Goal: Complete application form: Complete application form

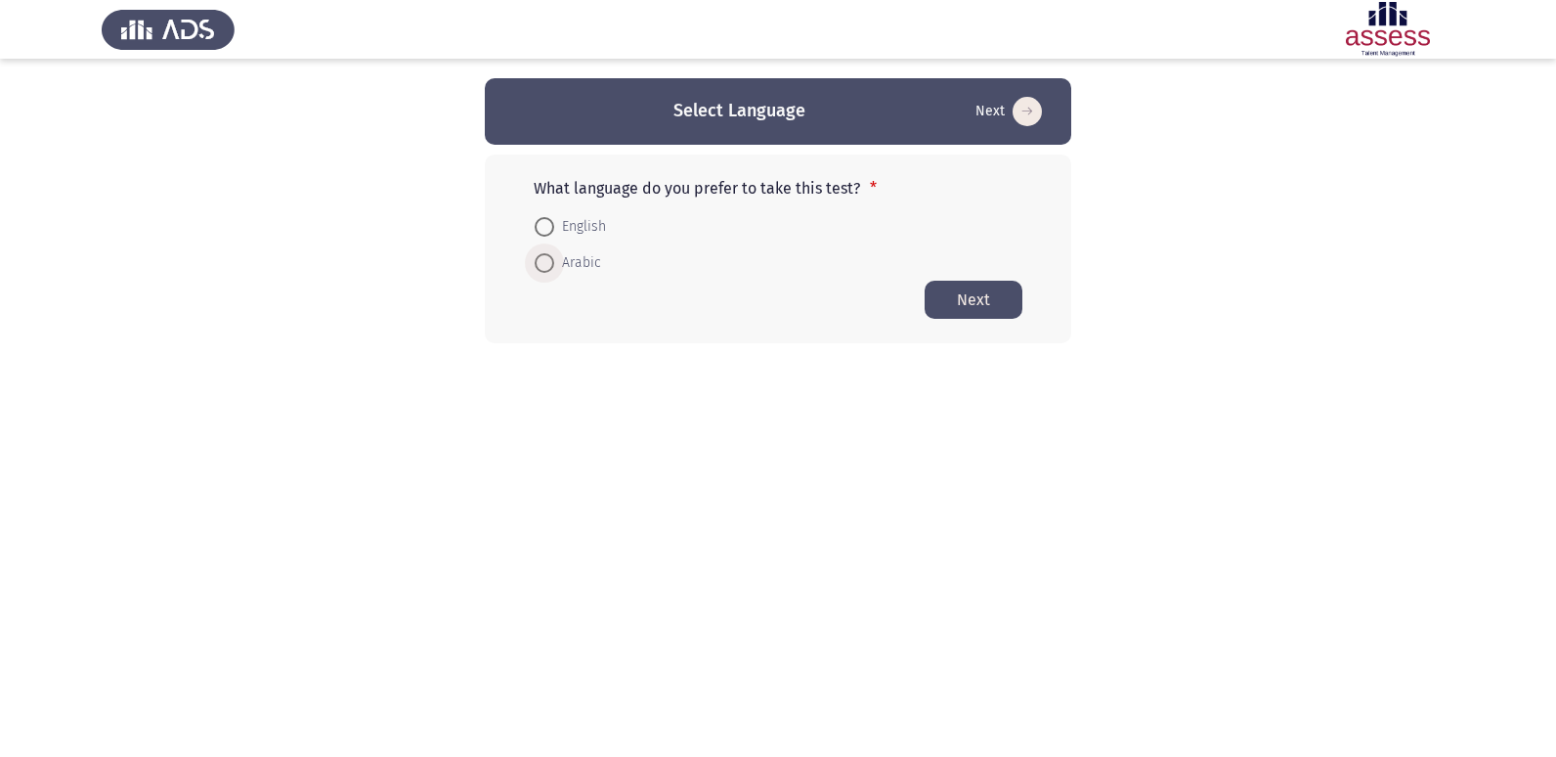
click at [580, 274] on span "Arabic" at bounding box center [577, 262] width 47 height 23
click at [554, 273] on input "Arabic" at bounding box center [545, 263] width 20 height 20
radio input "true"
click at [989, 299] on button "Next" at bounding box center [974, 299] width 98 height 38
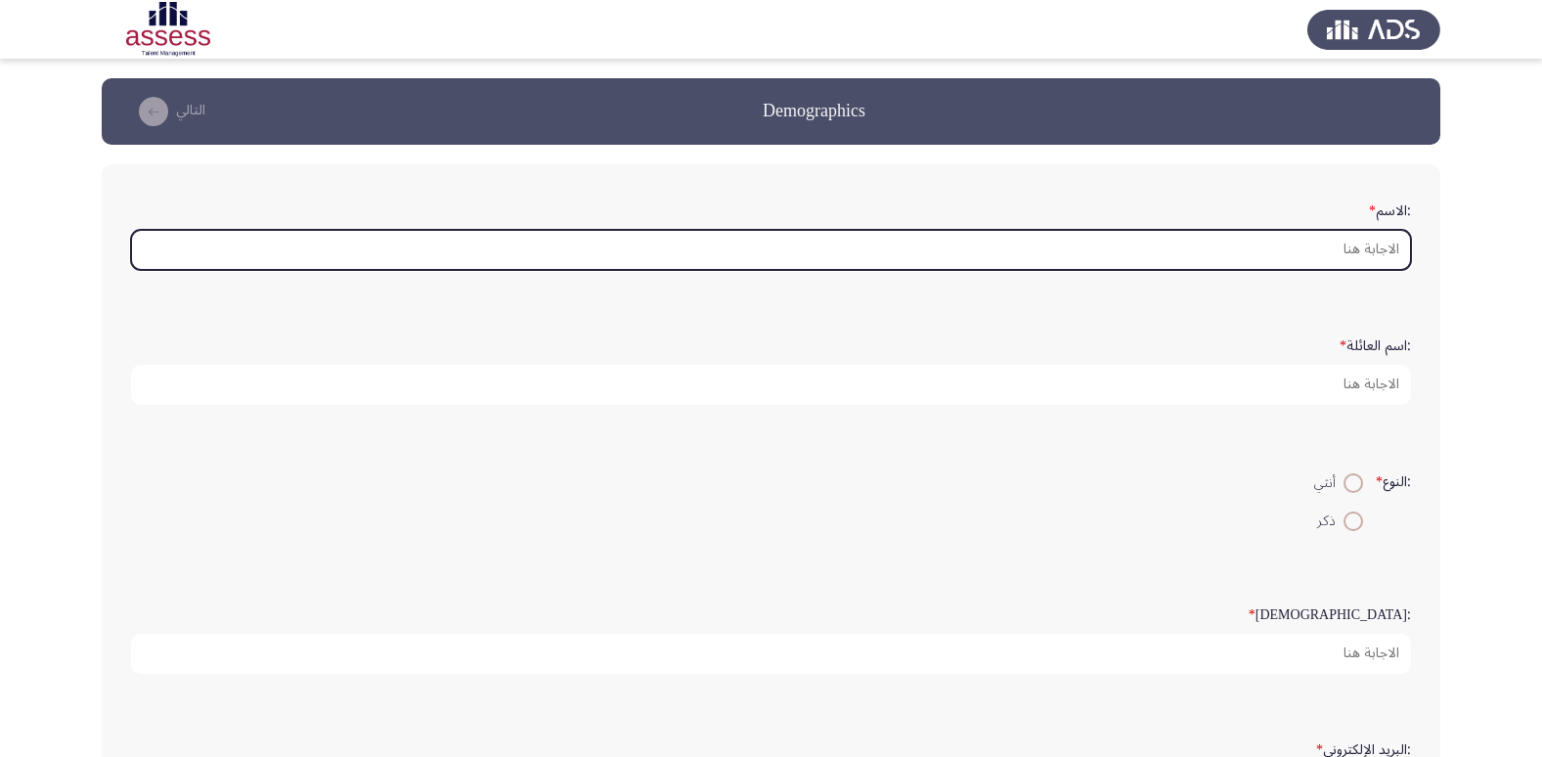
click at [1362, 259] on input ":الاسم *" at bounding box center [771, 250] width 1280 height 40
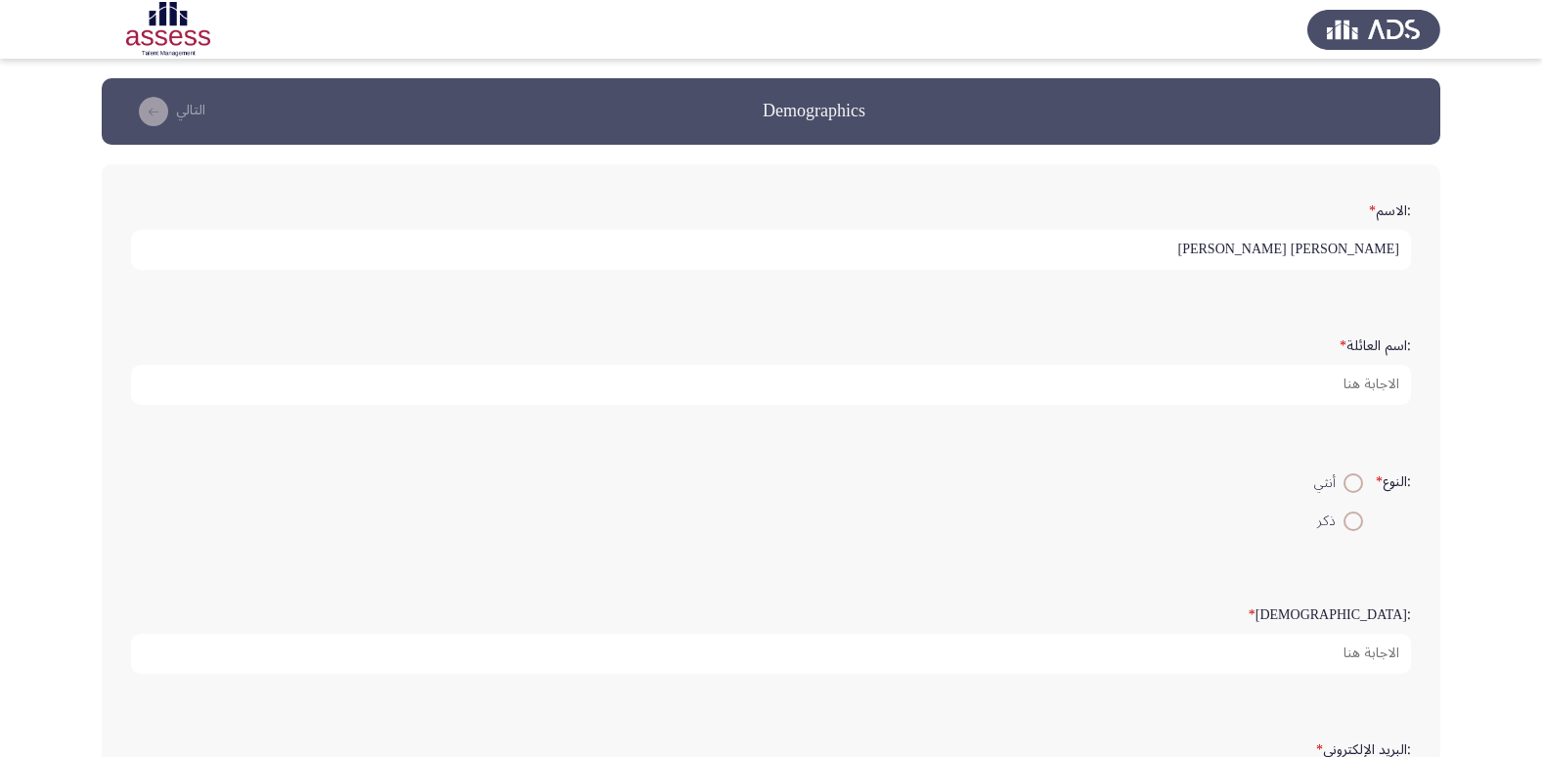
drag, startPoint x: 1188, startPoint y: 250, endPoint x: 1255, endPoint y: 242, distance: 67.9
click at [1255, 242] on input "[PERSON_NAME] [PERSON_NAME]" at bounding box center [771, 250] width 1280 height 40
type input "[PERSON_NAME]"
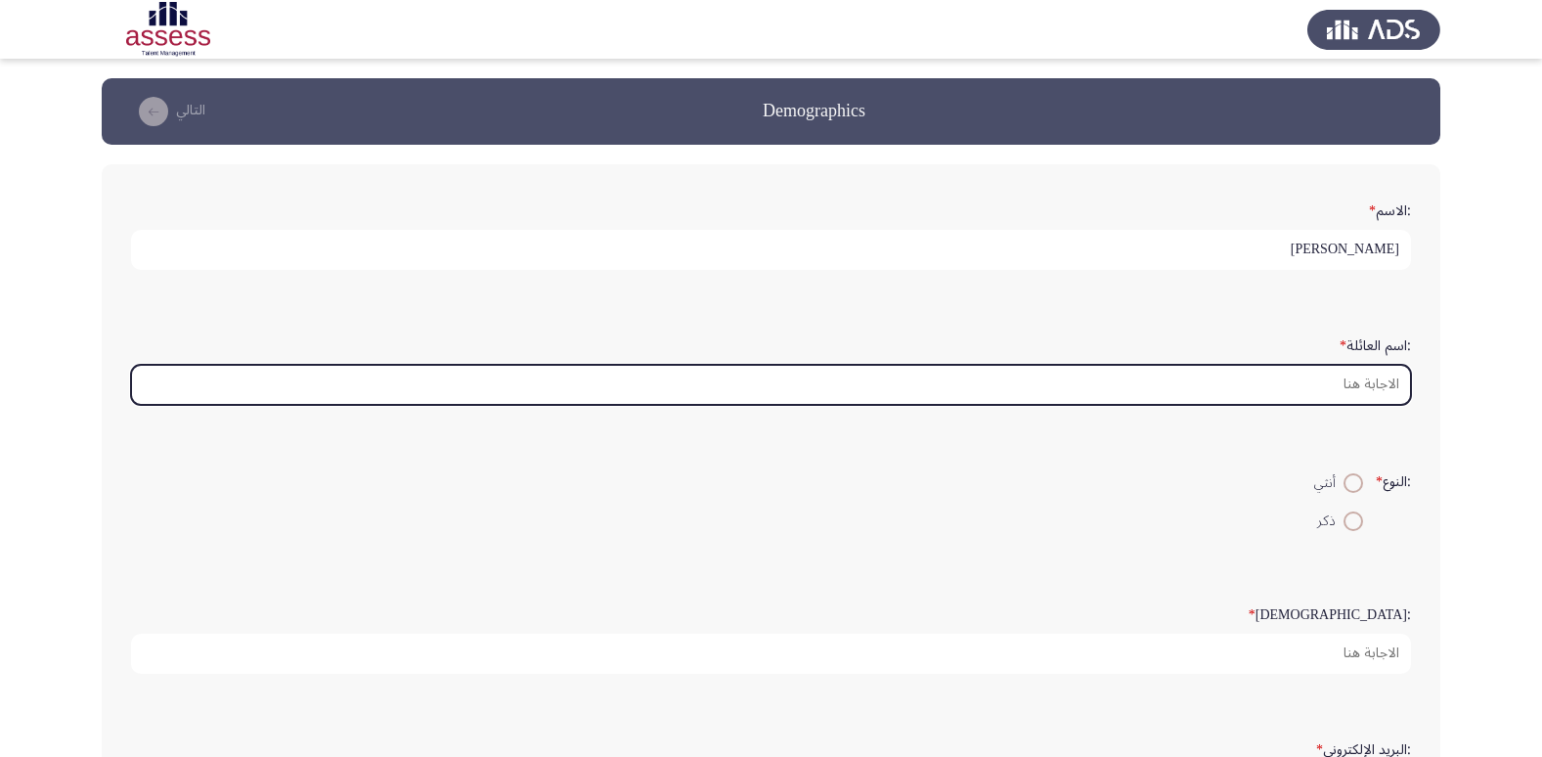
drag, startPoint x: 1333, startPoint y: 388, endPoint x: 1350, endPoint y: 424, distance: 39.8
click at [1350, 424] on div ":اسم العائلة *" at bounding box center [770, 366] width 1299 height 135
paste input "شاهين"
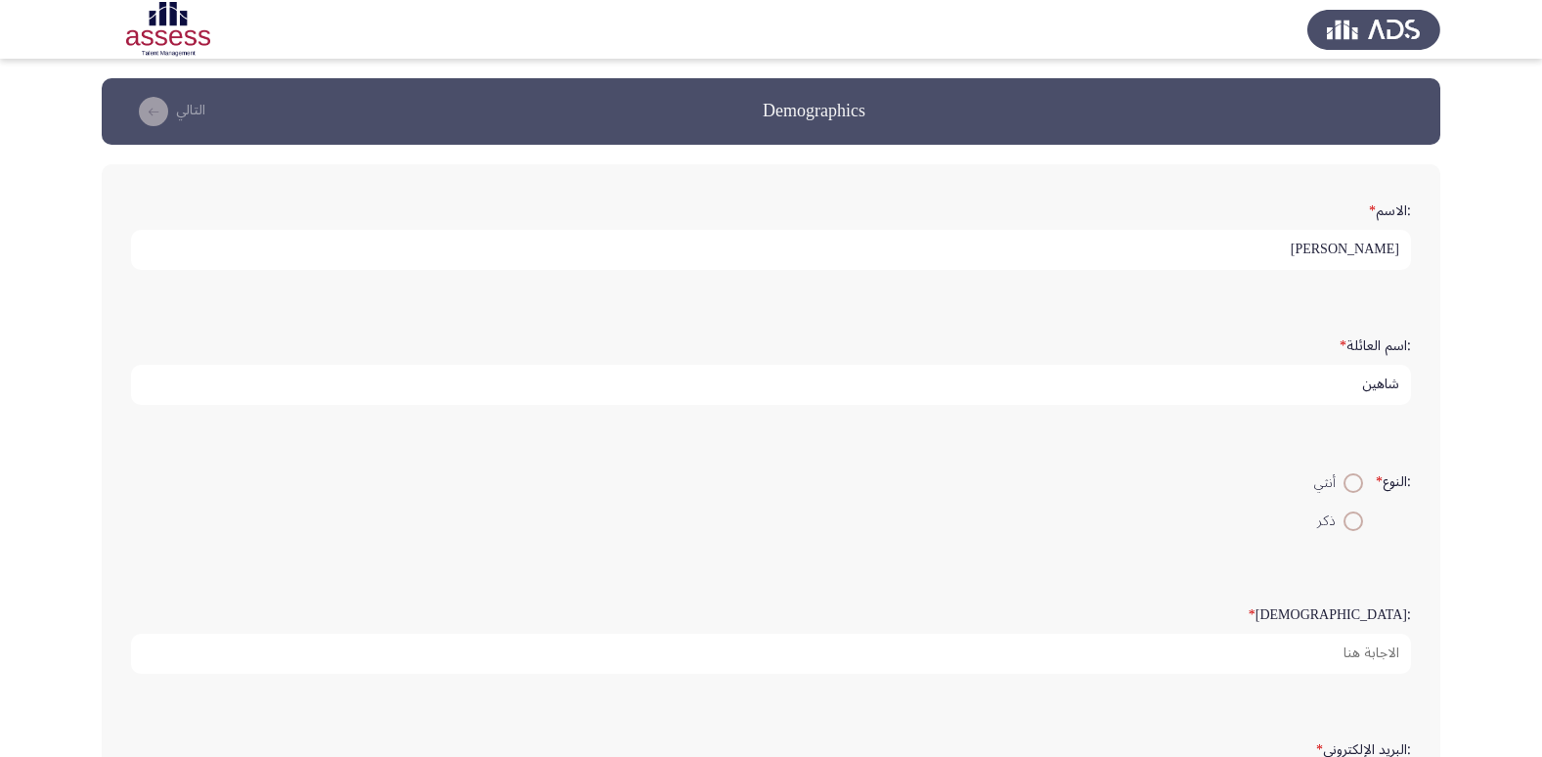
type input "شاهين"
click at [1194, 265] on input "[PERSON_NAME]" at bounding box center [771, 250] width 1280 height 40
paste input "شاهين"
type input "[PERSON_NAME] [PERSON_NAME]"
click at [1365, 386] on input "شاهين" at bounding box center [771, 385] width 1280 height 40
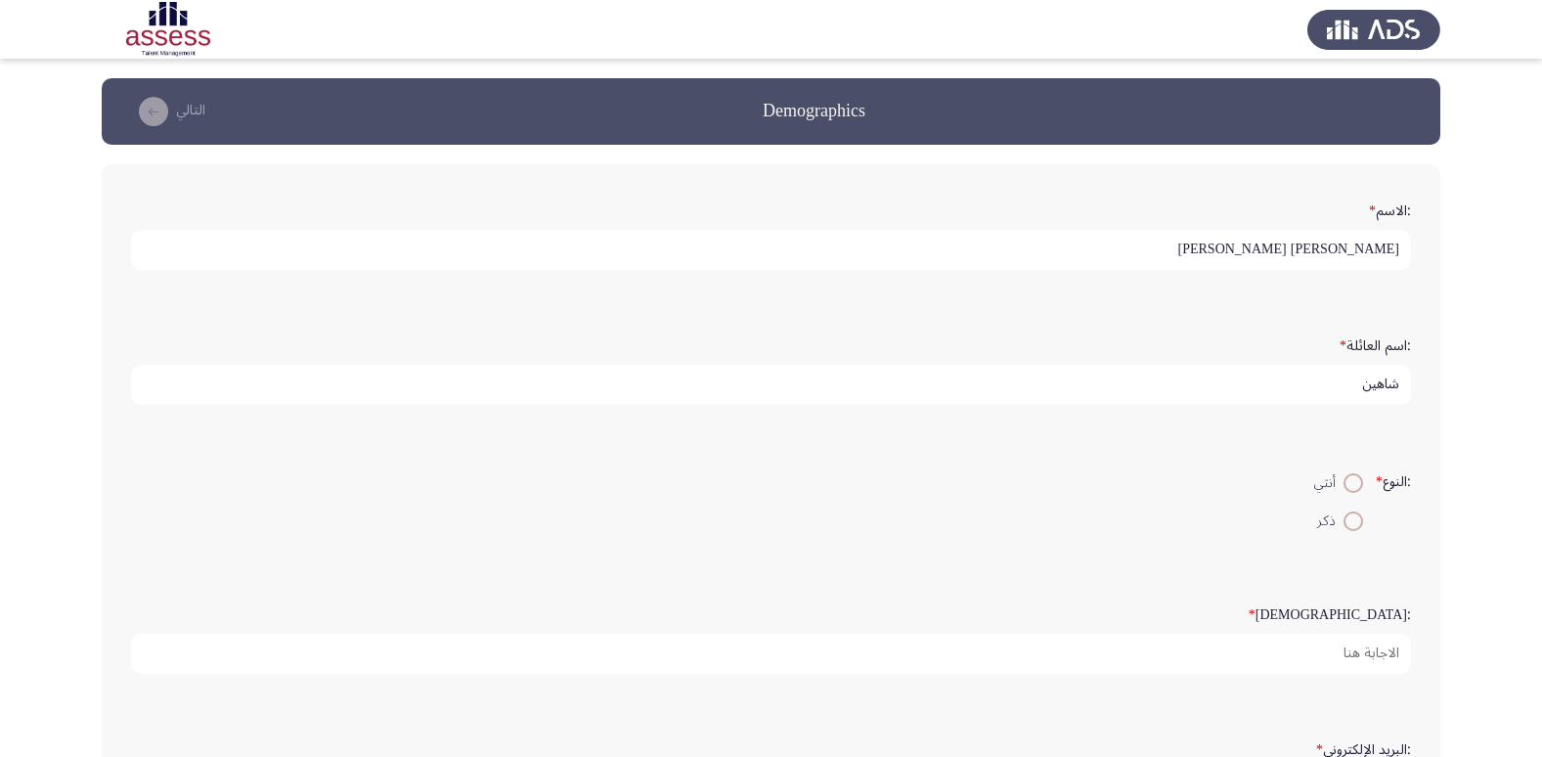
click at [1365, 386] on input "شاهين" at bounding box center [771, 385] width 1280 height 40
type input "29901010204247"
click at [1320, 485] on span "أنثي" at bounding box center [1328, 482] width 29 height 23
click at [1343, 485] on input "أنثي" at bounding box center [1353, 483] width 20 height 20
radio input "true"
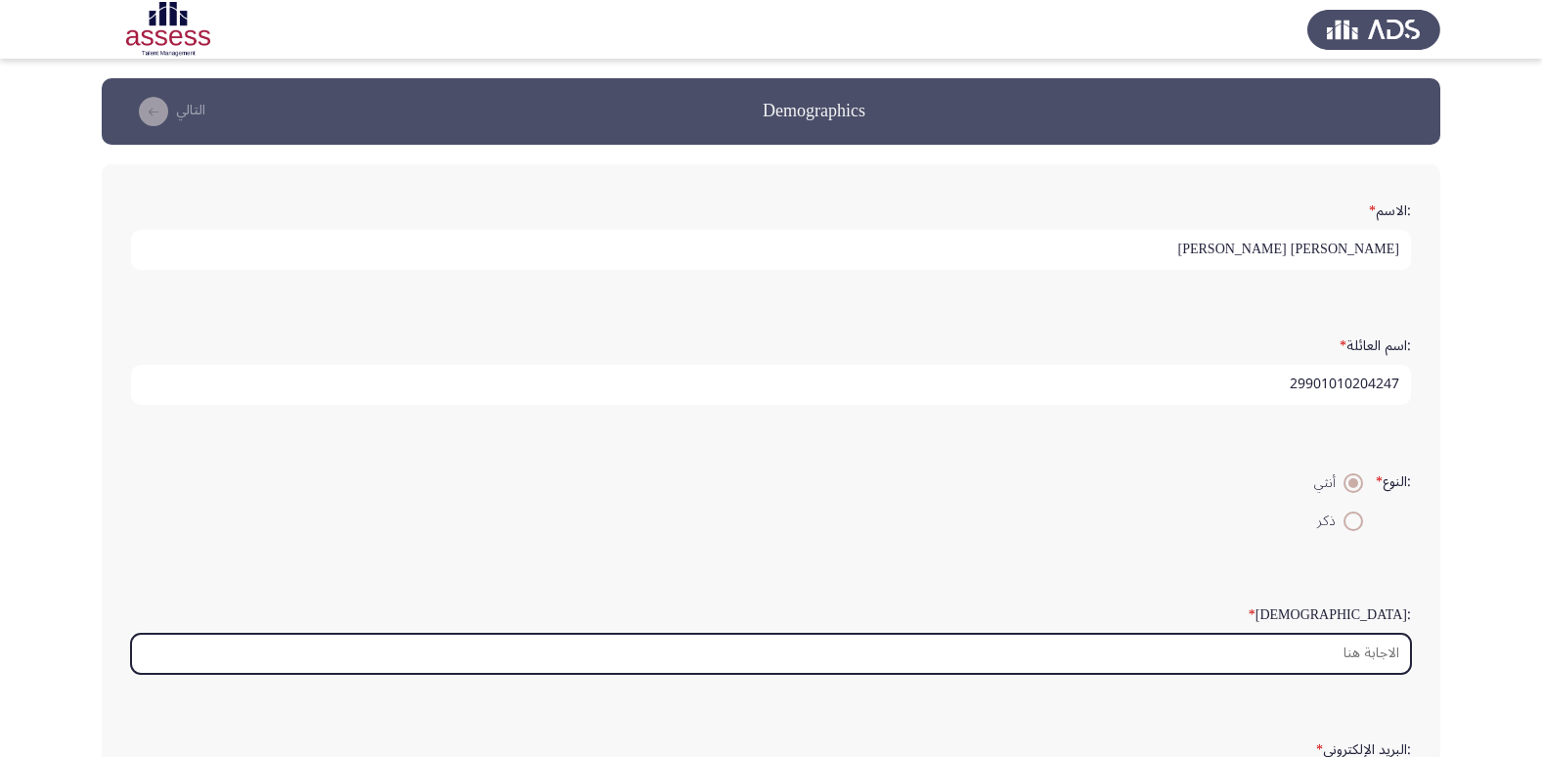
click at [1370, 665] on input ":السن *" at bounding box center [771, 653] width 1280 height 40
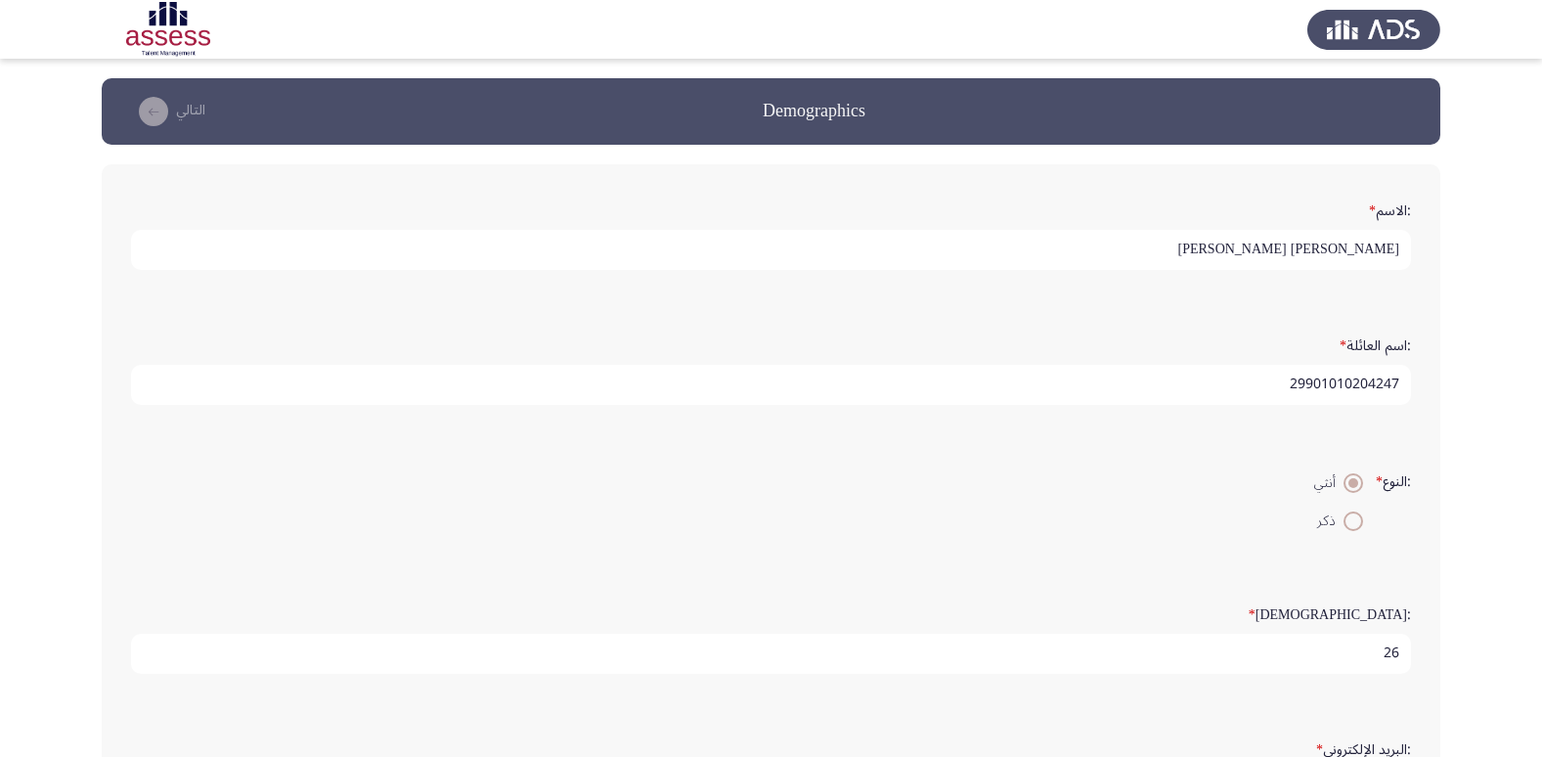
type input "26"
click at [1476, 539] on app-assessment-container "Demographics التالي :الاسم * [PERSON_NAME] [PERSON_NAME] :اسم العائلة * 2990101…" at bounding box center [771, 584] width 1542 height 1012
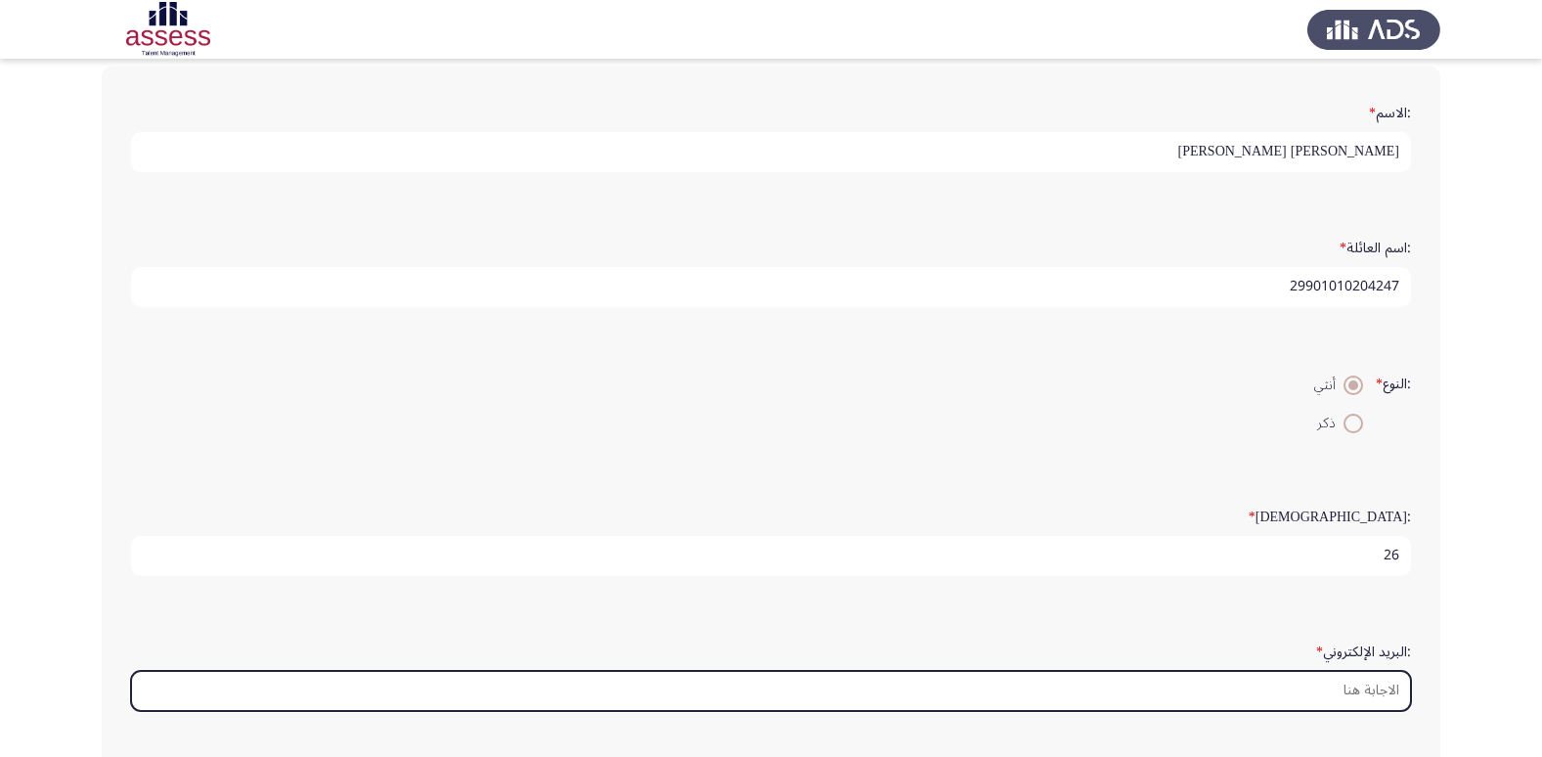
click at [1291, 683] on input ":البريد الإلكتروني *" at bounding box center [771, 691] width 1280 height 40
click at [1307, 699] on input ":البريد الإلكتروني *" at bounding box center [771, 691] width 1280 height 40
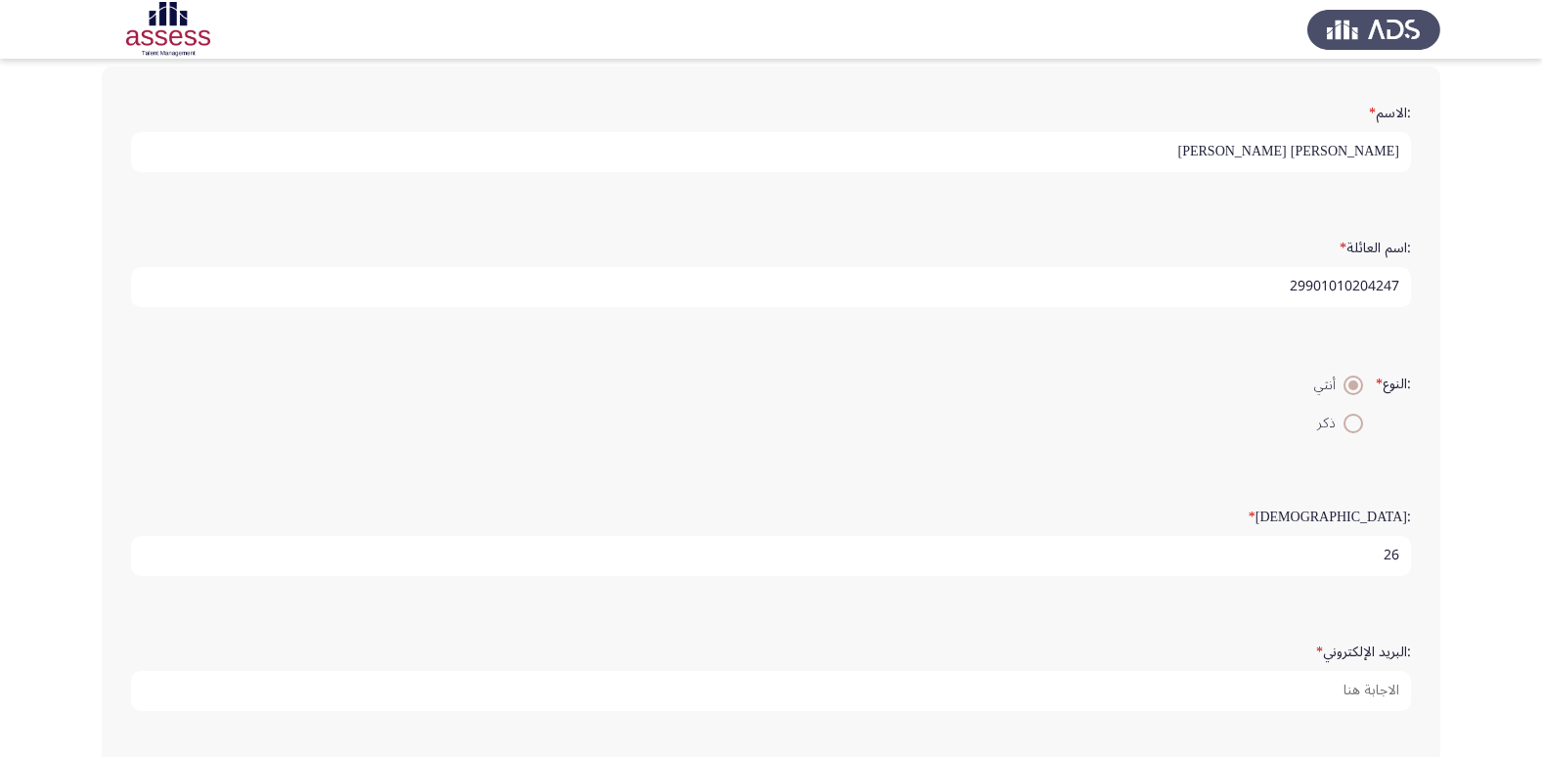
click at [1463, 674] on app-assessment-container "Demographics التالي :الاسم * [PERSON_NAME] [PERSON_NAME] :اسم العائلة * 2990101…" at bounding box center [771, 486] width 1542 height 1012
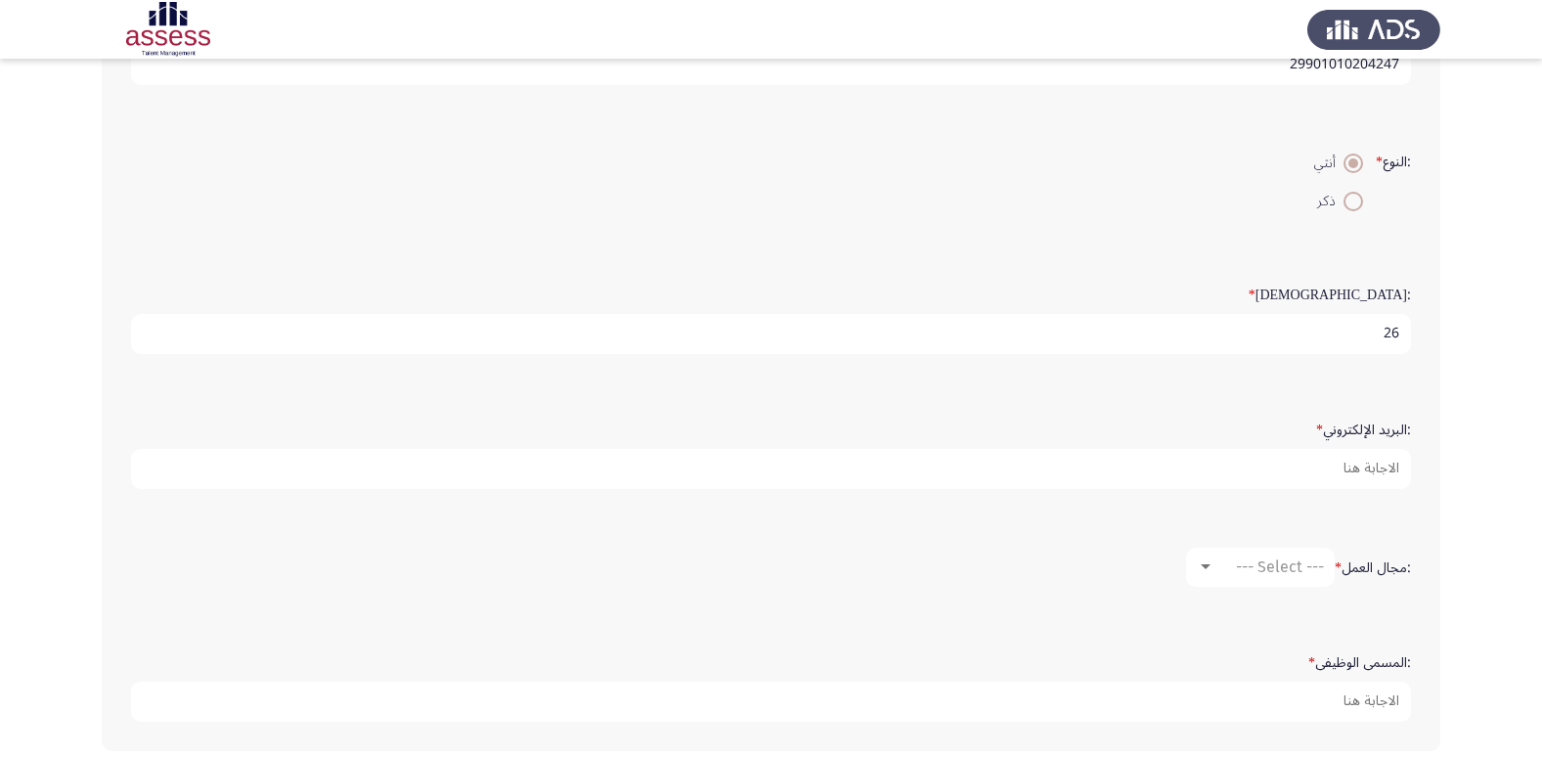
scroll to position [323, 0]
click at [1283, 567] on span "--- Select ---" at bounding box center [1280, 563] width 88 height 19
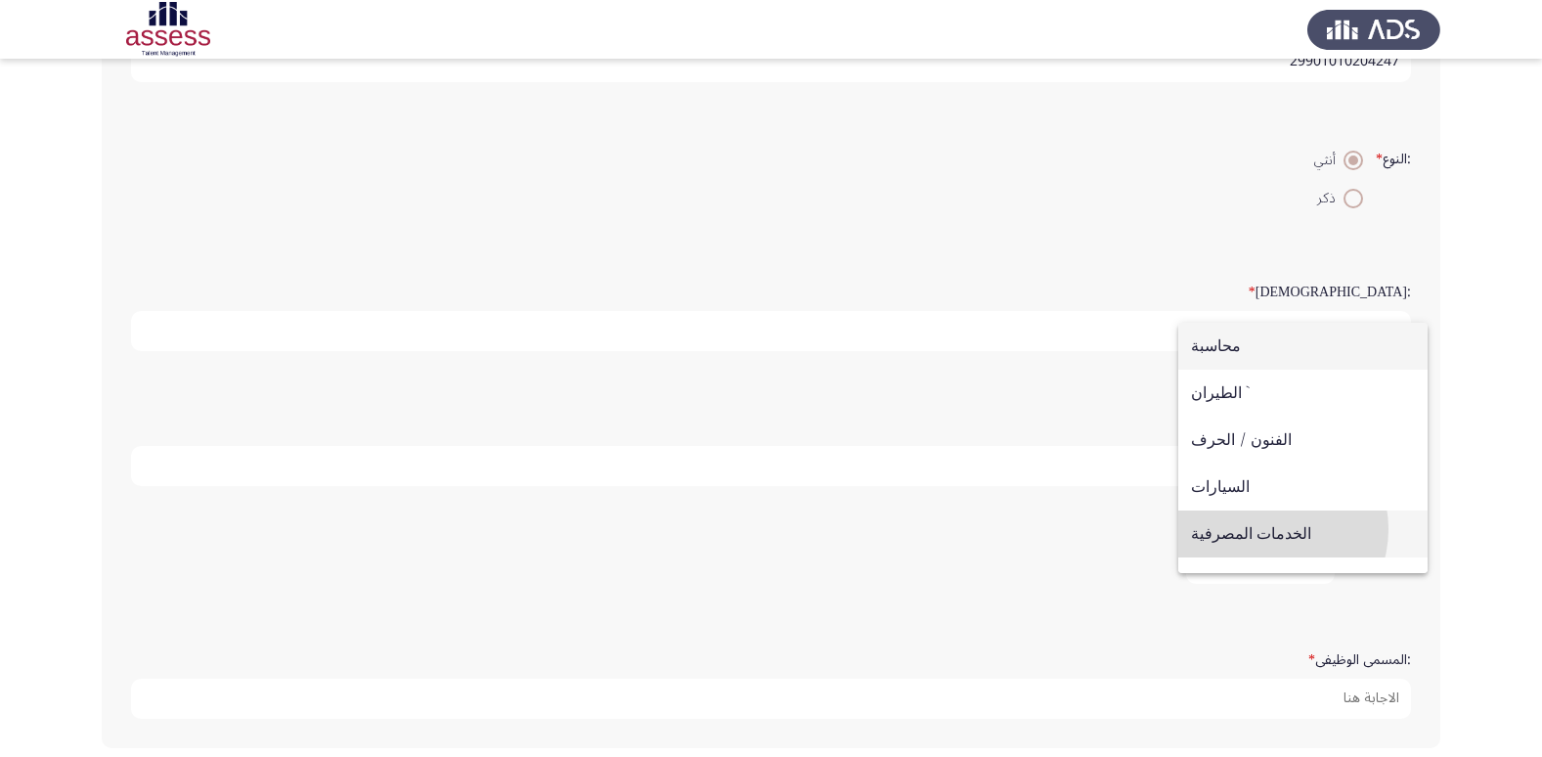
click at [1265, 529] on span "الخدمات المصرفية" at bounding box center [1303, 533] width 224 height 47
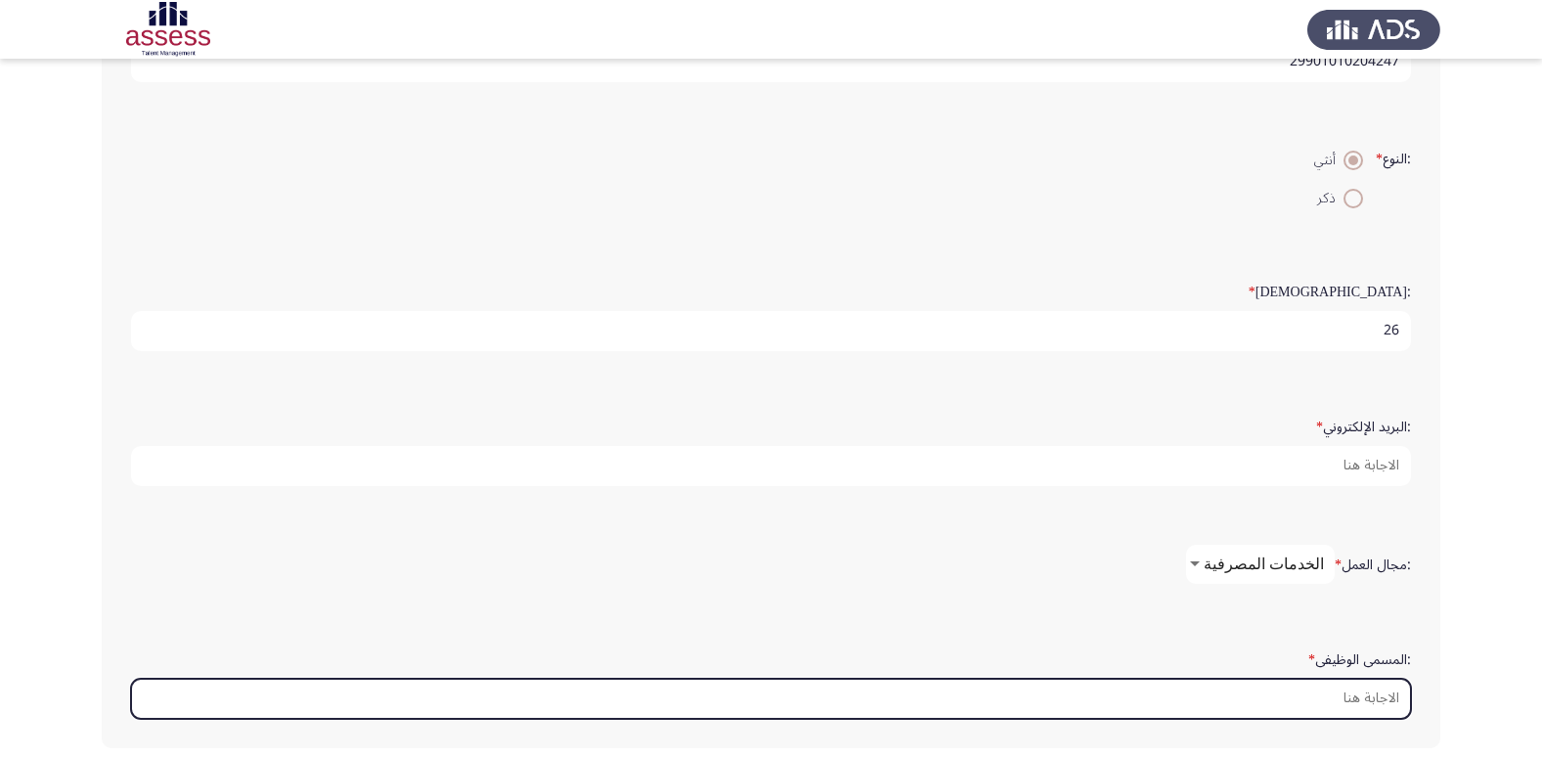
click at [1370, 703] on input ":المسمى الوظيفى *" at bounding box center [771, 698] width 1280 height 40
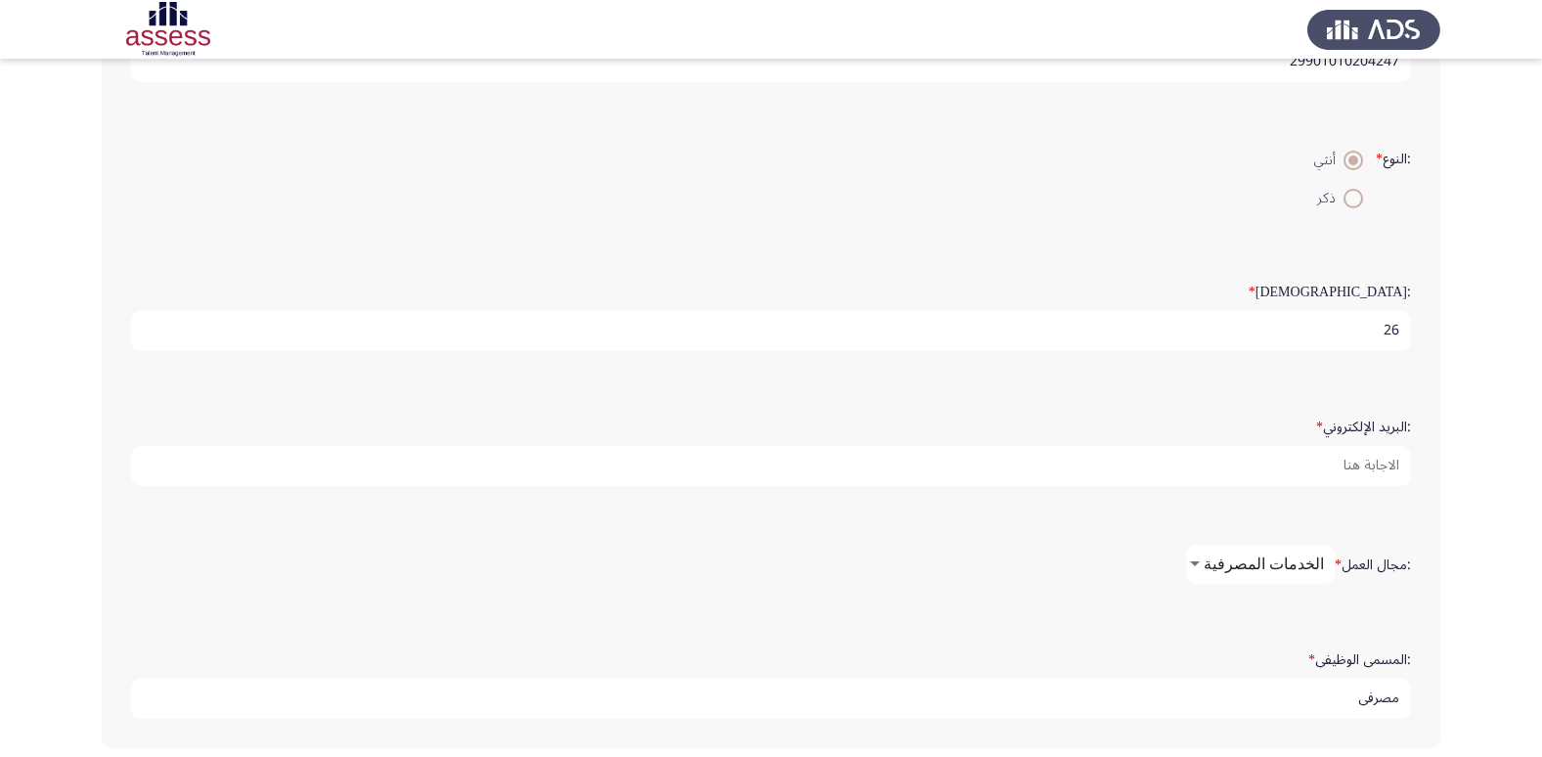
type input "مصرفى"
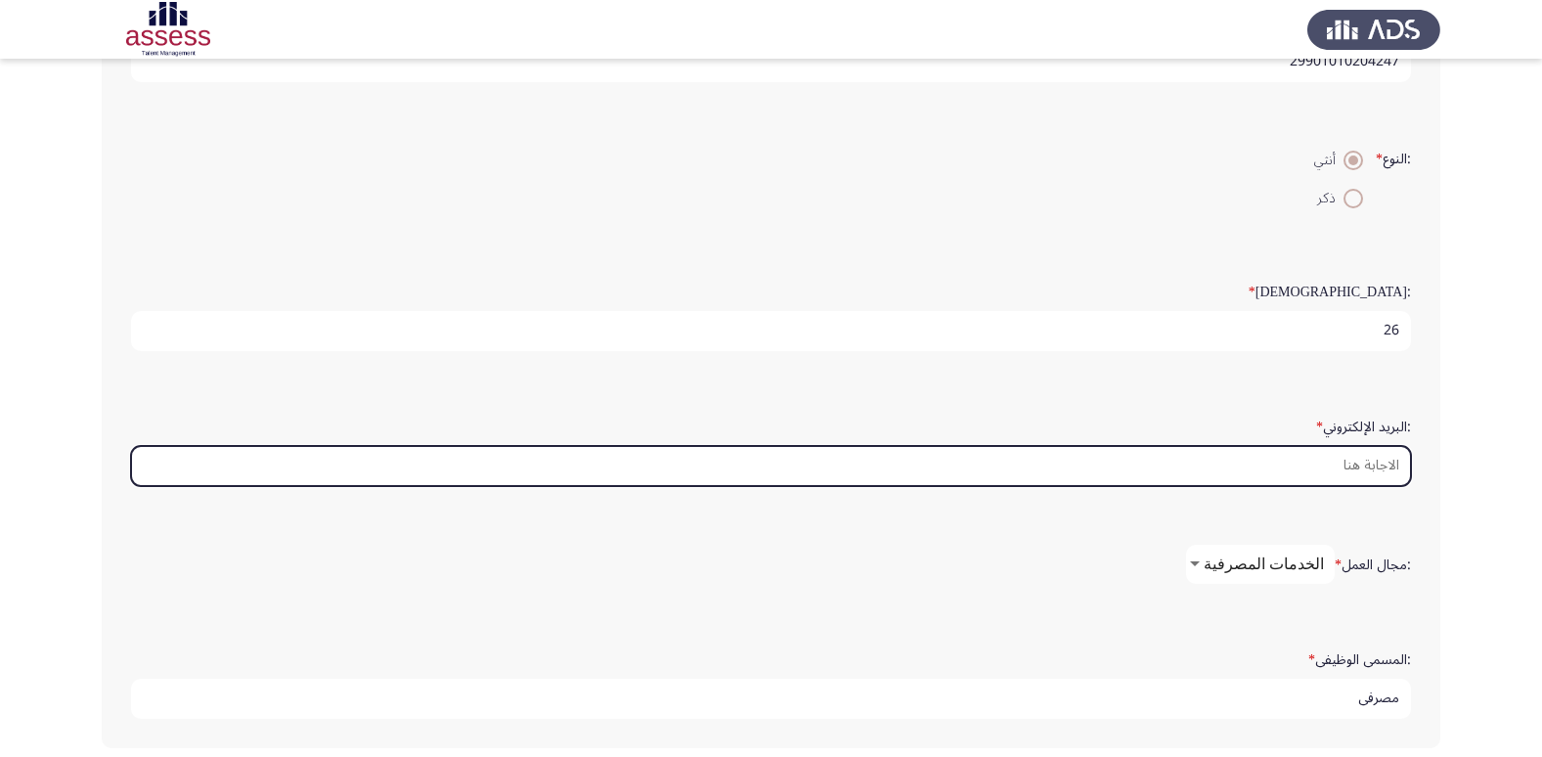
click at [1333, 475] on input ":البريد الإلكتروني *" at bounding box center [771, 466] width 1280 height 40
type input "آ"
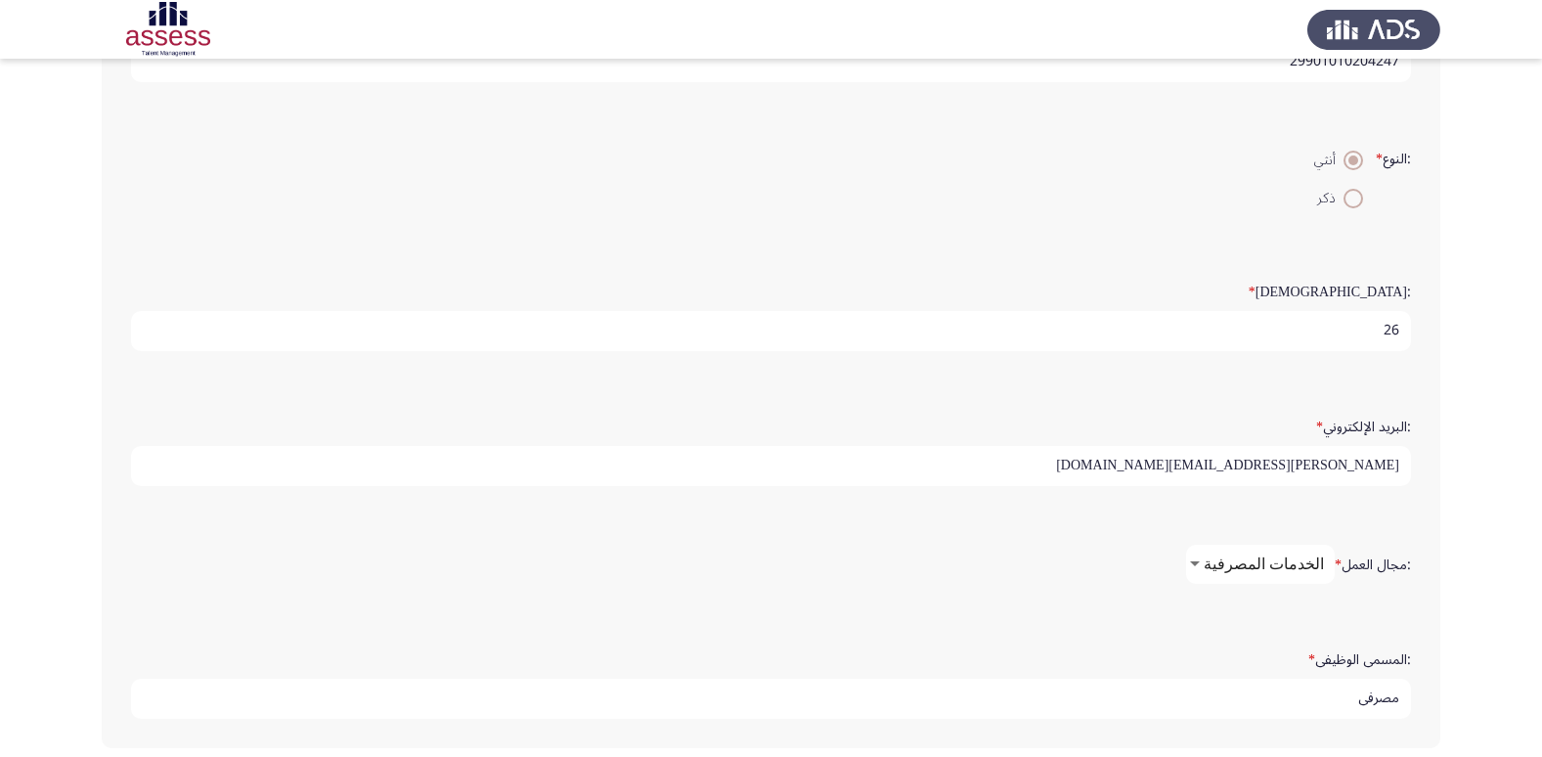
type input "[PERSON_NAME][EMAIL_ADDRESS][DOMAIN_NAME]"
click at [1083, 611] on div ":مجال العمل * الخدمات المصرفية" at bounding box center [770, 564] width 1299 height 98
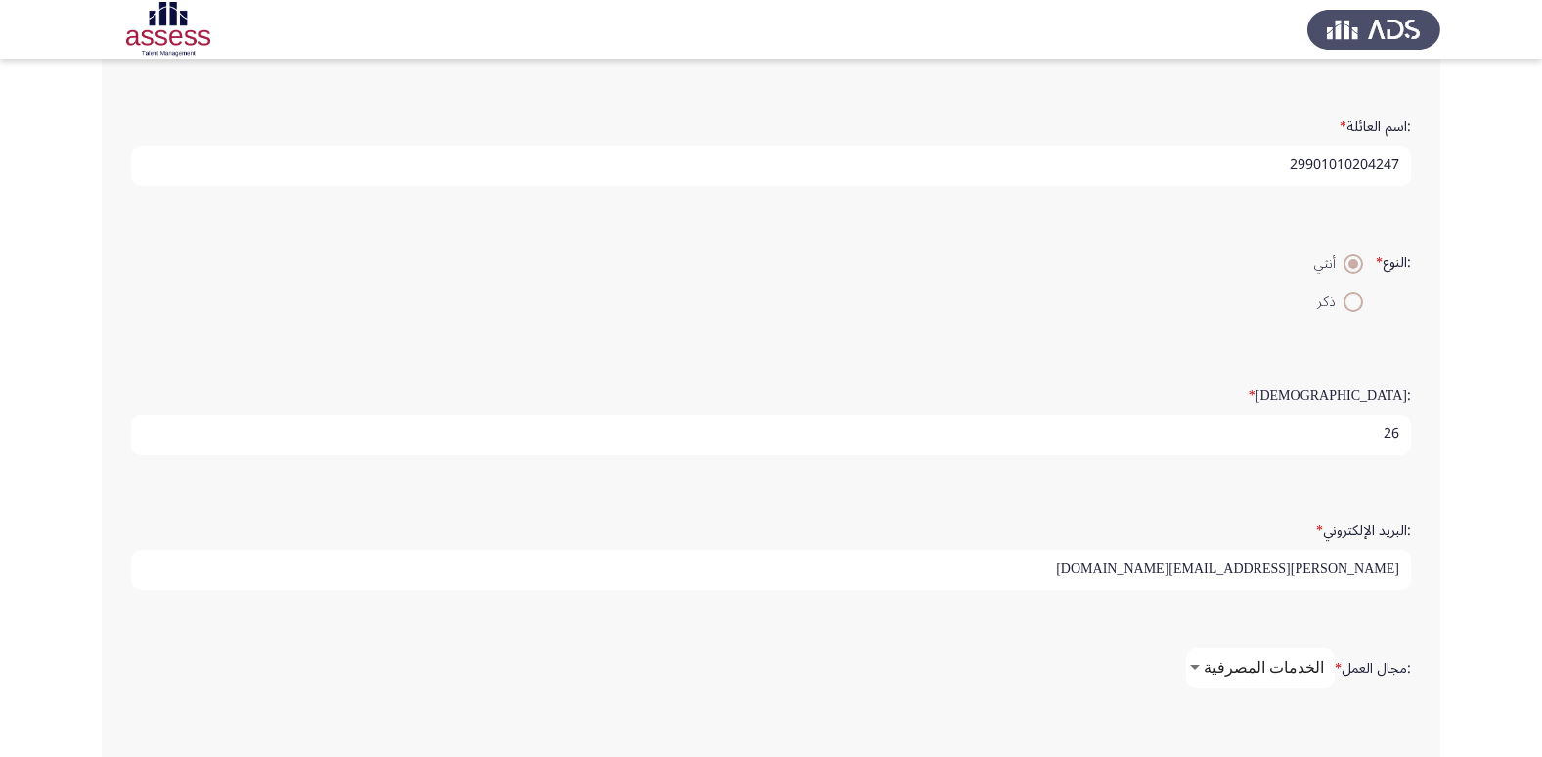
scroll to position [412, 0]
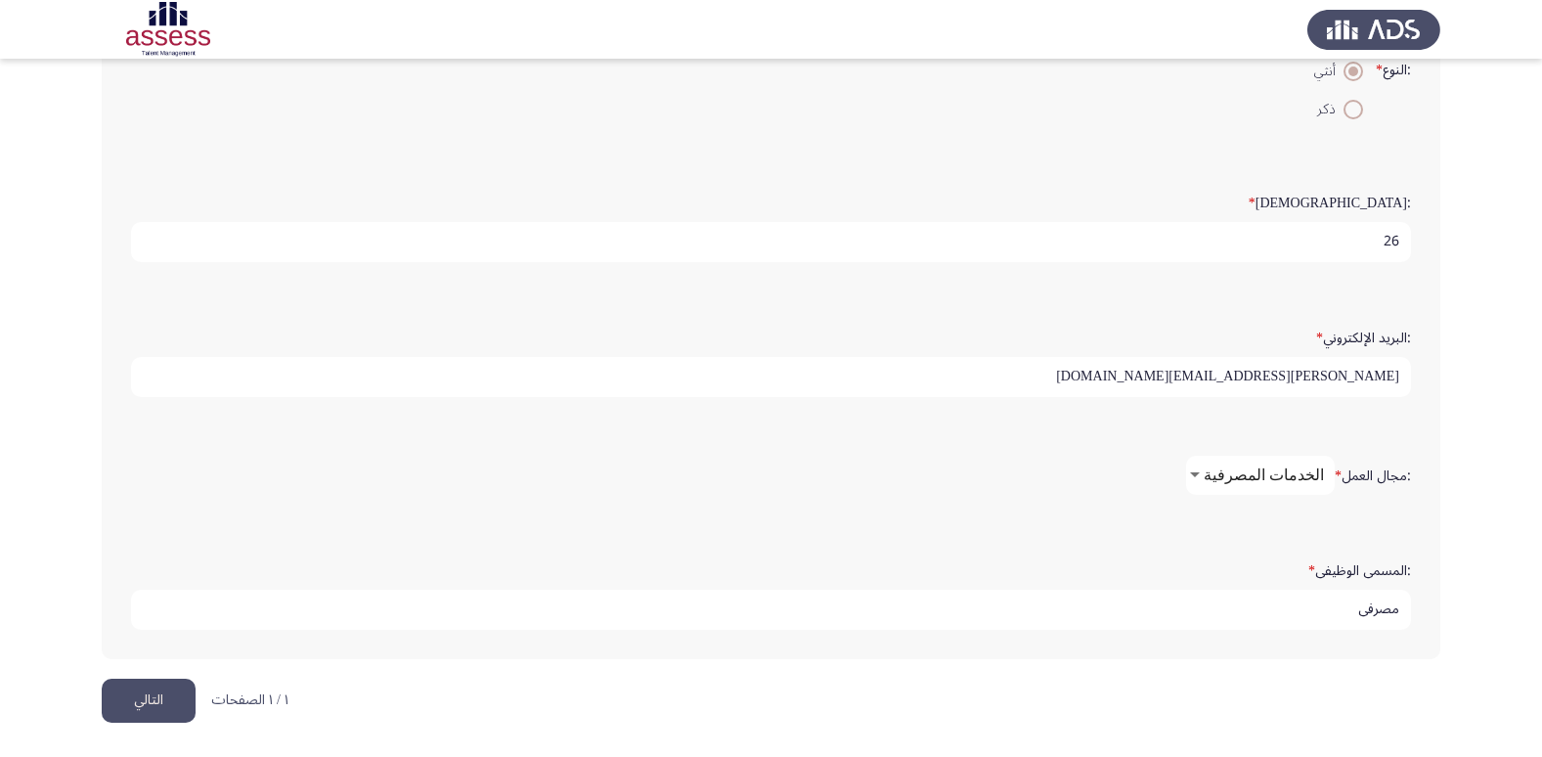
click at [166, 709] on button "التالي" at bounding box center [149, 700] width 94 height 44
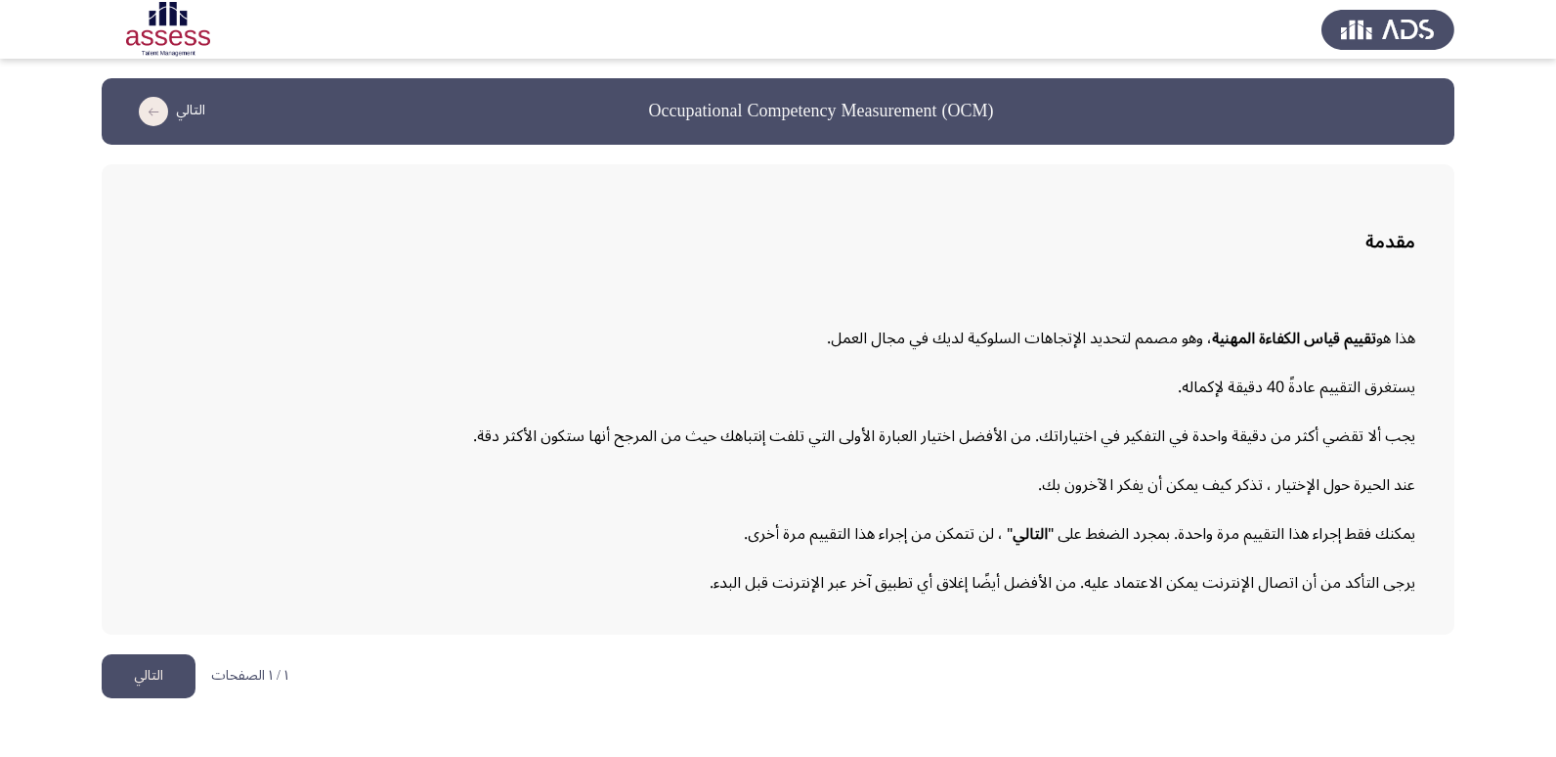
click at [168, 674] on button "التالي" at bounding box center [149, 676] width 94 height 44
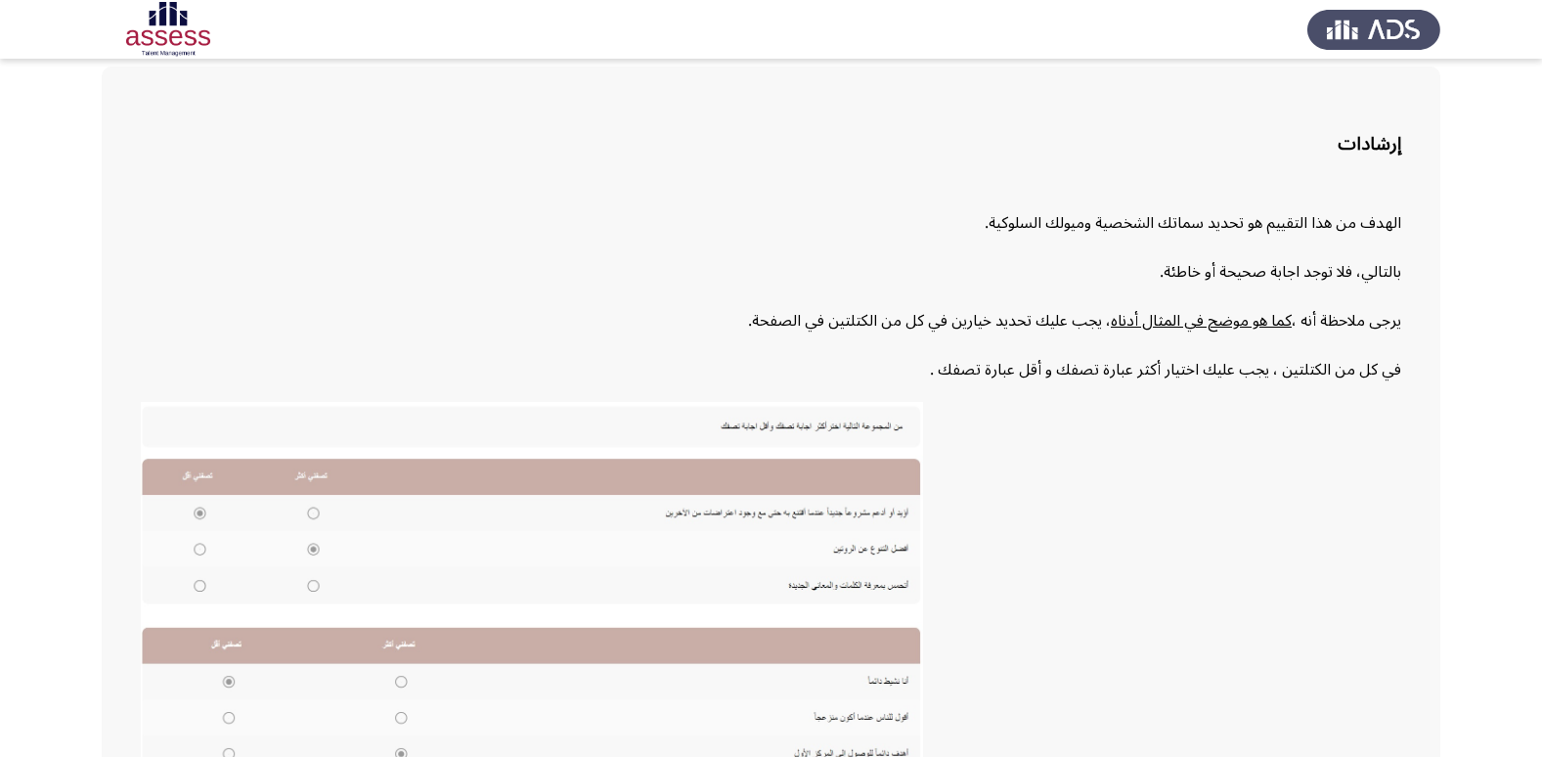
scroll to position [295, 0]
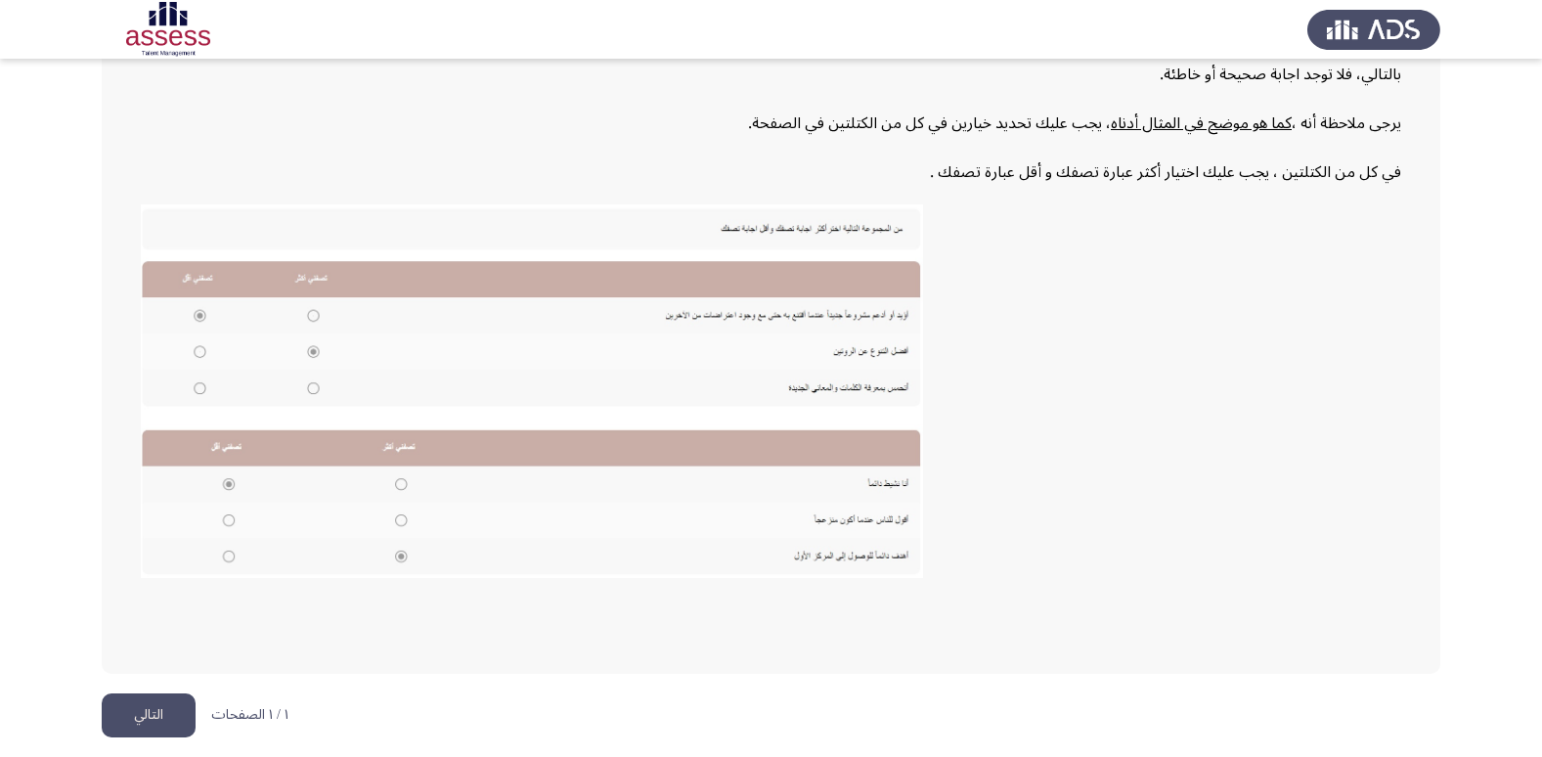
click at [159, 696] on button "التالي" at bounding box center [149, 715] width 94 height 44
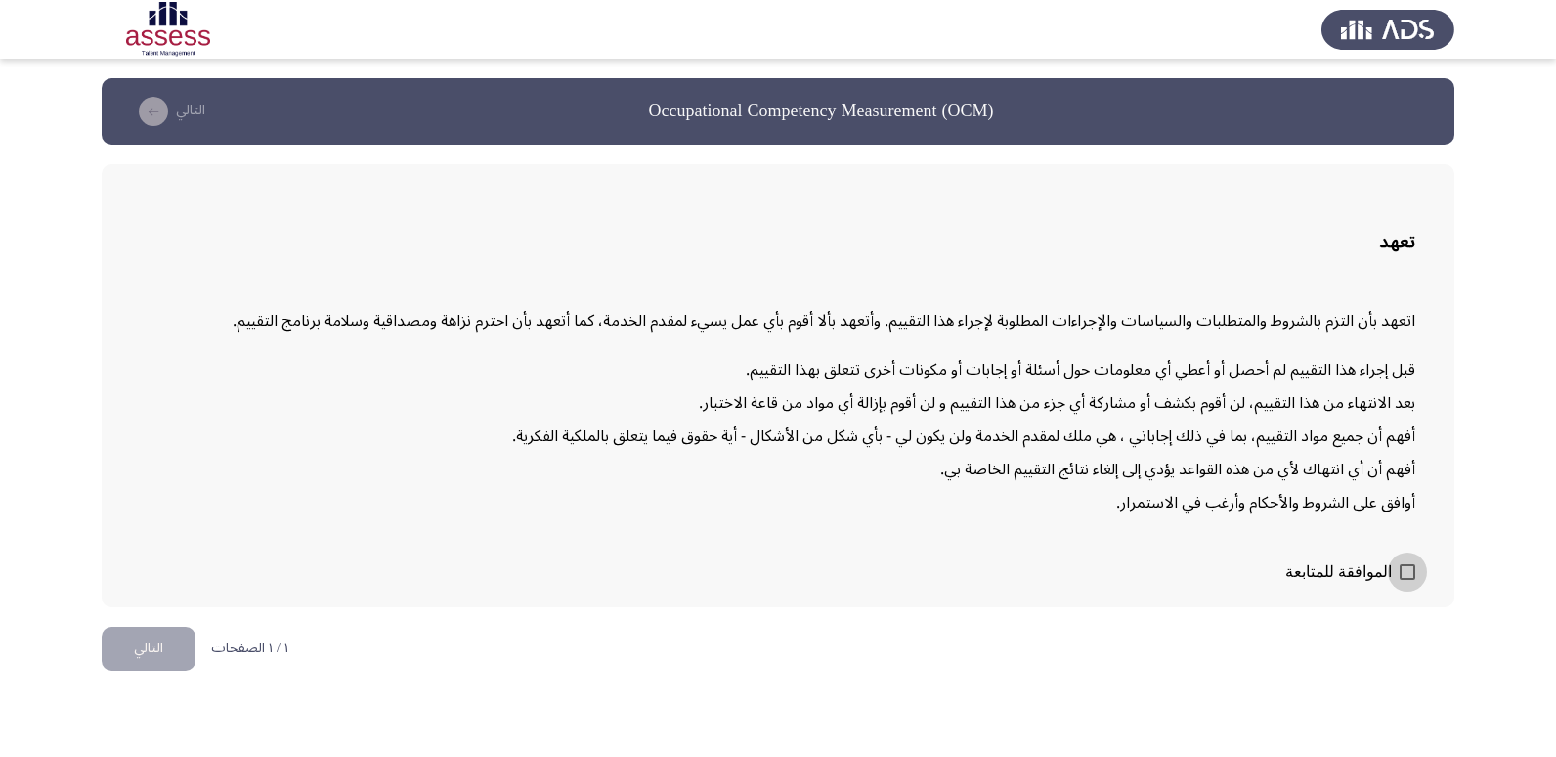
click at [1391, 575] on span "الموافقة للمتابعة" at bounding box center [1338, 571] width 107 height 23
click at [1407, 580] on input "الموافقة للمتابعة" at bounding box center [1407, 580] width 1 height 1
checkbox input "true"
click at [89, 657] on html "Occupational Competency Measurement (OCM) التالي تعهد اتعهد بأن التزم بالشروط و…" at bounding box center [778, 345] width 1556 height 690
click at [111, 649] on button "التالي" at bounding box center [149, 649] width 94 height 44
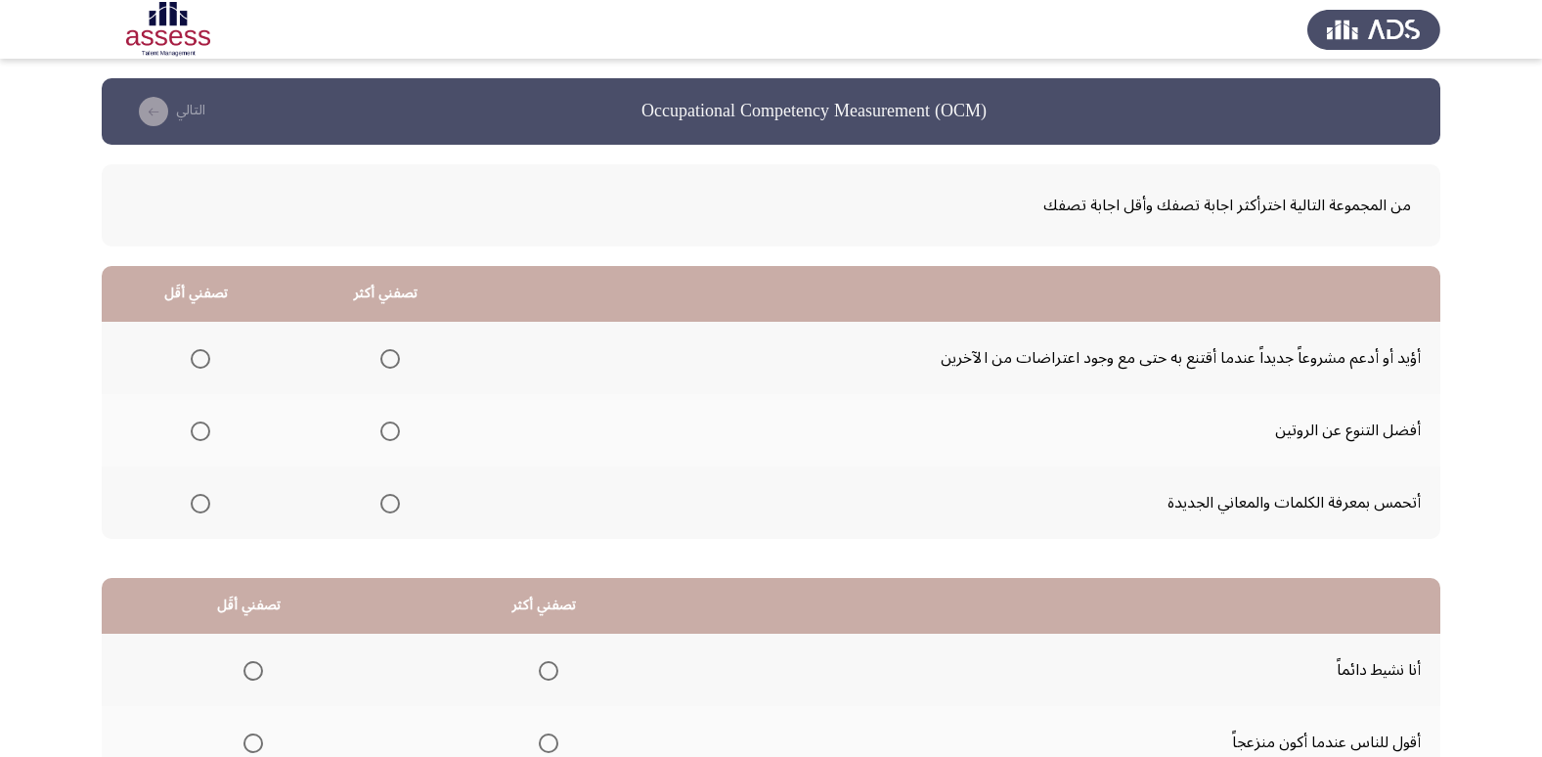
click at [200, 507] on span "Select an option" at bounding box center [201, 504] width 20 height 20
click at [200, 507] on input "Select an option" at bounding box center [201, 504] width 20 height 20
click at [394, 362] on span "Select an option" at bounding box center [390, 359] width 20 height 20
click at [394, 362] on input "Select an option" at bounding box center [390, 359] width 20 height 20
click at [391, 429] on span "Select an option" at bounding box center [390, 431] width 20 height 20
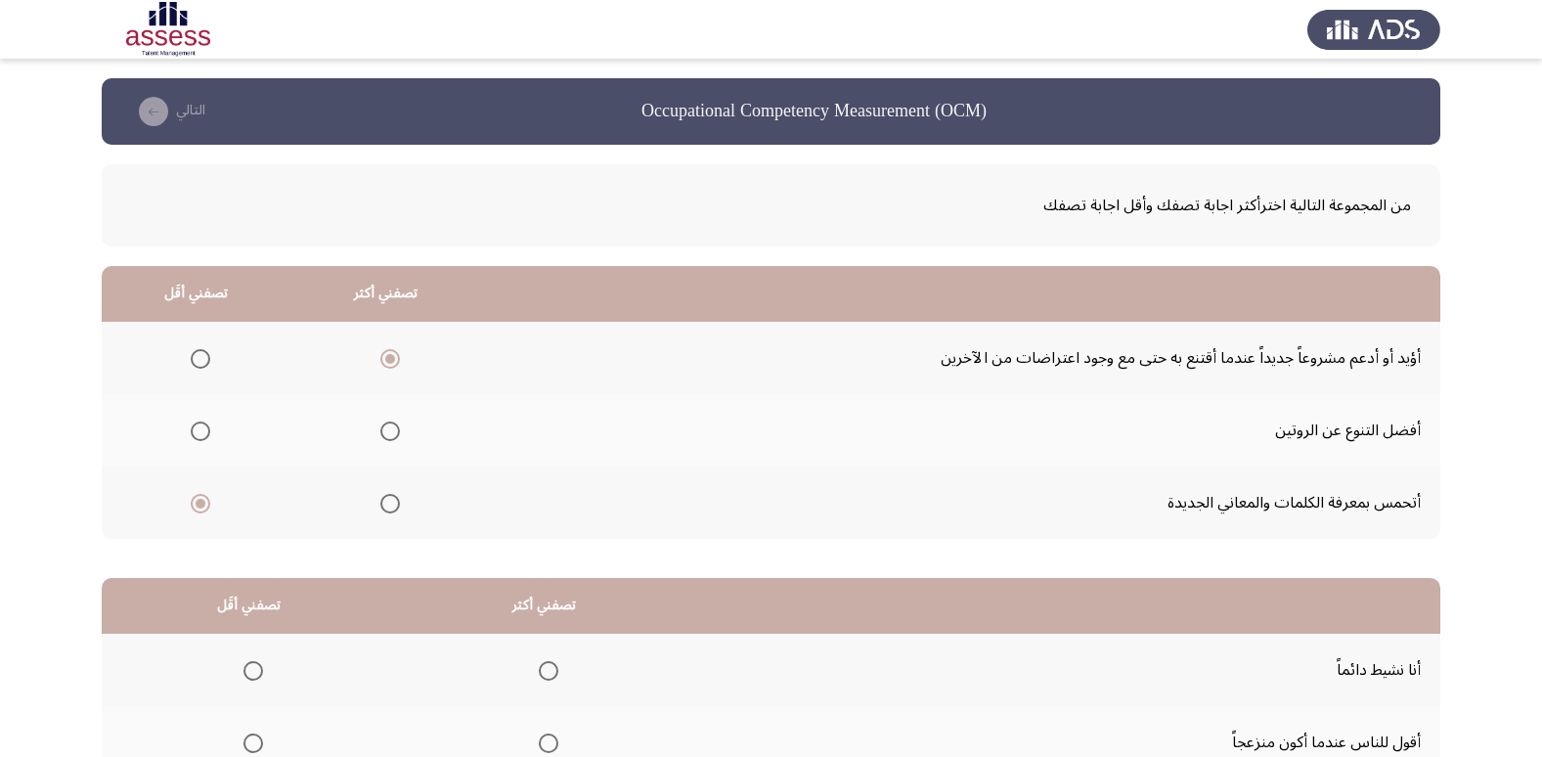
click at [391, 429] on input "Select an option" at bounding box center [390, 431] width 20 height 20
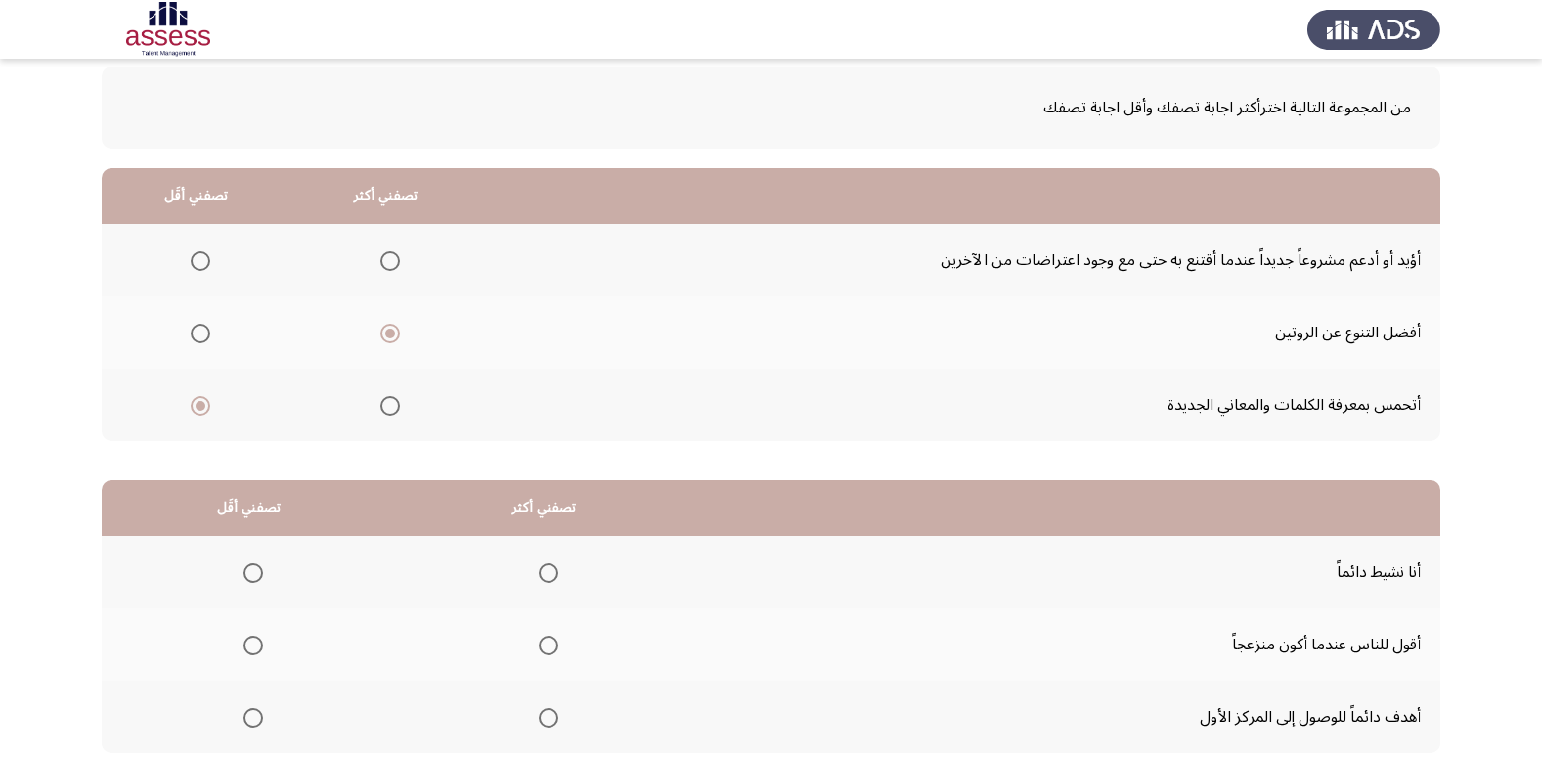
scroll to position [231, 0]
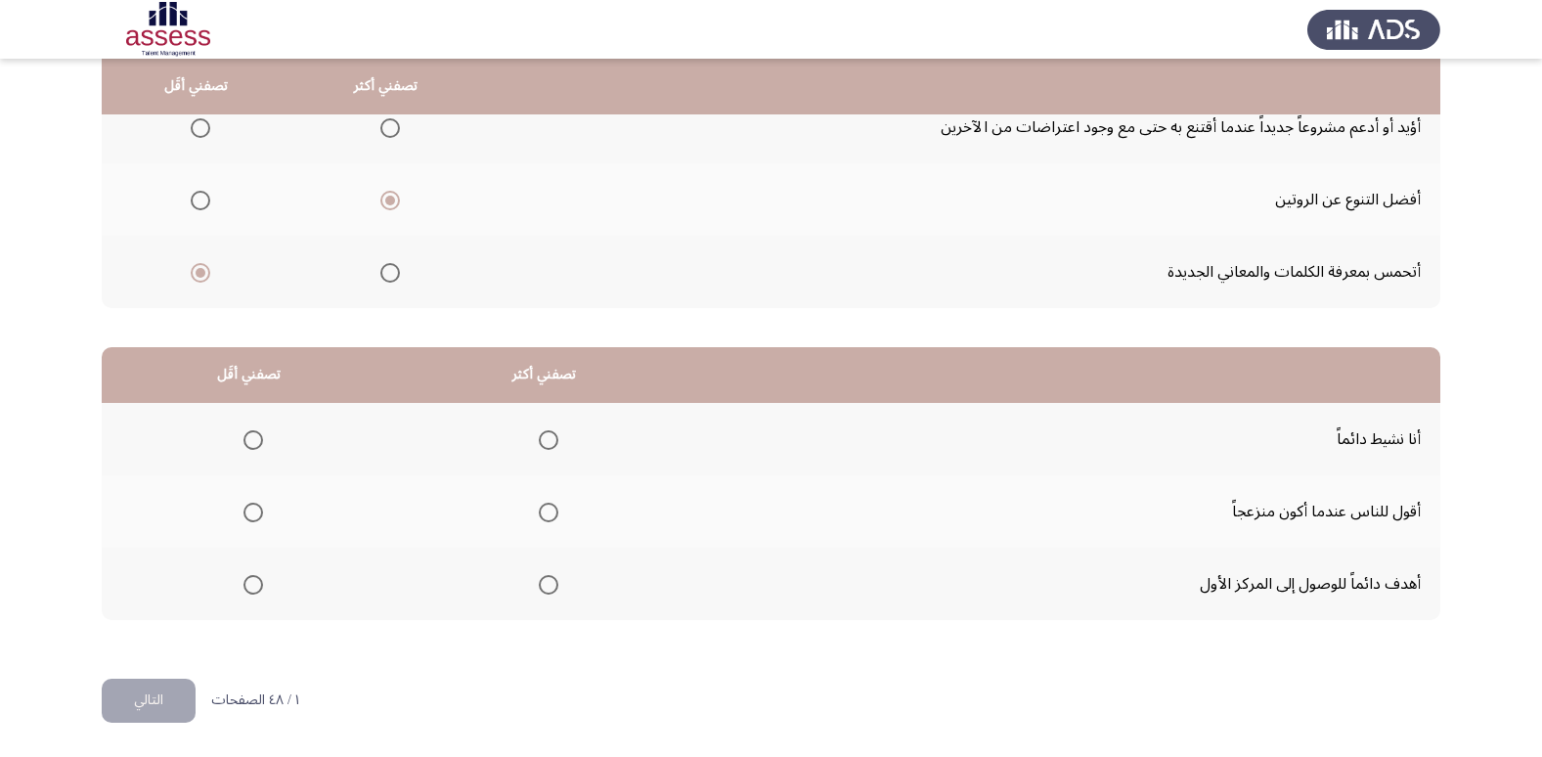
click at [547, 588] on span "Select an option" at bounding box center [549, 585] width 20 height 20
click at [547, 588] on input "Select an option" at bounding box center [549, 585] width 20 height 20
click at [252, 504] on span "Select an option" at bounding box center [253, 512] width 20 height 20
click at [252, 504] on input "Select an option" at bounding box center [253, 512] width 20 height 20
click at [539, 445] on span "Select an option" at bounding box center [549, 440] width 20 height 20
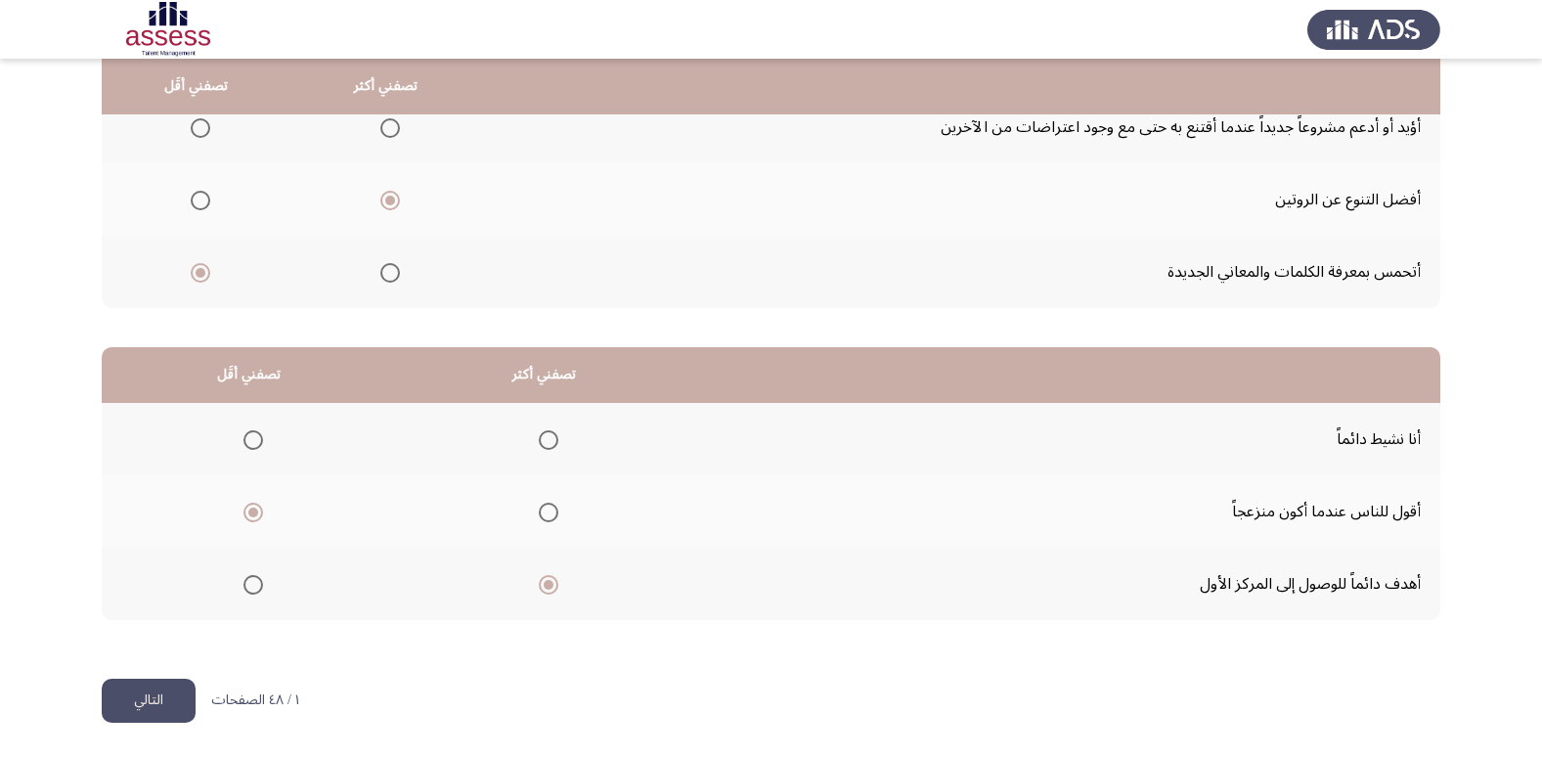
click at [539, 445] on input "Select an option" at bounding box center [549, 440] width 20 height 20
drag, startPoint x: 558, startPoint y: 568, endPoint x: 554, endPoint y: 589, distance: 21.9
click at [554, 587] on th at bounding box center [544, 583] width 295 height 72
click at [554, 589] on span "Select an option" at bounding box center [549, 585] width 20 height 20
click at [554, 589] on input "Select an option" at bounding box center [549, 585] width 20 height 20
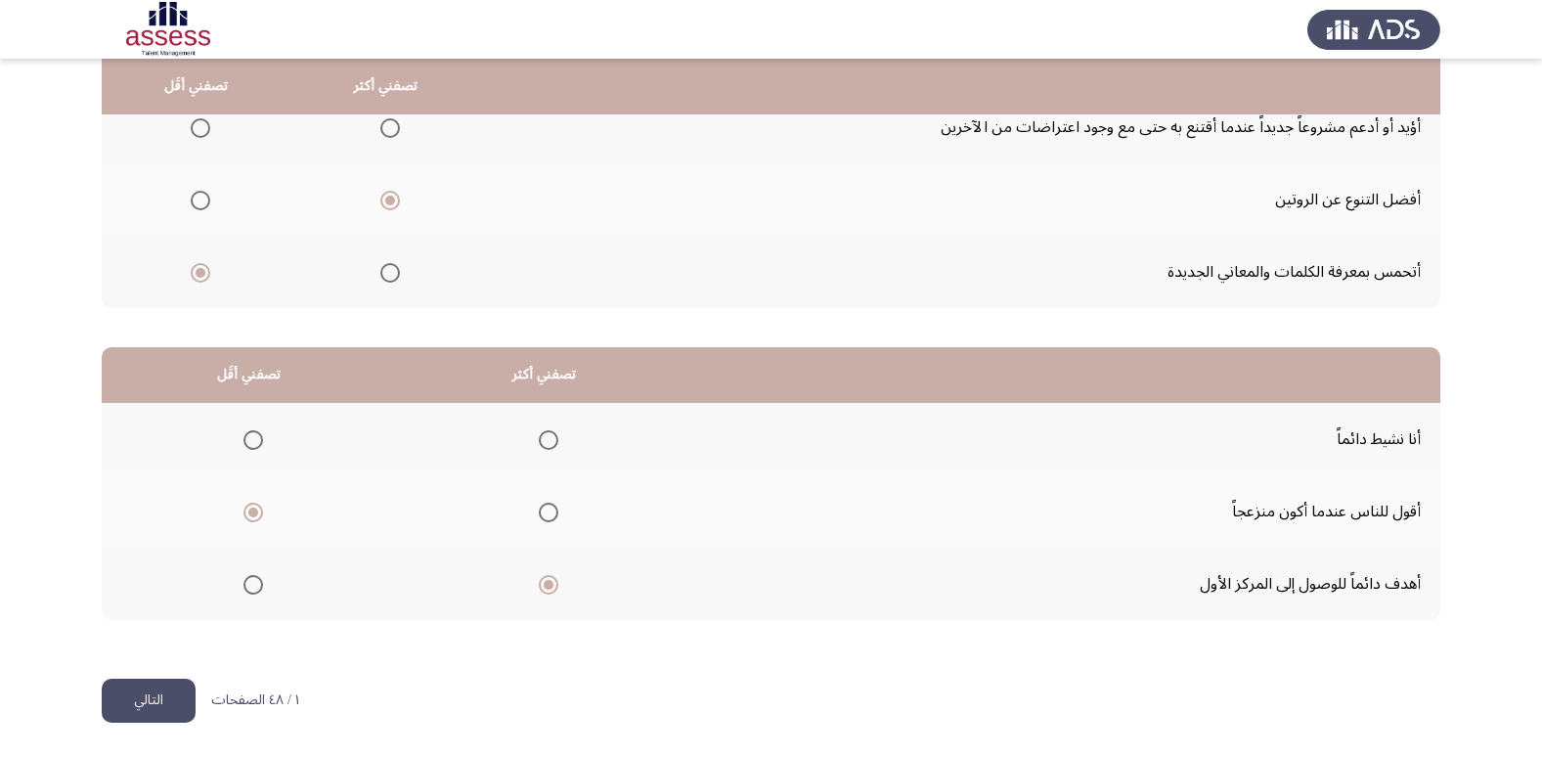
click at [539, 437] on span "Select an option" at bounding box center [549, 440] width 20 height 20
click at [539, 437] on input "Select an option" at bounding box center [549, 440] width 20 height 20
click at [539, 587] on span "Select an option" at bounding box center [549, 585] width 20 height 20
click at [539, 587] on input "Select an option" at bounding box center [549, 585] width 20 height 20
click at [140, 707] on button "التالي" at bounding box center [149, 700] width 94 height 44
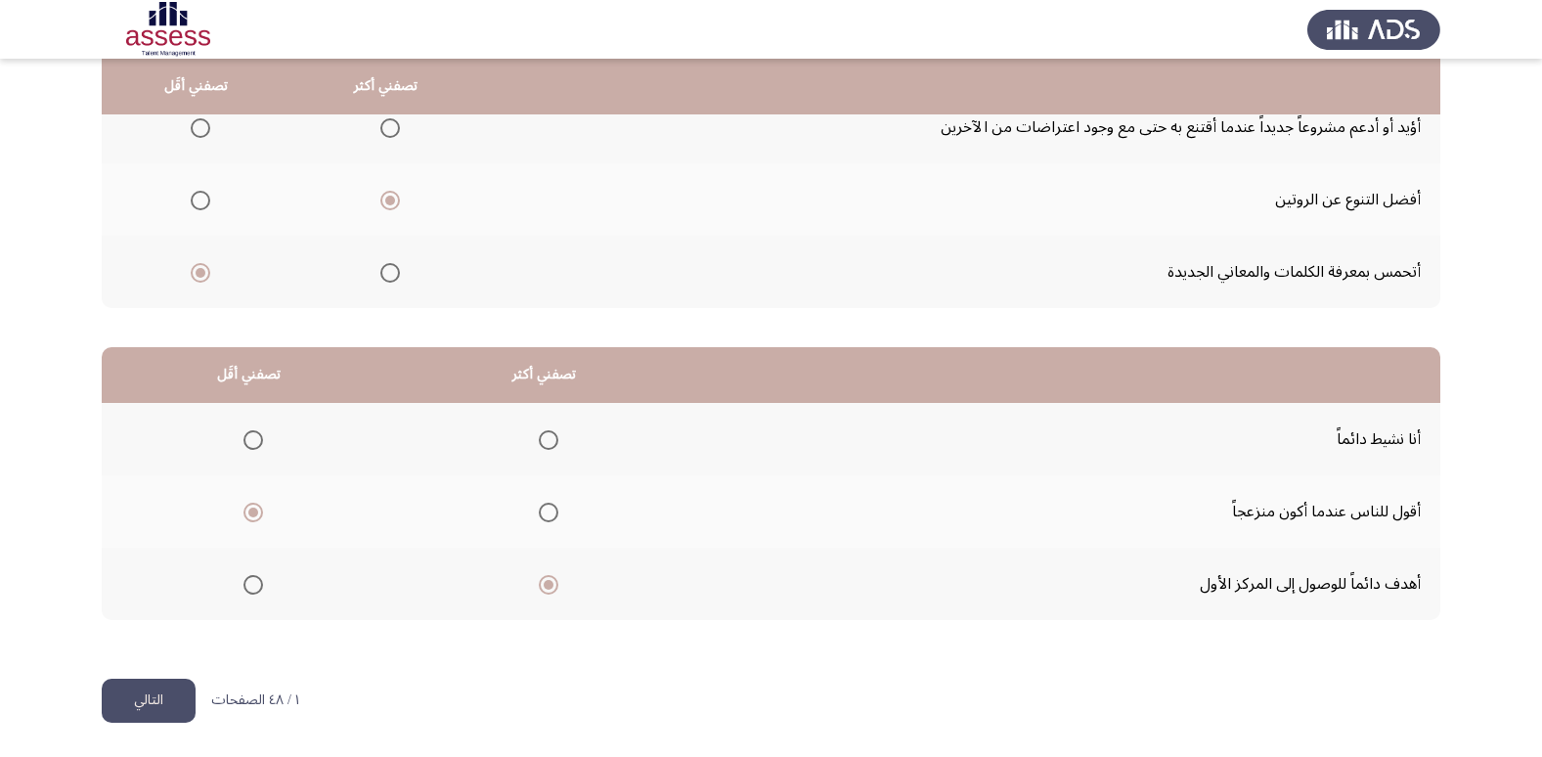
scroll to position [0, 0]
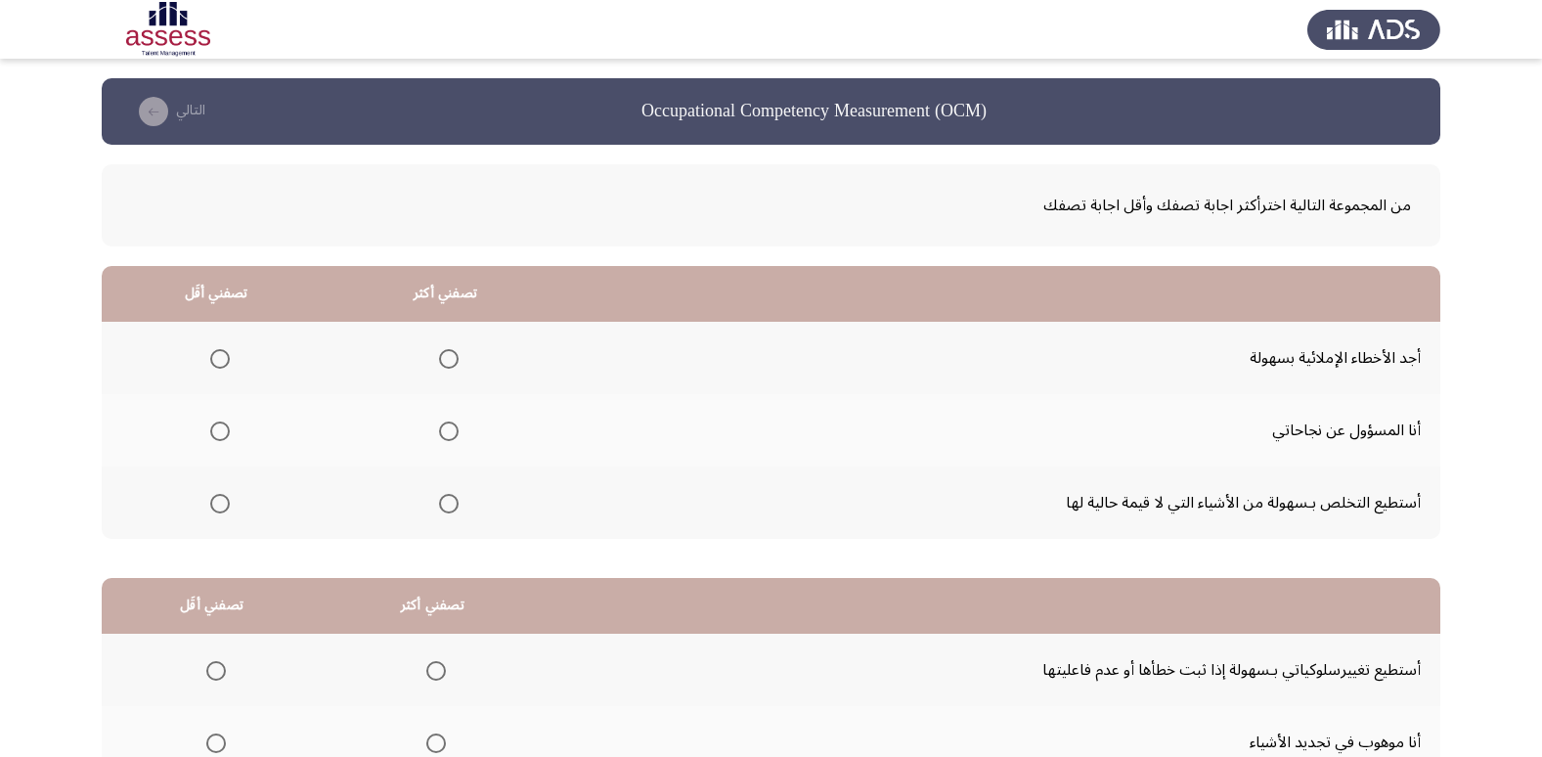
click at [210, 507] on span "Select an option" at bounding box center [220, 504] width 20 height 20
click at [210, 507] on input "Select an option" at bounding box center [220, 504] width 20 height 20
click at [204, 359] on label "Select an option" at bounding box center [215, 359] width 27 height 20
click at [210, 359] on input "Select an option" at bounding box center [220, 359] width 20 height 20
click at [454, 500] on span "Select an option" at bounding box center [449, 504] width 20 height 20
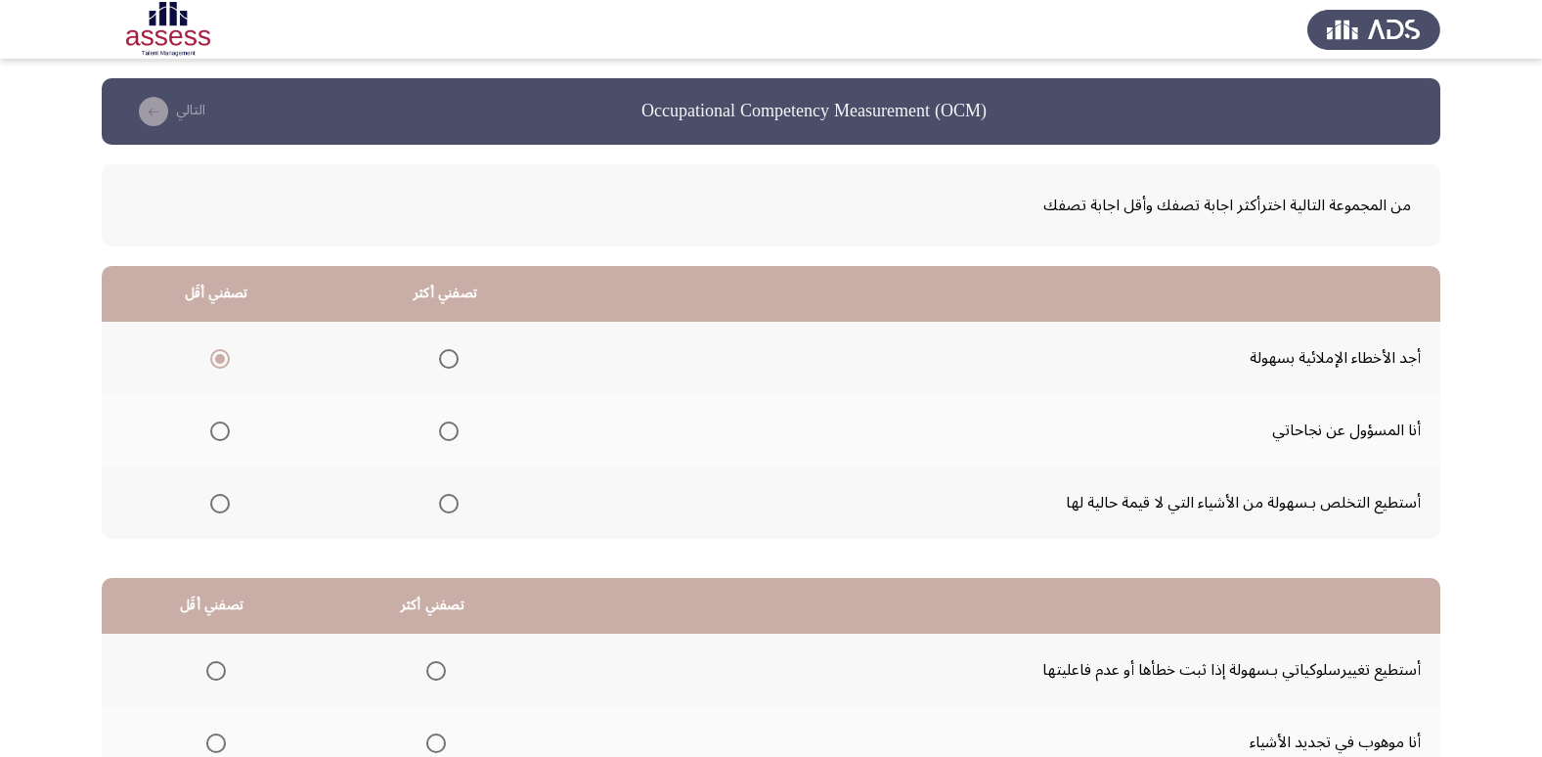
click at [454, 500] on input "Select an option" at bounding box center [449, 504] width 20 height 20
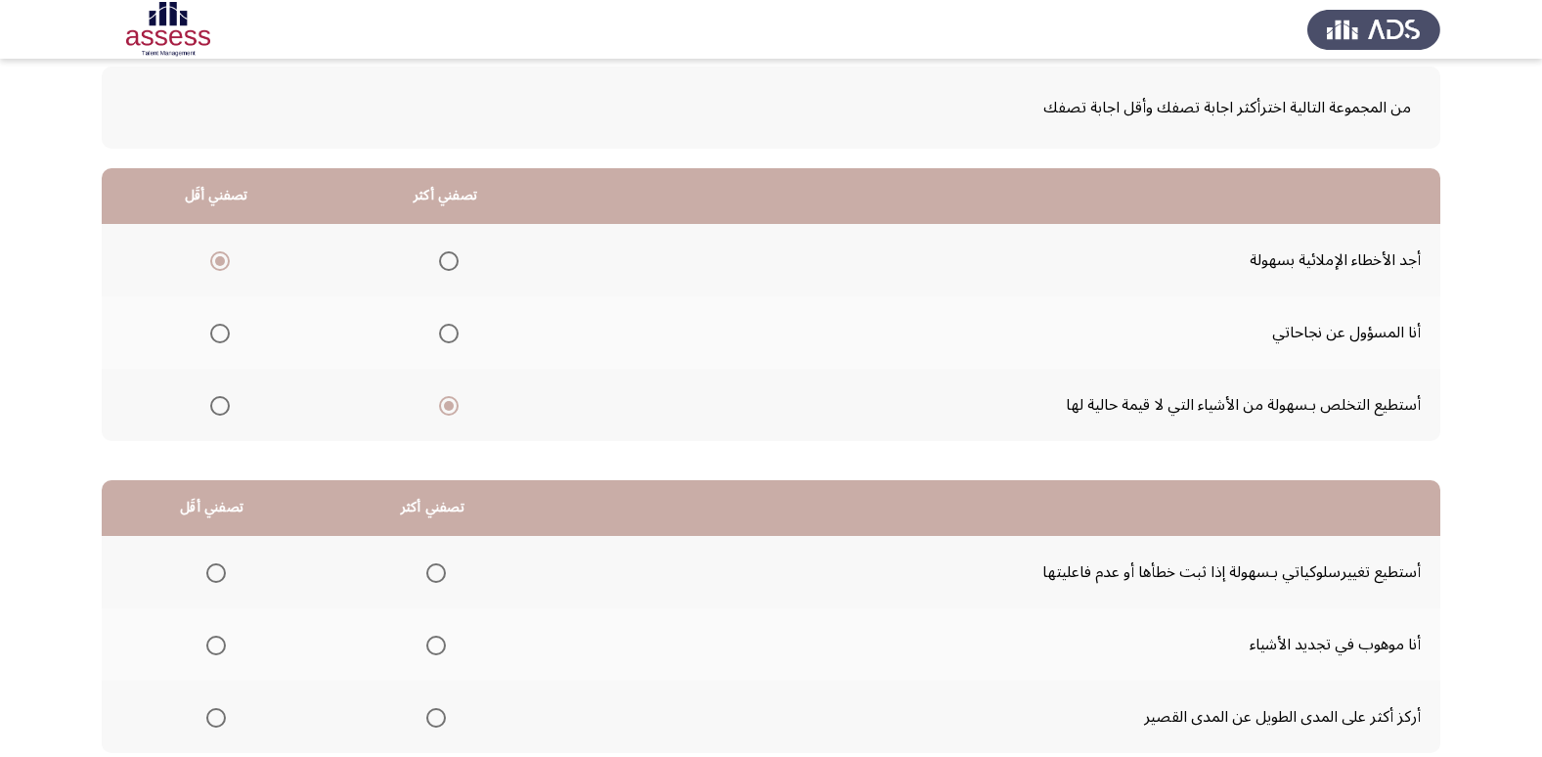
scroll to position [196, 0]
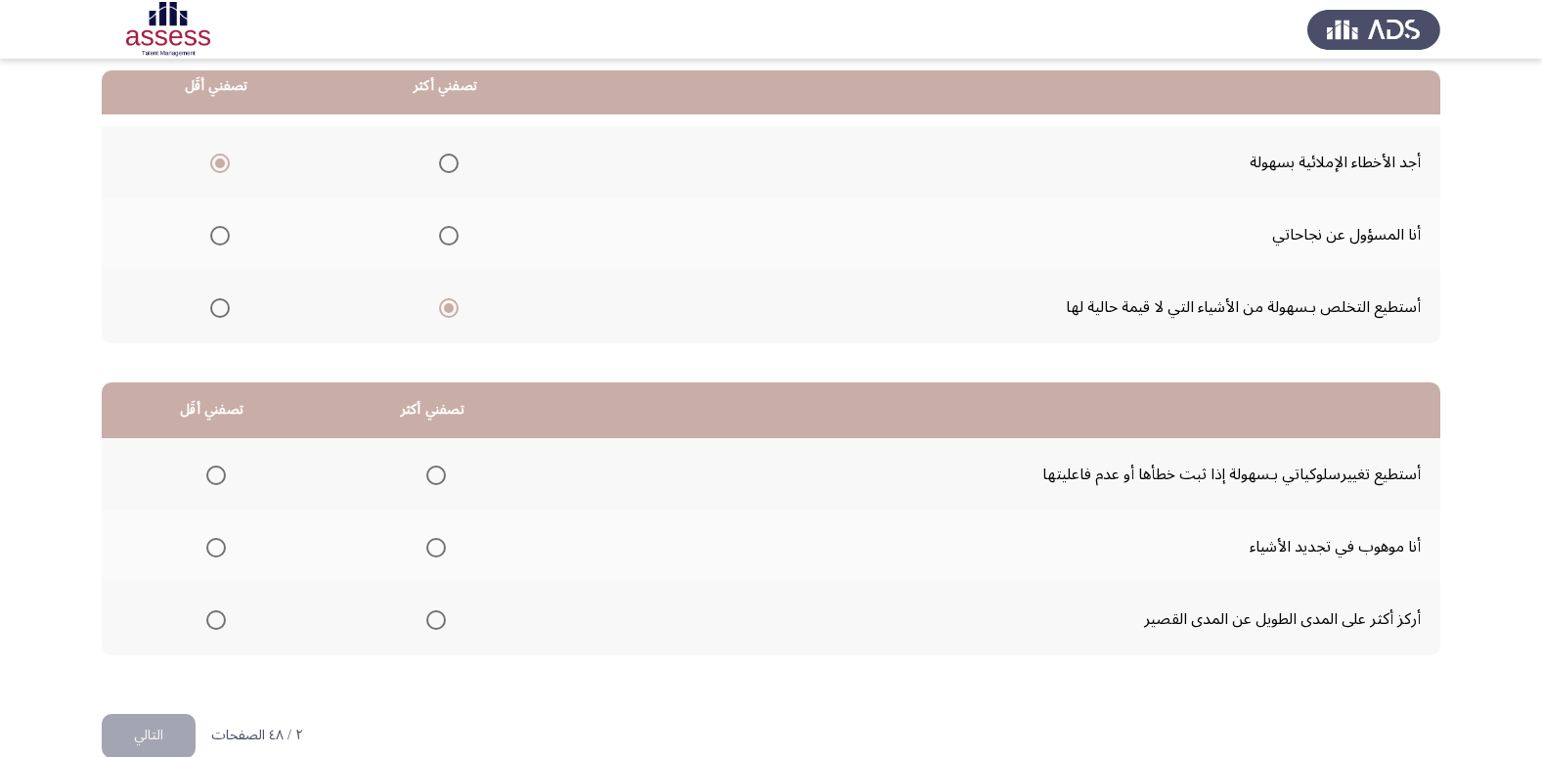
click at [426, 474] on span "Select an option" at bounding box center [436, 475] width 20 height 20
click at [426, 474] on input "Select an option" at bounding box center [436, 475] width 20 height 20
click at [196, 616] on th at bounding box center [212, 619] width 220 height 72
click at [209, 620] on span "Select an option" at bounding box center [216, 620] width 20 height 20
click at [209, 620] on input "Select an option" at bounding box center [216, 620] width 20 height 20
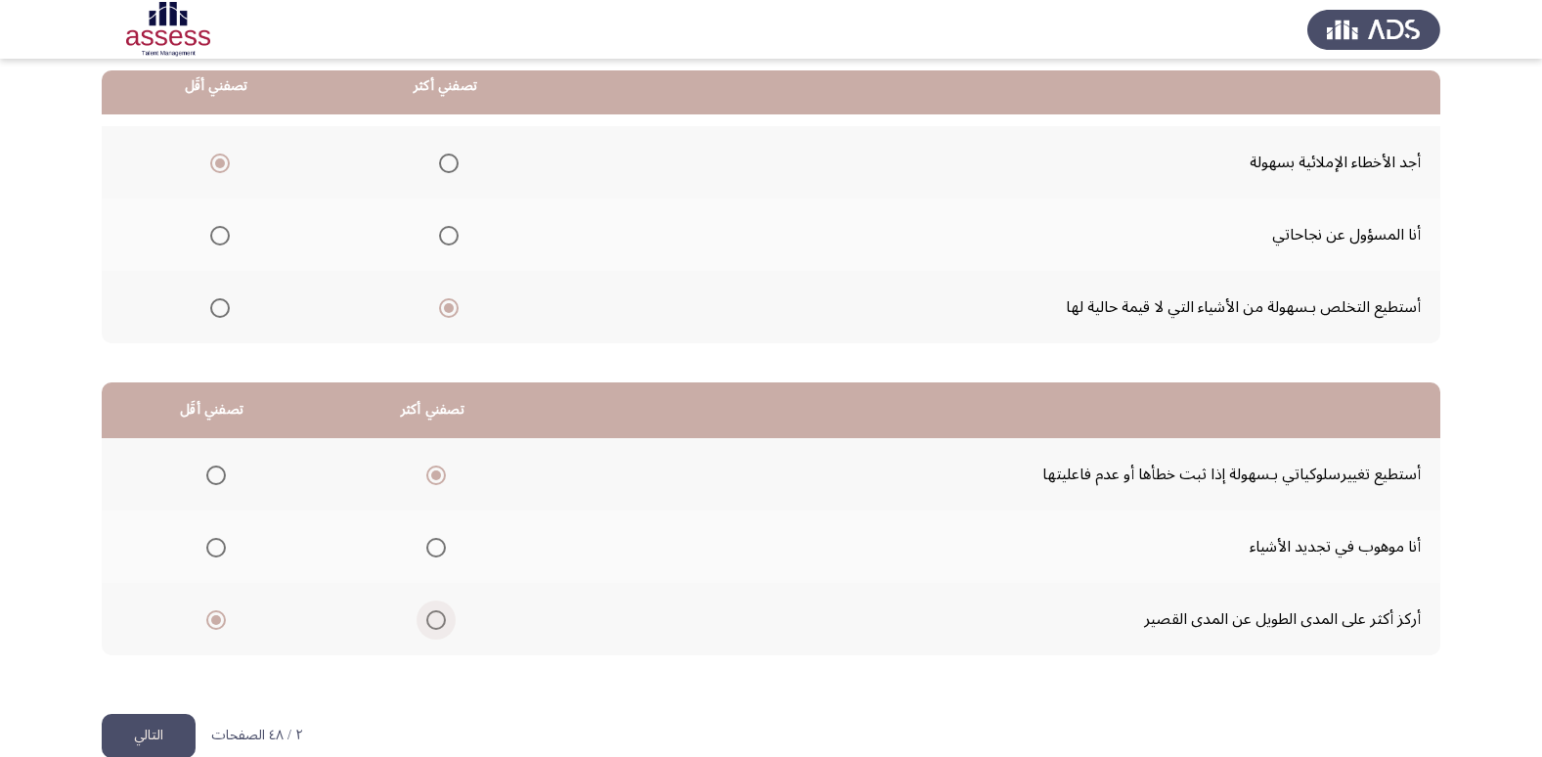
click at [432, 622] on span "Select an option" at bounding box center [436, 620] width 20 height 20
click at [432, 622] on input "Select an option" at bounding box center [436, 620] width 20 height 20
click at [206, 622] on span "Select an option" at bounding box center [216, 620] width 20 height 20
click at [206, 622] on input "Select an option" at bounding box center [216, 620] width 20 height 20
click at [426, 470] on span "Select an option" at bounding box center [436, 475] width 20 height 20
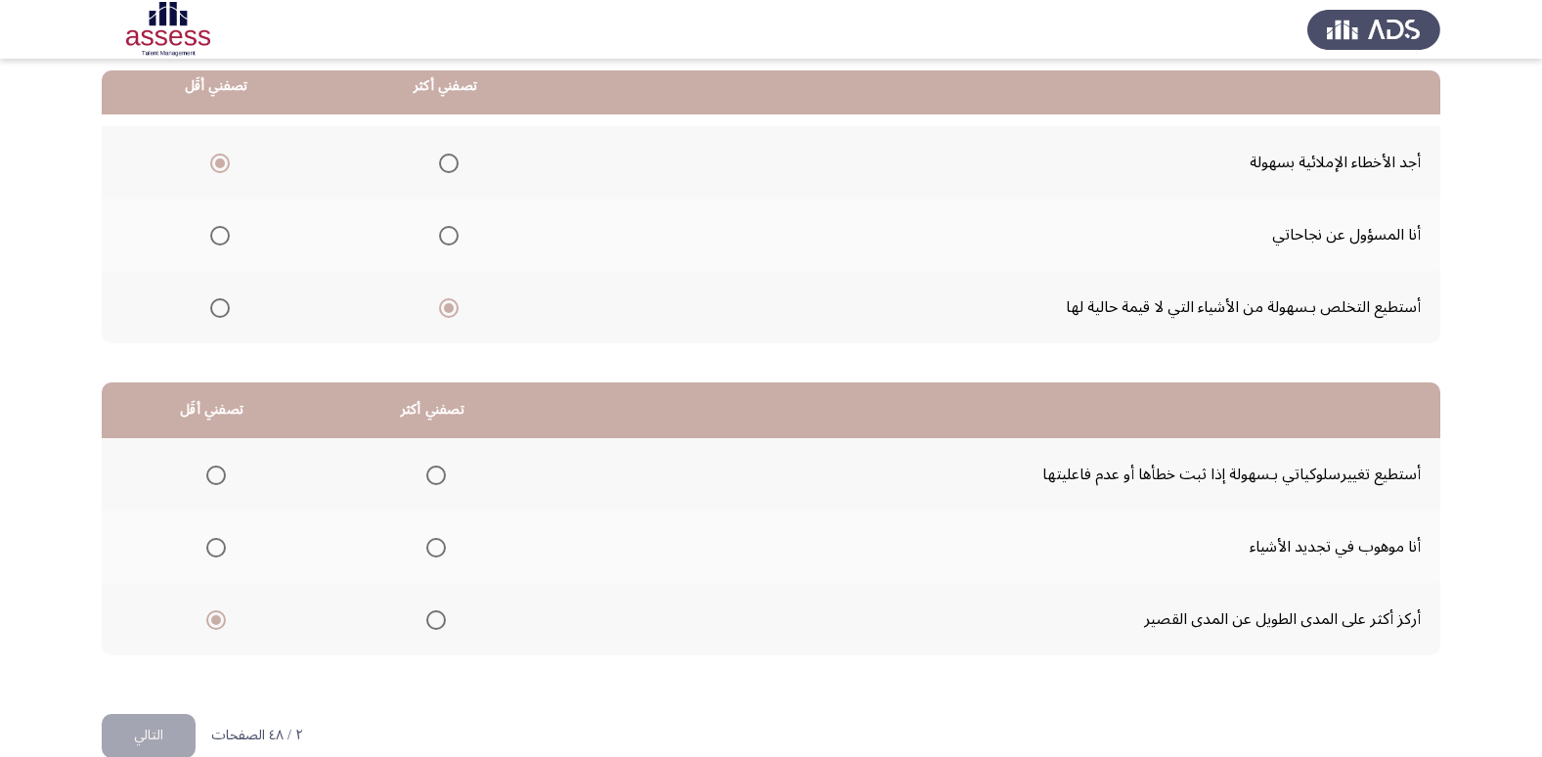
click at [426, 470] on input "Select an option" at bounding box center [436, 475] width 20 height 20
click at [195, 726] on button "التالي" at bounding box center [149, 736] width 94 height 44
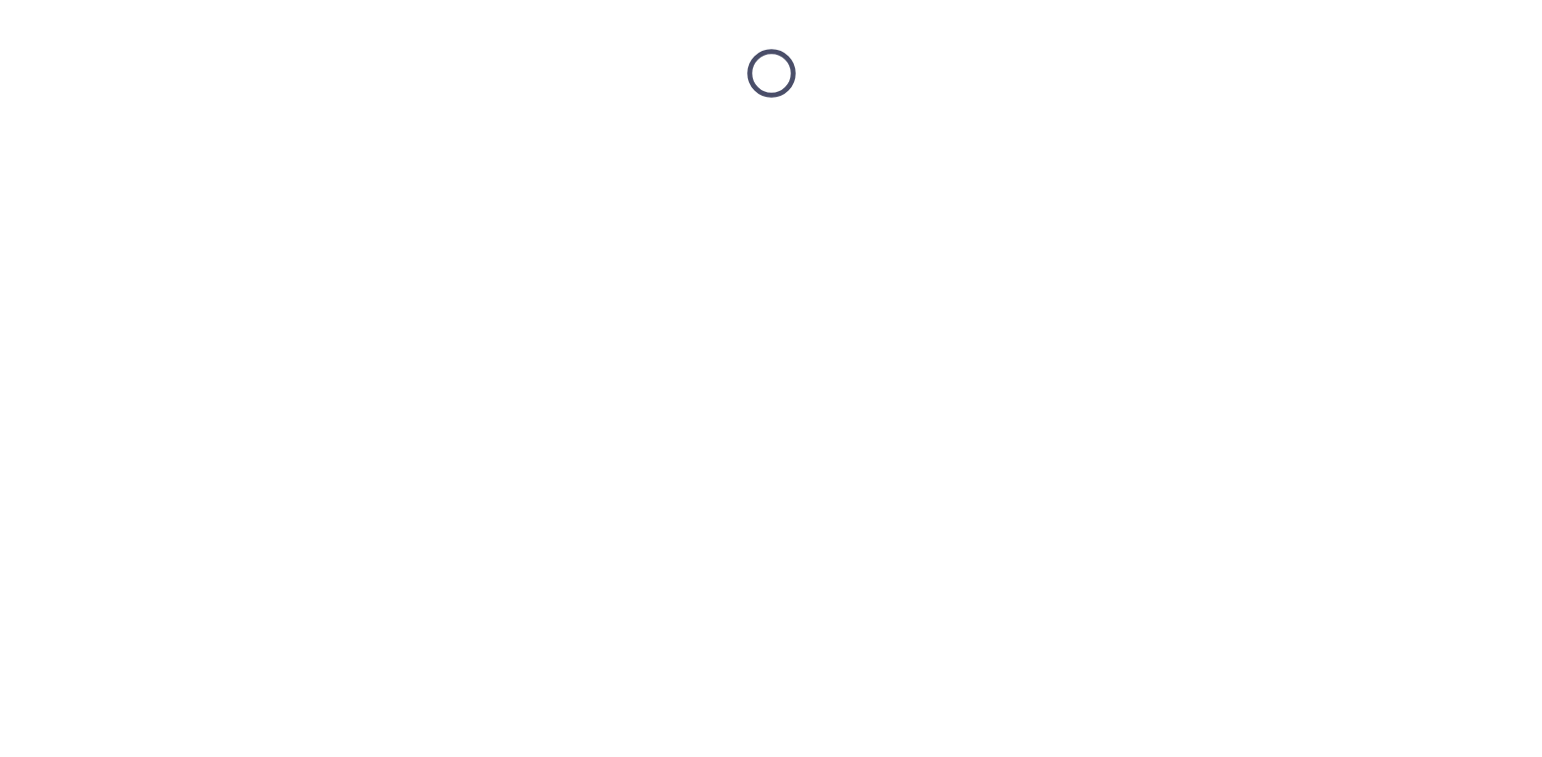
scroll to position [0, 0]
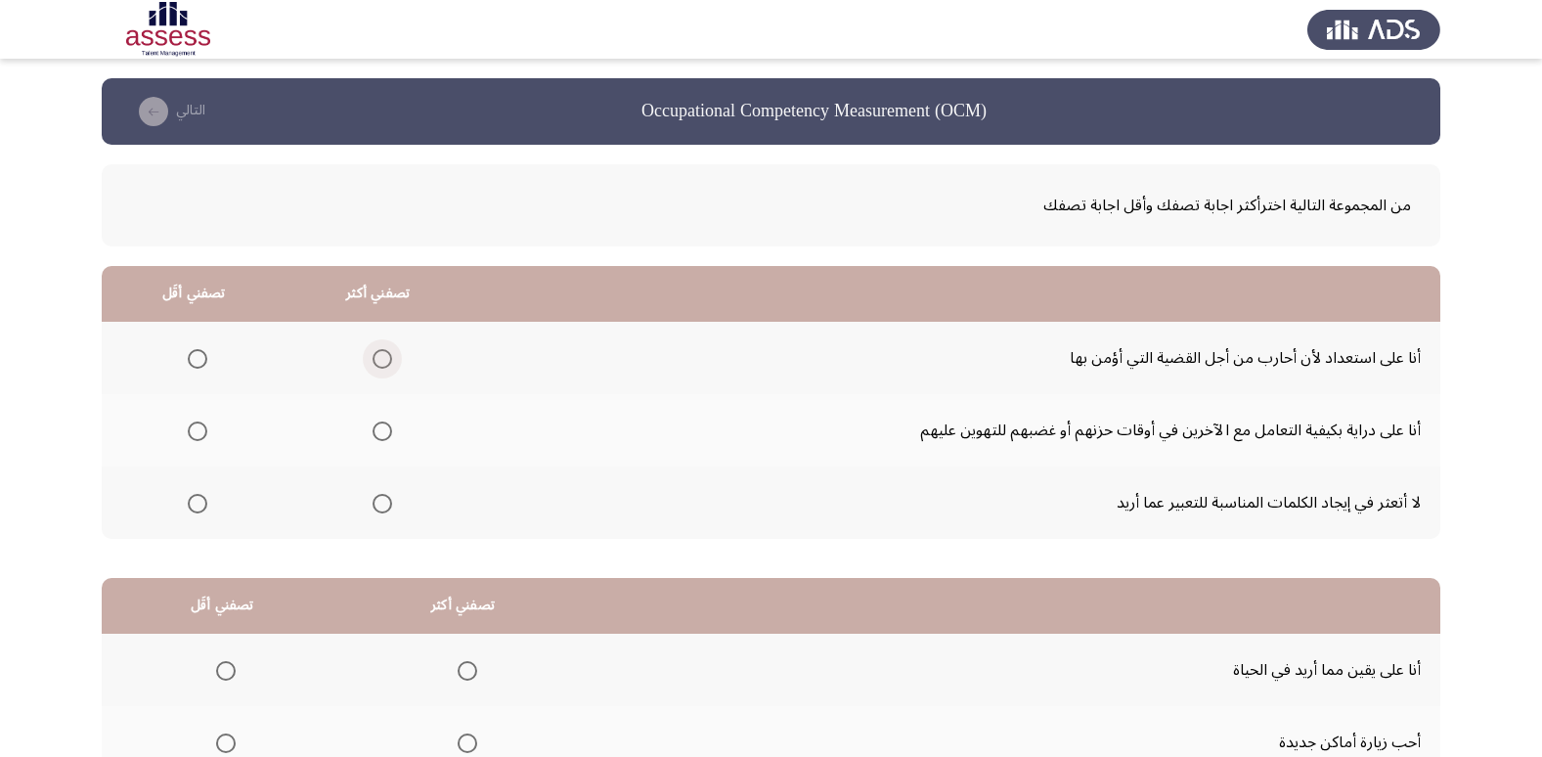
click at [380, 363] on span "Select an option" at bounding box center [382, 359] width 20 height 20
click at [380, 363] on input "Select an option" at bounding box center [382, 359] width 20 height 20
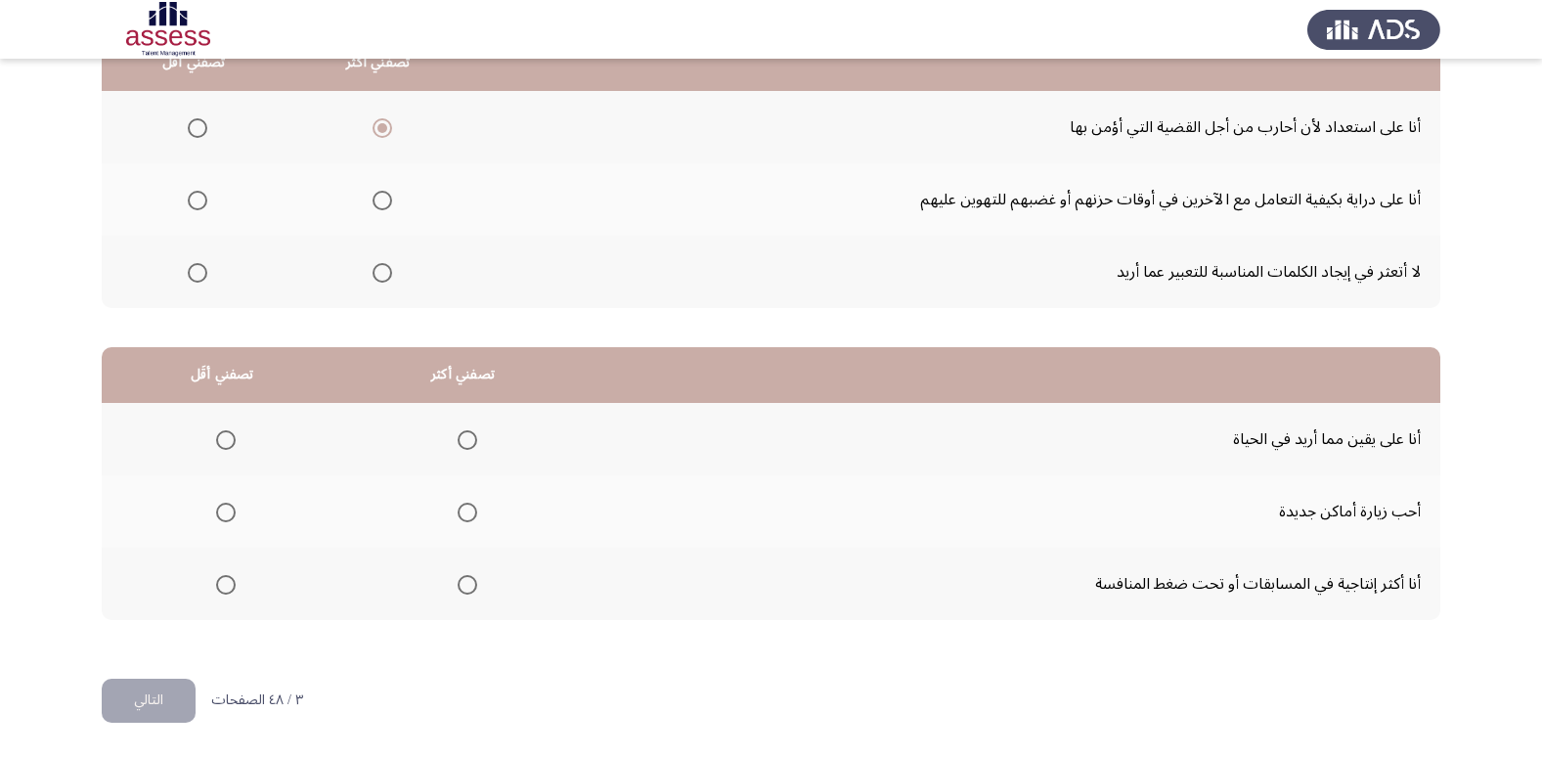
scroll to position [133, 0]
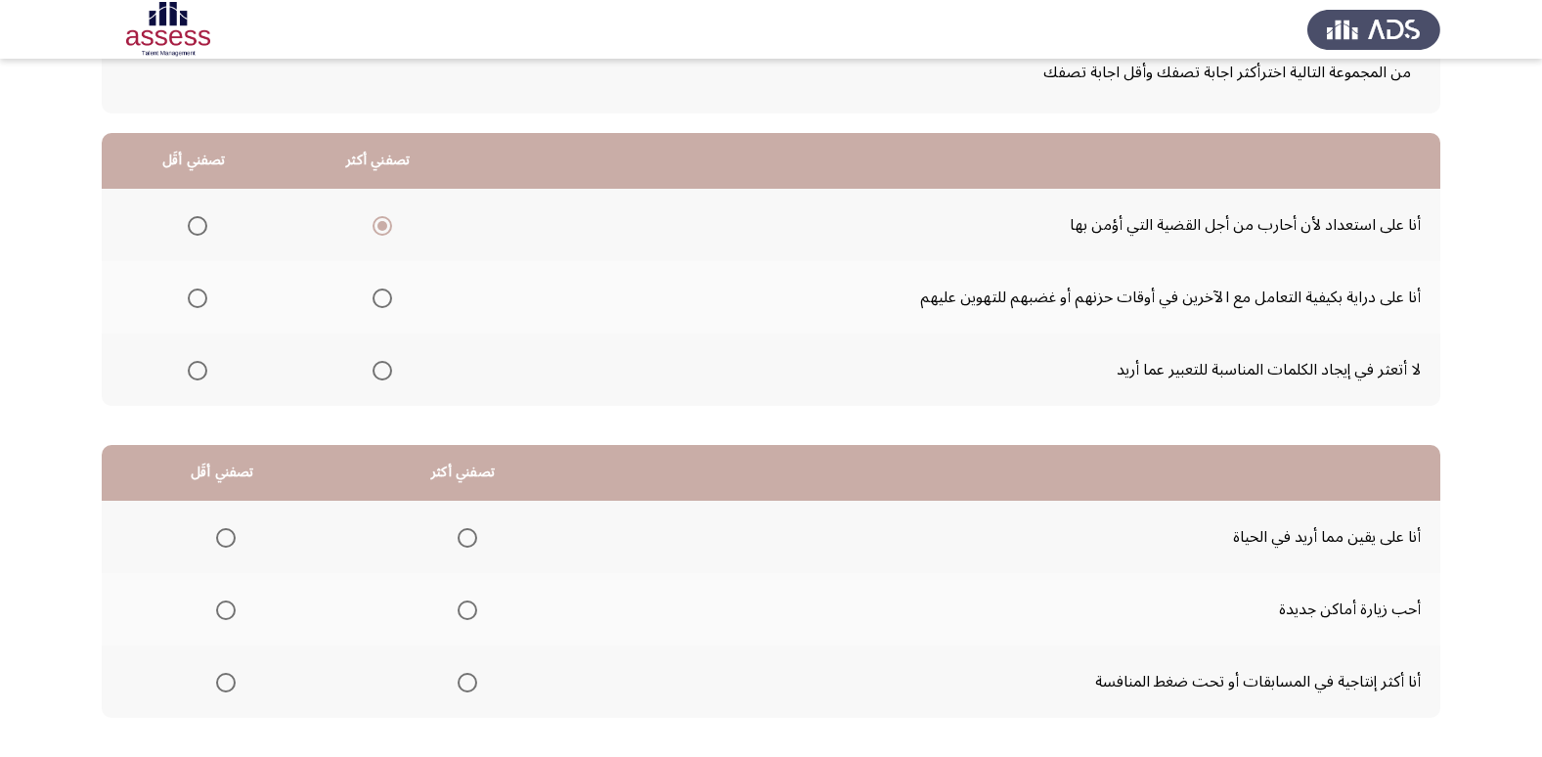
click at [199, 364] on span "Select an option" at bounding box center [198, 371] width 20 height 20
click at [199, 364] on input "Select an option" at bounding box center [198, 371] width 20 height 20
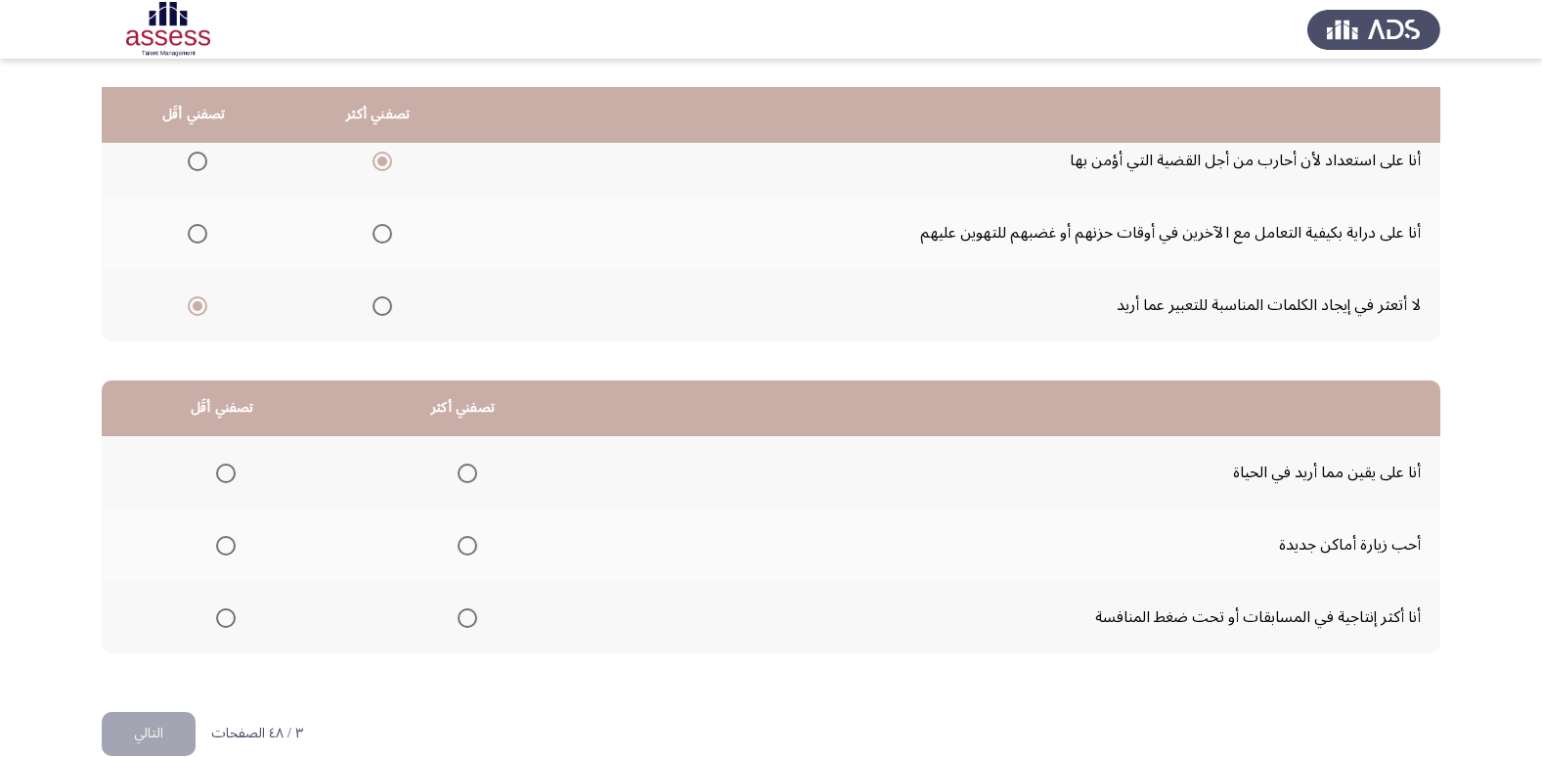
scroll to position [231, 0]
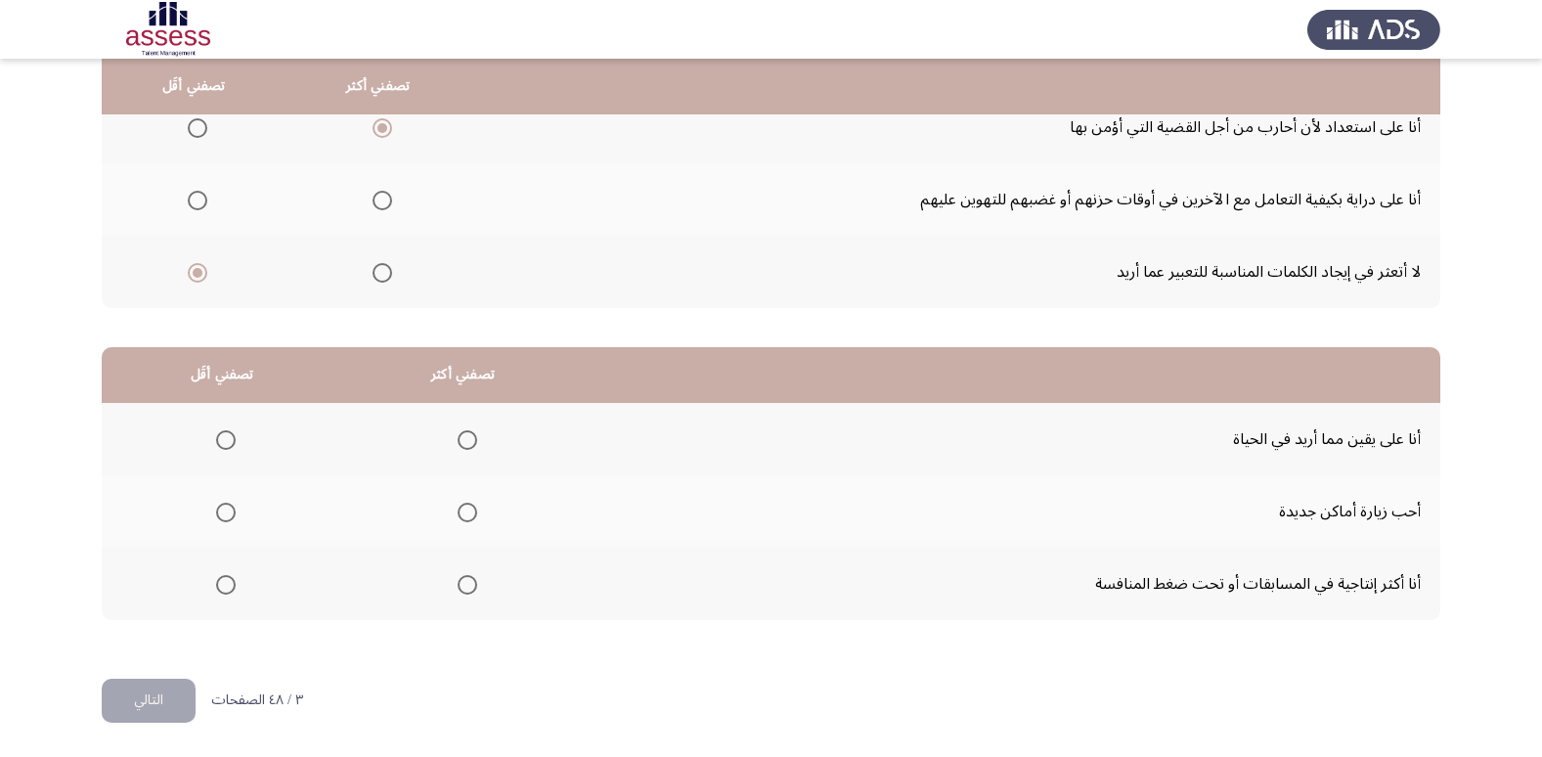
click at [472, 597] on th at bounding box center [462, 583] width 241 height 72
click at [461, 588] on span "Select an option" at bounding box center [467, 585] width 20 height 20
click at [461, 588] on input "Select an option" at bounding box center [467, 585] width 20 height 20
click at [209, 511] on label "Select an option" at bounding box center [221, 512] width 27 height 20
click at [216, 511] on input "Select an option" at bounding box center [226, 512] width 20 height 20
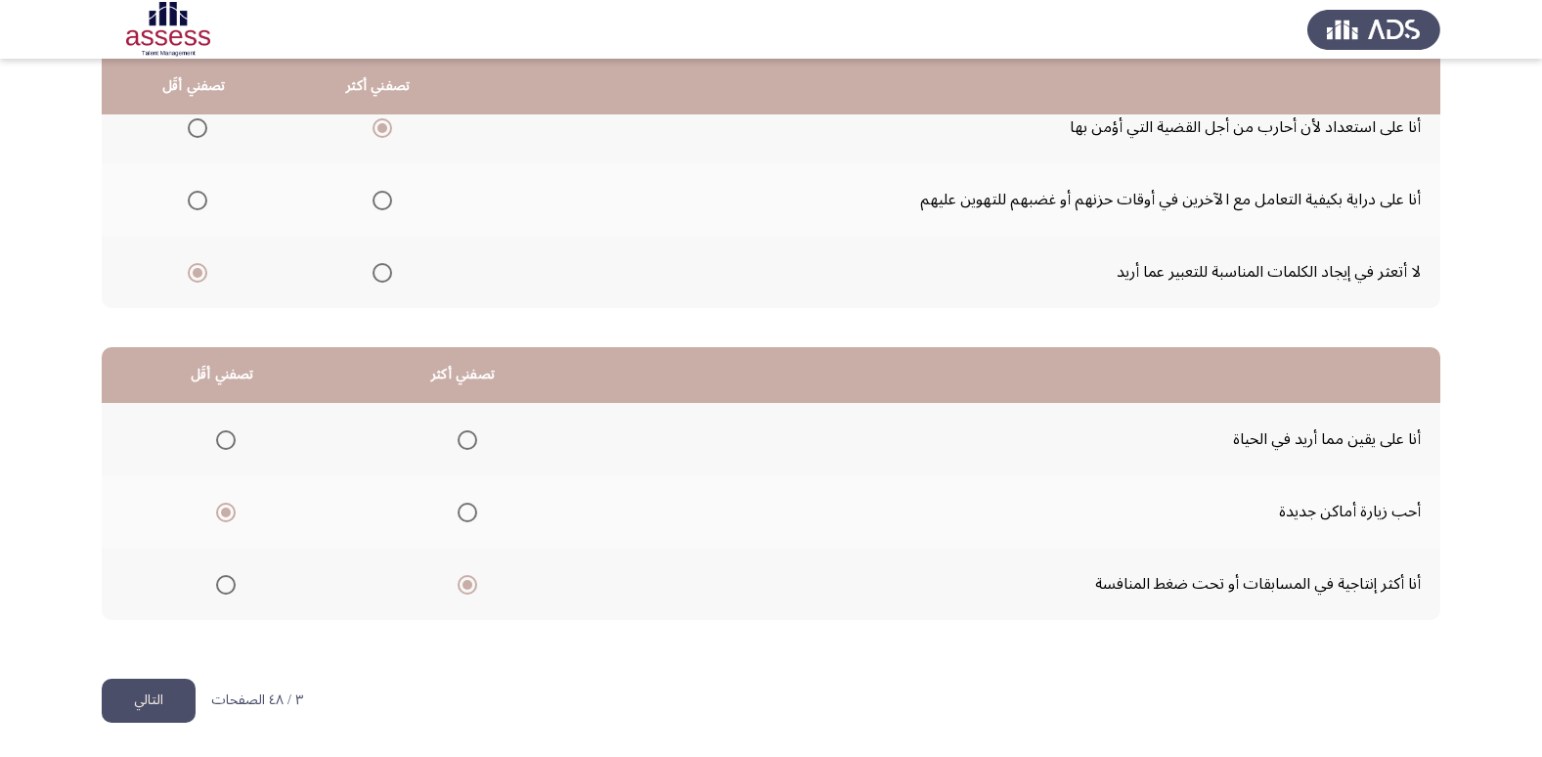
click at [156, 689] on button "التالي" at bounding box center [149, 700] width 94 height 44
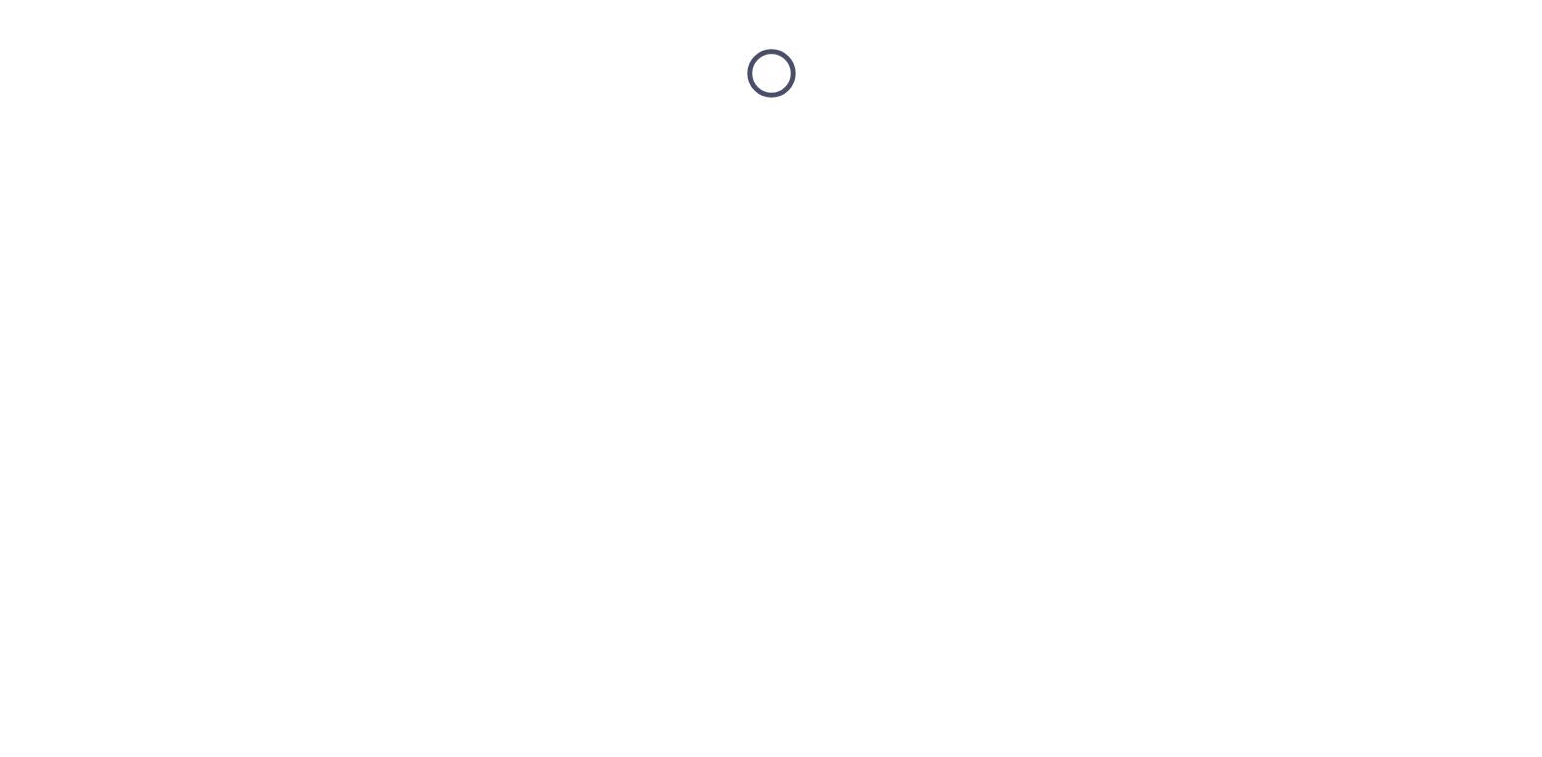
scroll to position [0, 0]
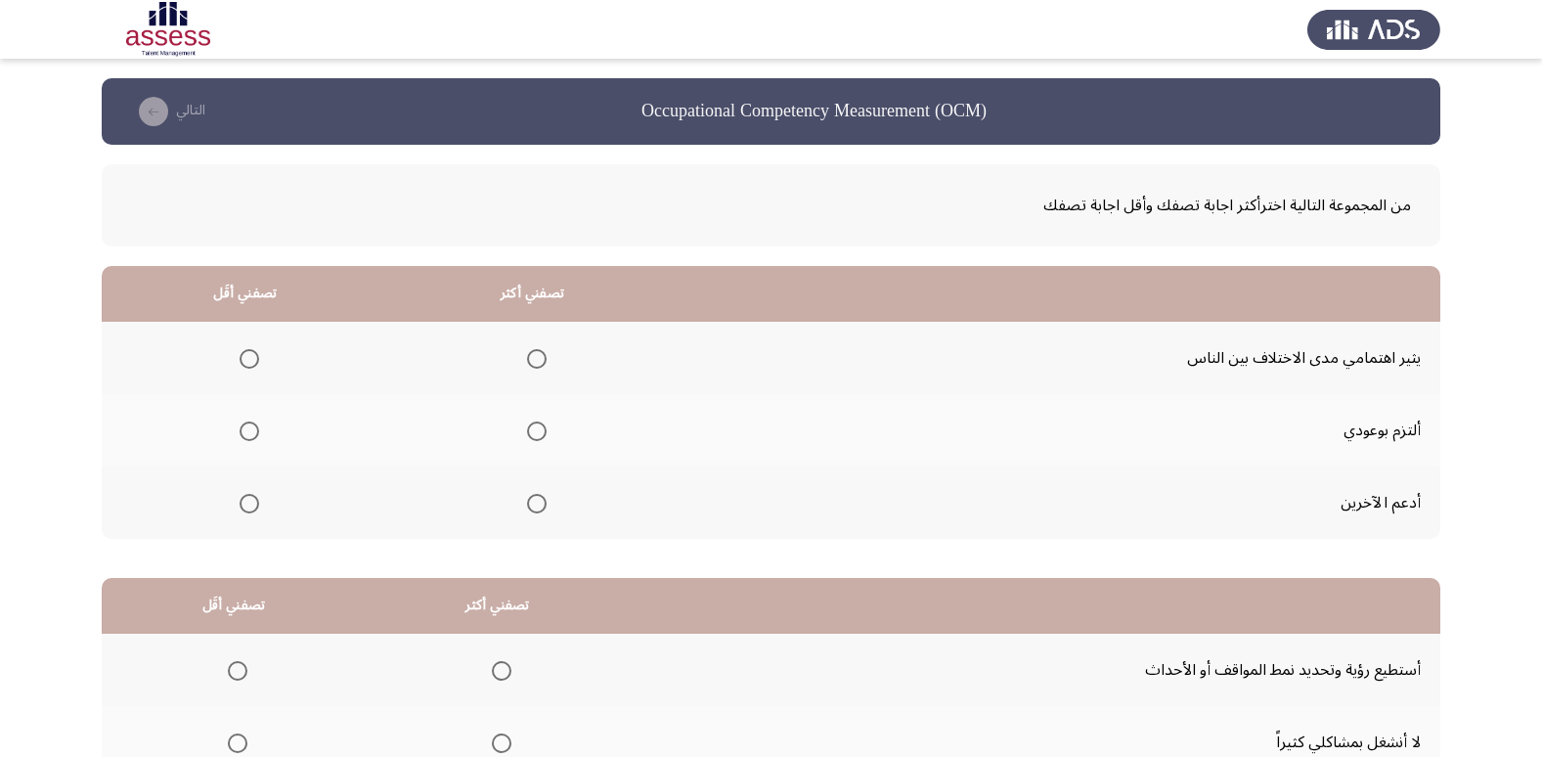
click at [534, 425] on span "Select an option" at bounding box center [537, 431] width 20 height 20
click at [534, 425] on input "Select an option" at bounding box center [537, 431] width 20 height 20
click at [218, 356] on th at bounding box center [245, 358] width 287 height 72
click at [239, 353] on span "Select an option" at bounding box center [249, 359] width 20 height 20
click at [239, 353] on input "Select an option" at bounding box center [249, 359] width 20 height 20
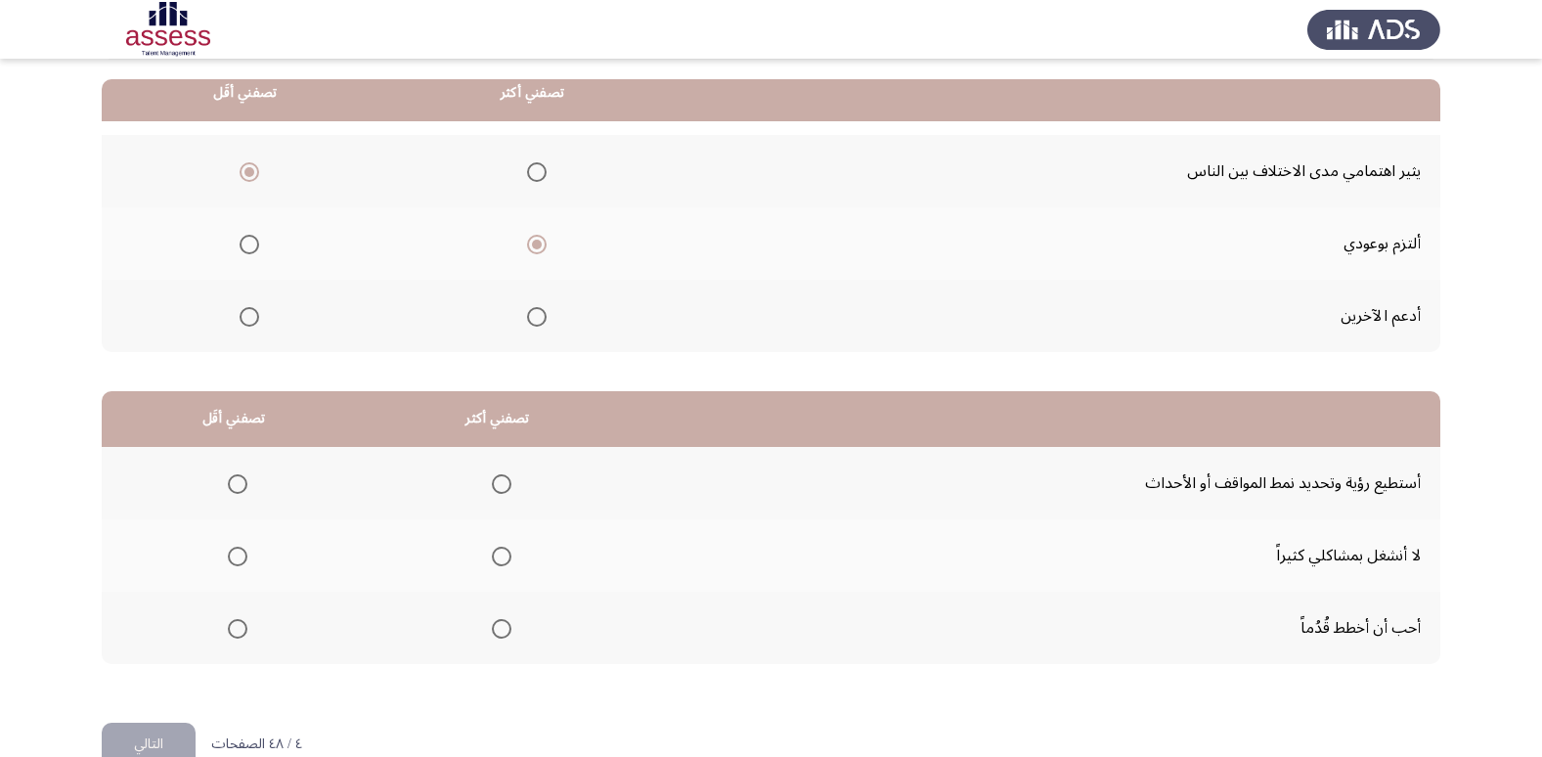
scroll to position [196, 0]
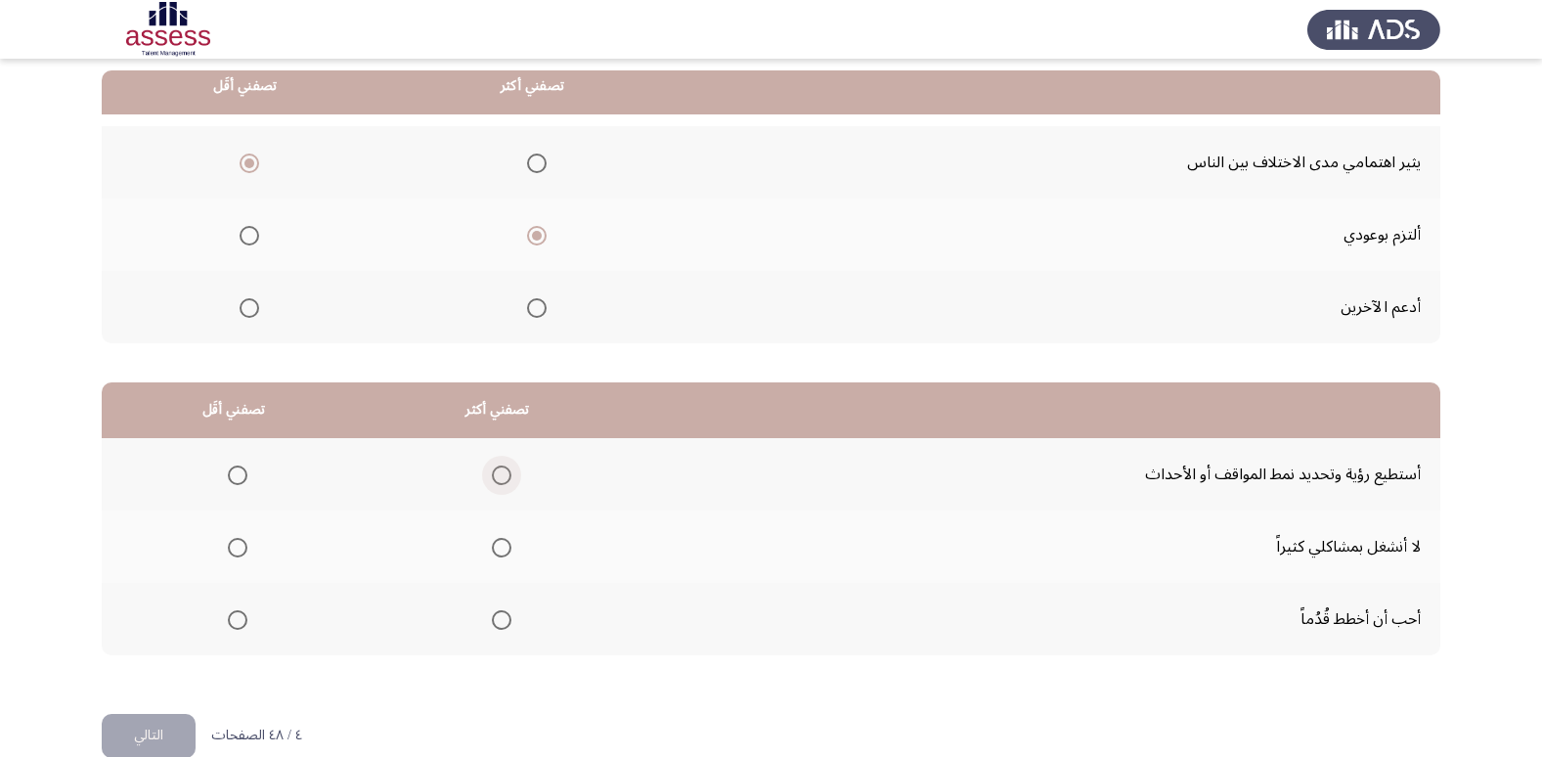
click at [502, 478] on span "Select an option" at bounding box center [502, 475] width 20 height 20
click at [502, 478] on input "Select an option" at bounding box center [502, 475] width 20 height 20
click at [248, 544] on th at bounding box center [234, 546] width 264 height 72
click at [231, 556] on span "Select an option" at bounding box center [238, 548] width 20 height 20
click at [231, 556] on input "Select an option" at bounding box center [238, 548] width 20 height 20
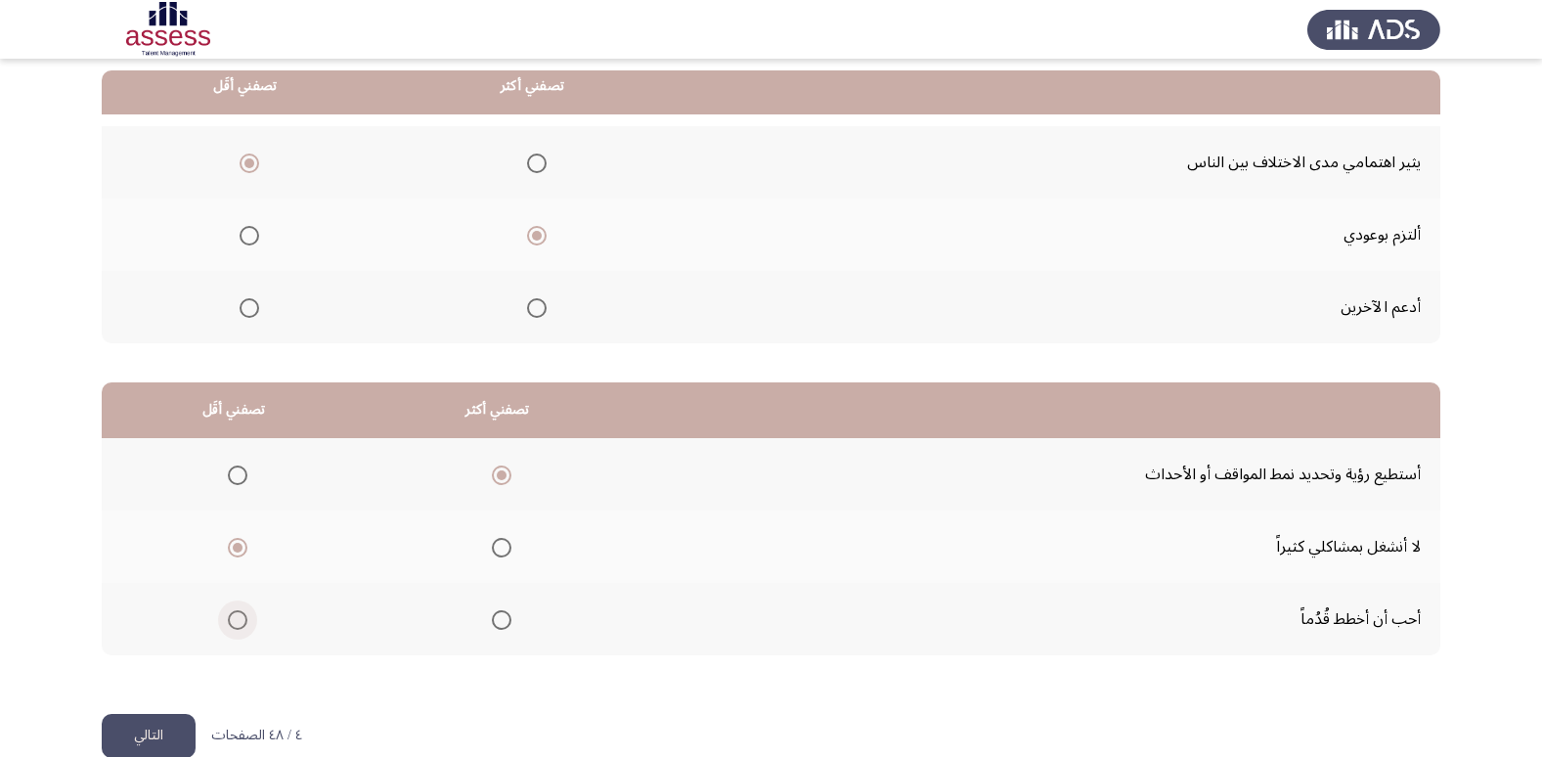
click at [228, 619] on span "Select an option" at bounding box center [238, 620] width 20 height 20
click at [228, 619] on input "Select an option" at bounding box center [238, 620] width 20 height 20
click at [156, 748] on button "التالي" at bounding box center [149, 736] width 94 height 44
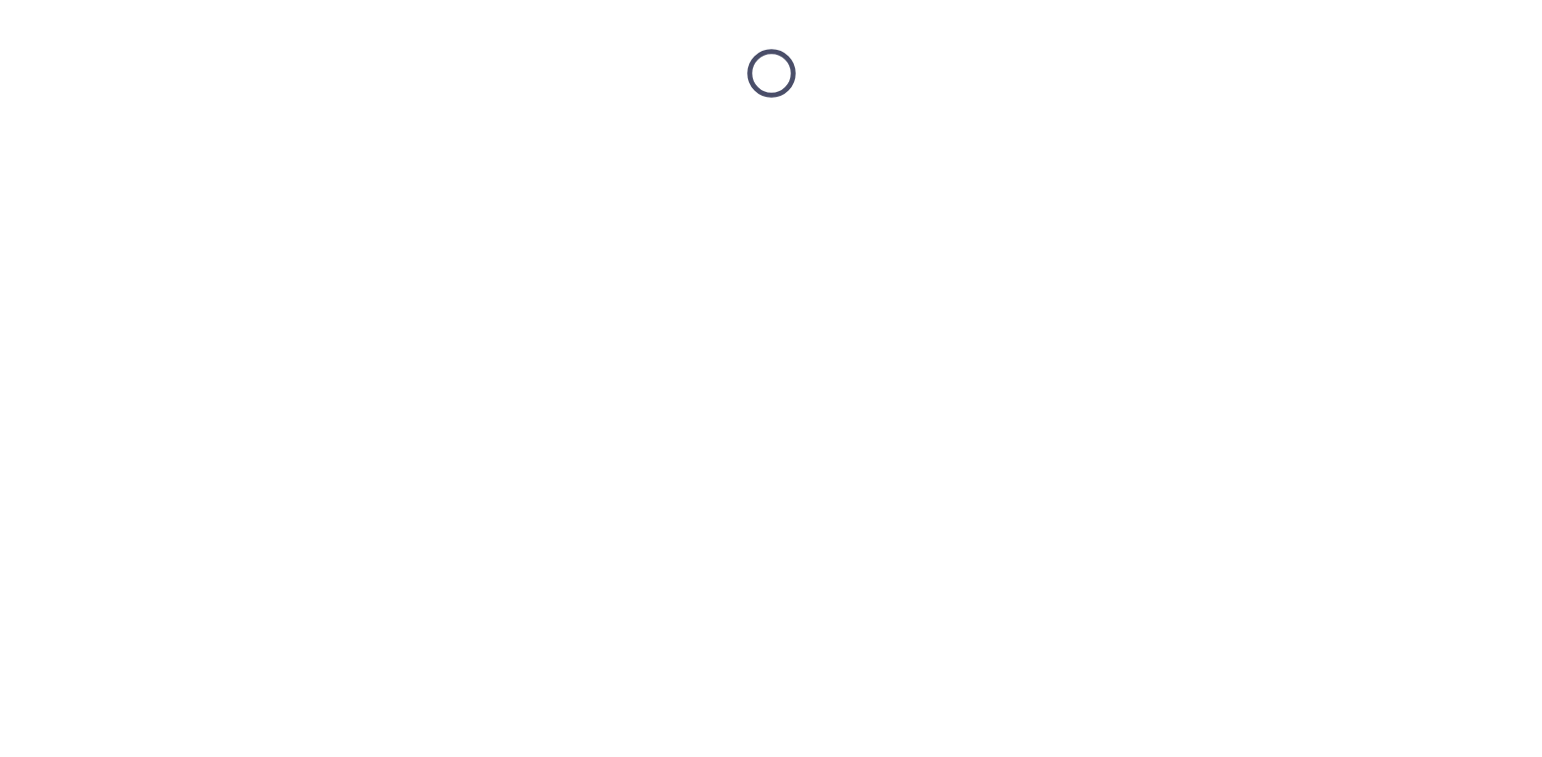
scroll to position [0, 0]
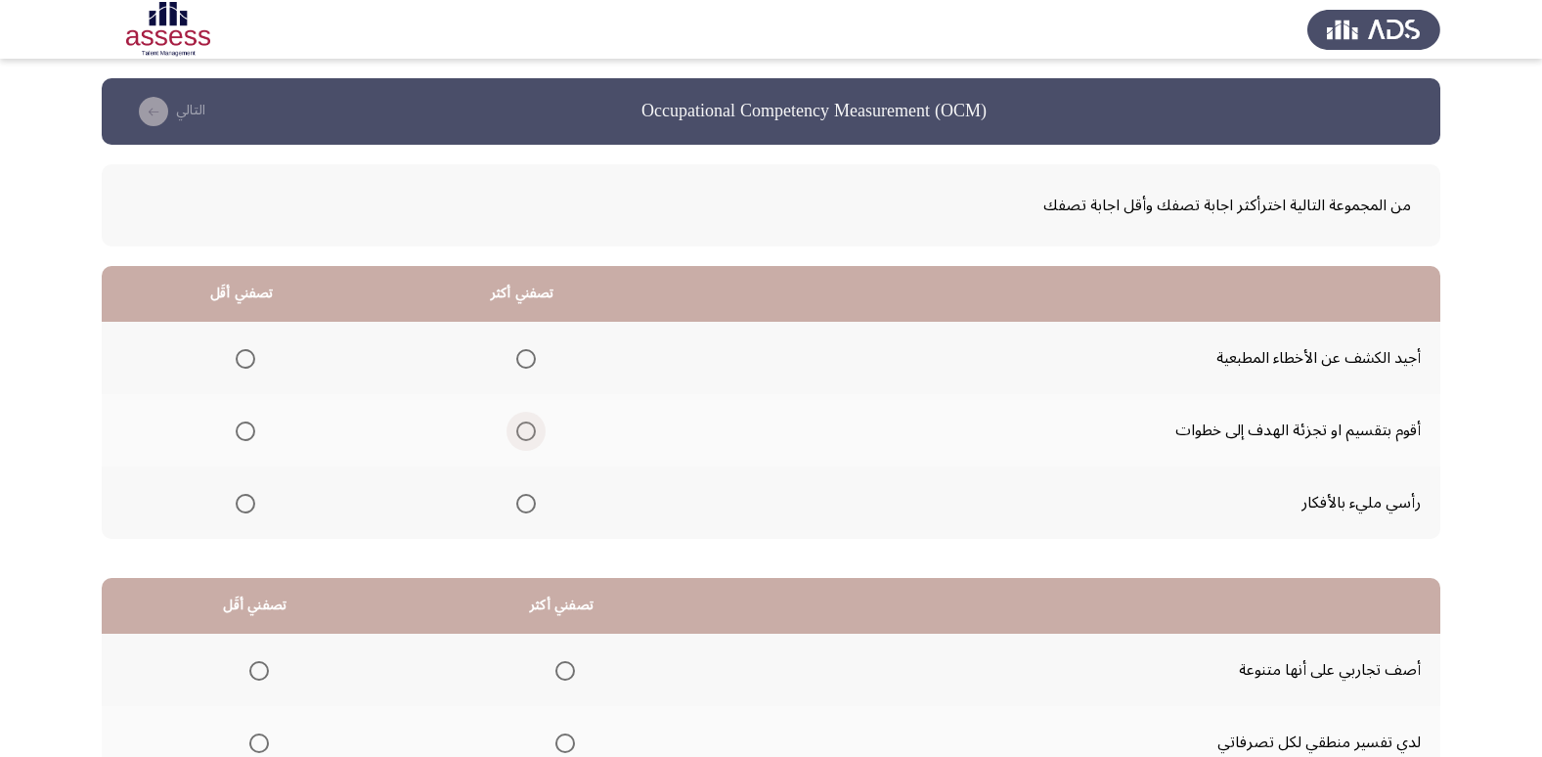
click at [528, 424] on span "Select an option" at bounding box center [526, 431] width 20 height 20
click at [528, 424] on input "Select an option" at bounding box center [526, 431] width 20 height 20
click at [225, 358] on th at bounding box center [242, 358] width 281 height 72
click at [248, 356] on span "Select an option" at bounding box center [246, 359] width 20 height 20
click at [248, 356] on input "Select an option" at bounding box center [246, 359] width 20 height 20
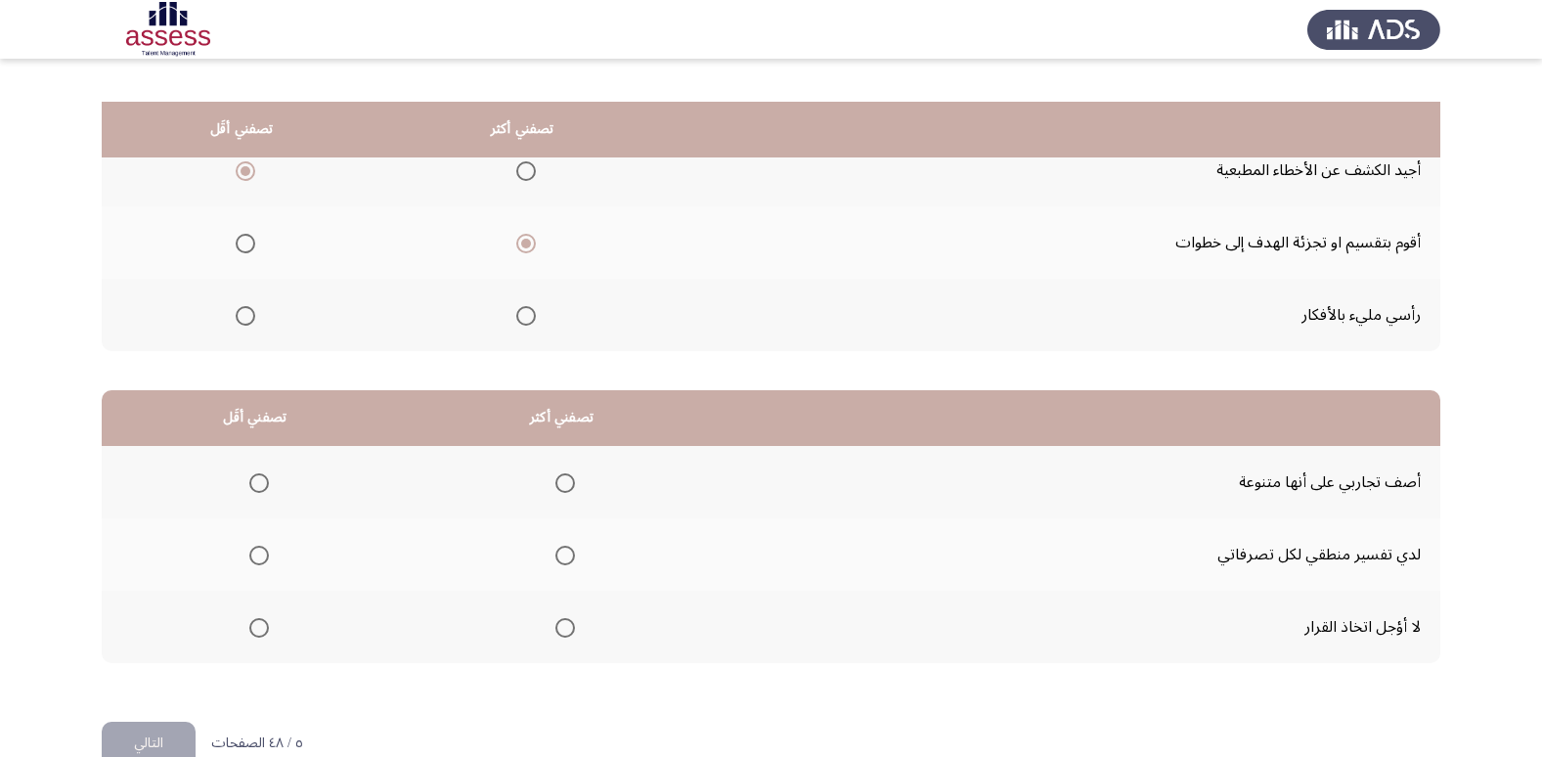
scroll to position [231, 0]
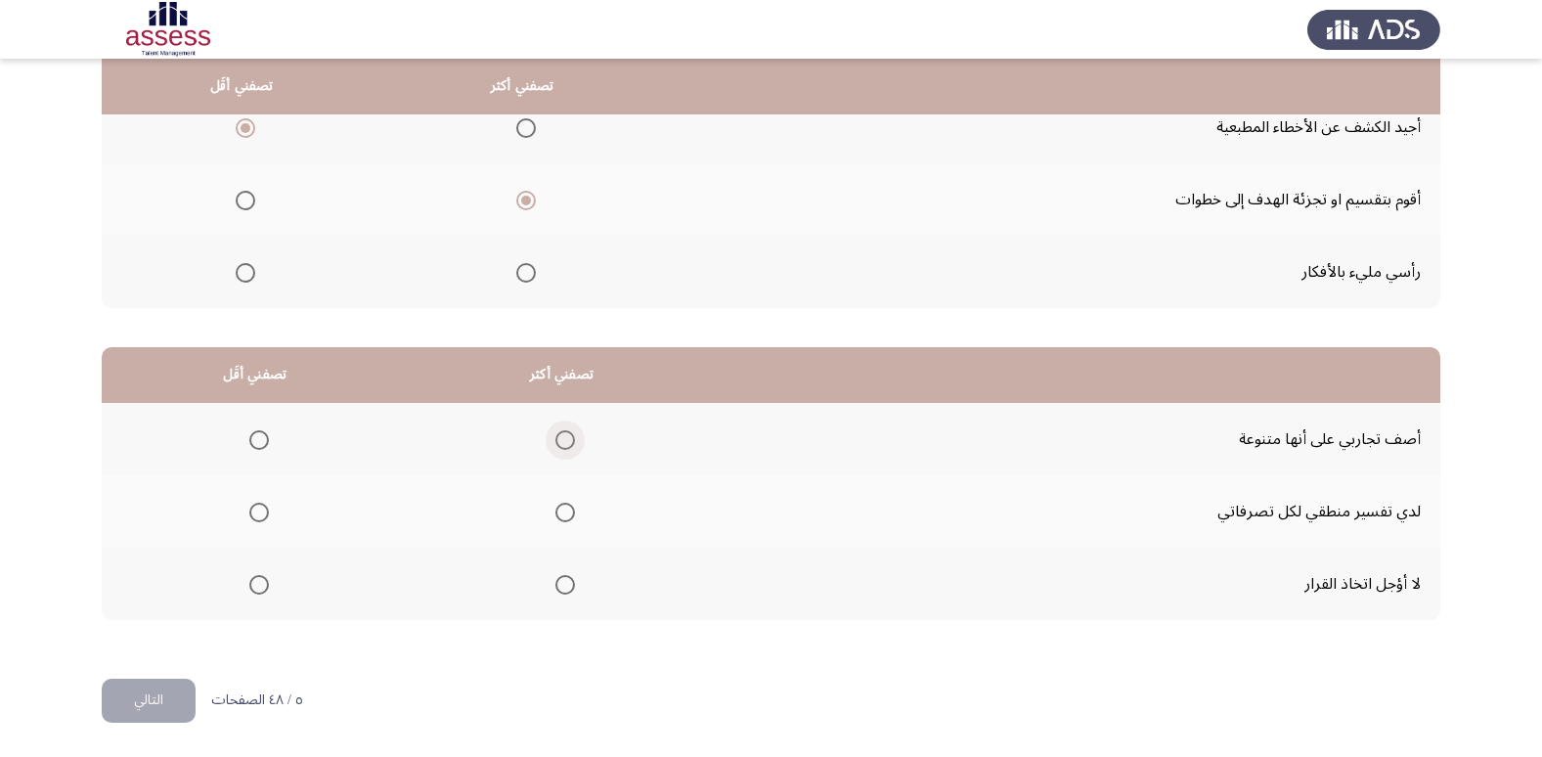
click at [557, 430] on span "Select an option" at bounding box center [565, 440] width 20 height 20
click at [557, 430] on input "Select an option" at bounding box center [565, 440] width 20 height 20
click at [265, 519] on span "Select an option" at bounding box center [259, 512] width 20 height 20
click at [265, 519] on input "Select an option" at bounding box center [259, 512] width 20 height 20
click at [145, 698] on button "التالي" at bounding box center [149, 700] width 94 height 44
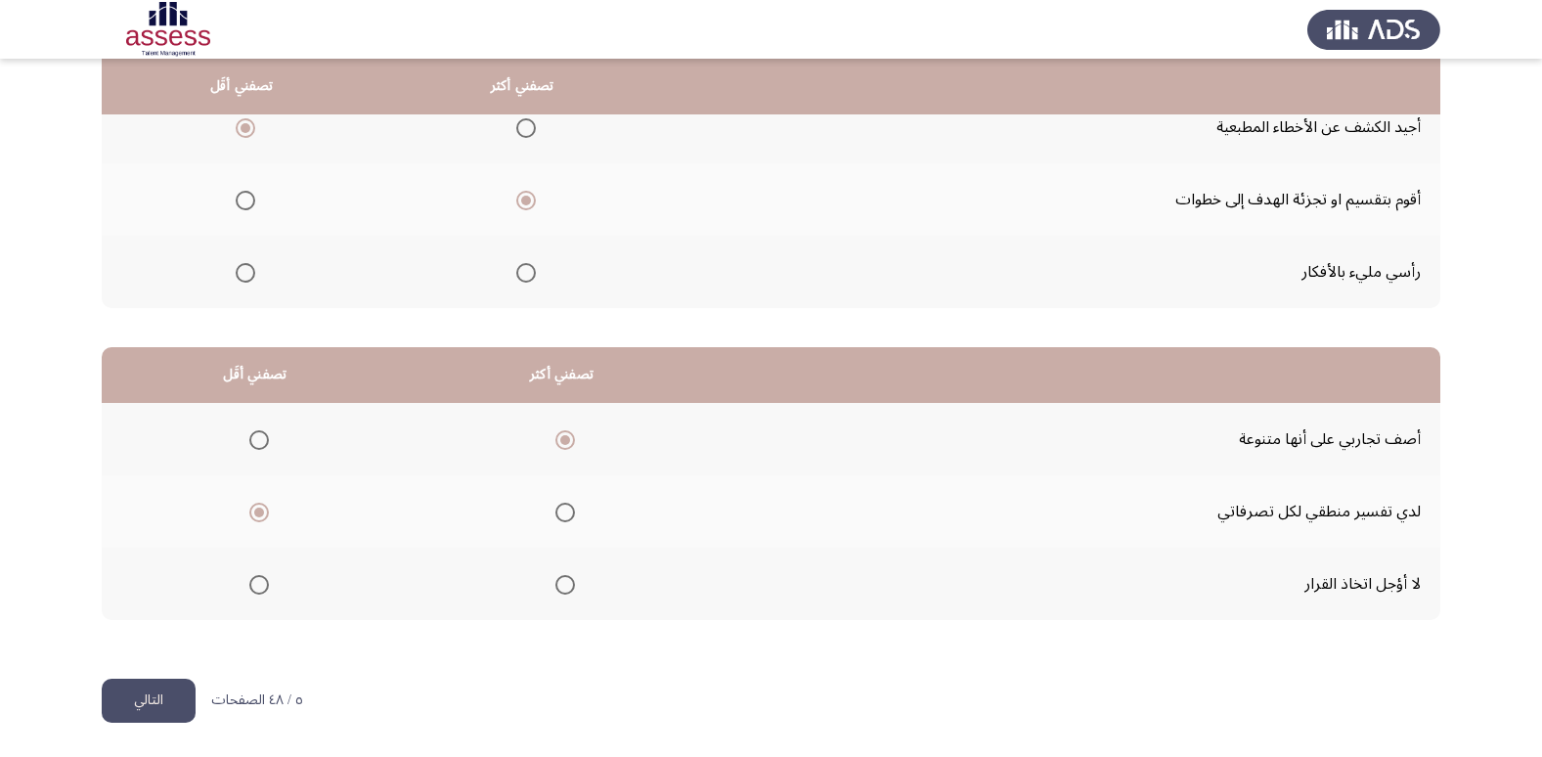
scroll to position [0, 0]
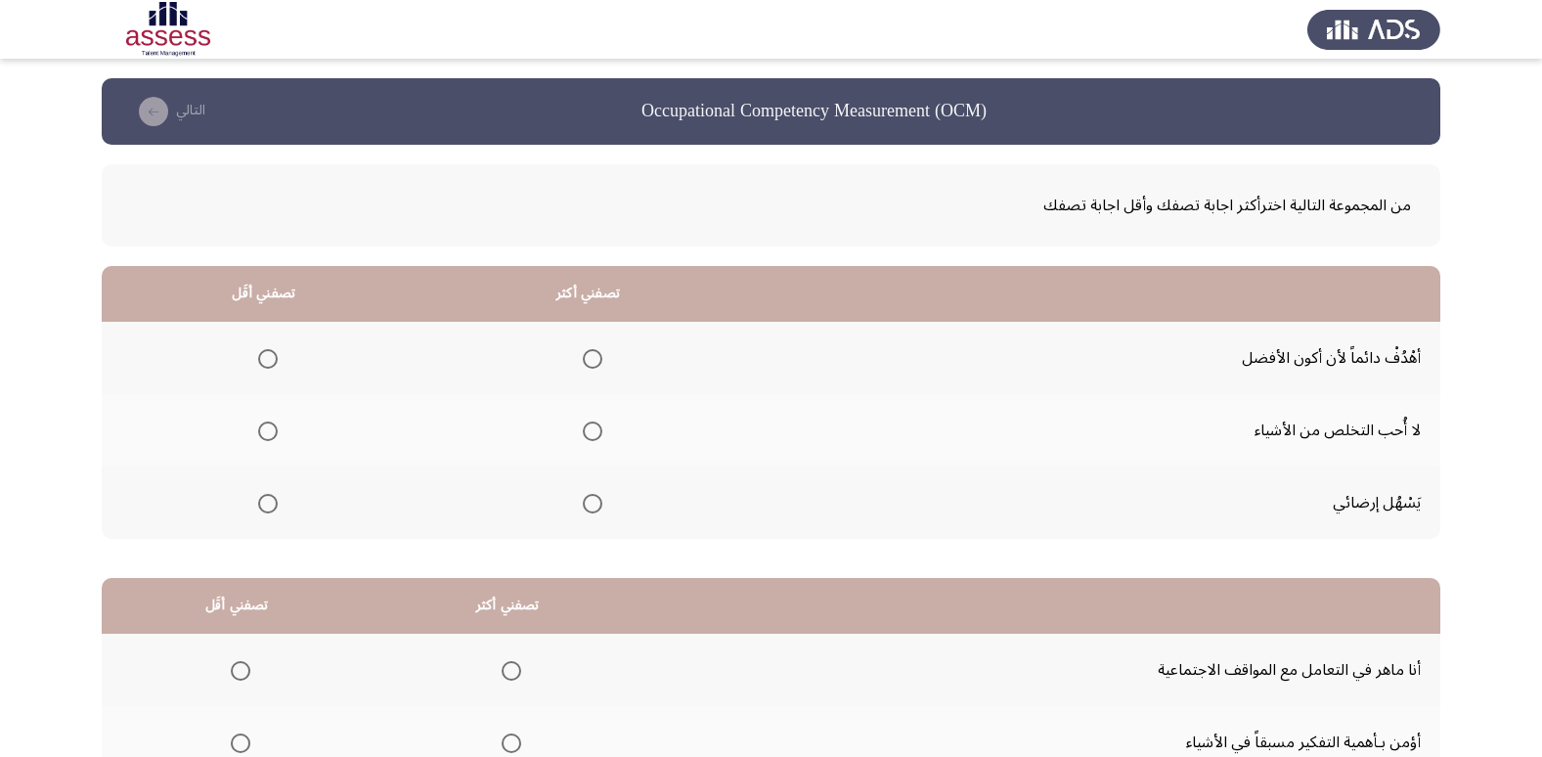
click at [601, 354] on th at bounding box center [588, 358] width 325 height 72
click at [593, 357] on span "Select an option" at bounding box center [593, 359] width 20 height 20
click at [593, 357] on input "Select an option" at bounding box center [593, 359] width 20 height 20
click at [277, 424] on span "Select an option" at bounding box center [268, 431] width 20 height 20
click at [277, 424] on input "Select an option" at bounding box center [268, 431] width 20 height 20
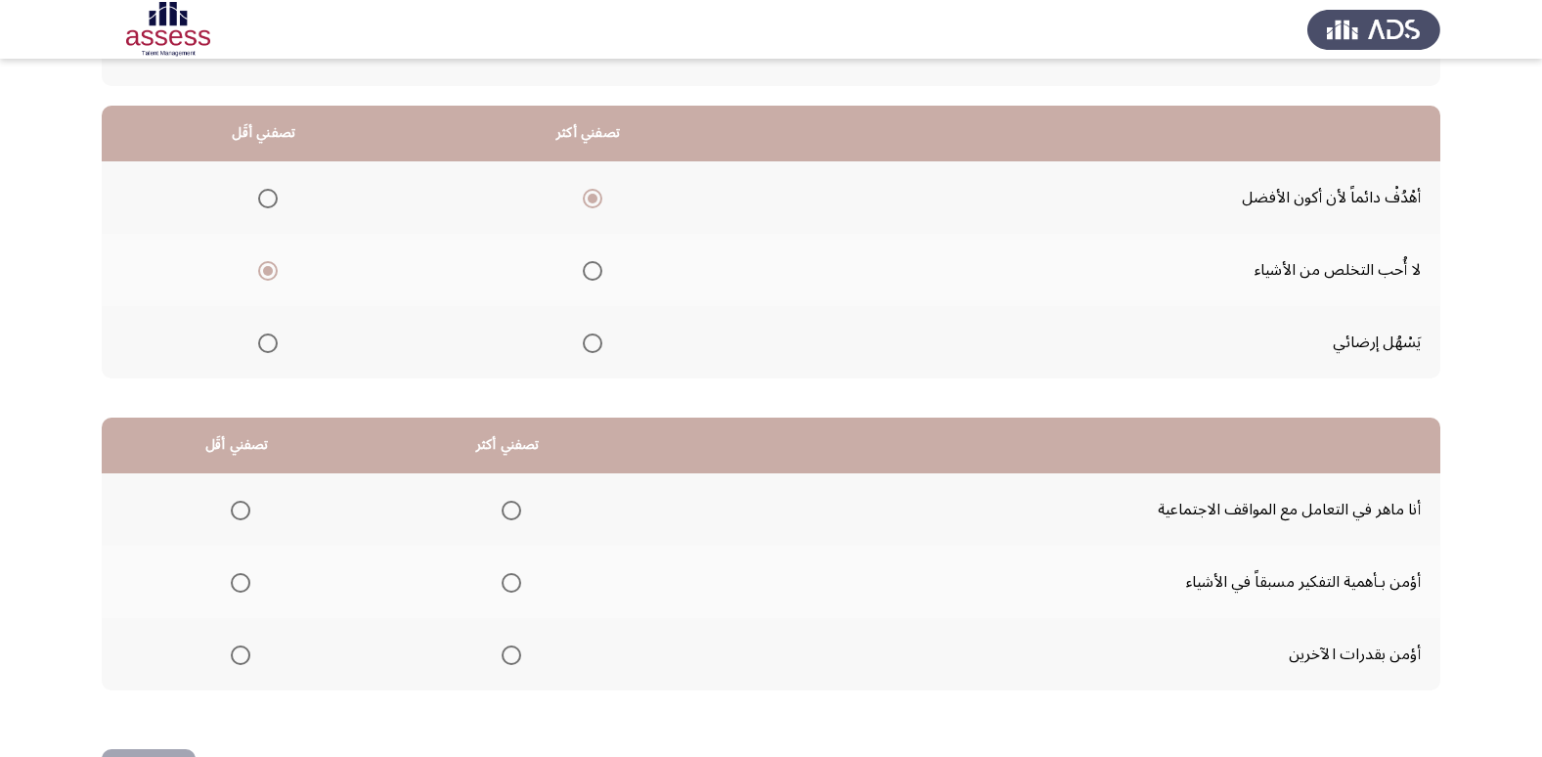
scroll to position [196, 0]
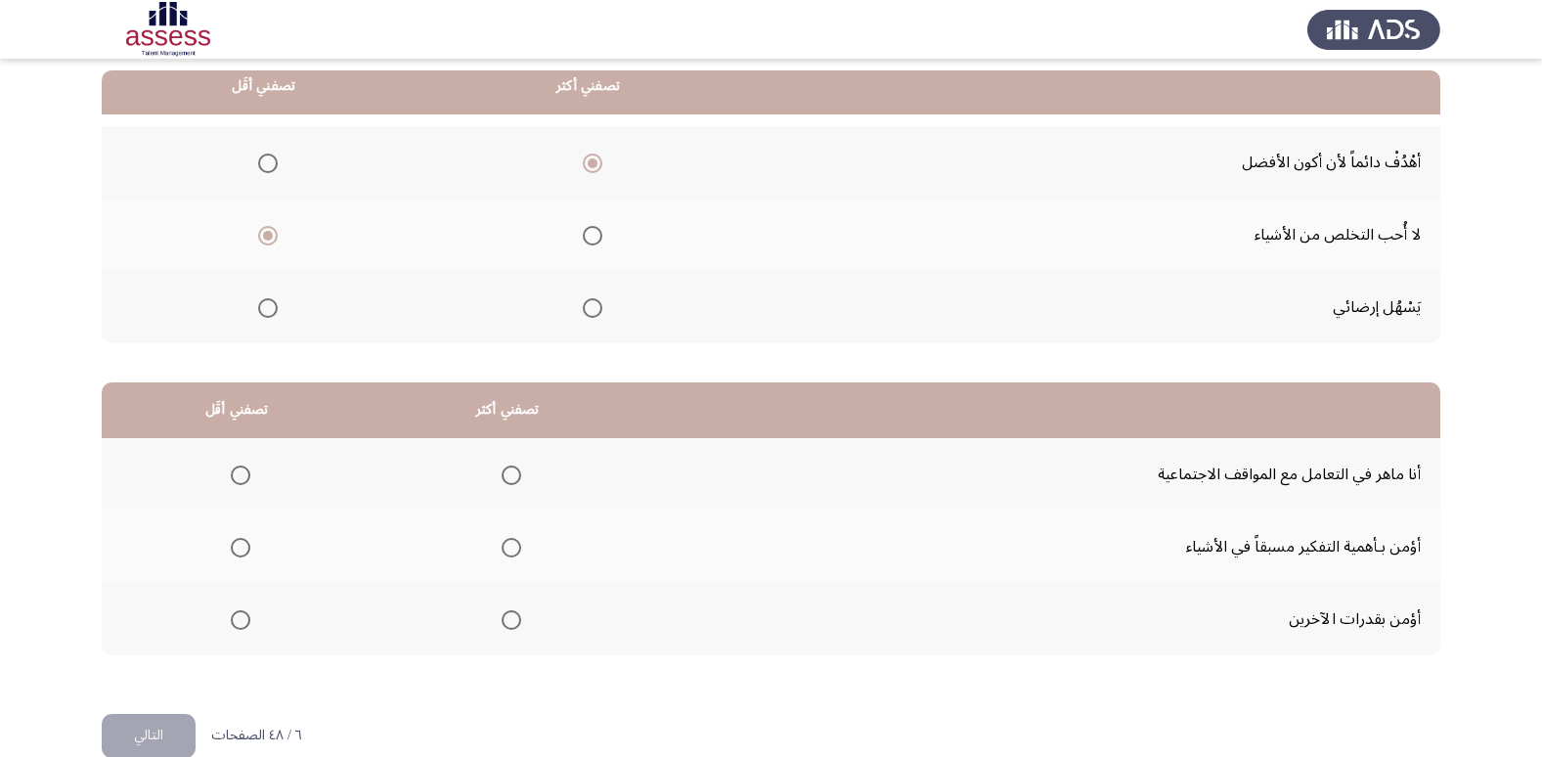
click at [512, 476] on span "Select an option" at bounding box center [511, 475] width 20 height 20
click at [512, 476] on input "Select an option" at bounding box center [511, 475] width 20 height 20
click at [253, 626] on th at bounding box center [237, 619] width 271 height 72
click at [238, 633] on mat-radio-group "Select an option" at bounding box center [236, 618] width 27 height 33
click at [239, 611] on span "Select an option" at bounding box center [241, 620] width 20 height 20
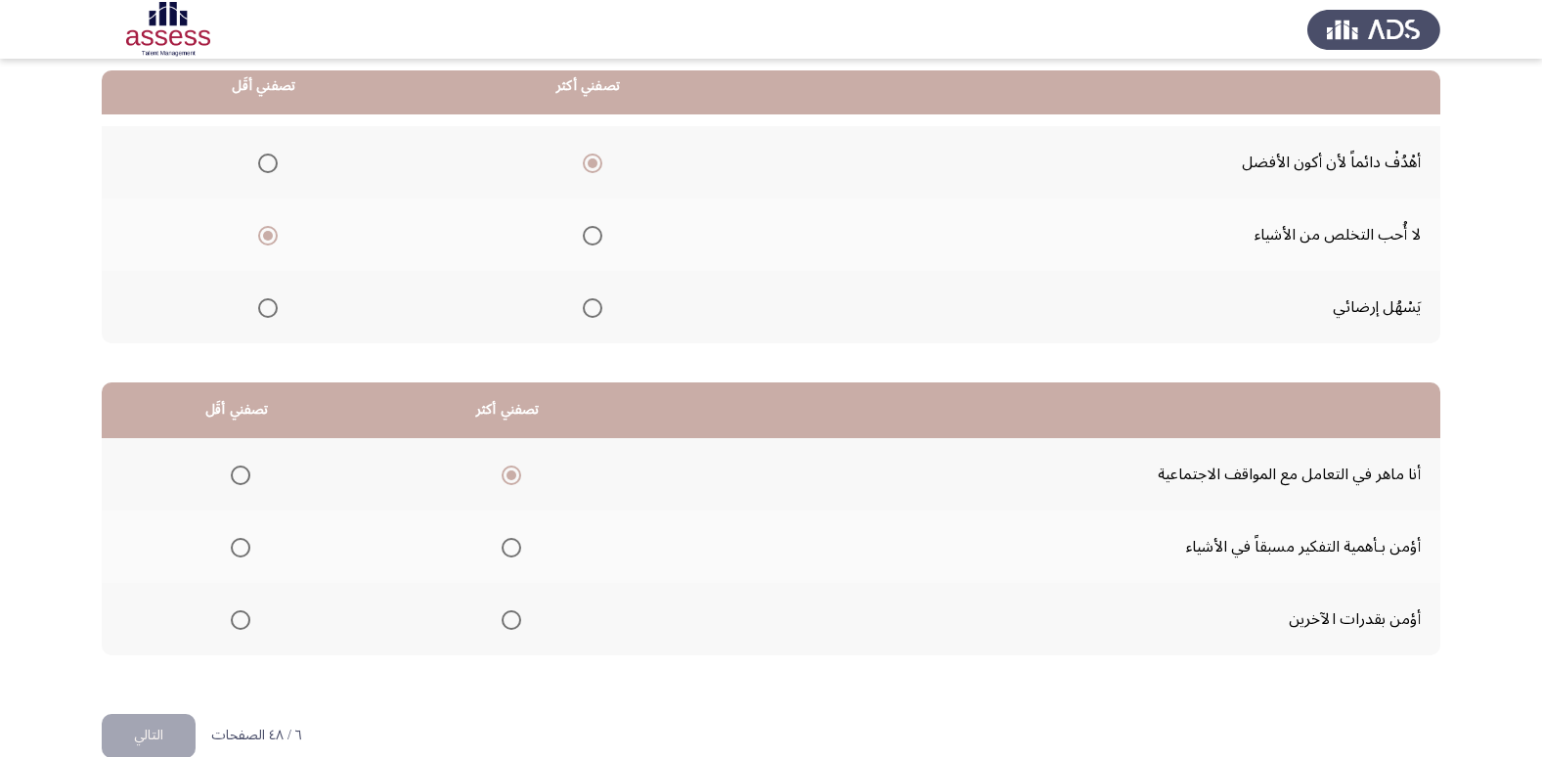
click at [239, 611] on input "Select an option" at bounding box center [241, 620] width 20 height 20
click at [163, 725] on button "التالي" at bounding box center [149, 736] width 94 height 44
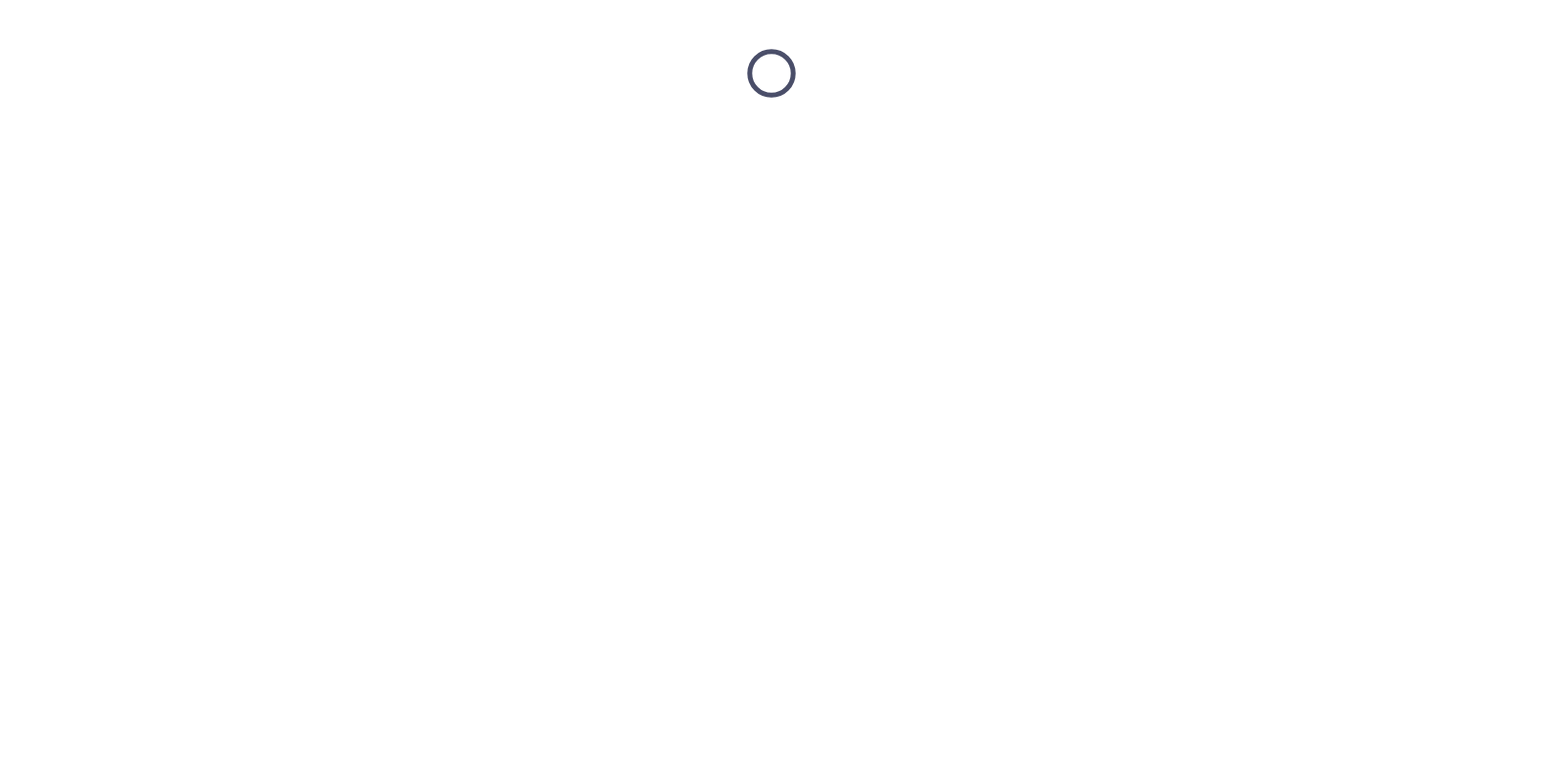
scroll to position [0, 0]
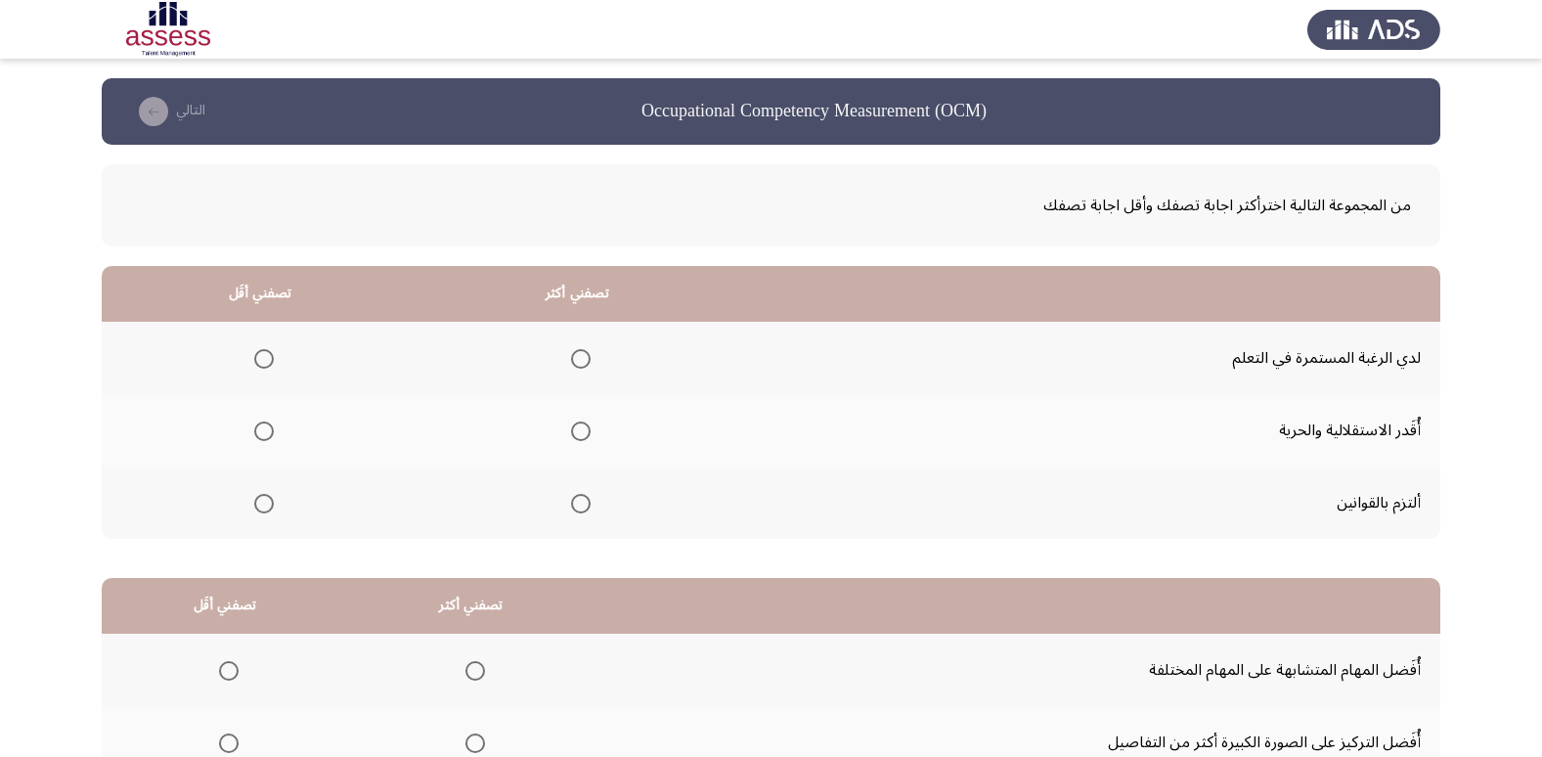
click at [594, 413] on th at bounding box center [577, 430] width 318 height 72
click at [578, 433] on span "Select an option" at bounding box center [581, 431] width 20 height 20
click at [578, 433] on input "Select an option" at bounding box center [581, 431] width 20 height 20
click at [579, 505] on span "Select an option" at bounding box center [581, 504] width 20 height 20
click at [579, 505] on input "Select an option" at bounding box center [581, 504] width 20 height 20
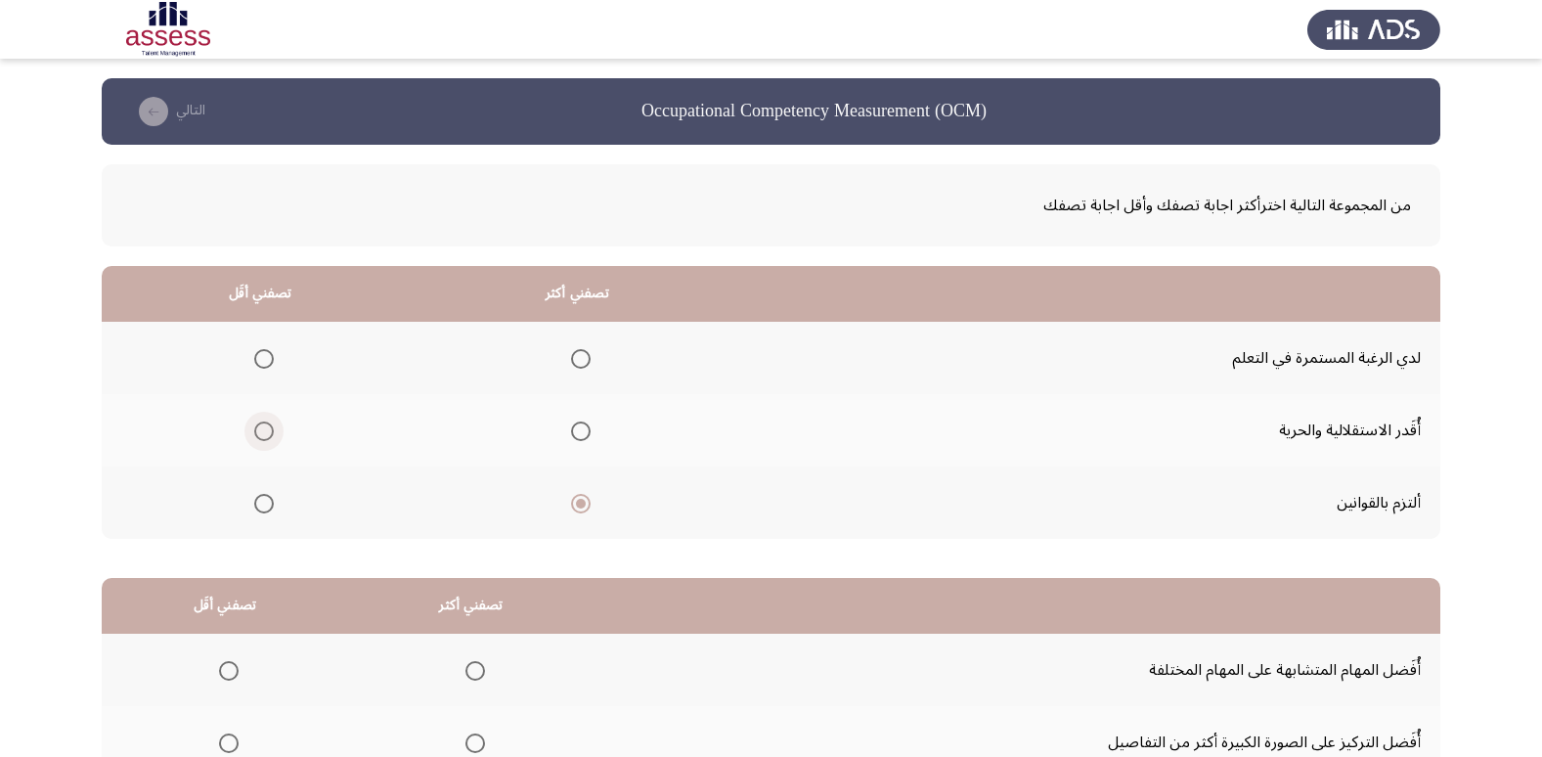
click at [261, 422] on span "Select an option" at bounding box center [264, 431] width 20 height 20
click at [261, 422] on input "Select an option" at bounding box center [264, 431] width 20 height 20
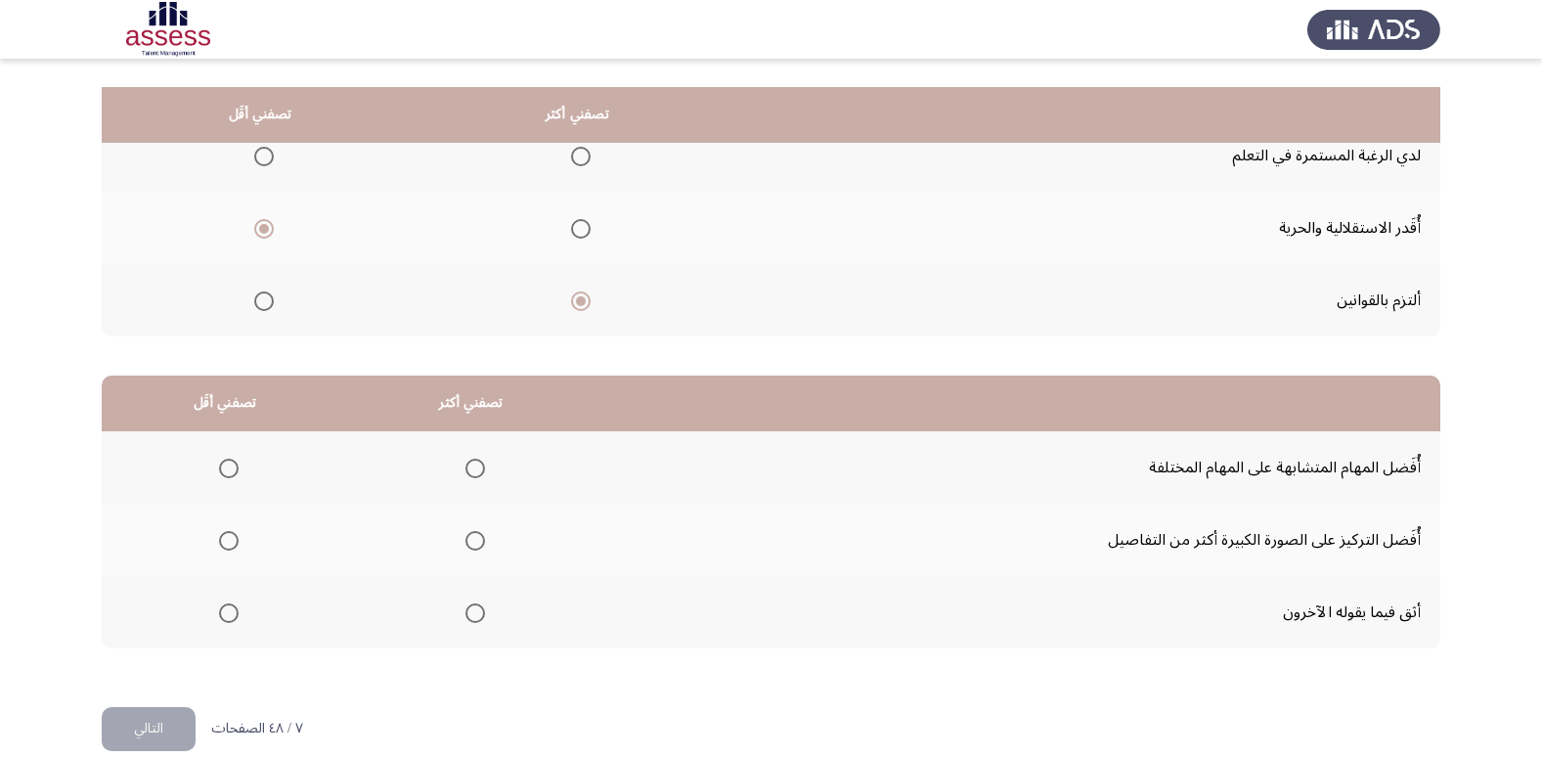
scroll to position [231, 0]
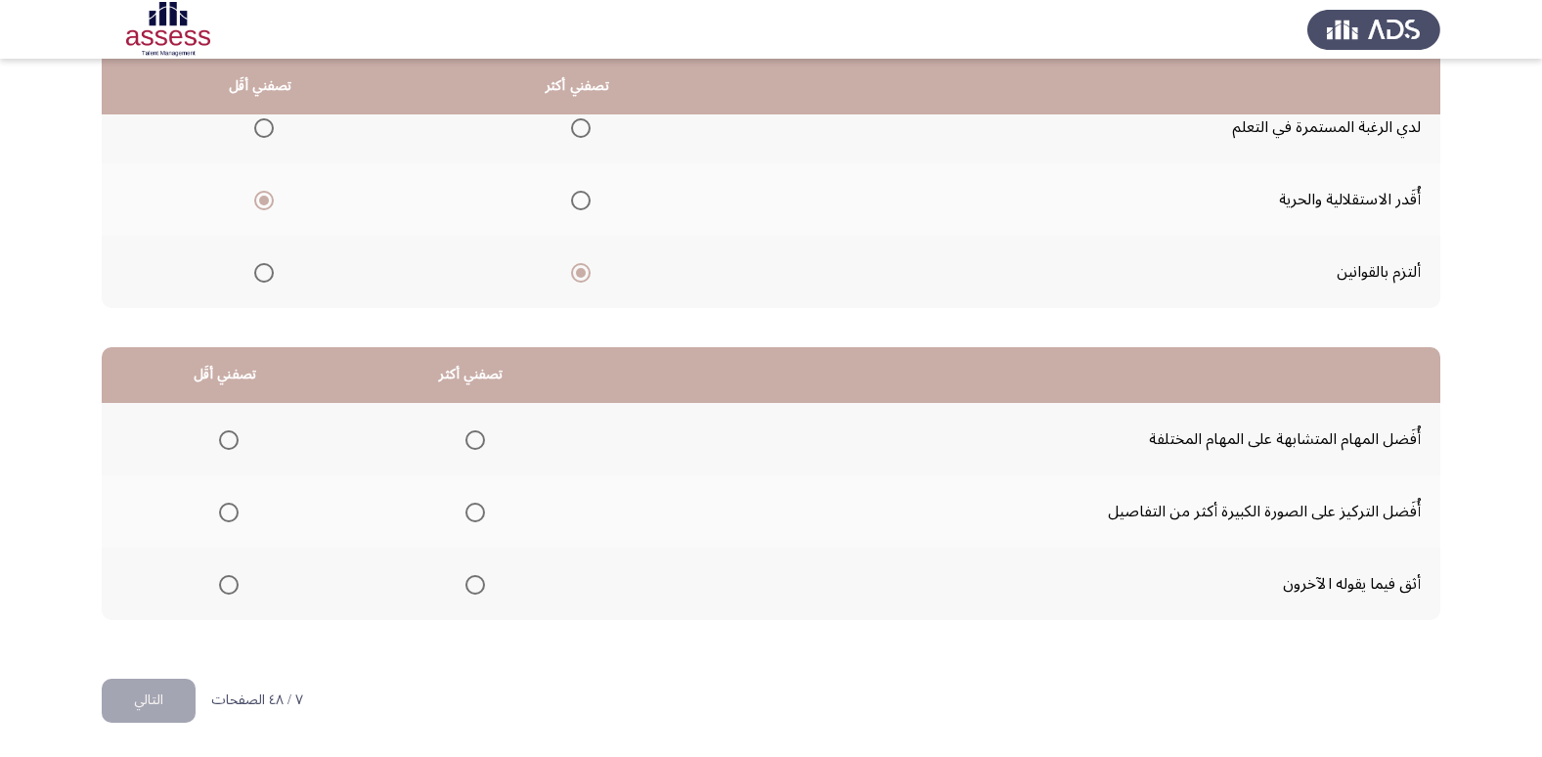
click at [241, 446] on th at bounding box center [225, 439] width 246 height 72
click at [234, 444] on span "Select an option" at bounding box center [229, 440] width 20 height 20
click at [234, 444] on input "Select an option" at bounding box center [229, 440] width 20 height 20
click at [465, 511] on span "Select an option" at bounding box center [475, 512] width 20 height 20
click at [465, 511] on input "Select an option" at bounding box center [475, 512] width 20 height 20
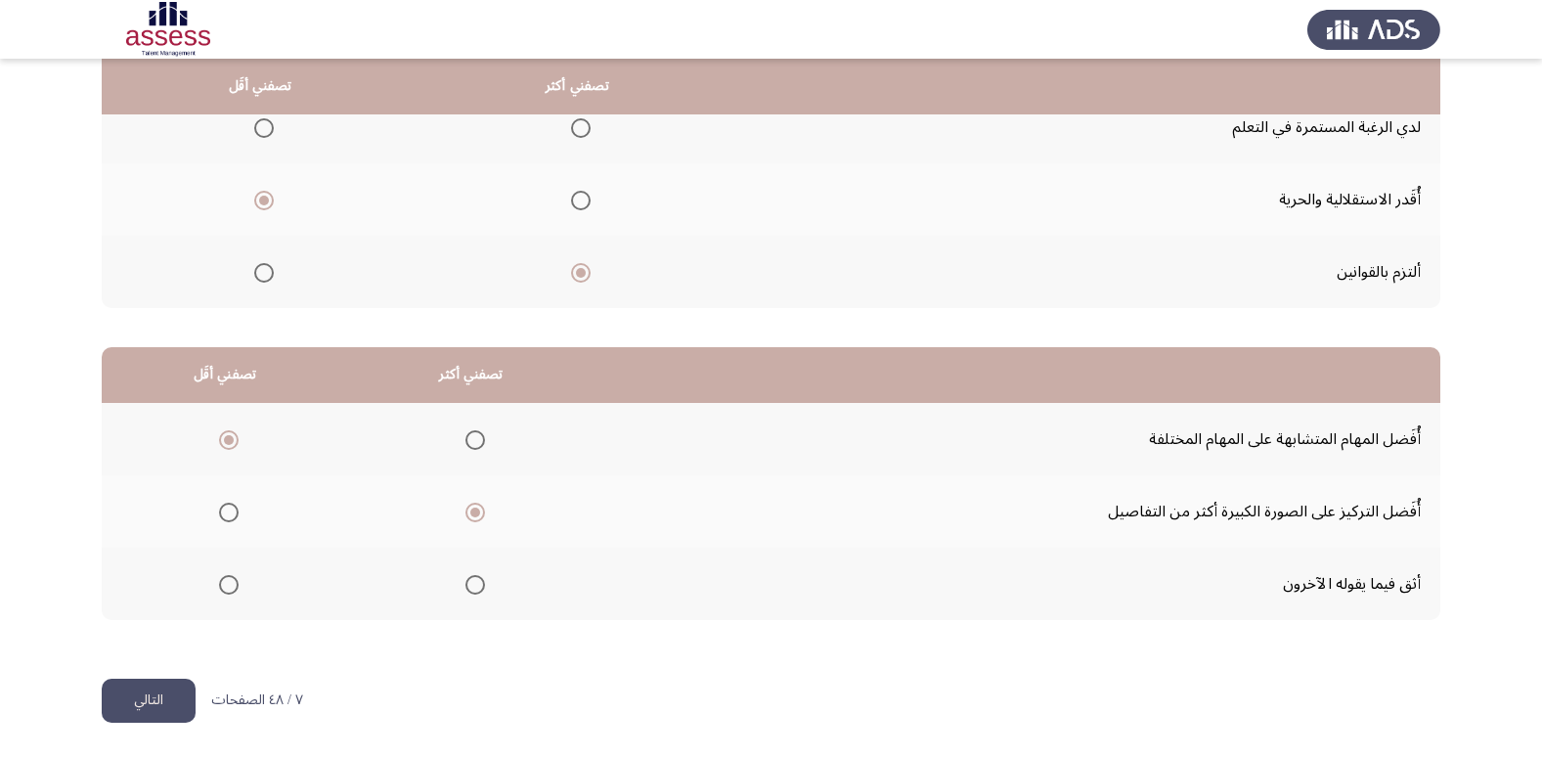
click at [154, 695] on button "التالي" at bounding box center [149, 700] width 94 height 44
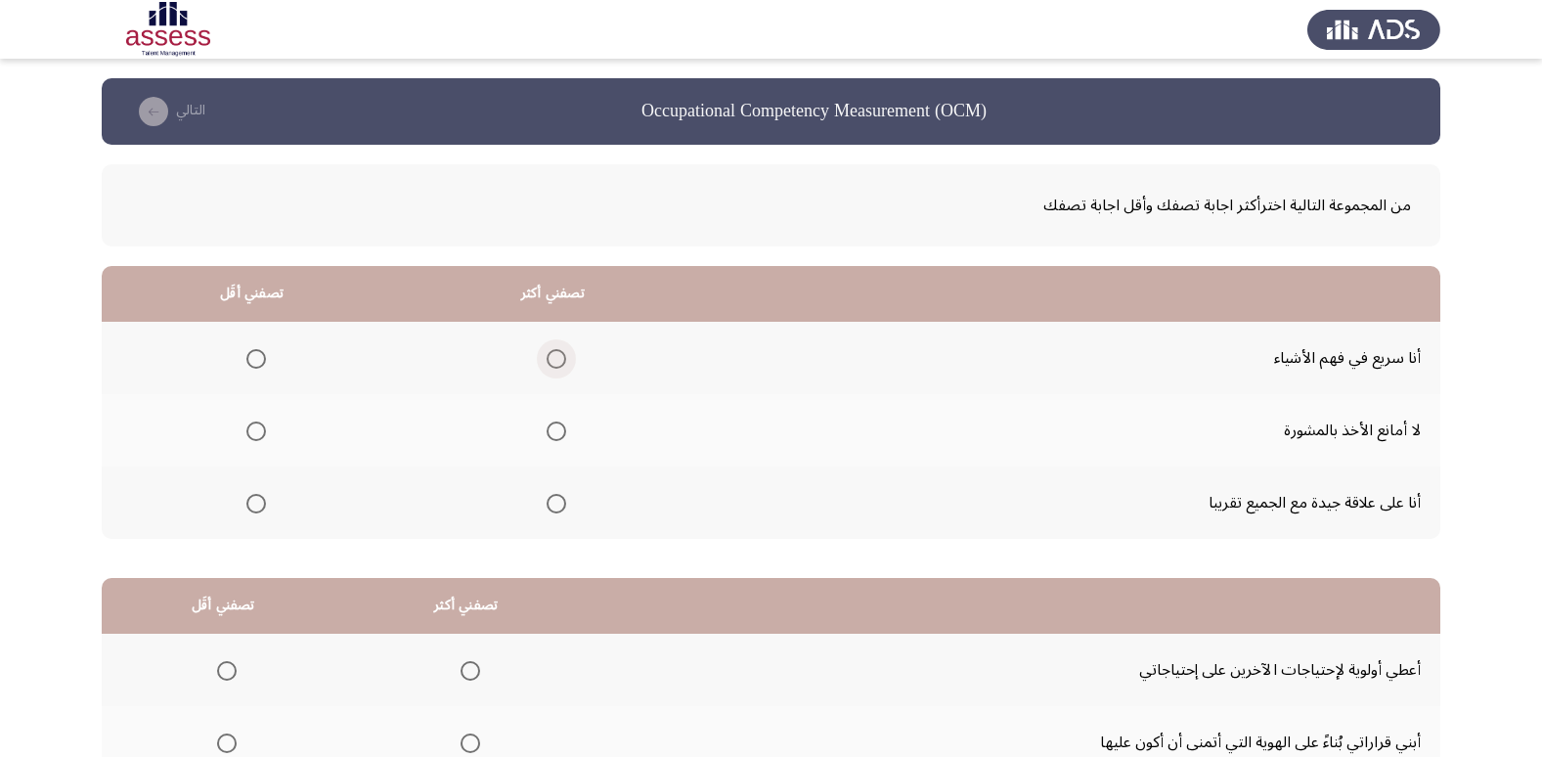
click at [551, 357] on span "Select an option" at bounding box center [556, 359] width 20 height 20
click at [551, 357] on input "Select an option" at bounding box center [556, 359] width 20 height 20
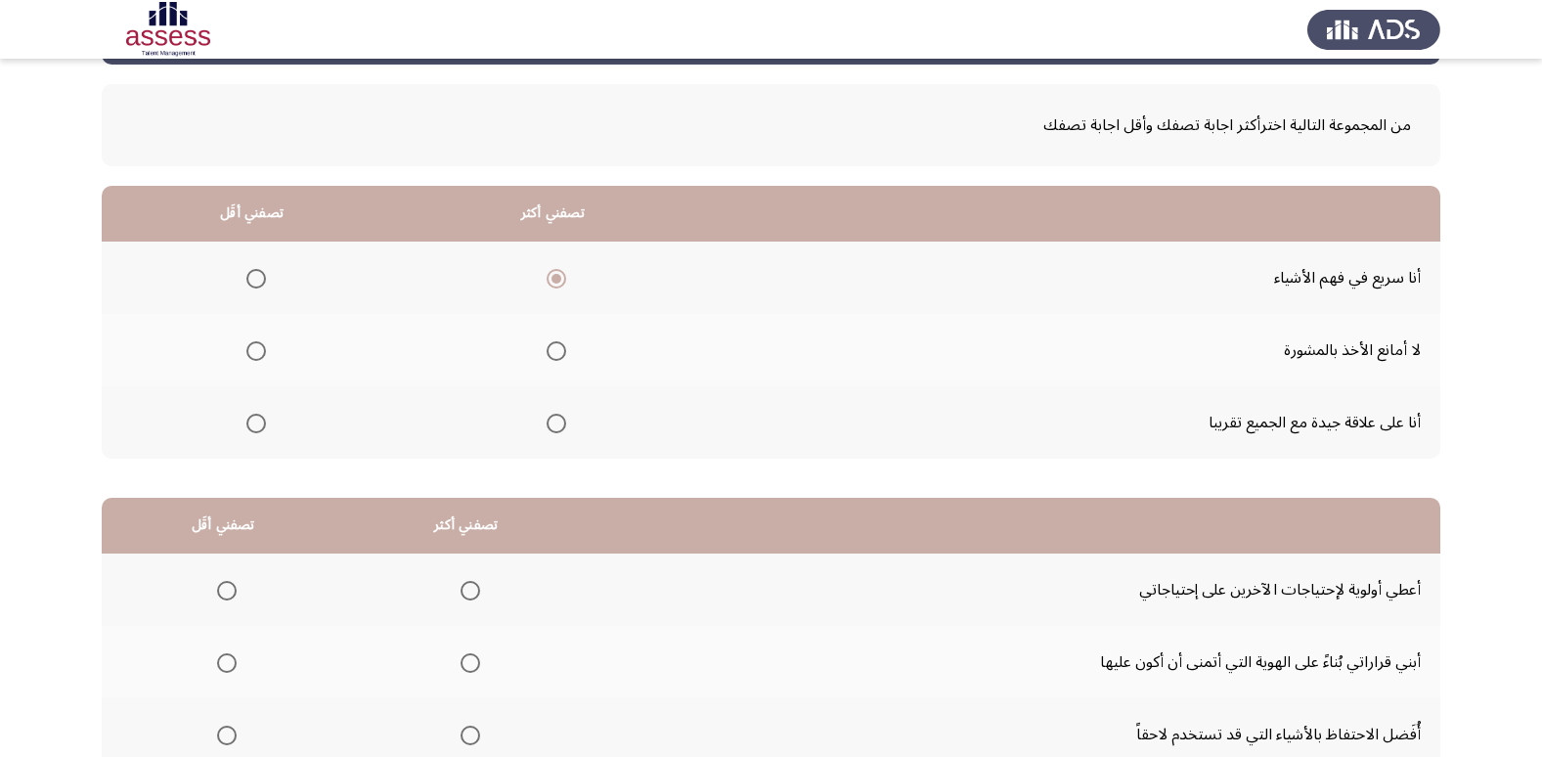
scroll to position [231, 0]
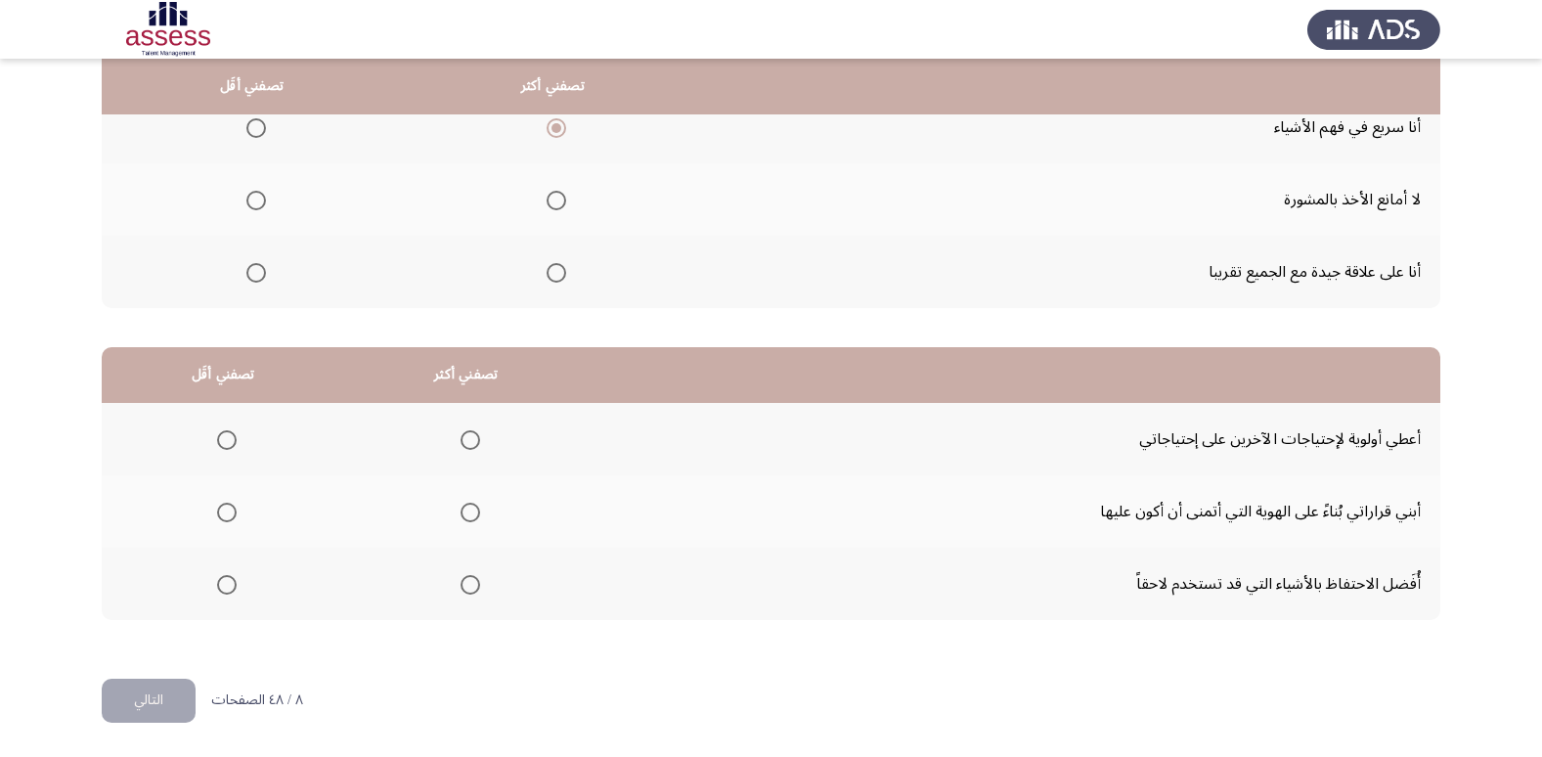
click at [225, 583] on span "Select an option" at bounding box center [227, 585] width 20 height 20
click at [225, 583] on input "Select an option" at bounding box center [227, 585] width 20 height 20
click at [476, 513] on span "Select an option" at bounding box center [470, 512] width 20 height 20
click at [476, 513] on input "Select an option" at bounding box center [470, 512] width 20 height 20
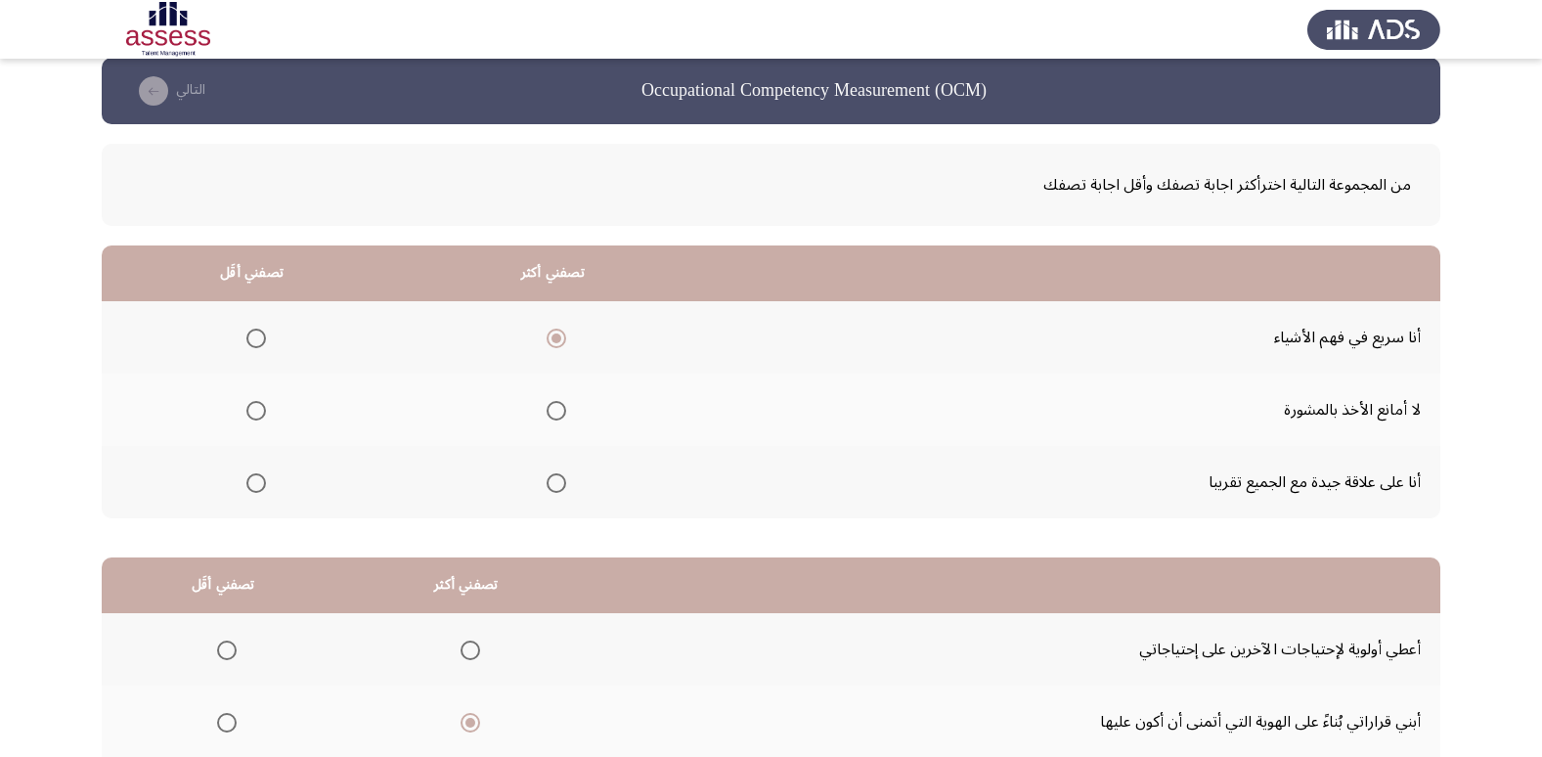
scroll to position [0, 0]
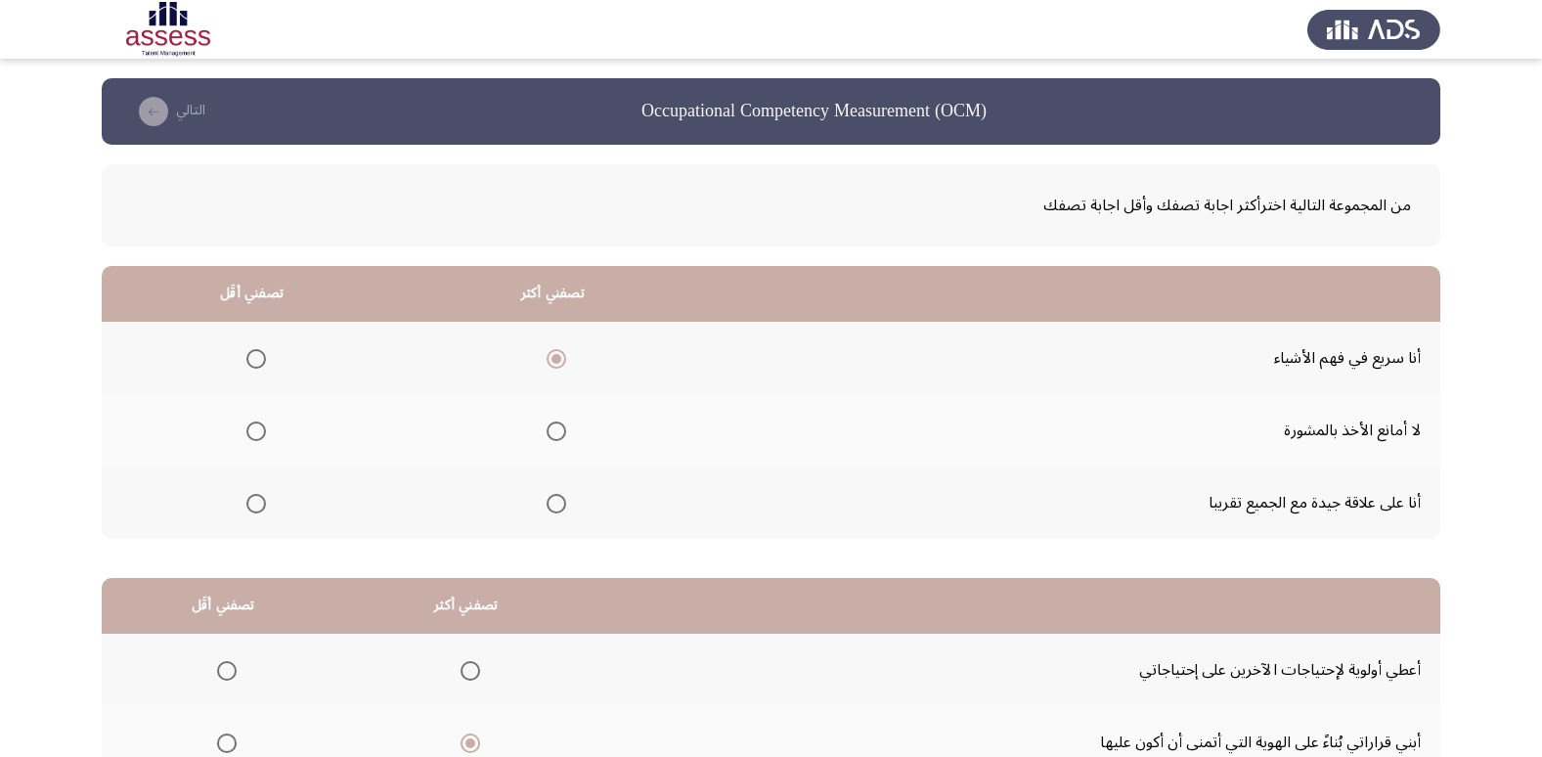
click at [239, 440] on label "Select an option" at bounding box center [252, 431] width 27 height 20
click at [246, 440] on input "Select an option" at bounding box center [256, 431] width 20 height 20
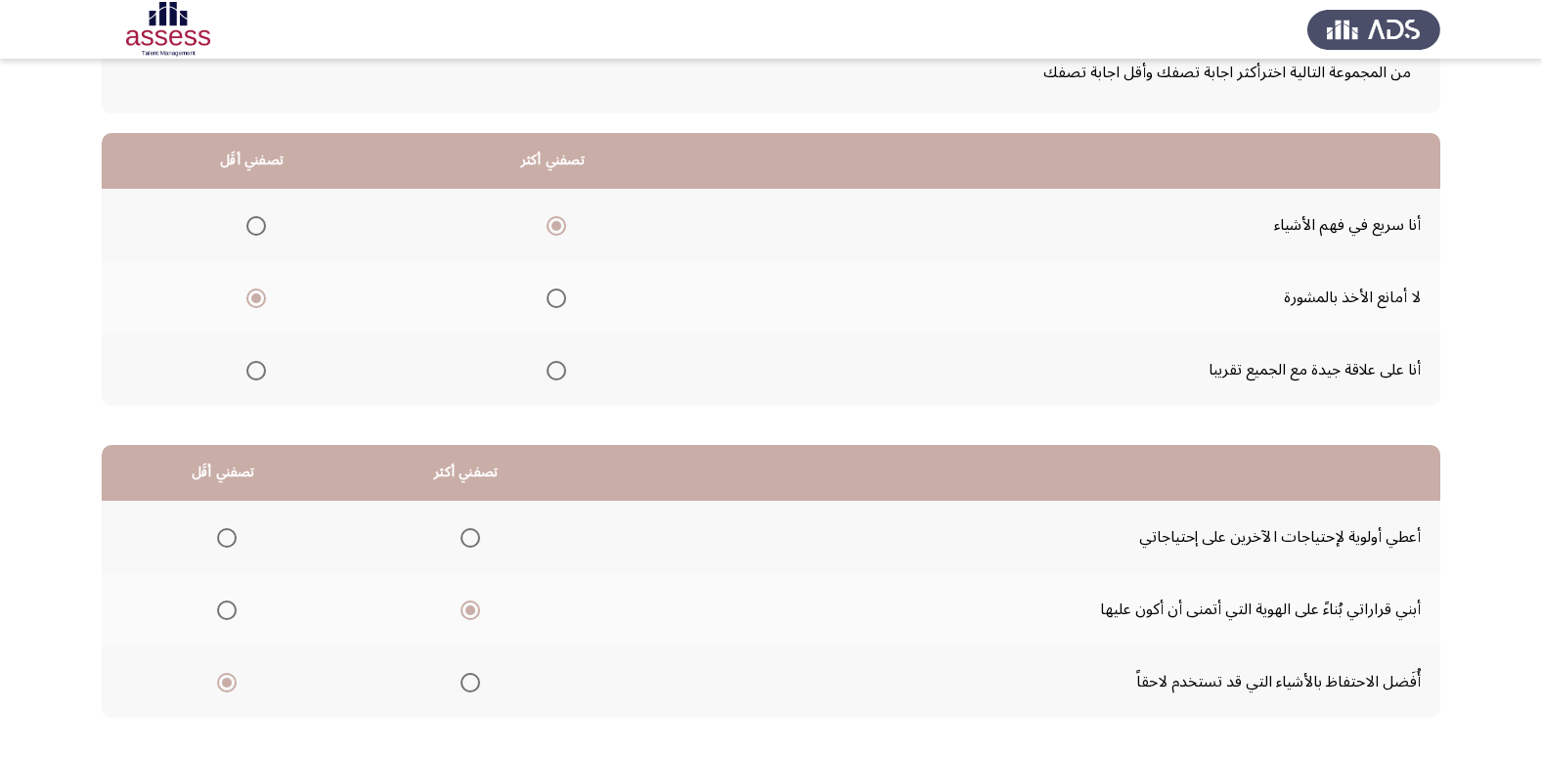
scroll to position [231, 0]
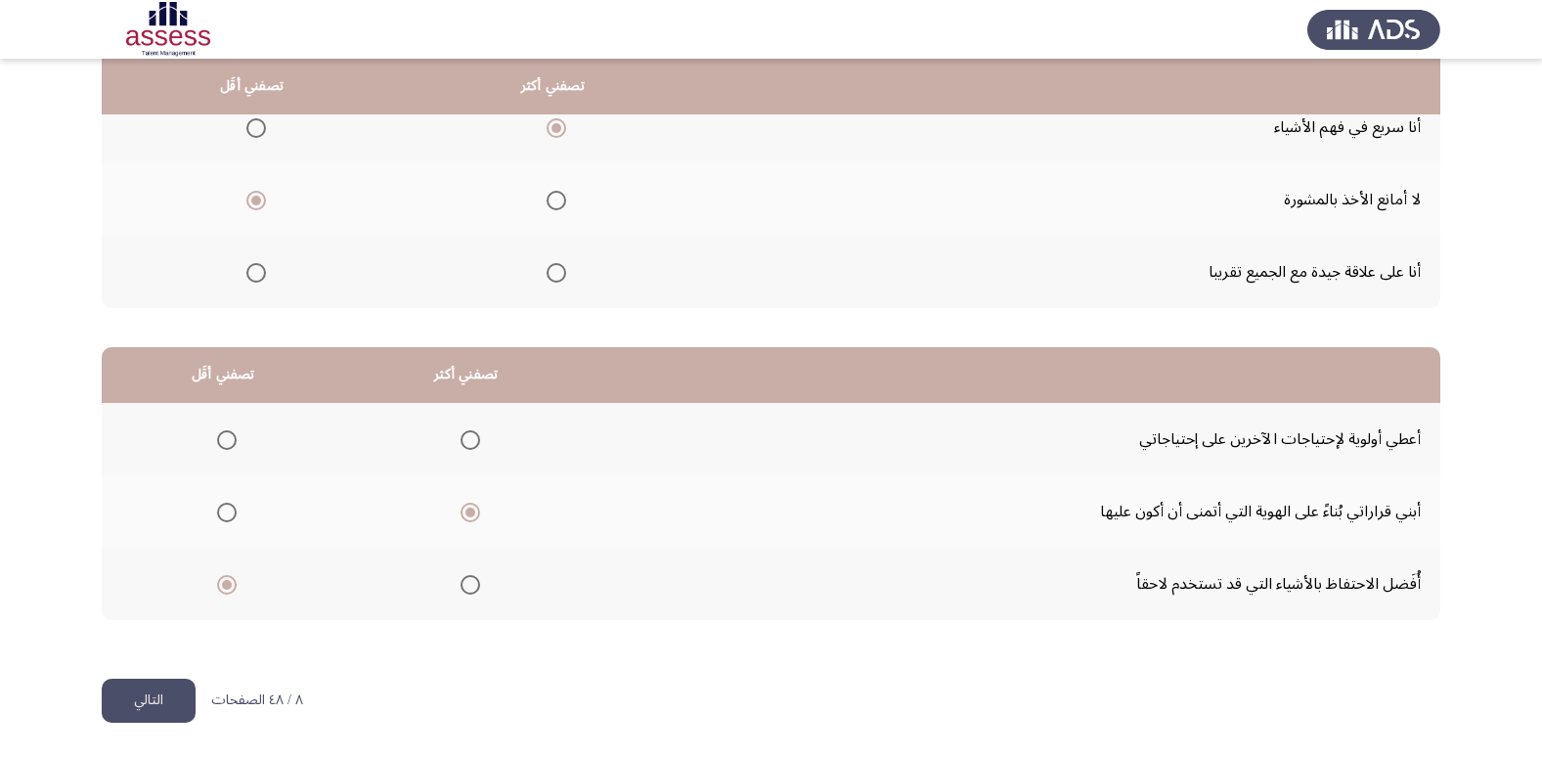
click at [152, 700] on button "التالي" at bounding box center [149, 700] width 94 height 44
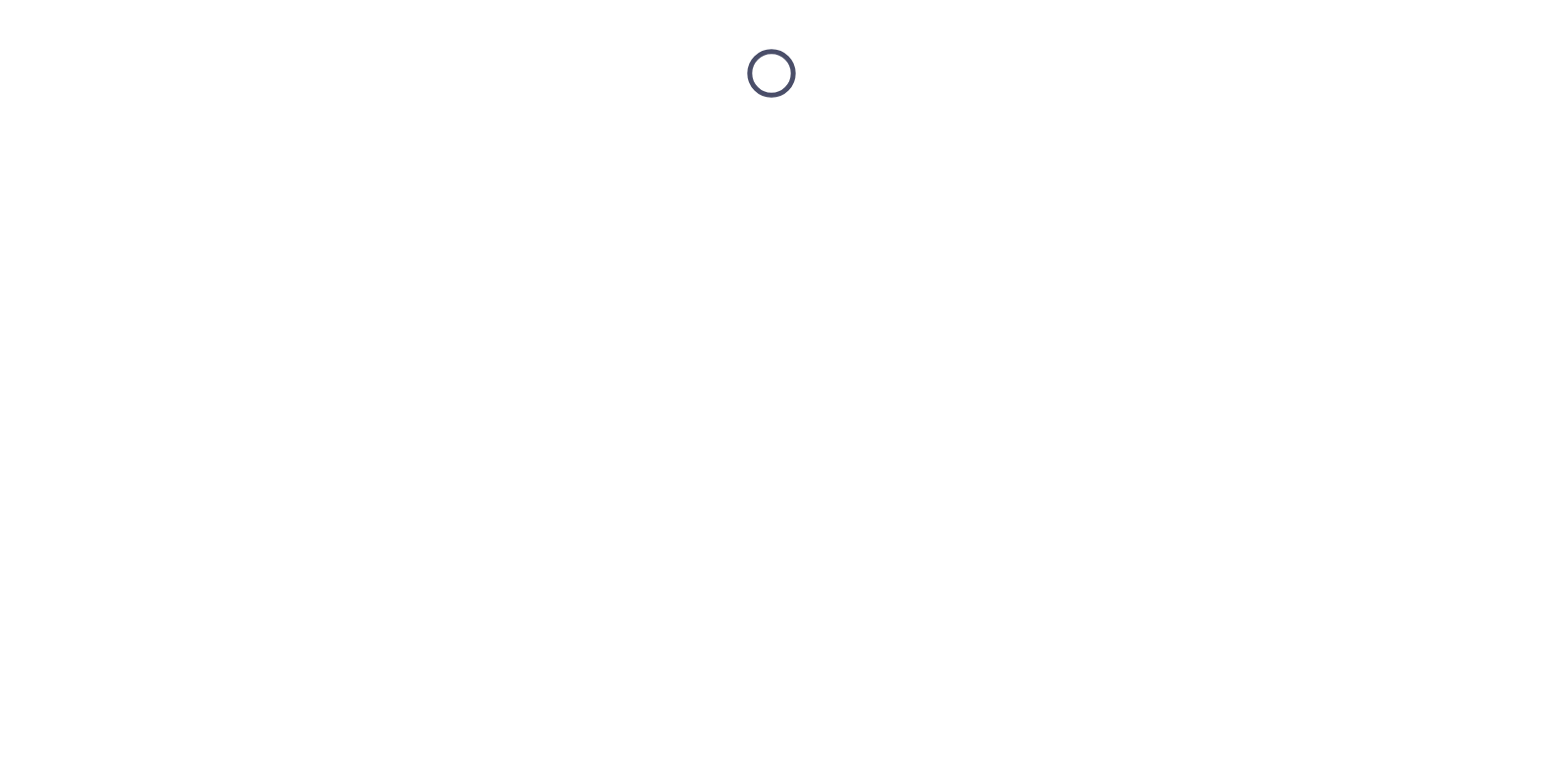
scroll to position [0, 0]
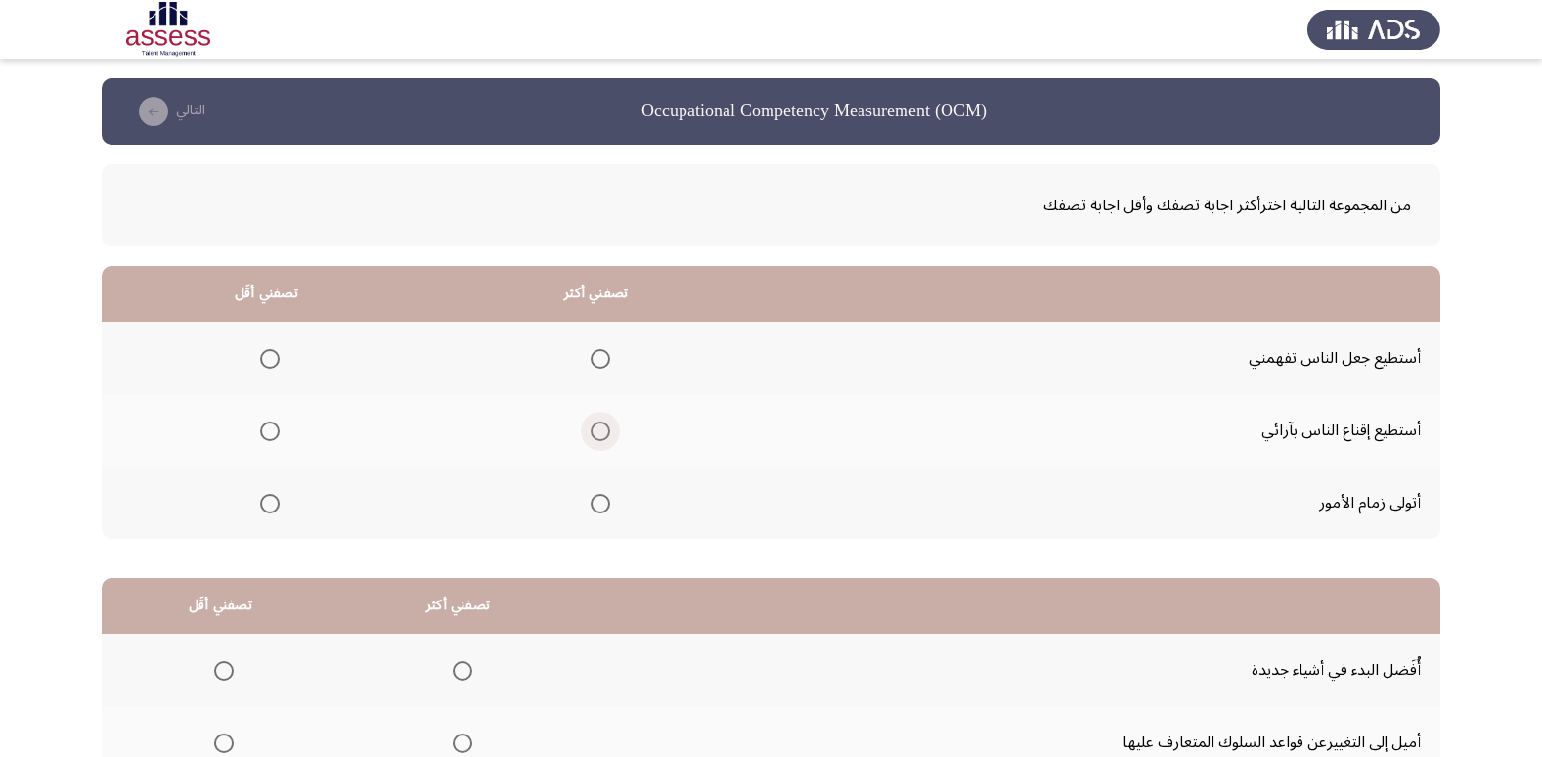
click at [597, 437] on span "Select an option" at bounding box center [600, 431] width 20 height 20
click at [597, 437] on input "Select an option" at bounding box center [600, 431] width 20 height 20
click at [273, 364] on span "Select an option" at bounding box center [270, 359] width 20 height 20
click at [273, 364] on input "Select an option" at bounding box center [270, 359] width 20 height 20
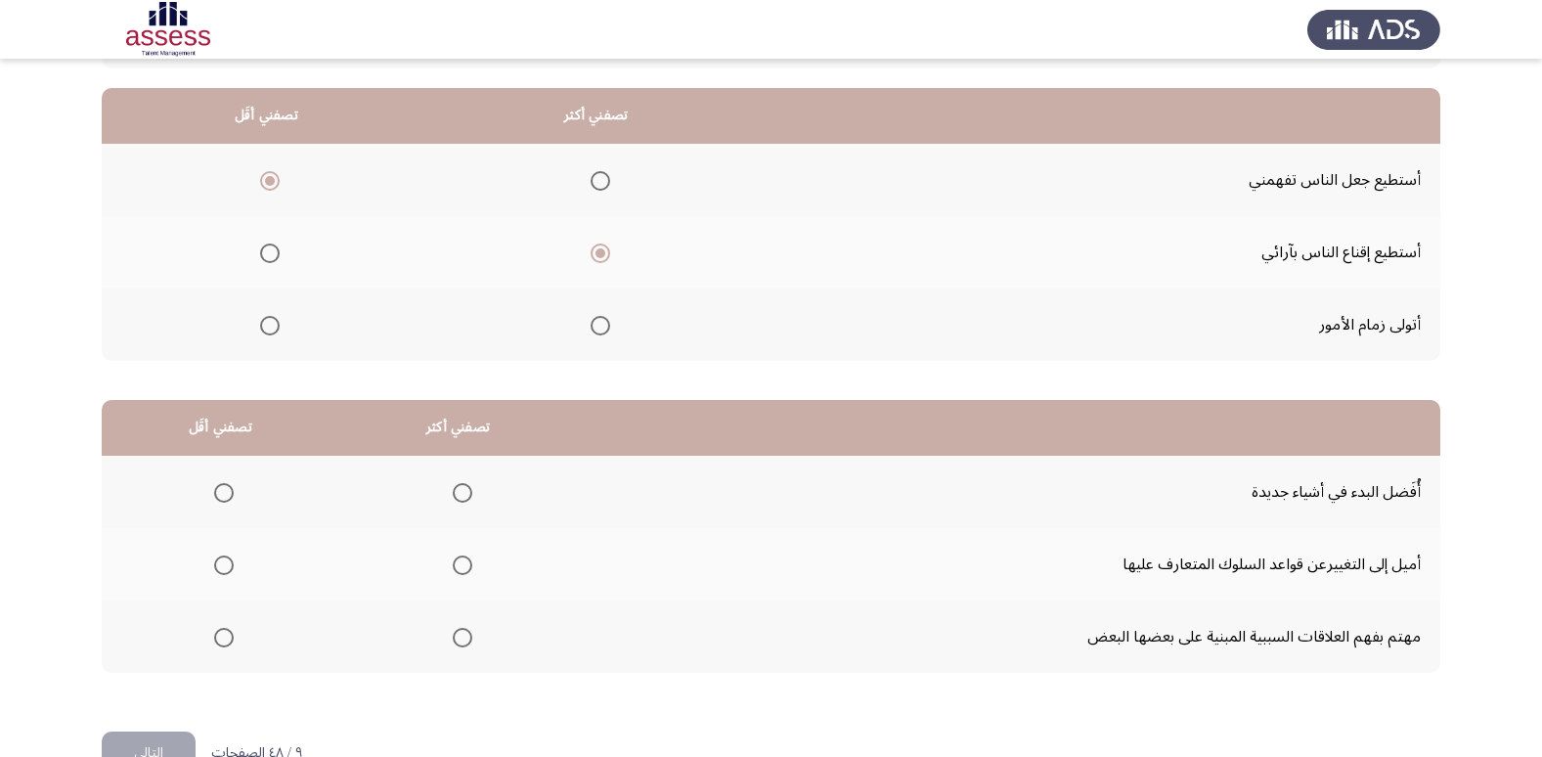
scroll to position [231, 0]
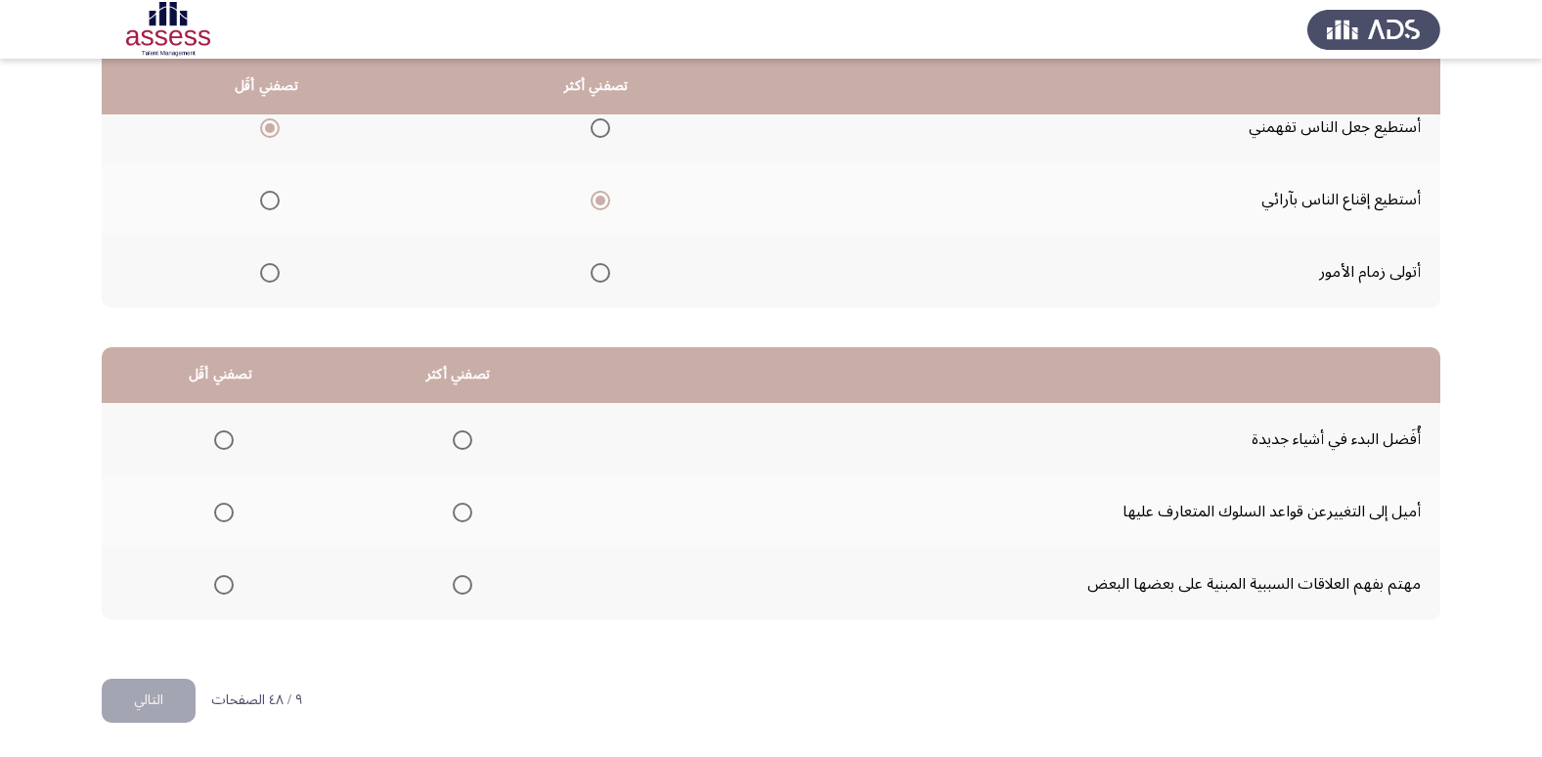
click at [453, 439] on span "Select an option" at bounding box center [463, 440] width 20 height 20
click at [453, 439] on input "Select an option" at bounding box center [463, 440] width 20 height 20
click at [220, 516] on span "Select an option" at bounding box center [224, 512] width 20 height 20
click at [220, 516] on input "Select an option" at bounding box center [224, 512] width 20 height 20
click at [605, 281] on span "Select an option" at bounding box center [600, 273] width 20 height 20
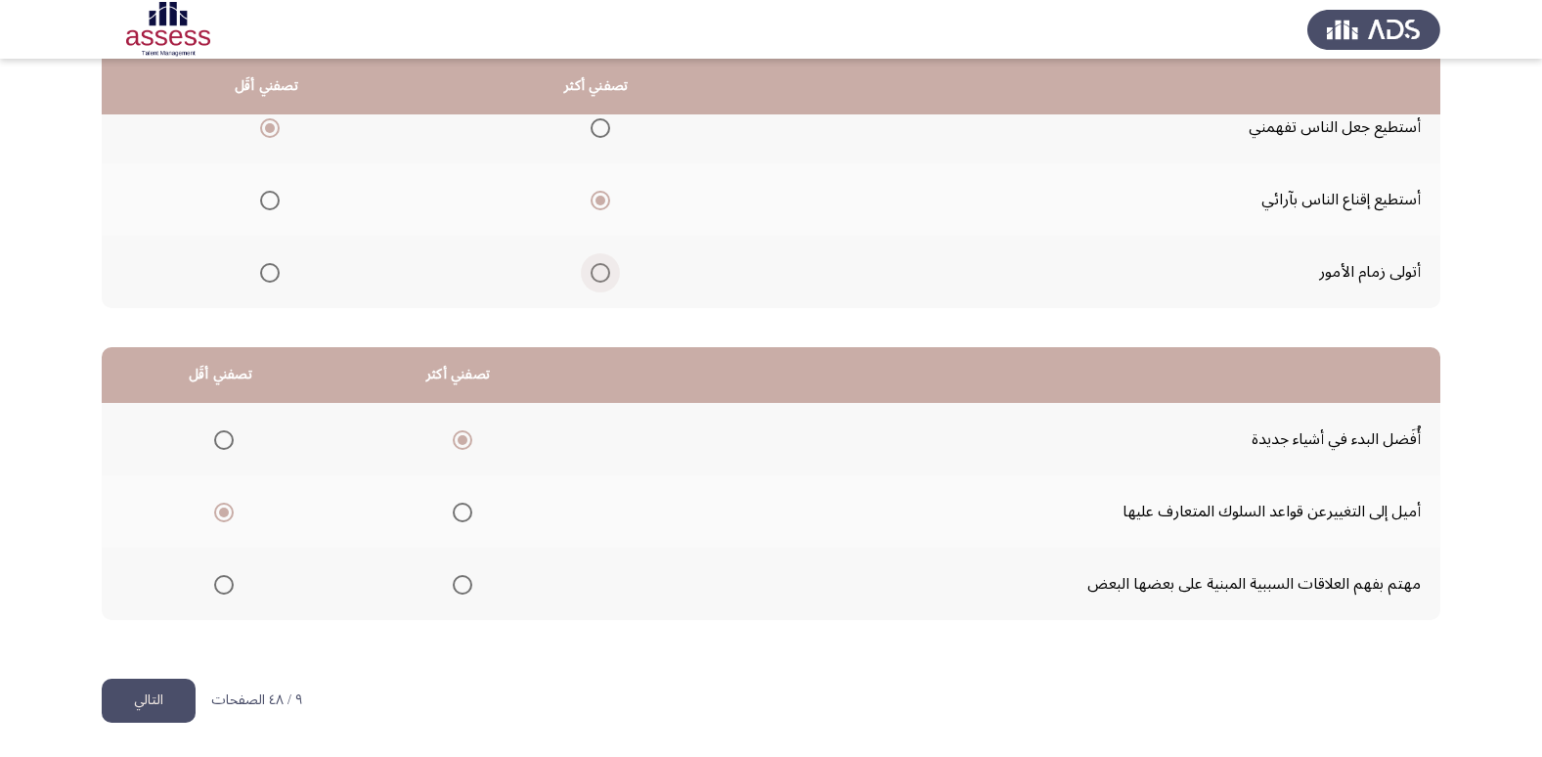
click at [605, 281] on input "Select an option" at bounding box center [600, 273] width 20 height 20
click at [600, 201] on span "Select an option" at bounding box center [600, 201] width 20 height 20
click at [600, 201] on input "Select an option" at bounding box center [600, 201] width 20 height 20
click at [167, 703] on button "التالي" at bounding box center [149, 700] width 94 height 44
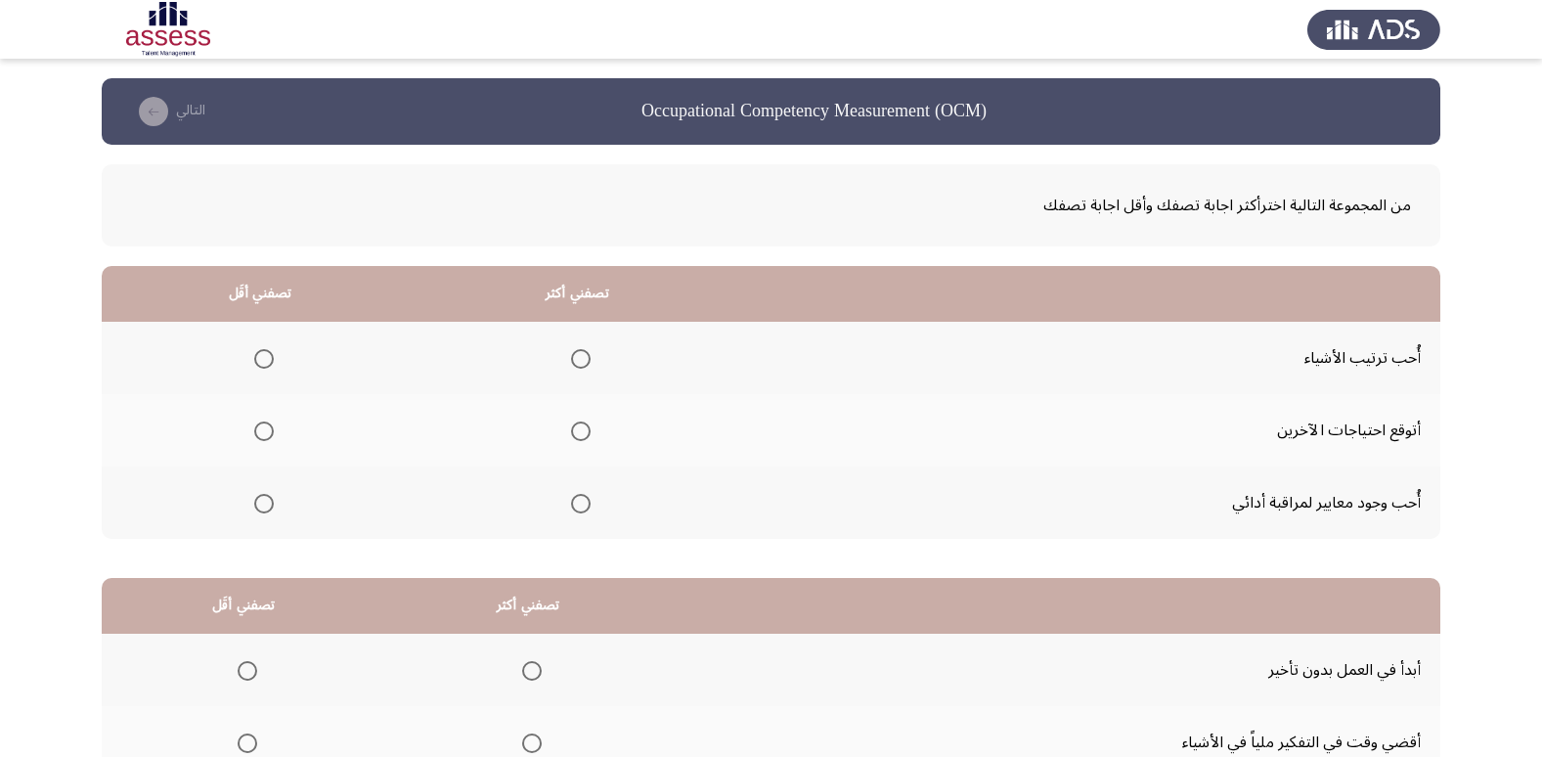
click at [574, 509] on span "Select an option" at bounding box center [581, 504] width 20 height 20
click at [574, 509] on input "Select an option" at bounding box center [581, 504] width 20 height 20
click at [271, 363] on span "Select an option" at bounding box center [264, 359] width 20 height 20
click at [271, 363] on input "Select an option" at bounding box center [264, 359] width 20 height 20
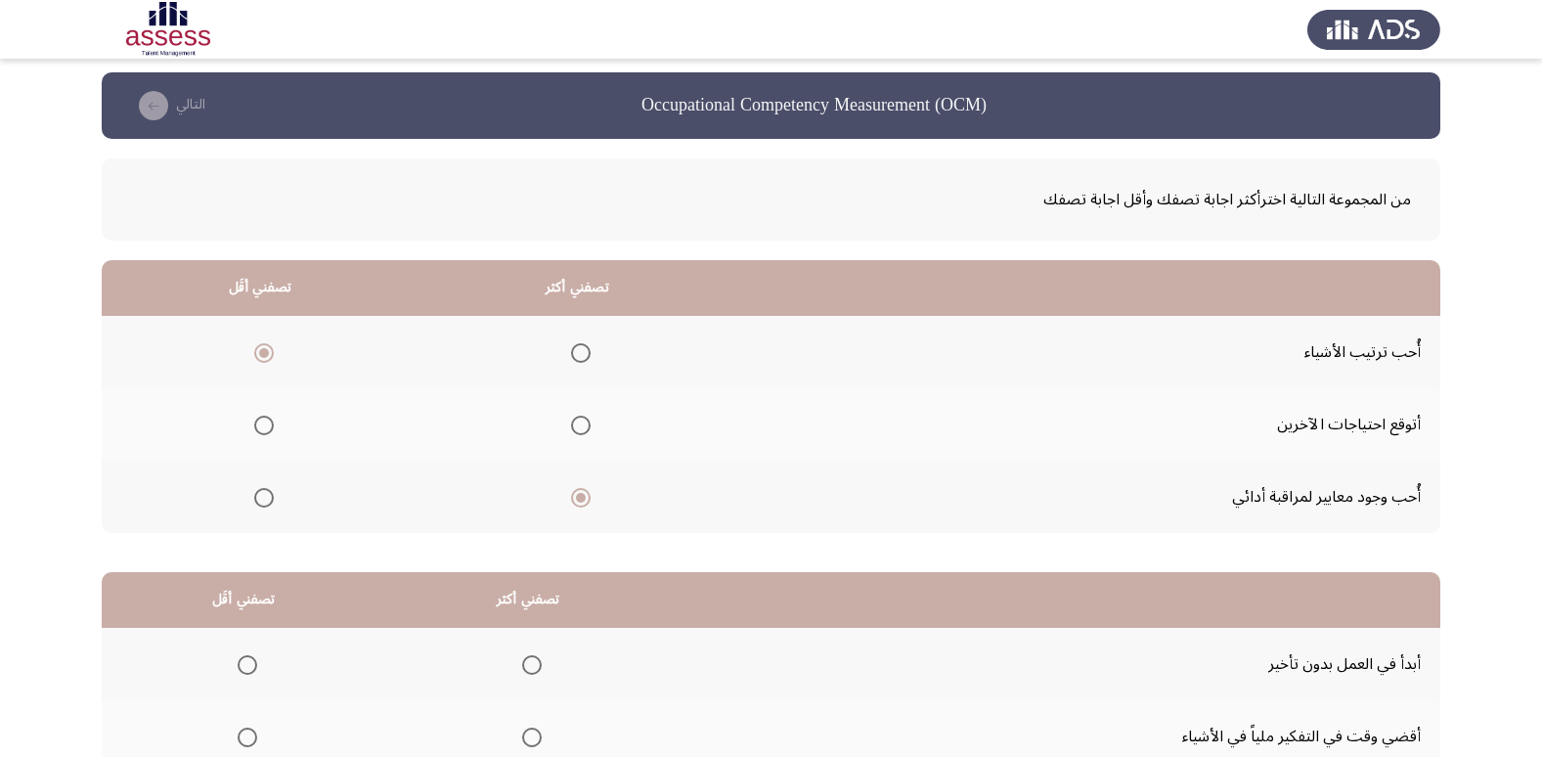
scroll to position [196, 0]
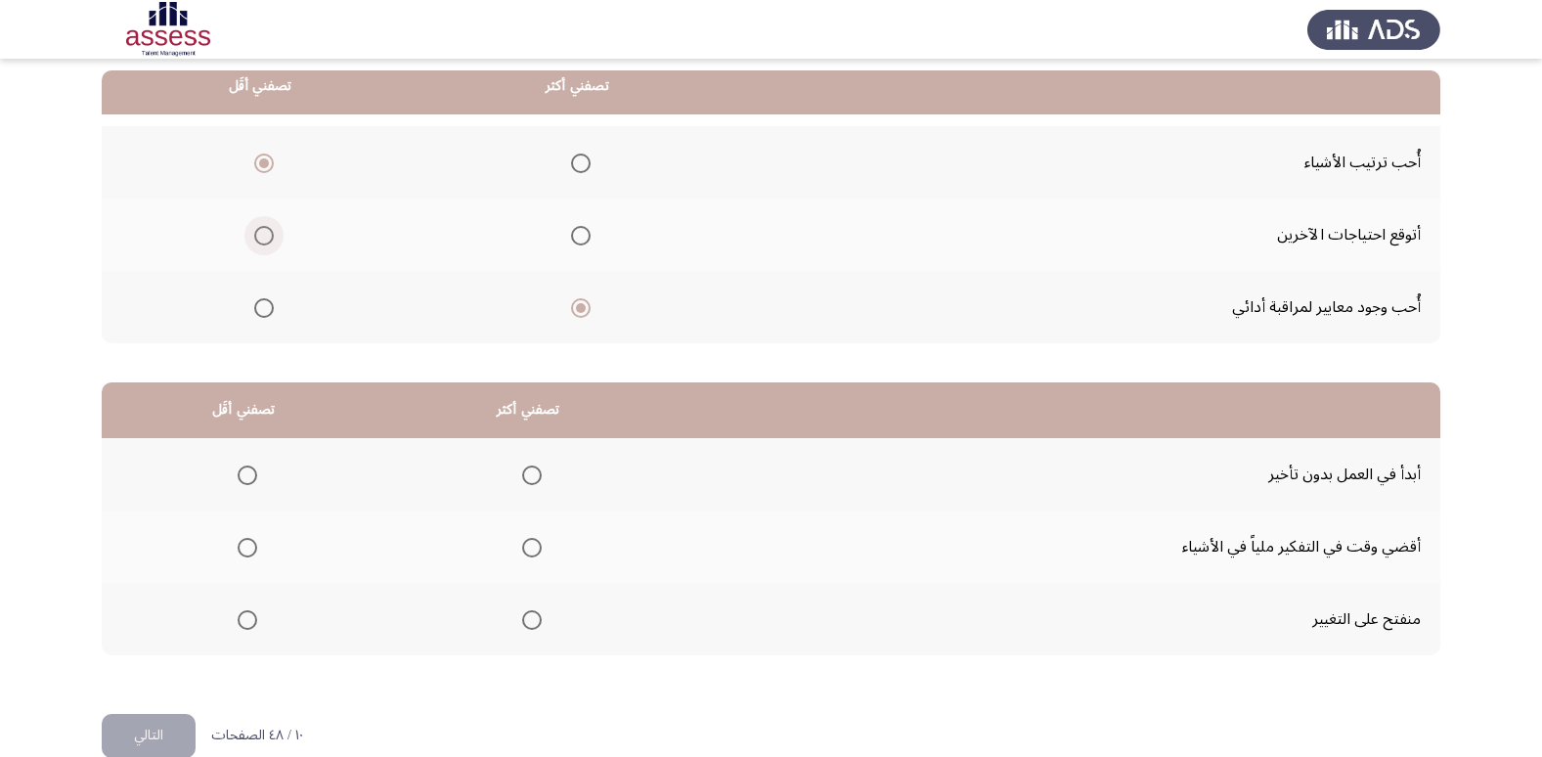
click at [269, 238] on span "Select an option" at bounding box center [264, 236] width 20 height 20
click at [269, 238] on input "Select an option" at bounding box center [264, 236] width 20 height 20
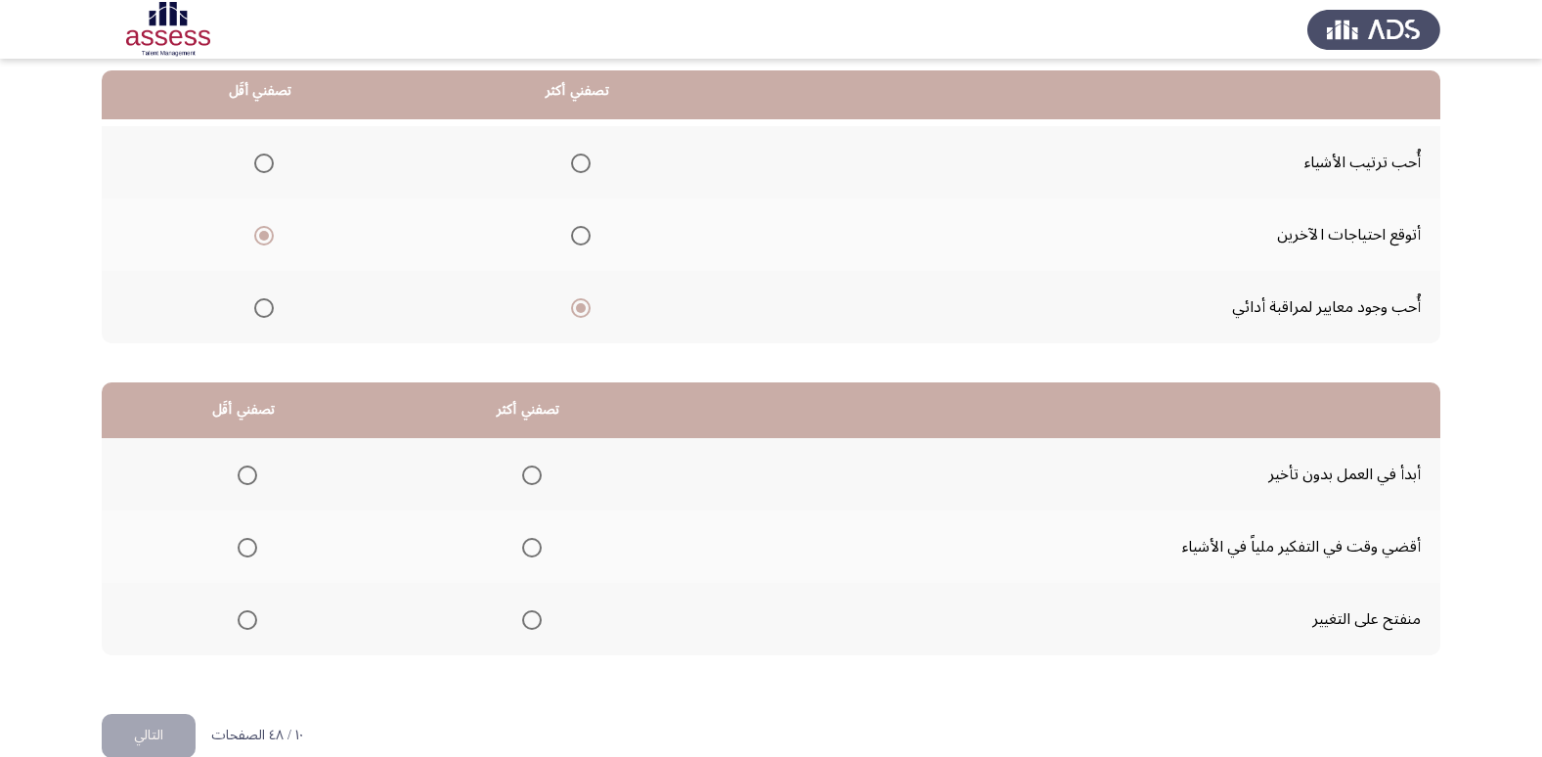
scroll to position [231, 0]
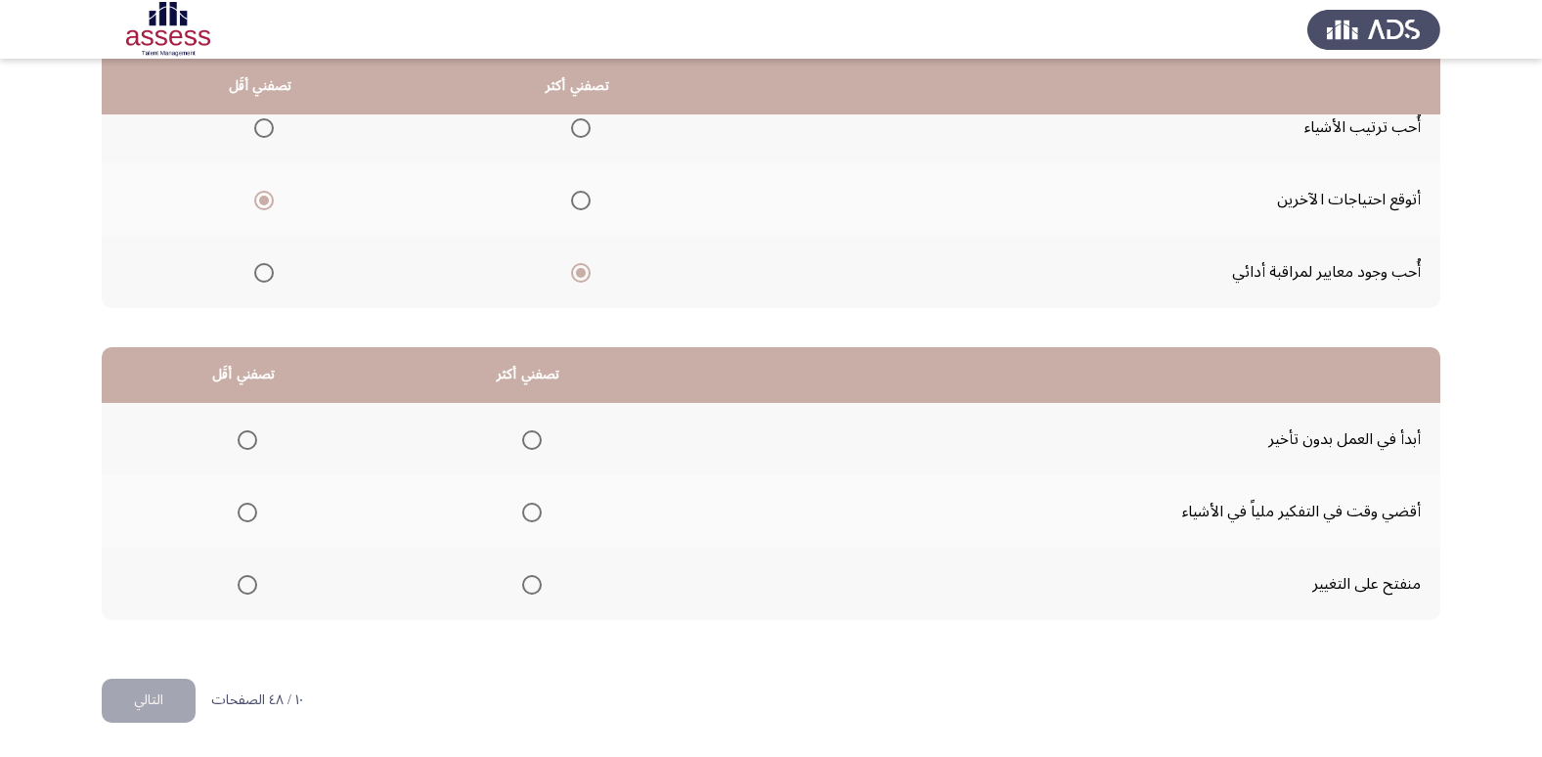
click at [276, 138] on th at bounding box center [260, 127] width 317 height 72
click at [268, 135] on span "Select an option" at bounding box center [264, 128] width 20 height 20
click at [268, 135] on input "Select an option" at bounding box center [264, 128] width 20 height 20
click at [248, 512] on span "Select an option" at bounding box center [248, 512] width 20 height 20
click at [248, 512] on input "Select an option" at bounding box center [248, 512] width 20 height 20
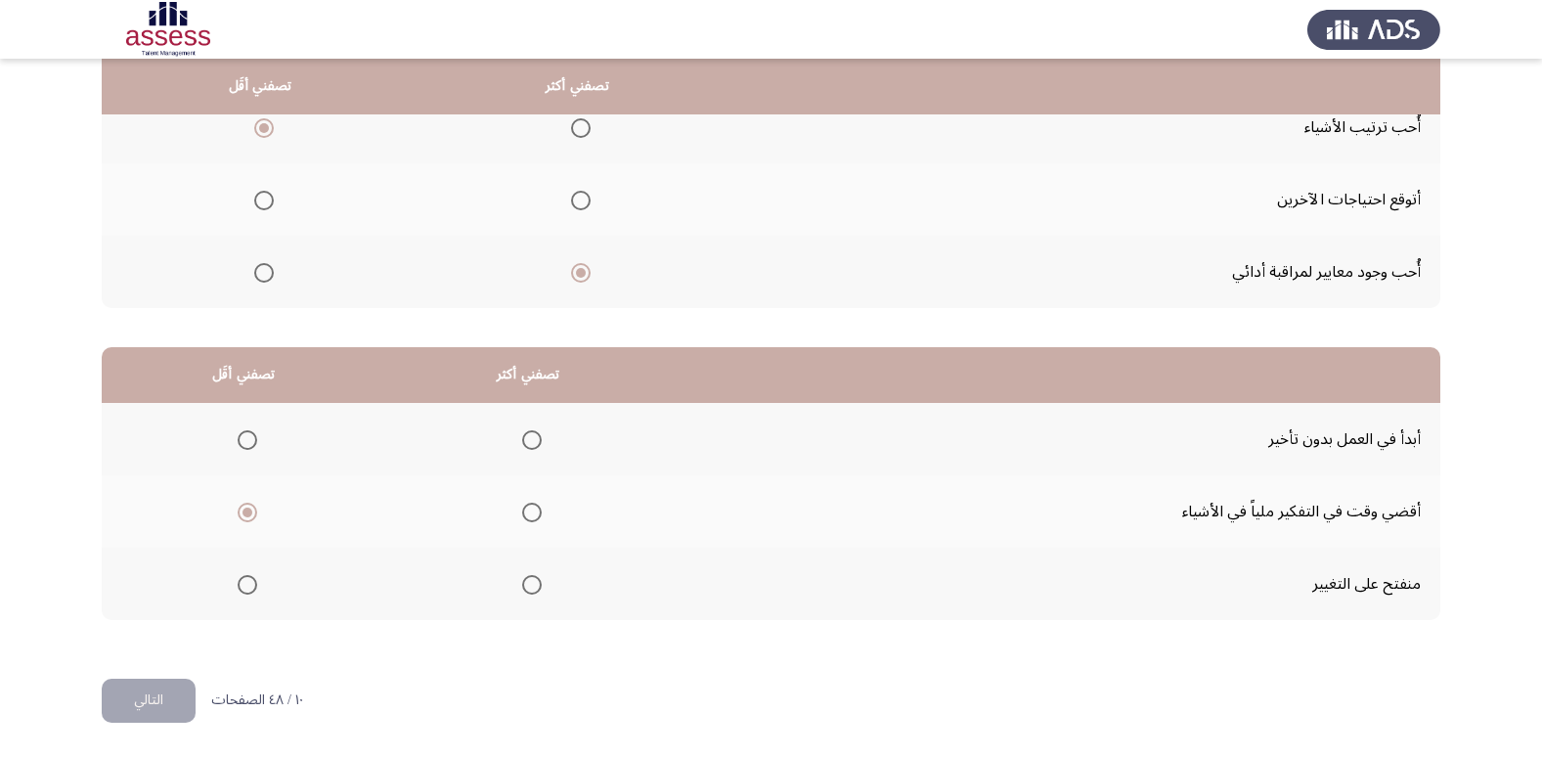
click at [528, 587] on span "Select an option" at bounding box center [532, 585] width 20 height 20
click at [528, 587] on input "Select an option" at bounding box center [532, 585] width 20 height 20
drag, startPoint x: 547, startPoint y: 442, endPoint x: 536, endPoint y: 441, distance: 11.8
click at [543, 442] on th at bounding box center [528, 439] width 284 height 72
click at [536, 441] on span "Select an option" at bounding box center [532, 440] width 20 height 20
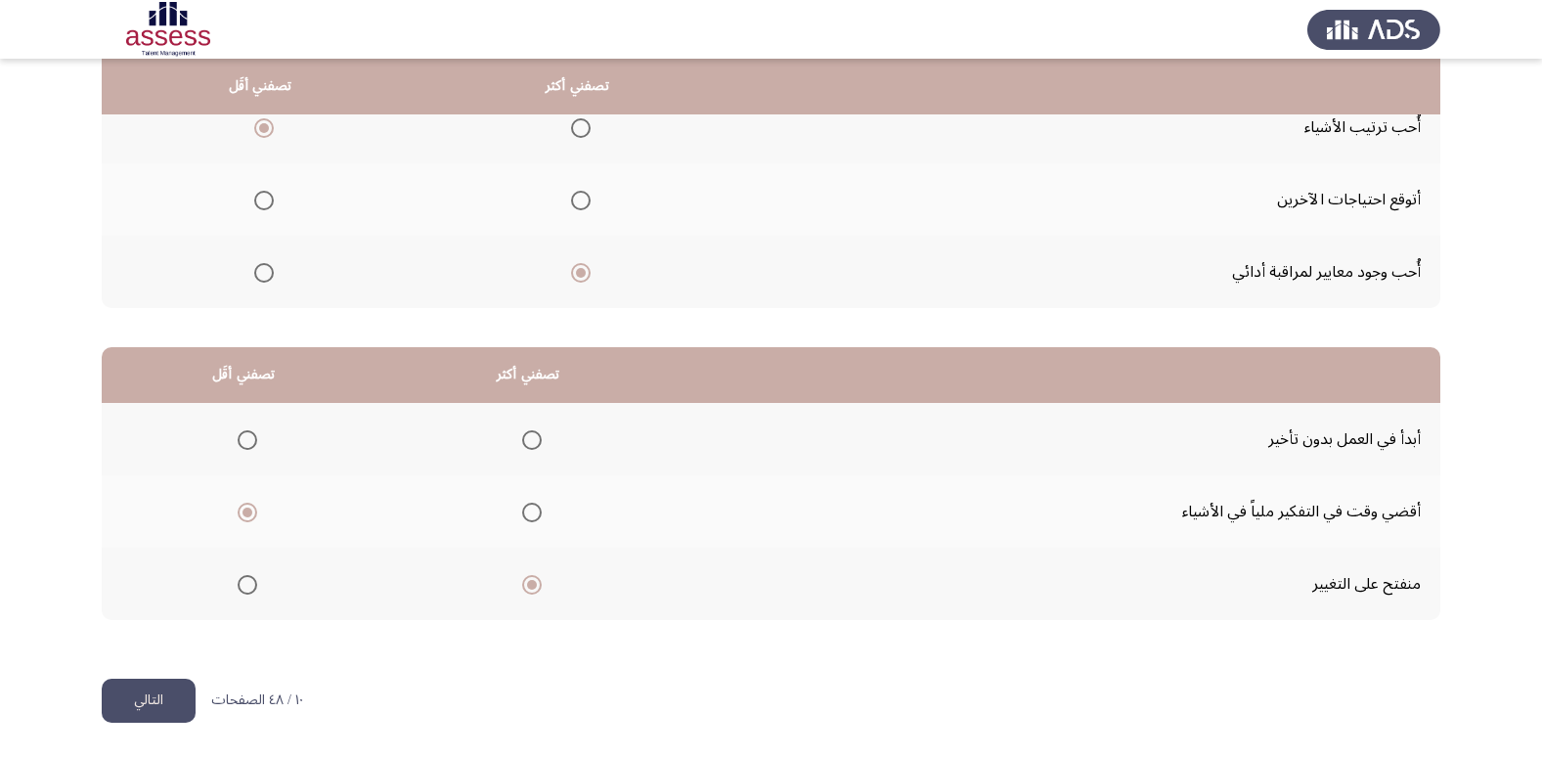
click at [536, 441] on input "Select an option" at bounding box center [532, 440] width 20 height 20
click at [175, 708] on button "التالي" at bounding box center [149, 700] width 94 height 44
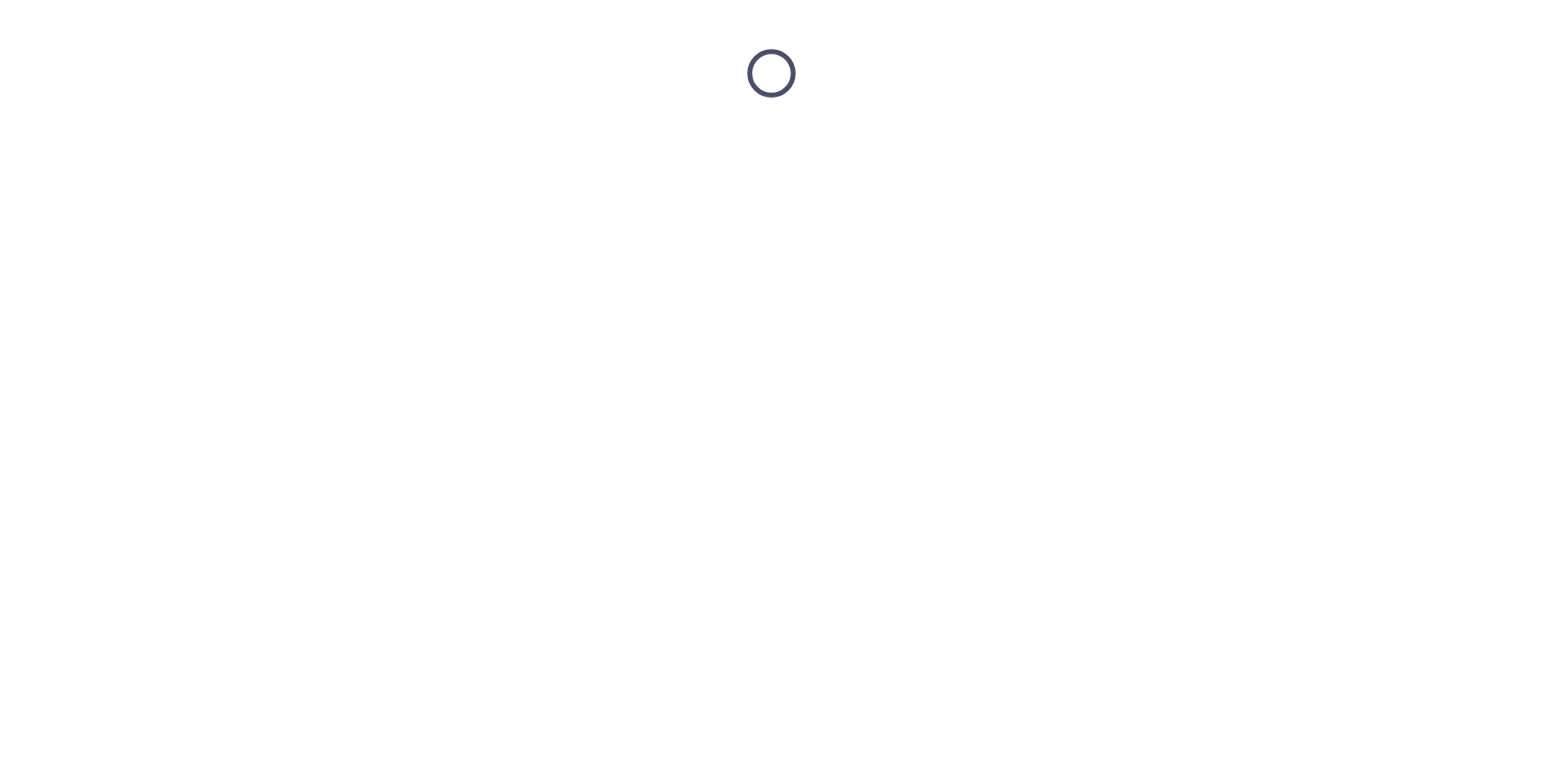
scroll to position [0, 0]
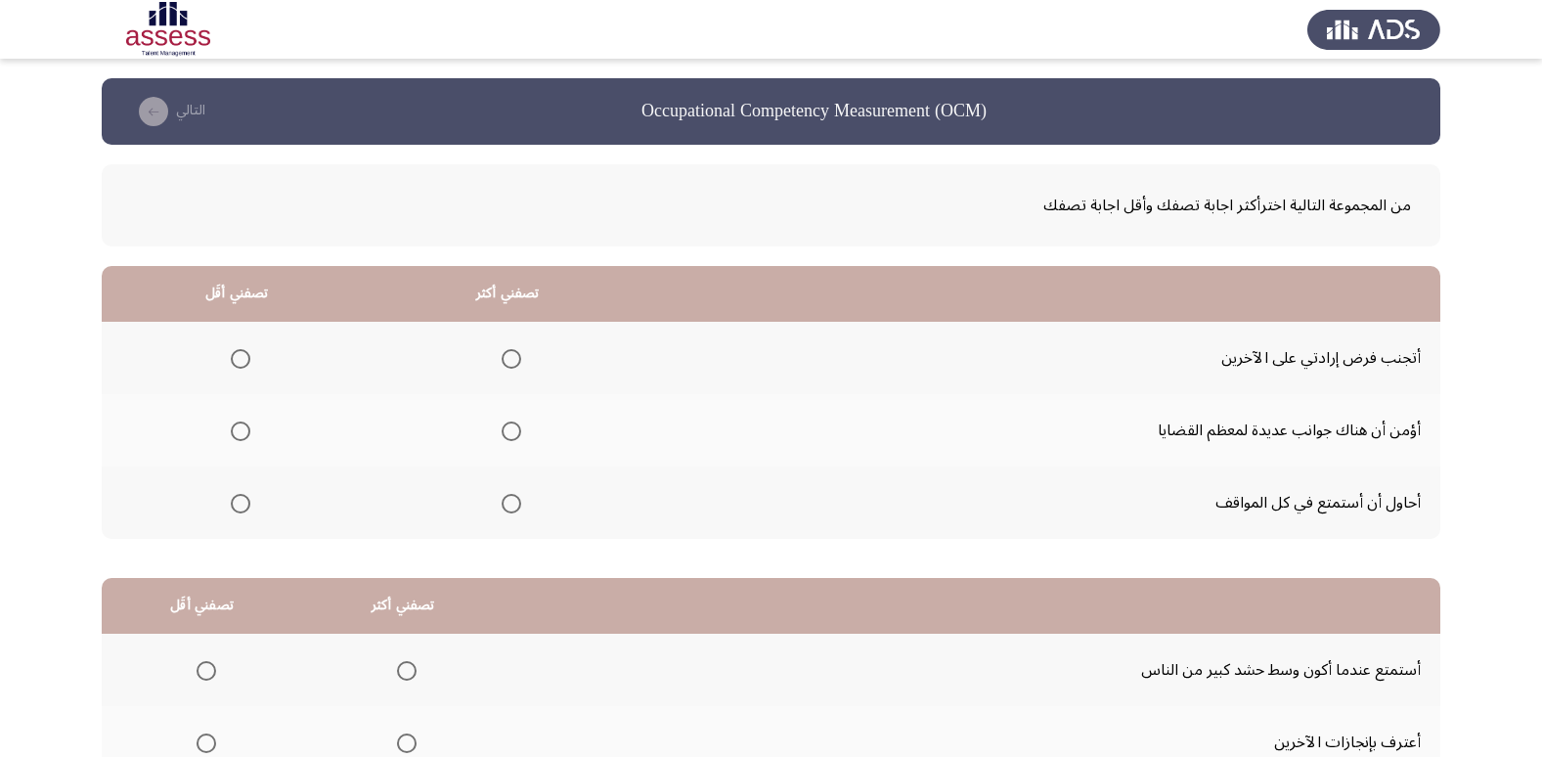
click at [496, 491] on mat-radio-group "Select an option" at bounding box center [507, 502] width 27 height 33
click at [501, 505] on span "Select an option" at bounding box center [511, 504] width 20 height 20
click at [501, 505] on input "Select an option" at bounding box center [511, 504] width 20 height 20
click at [227, 367] on label "Select an option" at bounding box center [236, 359] width 27 height 20
click at [231, 367] on input "Select an option" at bounding box center [241, 359] width 20 height 20
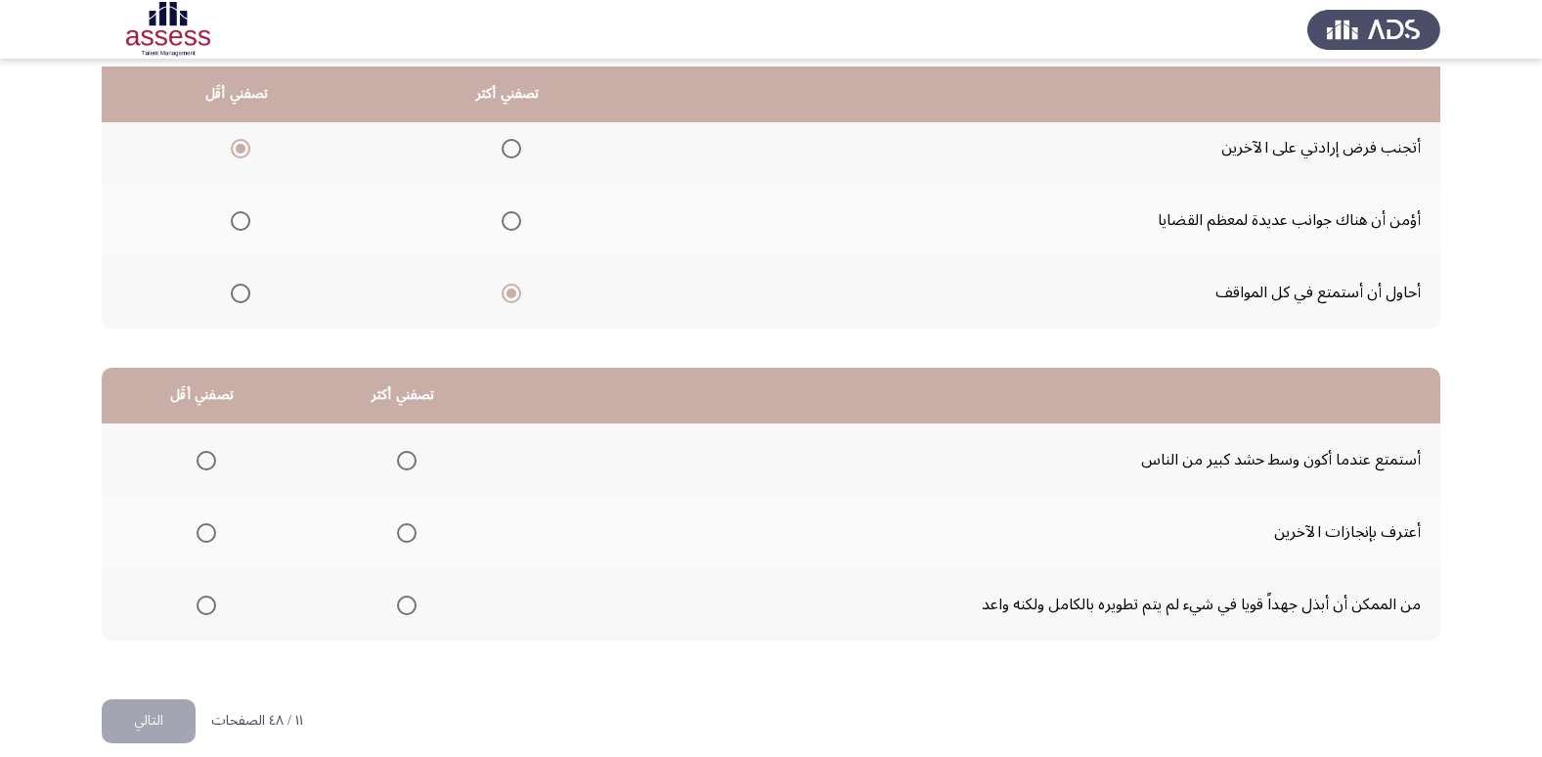
scroll to position [231, 0]
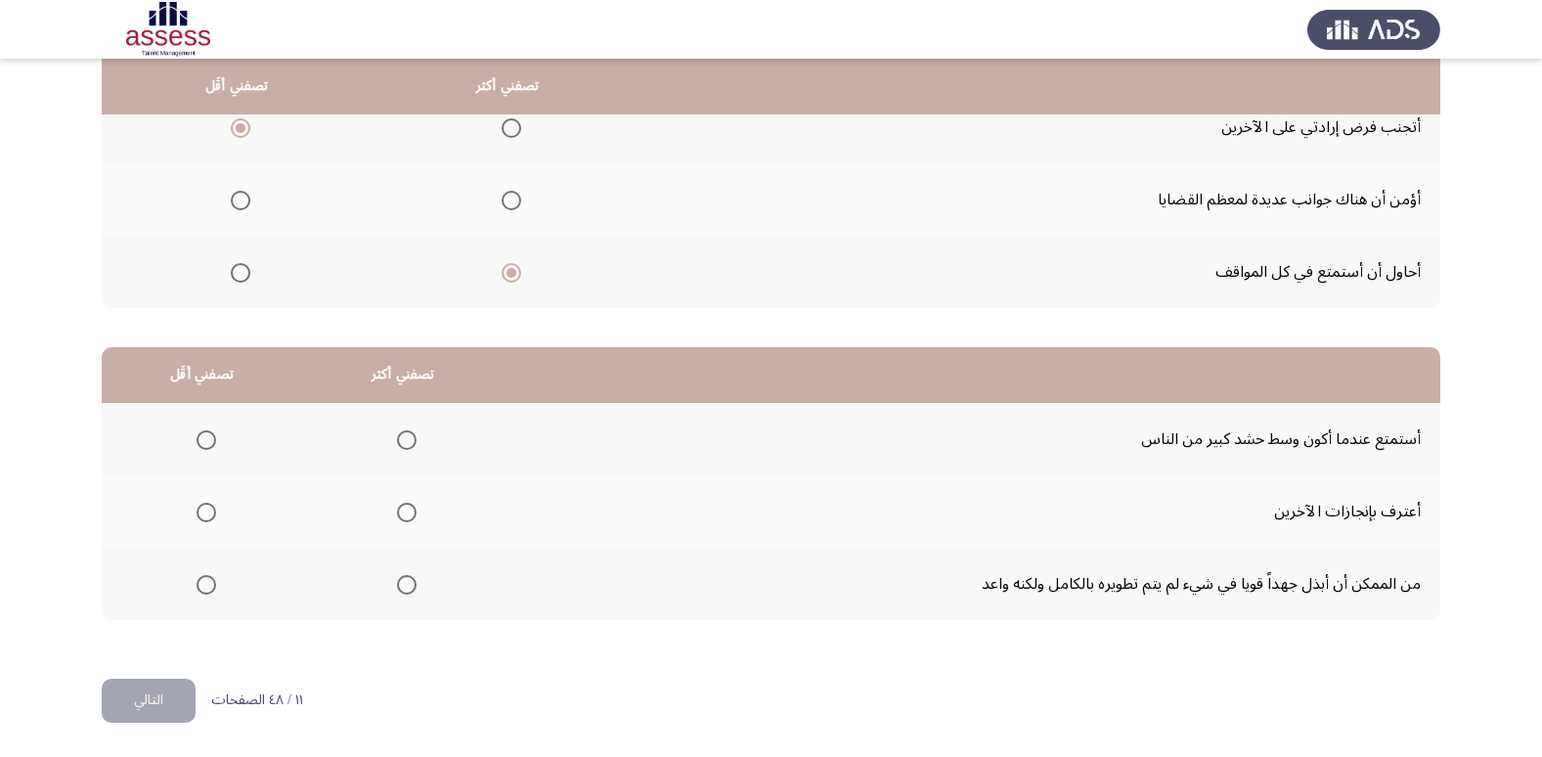
click at [408, 589] on span "Select an option" at bounding box center [407, 585] width 20 height 20
click at [408, 589] on input "Select an option" at bounding box center [407, 585] width 20 height 20
click at [210, 432] on span "Select an option" at bounding box center [206, 440] width 20 height 20
click at [210, 432] on input "Select an option" at bounding box center [206, 440] width 20 height 20
click at [173, 703] on button "التالي" at bounding box center [149, 700] width 94 height 44
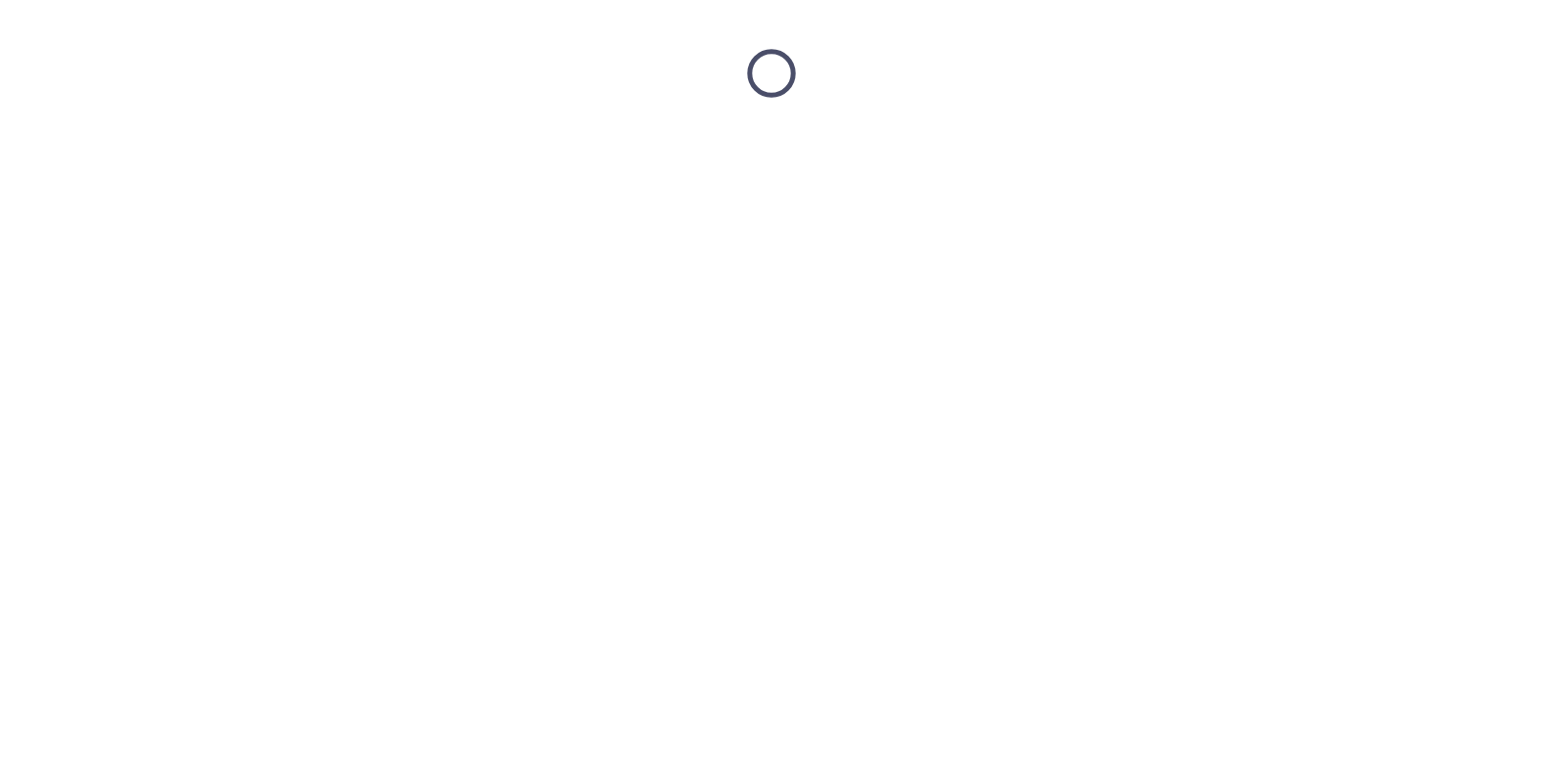
scroll to position [0, 0]
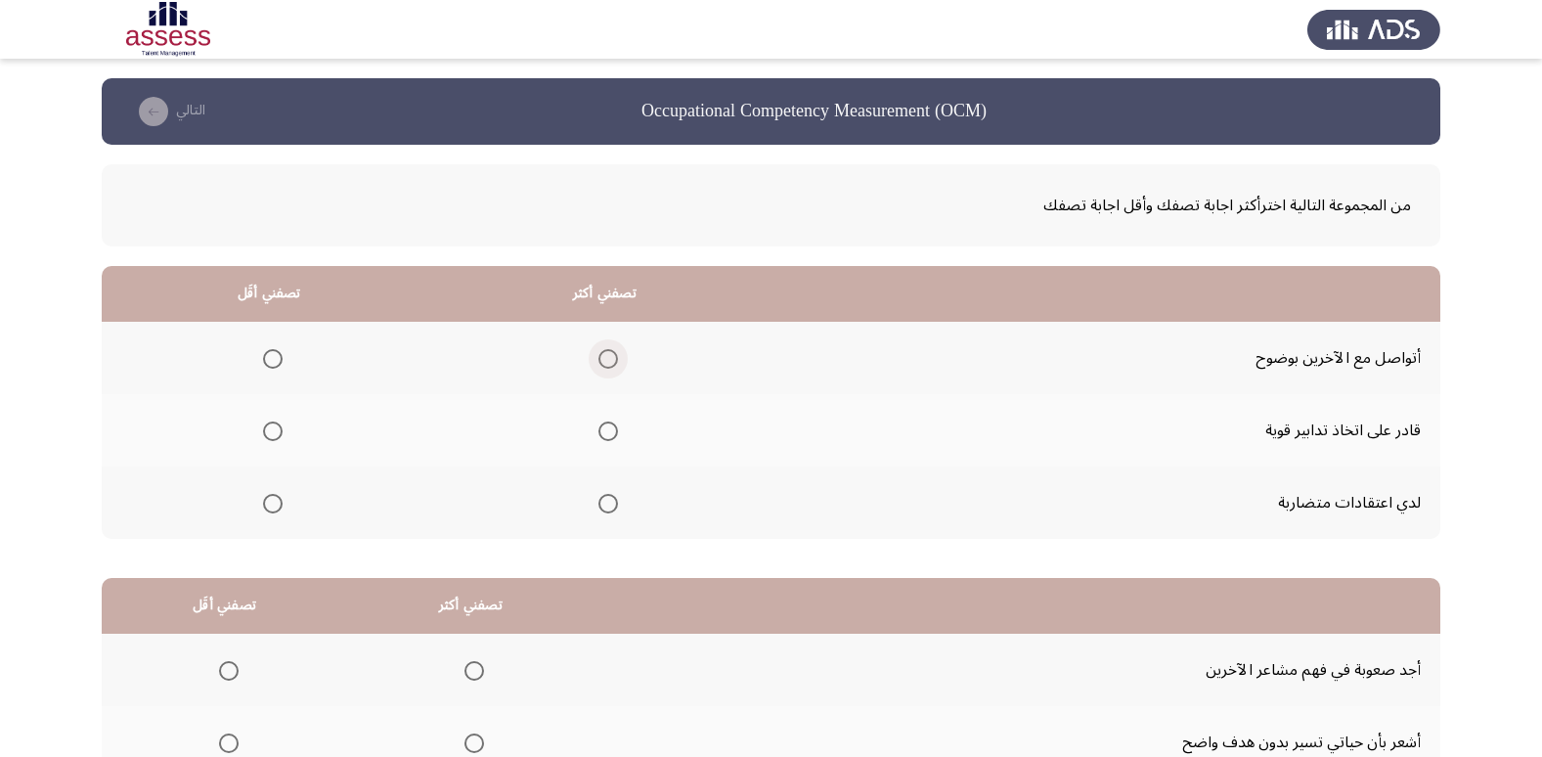
click at [595, 356] on label "Select an option" at bounding box center [603, 359] width 27 height 20
click at [598, 356] on input "Select an option" at bounding box center [608, 359] width 20 height 20
click at [273, 506] on span "Select an option" at bounding box center [273, 504] width 20 height 20
click at [273, 506] on input "Select an option" at bounding box center [273, 504] width 20 height 20
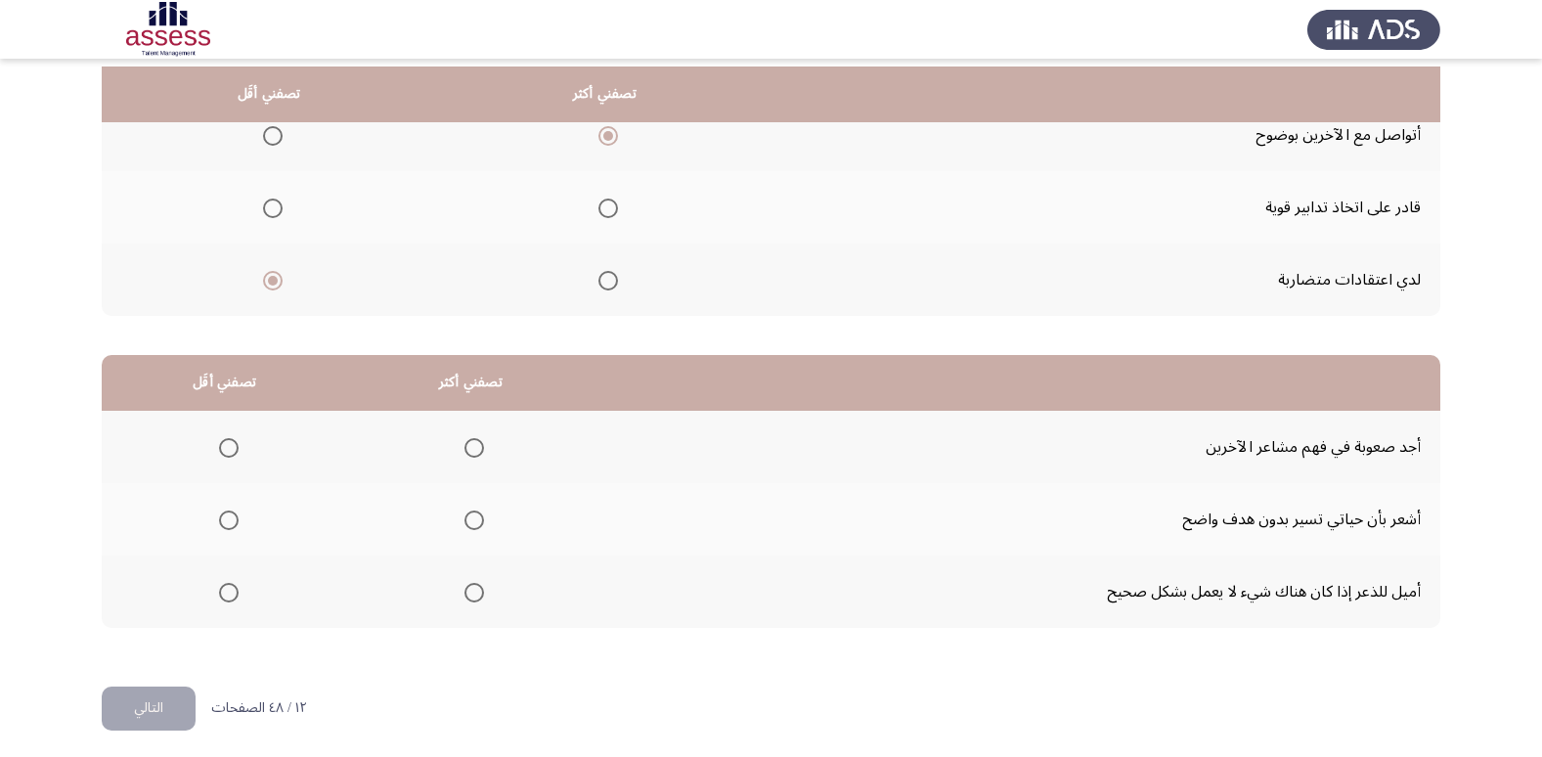
scroll to position [231, 0]
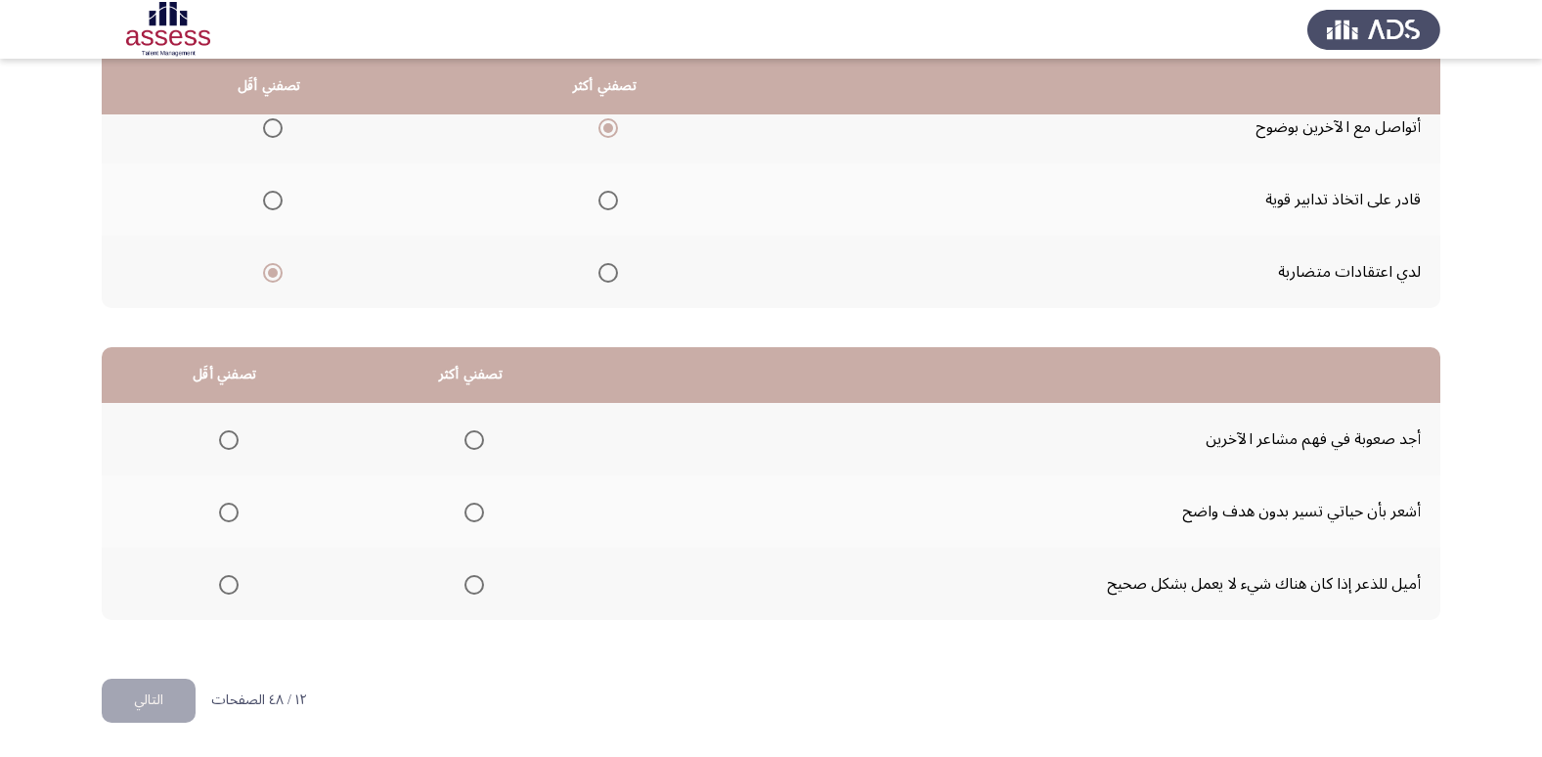
click at [227, 518] on span "Select an option" at bounding box center [229, 512] width 20 height 20
click at [227, 518] on input "Select an option" at bounding box center [229, 512] width 20 height 20
click at [468, 589] on span "Select an option" at bounding box center [474, 585] width 20 height 20
click at [468, 589] on input "Select an option" at bounding box center [474, 585] width 20 height 20
click at [447, 447] on th at bounding box center [470, 439] width 246 height 72
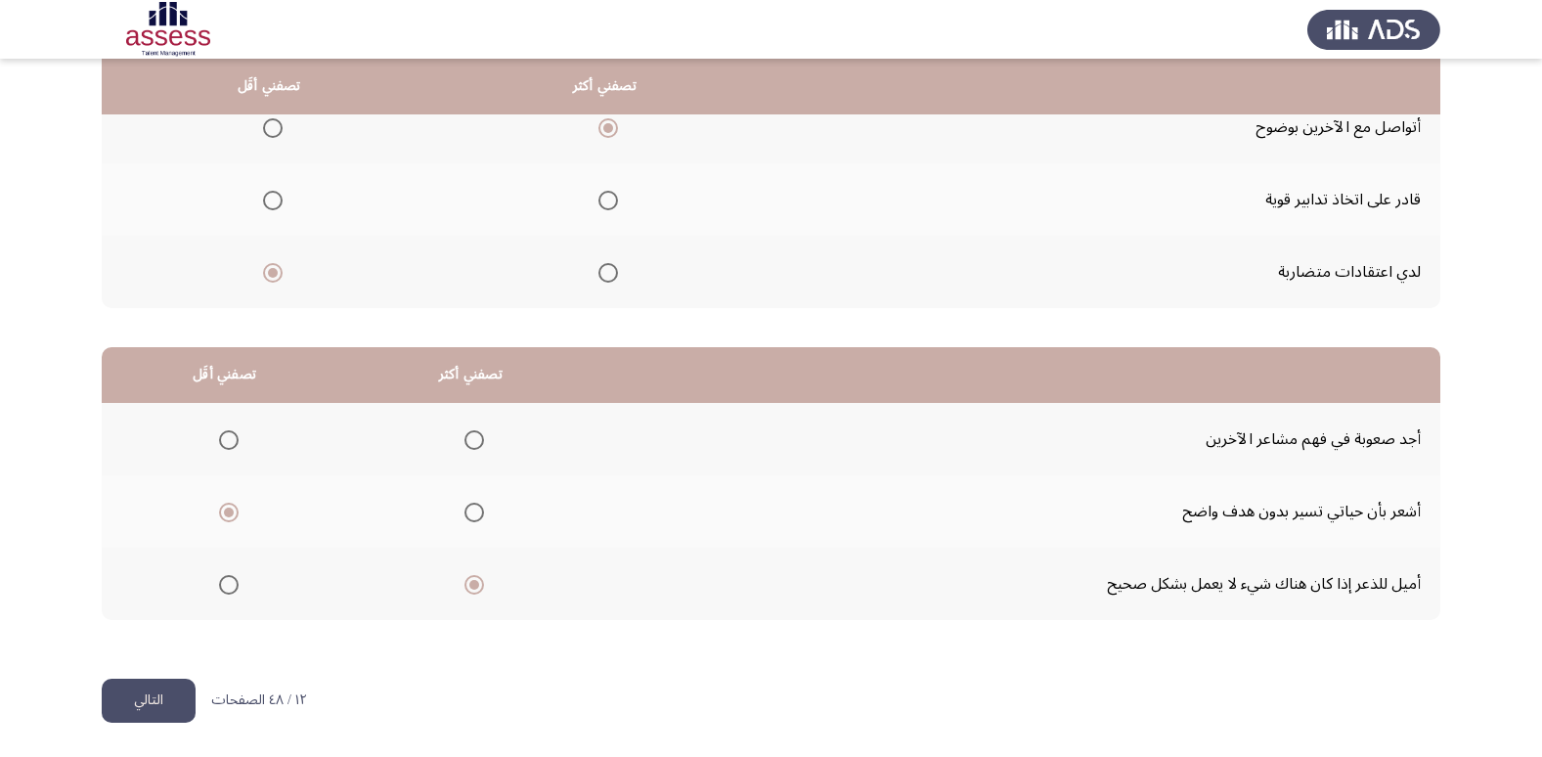
click at [457, 446] on label "Select an option" at bounding box center [470, 440] width 27 height 20
click at [464, 446] on input "Select an option" at bounding box center [474, 440] width 20 height 20
click at [467, 591] on span "Select an option" at bounding box center [474, 585] width 20 height 20
click at [467, 591] on input "Select an option" at bounding box center [474, 585] width 20 height 20
click at [193, 684] on button "التالي" at bounding box center [149, 700] width 94 height 44
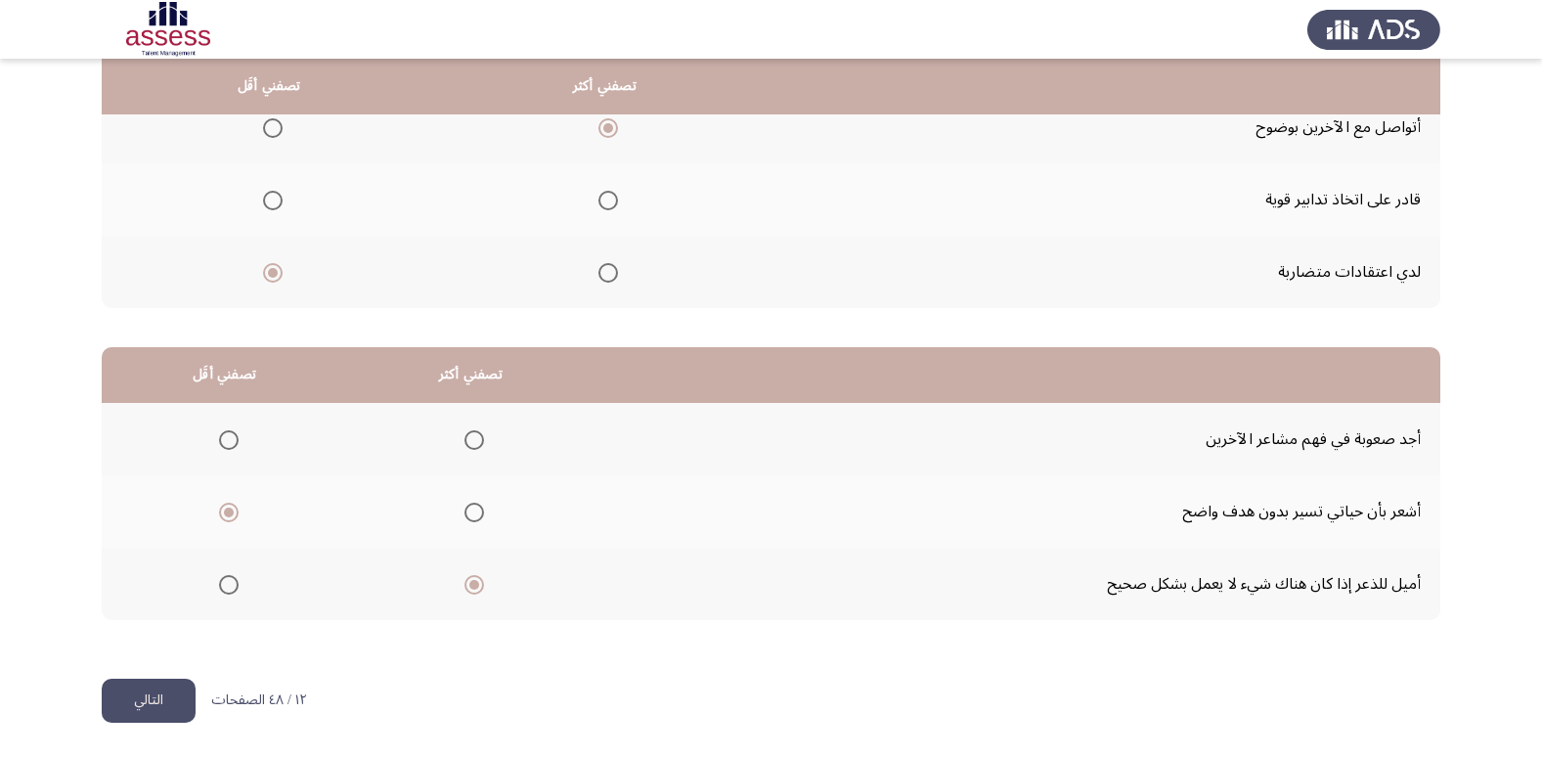
scroll to position [0, 0]
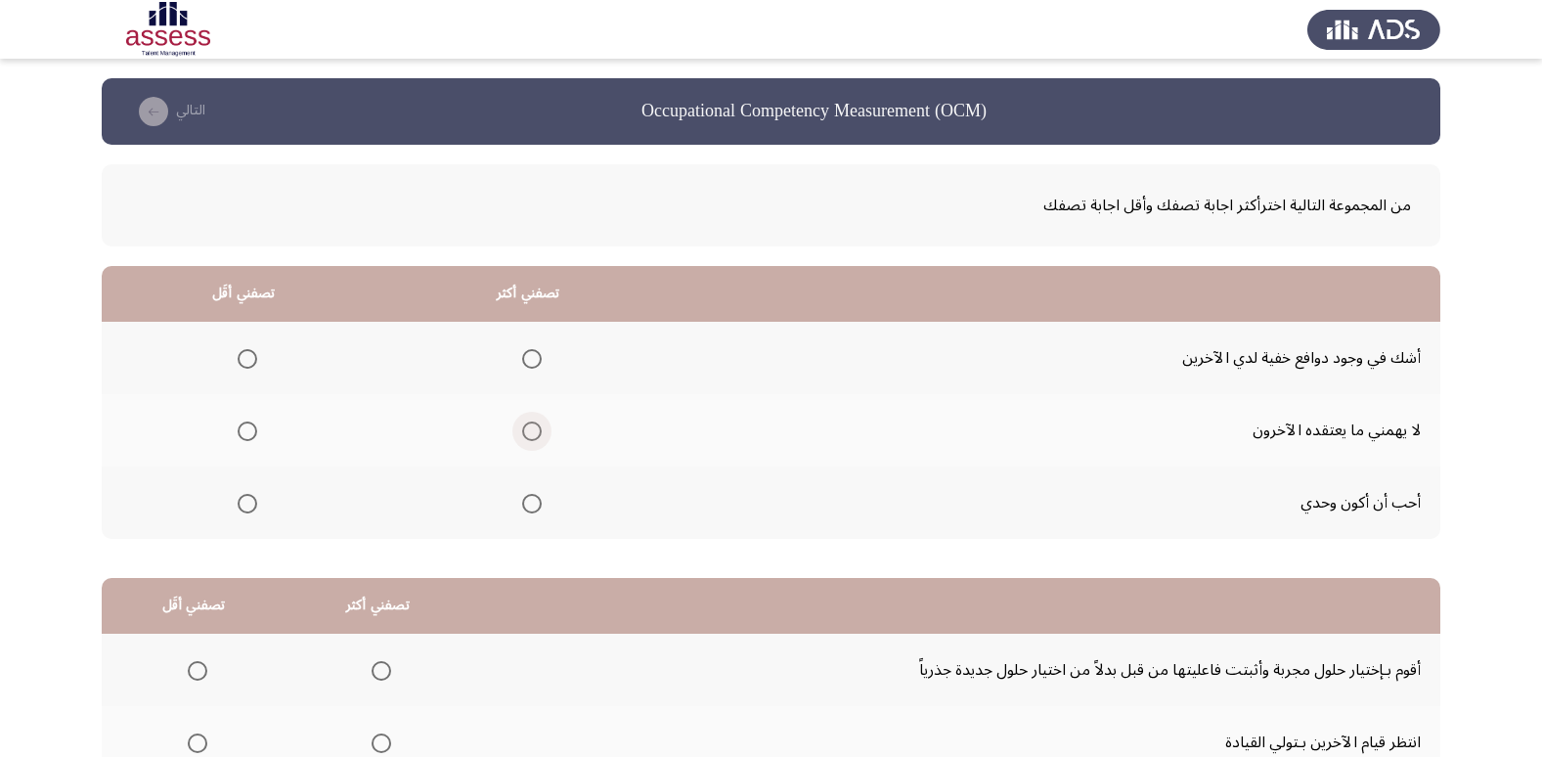
click at [537, 437] on span "Select an option" at bounding box center [532, 431] width 20 height 20
click at [537, 437] on input "Select an option" at bounding box center [532, 431] width 20 height 20
click at [233, 510] on label "Select an option" at bounding box center [243, 504] width 27 height 20
click at [238, 510] on input "Select an option" at bounding box center [248, 504] width 20 height 20
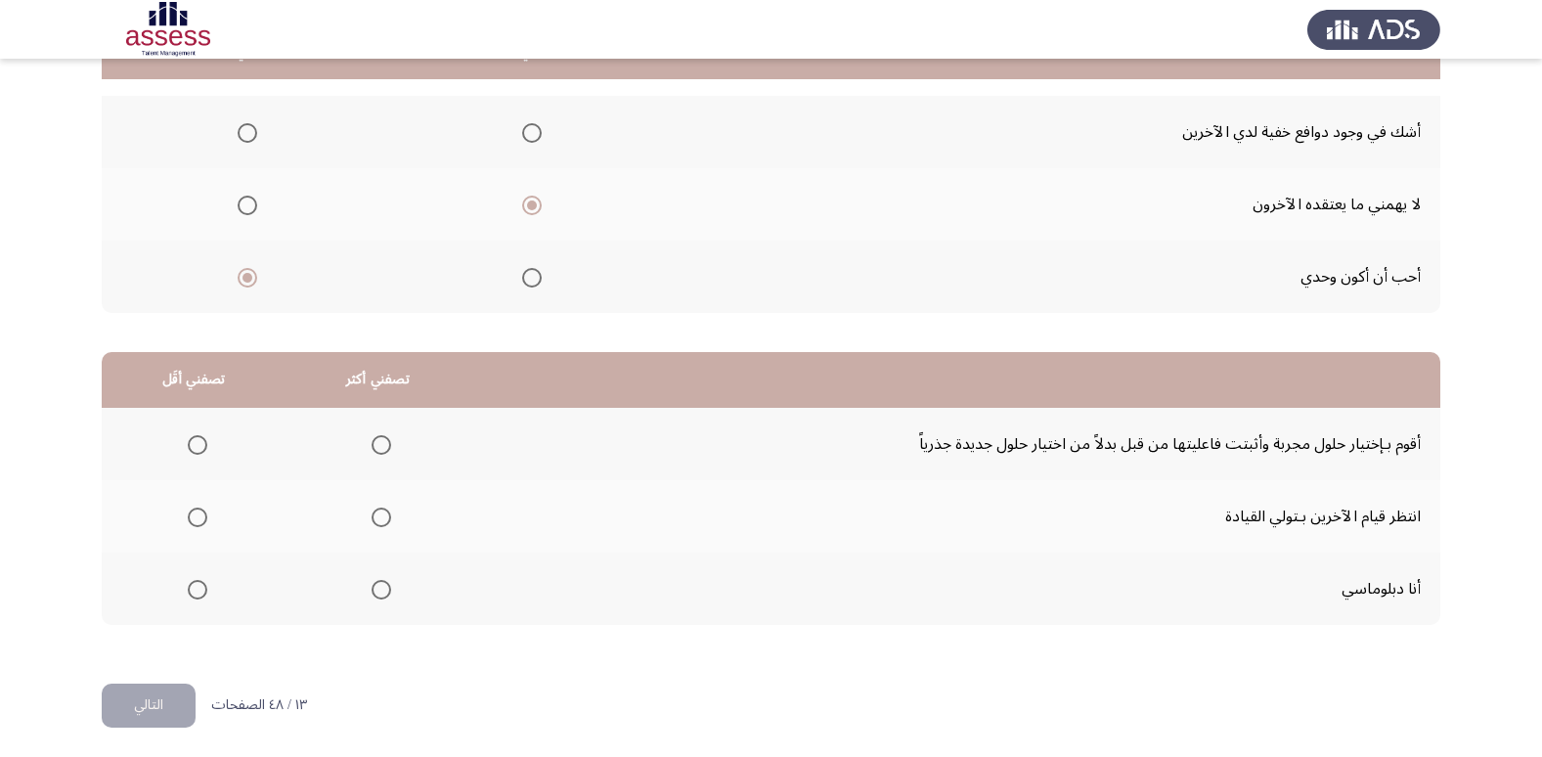
scroll to position [231, 0]
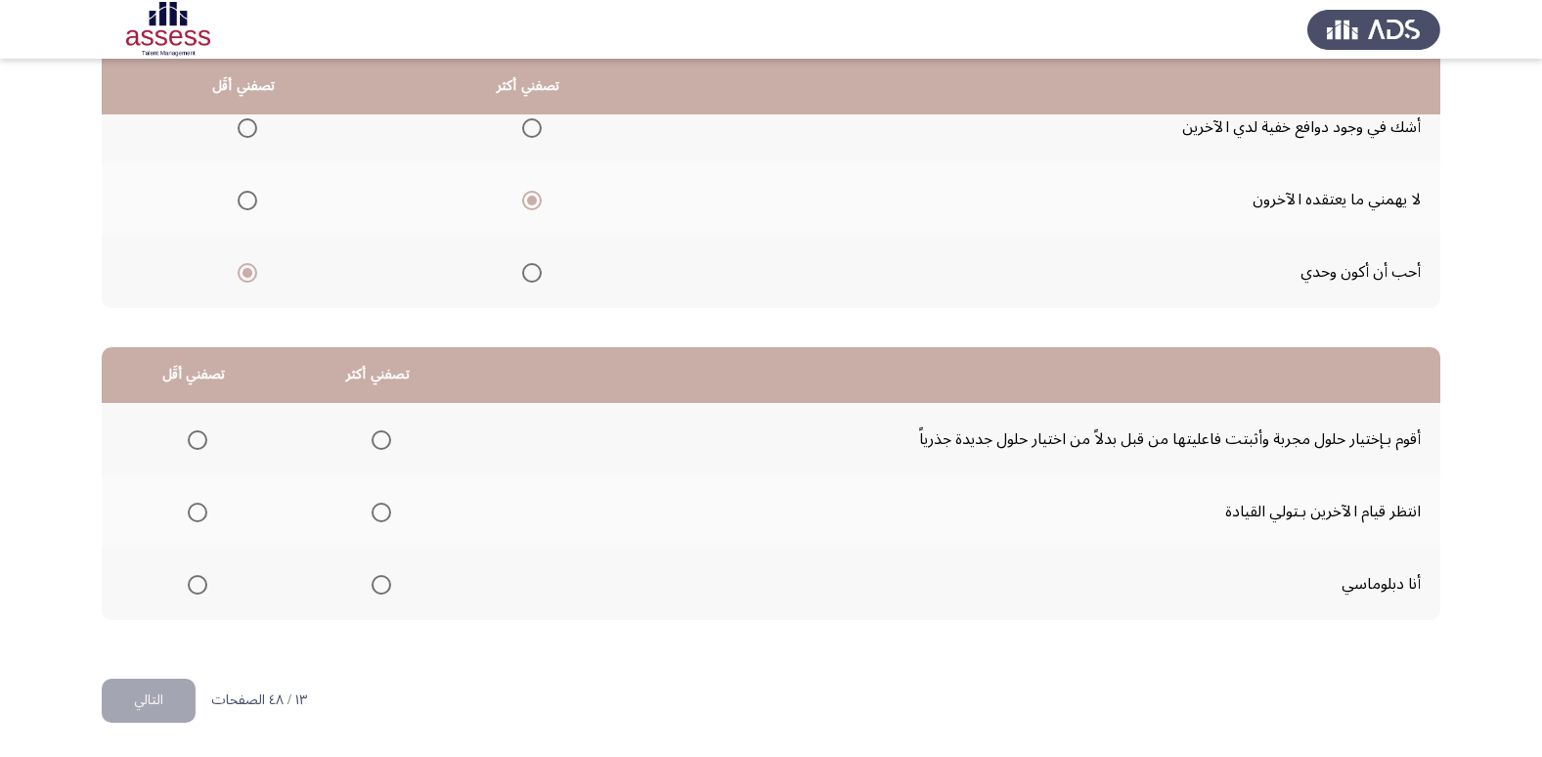
click at [197, 512] on span "Select an option" at bounding box center [197, 512] width 0 height 0
click at [196, 512] on input "Select an option" at bounding box center [198, 512] width 20 height 20
click at [383, 587] on span "Select an option" at bounding box center [381, 585] width 20 height 20
click at [383, 587] on input "Select an option" at bounding box center [381, 585] width 20 height 20
click at [176, 687] on button "التالي" at bounding box center [149, 700] width 94 height 44
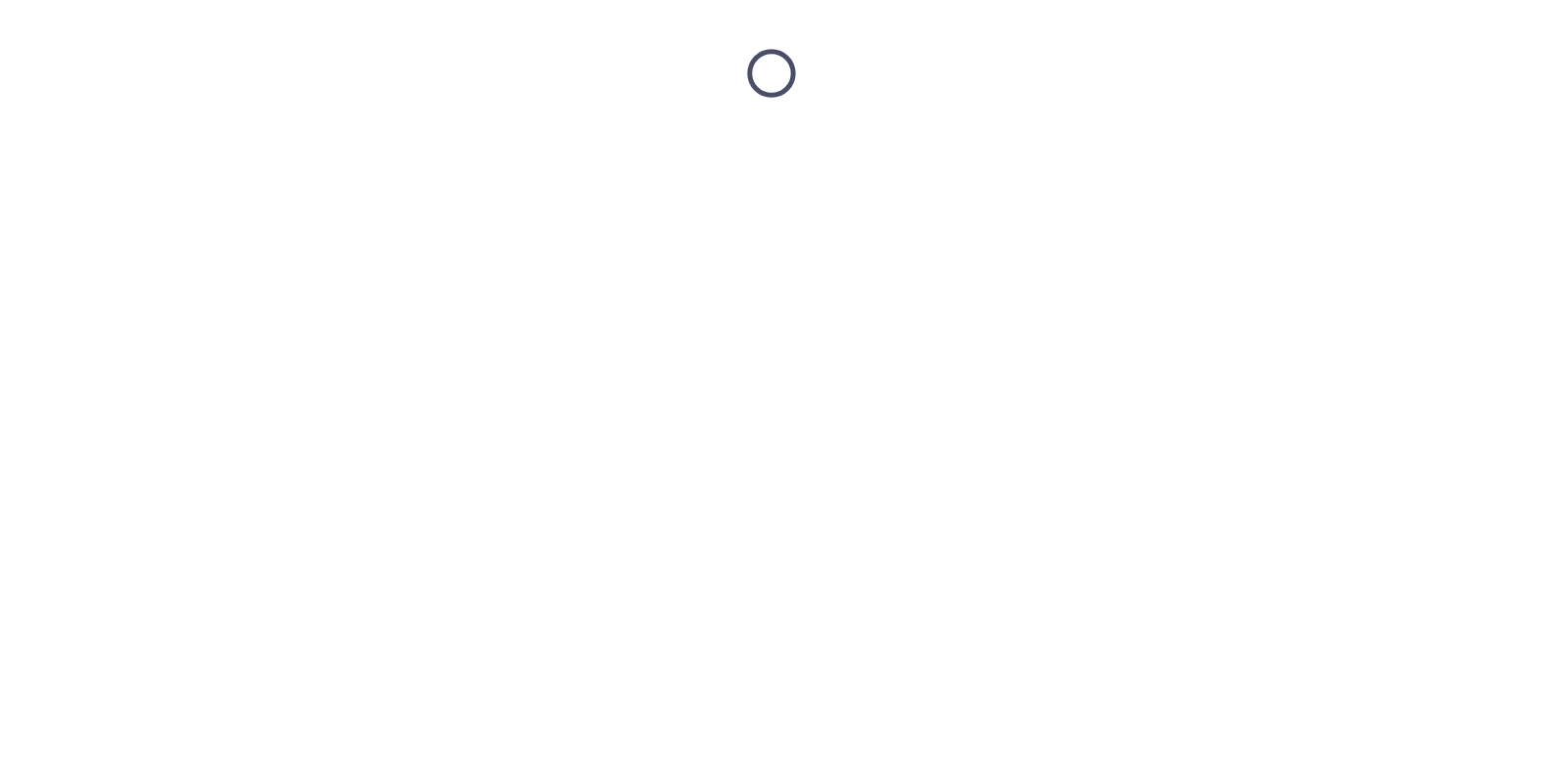
scroll to position [0, 0]
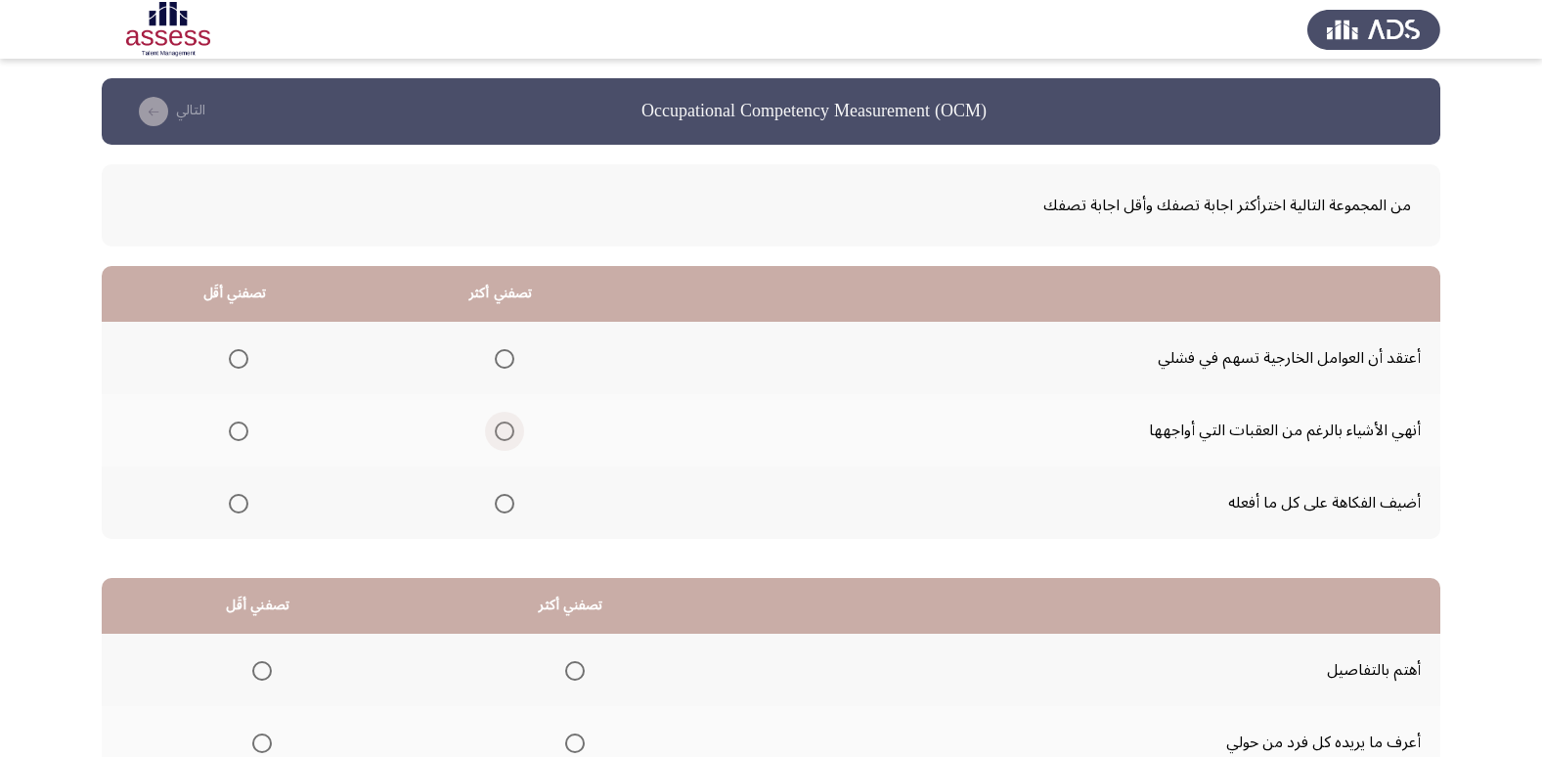
click at [491, 433] on label "Select an option" at bounding box center [500, 431] width 27 height 20
click at [495, 433] on input "Select an option" at bounding box center [505, 431] width 20 height 20
click at [236, 355] on span "Select an option" at bounding box center [239, 359] width 20 height 20
click at [236, 355] on input "Select an option" at bounding box center [239, 359] width 20 height 20
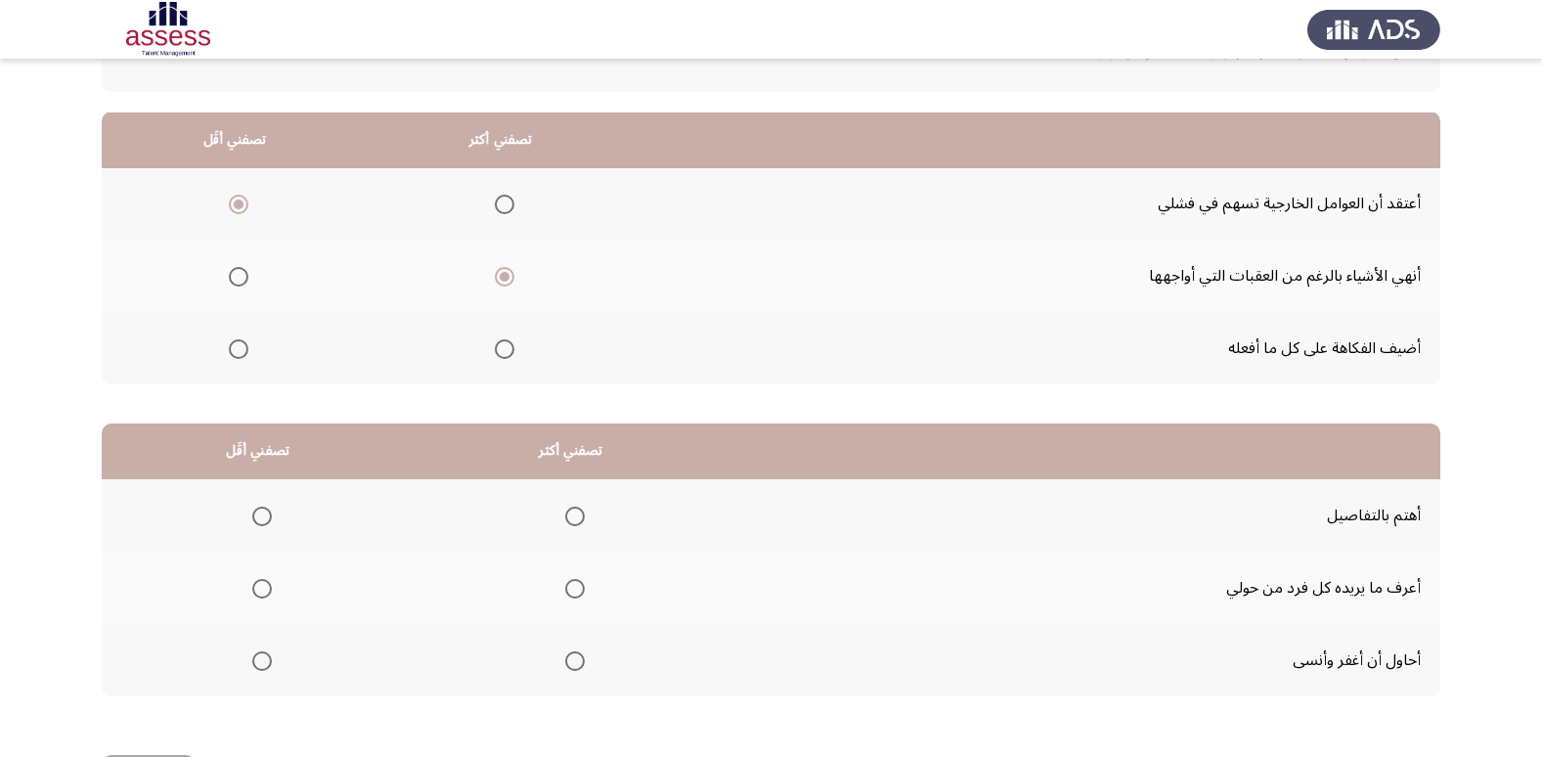
scroll to position [231, 0]
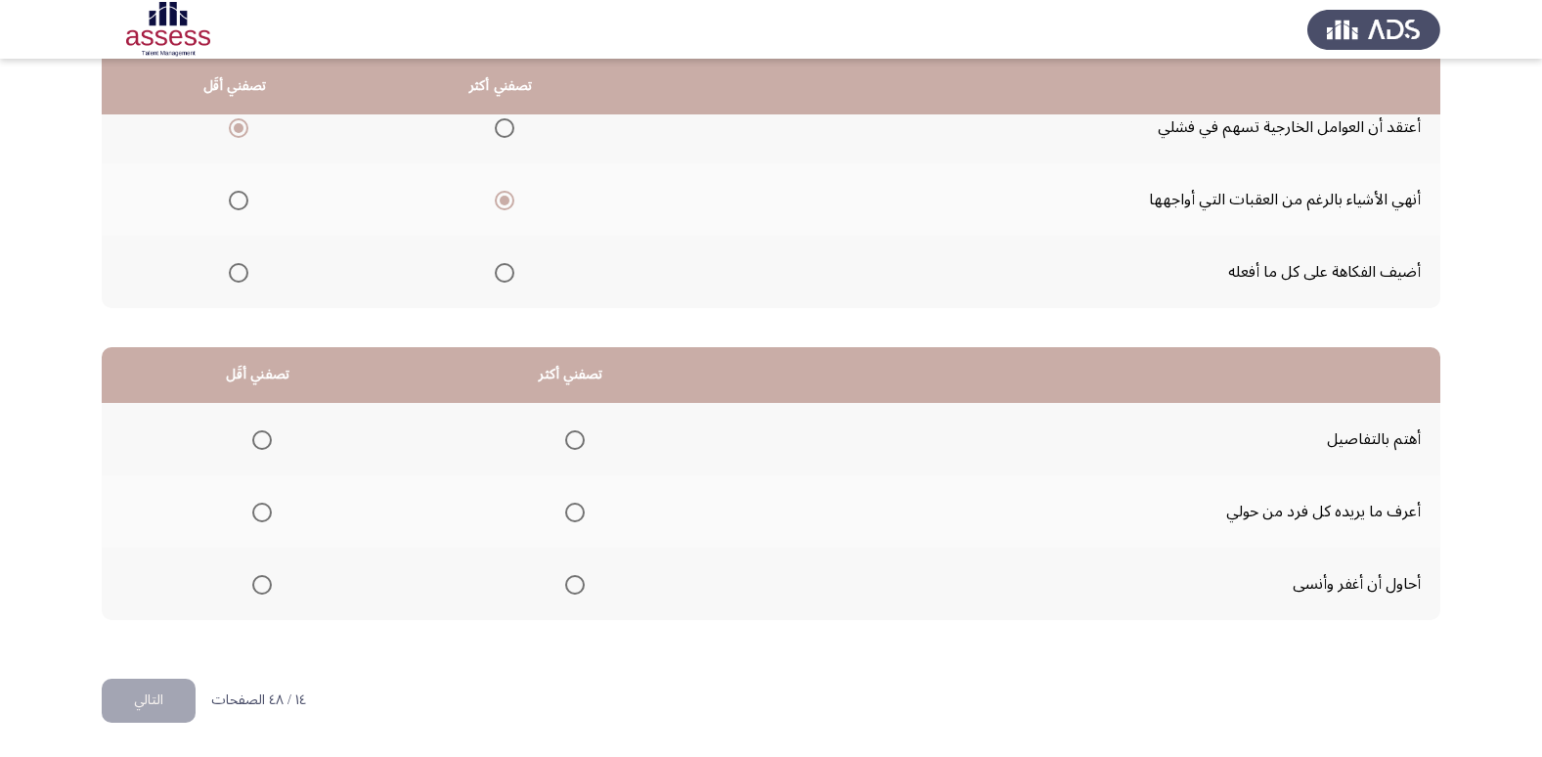
click at [579, 586] on span "Select an option" at bounding box center [575, 585] width 20 height 20
click at [579, 586] on input "Select an option" at bounding box center [575, 585] width 20 height 20
click at [264, 518] on span "Select an option" at bounding box center [262, 512] width 20 height 20
click at [264, 518] on input "Select an option" at bounding box center [262, 512] width 20 height 20
click at [264, 434] on span "Select an option" at bounding box center [262, 440] width 20 height 20
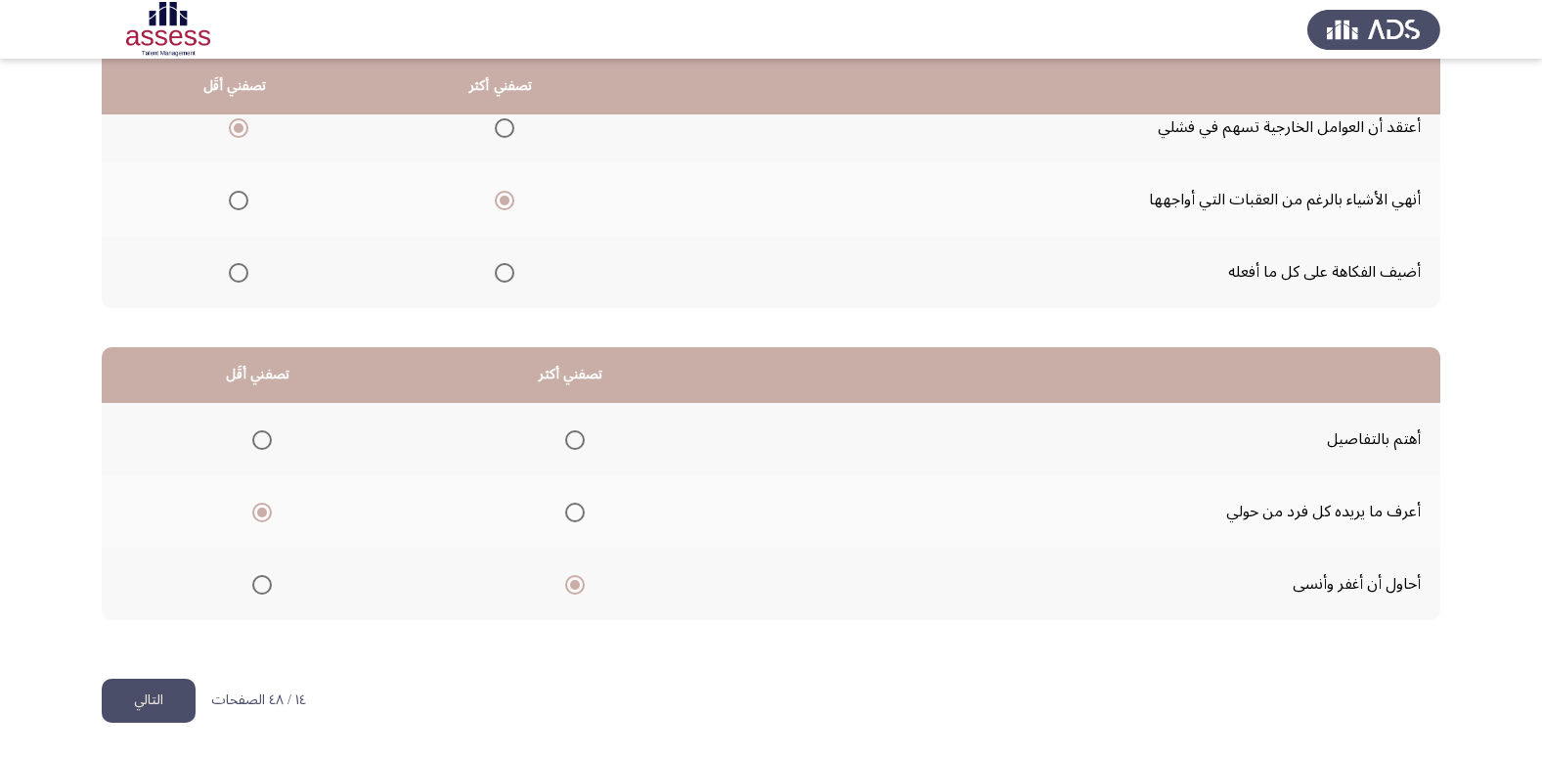
click at [264, 434] on input "Select an option" at bounding box center [262, 440] width 20 height 20
click at [162, 684] on button "التالي" at bounding box center [149, 700] width 94 height 44
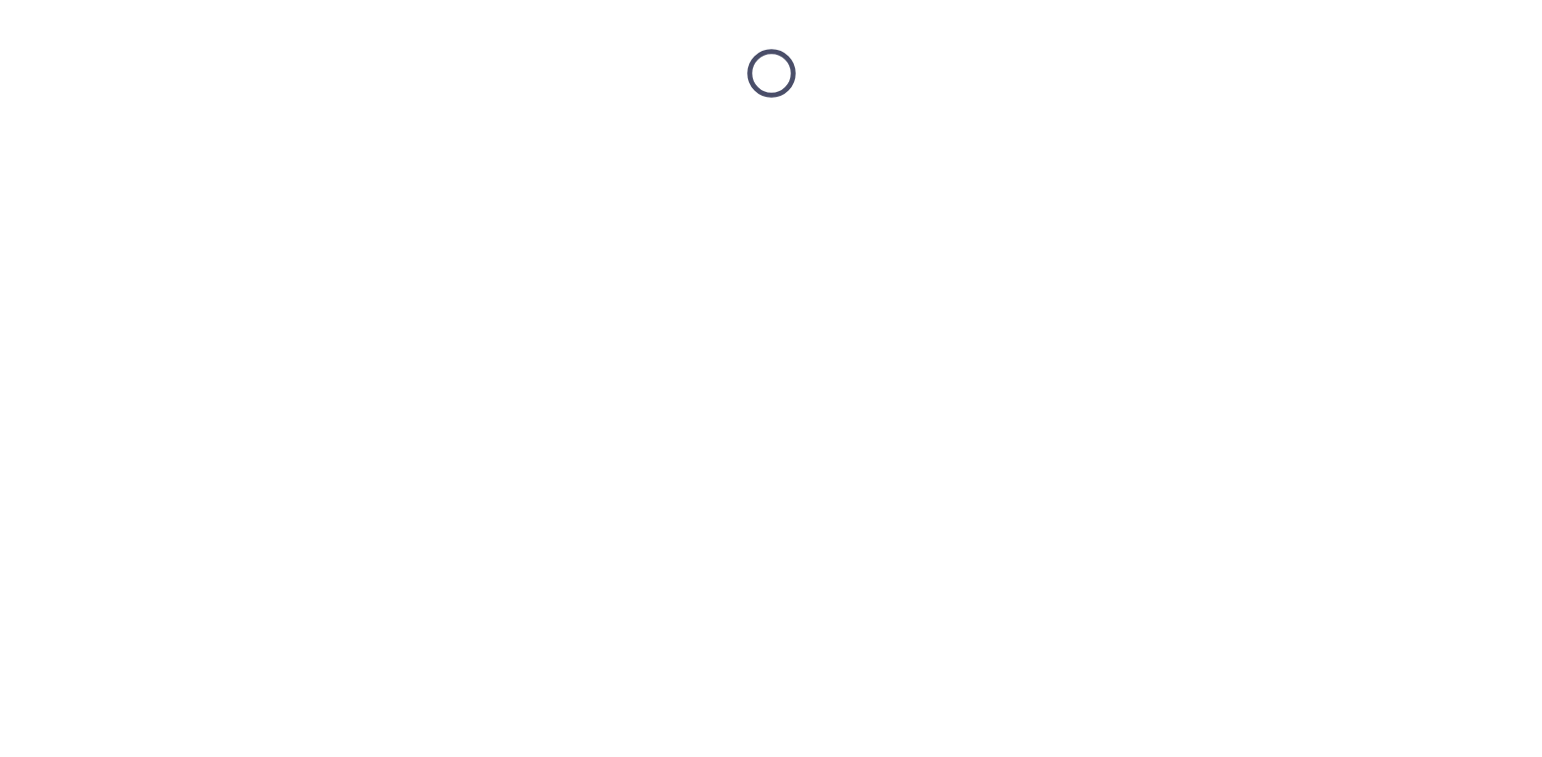
scroll to position [0, 0]
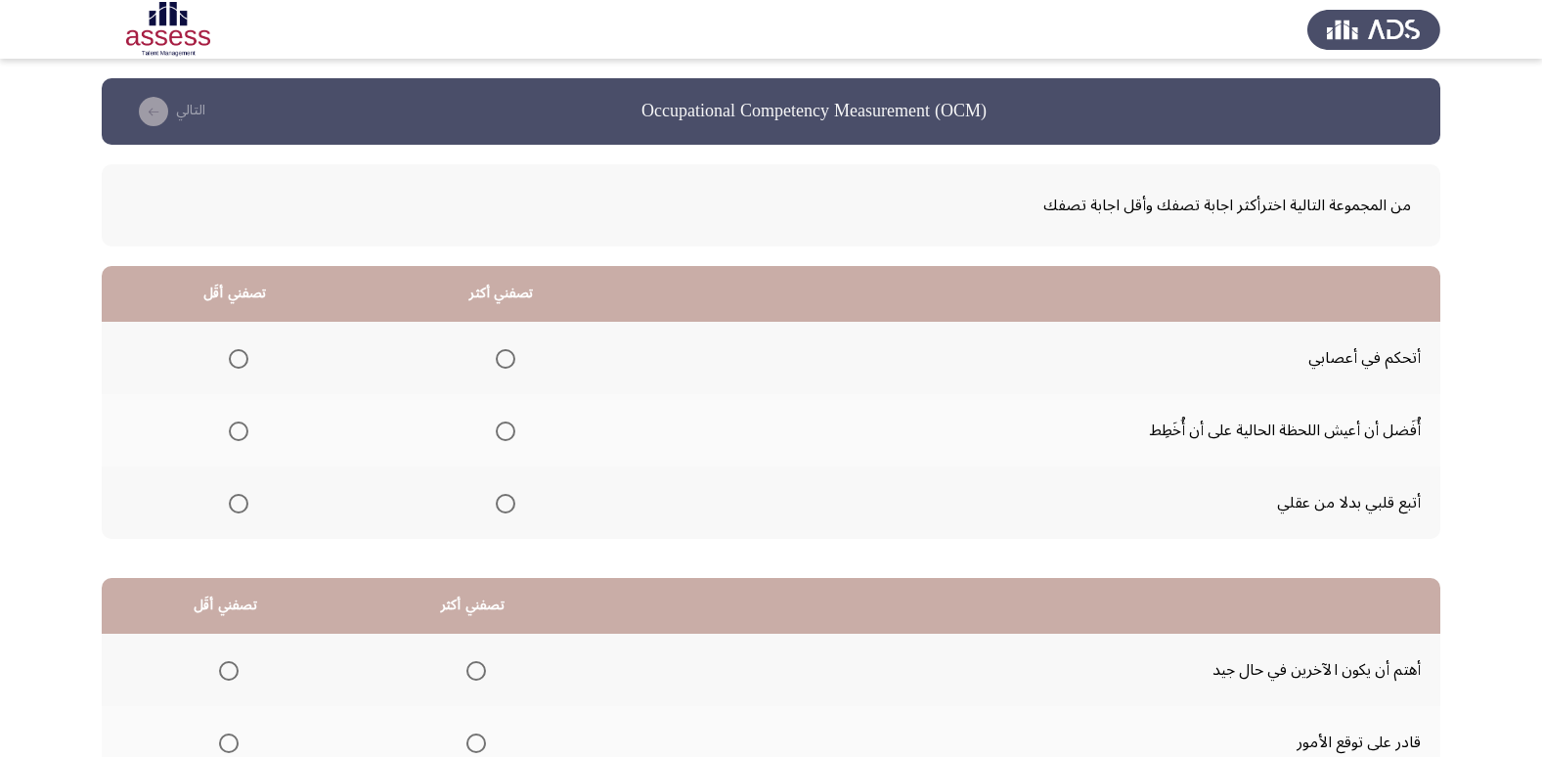
click at [235, 516] on mat-radio-group "Select an option" at bounding box center [234, 502] width 27 height 33
click at [240, 497] on span "Select an option" at bounding box center [239, 504] width 20 height 20
click at [240, 497] on input "Select an option" at bounding box center [239, 504] width 20 height 20
click at [515, 359] on th at bounding box center [501, 358] width 267 height 72
click at [508, 358] on span "Select an option" at bounding box center [506, 359] width 20 height 20
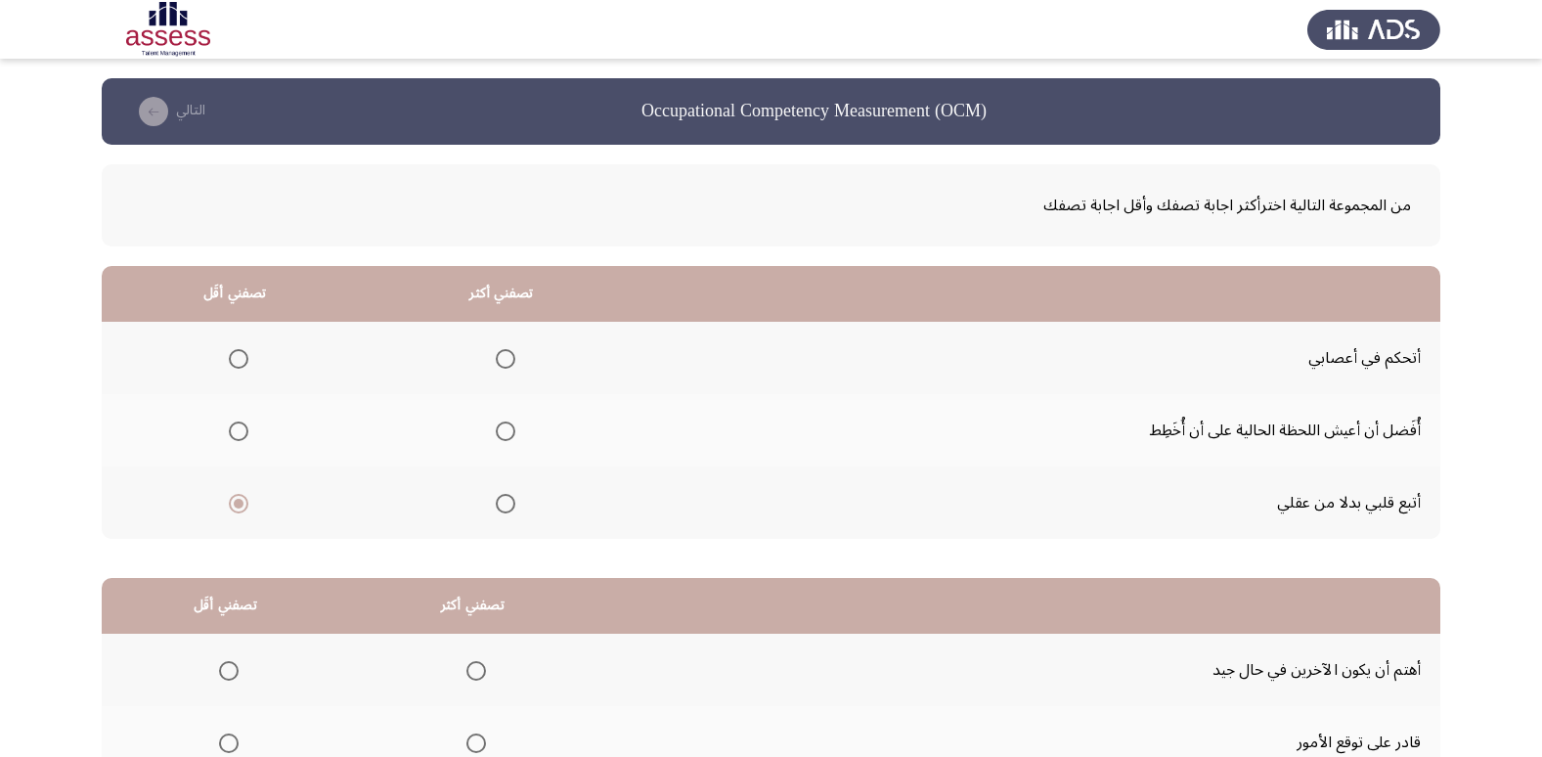
click at [508, 358] on input "Select an option" at bounding box center [506, 359] width 20 height 20
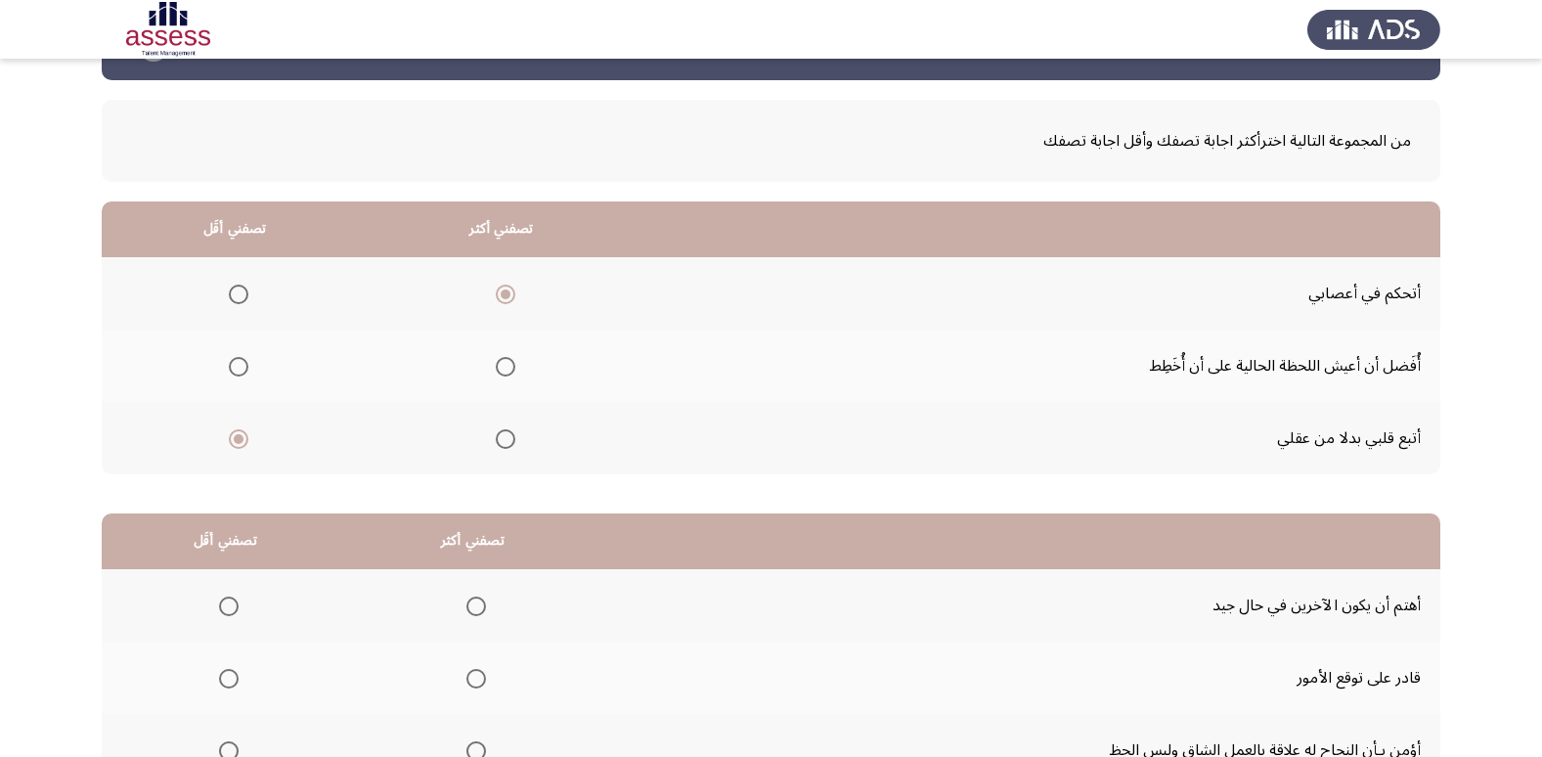
scroll to position [231, 0]
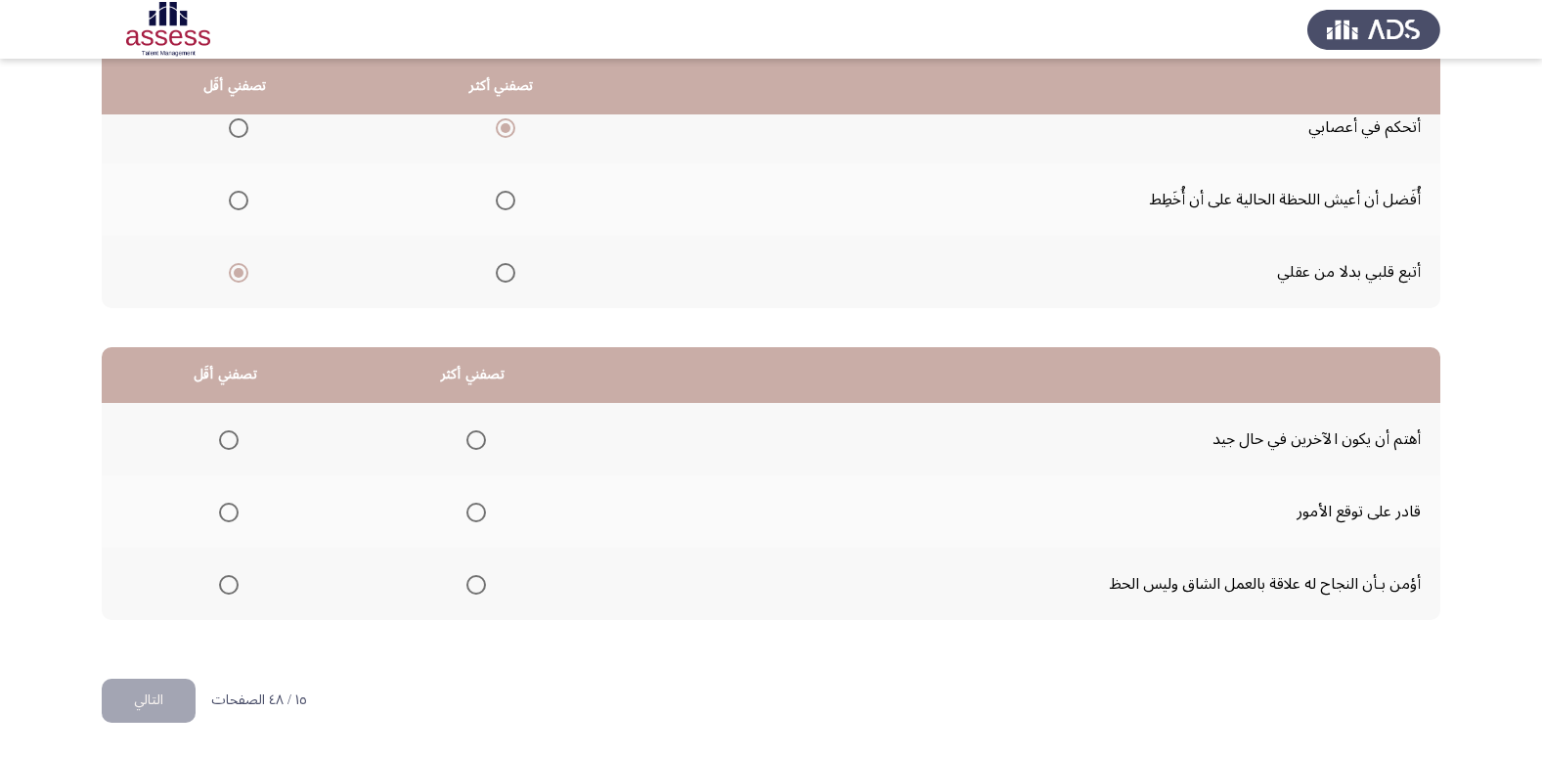
click at [478, 569] on mat-radio-group "Select an option" at bounding box center [471, 583] width 27 height 33
click at [471, 585] on span "Select an option" at bounding box center [476, 585] width 20 height 20
click at [471, 585] on input "Select an option" at bounding box center [476, 585] width 20 height 20
click at [229, 508] on span "Select an option" at bounding box center [229, 512] width 20 height 20
click at [229, 508] on input "Select an option" at bounding box center [229, 512] width 20 height 20
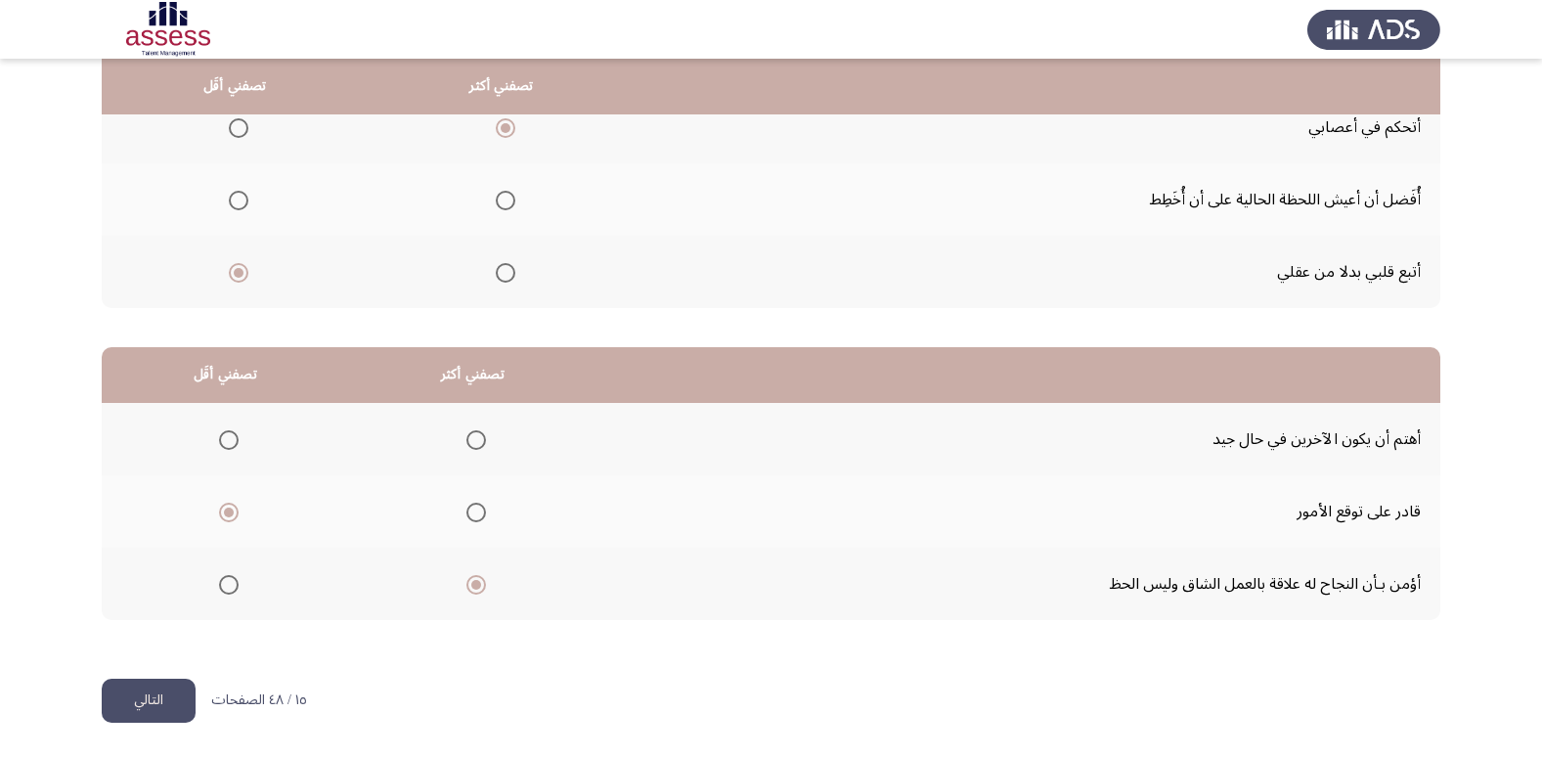
click at [171, 680] on button "التالي" at bounding box center [149, 700] width 94 height 44
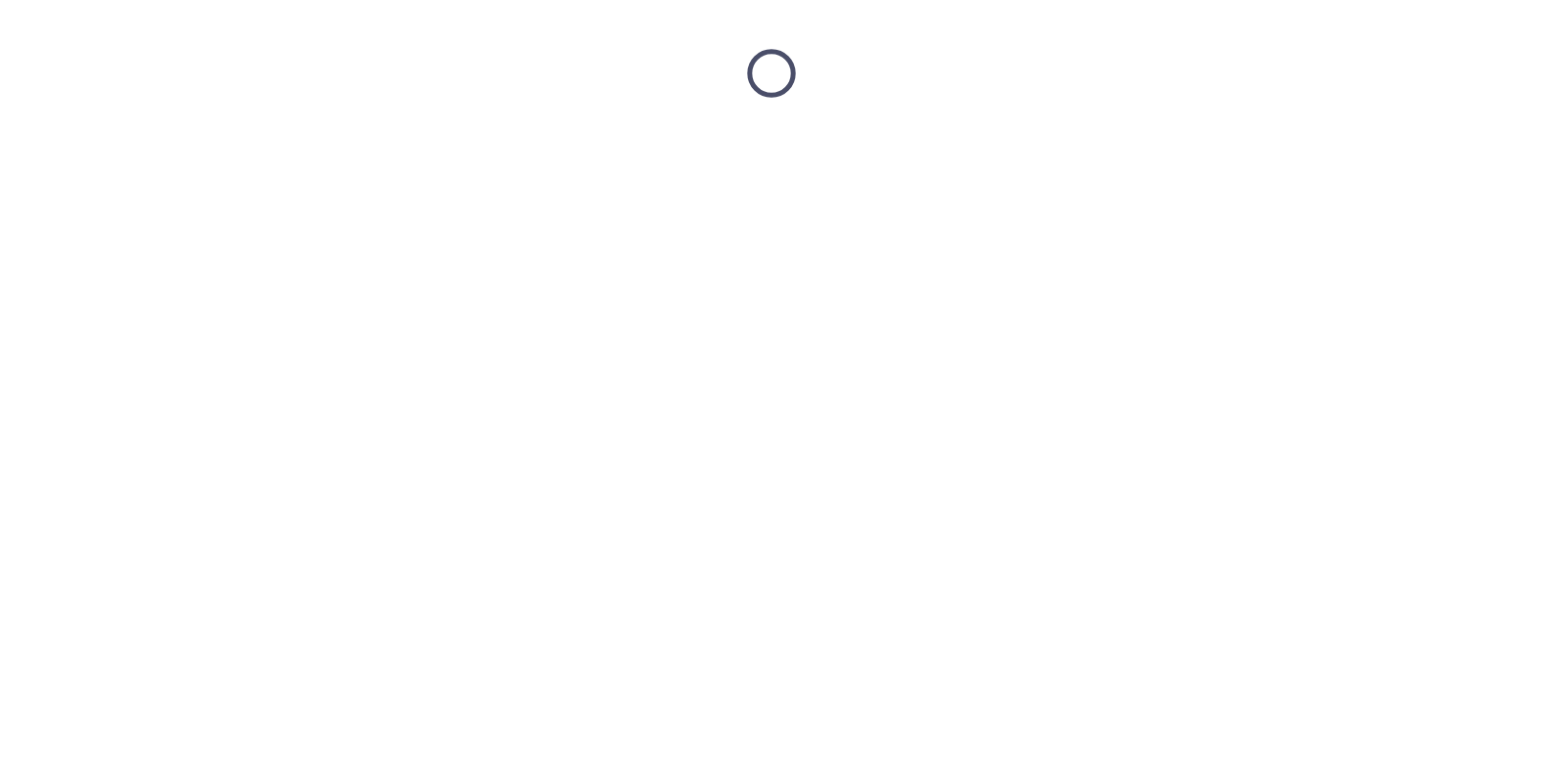
scroll to position [0, 0]
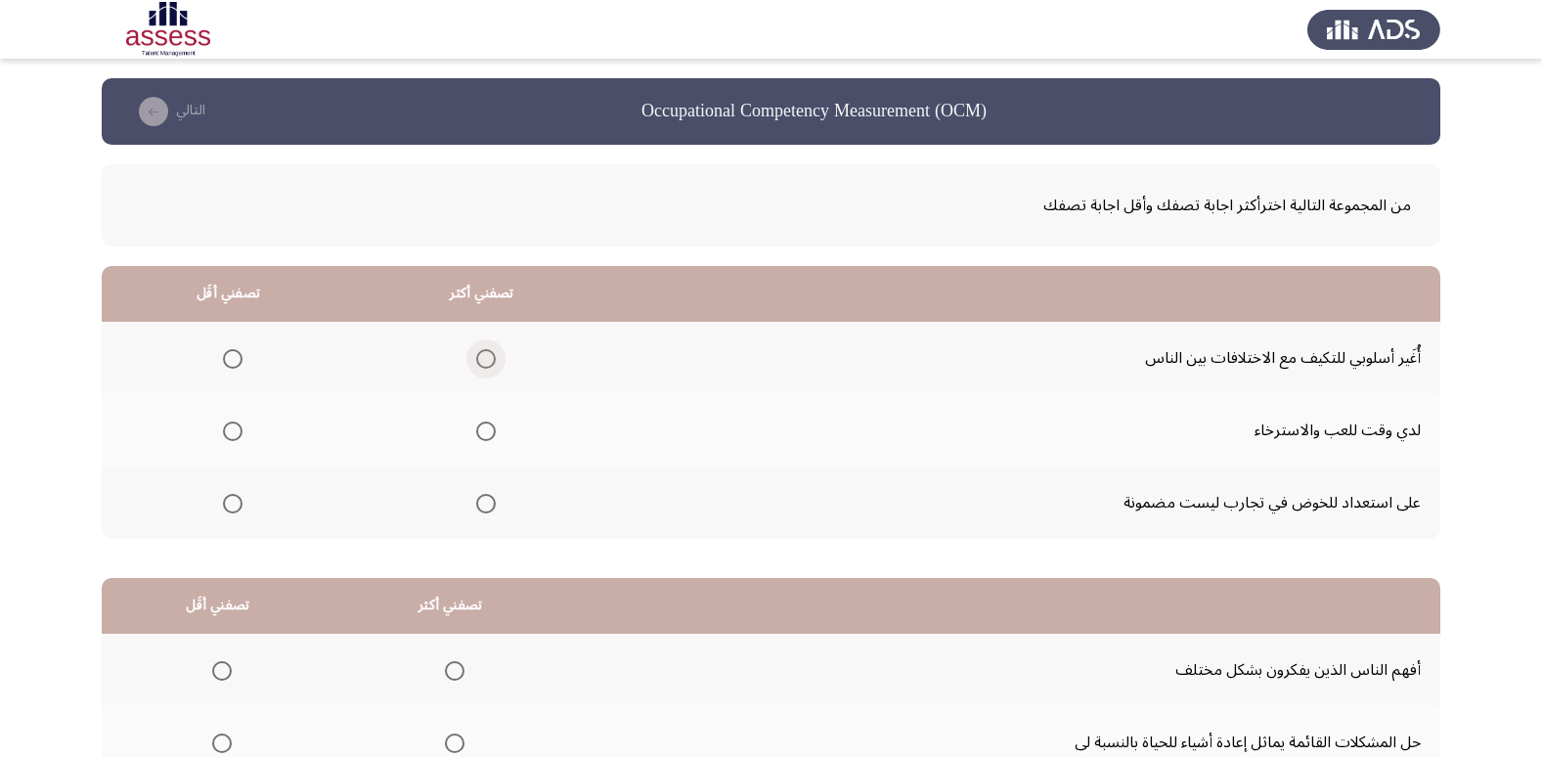
click at [476, 360] on span "Select an option" at bounding box center [486, 359] width 20 height 20
click at [476, 360] on input "Select an option" at bounding box center [486, 359] width 20 height 20
click at [235, 433] on span "Select an option" at bounding box center [233, 431] width 20 height 20
click at [235, 433] on input "Select an option" at bounding box center [233, 431] width 20 height 20
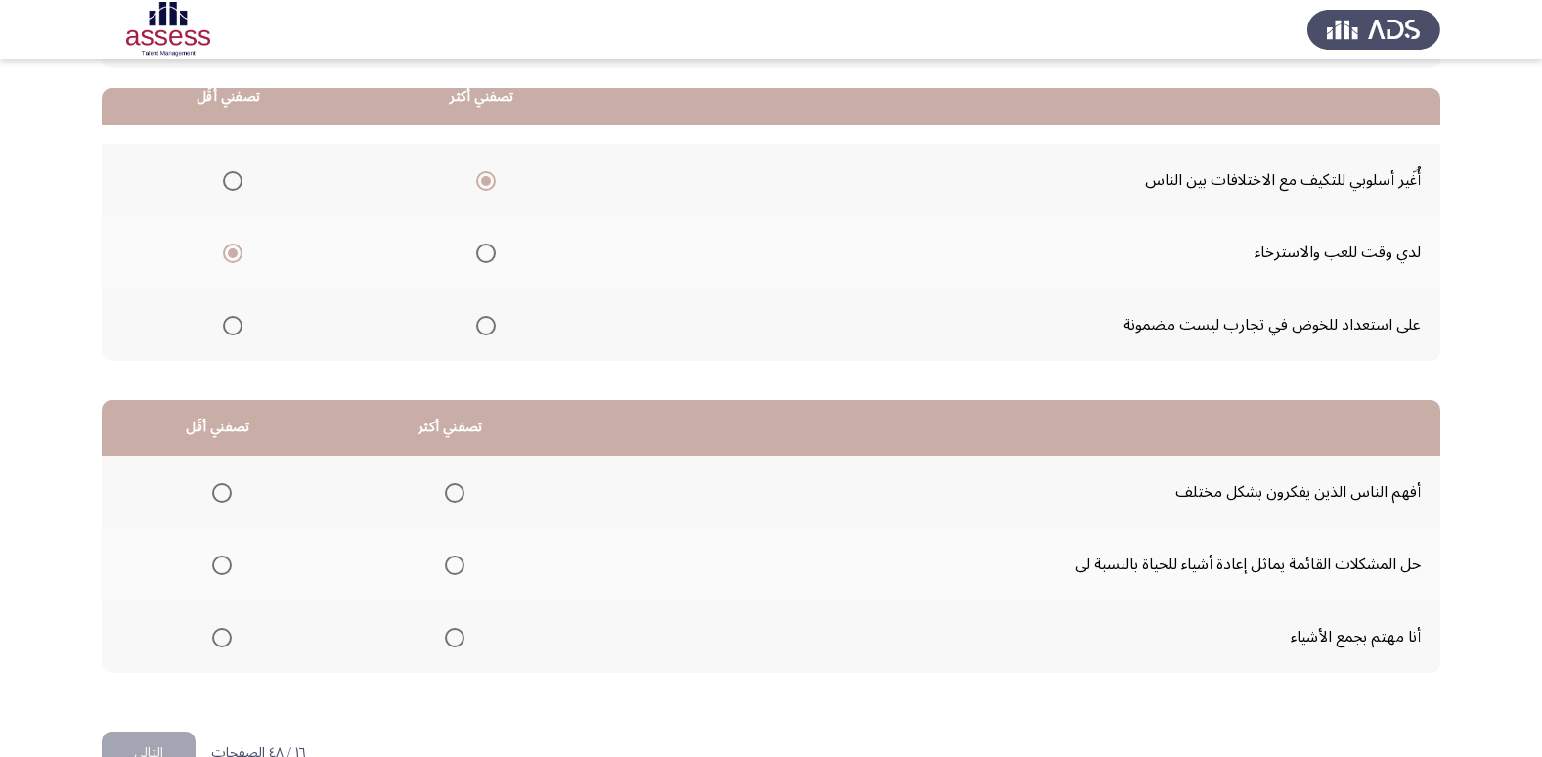
scroll to position [231, 0]
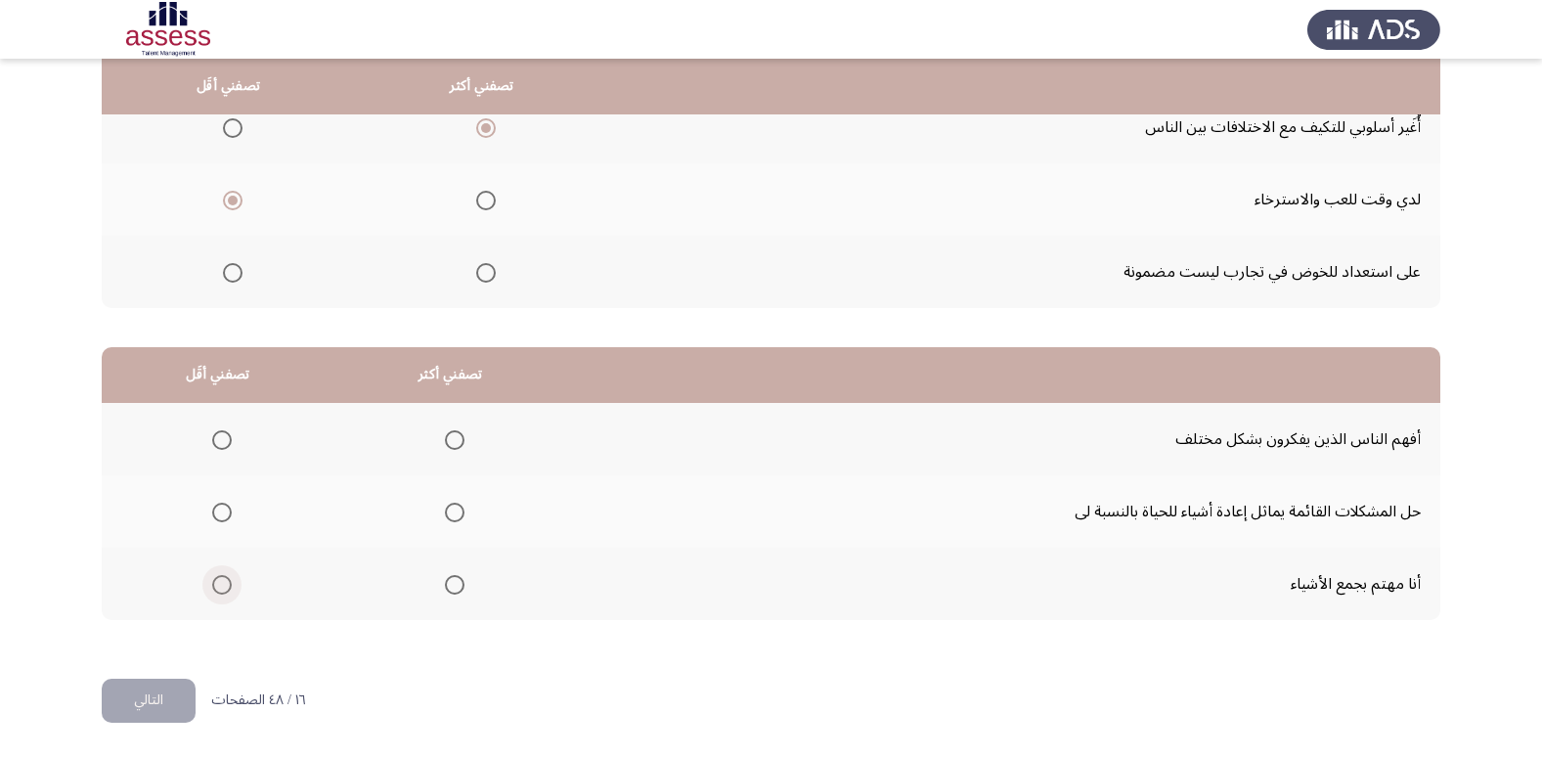
click at [215, 591] on span "Select an option" at bounding box center [222, 585] width 20 height 20
click at [215, 591] on input "Select an option" at bounding box center [222, 585] width 20 height 20
click at [447, 518] on span "Select an option" at bounding box center [455, 512] width 20 height 20
click at [447, 518] on input "Select an option" at bounding box center [455, 512] width 20 height 20
click at [151, 698] on button "التالي" at bounding box center [149, 700] width 94 height 44
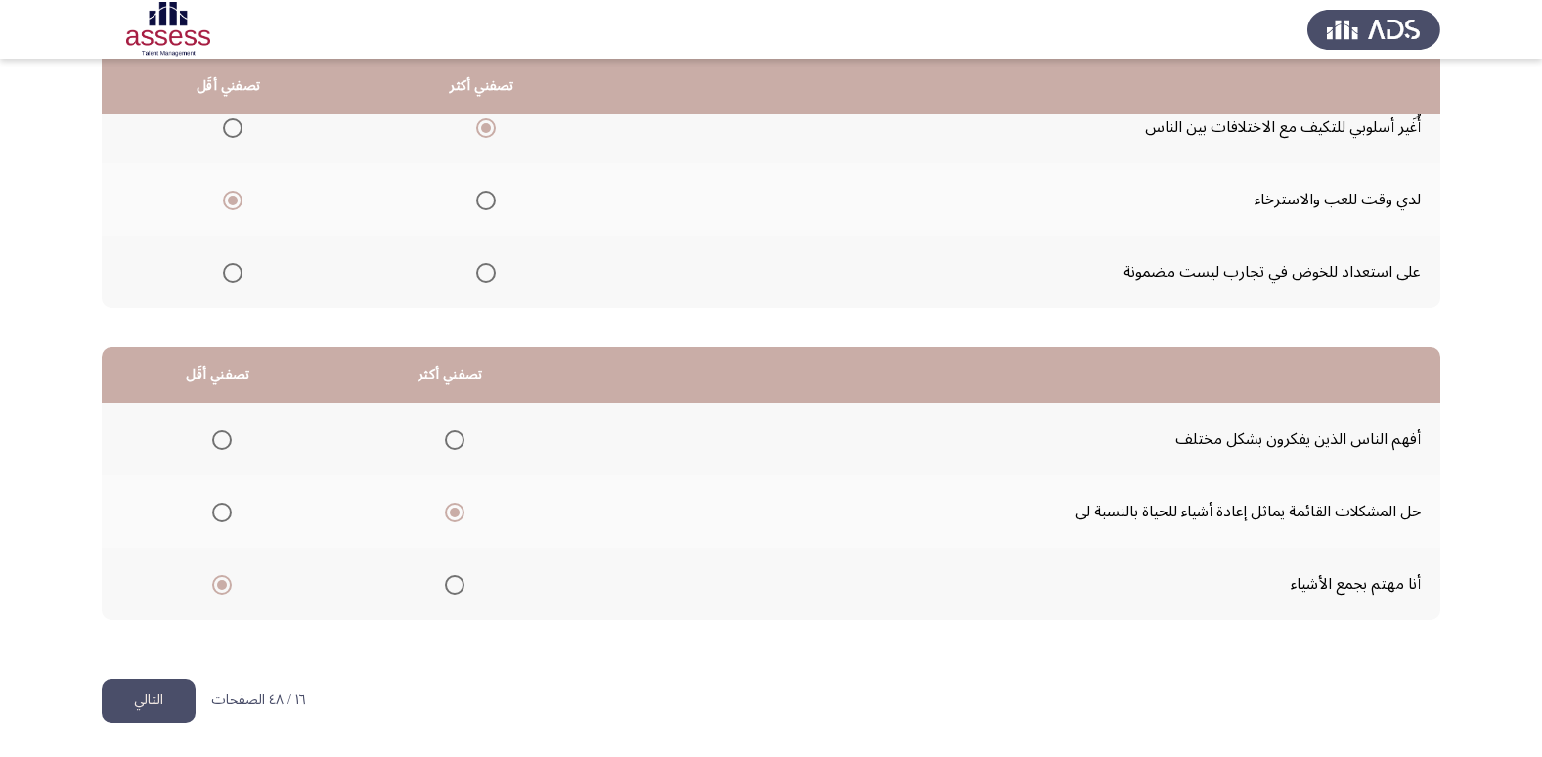
scroll to position [0, 0]
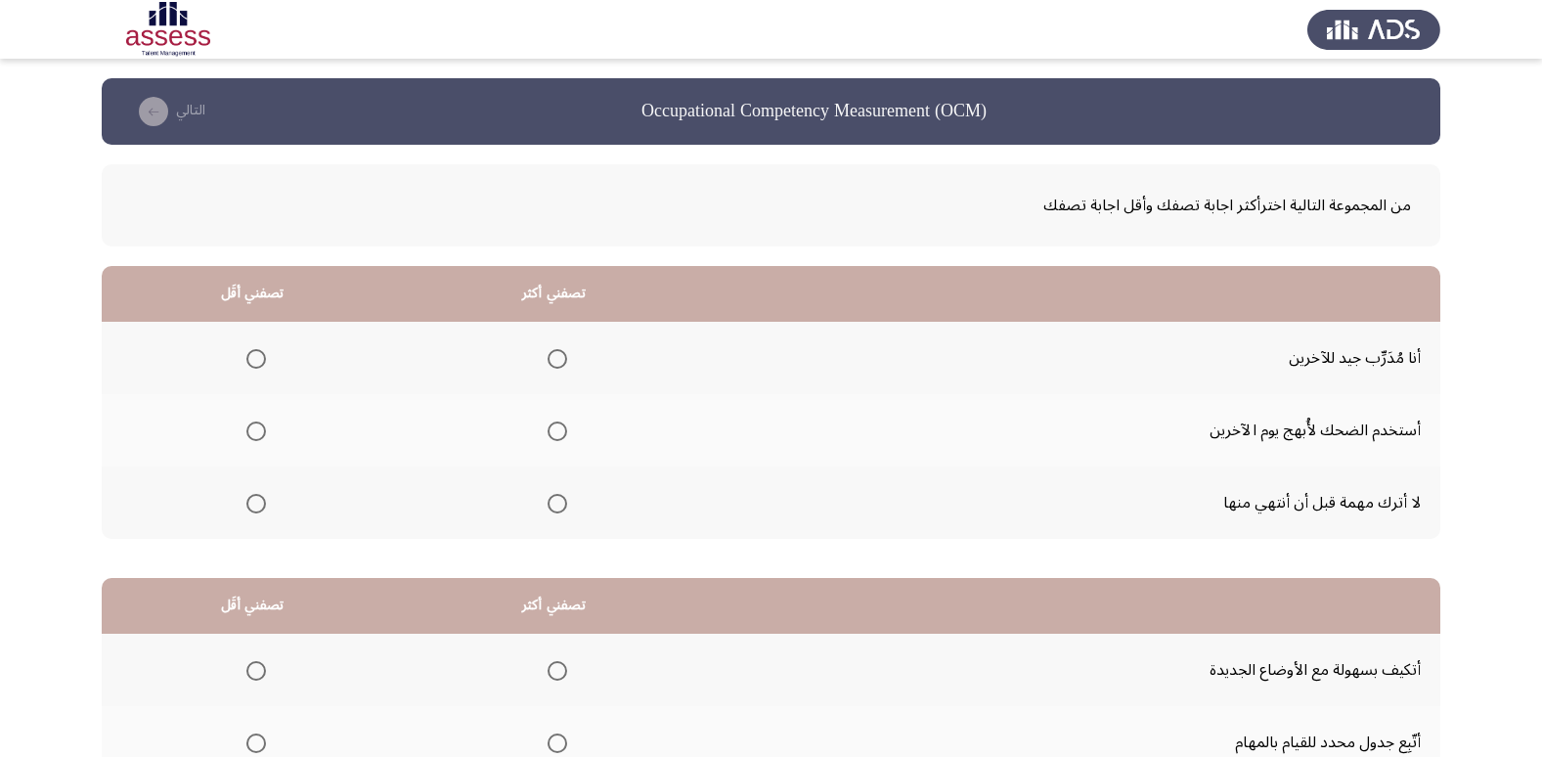
click at [532, 357] on th at bounding box center [554, 358] width 302 height 72
click at [551, 361] on span "Select an option" at bounding box center [557, 359] width 20 height 20
click at [551, 361] on input "Select an option" at bounding box center [557, 359] width 20 height 20
click at [268, 435] on th at bounding box center [252, 430] width 301 height 72
click at [260, 433] on span "Select an option" at bounding box center [256, 431] width 20 height 20
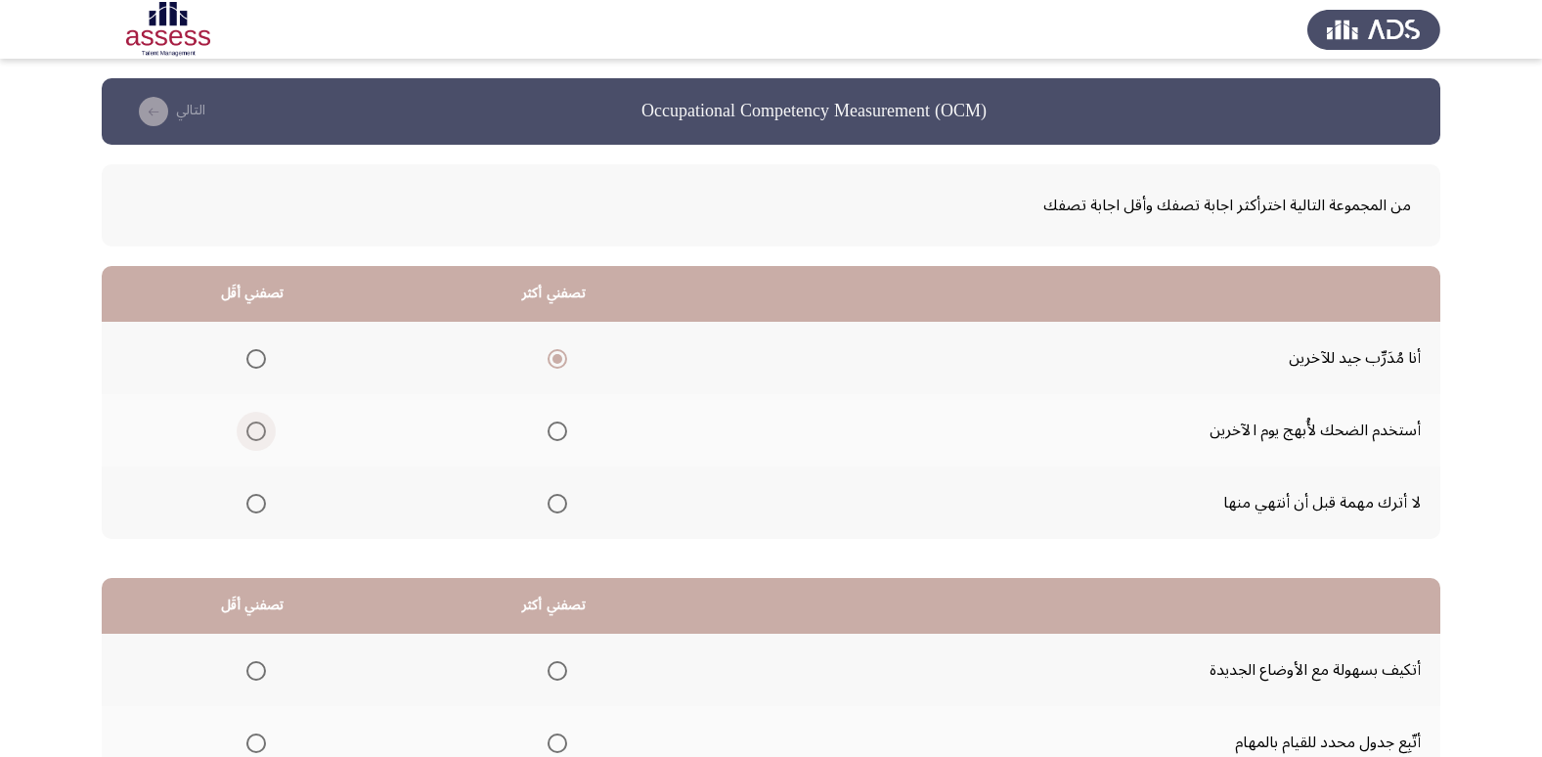
click at [260, 433] on input "Select an option" at bounding box center [256, 431] width 20 height 20
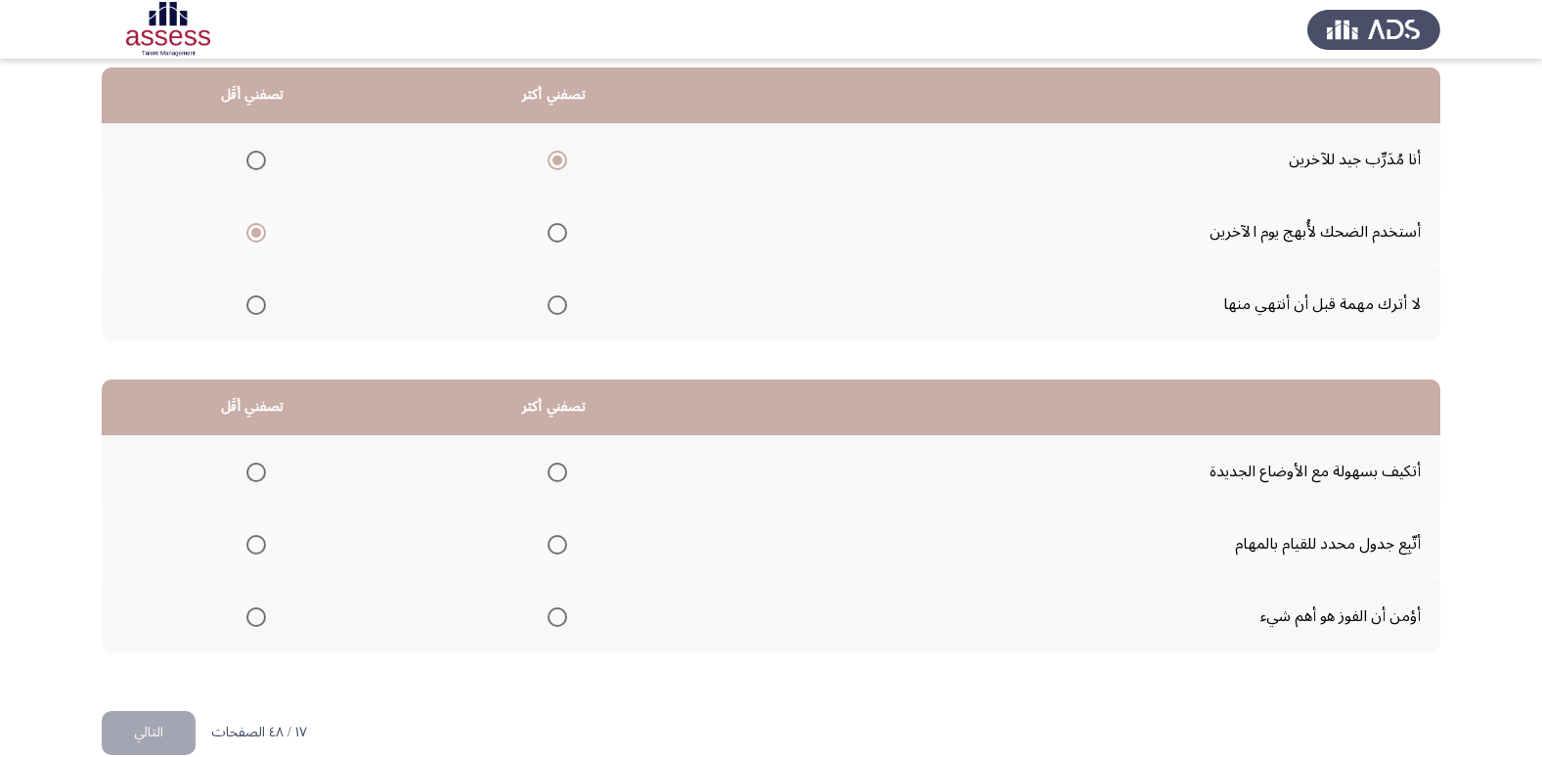
scroll to position [231, 0]
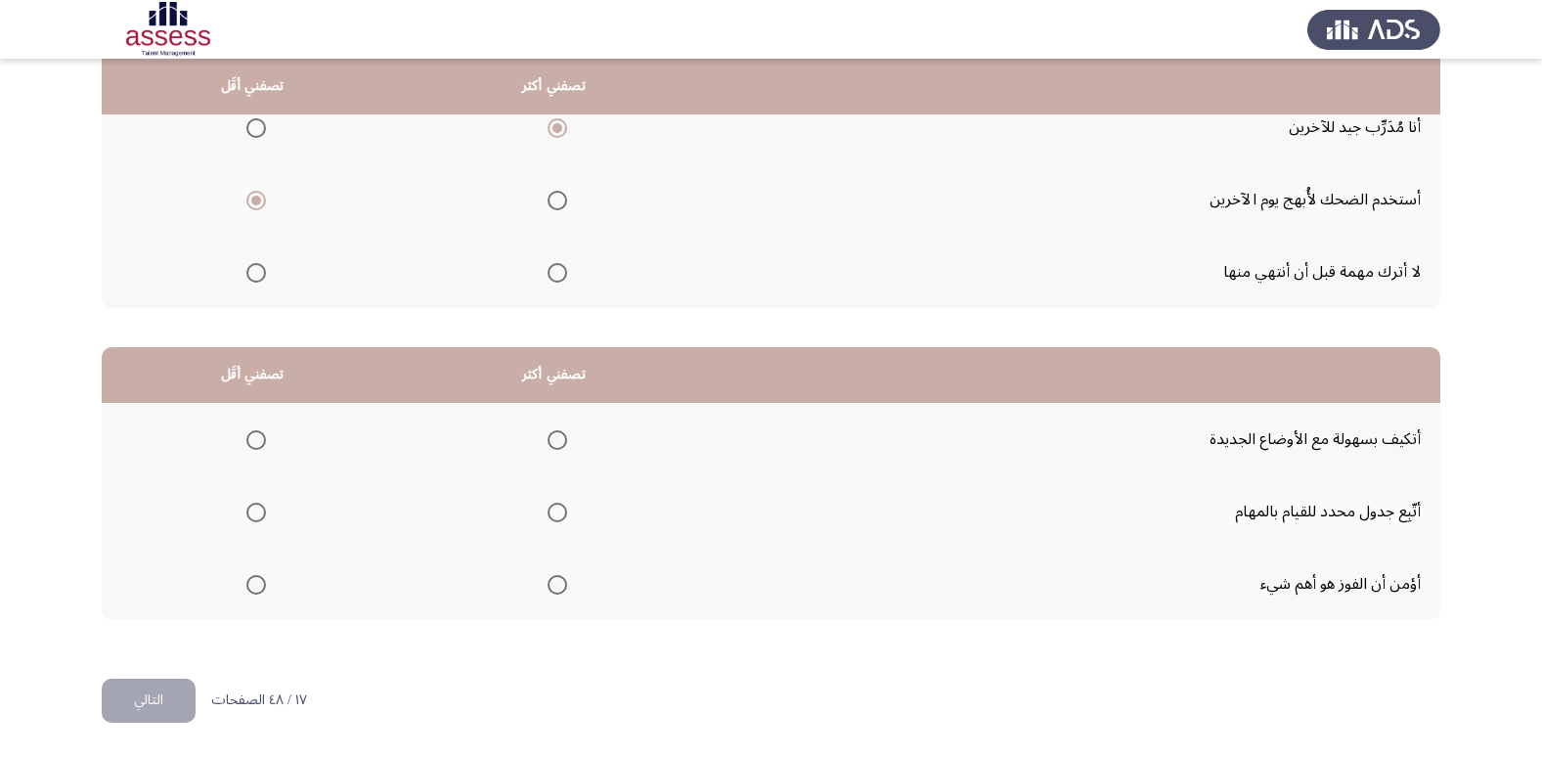
click at [554, 431] on span "Select an option" at bounding box center [557, 440] width 20 height 20
click at [554, 431] on input "Select an option" at bounding box center [557, 440] width 20 height 20
click at [242, 588] on label "Select an option" at bounding box center [252, 585] width 27 height 20
click at [246, 588] on input "Select an option" at bounding box center [256, 585] width 20 height 20
click at [153, 698] on button "التالي" at bounding box center [149, 700] width 94 height 44
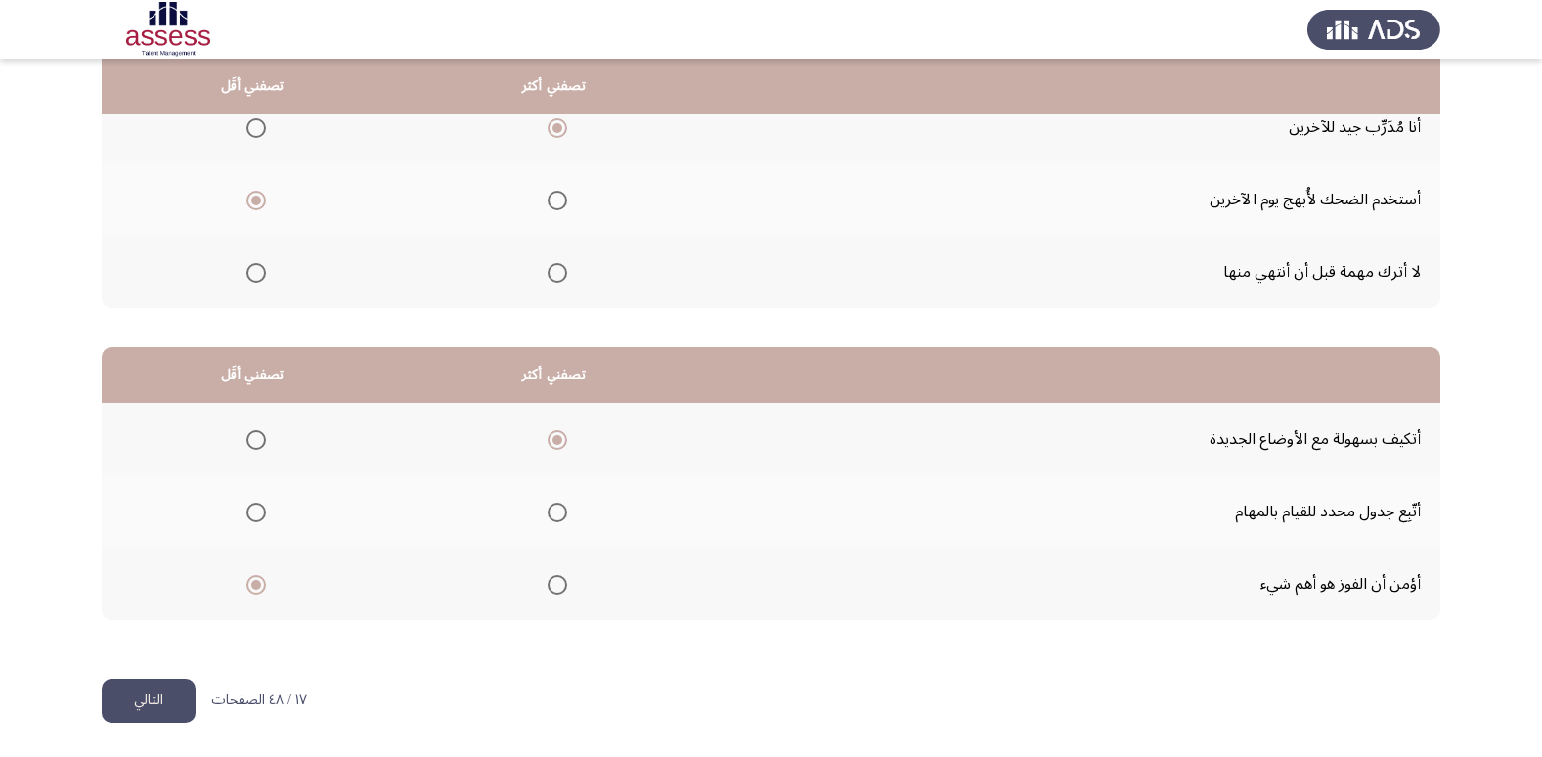
scroll to position [0, 0]
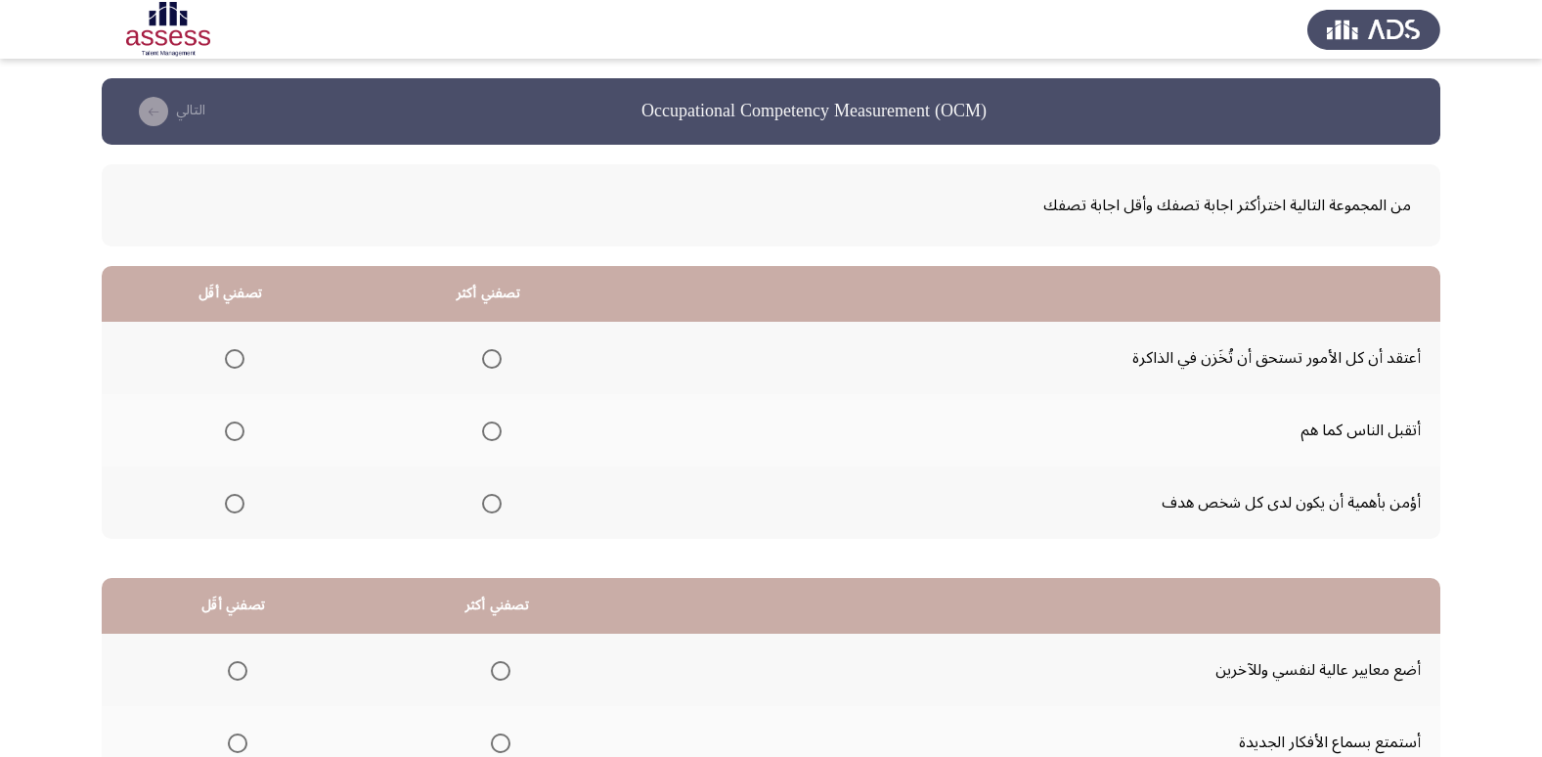
click at [502, 506] on th at bounding box center [488, 502] width 258 height 72
click at [235, 359] on span "Select an option" at bounding box center [235, 359] width 0 height 0
click at [235, 359] on input "Select an option" at bounding box center [235, 359] width 20 height 20
click at [511, 504] on th at bounding box center [488, 502] width 258 height 72
click at [473, 500] on th at bounding box center [488, 502] width 258 height 72
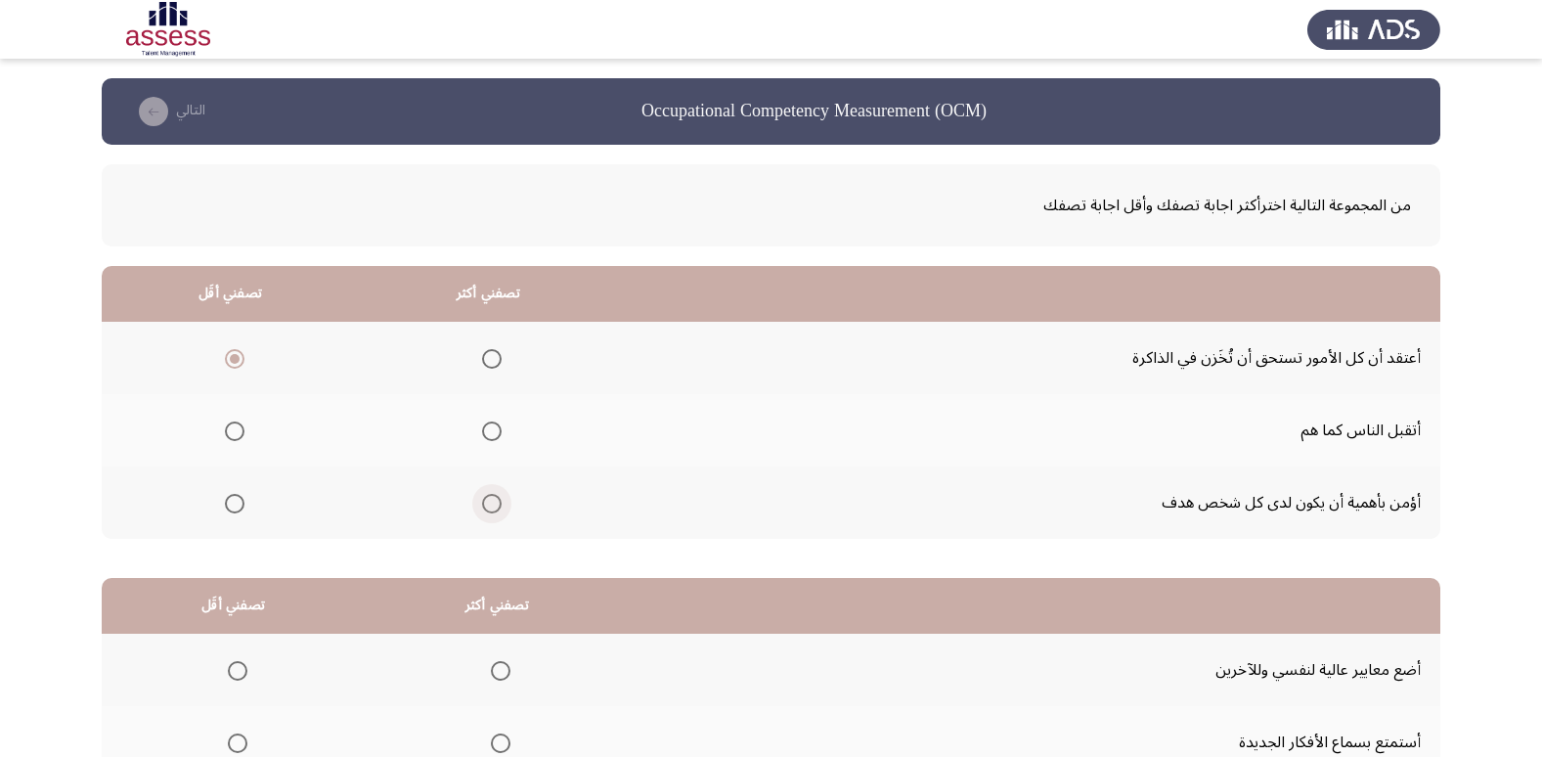
click at [479, 500] on label "Select an option" at bounding box center [487, 504] width 27 height 20
click at [482, 500] on input "Select an option" at bounding box center [492, 504] width 20 height 20
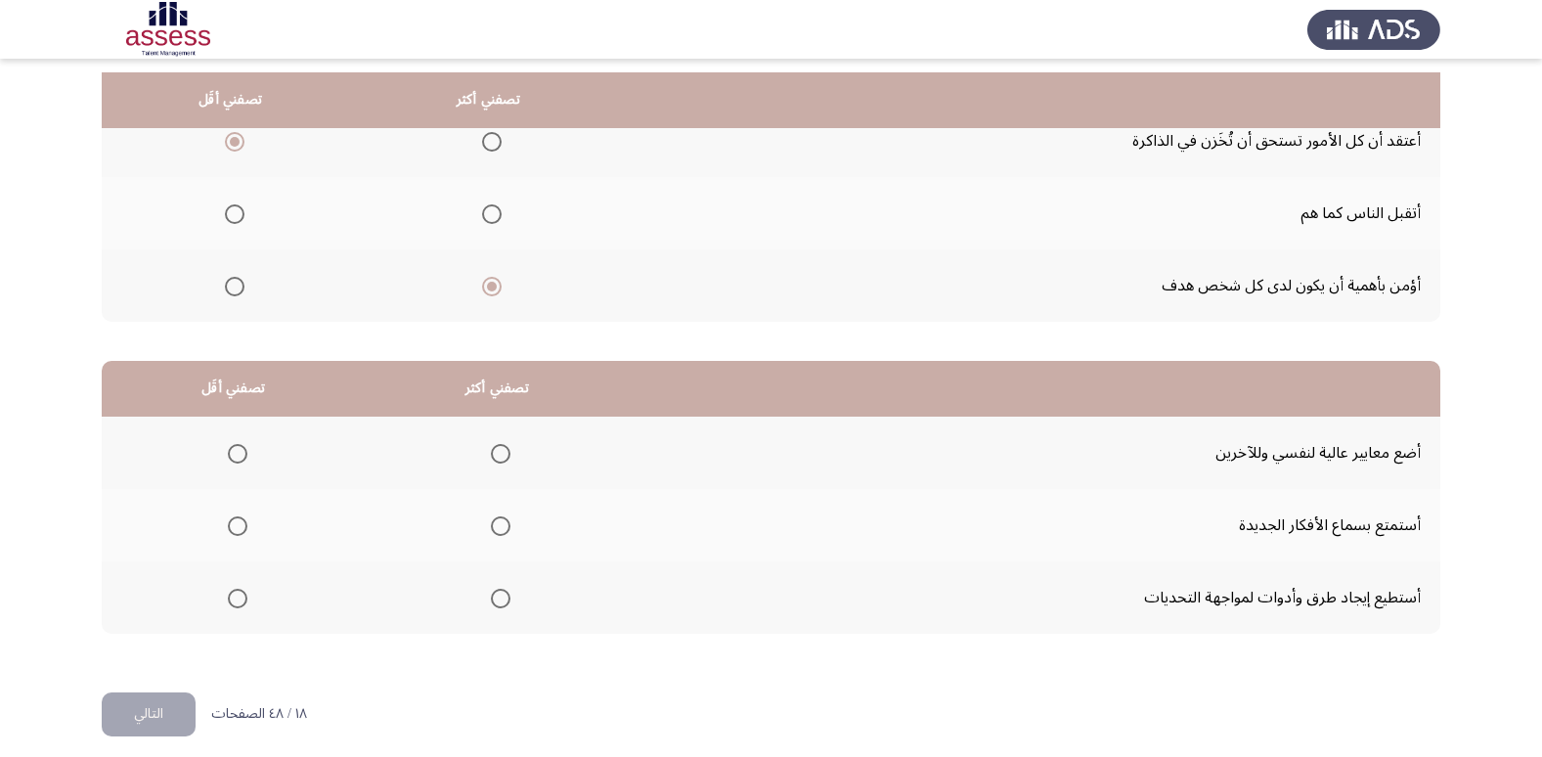
scroll to position [231, 0]
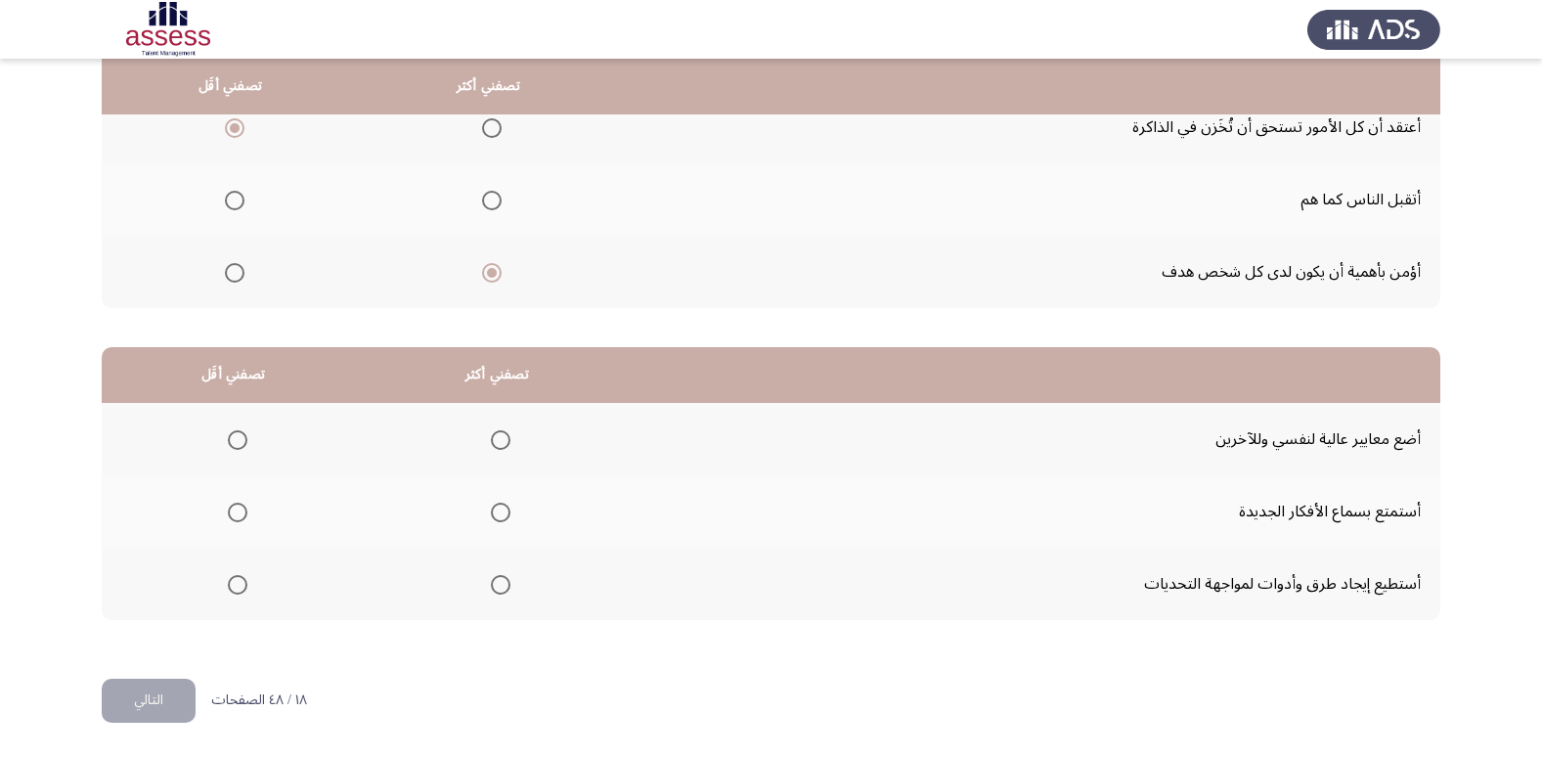
click at [228, 436] on span "Select an option" at bounding box center [238, 440] width 20 height 20
click at [228, 436] on input "Select an option" at bounding box center [238, 440] width 20 height 20
click at [520, 560] on th at bounding box center [497, 583] width 264 height 72
click at [500, 587] on span "Select an option" at bounding box center [501, 585] width 20 height 20
click at [500, 587] on input "Select an option" at bounding box center [501, 585] width 20 height 20
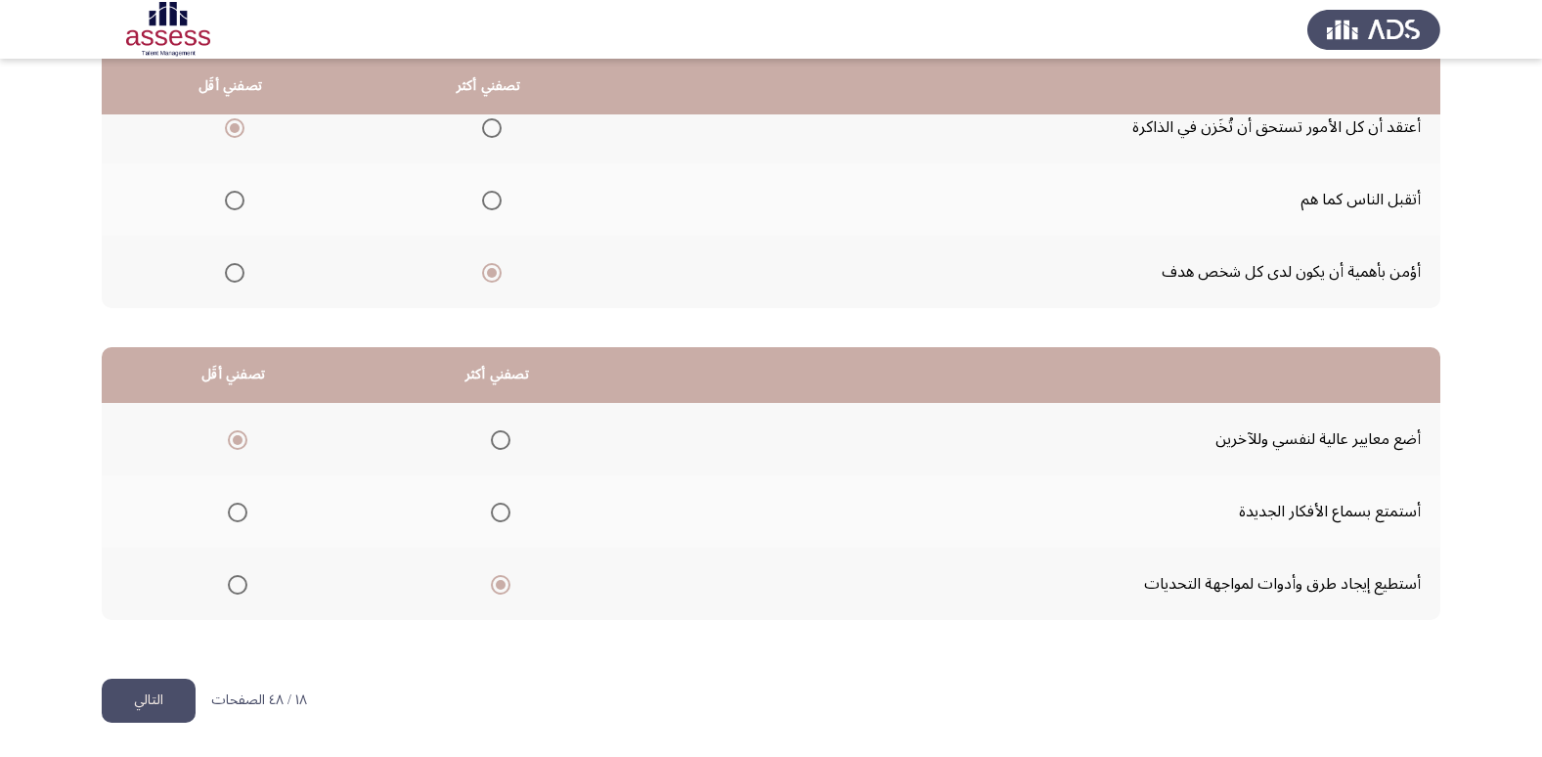
click at [145, 702] on button "التالي" at bounding box center [149, 700] width 94 height 44
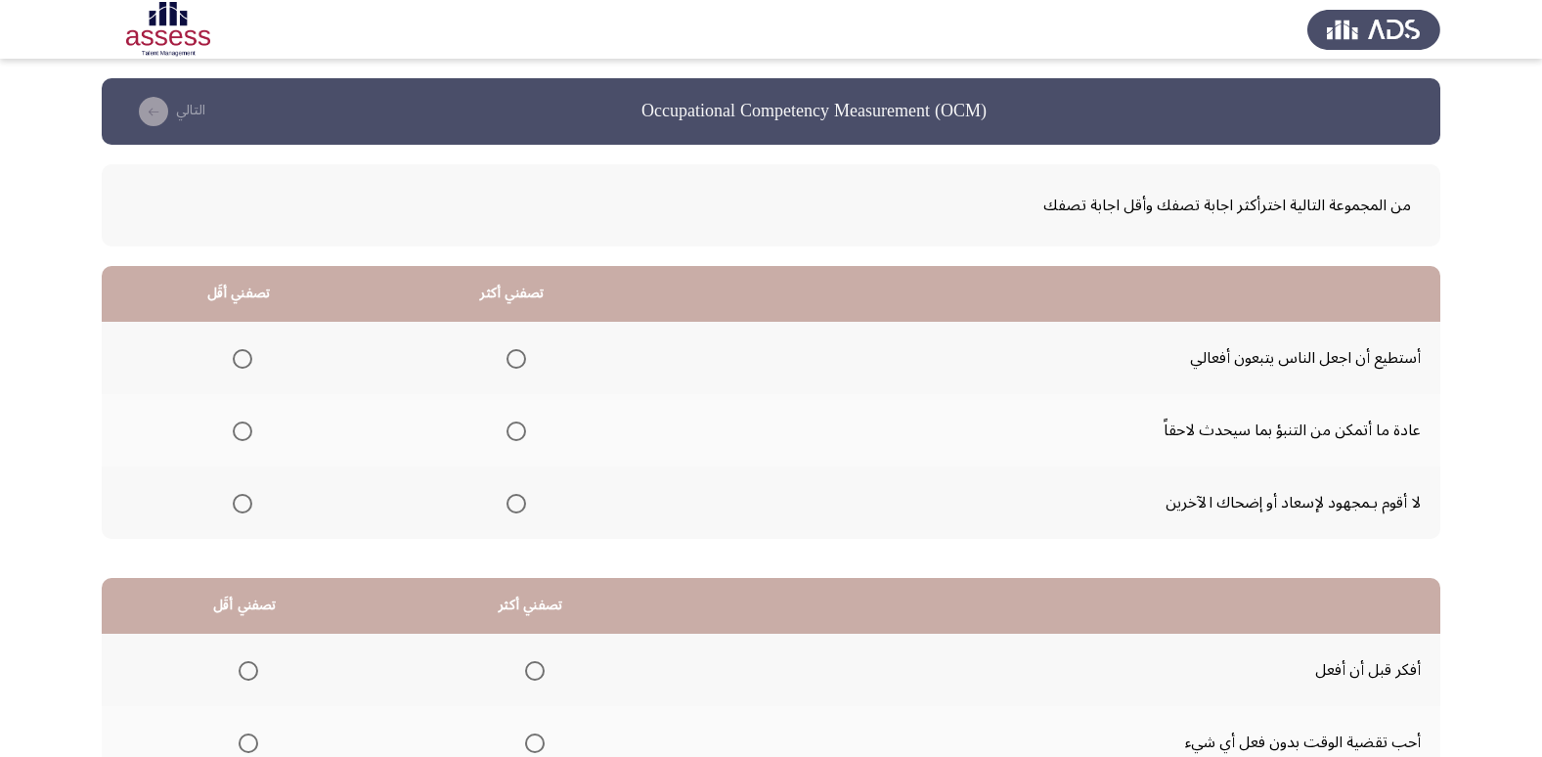
click at [509, 344] on mat-radio-group "Select an option" at bounding box center [512, 357] width 27 height 33
click at [506, 360] on span "Select an option" at bounding box center [516, 359] width 20 height 20
click at [506, 360] on input "Select an option" at bounding box center [516, 359] width 20 height 20
click at [238, 434] on span "Select an option" at bounding box center [243, 431] width 20 height 20
click at [238, 434] on input "Select an option" at bounding box center [243, 431] width 20 height 20
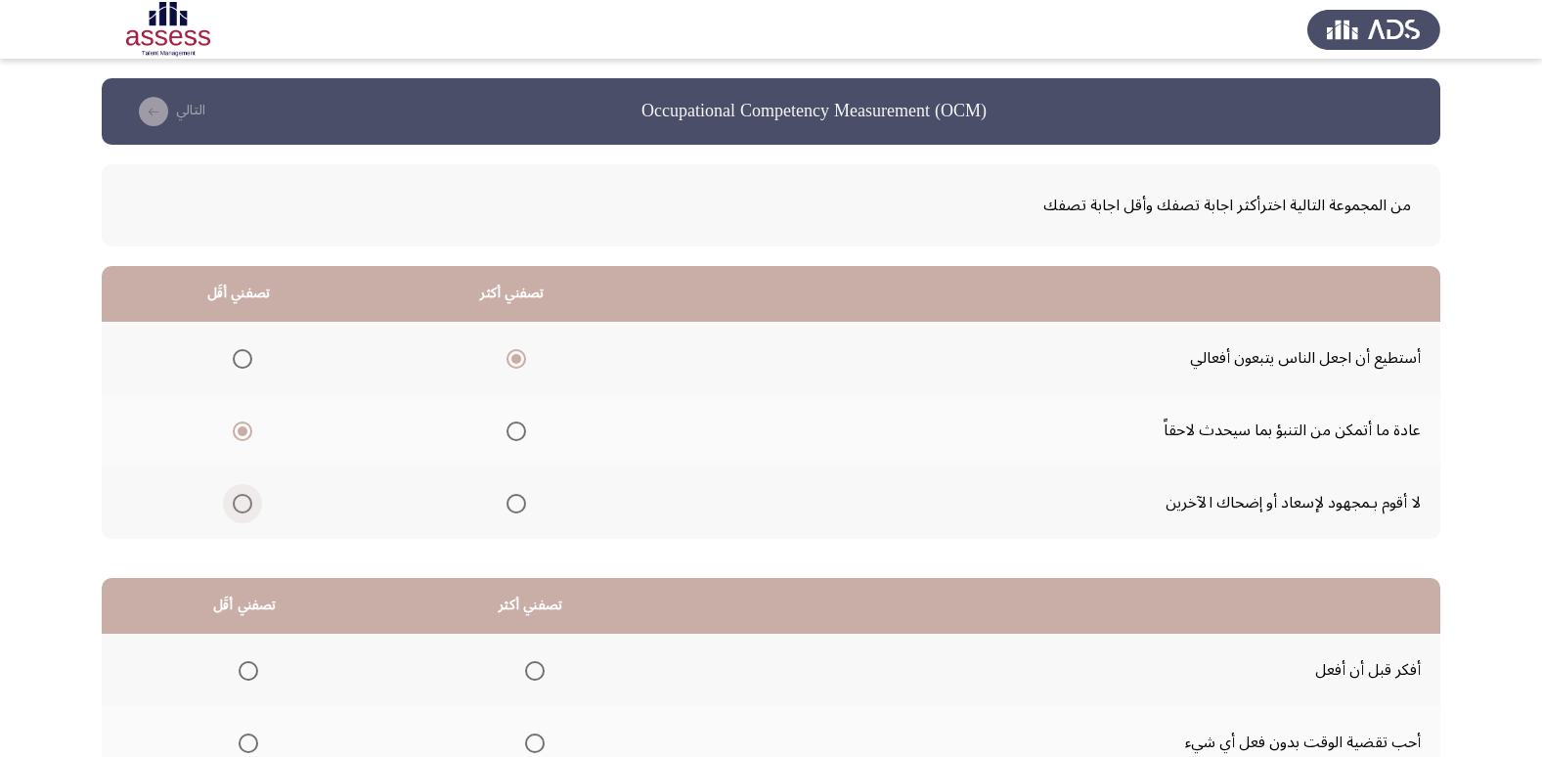
click at [249, 497] on span "Select an option" at bounding box center [243, 504] width 20 height 20
click at [249, 497] on input "Select an option" at bounding box center [243, 504] width 20 height 20
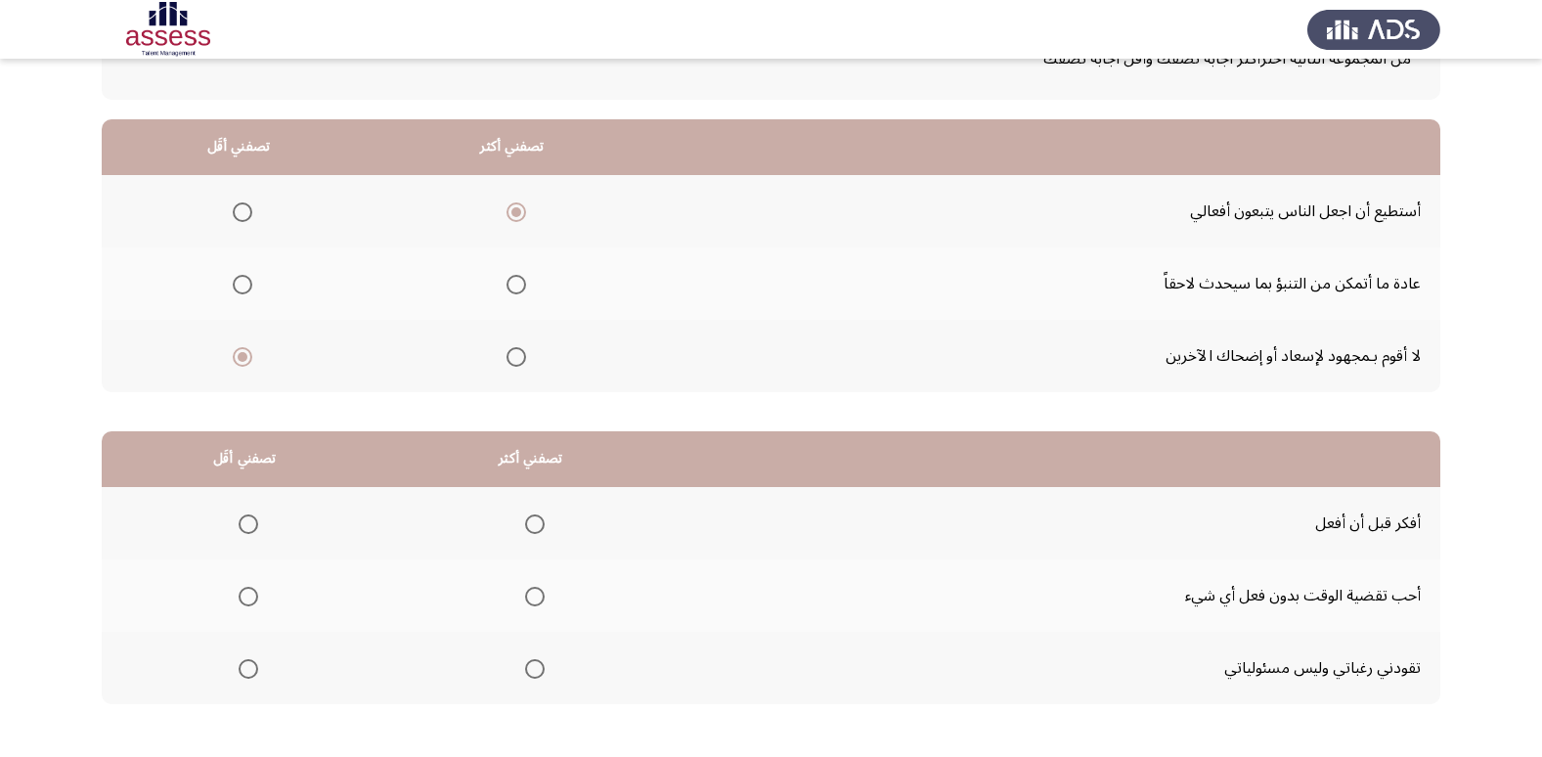
scroll to position [231, 0]
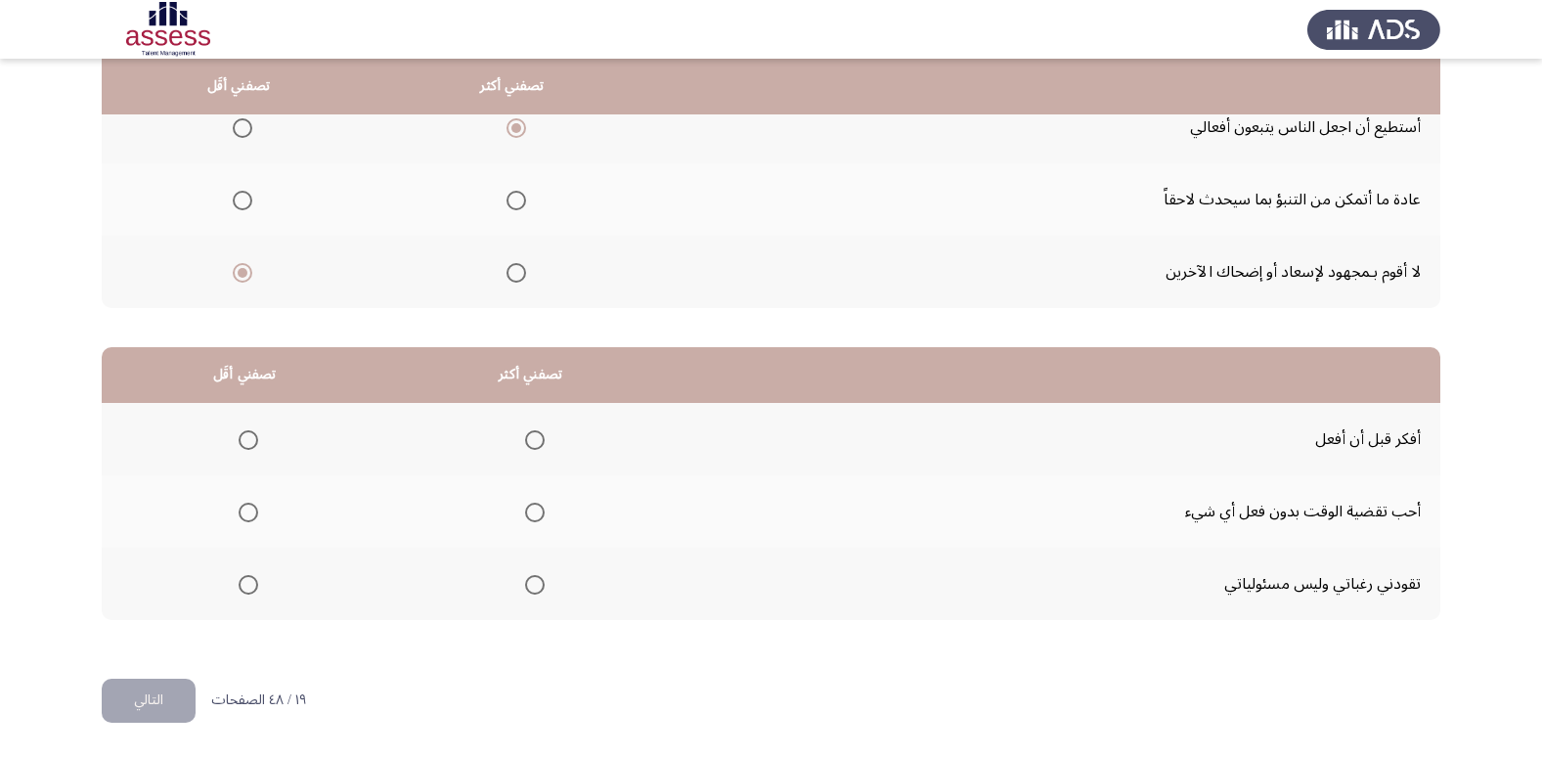
click at [527, 436] on span "Select an option" at bounding box center [535, 440] width 20 height 20
click at [527, 436] on input "Select an option" at bounding box center [535, 440] width 20 height 20
click at [239, 508] on span "Select an option" at bounding box center [249, 512] width 20 height 20
click at [239, 508] on input "Select an option" at bounding box center [249, 512] width 20 height 20
click at [260, 581] on th at bounding box center [244, 583] width 285 height 72
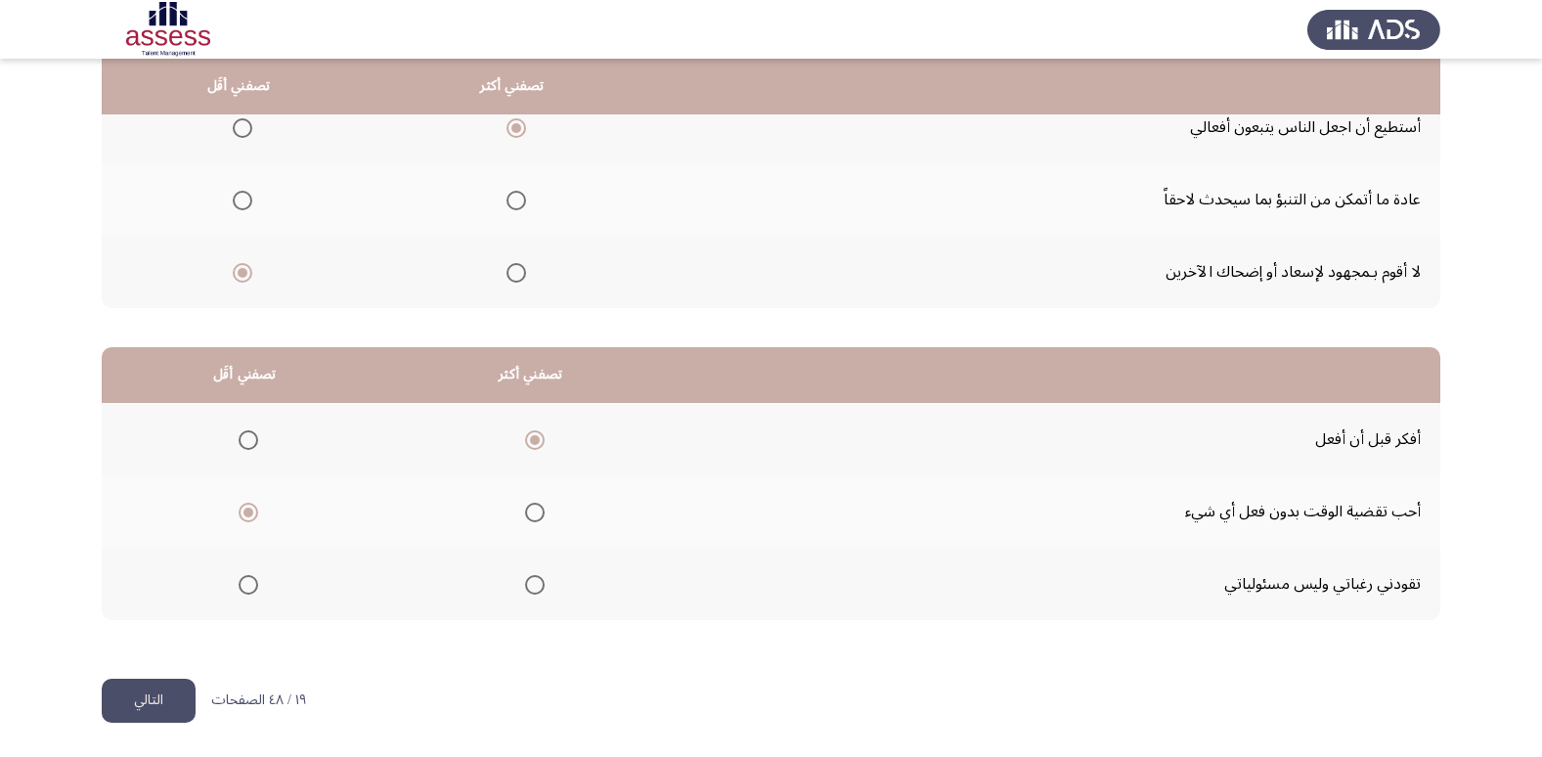
click at [1296, 586] on td "تقودني رغباتي وليس مسئولياتي" at bounding box center [1057, 583] width 766 height 72
click at [241, 587] on span "Select an option" at bounding box center [249, 585] width 20 height 20
click at [241, 587] on input "Select an option" at bounding box center [249, 585] width 20 height 20
click at [158, 696] on button "التالي" at bounding box center [149, 700] width 94 height 44
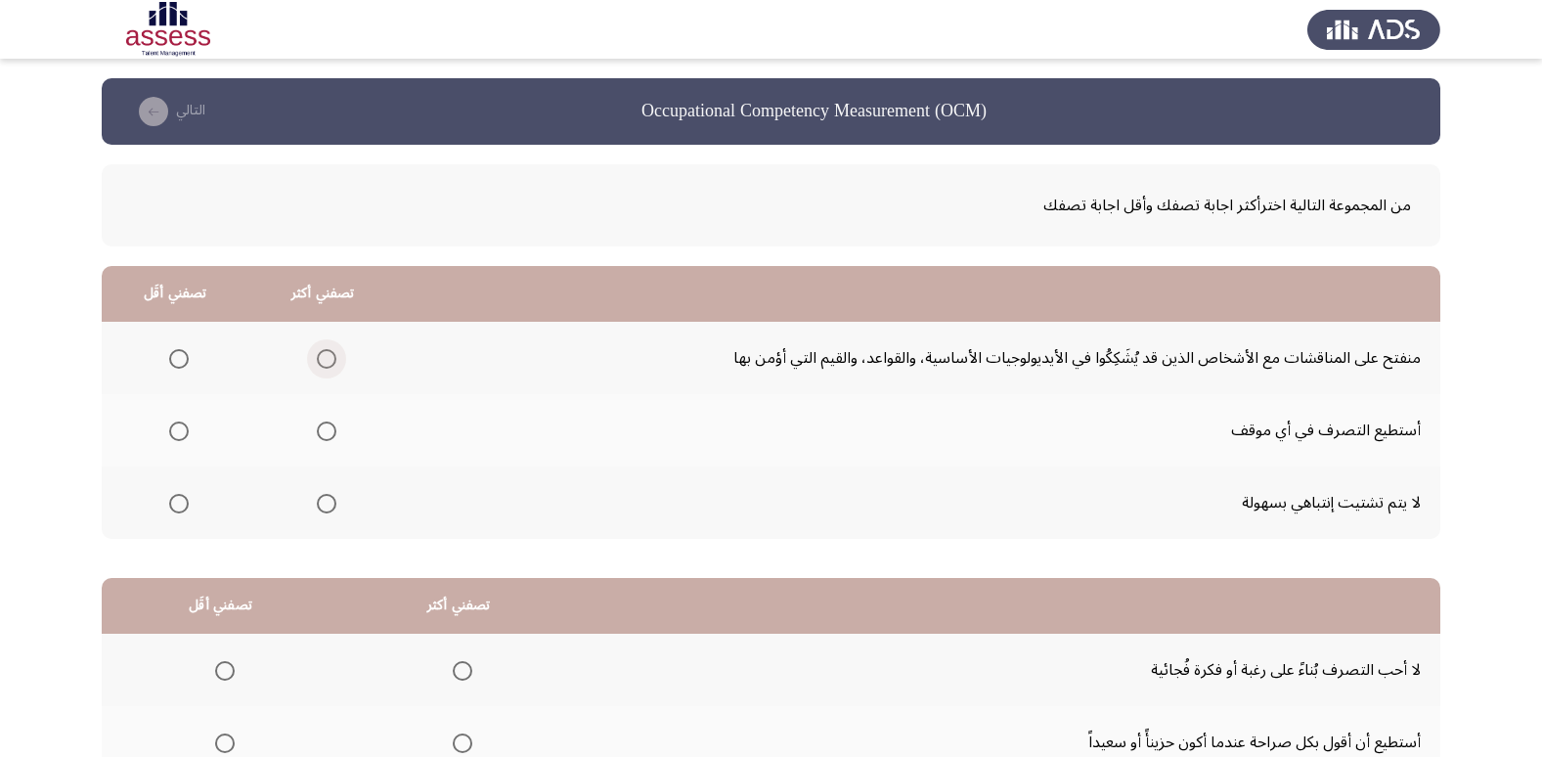
click at [317, 357] on span "Select an option" at bounding box center [327, 359] width 20 height 20
click at [317, 357] on input "Select an option" at bounding box center [327, 359] width 20 height 20
click at [176, 501] on span "Select an option" at bounding box center [179, 504] width 20 height 20
click at [176, 501] on input "Select an option" at bounding box center [179, 504] width 20 height 20
click at [1540, 464] on app-assessment-container "Occupational Competency Measurement (OCM) التالي من المجموعة التالية اخترأكثر ا…" at bounding box center [771, 493] width 1542 height 831
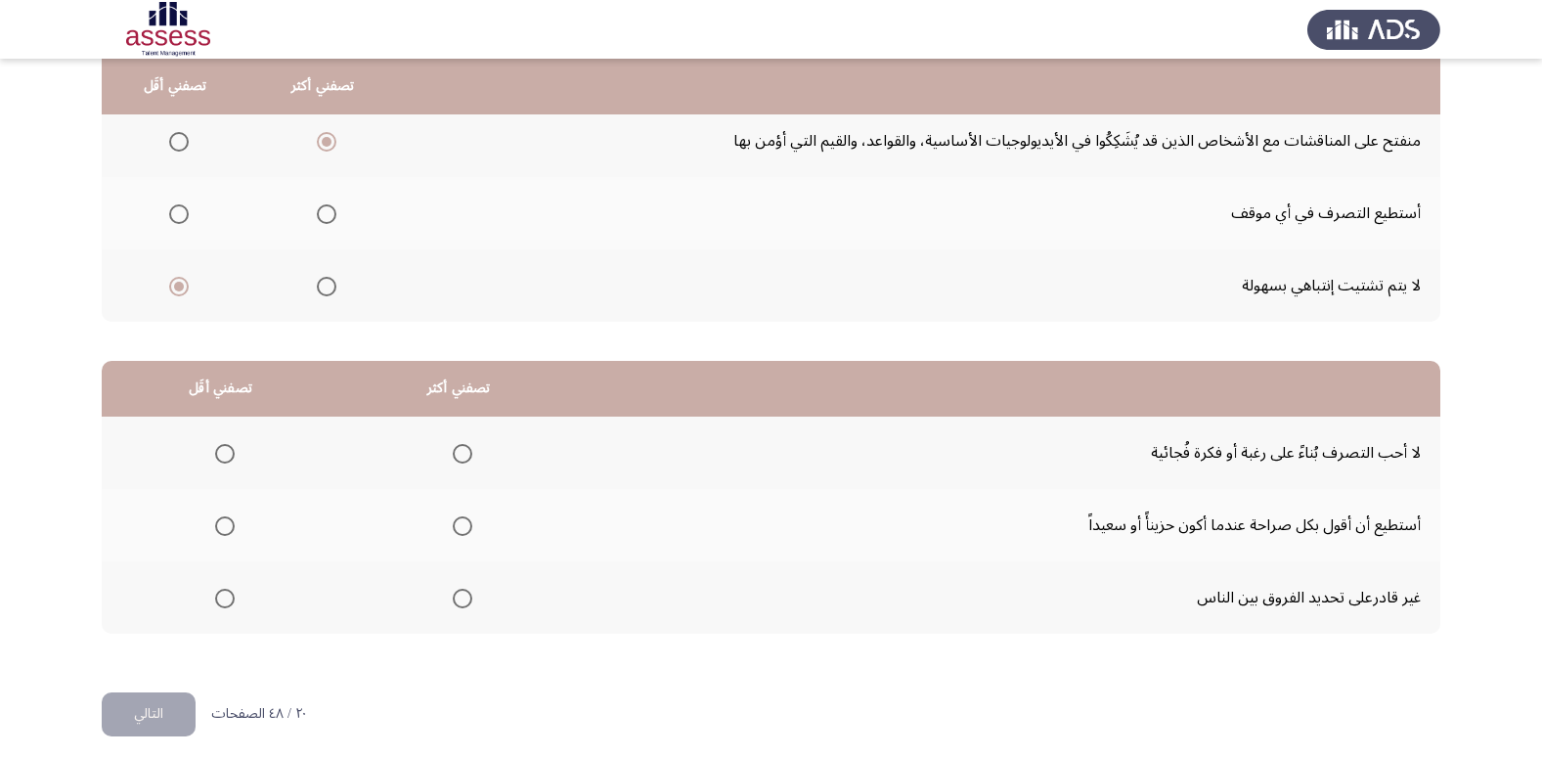
scroll to position [219, 0]
click at [216, 594] on span "Select an option" at bounding box center [225, 597] width 20 height 20
click at [216, 594] on input "Select an option" at bounding box center [225, 597] width 20 height 20
click at [456, 531] on span "Select an option" at bounding box center [463, 524] width 20 height 20
click at [456, 531] on input "Select an option" at bounding box center [463, 524] width 20 height 20
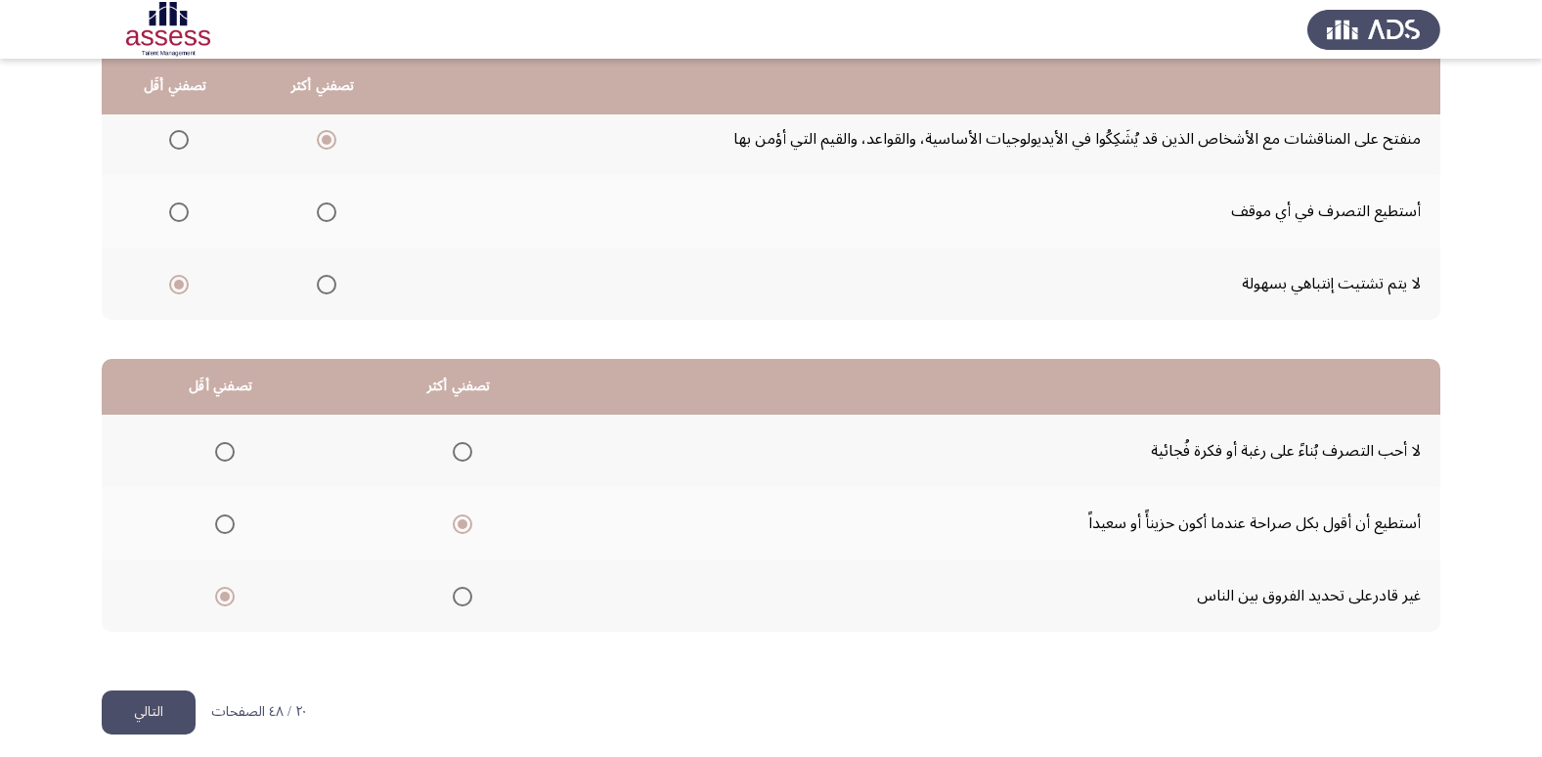
click at [177, 695] on button "التالي" at bounding box center [149, 712] width 94 height 44
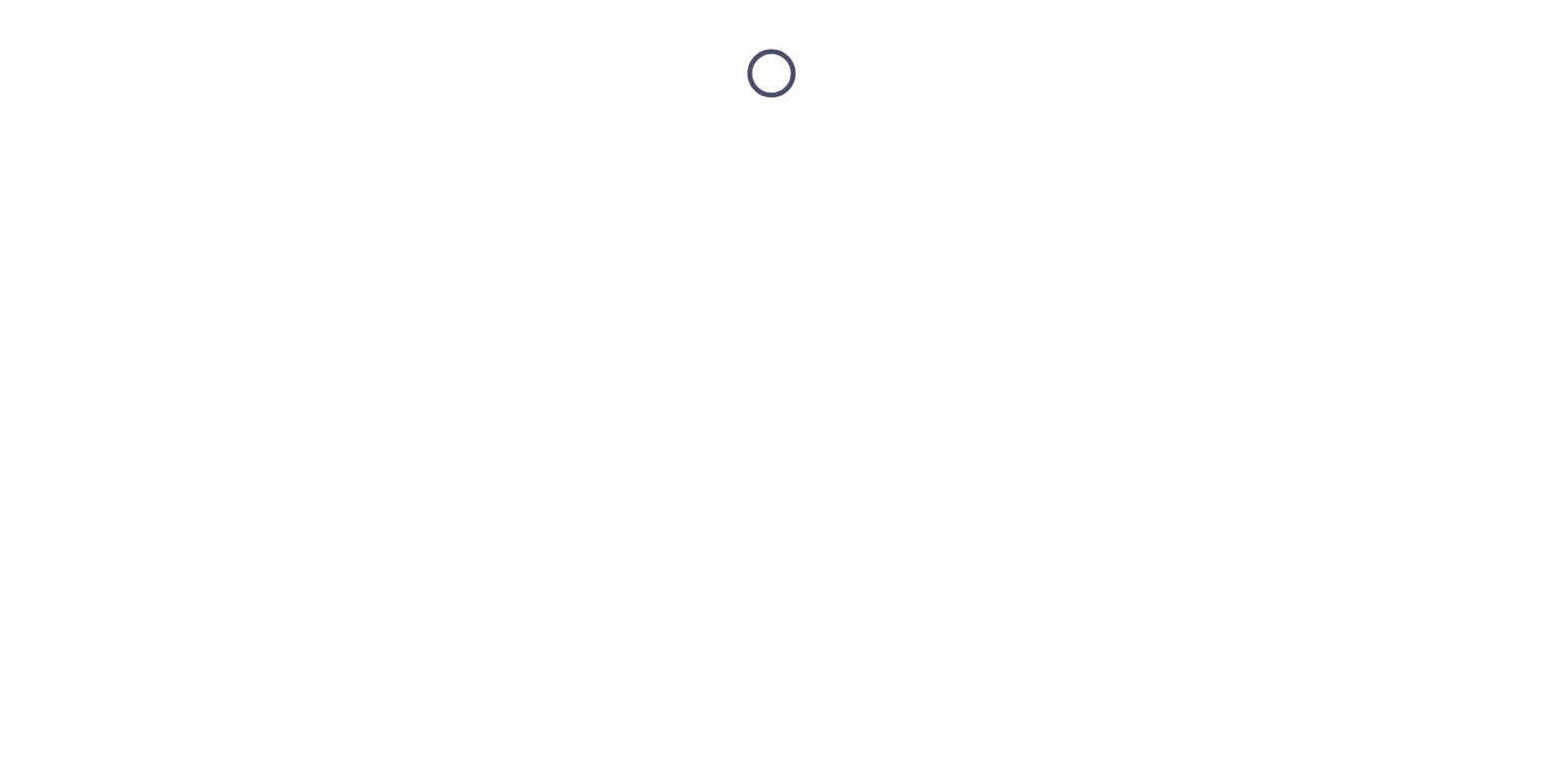
scroll to position [0, 0]
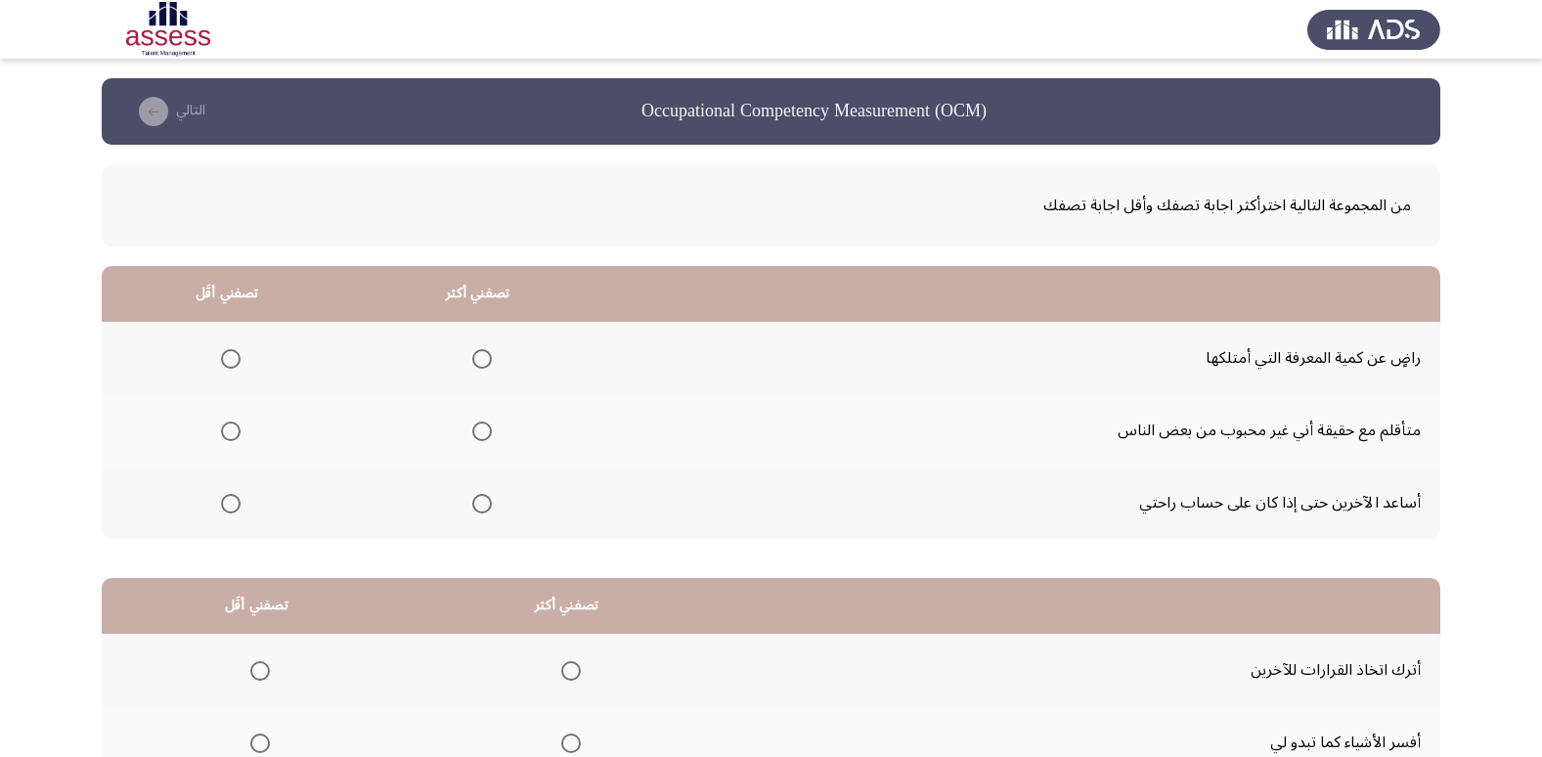
drag, startPoint x: 491, startPoint y: 364, endPoint x: 475, endPoint y: 371, distance: 17.5
click at [483, 369] on th at bounding box center [477, 358] width 251 height 72
click at [479, 364] on span "Select an option" at bounding box center [482, 359] width 20 height 20
click at [479, 364] on input "Select an option" at bounding box center [482, 359] width 20 height 20
click at [215, 427] on label "Select an option" at bounding box center [226, 431] width 27 height 20
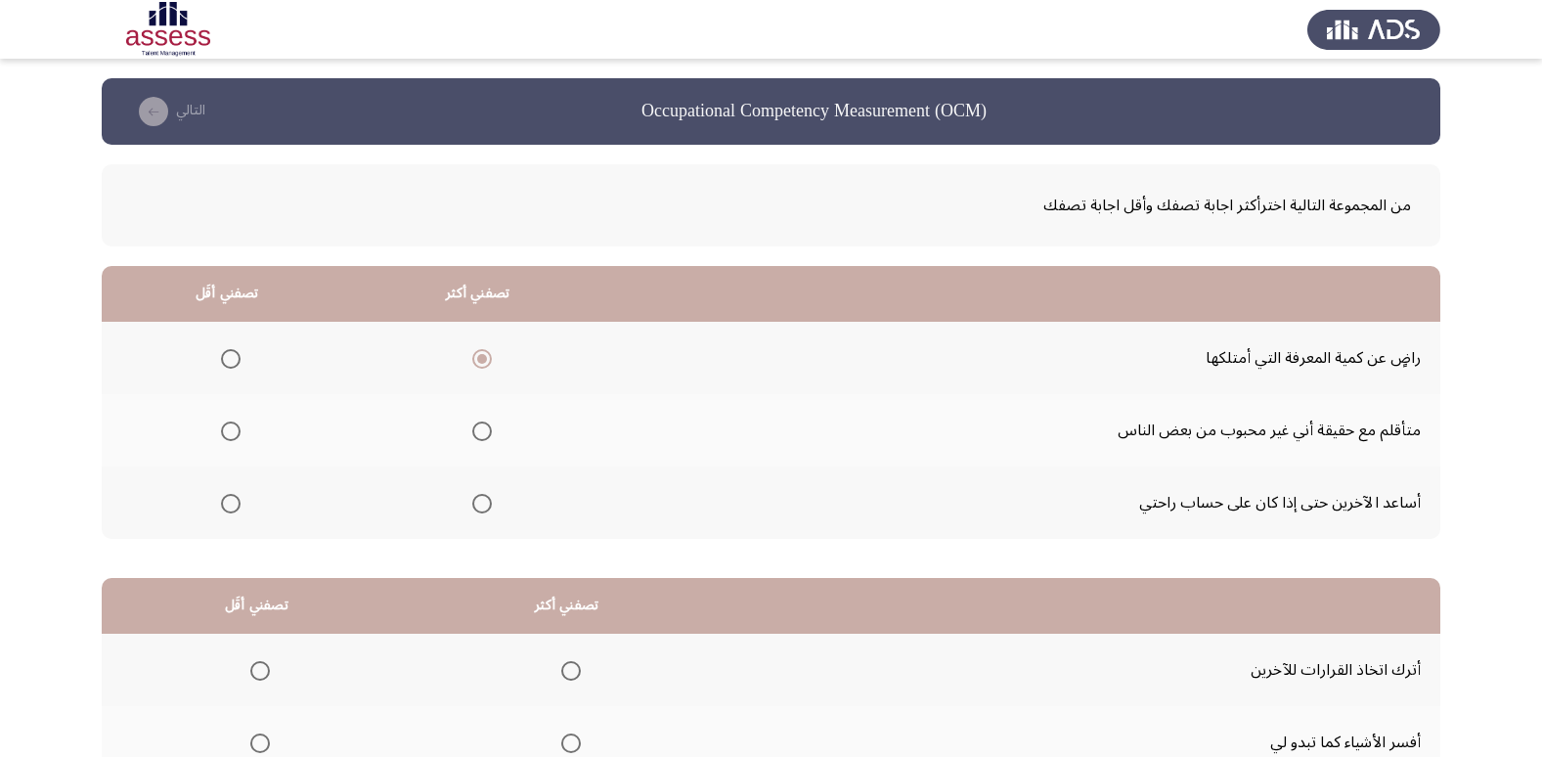
click at [221, 427] on input "Select an option" at bounding box center [231, 431] width 20 height 20
click at [231, 503] on span "Select an option" at bounding box center [231, 504] width 20 height 20
click at [231, 503] on input "Select an option" at bounding box center [231, 504] width 20 height 20
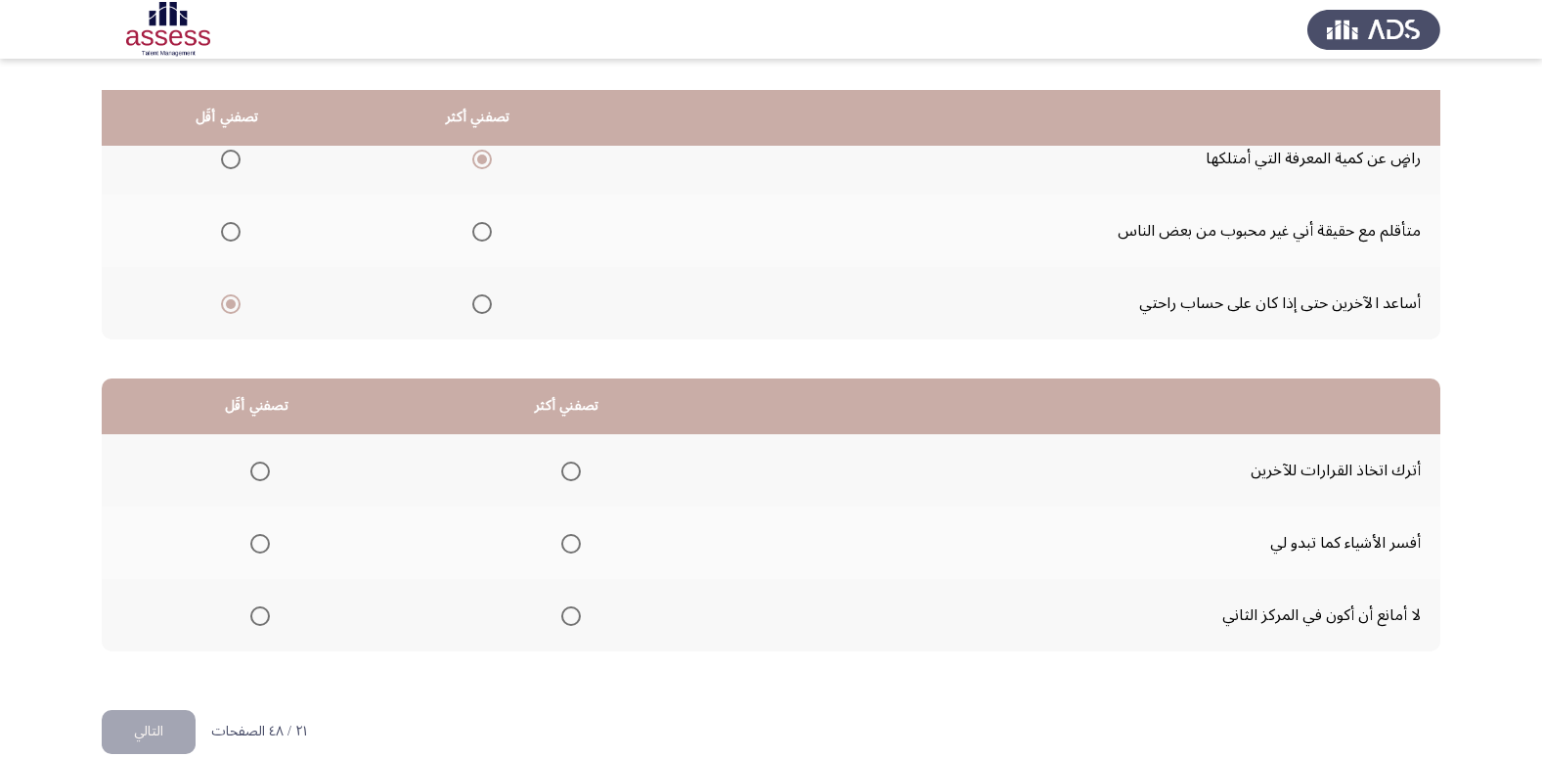
scroll to position [231, 0]
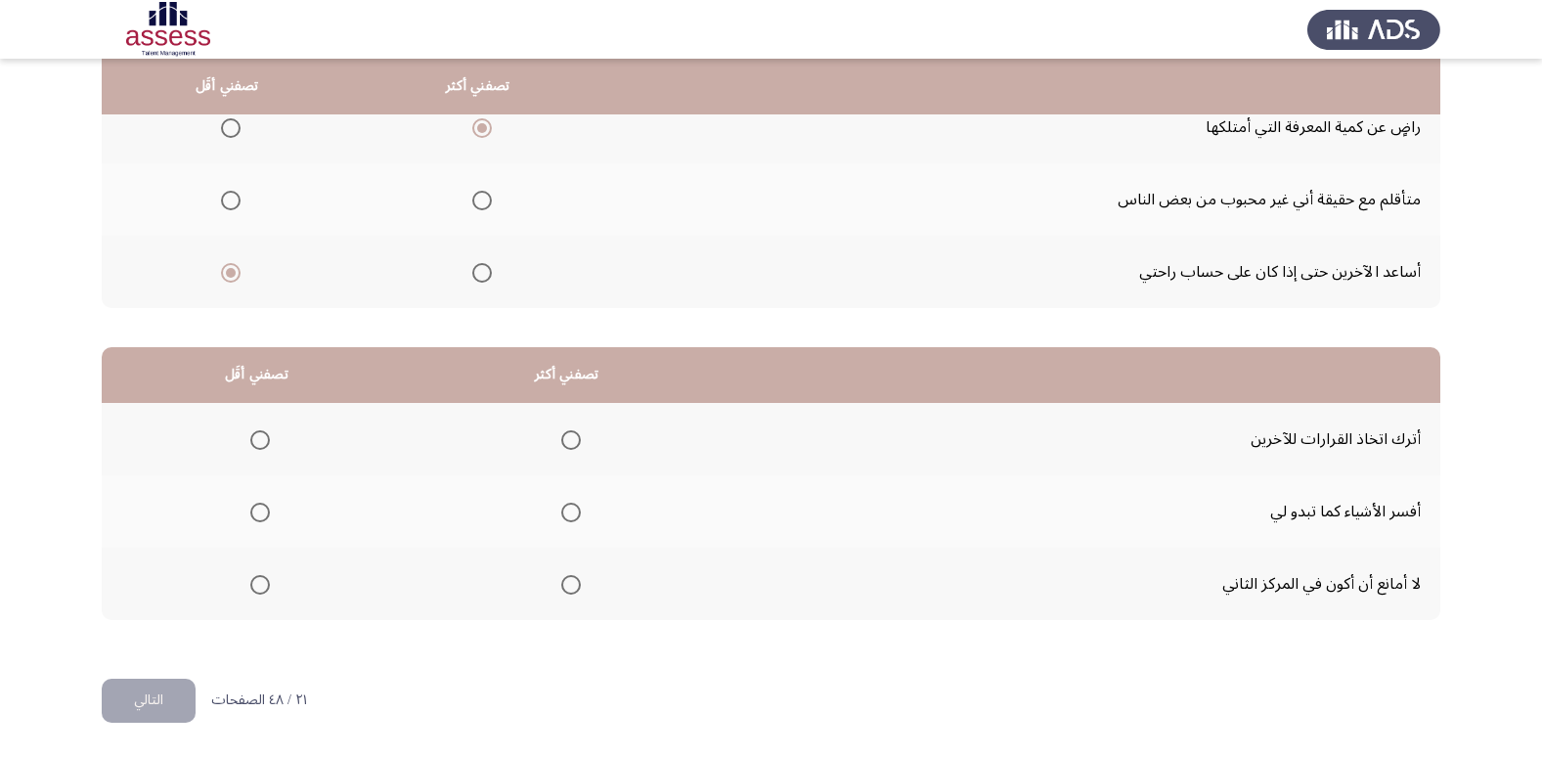
click at [1272, 507] on td "أفسر الأشياء كما تبدو لي" at bounding box center [1080, 511] width 718 height 72
click at [260, 434] on span "Select an option" at bounding box center [260, 440] width 20 height 20
click at [260, 434] on input "Select an option" at bounding box center [260, 440] width 20 height 20
click at [568, 513] on span "Select an option" at bounding box center [571, 512] width 20 height 20
click at [568, 513] on input "Select an option" at bounding box center [571, 512] width 20 height 20
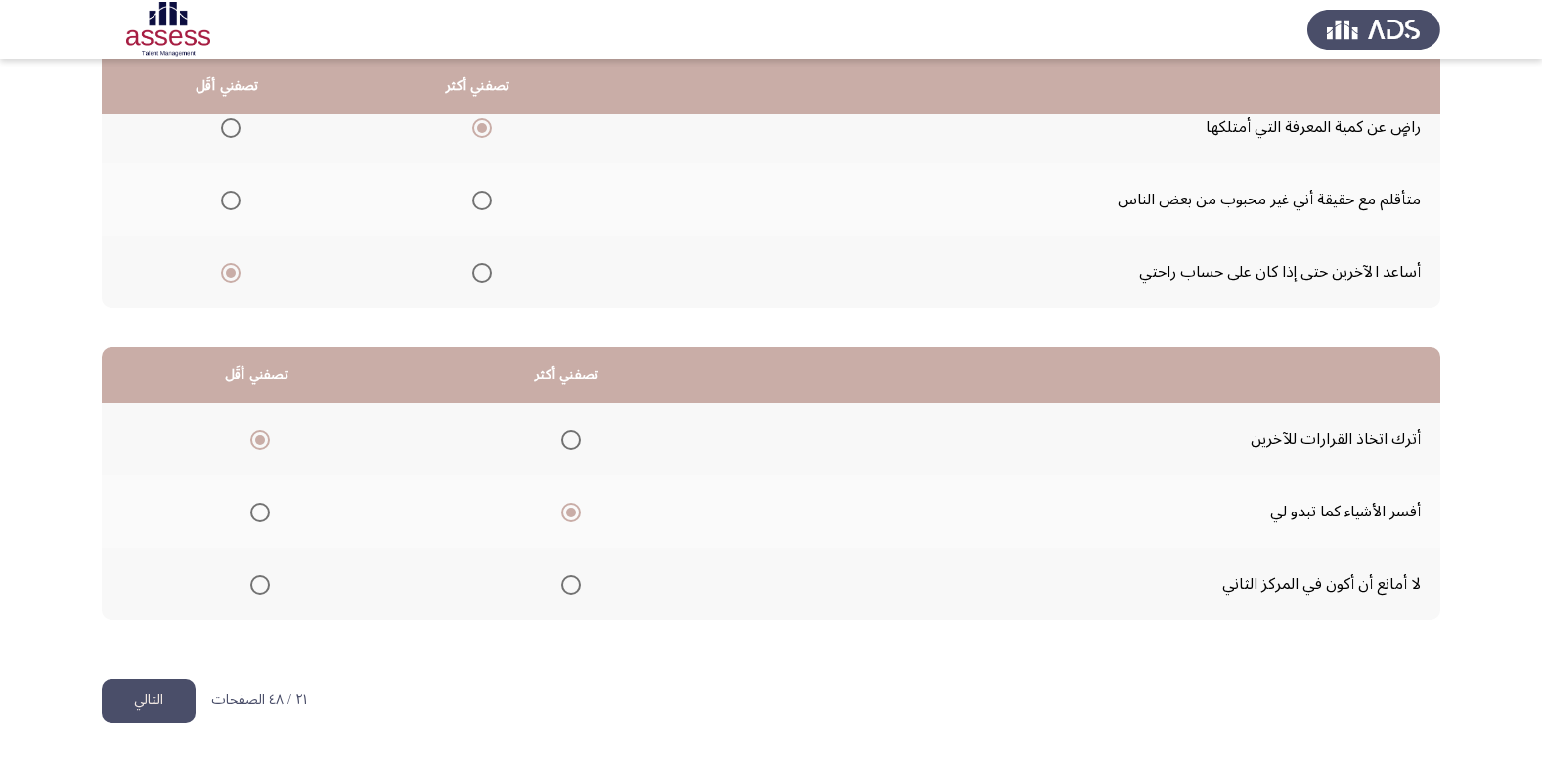
click at [150, 703] on button "التالي" at bounding box center [149, 700] width 94 height 44
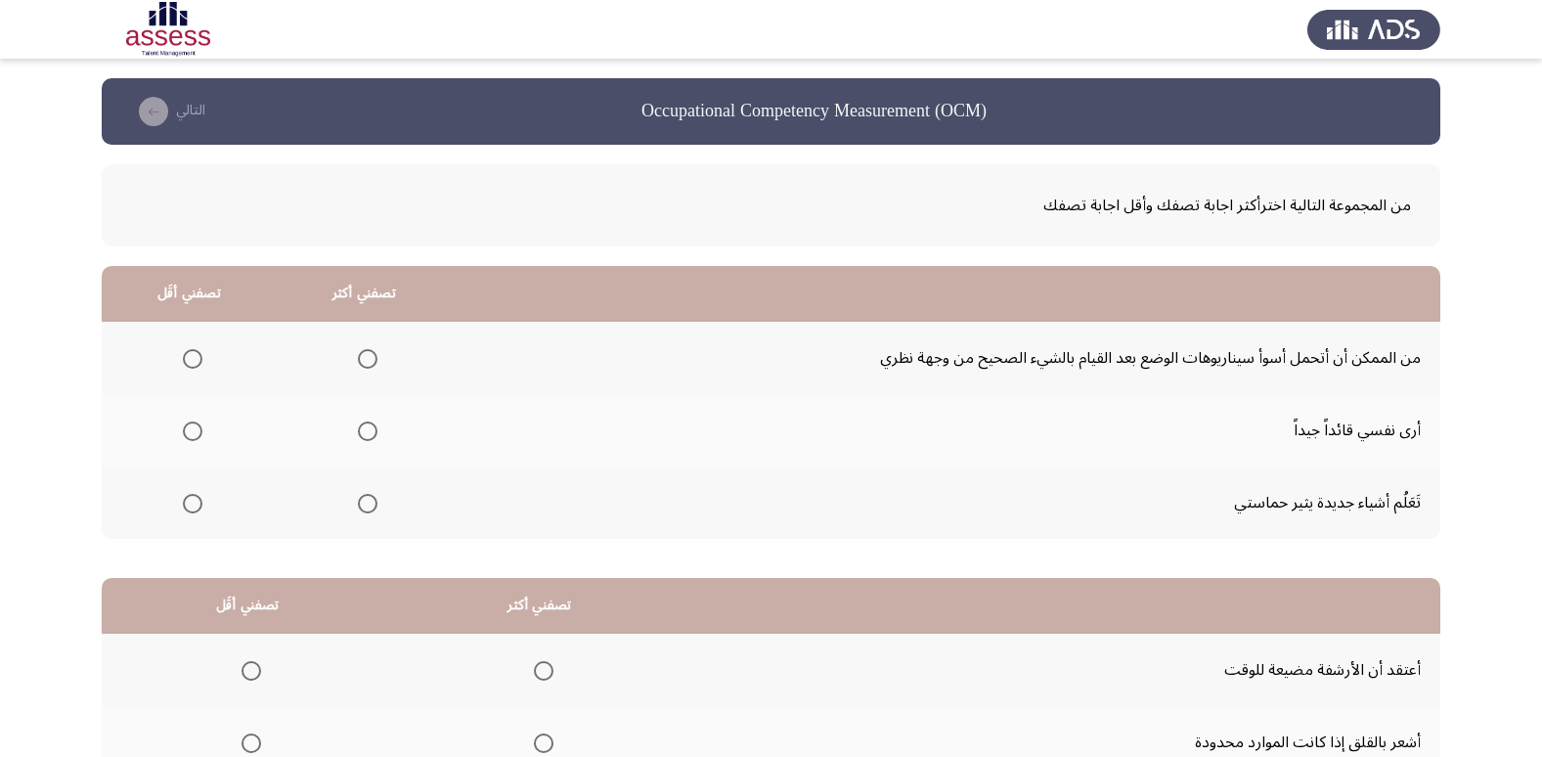
click at [371, 362] on span "Select an option" at bounding box center [368, 359] width 20 height 20
click at [371, 362] on input "Select an option" at bounding box center [368, 359] width 20 height 20
click at [358, 423] on span "Select an option" at bounding box center [368, 431] width 20 height 20
click at [358, 423] on input "Select an option" at bounding box center [368, 431] width 20 height 20
click at [181, 508] on label "Select an option" at bounding box center [188, 504] width 27 height 20
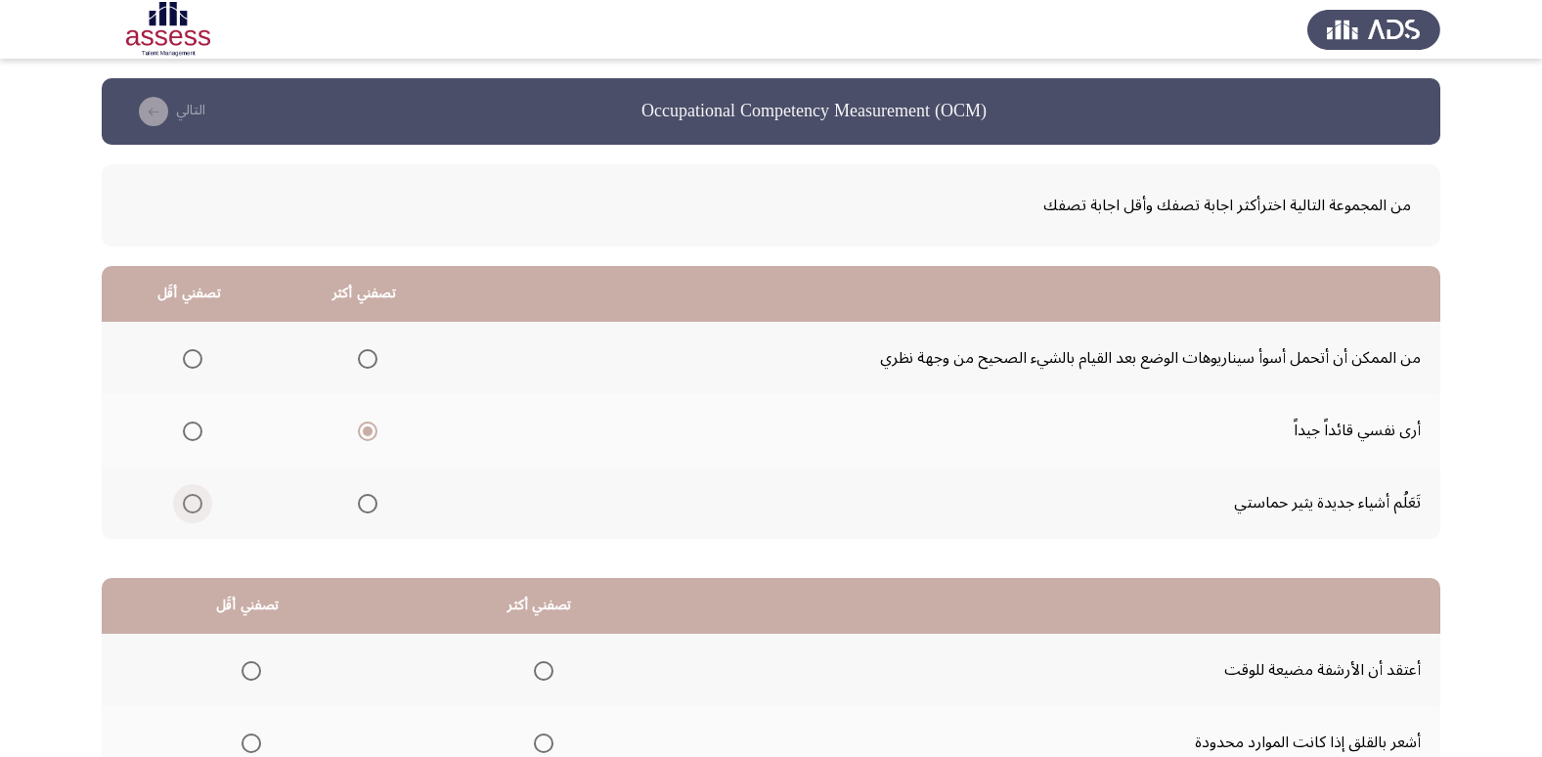
click at [183, 508] on input "Select an option" at bounding box center [193, 504] width 20 height 20
click at [369, 352] on span "Select an option" at bounding box center [368, 359] width 20 height 20
click at [369, 352] on input "Select an option" at bounding box center [368, 359] width 20 height 20
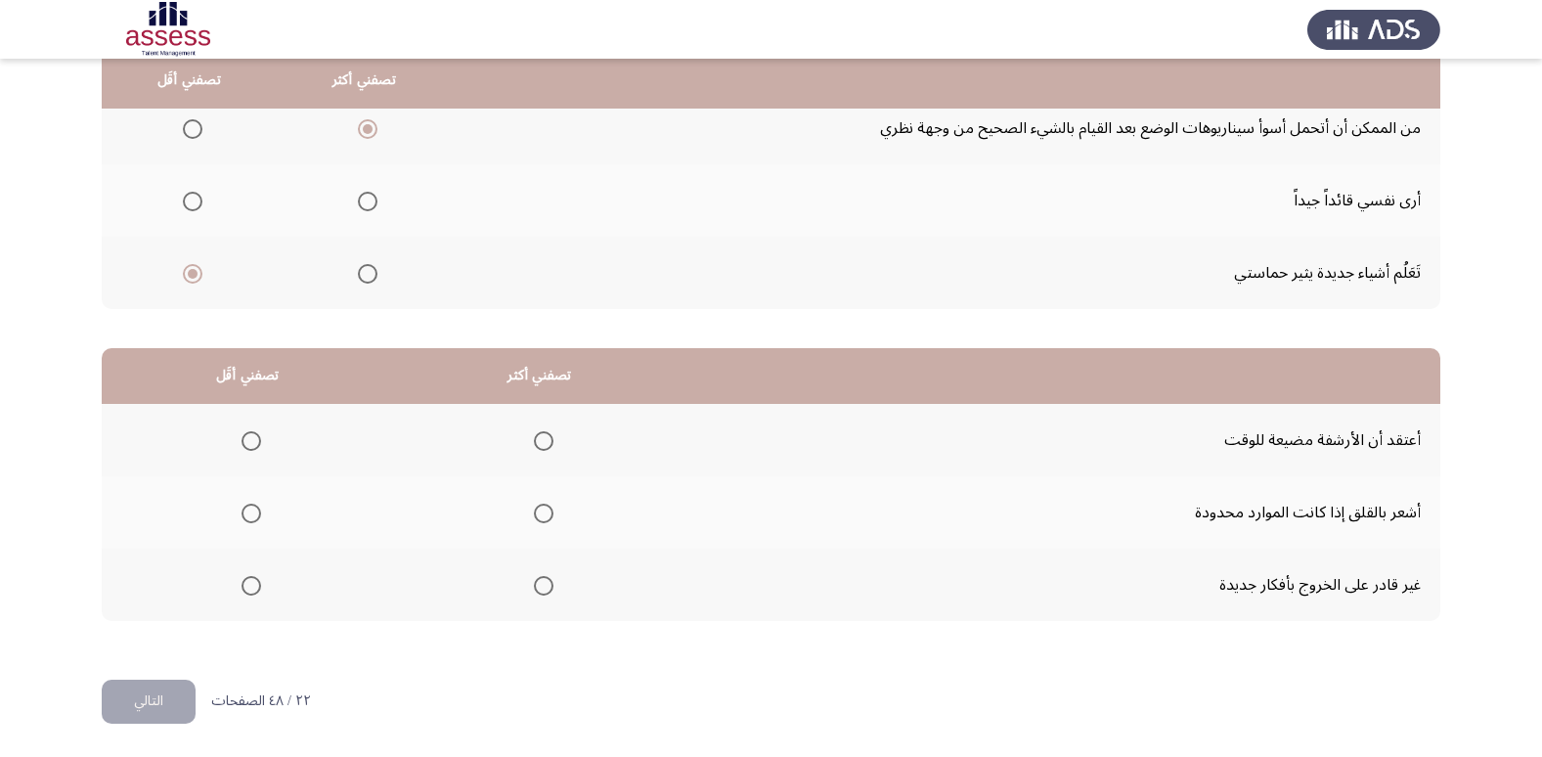
scroll to position [231, 0]
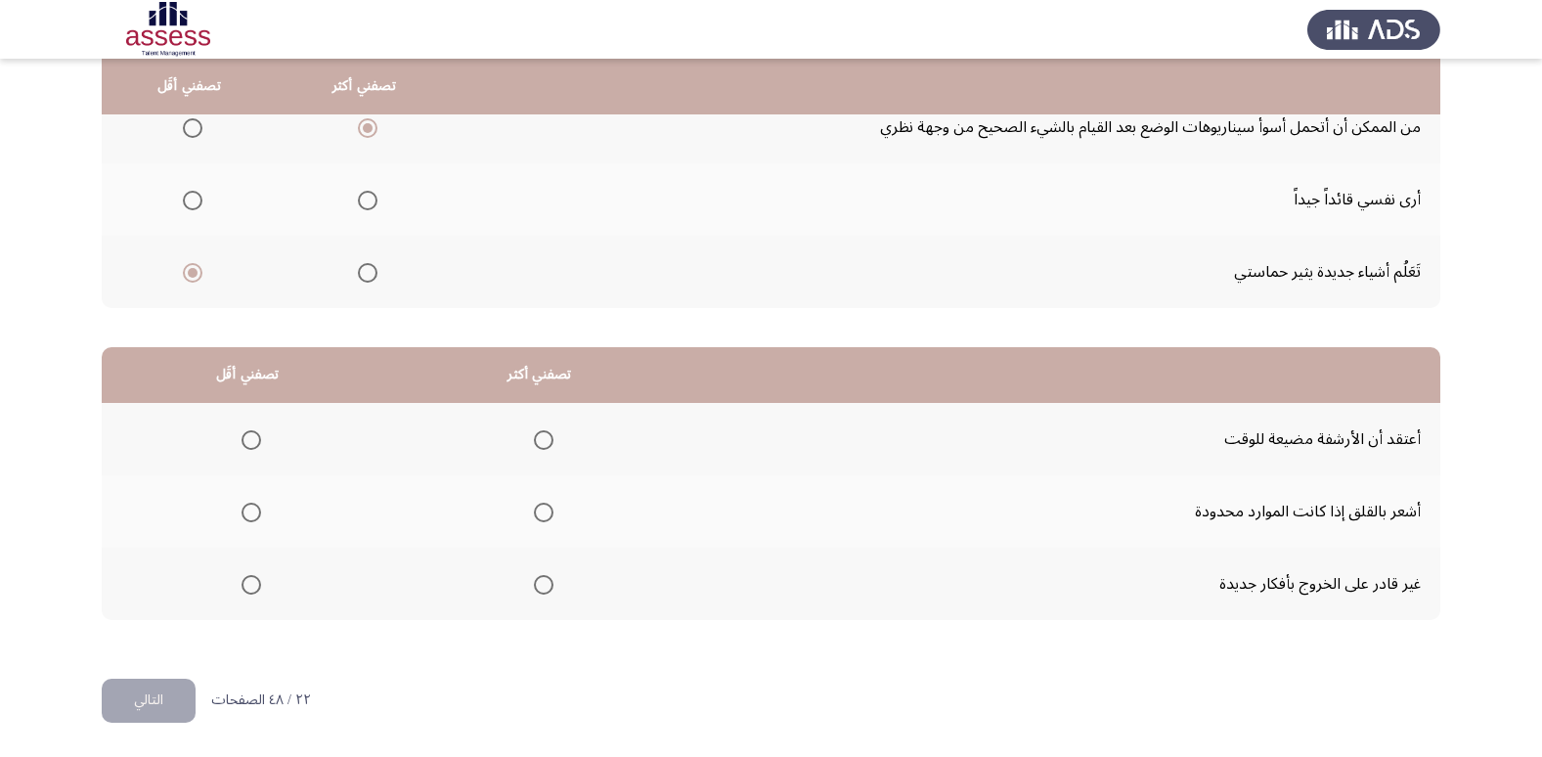
click at [239, 596] on mat-radio-group "Select an option" at bounding box center [247, 583] width 27 height 33
click at [256, 576] on span "Select an option" at bounding box center [251, 585] width 20 height 20
click at [256, 576] on input "Select an option" at bounding box center [251, 585] width 20 height 20
click at [543, 505] on span "Select an option" at bounding box center [544, 512] width 20 height 20
click at [543, 505] on input "Select an option" at bounding box center [544, 512] width 20 height 20
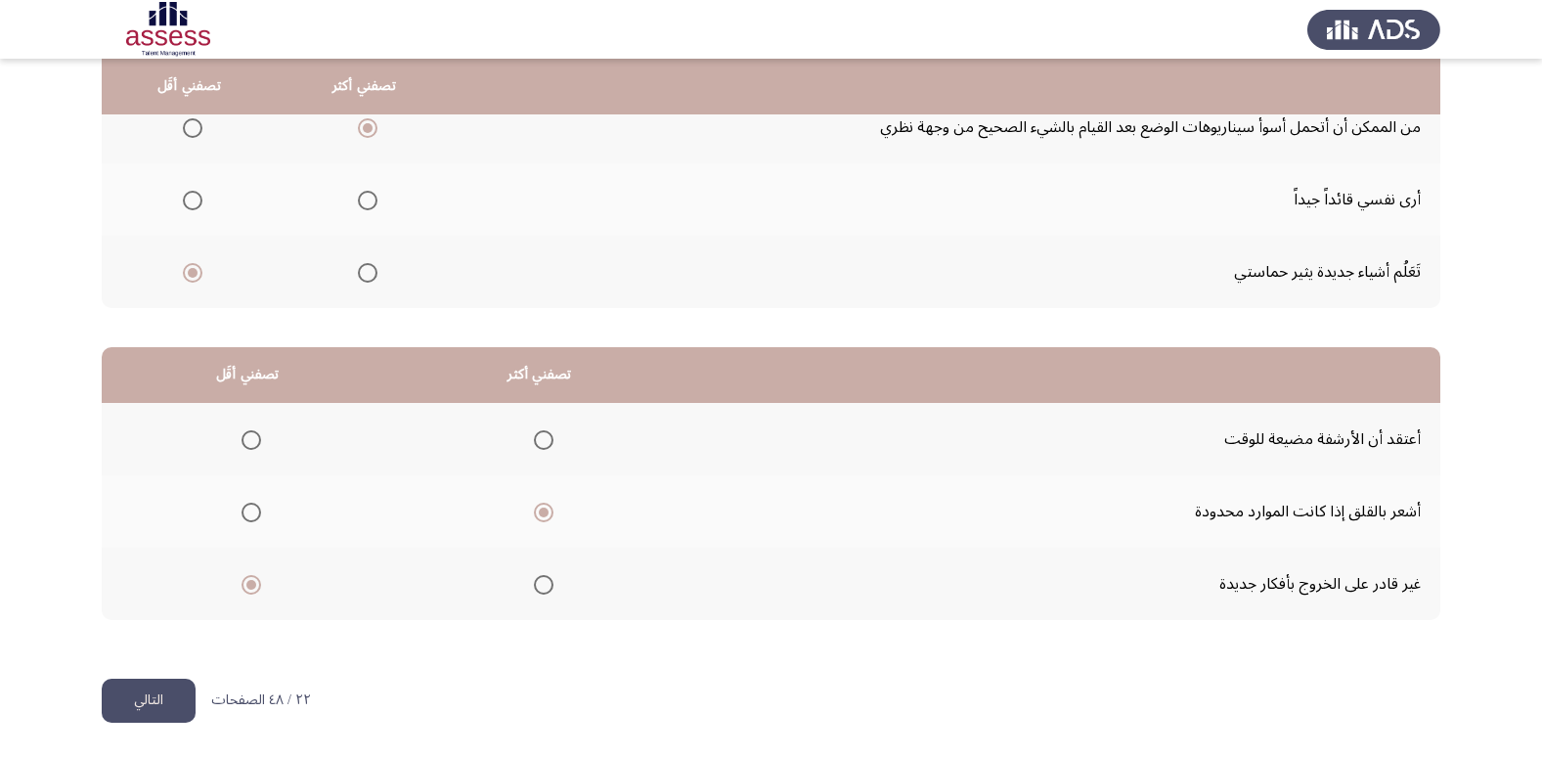
click at [194, 690] on button "التالي" at bounding box center [149, 700] width 94 height 44
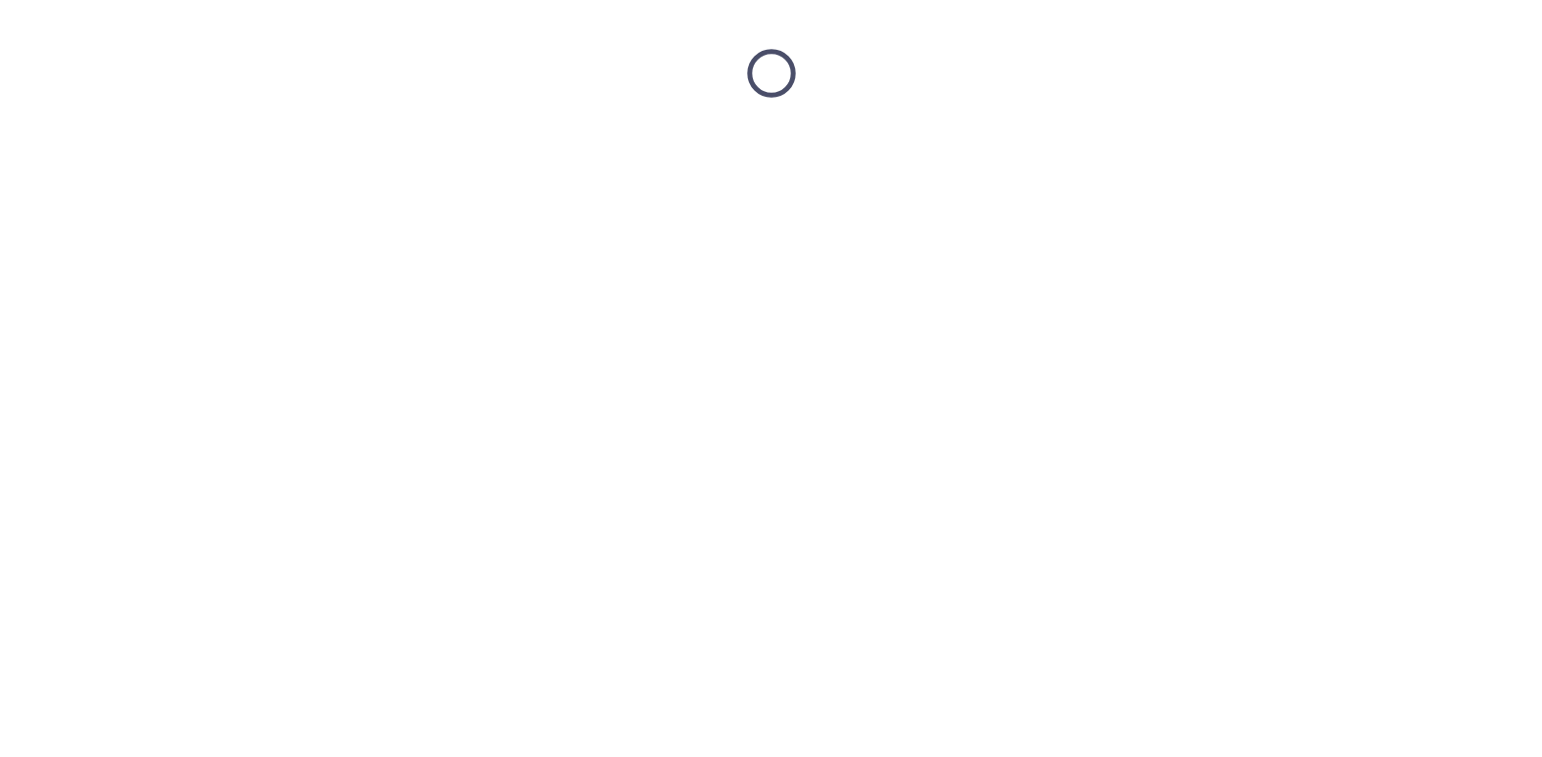
scroll to position [0, 0]
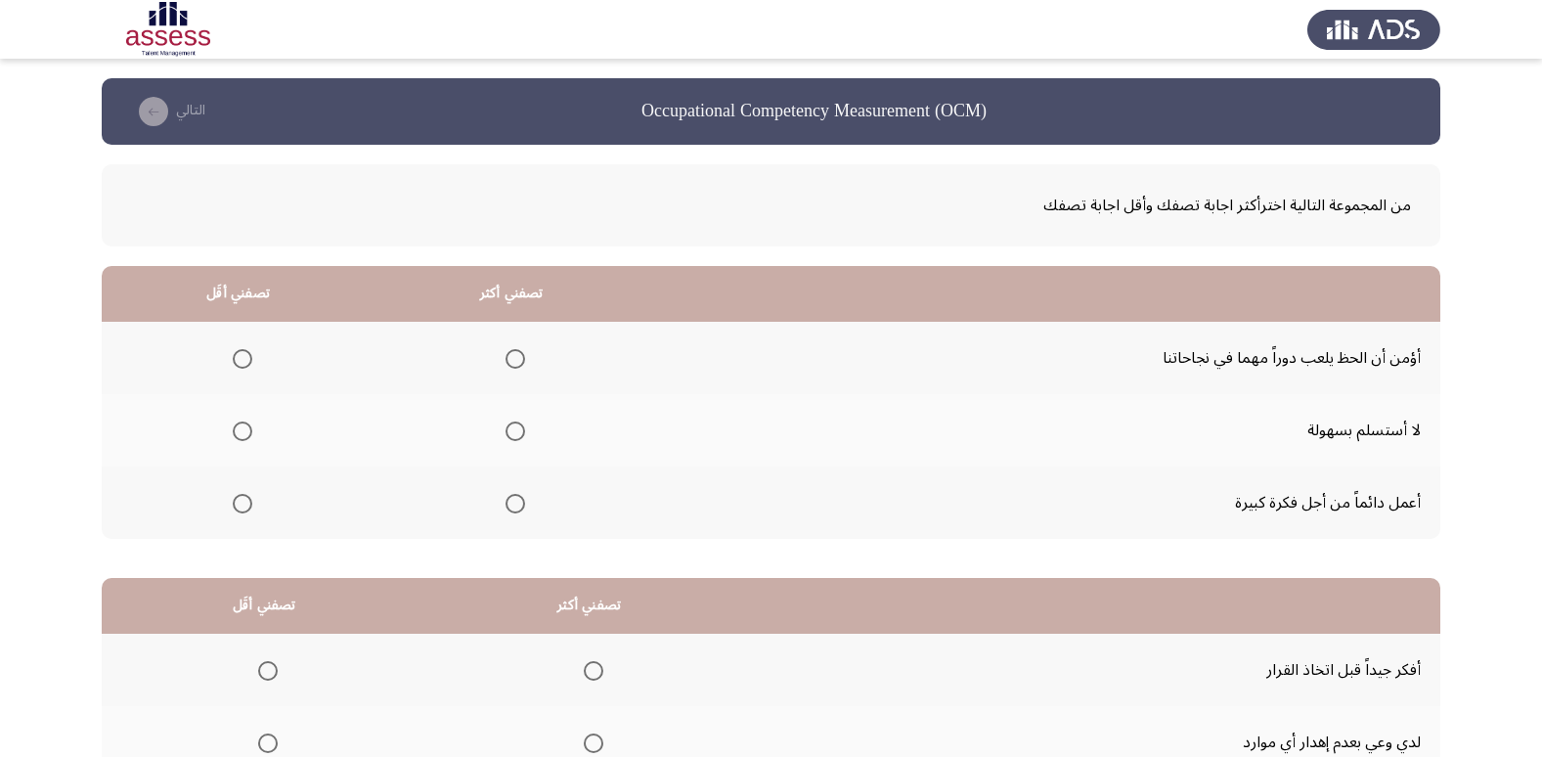
click at [506, 440] on span "Select an option" at bounding box center [515, 431] width 20 height 20
click at [506, 440] on input "Select an option" at bounding box center [515, 431] width 20 height 20
click at [239, 355] on span "Select an option" at bounding box center [243, 359] width 20 height 20
click at [239, 355] on input "Select an option" at bounding box center [243, 359] width 20 height 20
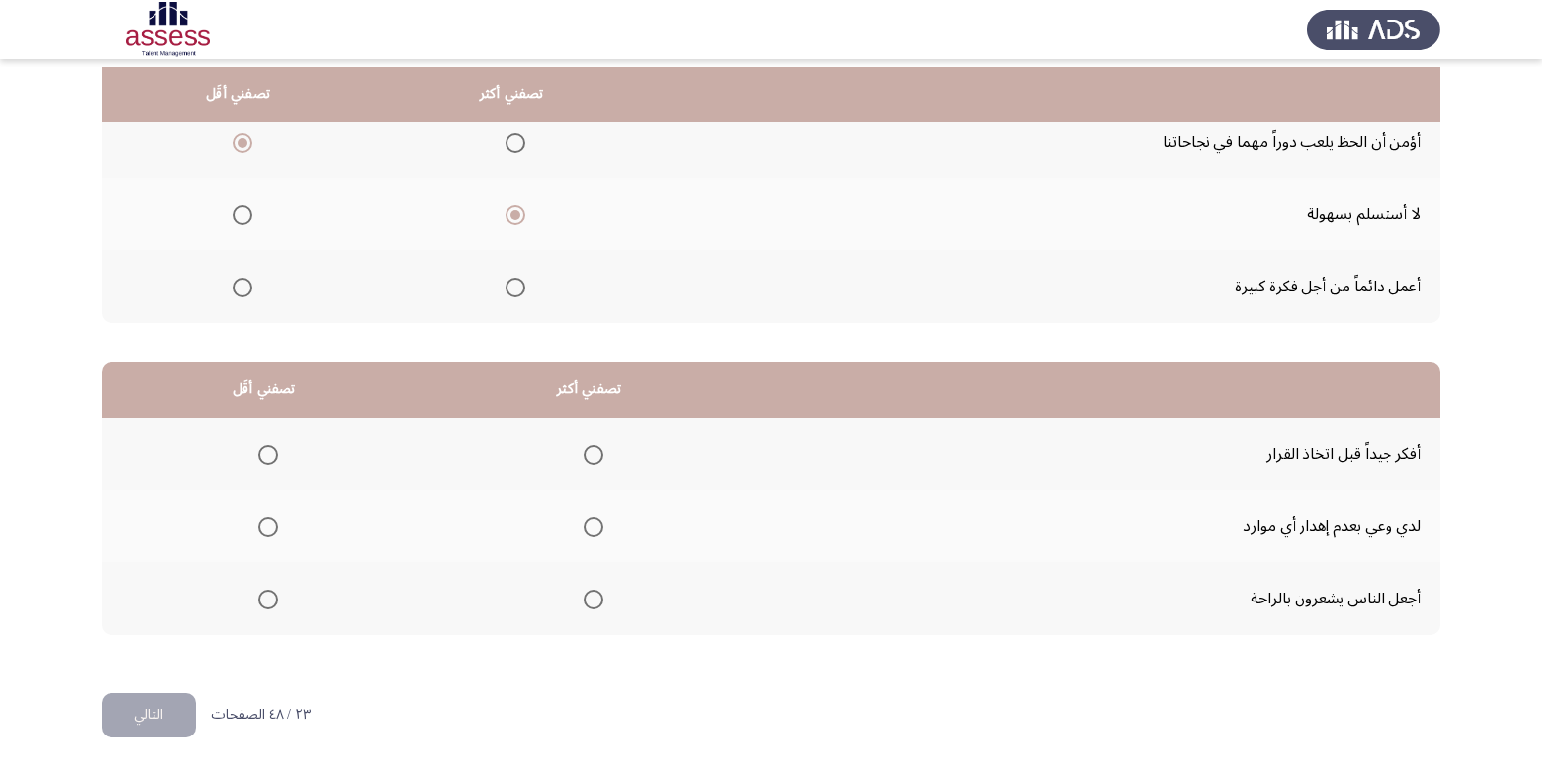
scroll to position [231, 0]
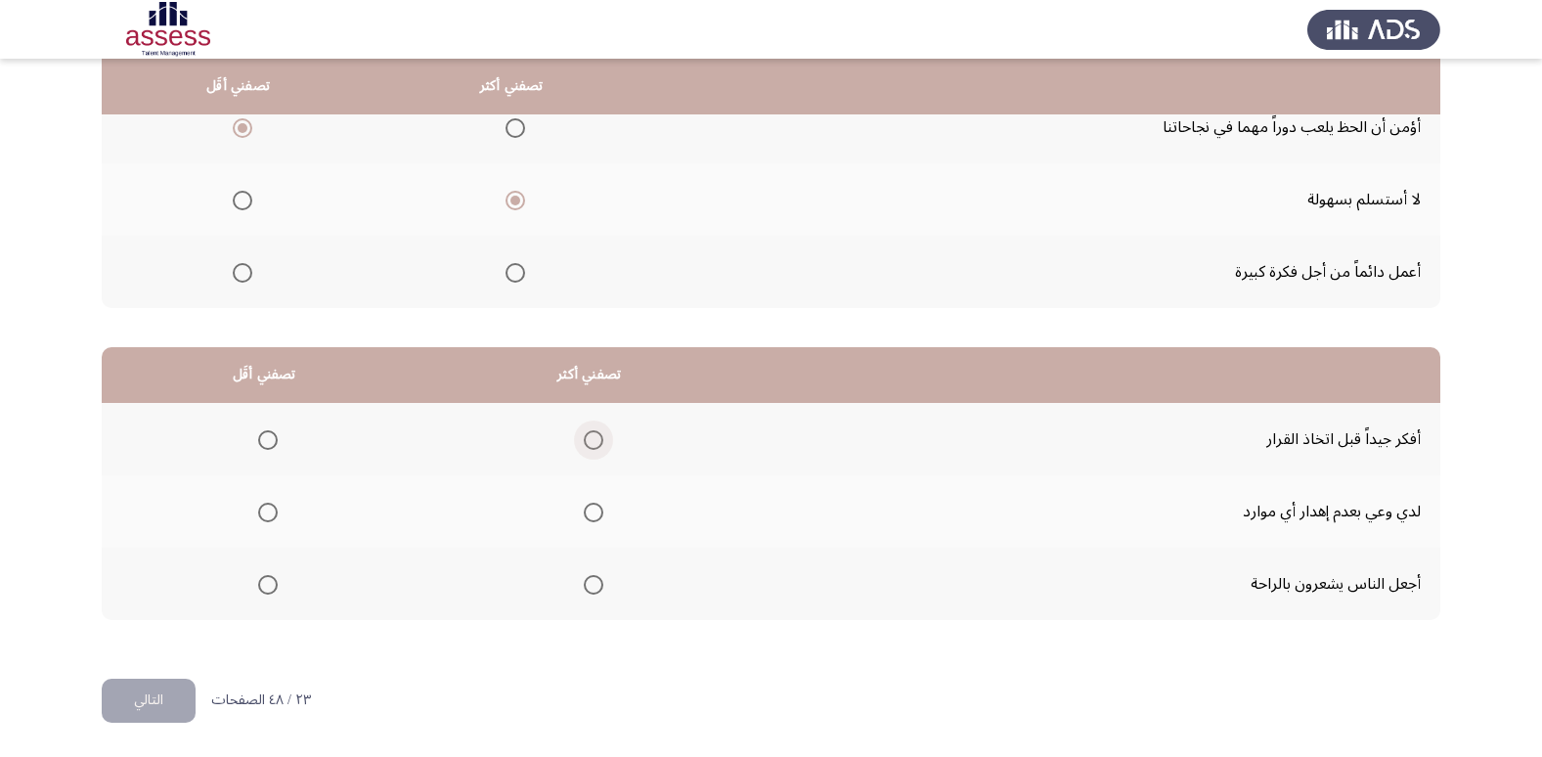
click at [593, 432] on span "Select an option" at bounding box center [594, 440] width 20 height 20
click at [593, 432] on input "Select an option" at bounding box center [594, 440] width 20 height 20
click at [260, 517] on span "Select an option" at bounding box center [268, 512] width 20 height 20
click at [260, 517] on input "Select an option" at bounding box center [268, 512] width 20 height 20
click at [277, 579] on th at bounding box center [264, 583] width 325 height 72
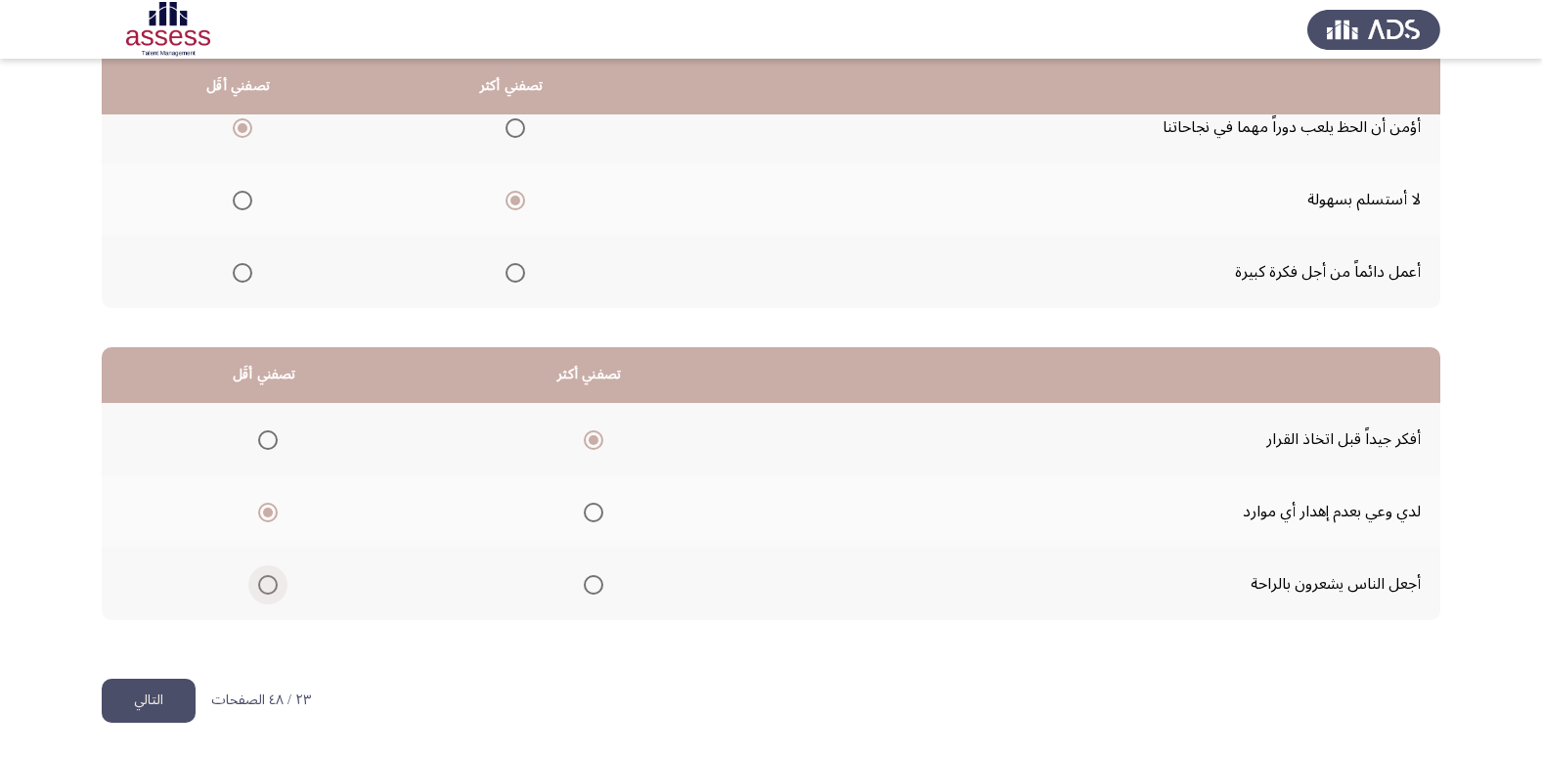
click at [270, 579] on span "Select an option" at bounding box center [268, 585] width 20 height 20
click at [270, 579] on input "Select an option" at bounding box center [268, 585] width 20 height 20
click at [141, 720] on button "التالي" at bounding box center [149, 700] width 94 height 44
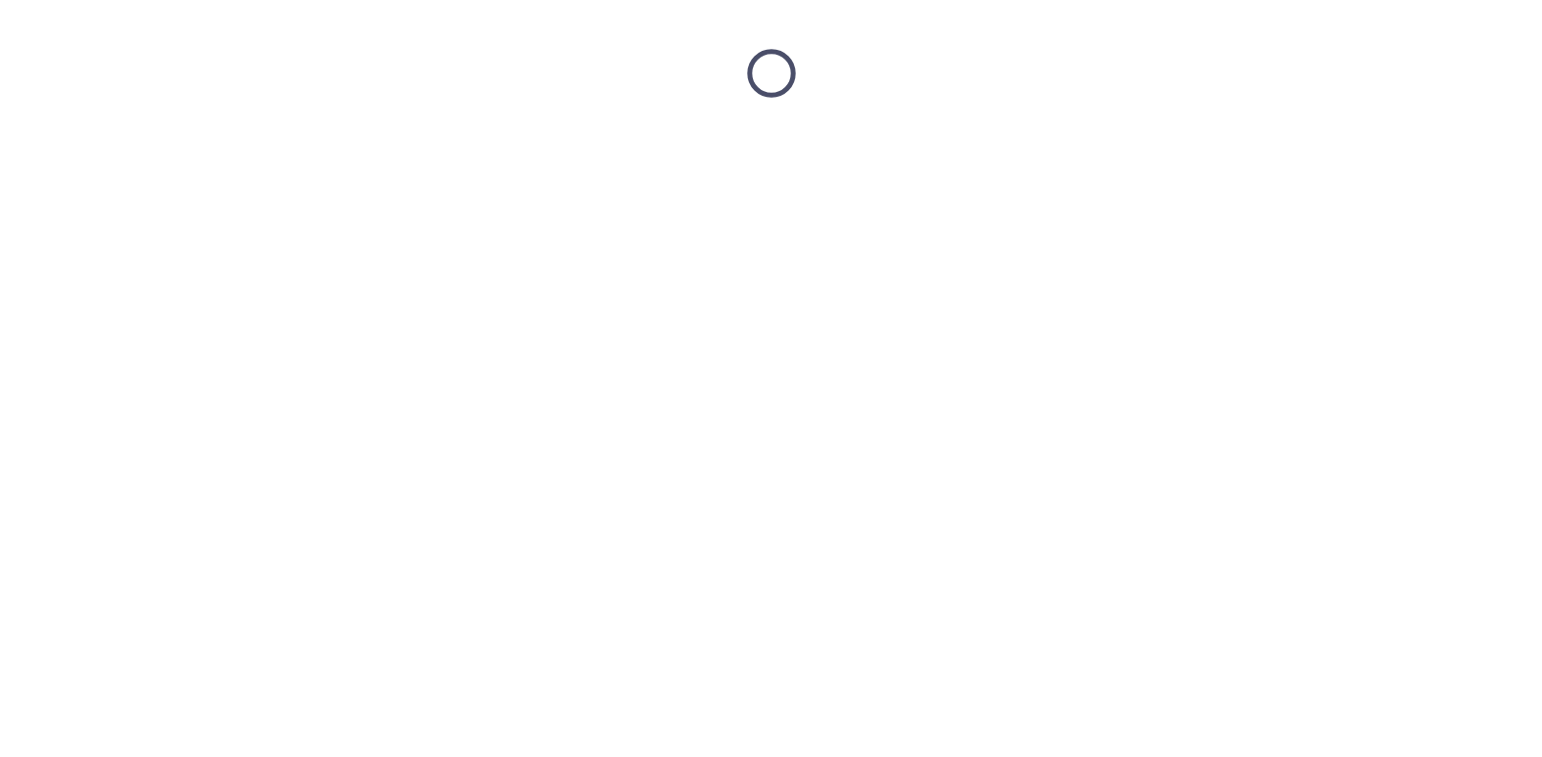
scroll to position [0, 0]
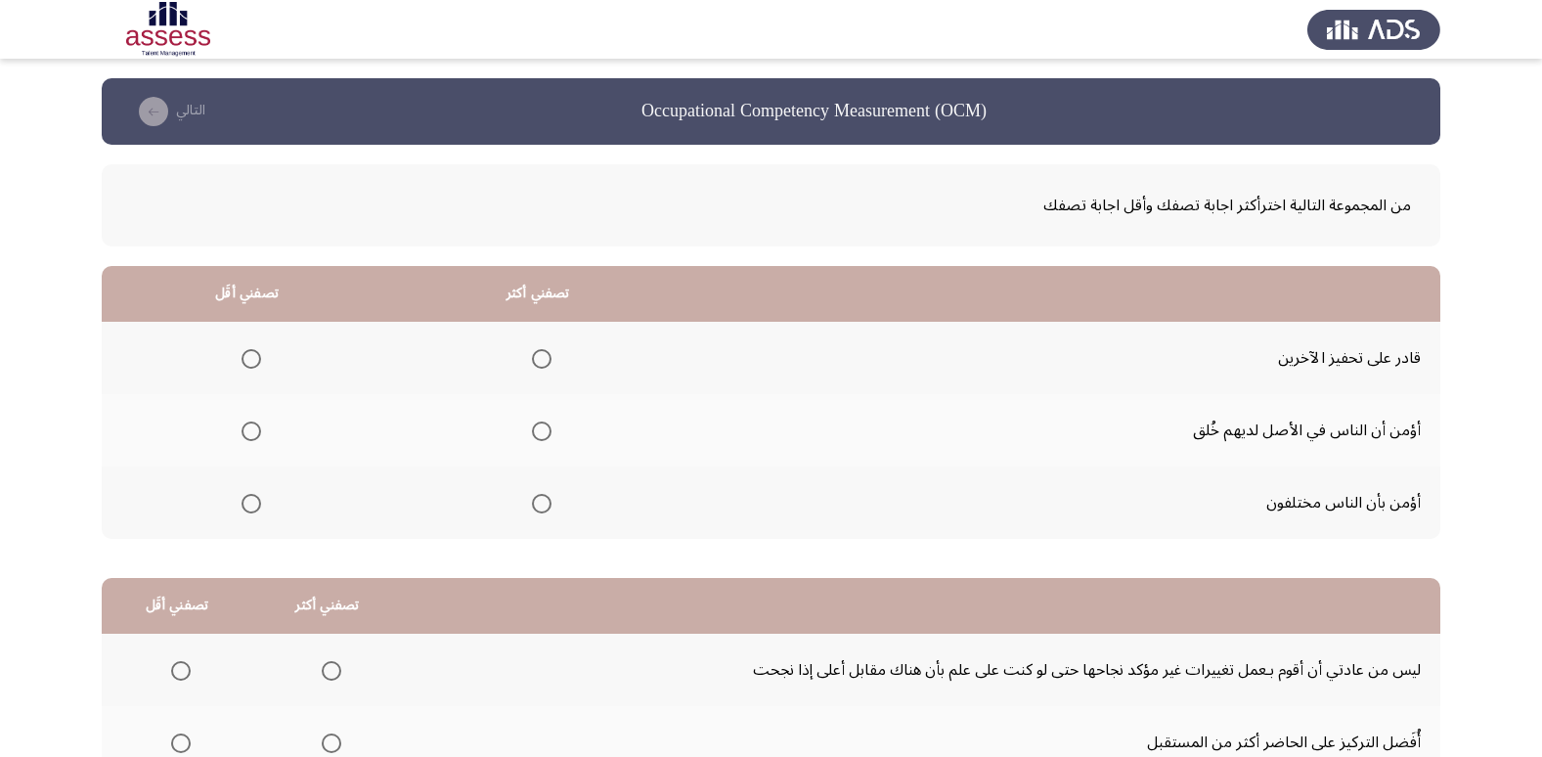
click at [533, 495] on span "Select an option" at bounding box center [542, 504] width 20 height 20
click at [533, 495] on input "Select an option" at bounding box center [542, 504] width 20 height 20
click at [260, 429] on span "Select an option" at bounding box center [251, 431] width 20 height 20
click at [260, 429] on input "Select an option" at bounding box center [251, 431] width 20 height 20
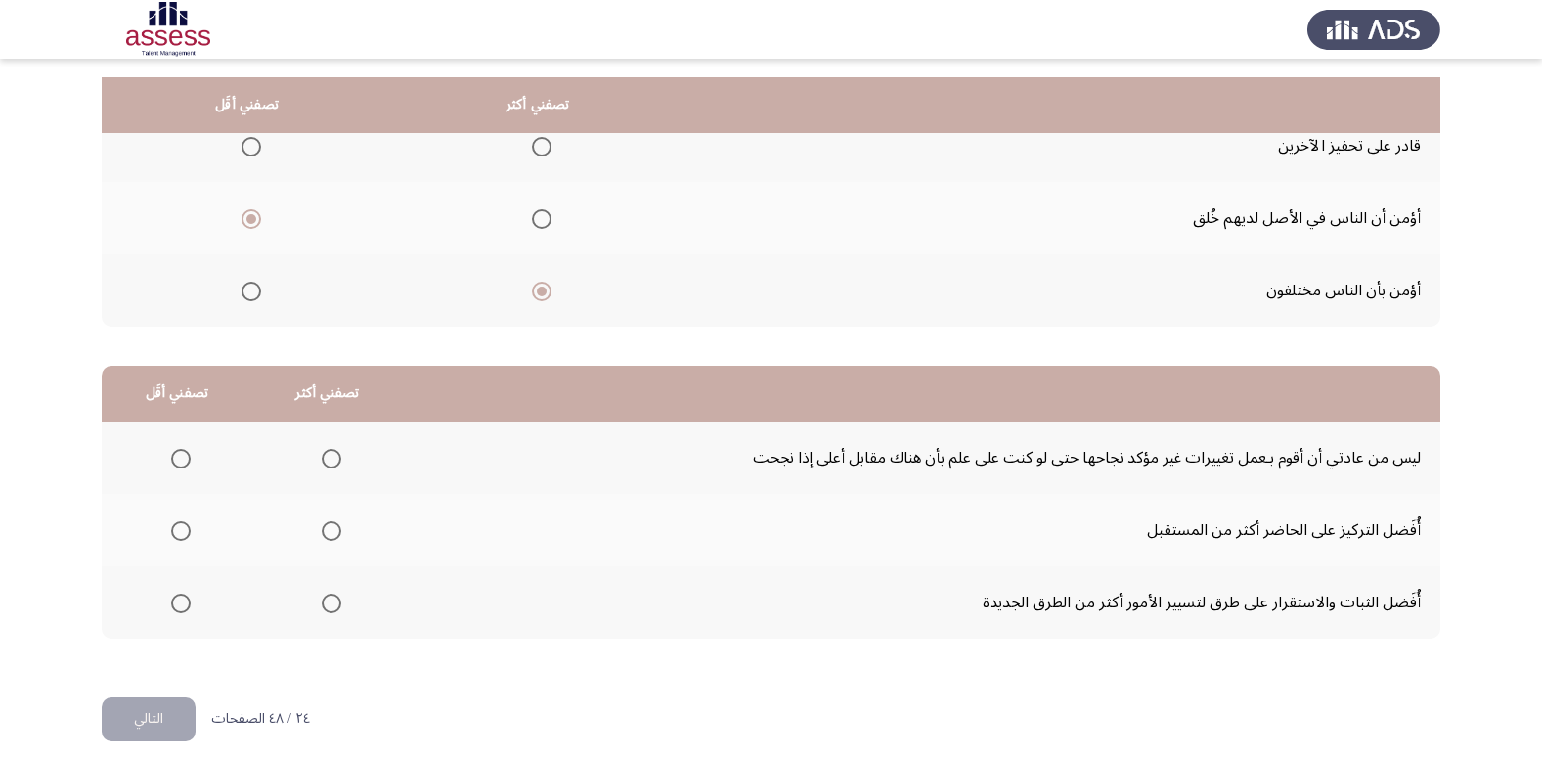
scroll to position [231, 0]
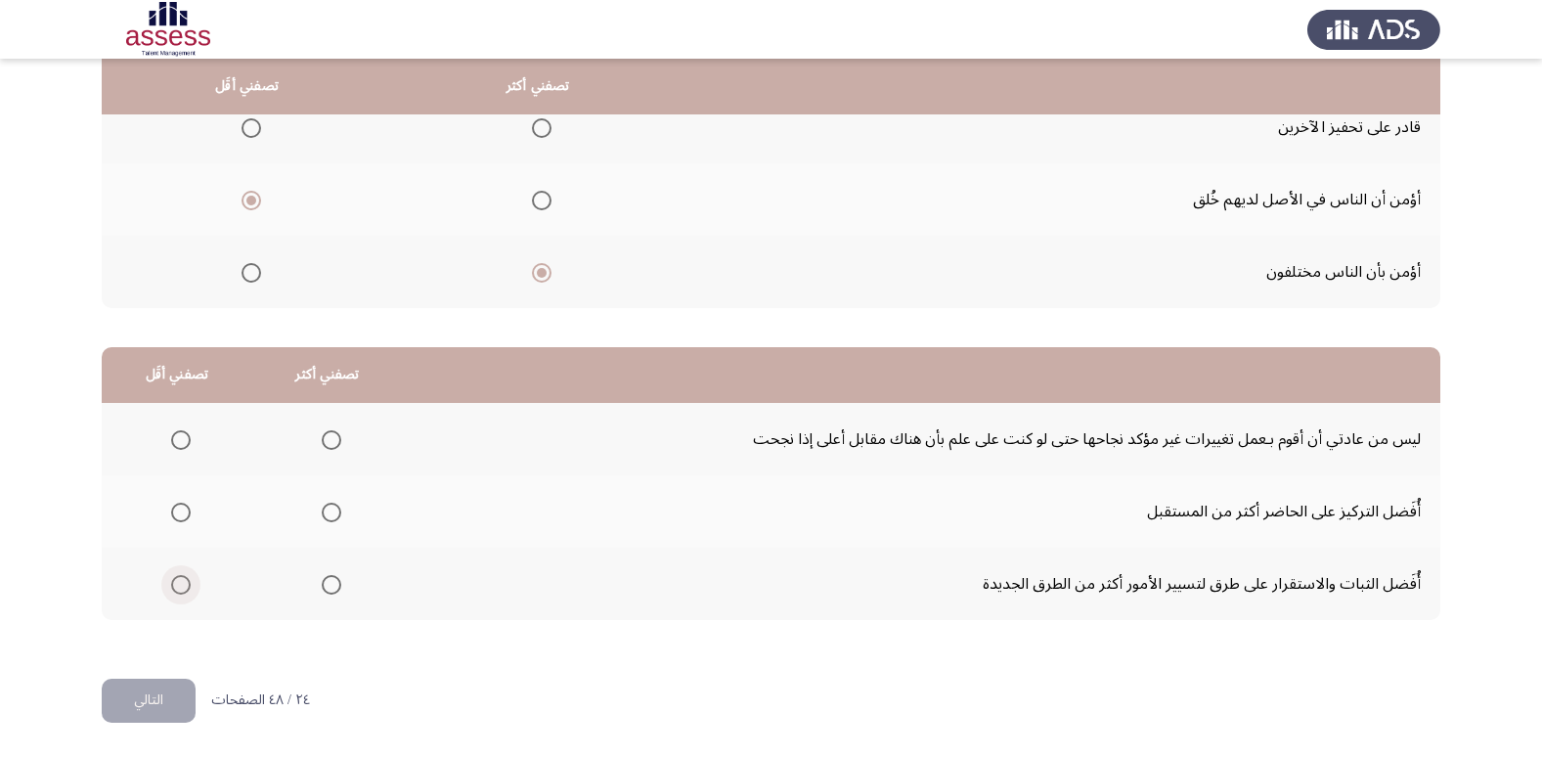
click at [168, 586] on label "Select an option" at bounding box center [176, 585] width 27 height 20
click at [171, 586] on input "Select an option" at bounding box center [181, 585] width 20 height 20
click at [353, 506] on th at bounding box center [327, 511] width 151 height 72
click at [332, 507] on span "Select an option" at bounding box center [332, 512] width 20 height 20
click at [332, 507] on input "Select an option" at bounding box center [332, 512] width 20 height 20
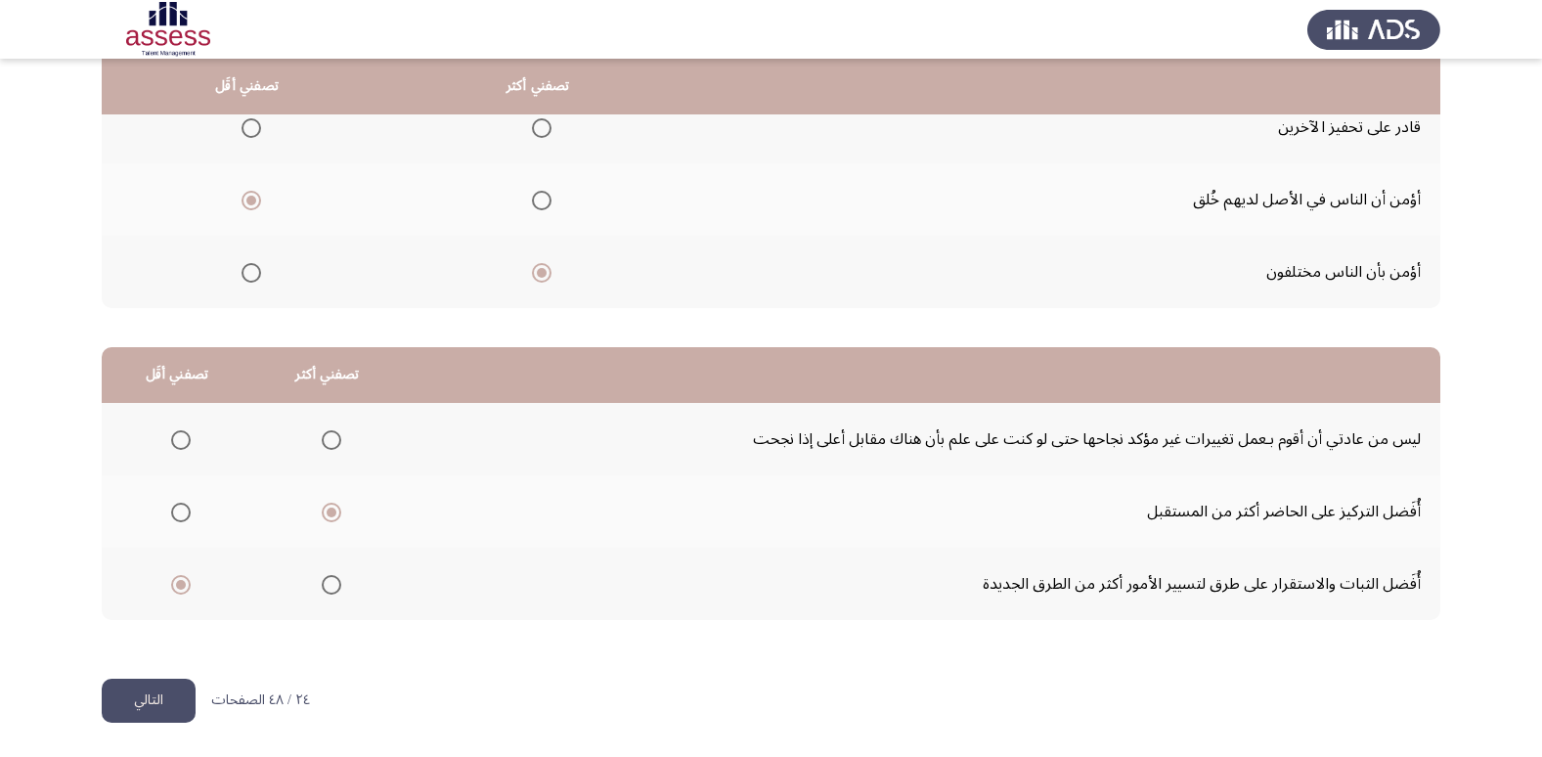
click at [178, 683] on button "التالي" at bounding box center [149, 700] width 94 height 44
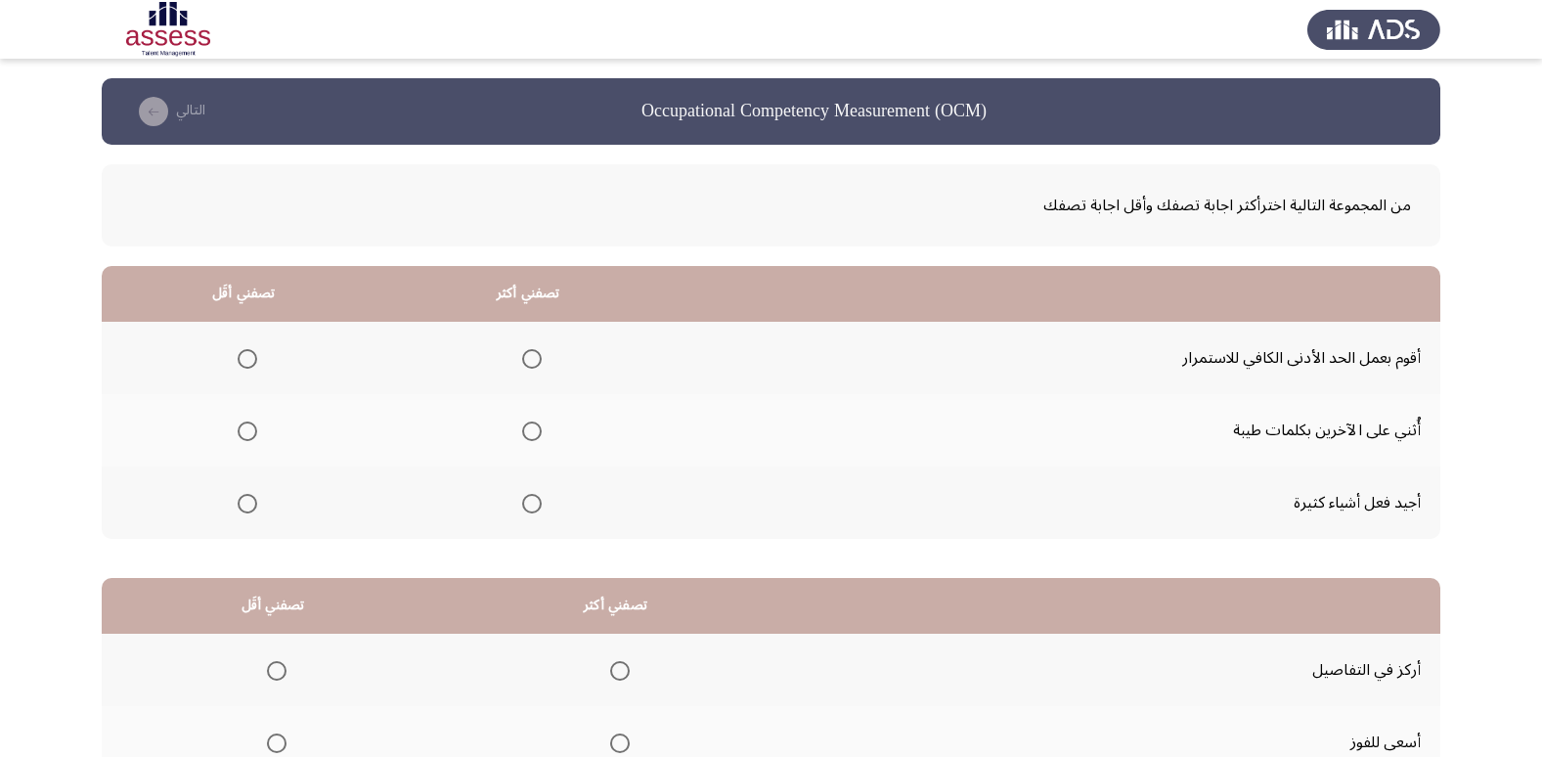
click at [256, 500] on span "Select an option" at bounding box center [248, 504] width 20 height 20
click at [256, 500] on input "Select an option" at bounding box center [248, 504] width 20 height 20
click at [536, 434] on span "Select an option" at bounding box center [532, 431] width 20 height 20
click at [536, 434] on input "Select an option" at bounding box center [532, 431] width 20 height 20
click at [238, 357] on span "Select an option" at bounding box center [248, 359] width 20 height 20
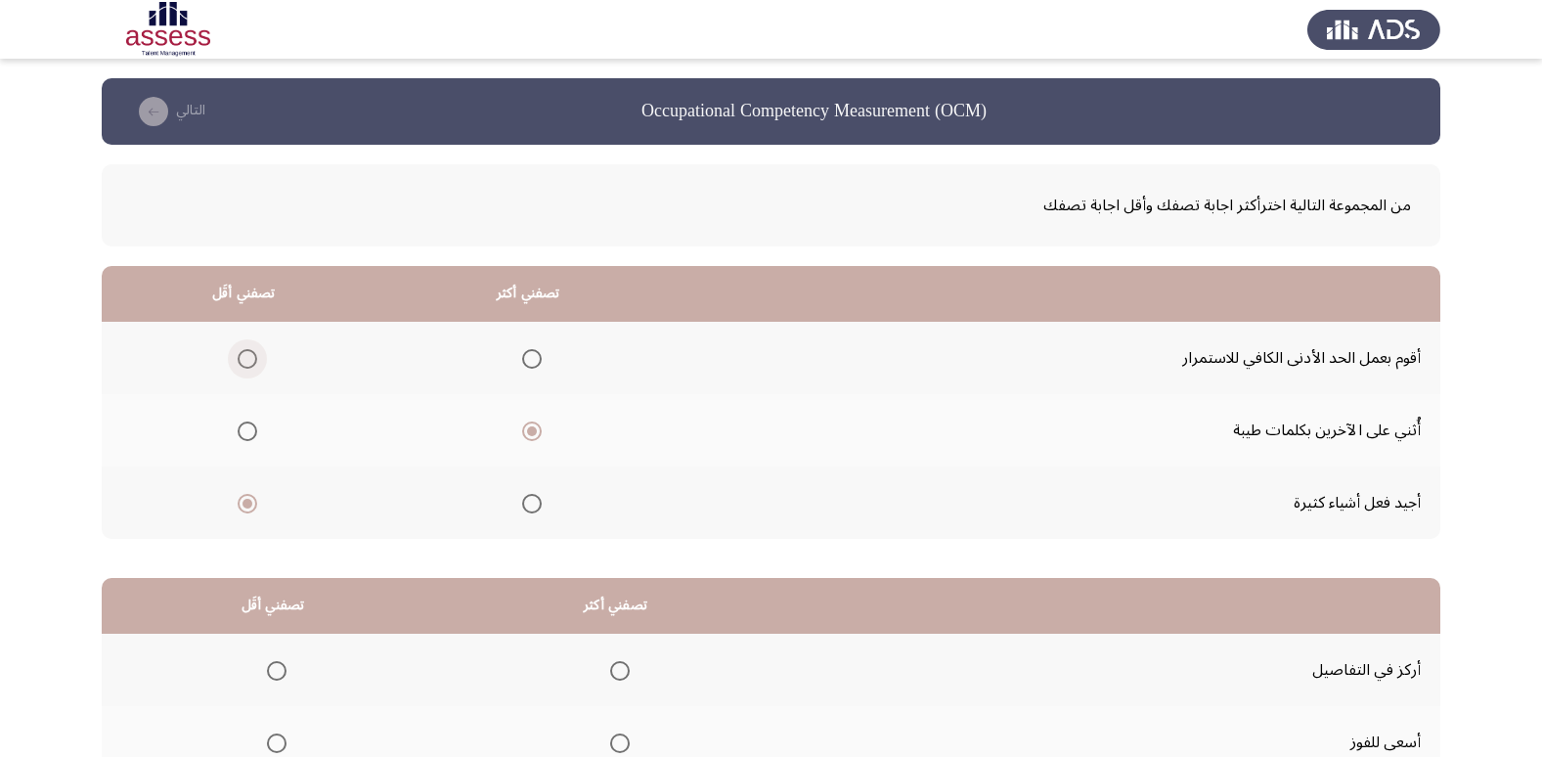
click at [238, 357] on input "Select an option" at bounding box center [248, 359] width 20 height 20
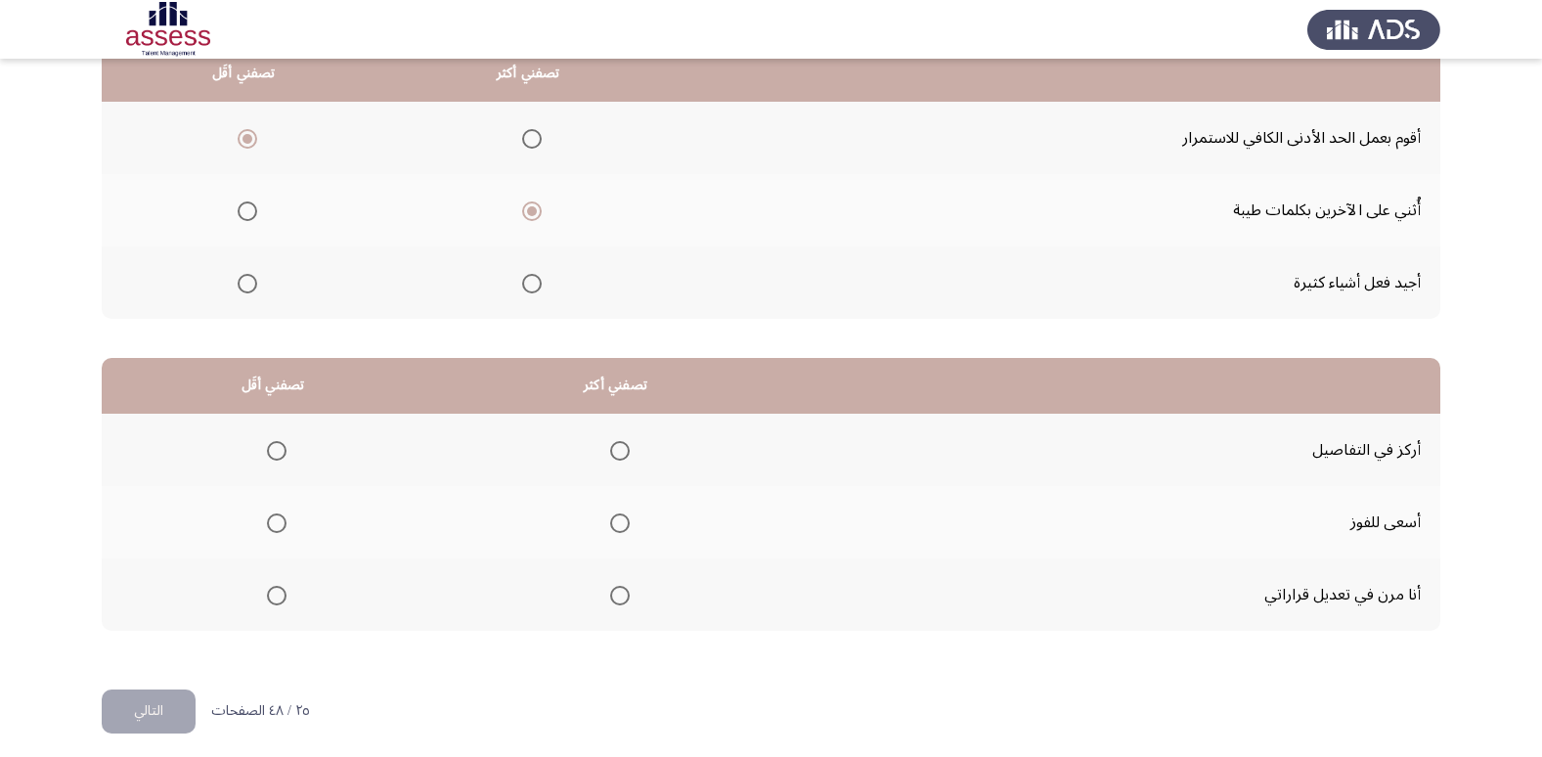
scroll to position [231, 0]
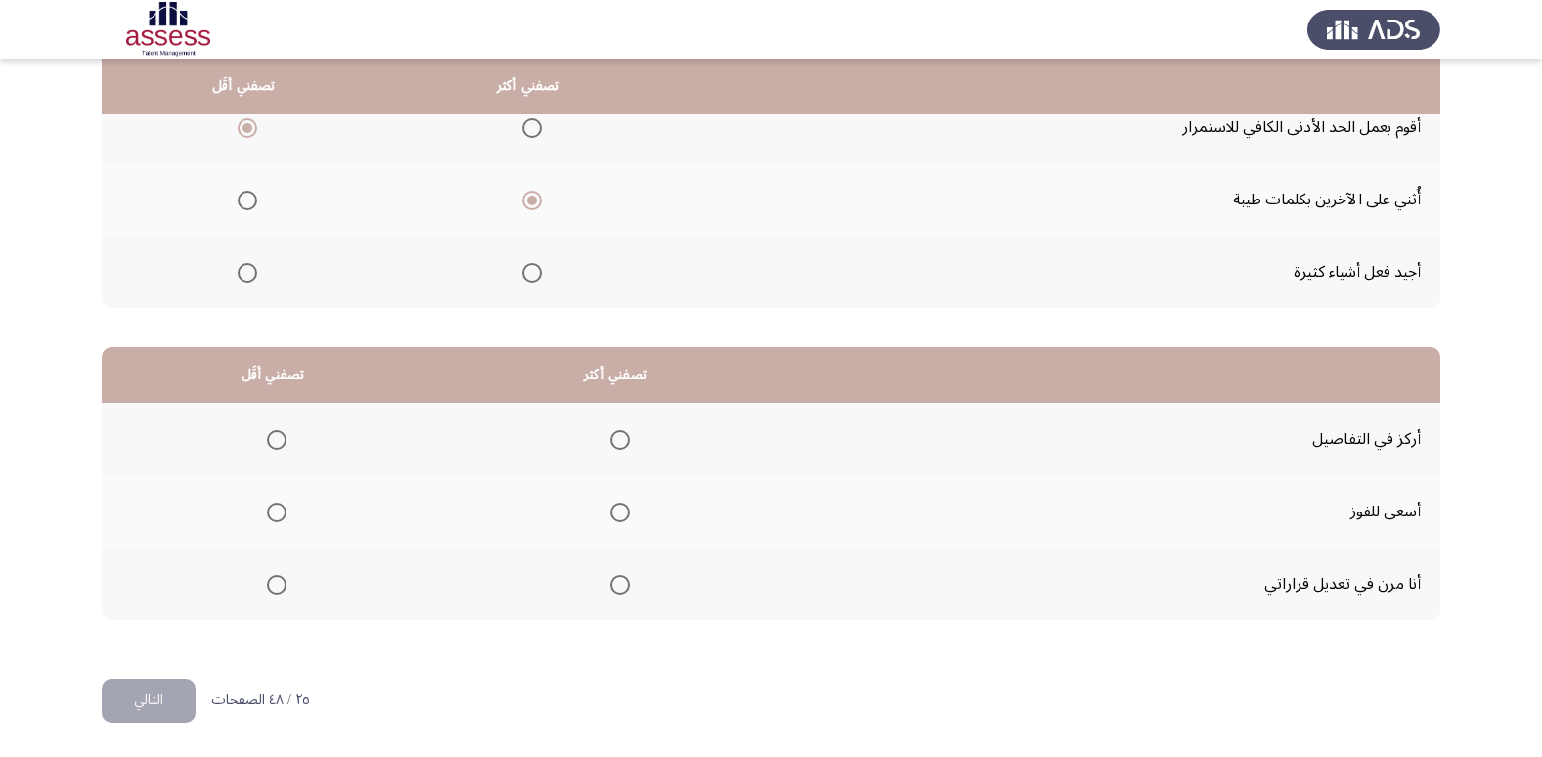
click at [610, 511] on span "Select an option" at bounding box center [620, 512] width 20 height 20
click at [610, 511] on input "Select an option" at bounding box center [620, 512] width 20 height 20
click at [288, 447] on th at bounding box center [273, 439] width 342 height 72
click at [278, 447] on span "Select an option" at bounding box center [277, 440] width 20 height 20
click at [278, 447] on input "Select an option" at bounding box center [277, 440] width 20 height 20
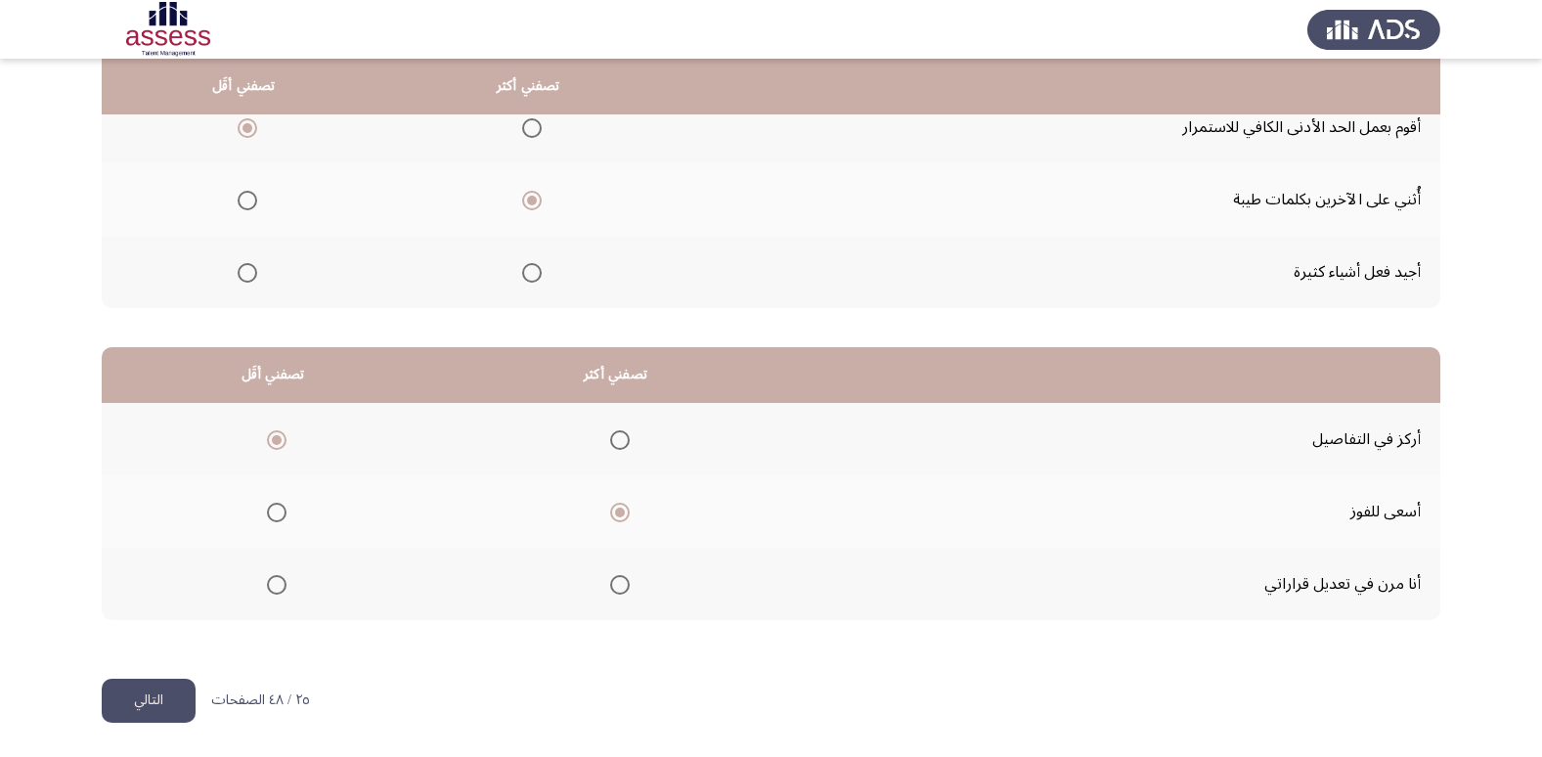
click at [177, 690] on button "التالي" at bounding box center [149, 700] width 94 height 44
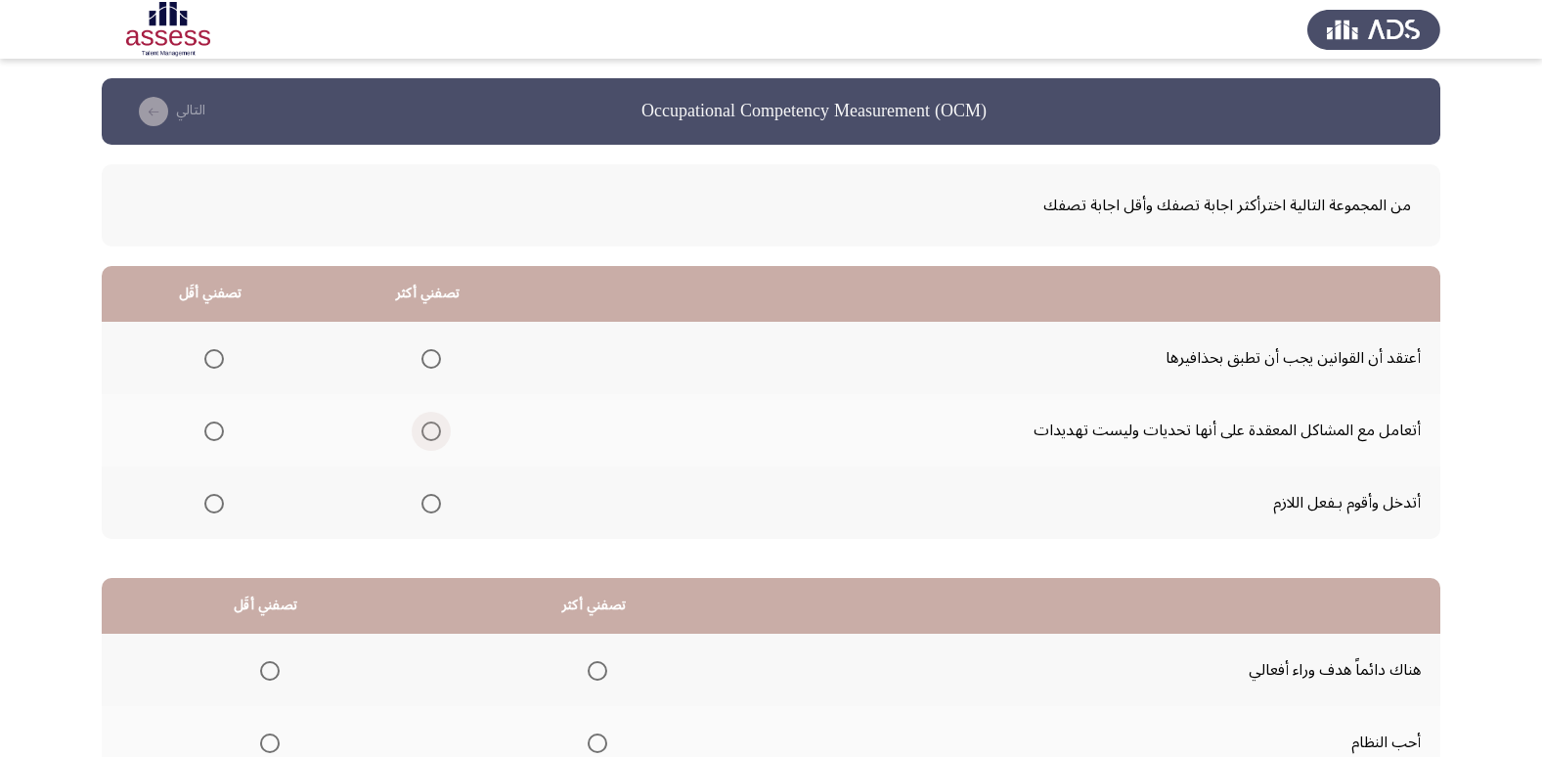
click at [433, 428] on span "Select an option" at bounding box center [431, 431] width 20 height 20
click at [433, 428] on input "Select an option" at bounding box center [431, 431] width 20 height 20
click at [207, 349] on span "Select an option" at bounding box center [214, 359] width 20 height 20
click at [207, 349] on input "Select an option" at bounding box center [214, 359] width 20 height 20
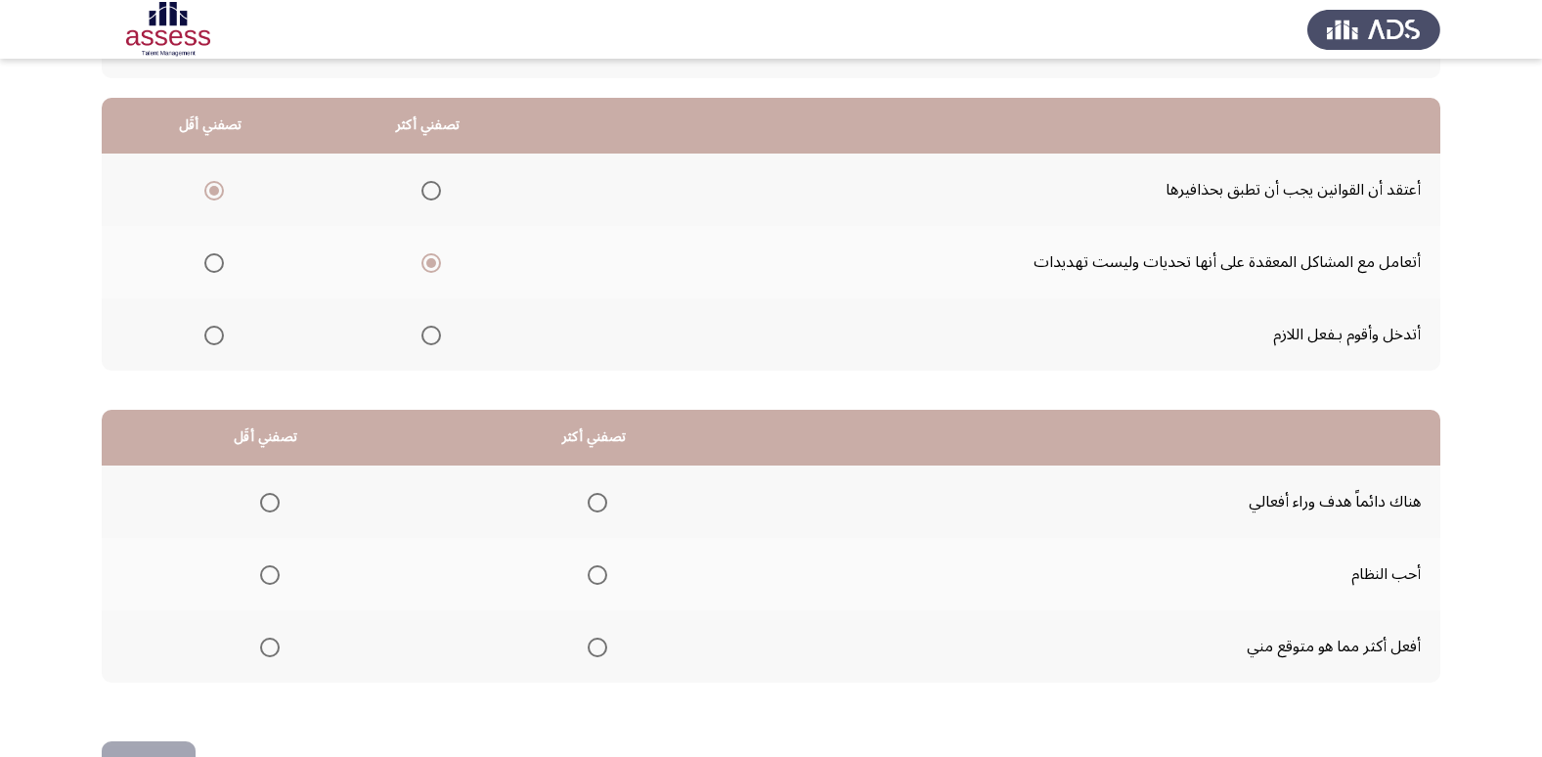
scroll to position [231, 0]
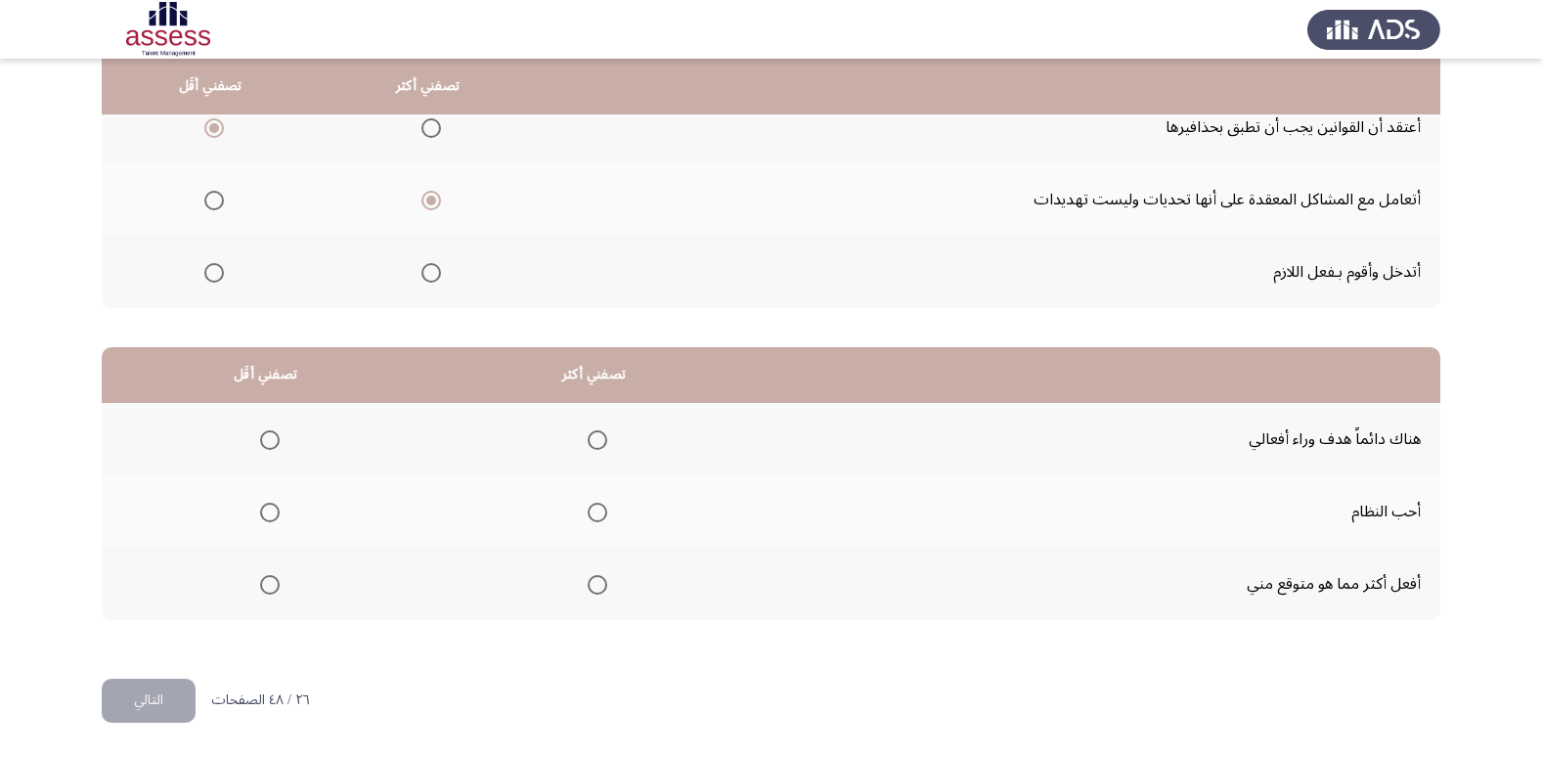
click at [202, 263] on label "Select an option" at bounding box center [209, 273] width 27 height 20
click at [204, 263] on input "Select an option" at bounding box center [214, 273] width 20 height 20
click at [600, 580] on span "Select an option" at bounding box center [597, 585] width 20 height 20
click at [600, 580] on input "Select an option" at bounding box center [597, 585] width 20 height 20
click at [257, 445] on label "Select an option" at bounding box center [265, 440] width 27 height 20
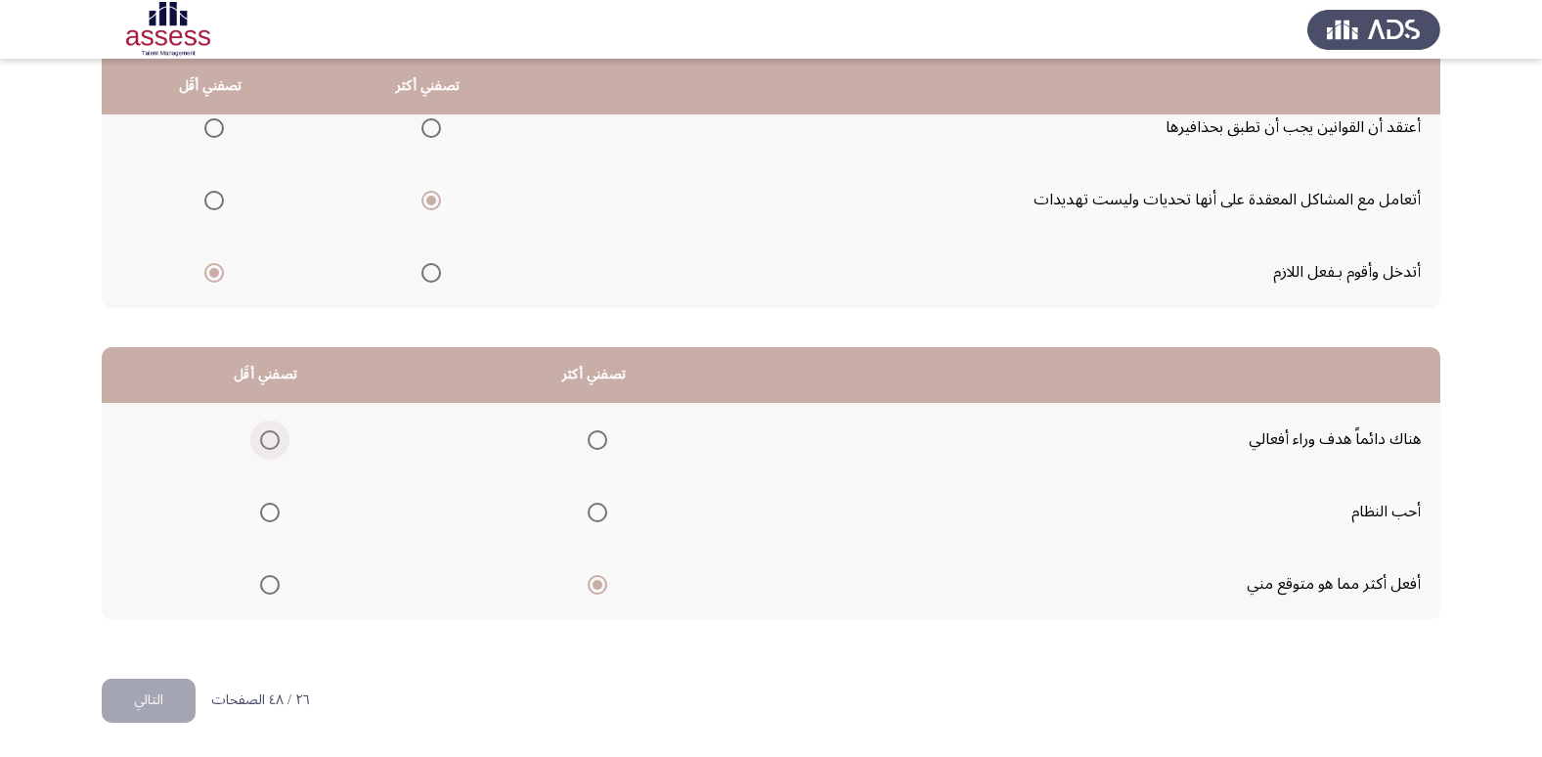
click at [260, 445] on input "Select an option" at bounding box center [270, 440] width 20 height 20
click at [219, 123] on span "Select an option" at bounding box center [214, 128] width 20 height 20
click at [219, 123] on input "Select an option" at bounding box center [214, 128] width 20 height 20
click at [215, 263] on span "Select an option" at bounding box center [214, 273] width 20 height 20
click at [215, 263] on input "Select an option" at bounding box center [214, 273] width 20 height 20
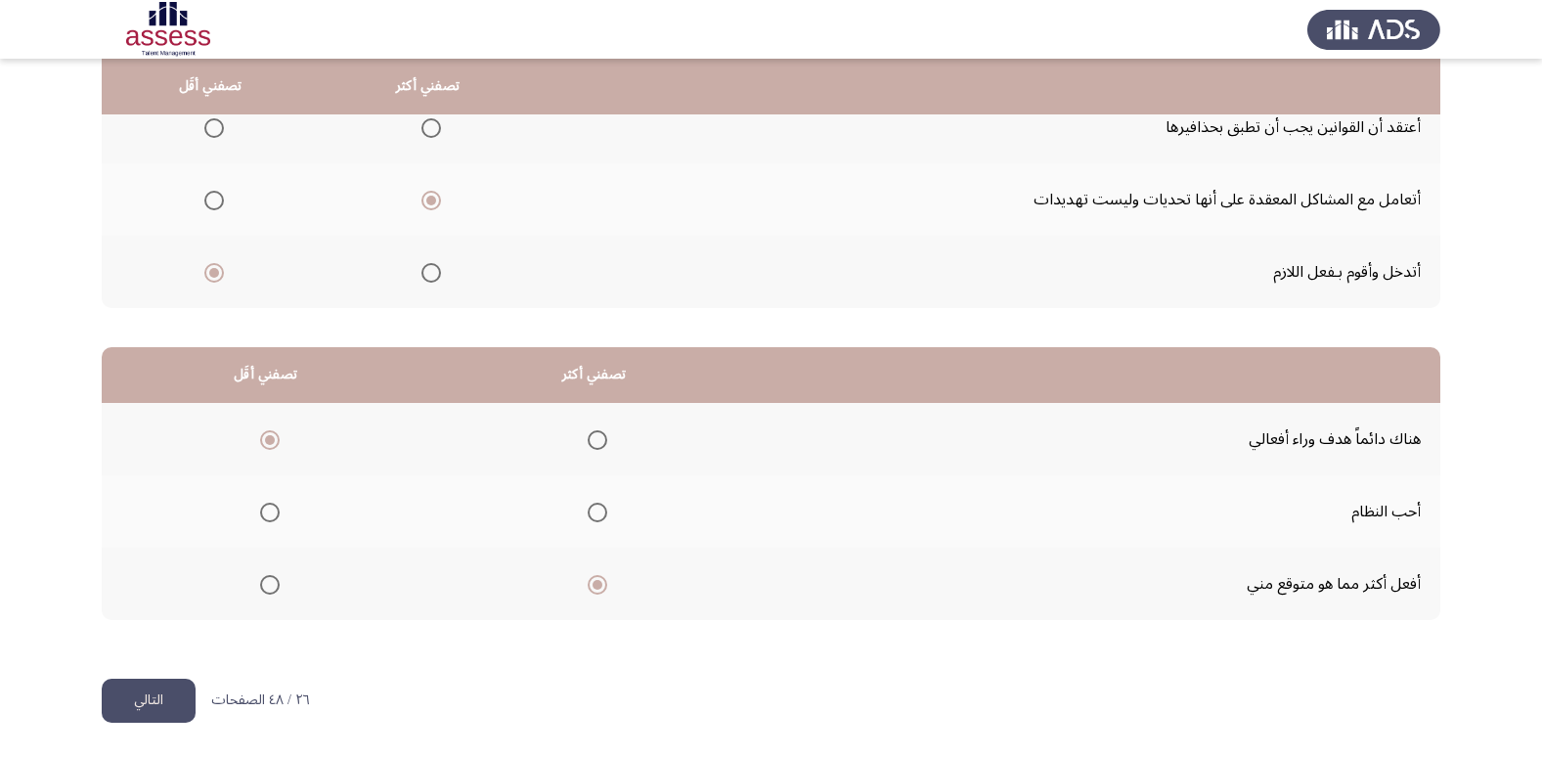
click at [159, 694] on button "التالي" at bounding box center [149, 700] width 94 height 44
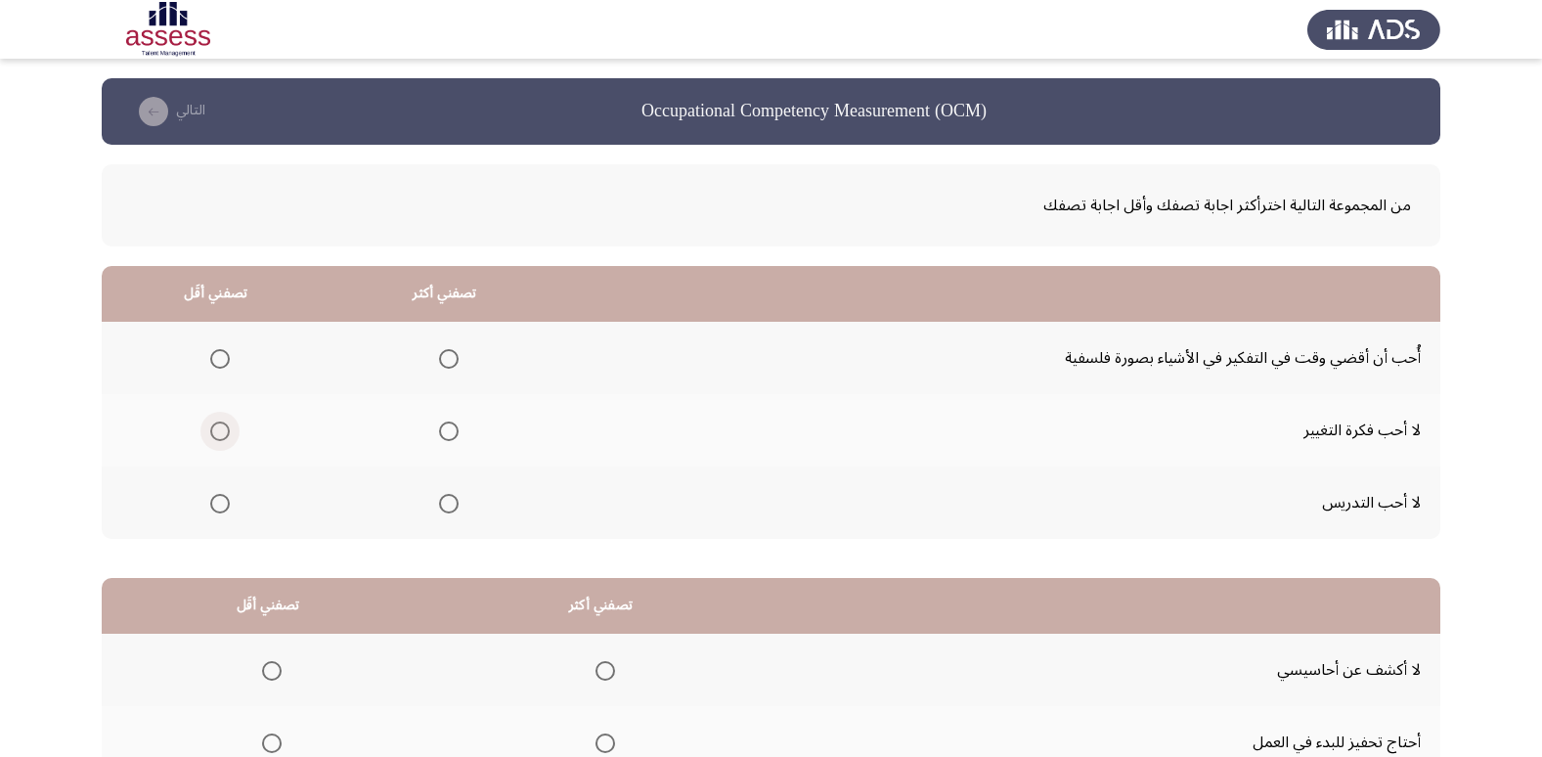
click at [223, 430] on span "Select an option" at bounding box center [220, 431] width 20 height 20
click at [223, 430] on input "Select an option" at bounding box center [220, 431] width 20 height 20
click at [457, 352] on th at bounding box center [444, 358] width 229 height 72
click at [444, 355] on span "Select an option" at bounding box center [449, 359] width 20 height 20
click at [444, 355] on input "Select an option" at bounding box center [449, 359] width 20 height 20
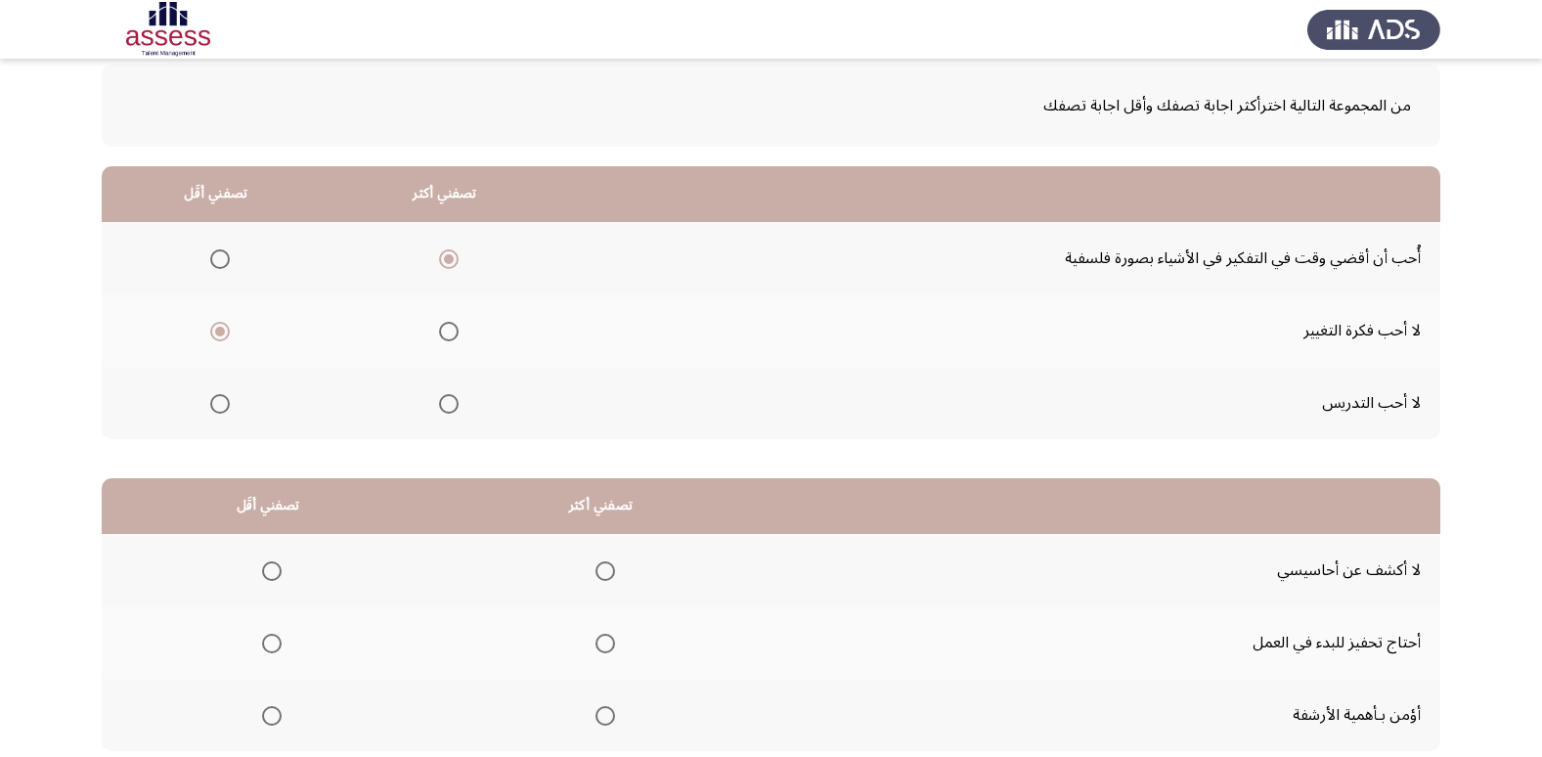
scroll to position [196, 0]
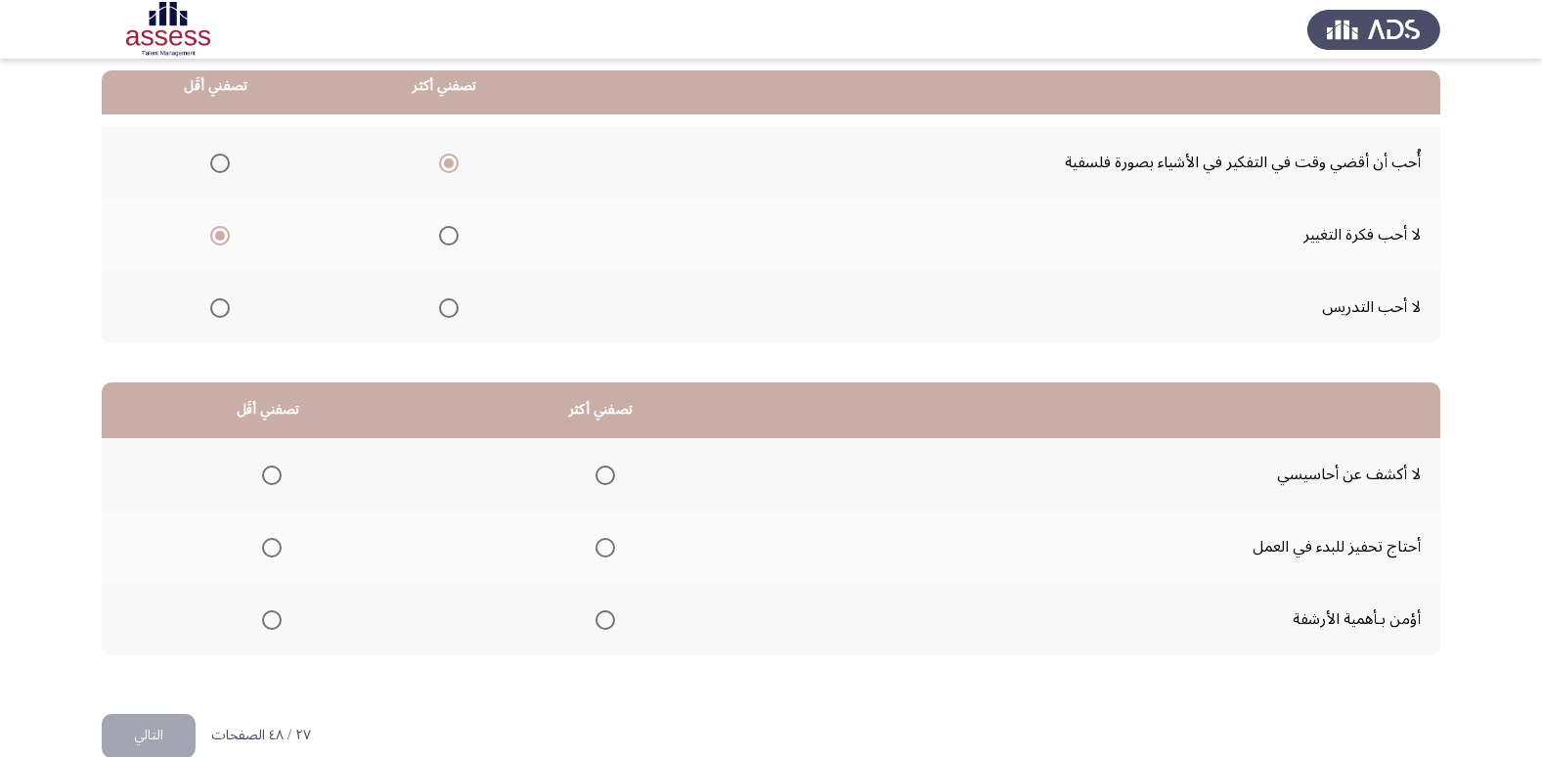
click at [610, 544] on span "Select an option" at bounding box center [605, 548] width 20 height 20
click at [610, 544] on input "Select an option" at bounding box center [605, 548] width 20 height 20
click at [276, 475] on span "Select an option" at bounding box center [272, 475] width 20 height 20
click at [276, 475] on input "Select an option" at bounding box center [272, 475] width 20 height 20
click at [158, 731] on button "التالي" at bounding box center [149, 736] width 94 height 44
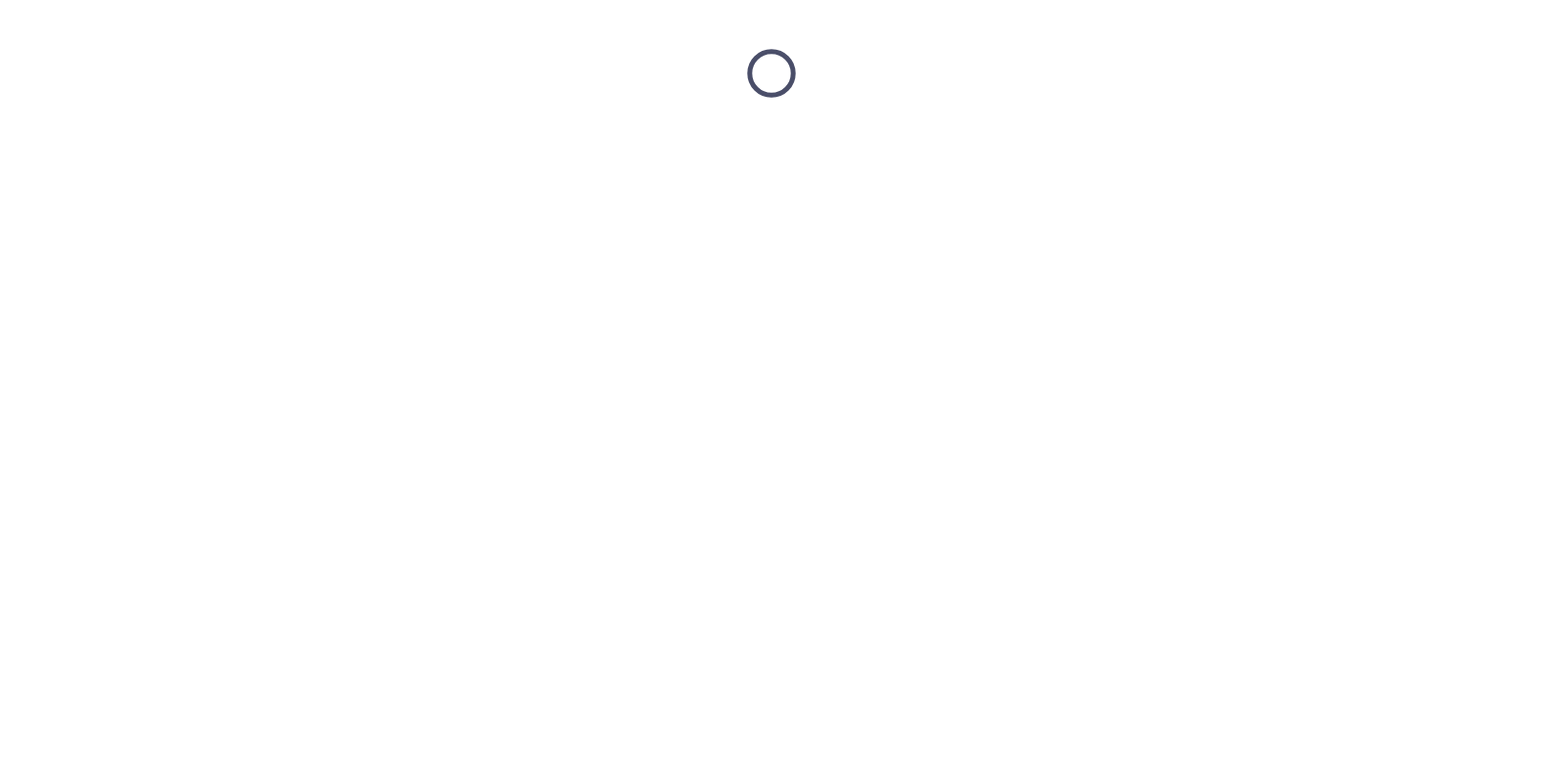
scroll to position [0, 0]
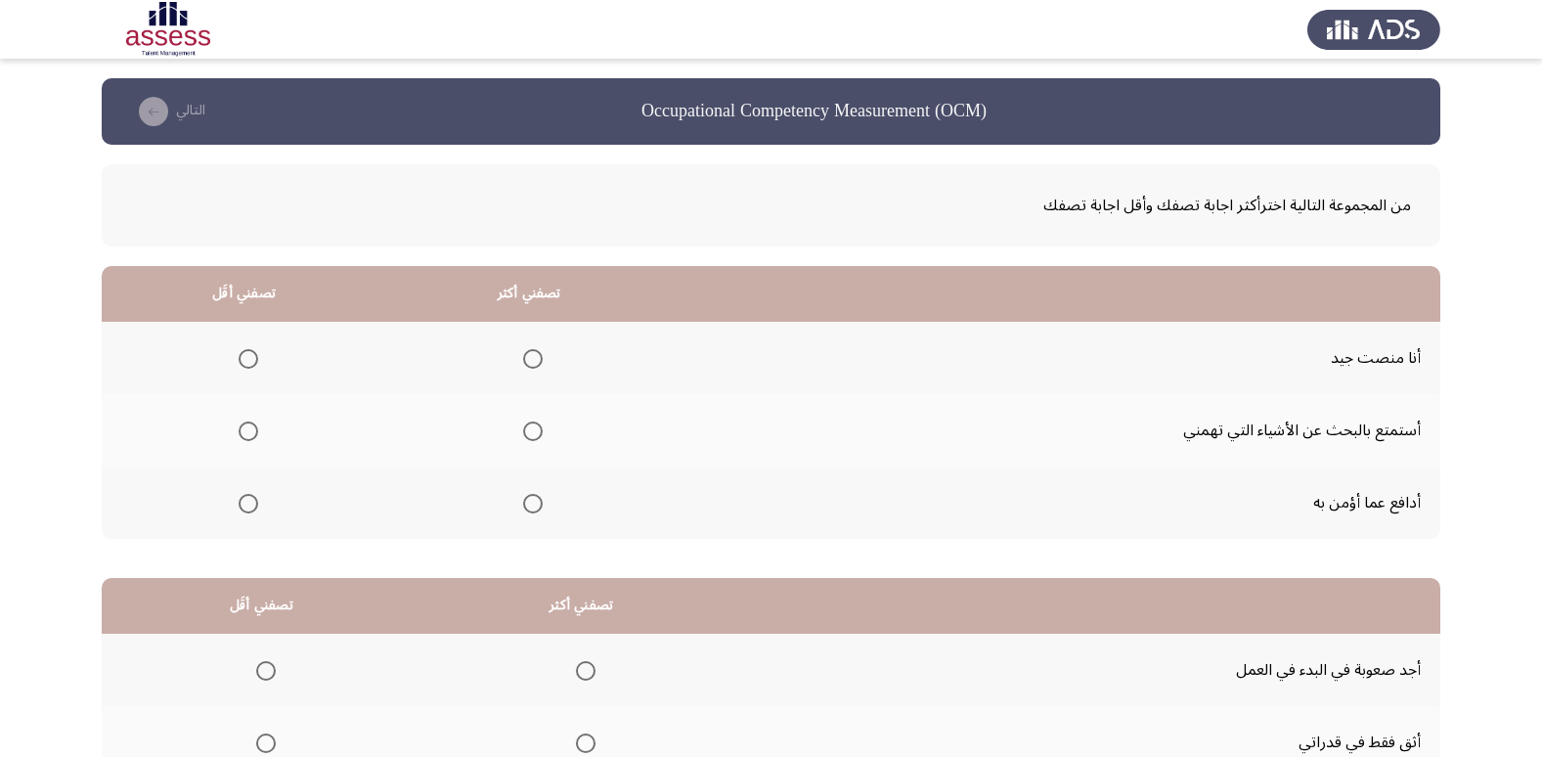
click at [539, 501] on span "Select an option" at bounding box center [533, 504] width 20 height 20
click at [539, 501] on input "Select an option" at bounding box center [533, 504] width 20 height 20
click at [243, 441] on mat-radio-group "Select an option" at bounding box center [244, 429] width 27 height 33
click at [252, 422] on span "Select an option" at bounding box center [249, 431] width 20 height 20
click at [252, 422] on input "Select an option" at bounding box center [249, 431] width 20 height 20
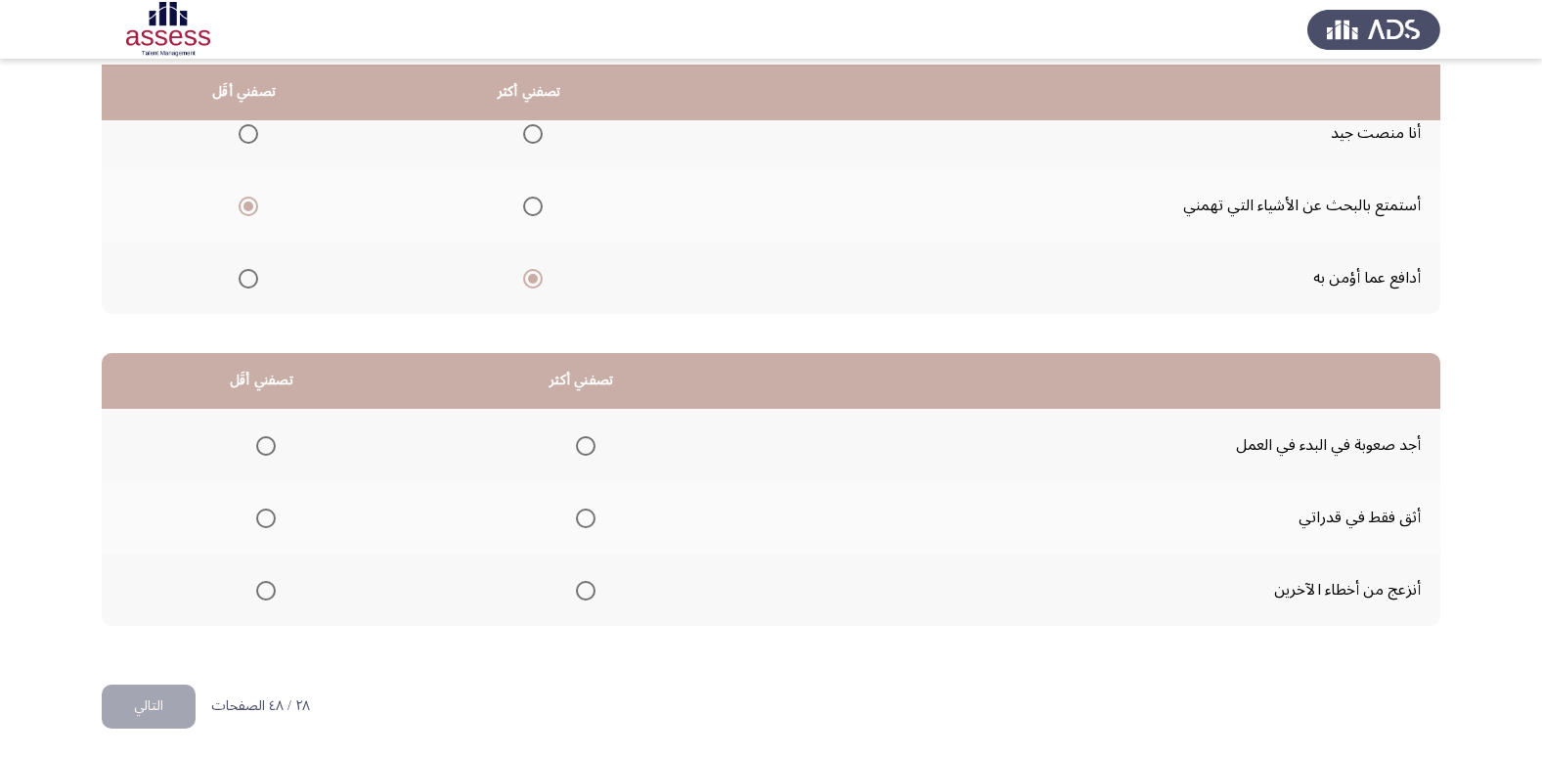
scroll to position [231, 0]
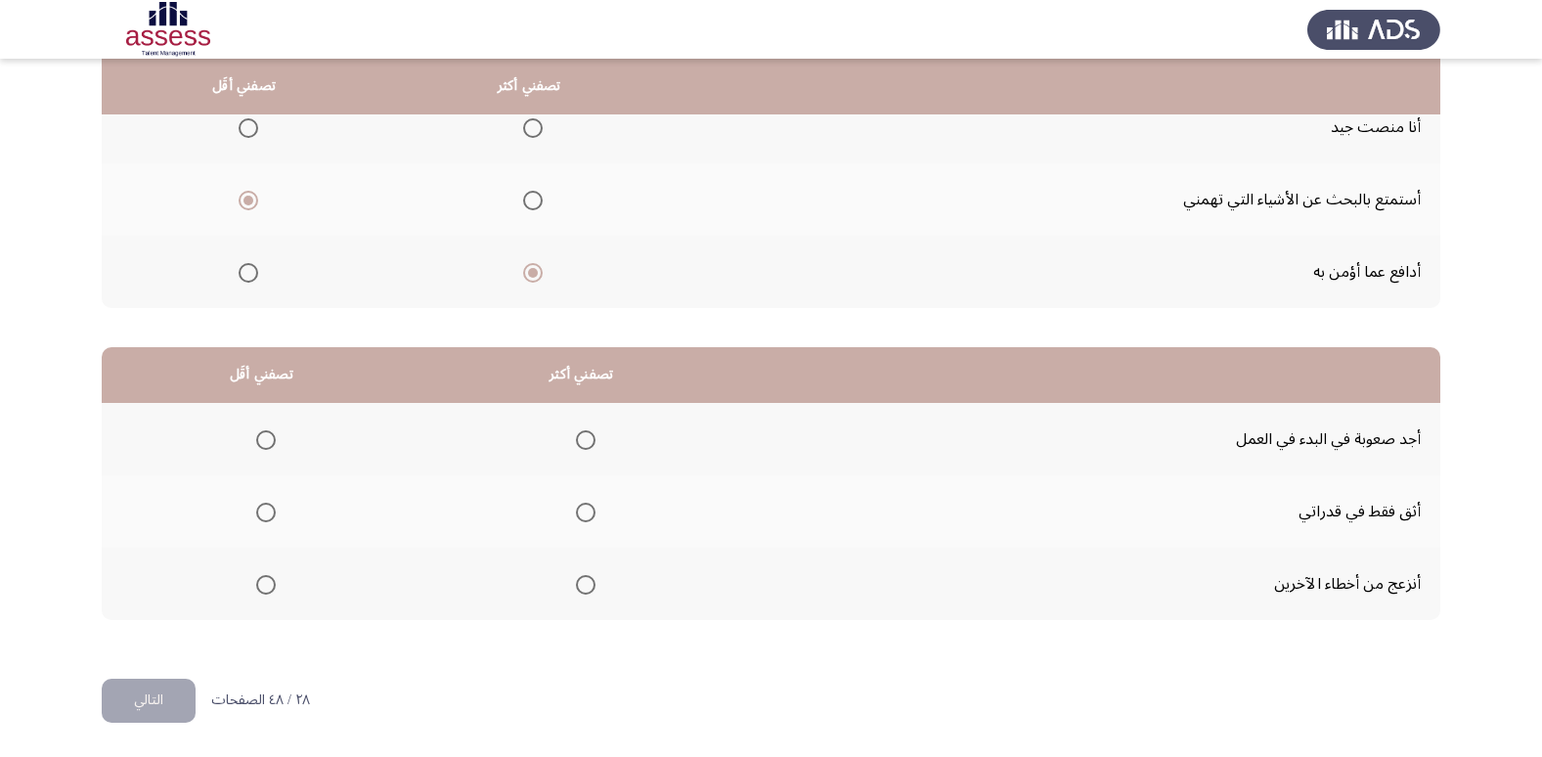
click at [258, 587] on span "Select an option" at bounding box center [266, 585] width 20 height 20
click at [258, 587] on input "Select an option" at bounding box center [266, 585] width 20 height 20
click at [576, 433] on span "Select an option" at bounding box center [586, 440] width 20 height 20
click at [576, 433] on input "Select an option" at bounding box center [586, 440] width 20 height 20
click at [186, 680] on button "التالي" at bounding box center [149, 700] width 94 height 44
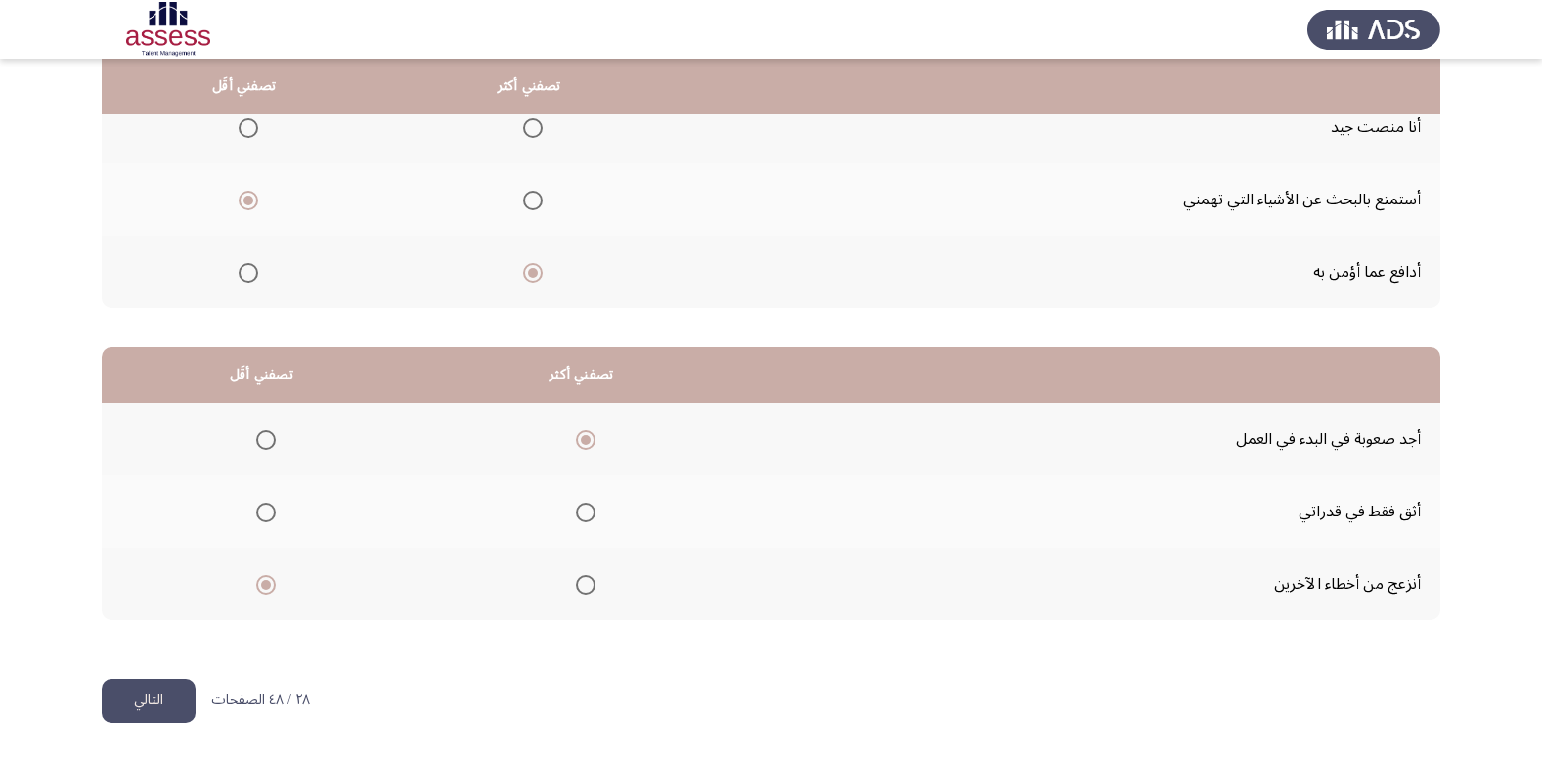
scroll to position [0, 0]
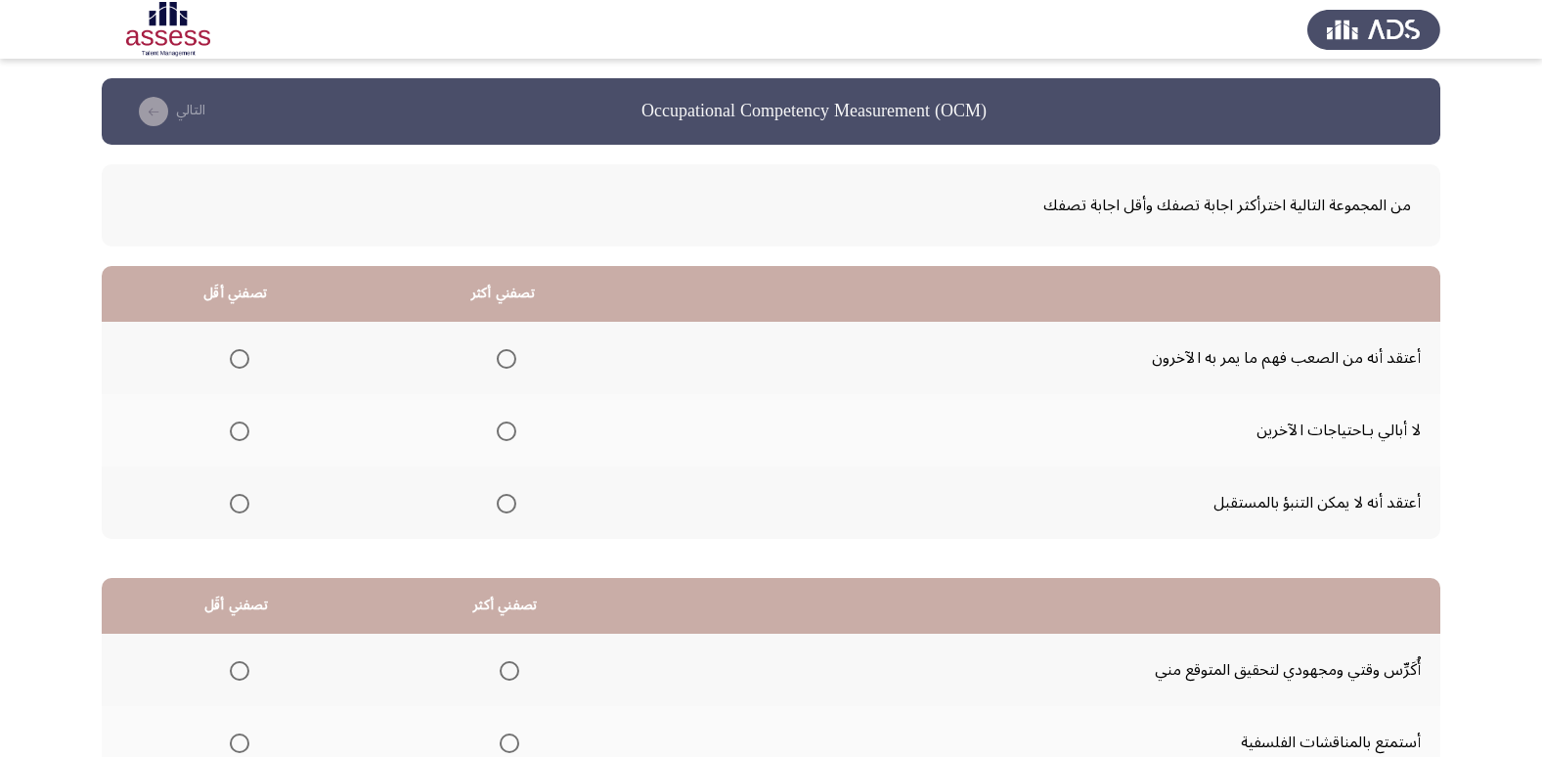
click at [238, 420] on mat-radio-button "Select an option" at bounding box center [235, 430] width 27 height 21
click at [228, 434] on label "Select an option" at bounding box center [235, 431] width 27 height 20
click at [230, 434] on input "Select an option" at bounding box center [240, 431] width 20 height 20
click at [507, 512] on span "Select an option" at bounding box center [507, 504] width 20 height 20
click at [507, 512] on input "Select an option" at bounding box center [507, 504] width 20 height 20
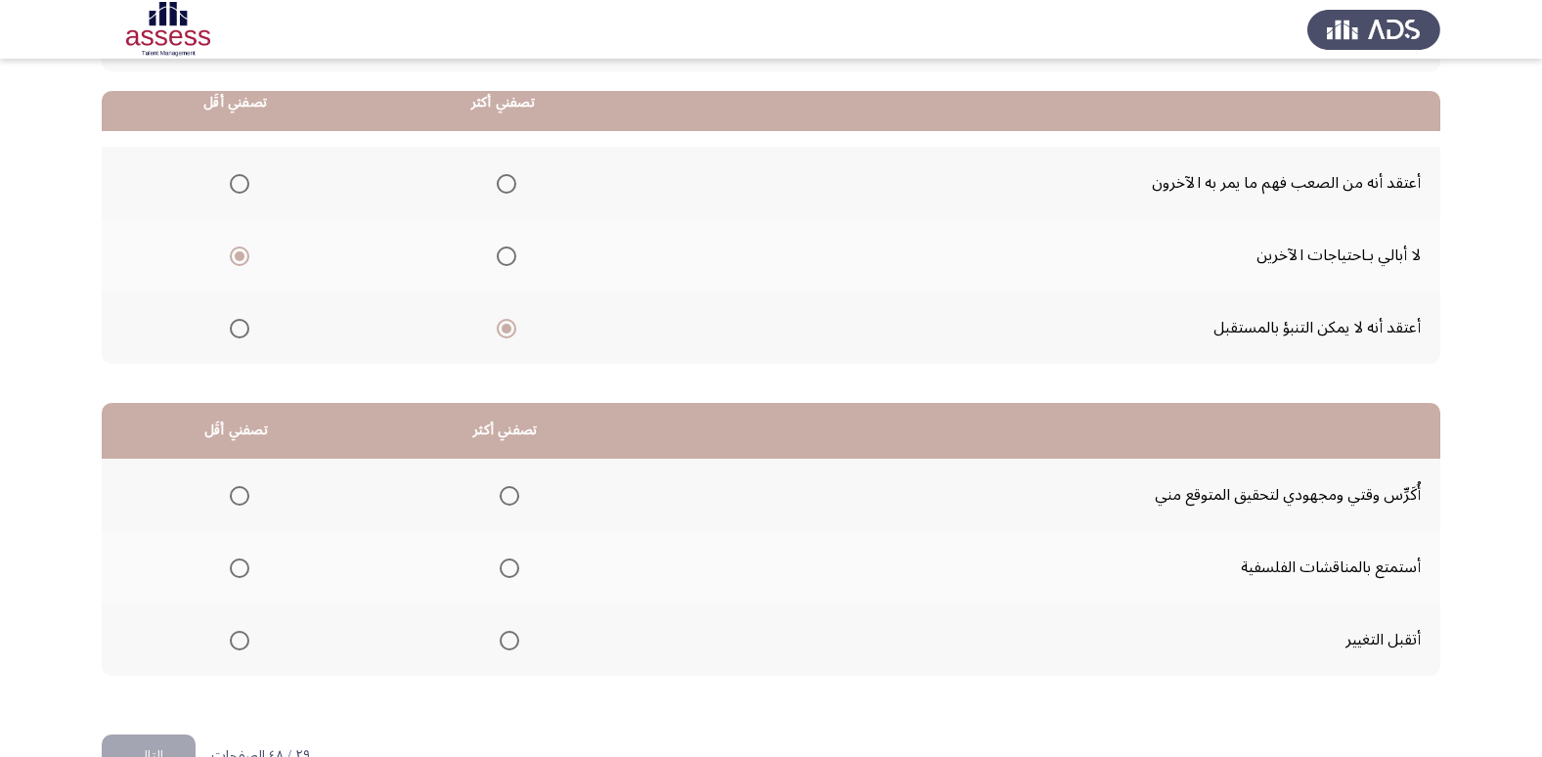
scroll to position [231, 0]
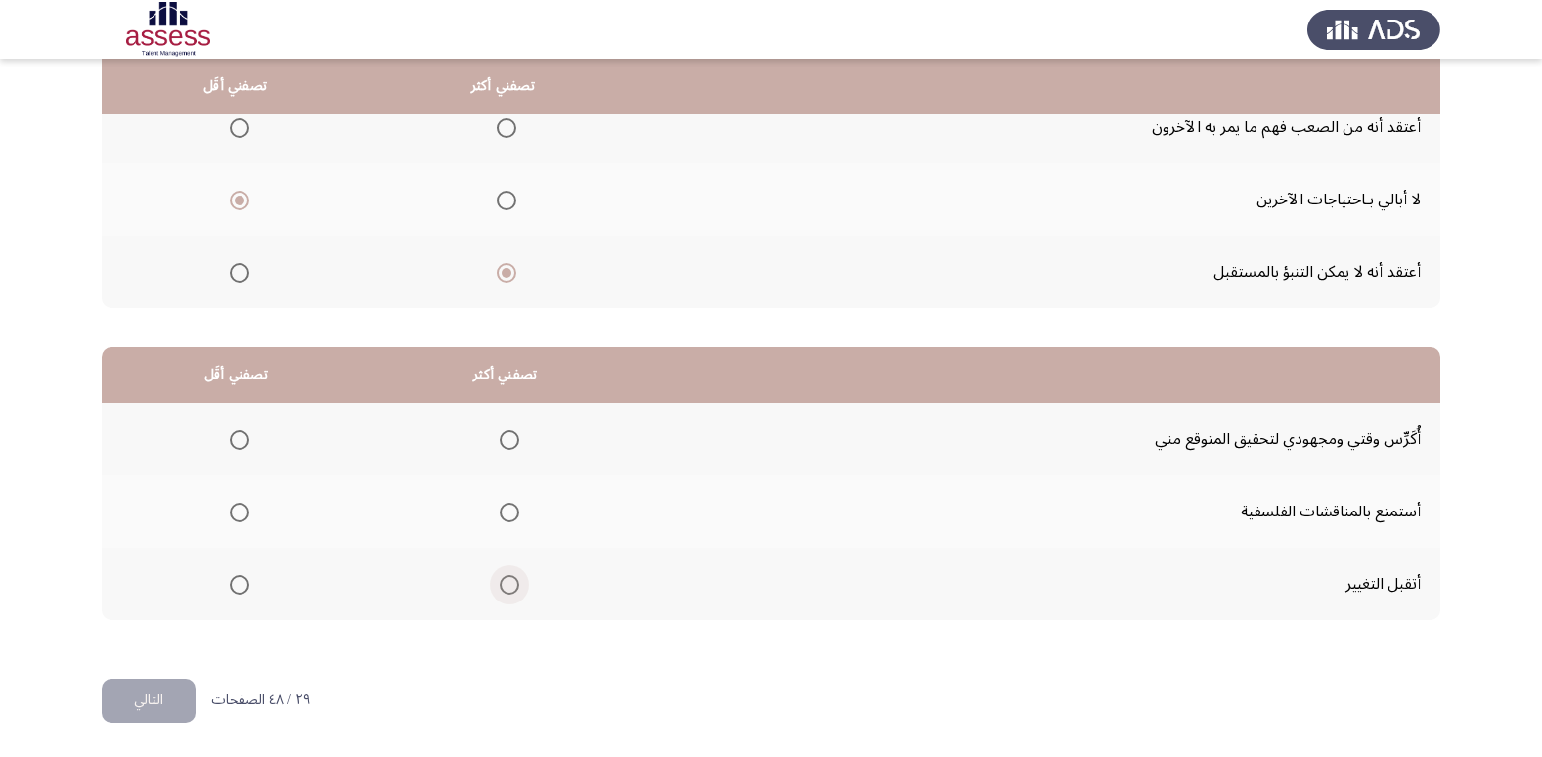
click at [502, 575] on span "Select an option" at bounding box center [510, 585] width 20 height 20
click at [502, 575] on input "Select an option" at bounding box center [510, 585] width 20 height 20
click at [244, 502] on span "Select an option" at bounding box center [240, 512] width 20 height 20
click at [244, 502] on input "Select an option" at bounding box center [240, 512] width 20 height 20
click at [173, 687] on button "التالي" at bounding box center [149, 700] width 94 height 44
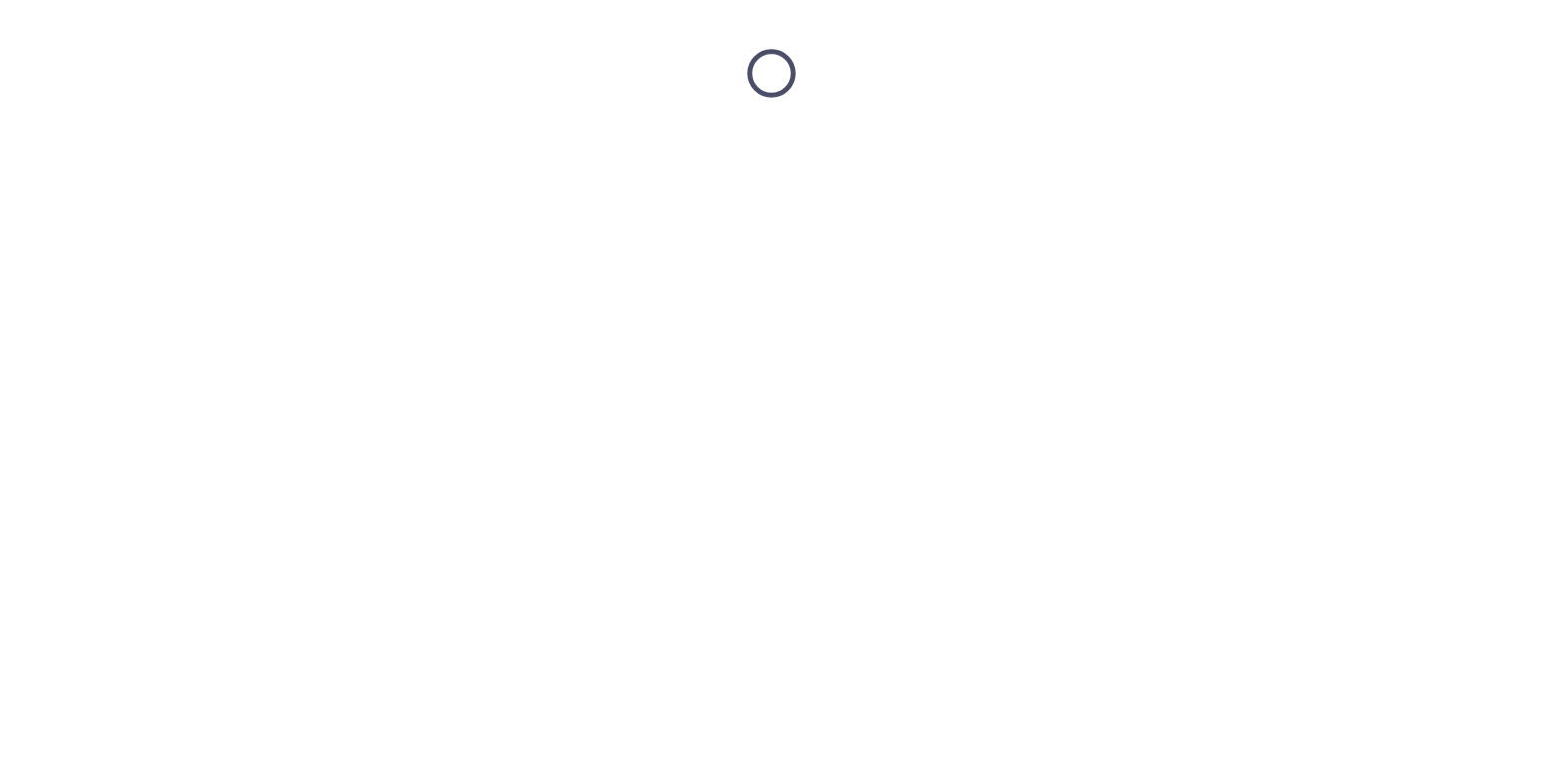
scroll to position [0, 0]
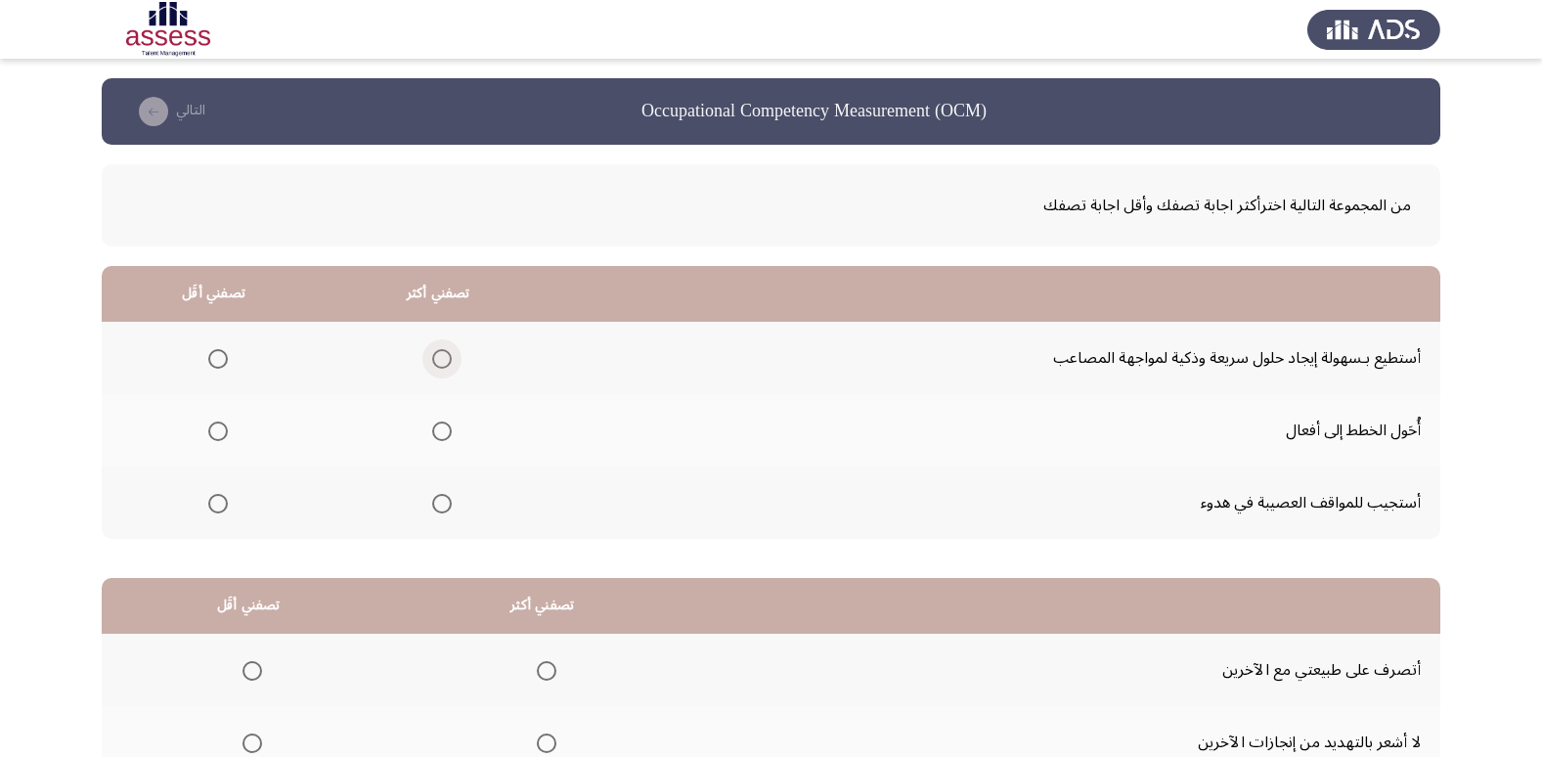
click at [434, 355] on span "Select an option" at bounding box center [442, 359] width 20 height 20
click at [434, 355] on input "Select an option" at bounding box center [442, 359] width 20 height 20
click at [227, 500] on th at bounding box center [214, 502] width 224 height 72
click at [215, 429] on span "Select an option" at bounding box center [218, 431] width 20 height 20
click at [215, 429] on input "Select an option" at bounding box center [218, 431] width 20 height 20
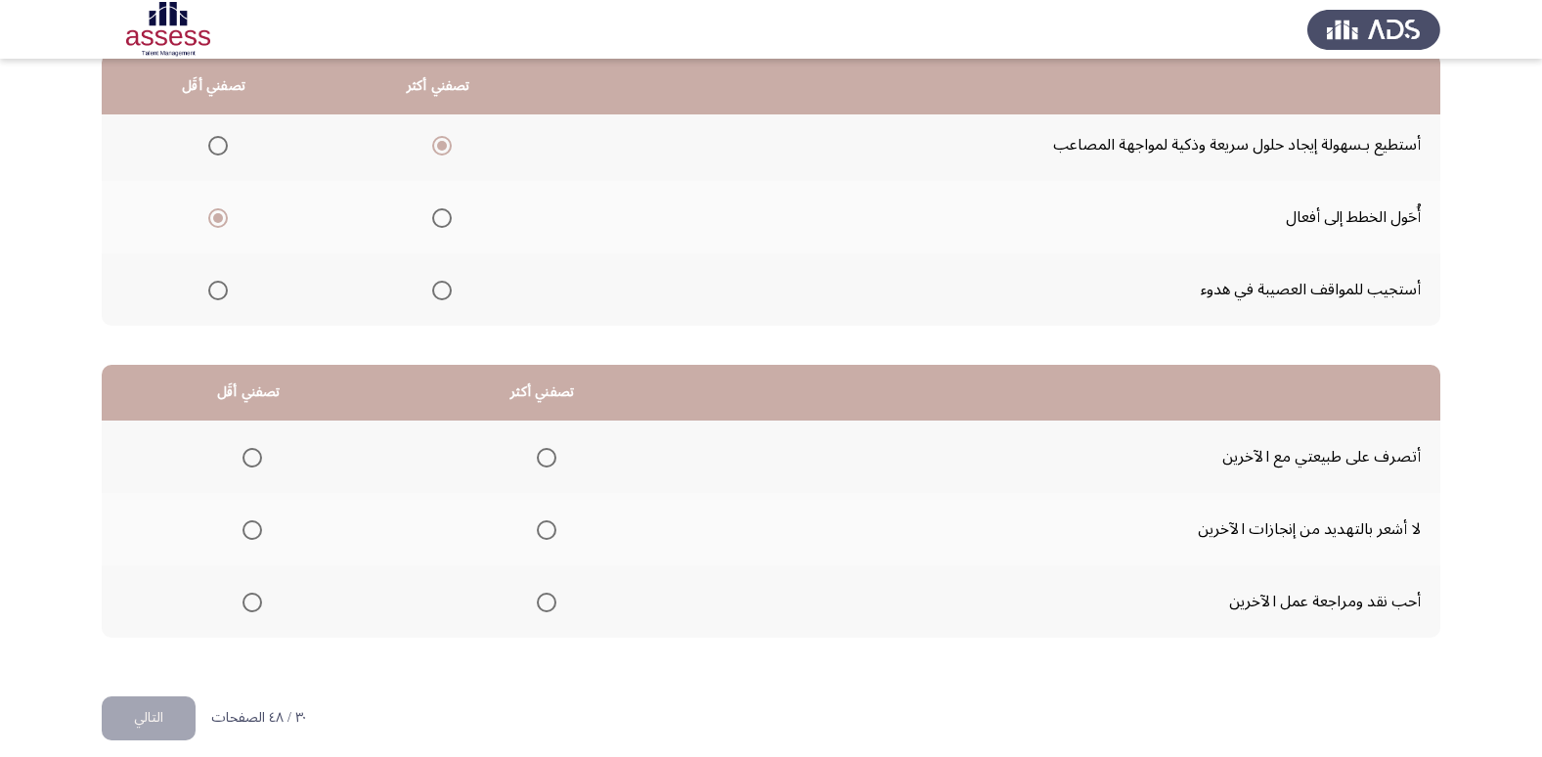
scroll to position [231, 0]
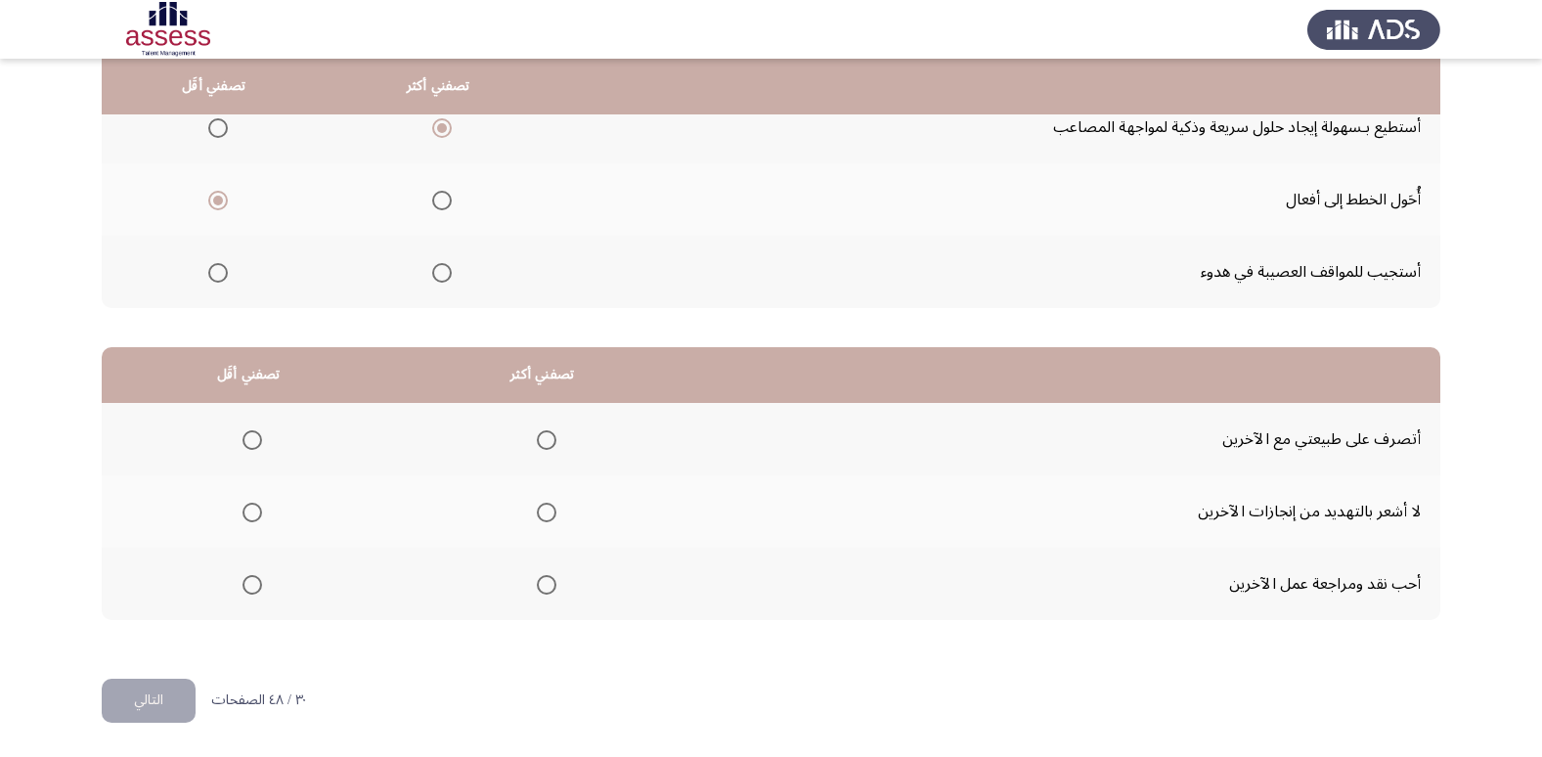
click at [239, 503] on label "Select an option" at bounding box center [248, 512] width 27 height 20
click at [242, 503] on input "Select an option" at bounding box center [252, 512] width 20 height 20
click at [556, 444] on th at bounding box center [542, 439] width 294 height 72
click at [545, 432] on span "Select an option" at bounding box center [547, 440] width 20 height 20
click at [545, 432] on input "Select an option" at bounding box center [547, 440] width 20 height 20
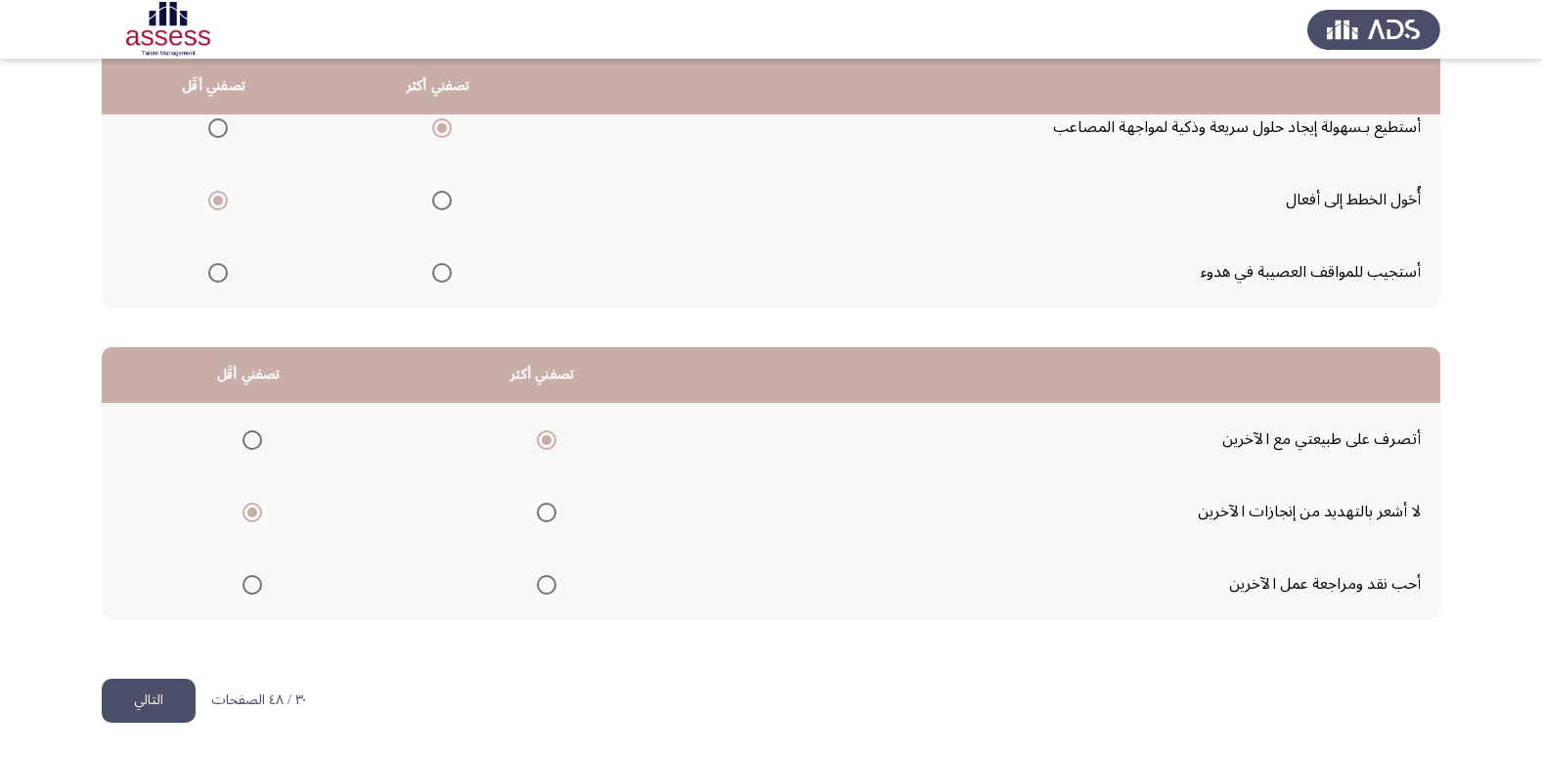
click at [195, 690] on button "التالي" at bounding box center [149, 700] width 94 height 44
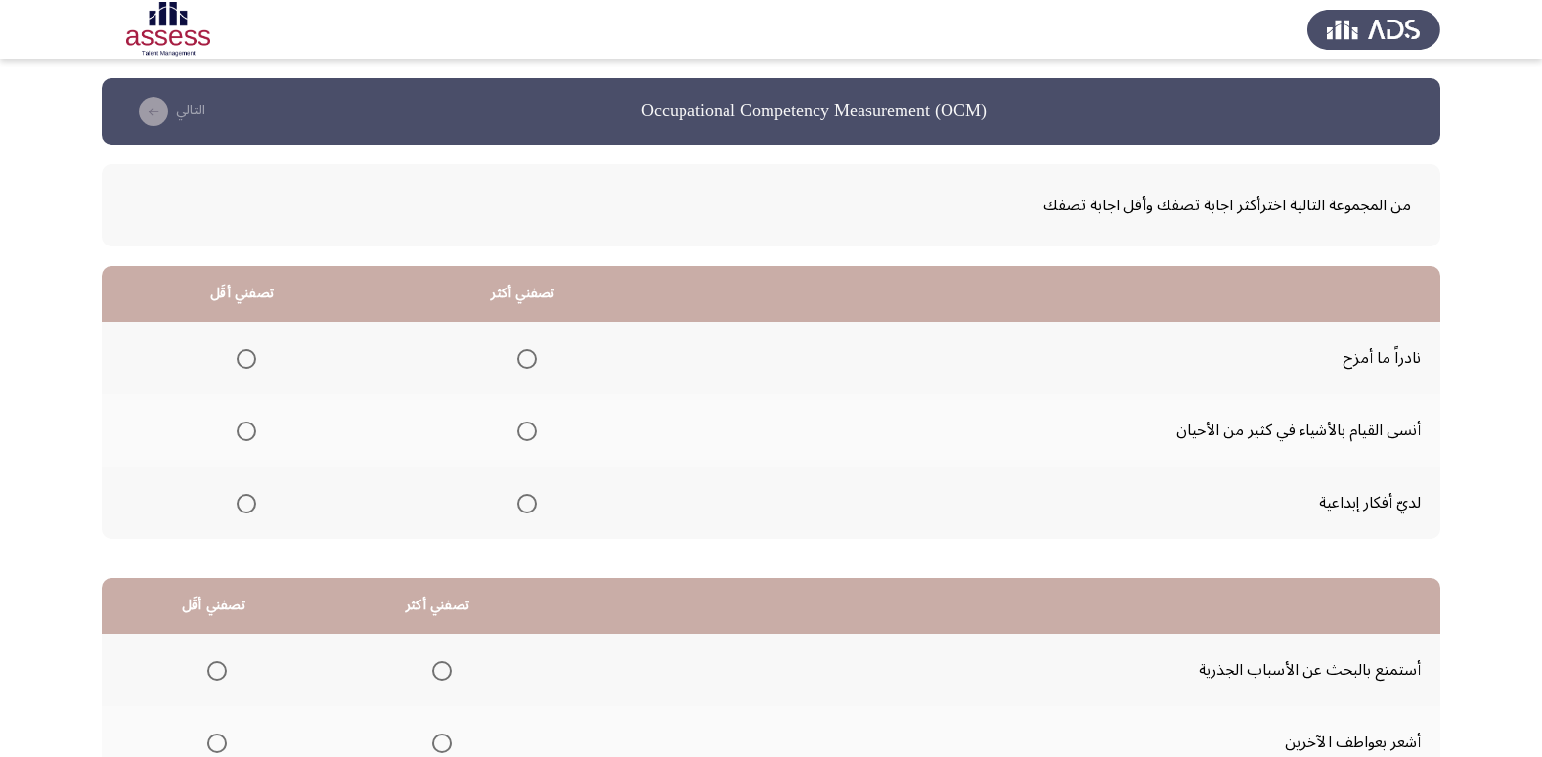
click at [247, 348] on mat-radio-button "Select an option" at bounding box center [242, 358] width 27 height 21
click at [244, 357] on span "Select an option" at bounding box center [247, 359] width 20 height 20
click at [244, 357] on input "Select an option" at bounding box center [247, 359] width 20 height 20
click at [525, 504] on span "Select an option" at bounding box center [527, 504] width 20 height 20
click at [525, 504] on input "Select an option" at bounding box center [527, 504] width 20 height 20
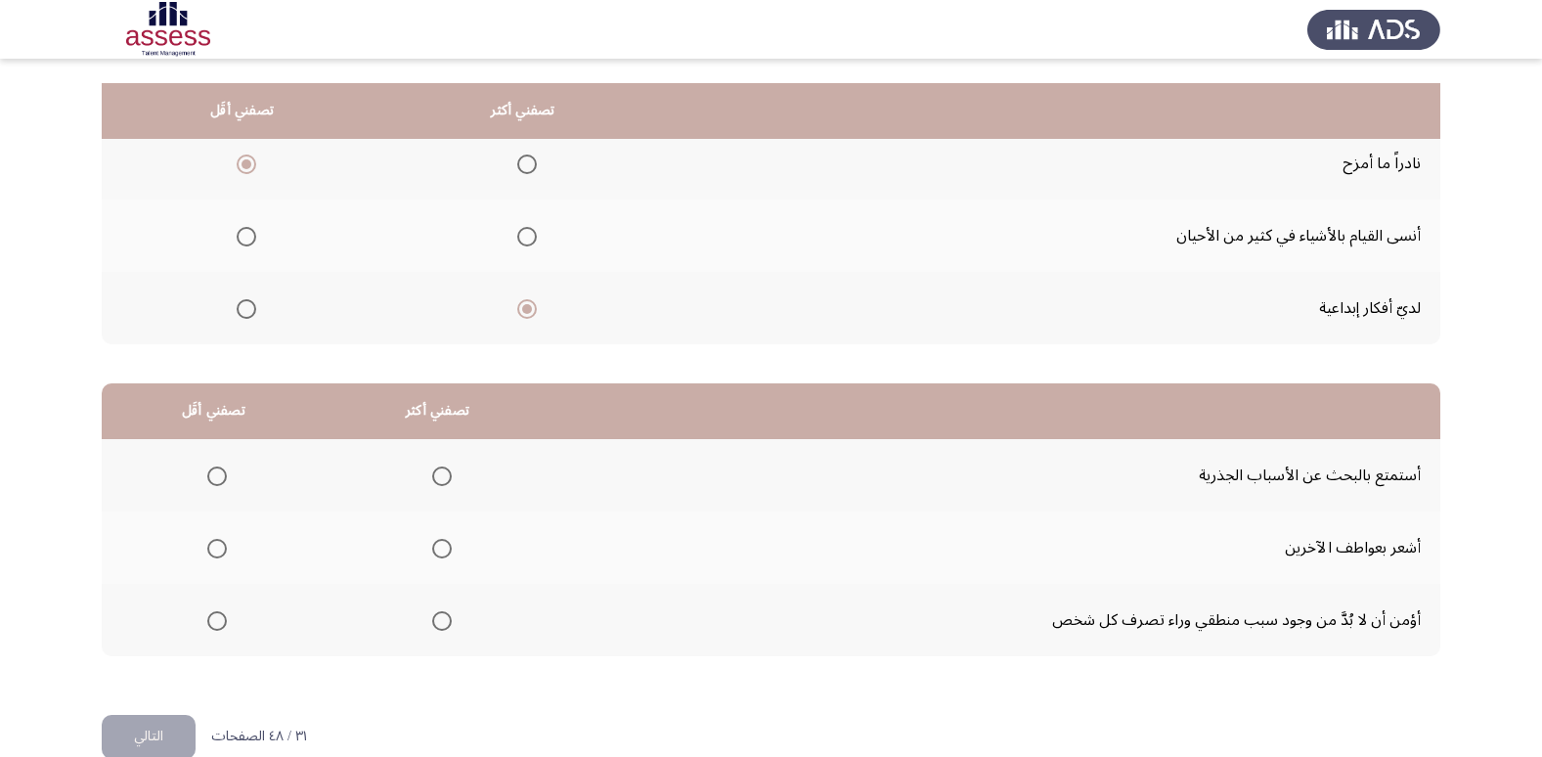
scroll to position [219, 0]
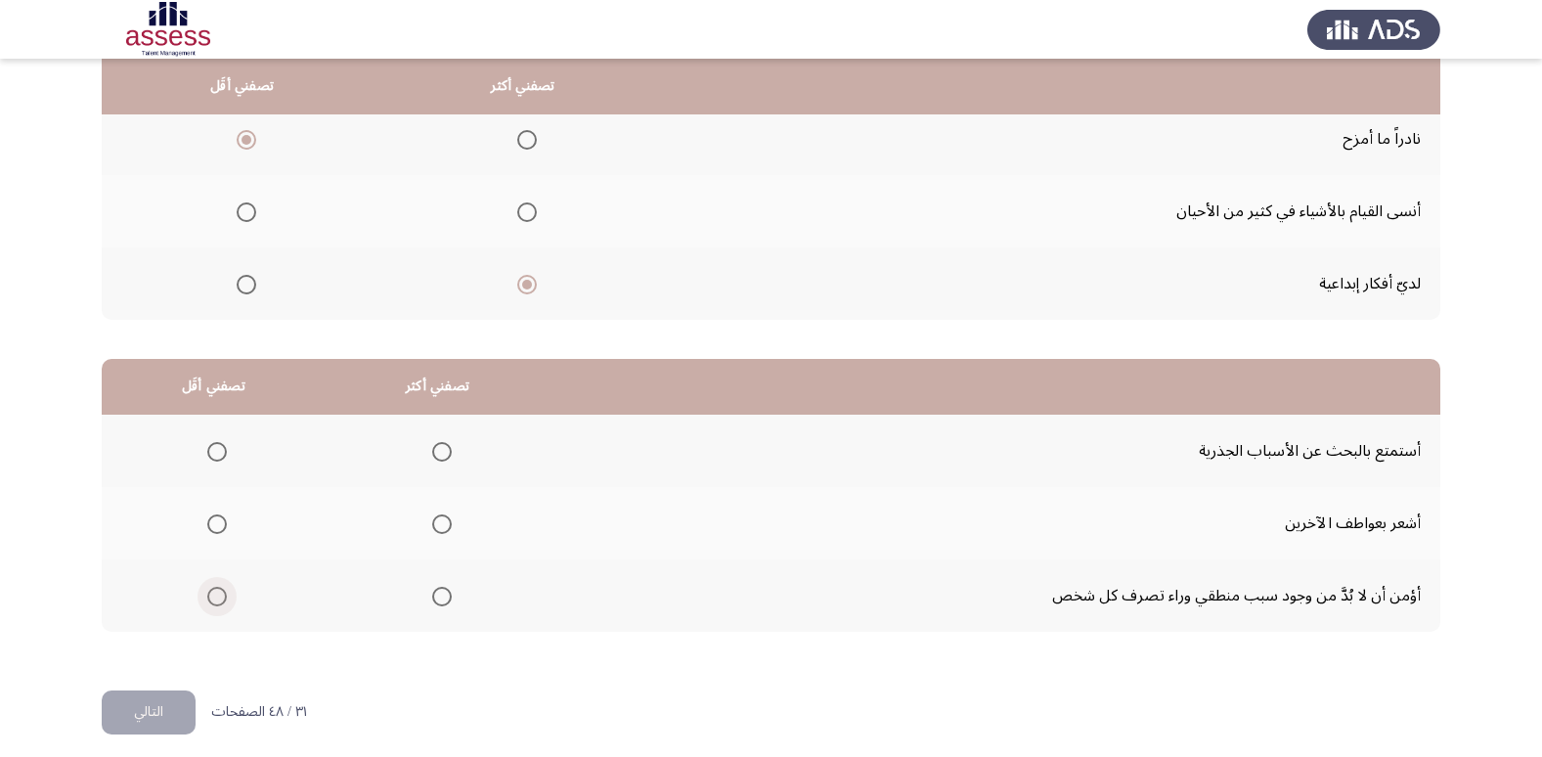
click at [207, 598] on span "Select an option" at bounding box center [217, 597] width 20 height 20
click at [207, 598] on input "Select an option" at bounding box center [217, 597] width 20 height 20
click at [218, 448] on span "Select an option" at bounding box center [217, 452] width 20 height 20
click at [218, 448] on input "Select an option" at bounding box center [217, 452] width 20 height 20
click at [436, 522] on span "Select an option" at bounding box center [442, 524] width 20 height 20
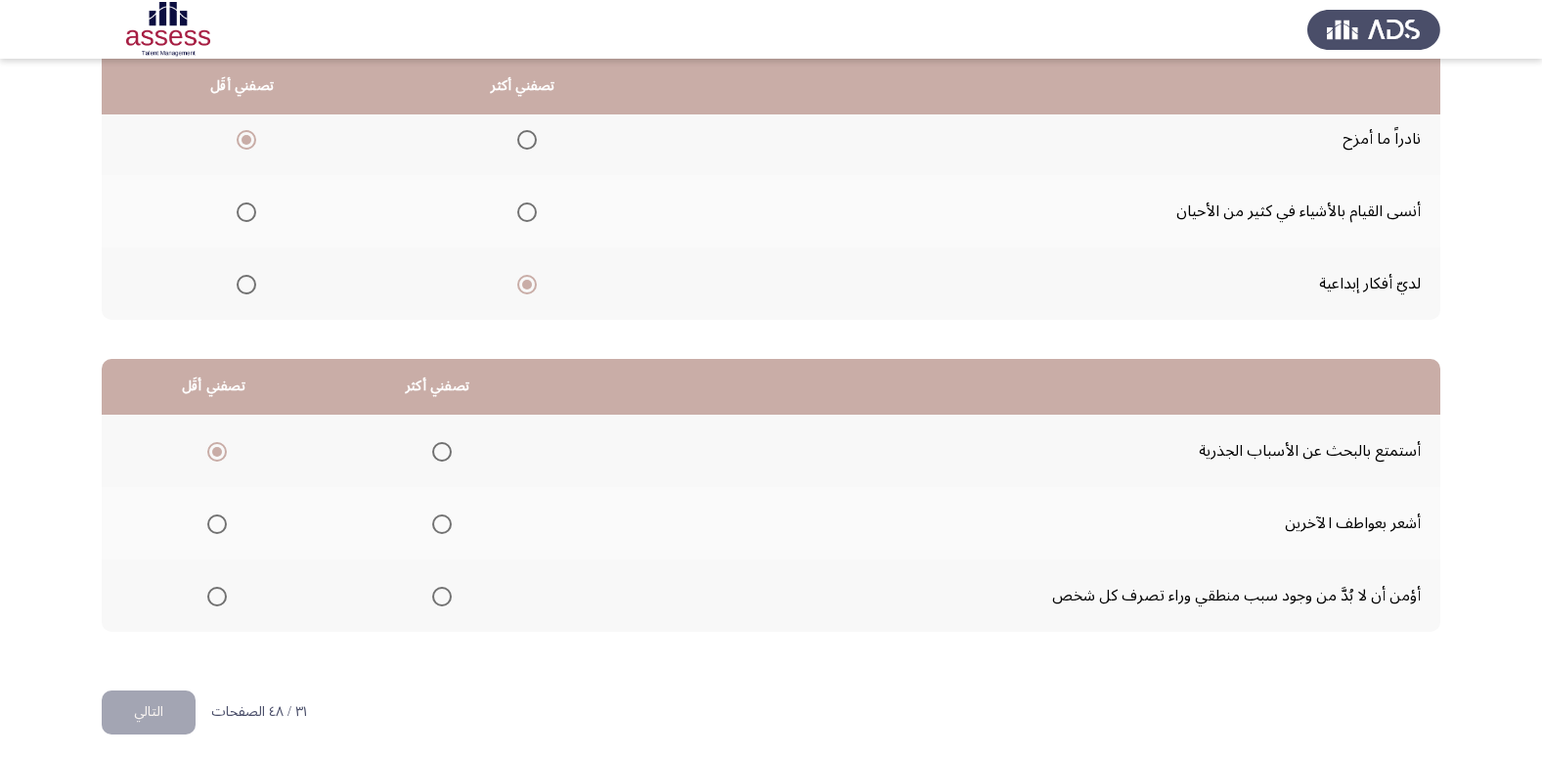
click at [436, 522] on input "Select an option" at bounding box center [442, 524] width 20 height 20
click at [170, 708] on button "التالي" at bounding box center [149, 712] width 94 height 44
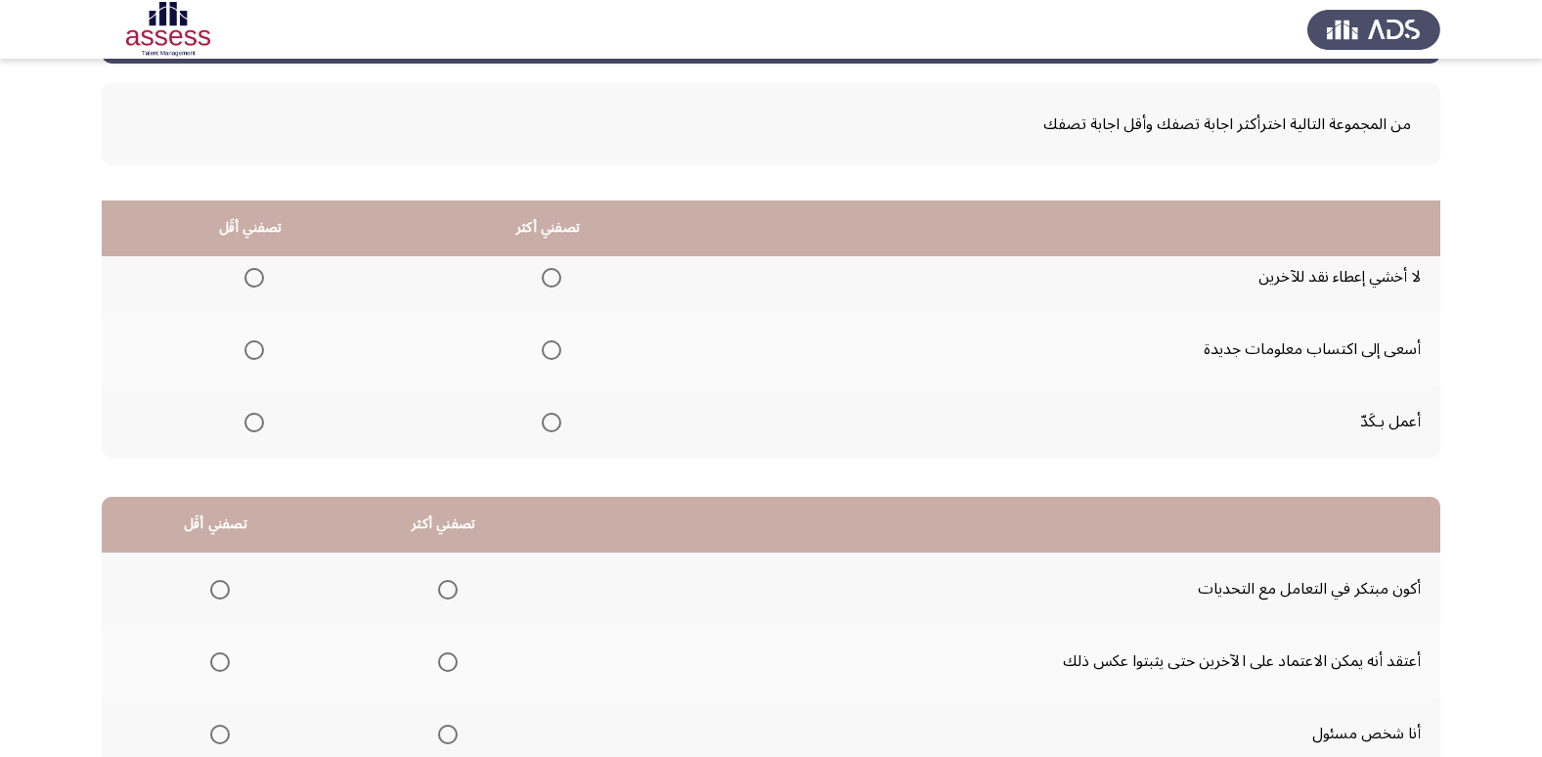
scroll to position [231, 0]
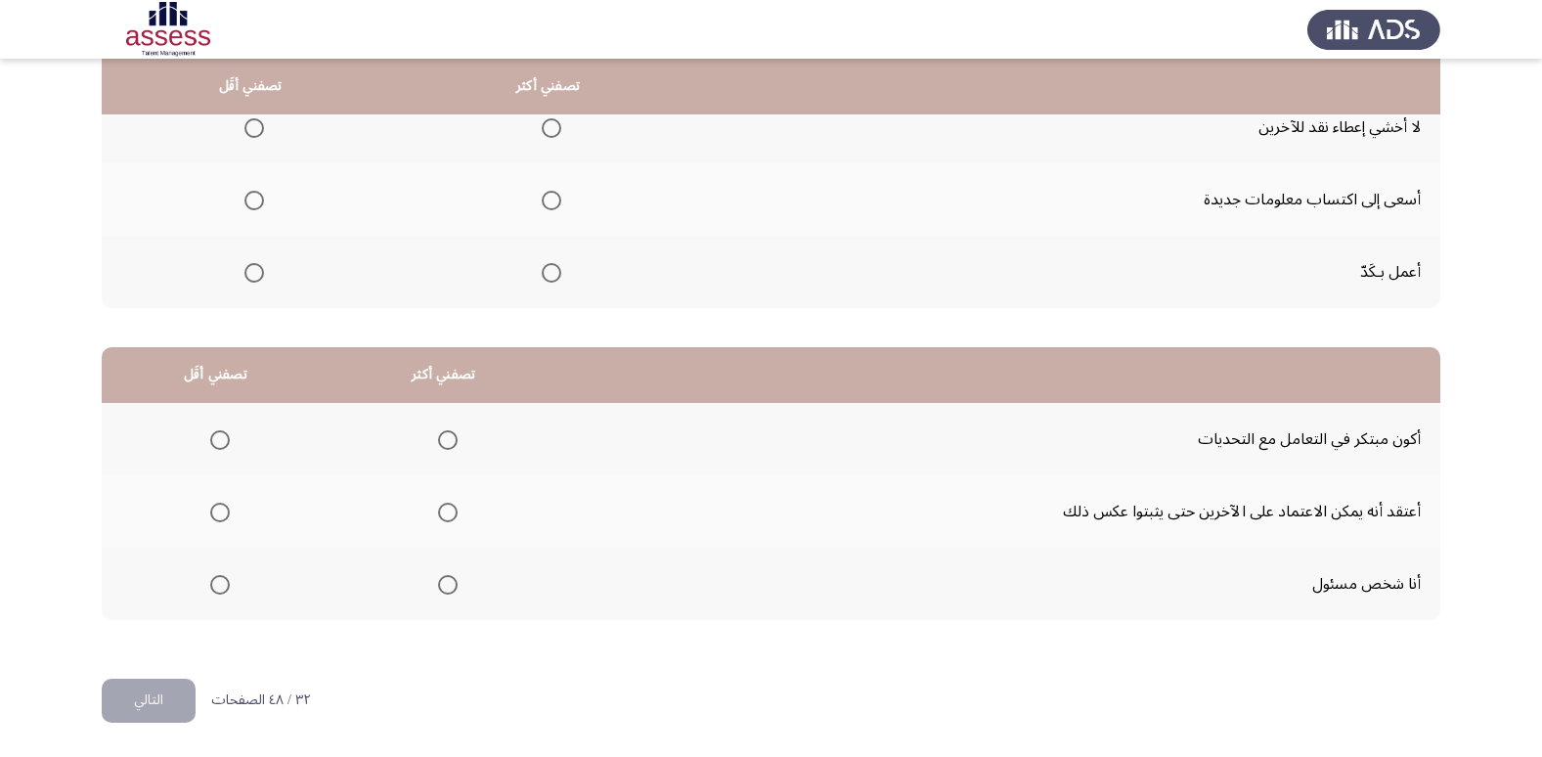
click at [431, 583] on label "Select an option" at bounding box center [443, 585] width 27 height 20
click at [438, 583] on input "Select an option" at bounding box center [448, 585] width 20 height 20
click at [239, 447] on th at bounding box center [216, 439] width 228 height 72
click at [224, 443] on span "Select an option" at bounding box center [220, 440] width 20 height 20
click at [224, 443] on input "Select an option" at bounding box center [220, 440] width 20 height 20
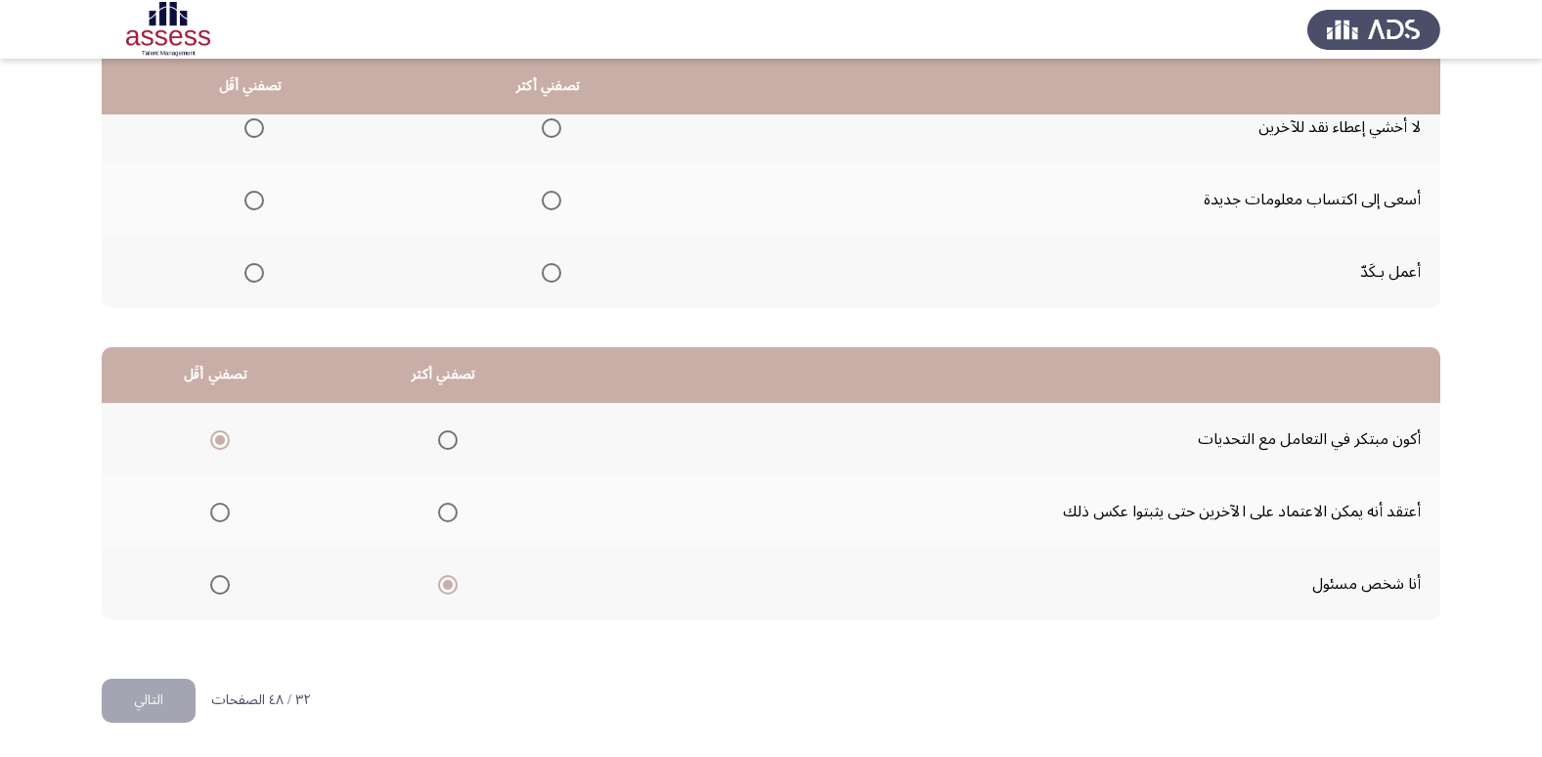
click at [265, 201] on th at bounding box center [250, 199] width 297 height 72
click at [257, 206] on span "Select an option" at bounding box center [254, 201] width 20 height 20
click at [257, 206] on input "Select an option" at bounding box center [254, 201] width 20 height 20
click at [252, 134] on span "Select an option" at bounding box center [254, 128] width 20 height 20
click at [252, 134] on input "Select an option" at bounding box center [254, 128] width 20 height 20
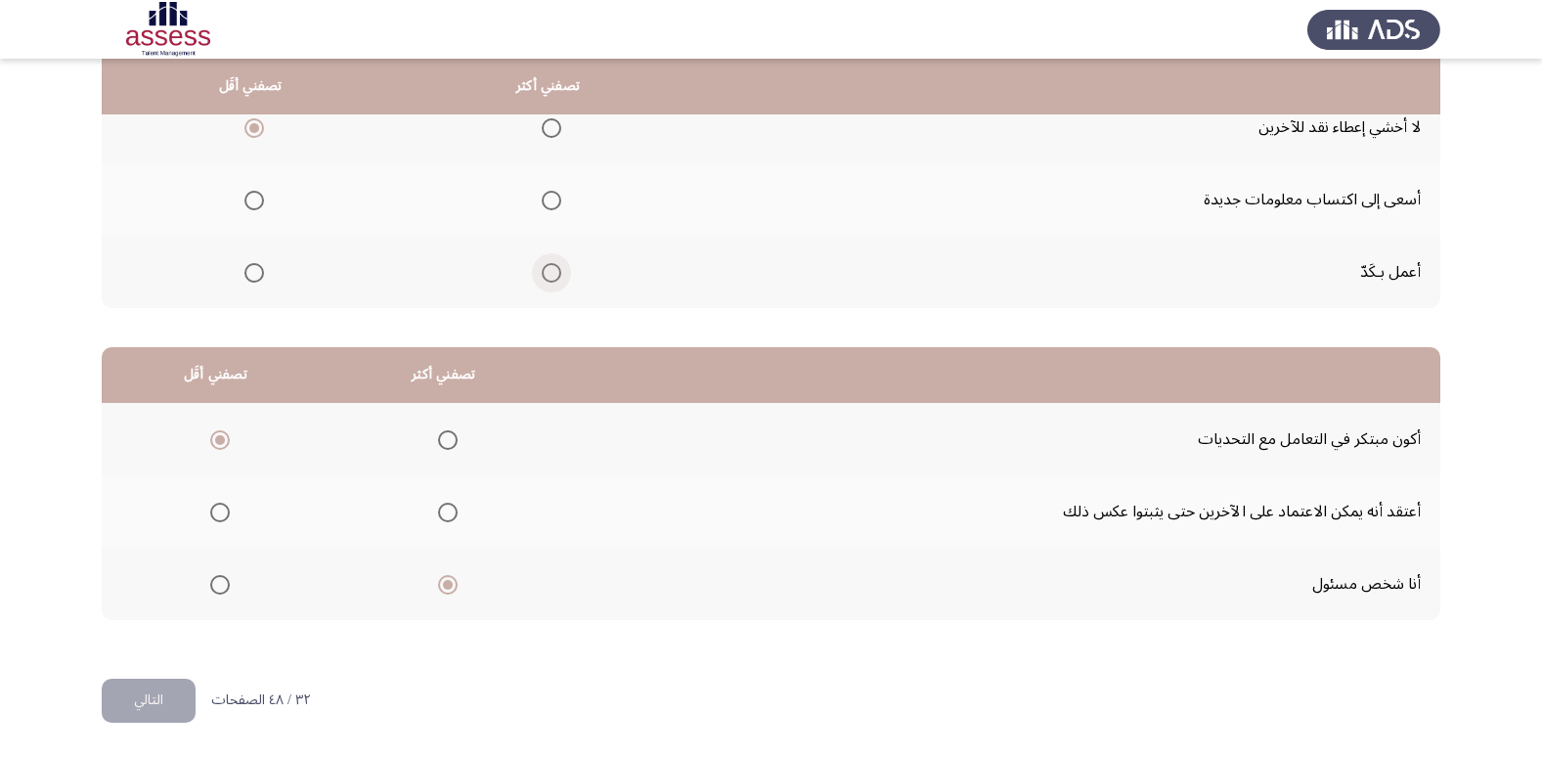
click at [542, 272] on span "Select an option" at bounding box center [552, 273] width 20 height 20
click at [542, 272] on input "Select an option" at bounding box center [552, 273] width 20 height 20
click at [222, 520] on span "Select an option" at bounding box center [220, 512] width 20 height 20
click at [222, 520] on input "Select an option" at bounding box center [220, 512] width 20 height 20
click at [222, 520] on span "Select an option" at bounding box center [220, 512] width 20 height 20
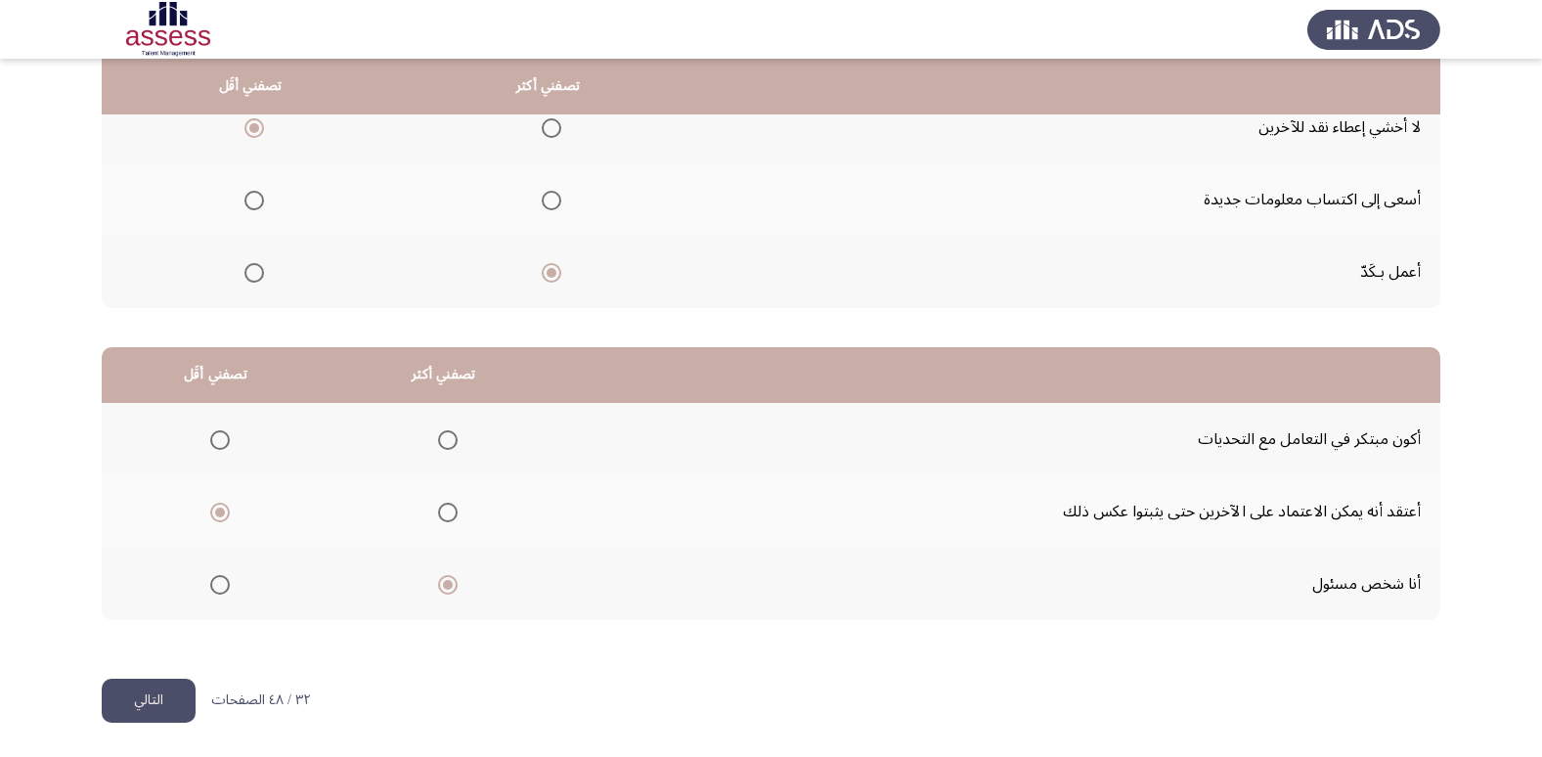
click at [222, 520] on input "Select an option" at bounding box center [220, 512] width 20 height 20
click at [213, 444] on span "Select an option" at bounding box center [220, 440] width 20 height 20
click at [213, 444] on input "Select an option" at bounding box center [220, 440] width 20 height 20
click at [120, 688] on button "التالي" at bounding box center [149, 700] width 94 height 44
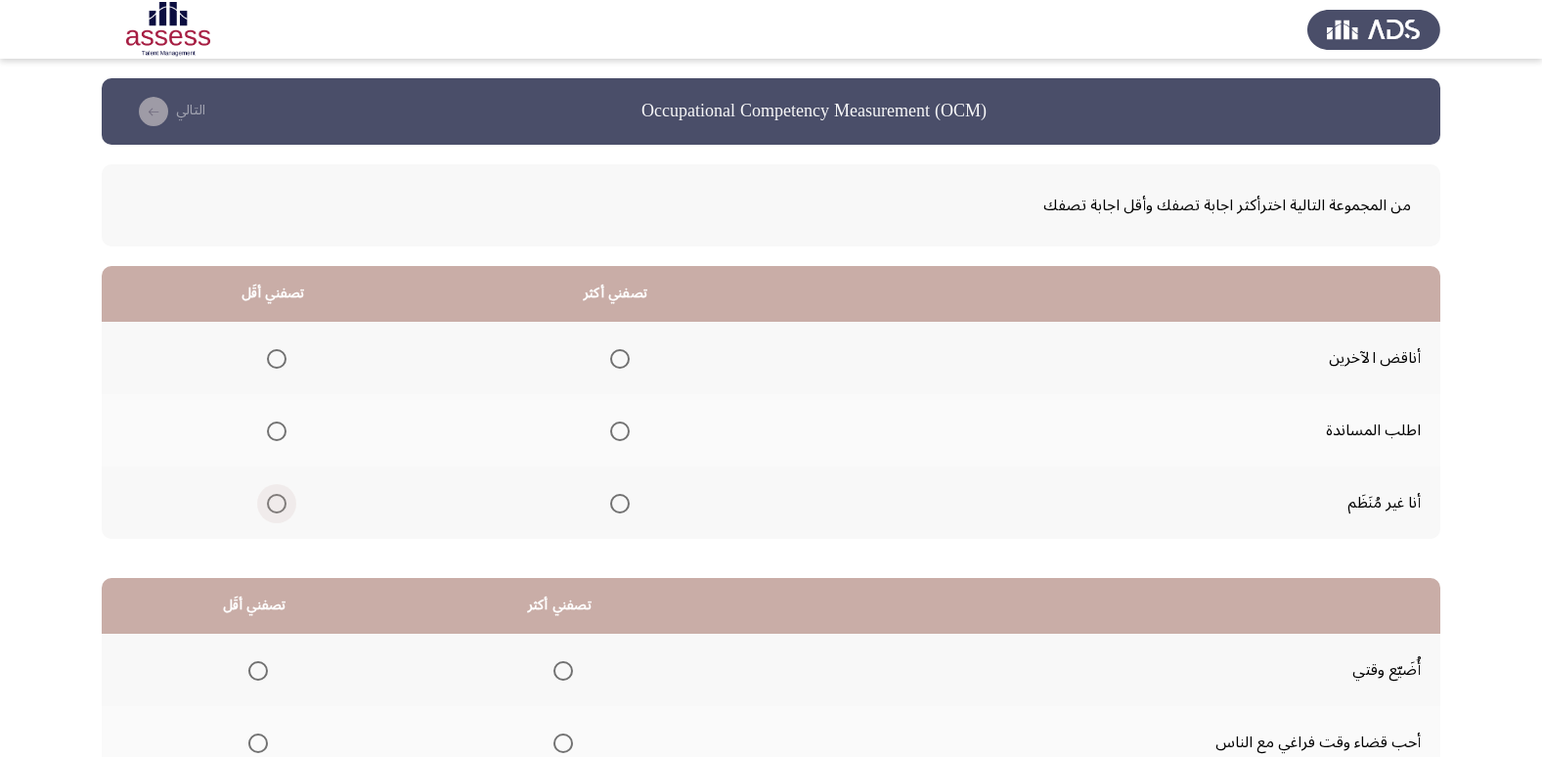
click at [282, 497] on span "Select an option" at bounding box center [277, 504] width 20 height 20
click at [282, 497] on input "Select an option" at bounding box center [277, 504] width 20 height 20
drag, startPoint x: 657, startPoint y: 436, endPoint x: 643, endPoint y: 439, distance: 14.0
click at [652, 439] on th at bounding box center [615, 430] width 343 height 72
click at [616, 429] on span "Select an option" at bounding box center [620, 431] width 20 height 20
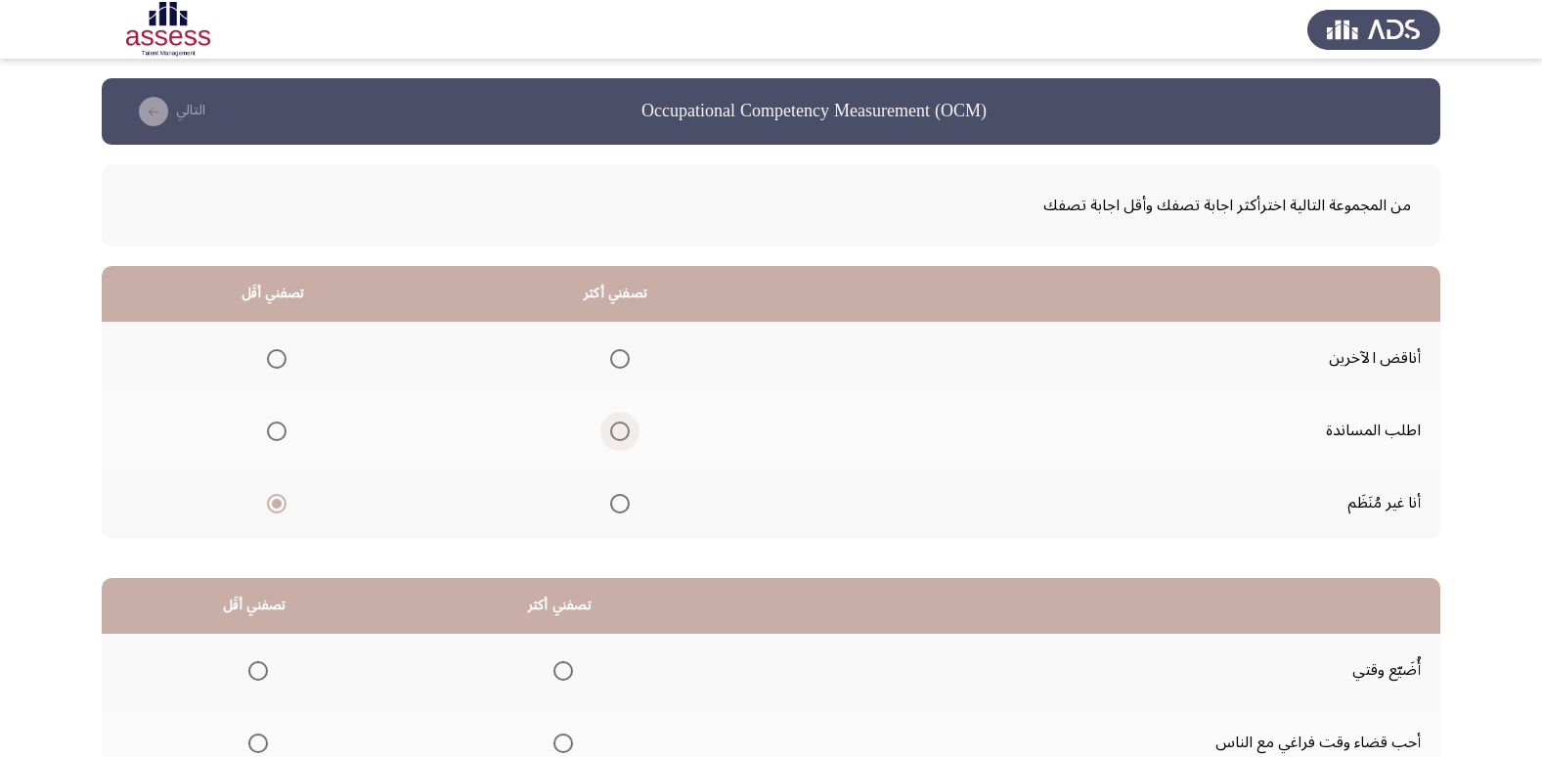
click at [616, 429] on input "Select an option" at bounding box center [620, 431] width 20 height 20
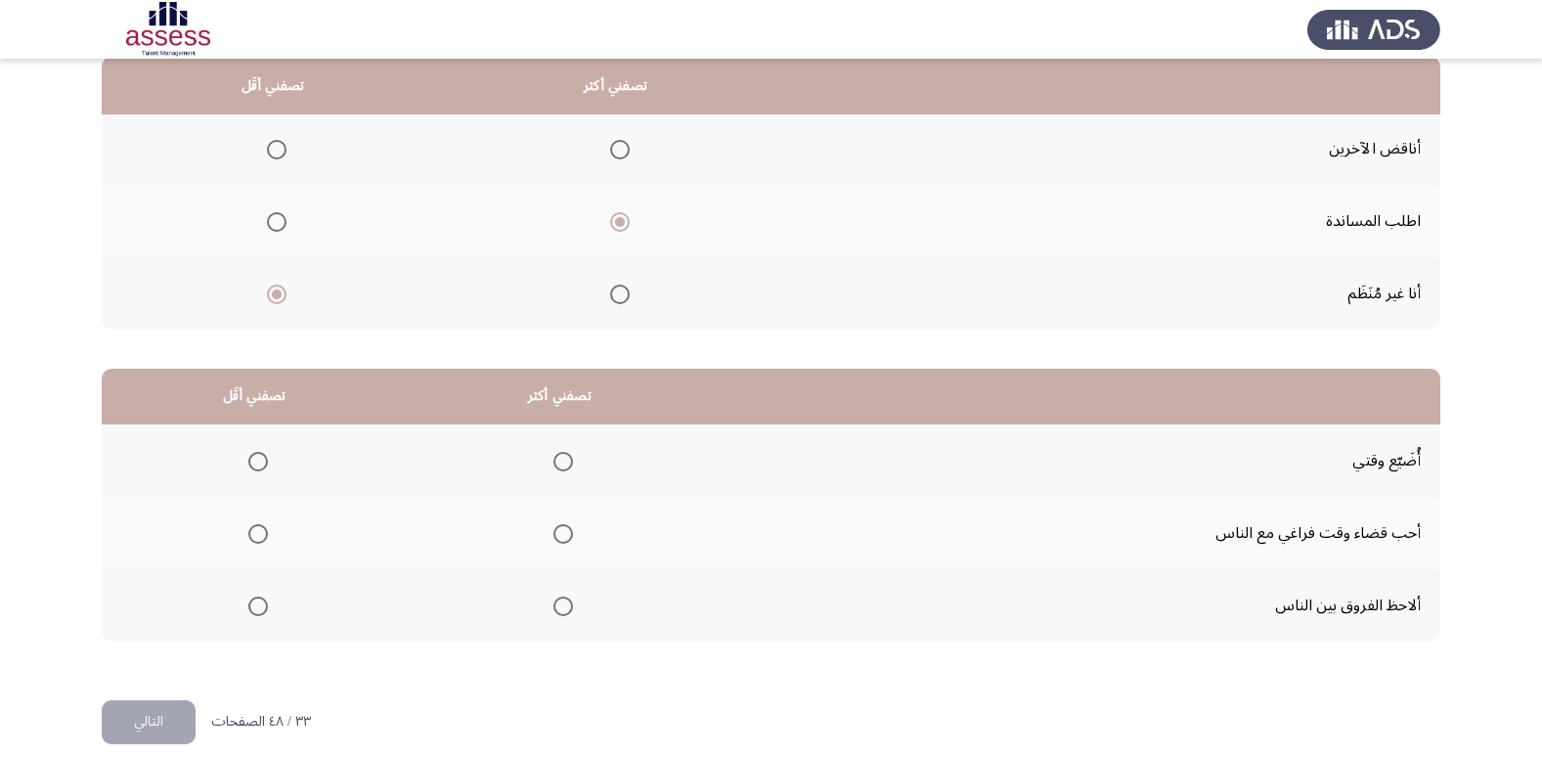
scroll to position [231, 0]
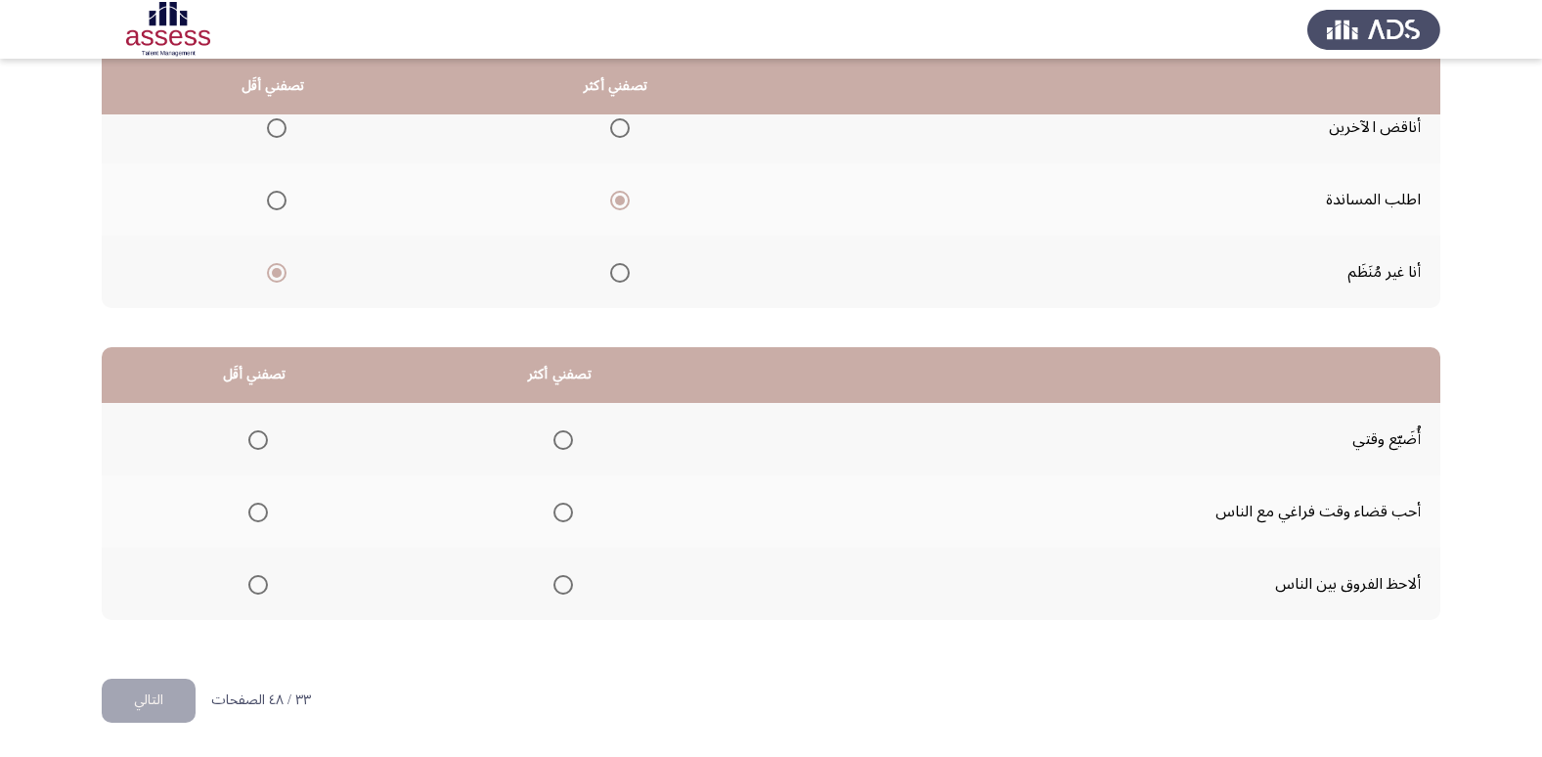
click at [565, 509] on span "Select an option" at bounding box center [563, 512] width 20 height 20
click at [565, 509] on input "Select an option" at bounding box center [563, 512] width 20 height 20
click at [256, 433] on span "Select an option" at bounding box center [258, 440] width 20 height 20
click at [256, 433] on input "Select an option" at bounding box center [258, 440] width 20 height 20
click at [139, 690] on button "التالي" at bounding box center [149, 700] width 94 height 44
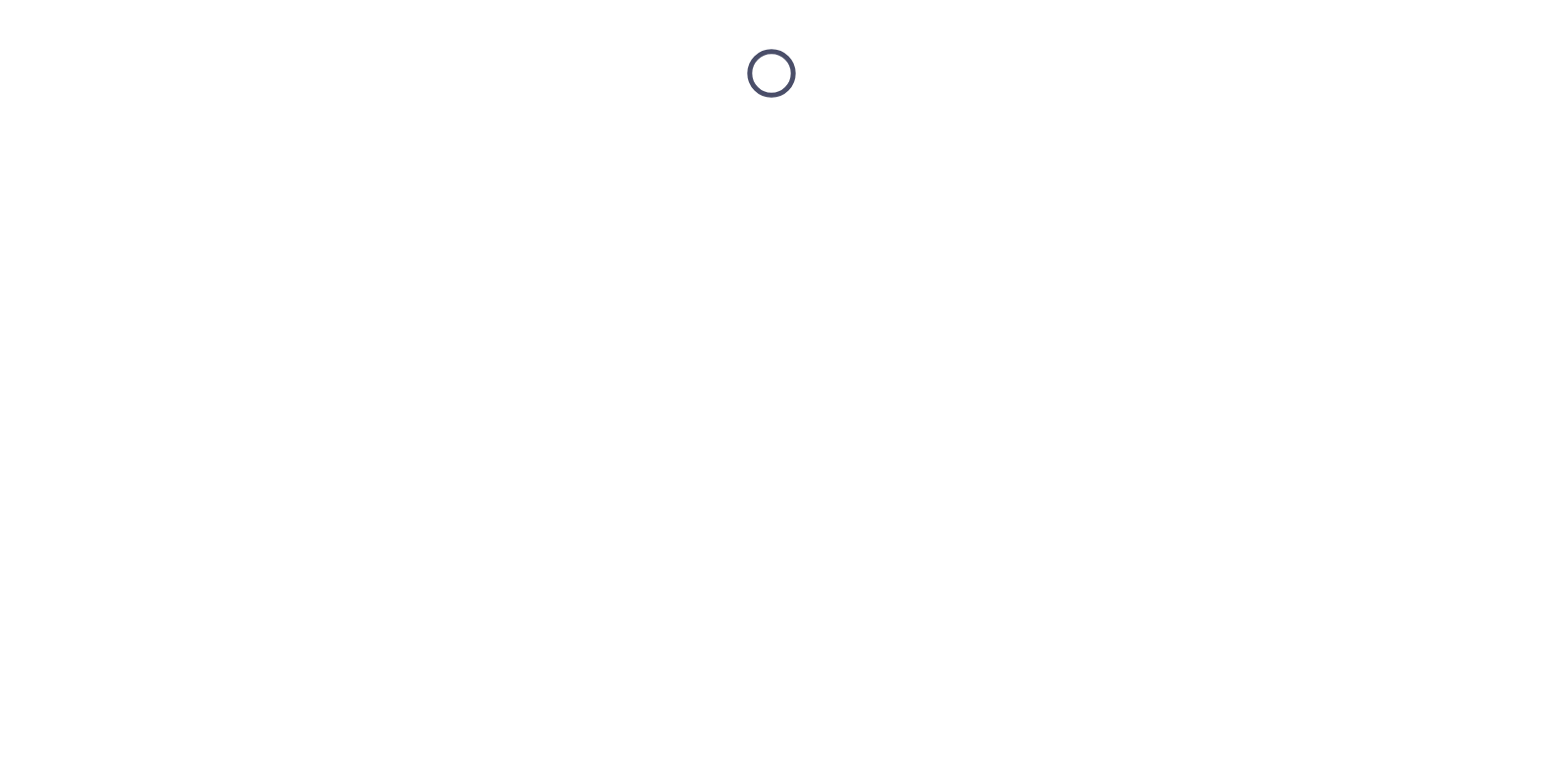
scroll to position [0, 0]
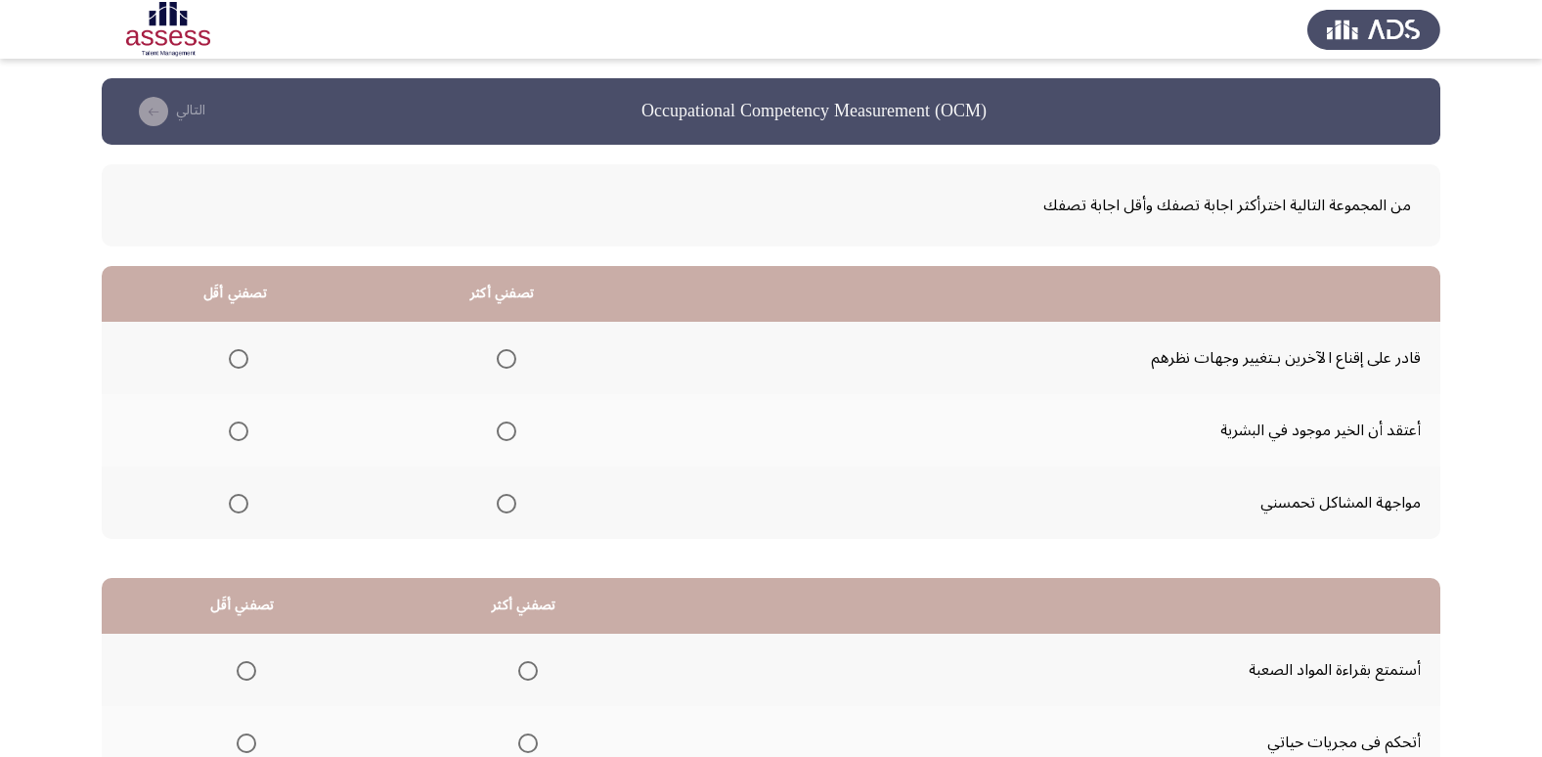
click at [502, 501] on span "Select an option" at bounding box center [507, 504] width 20 height 20
click at [502, 501] on input "Select an option" at bounding box center [507, 504] width 20 height 20
click at [233, 438] on span "Select an option" at bounding box center [239, 431] width 20 height 20
click at [233, 438] on input "Select an option" at bounding box center [239, 431] width 20 height 20
drag, startPoint x: 1526, startPoint y: 412, endPoint x: 1538, endPoint y: 439, distance: 29.8
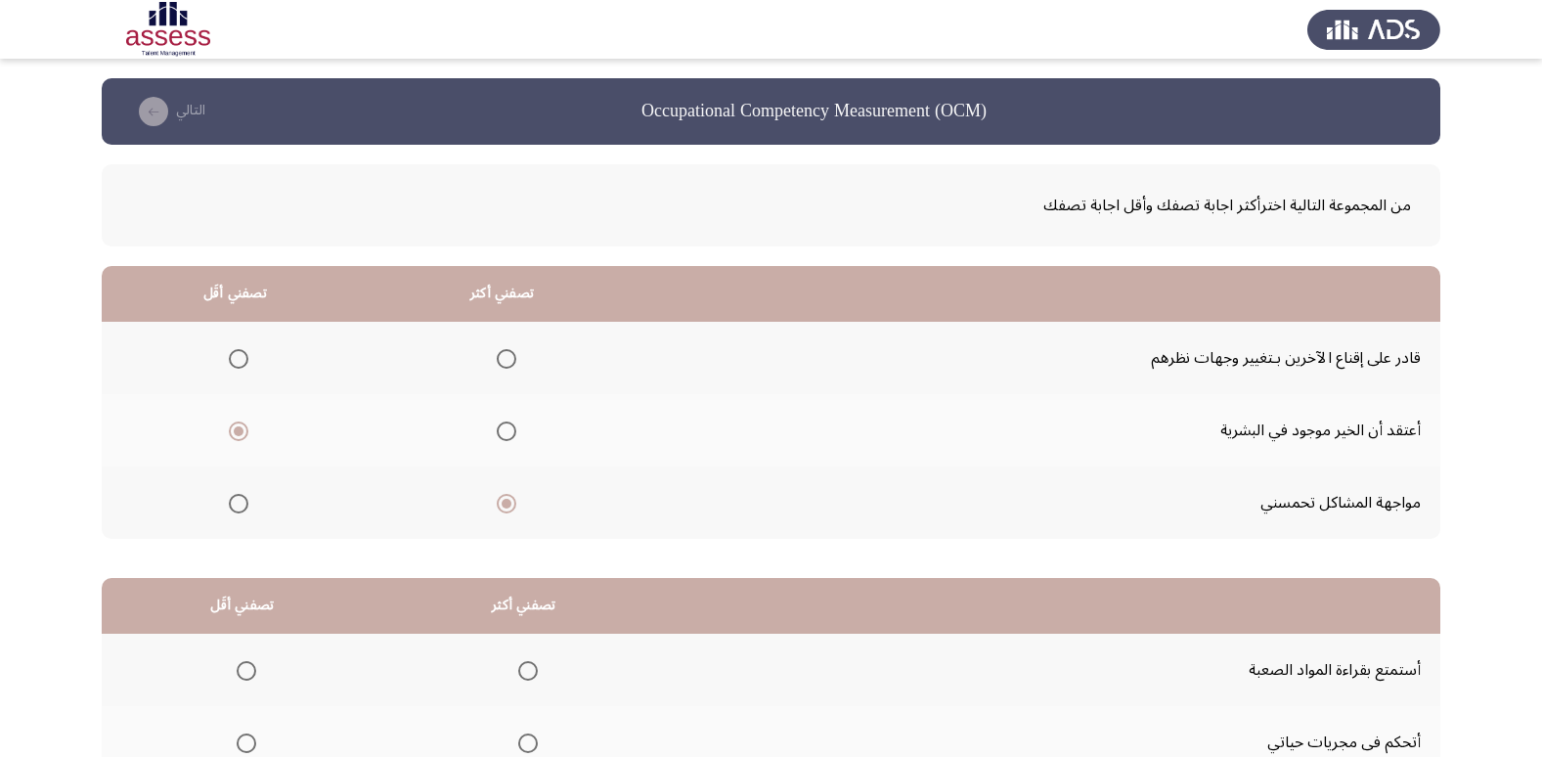
click at [1538, 439] on app-assessment-container "Occupational Competency Measurement (OCM) التالي من المجموعة التالية اخترأكثر ا…" at bounding box center [771, 493] width 1542 height 831
click at [498, 453] on th at bounding box center [502, 430] width 267 height 72
click at [503, 439] on span "Select an option" at bounding box center [507, 431] width 20 height 20
click at [503, 439] on input "Select an option" at bounding box center [507, 431] width 20 height 20
click at [497, 512] on span "Select an option" at bounding box center [507, 504] width 20 height 20
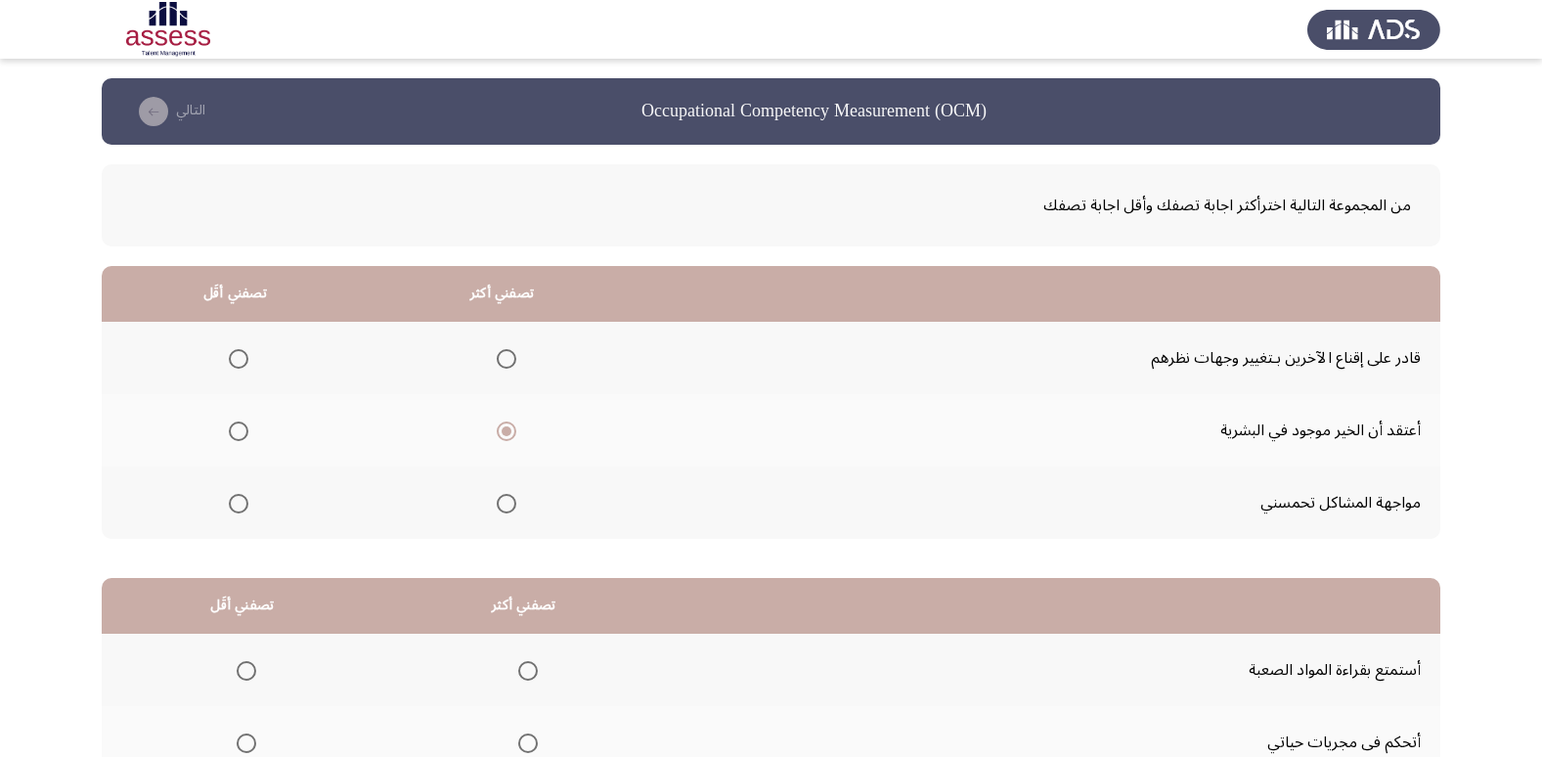
click at [497, 512] on input "Select an option" at bounding box center [507, 504] width 20 height 20
click at [231, 433] on span "Select an option" at bounding box center [239, 431] width 20 height 20
click at [231, 433] on input "Select an option" at bounding box center [239, 431] width 20 height 20
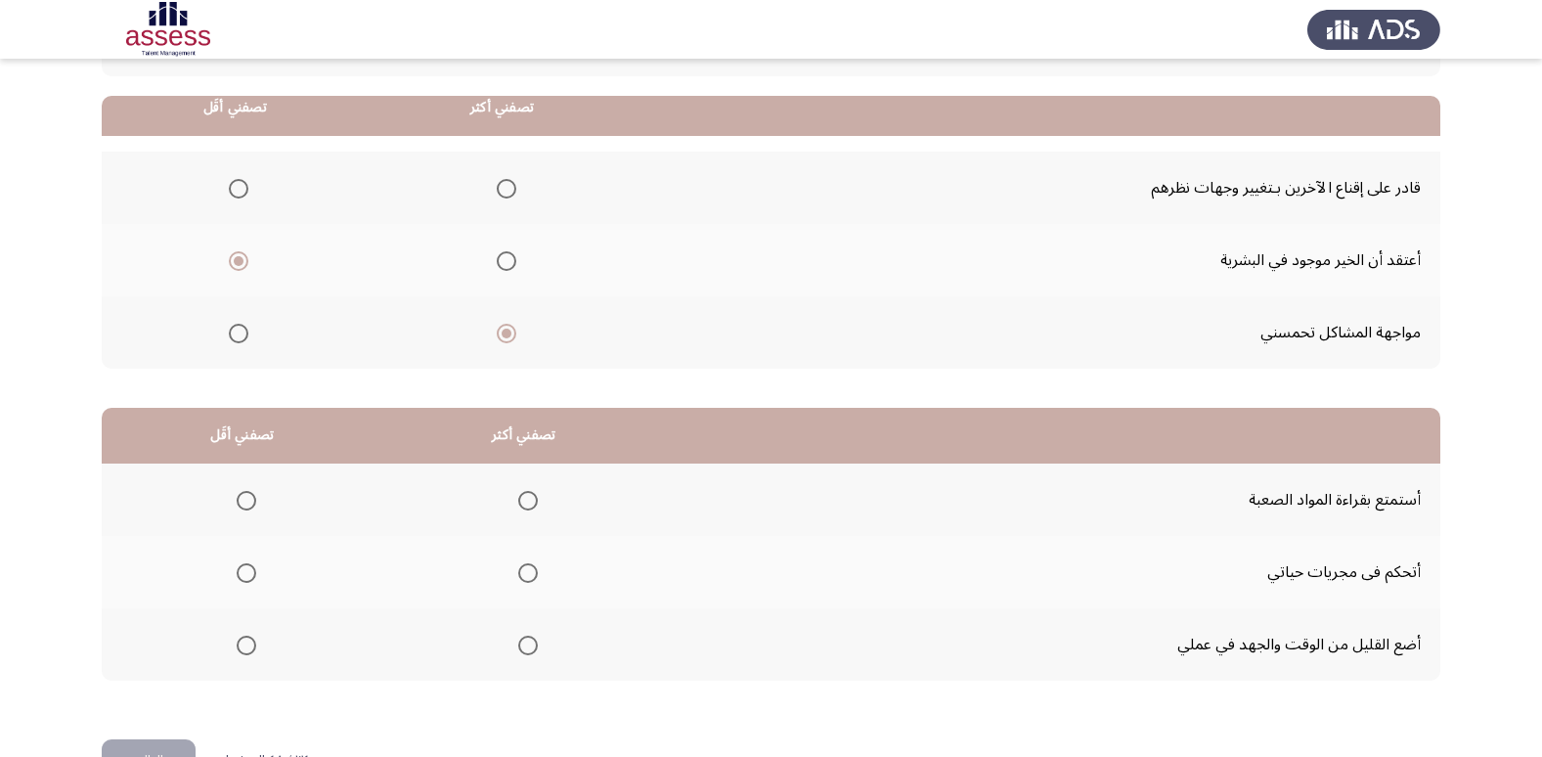
scroll to position [225, 0]
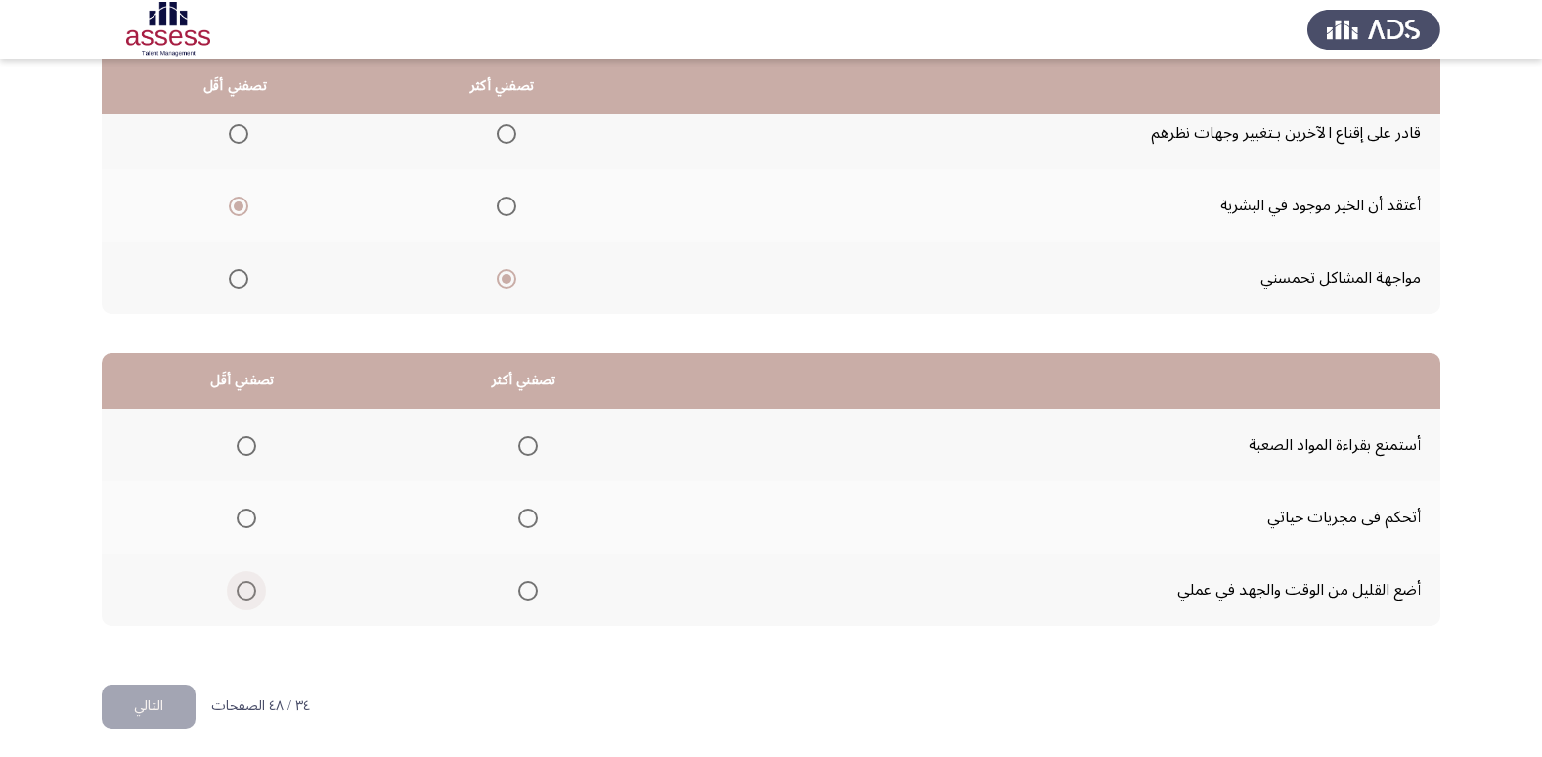
click at [242, 585] on span "Select an option" at bounding box center [247, 591] width 20 height 20
click at [242, 585] on input "Select an option" at bounding box center [247, 591] width 20 height 20
click at [532, 515] on span "Select an option" at bounding box center [528, 518] width 20 height 20
click at [532, 515] on input "Select an option" at bounding box center [528, 518] width 20 height 20
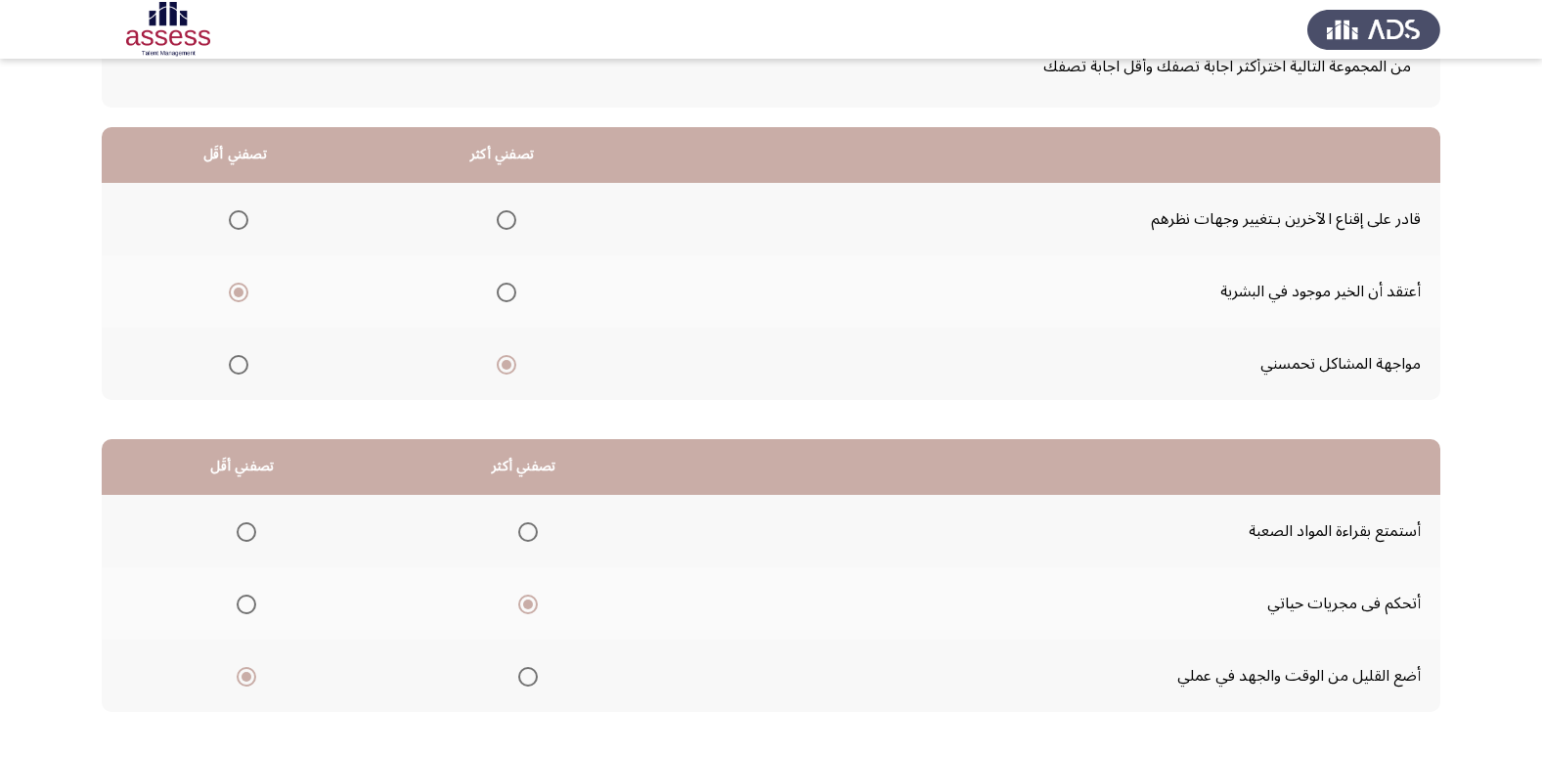
scroll to position [92, 0]
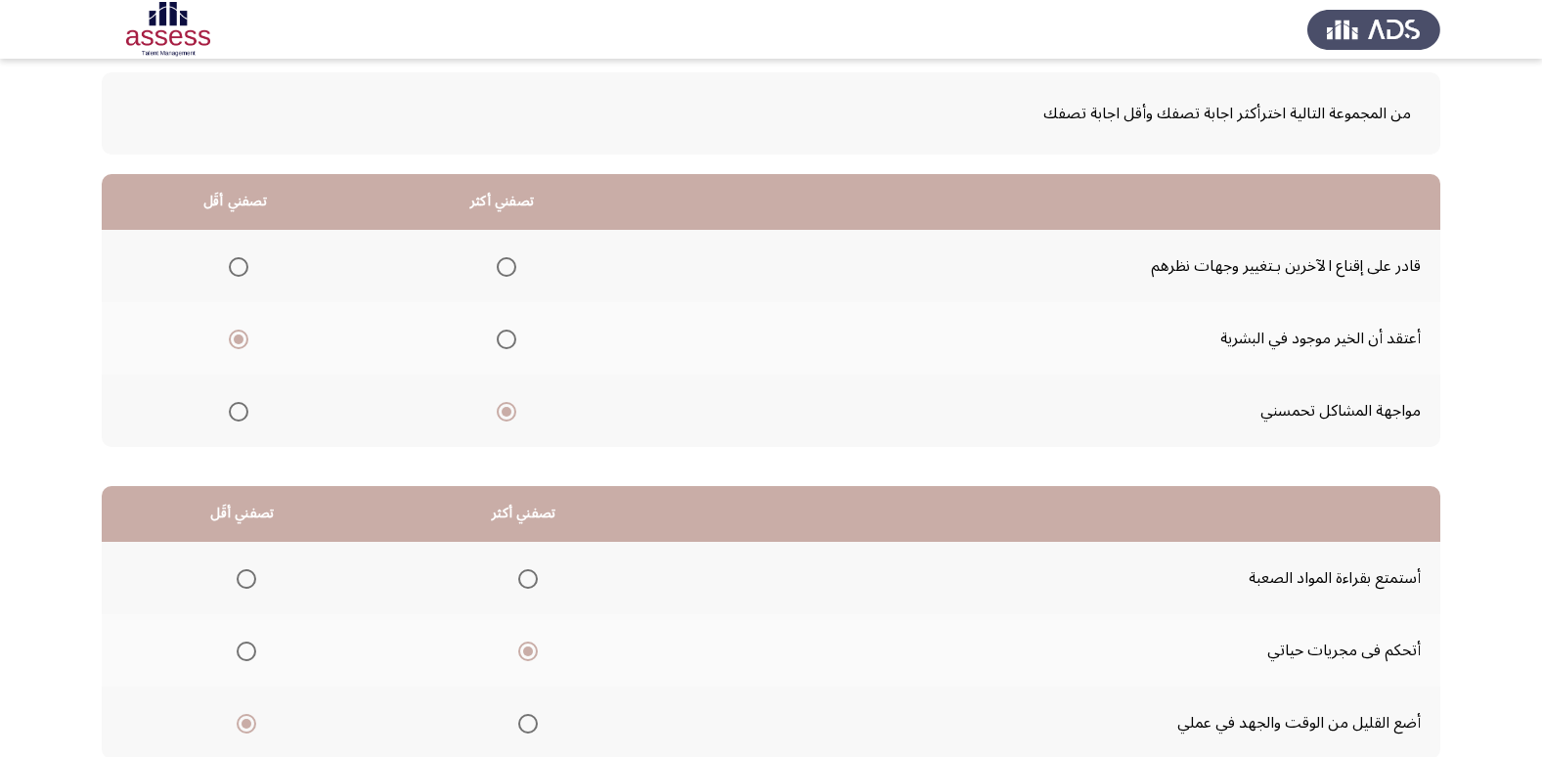
click at [500, 263] on span "Select an option" at bounding box center [507, 267] width 20 height 20
click at [500, 263] on input "Select an option" at bounding box center [507, 267] width 20 height 20
click at [243, 410] on span "Select an option" at bounding box center [239, 412] width 20 height 20
click at [243, 410] on input "Select an option" at bounding box center [239, 412] width 20 height 20
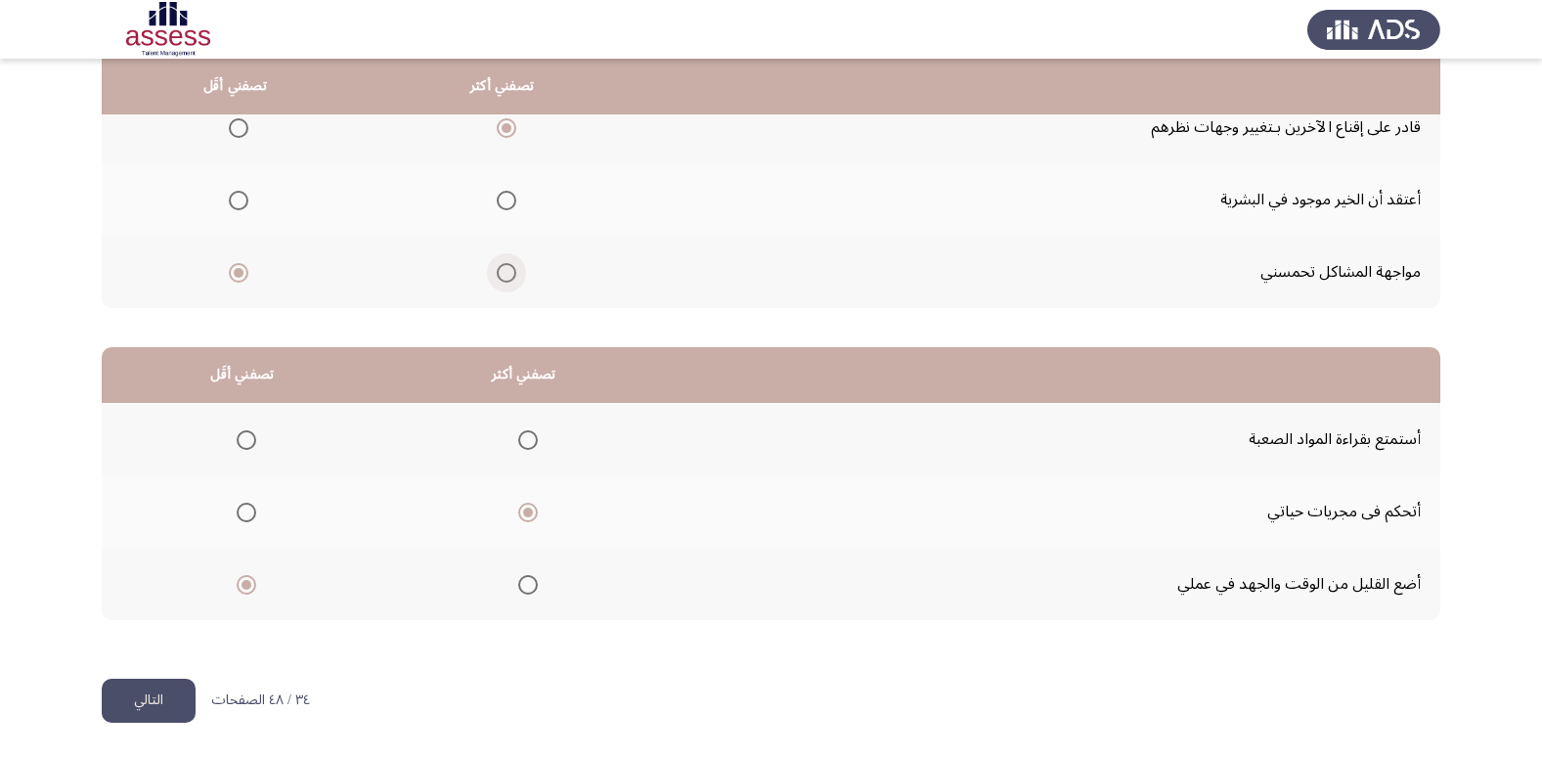
click at [489, 273] on label "Select an option" at bounding box center [502, 273] width 27 height 20
click at [497, 273] on input "Select an option" at bounding box center [507, 273] width 20 height 20
click at [241, 128] on span "Select an option" at bounding box center [239, 128] width 20 height 20
click at [241, 128] on input "Select an option" at bounding box center [239, 128] width 20 height 20
click at [129, 699] on button "التالي" at bounding box center [149, 700] width 94 height 44
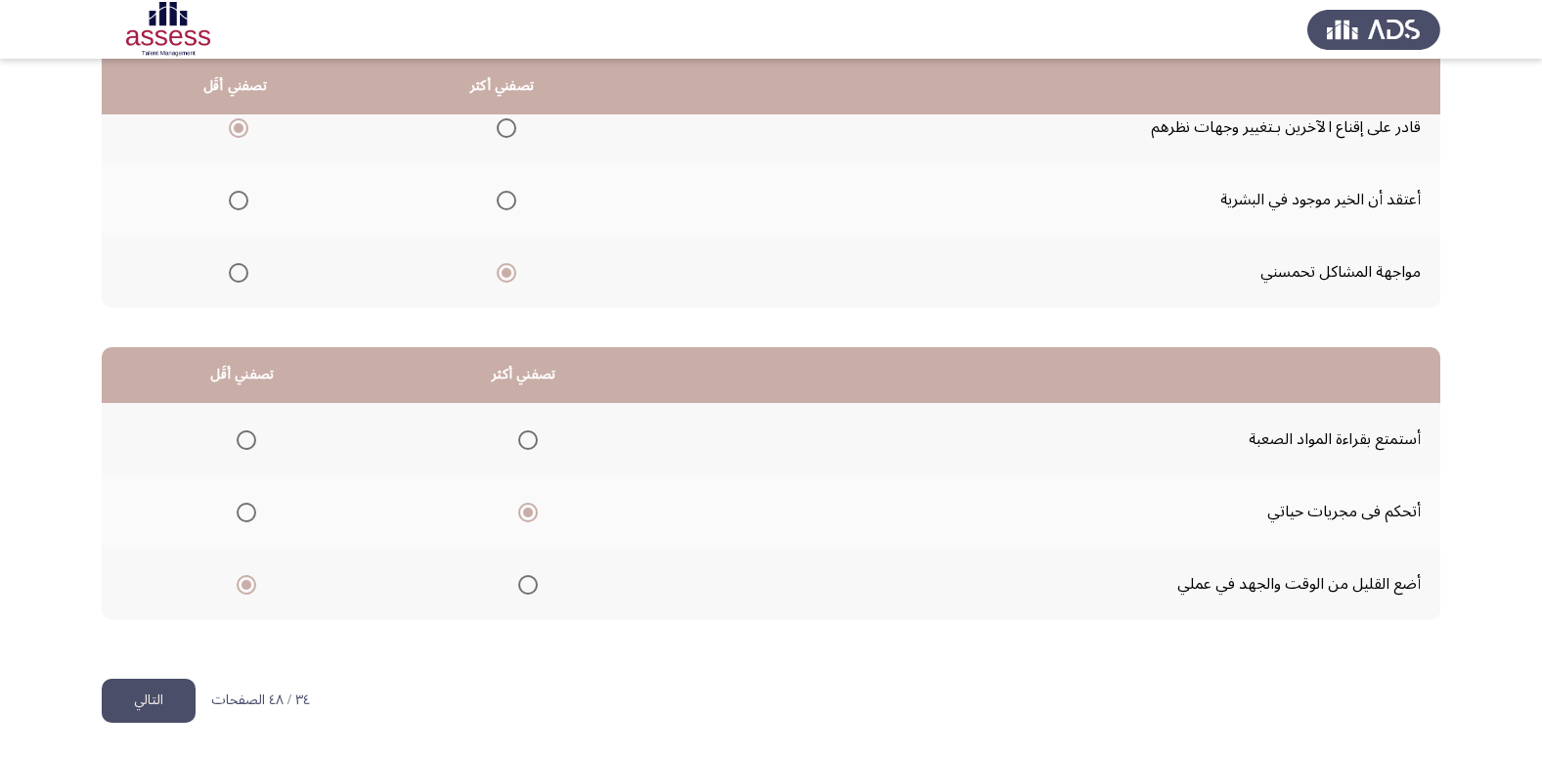
scroll to position [0, 0]
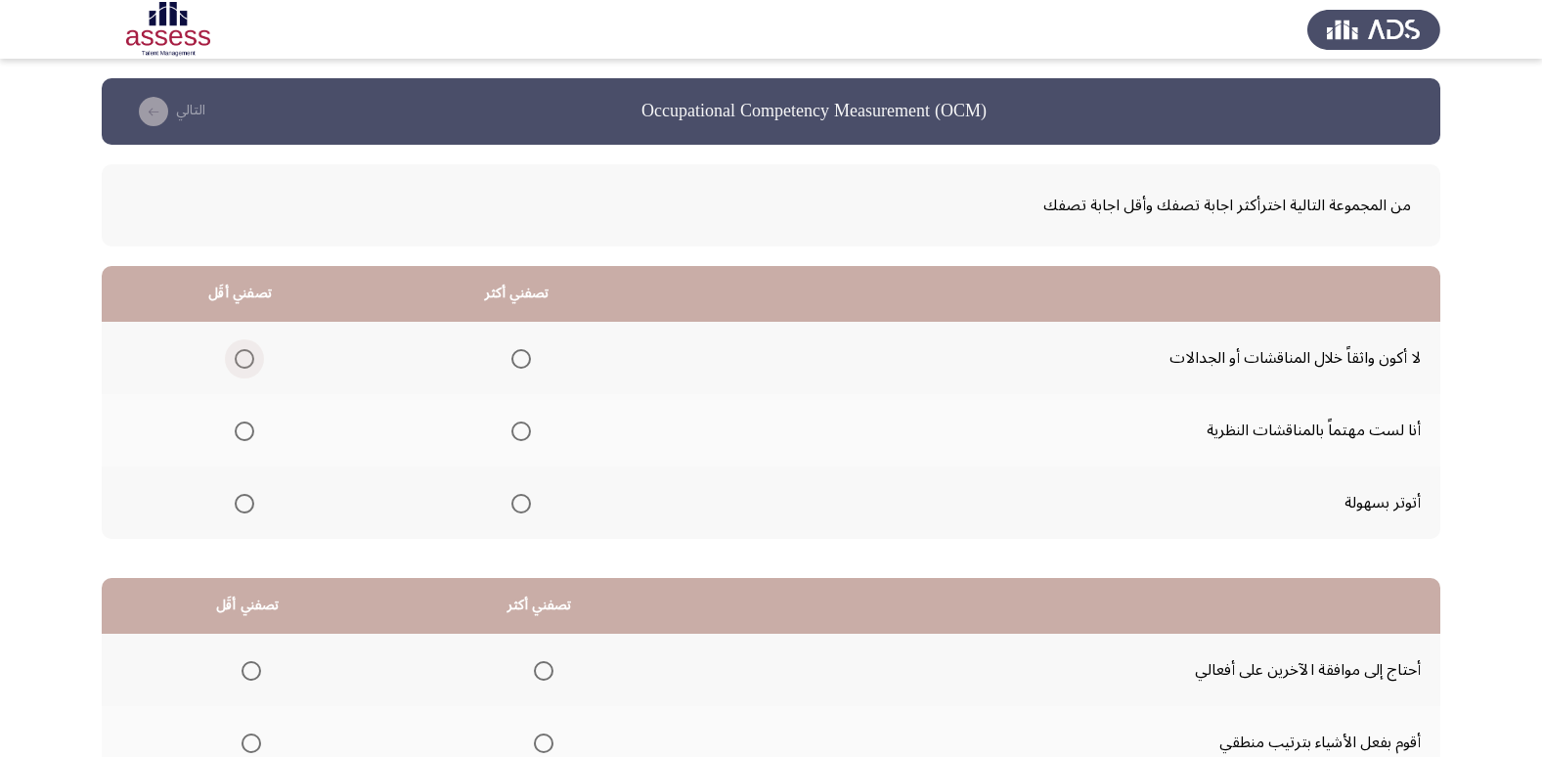
click at [250, 365] on span "Select an option" at bounding box center [245, 359] width 20 height 20
click at [250, 365] on input "Select an option" at bounding box center [245, 359] width 20 height 20
click at [521, 507] on span "Select an option" at bounding box center [521, 504] width 20 height 20
click at [521, 507] on input "Select an option" at bounding box center [521, 504] width 20 height 20
click at [524, 404] on th at bounding box center [517, 430] width 278 height 72
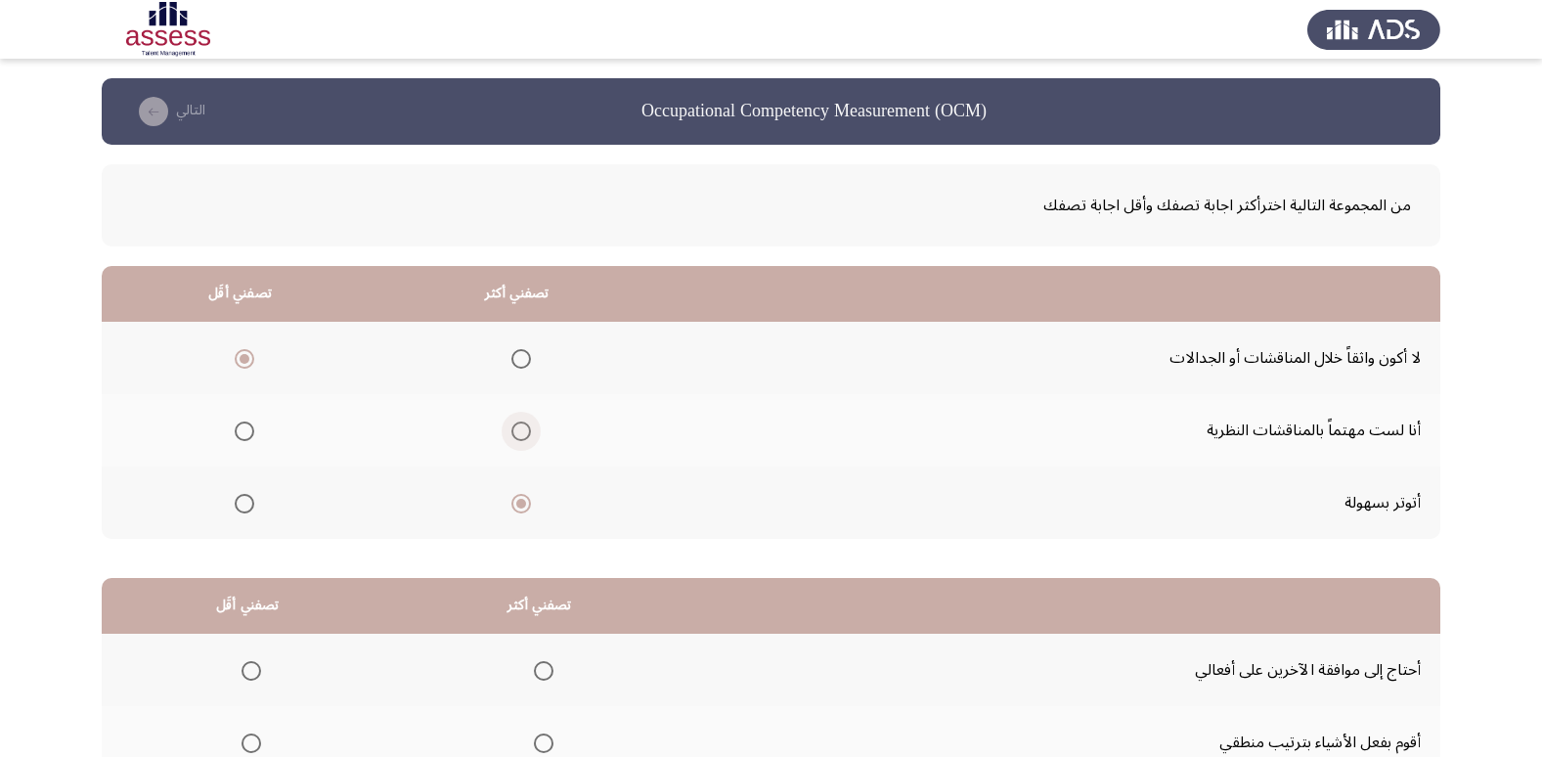
click at [525, 435] on span "Select an option" at bounding box center [521, 431] width 20 height 20
click at [525, 435] on input "Select an option" at bounding box center [521, 431] width 20 height 20
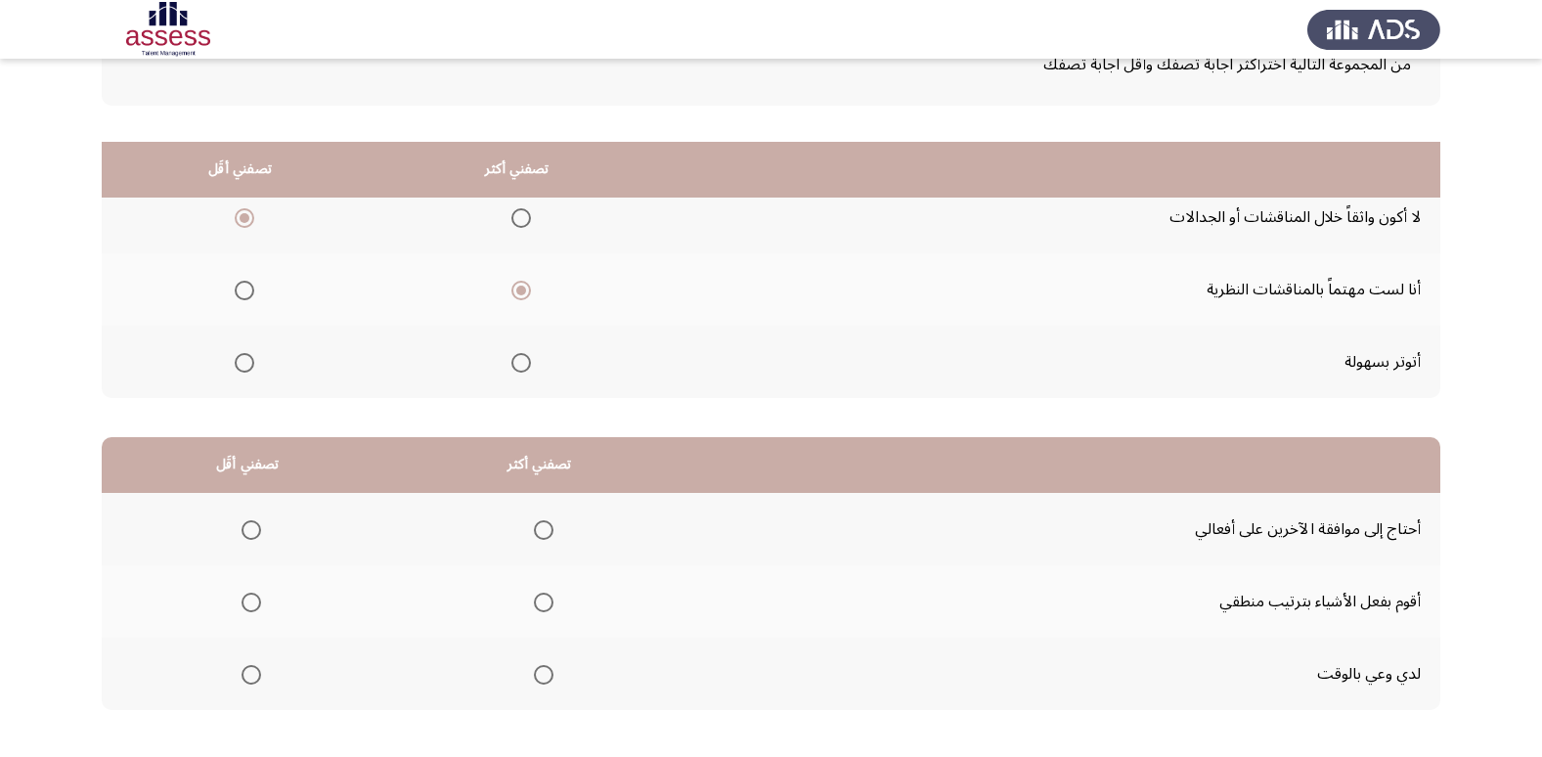
scroll to position [231, 0]
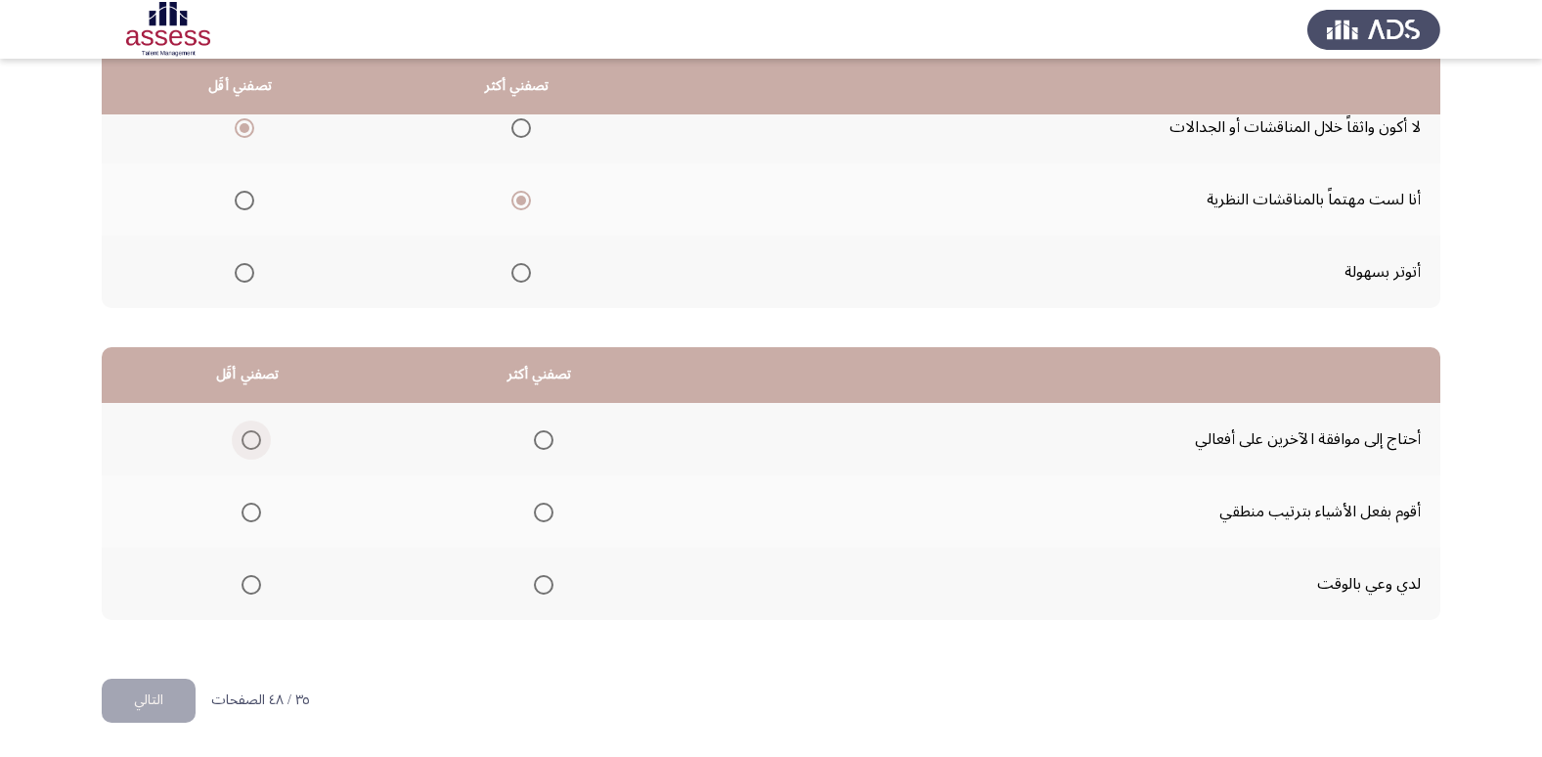
click at [241, 432] on span "Select an option" at bounding box center [251, 440] width 20 height 20
click at [241, 432] on input "Select an option" at bounding box center [251, 440] width 20 height 20
click at [534, 592] on span "Select an option" at bounding box center [544, 585] width 20 height 20
click at [534, 592] on input "Select an option" at bounding box center [544, 585] width 20 height 20
click at [552, 516] on th at bounding box center [539, 511] width 292 height 72
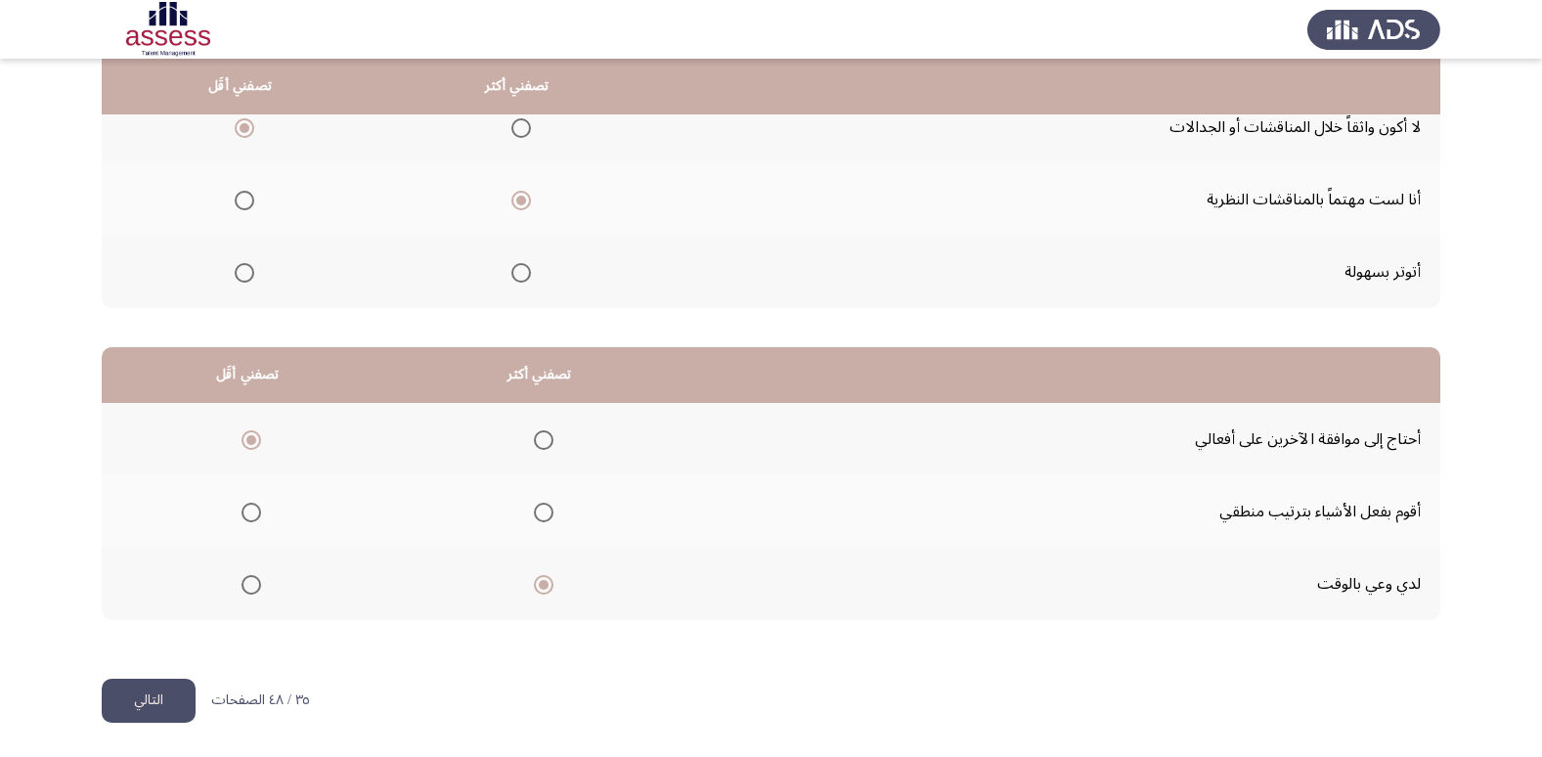
click at [540, 507] on span "Select an option" at bounding box center [544, 512] width 20 height 20
click at [540, 507] on input "Select an option" at bounding box center [544, 512] width 20 height 20
click at [147, 691] on button "التالي" at bounding box center [149, 700] width 94 height 44
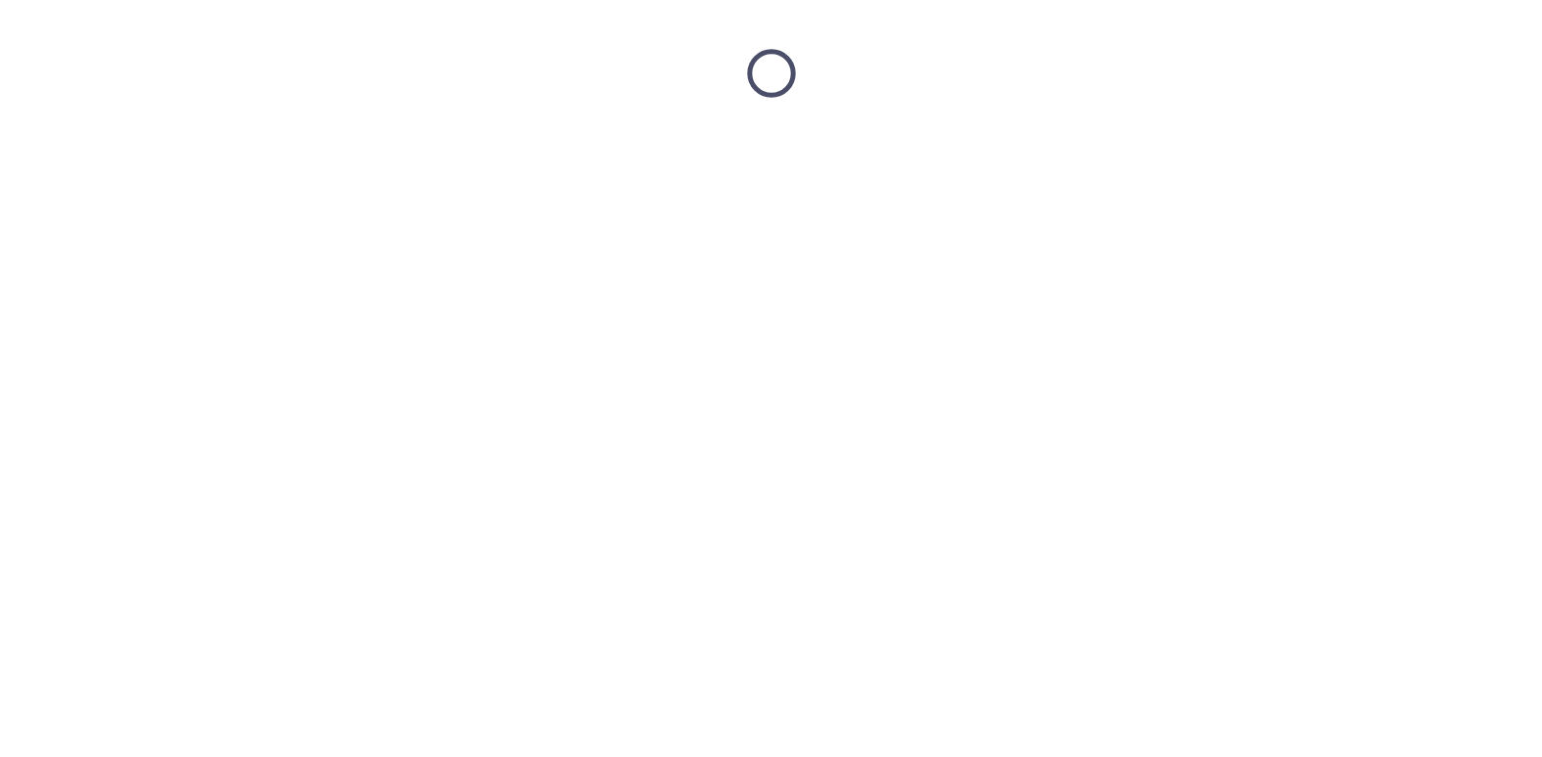
scroll to position [0, 0]
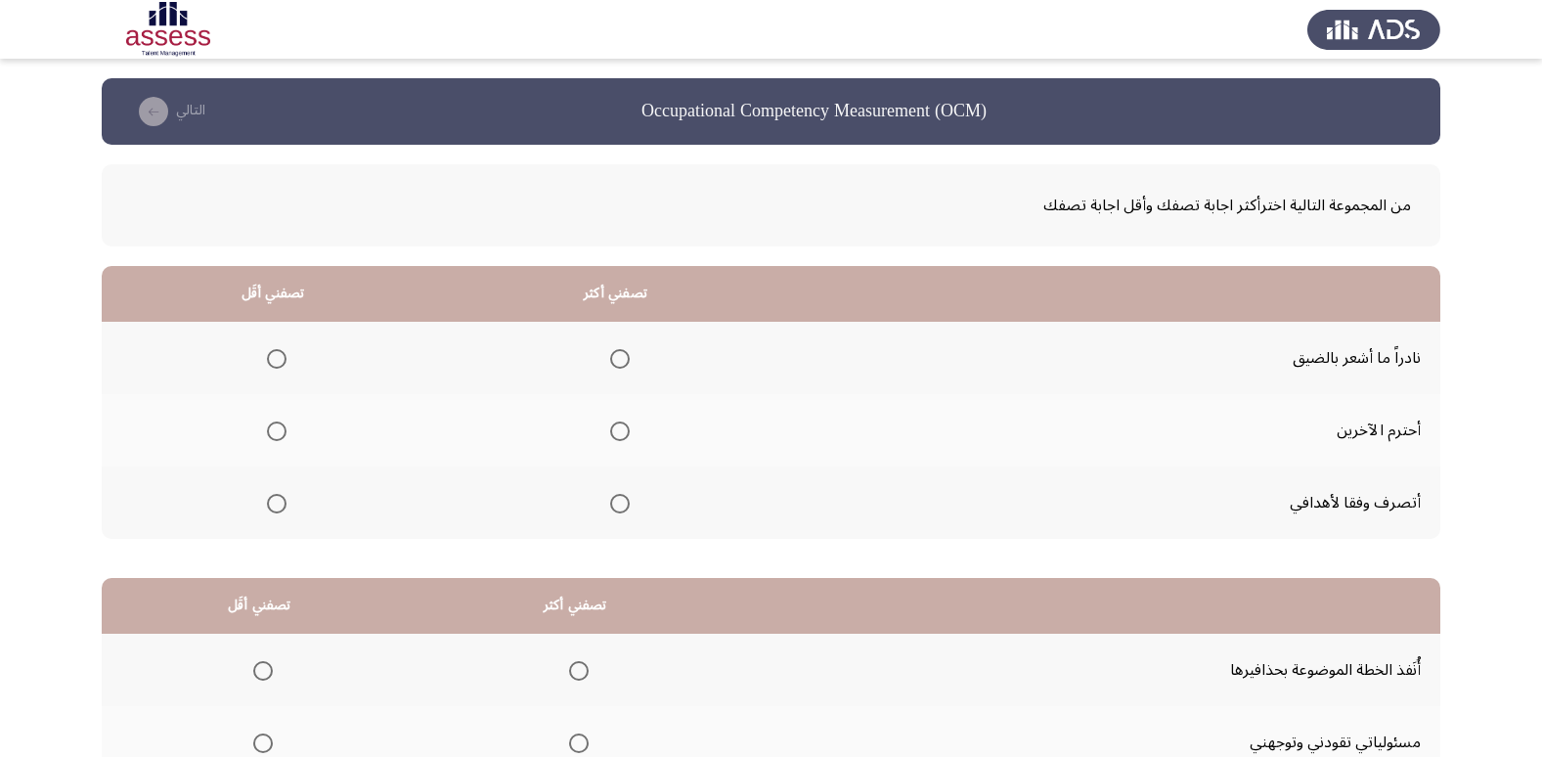
click at [610, 425] on span "Select an option" at bounding box center [620, 431] width 20 height 20
click at [610, 425] on input "Select an option" at bounding box center [620, 431] width 20 height 20
click at [274, 362] on span "Select an option" at bounding box center [277, 359] width 20 height 20
click at [274, 362] on input "Select an option" at bounding box center [277, 359] width 20 height 20
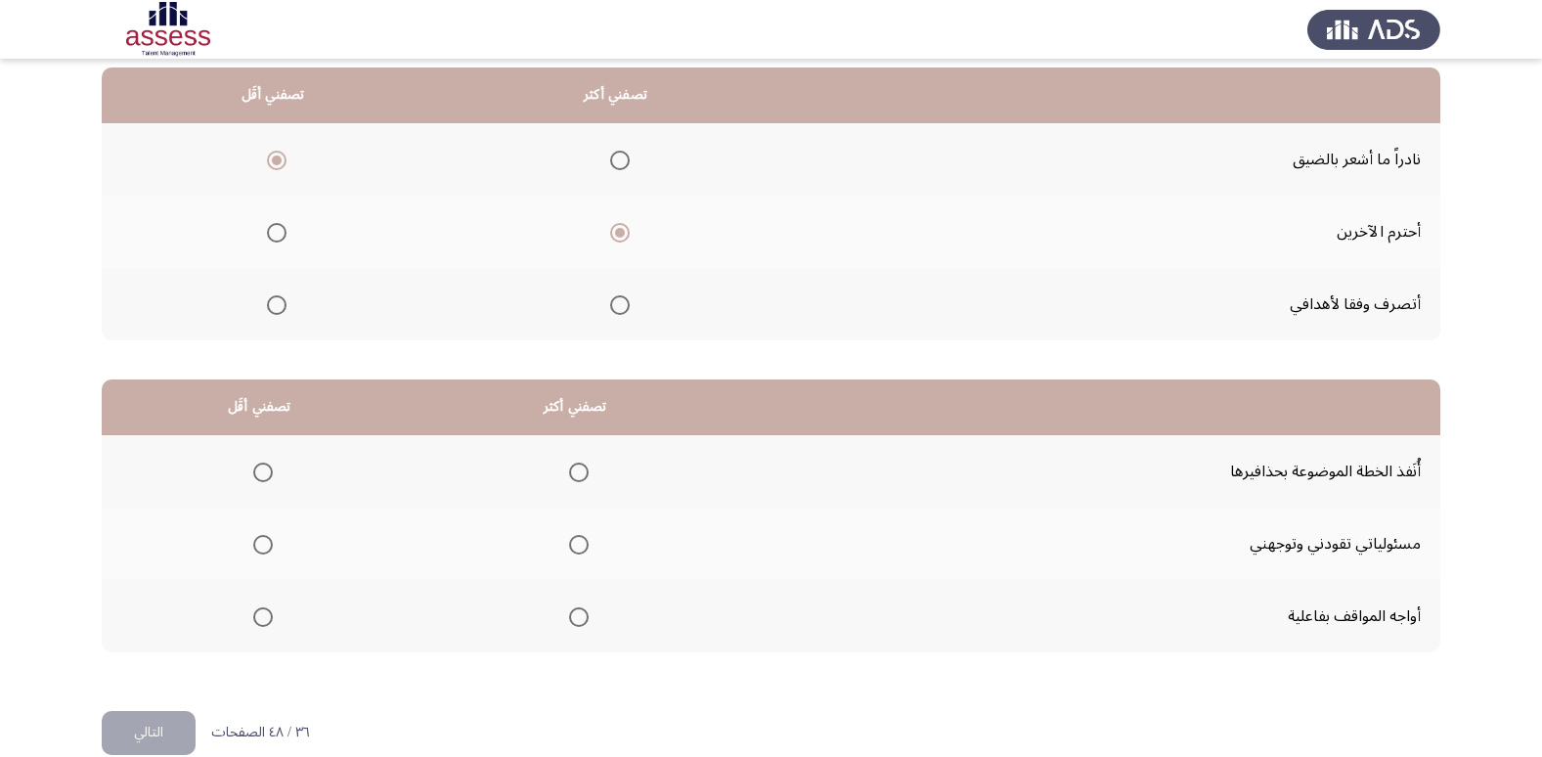
scroll to position [231, 0]
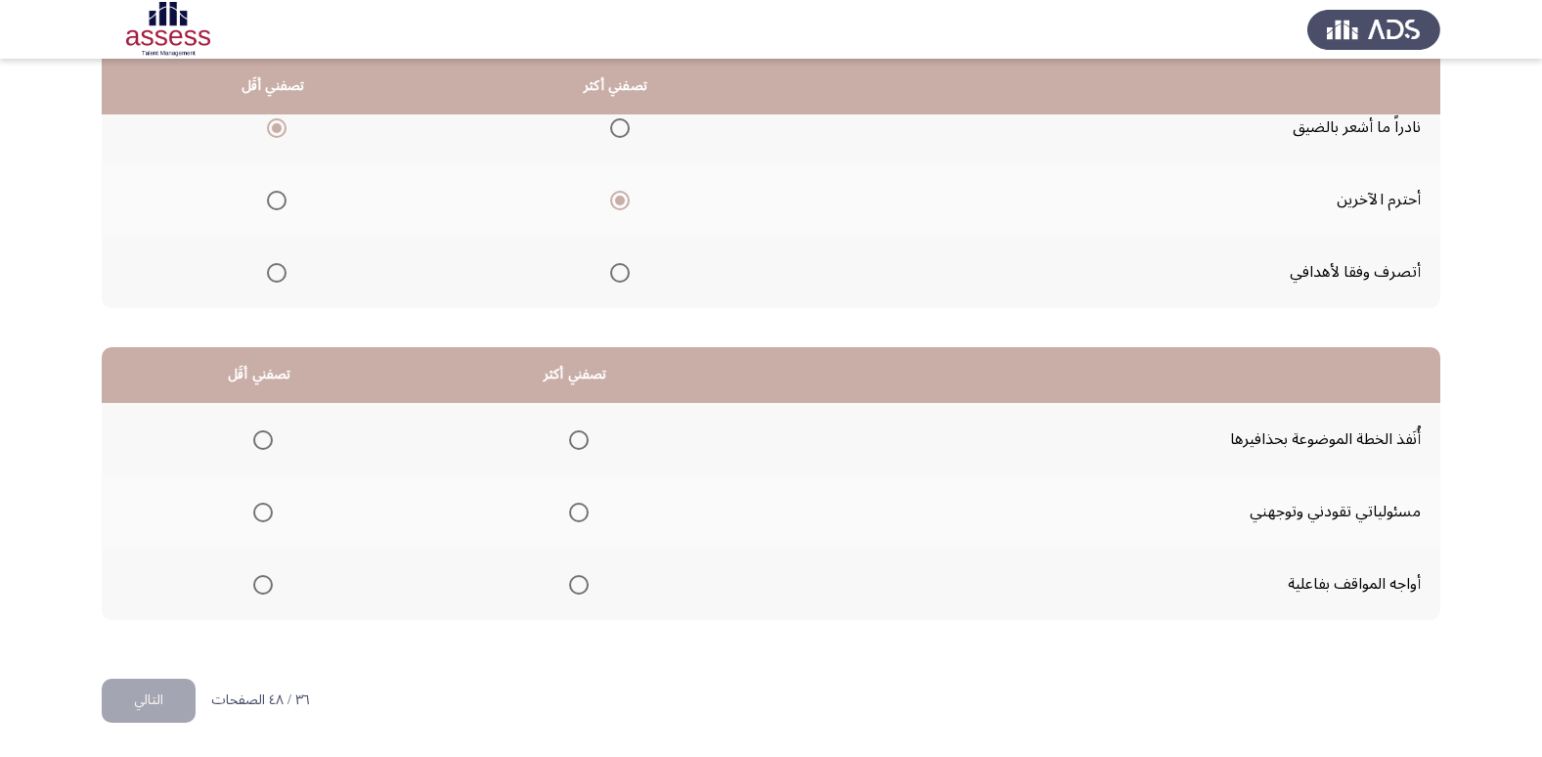
click at [569, 510] on span "Select an option" at bounding box center [579, 512] width 20 height 20
click at [569, 510] on input "Select an option" at bounding box center [579, 512] width 20 height 20
click at [269, 441] on span "Select an option" at bounding box center [263, 440] width 20 height 20
click at [269, 441] on input "Select an option" at bounding box center [263, 440] width 20 height 20
click at [159, 688] on button "التالي" at bounding box center [149, 700] width 94 height 44
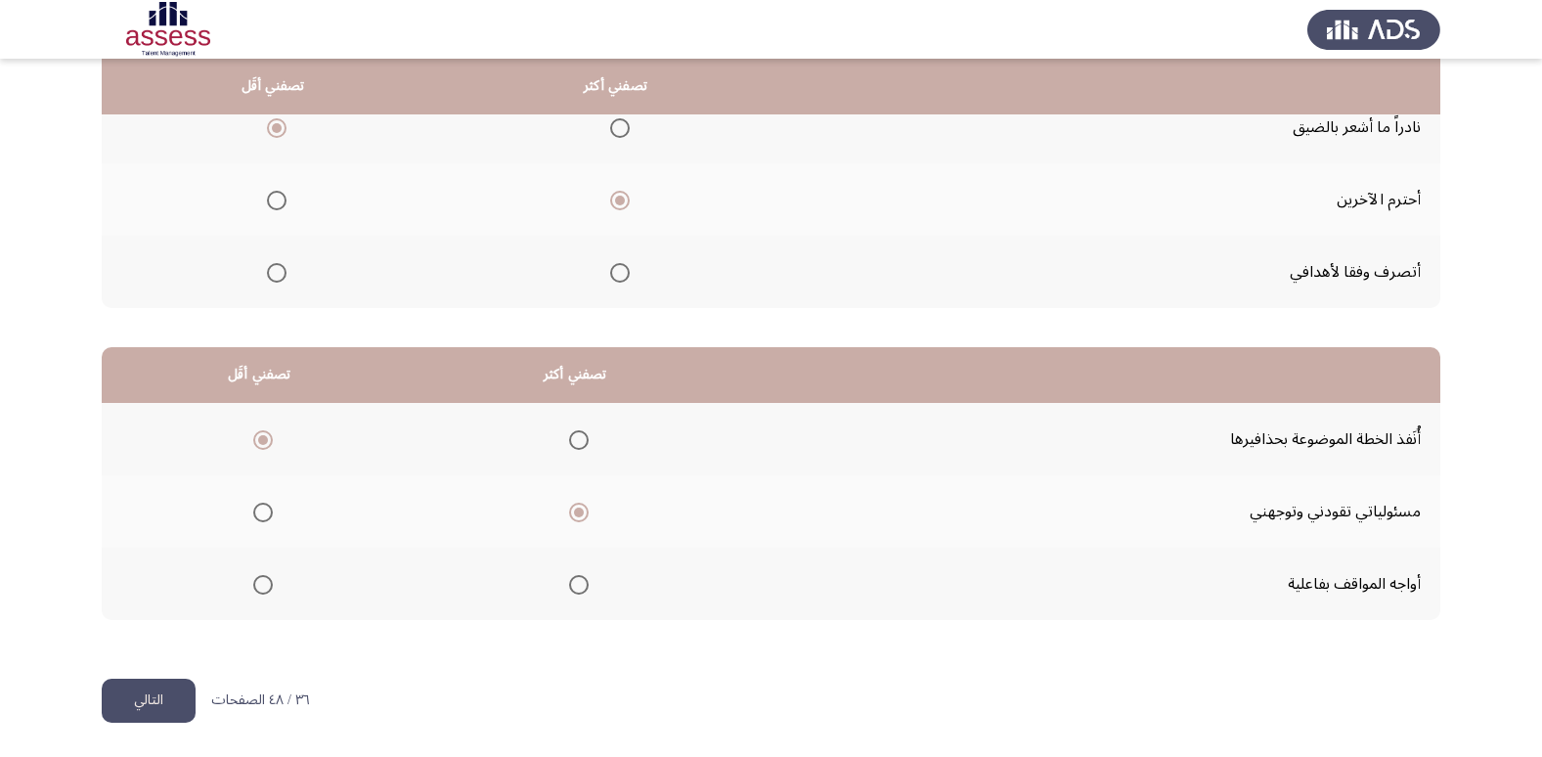
scroll to position [0, 0]
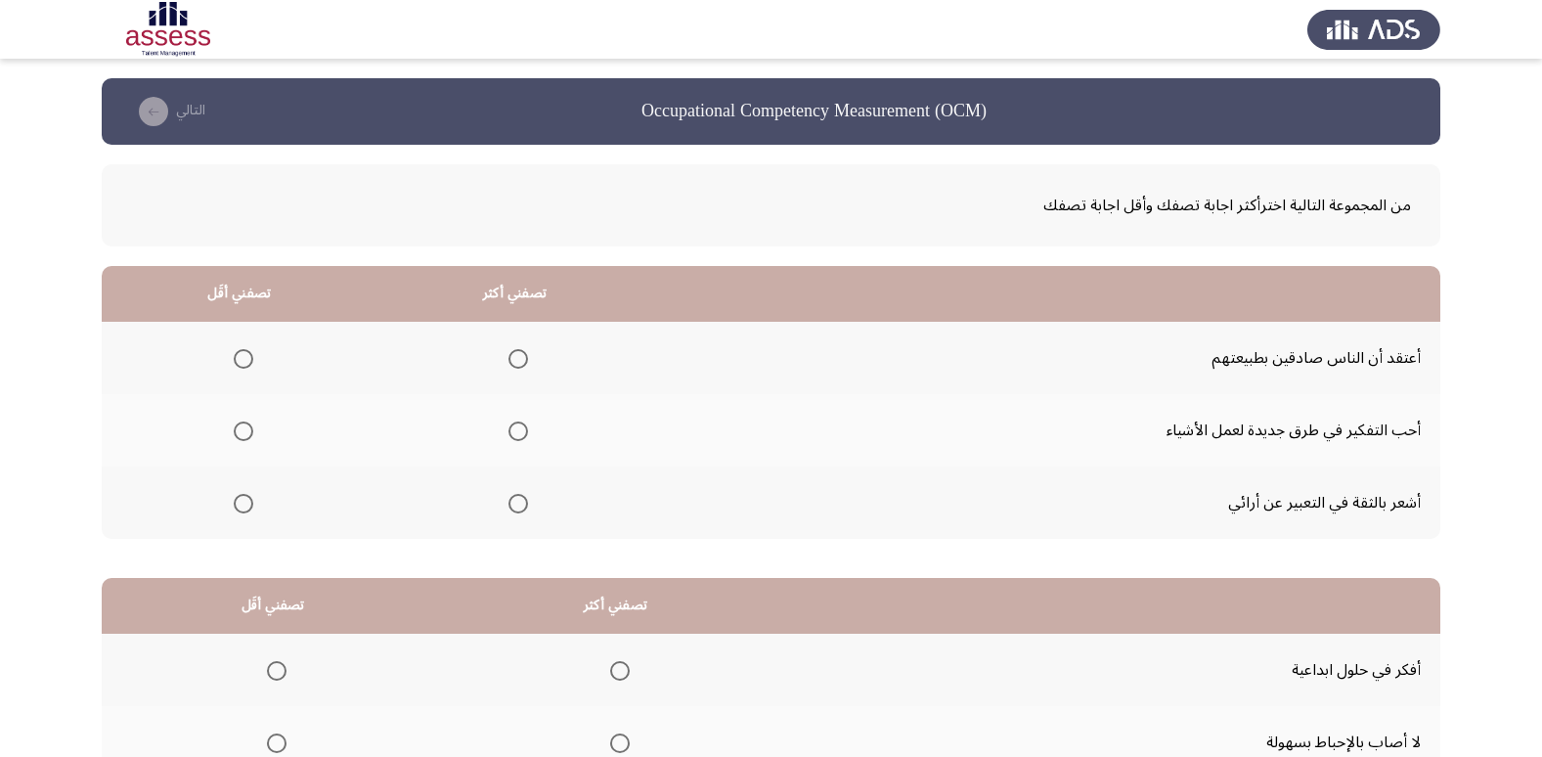
click at [495, 512] on th at bounding box center [514, 502] width 276 height 72
click at [508, 505] on span "Select an option" at bounding box center [518, 504] width 20 height 20
click at [508, 505] on input "Select an option" at bounding box center [518, 504] width 20 height 20
click at [253, 352] on th at bounding box center [239, 358] width 275 height 72
click at [245, 351] on span "Select an option" at bounding box center [244, 359] width 20 height 20
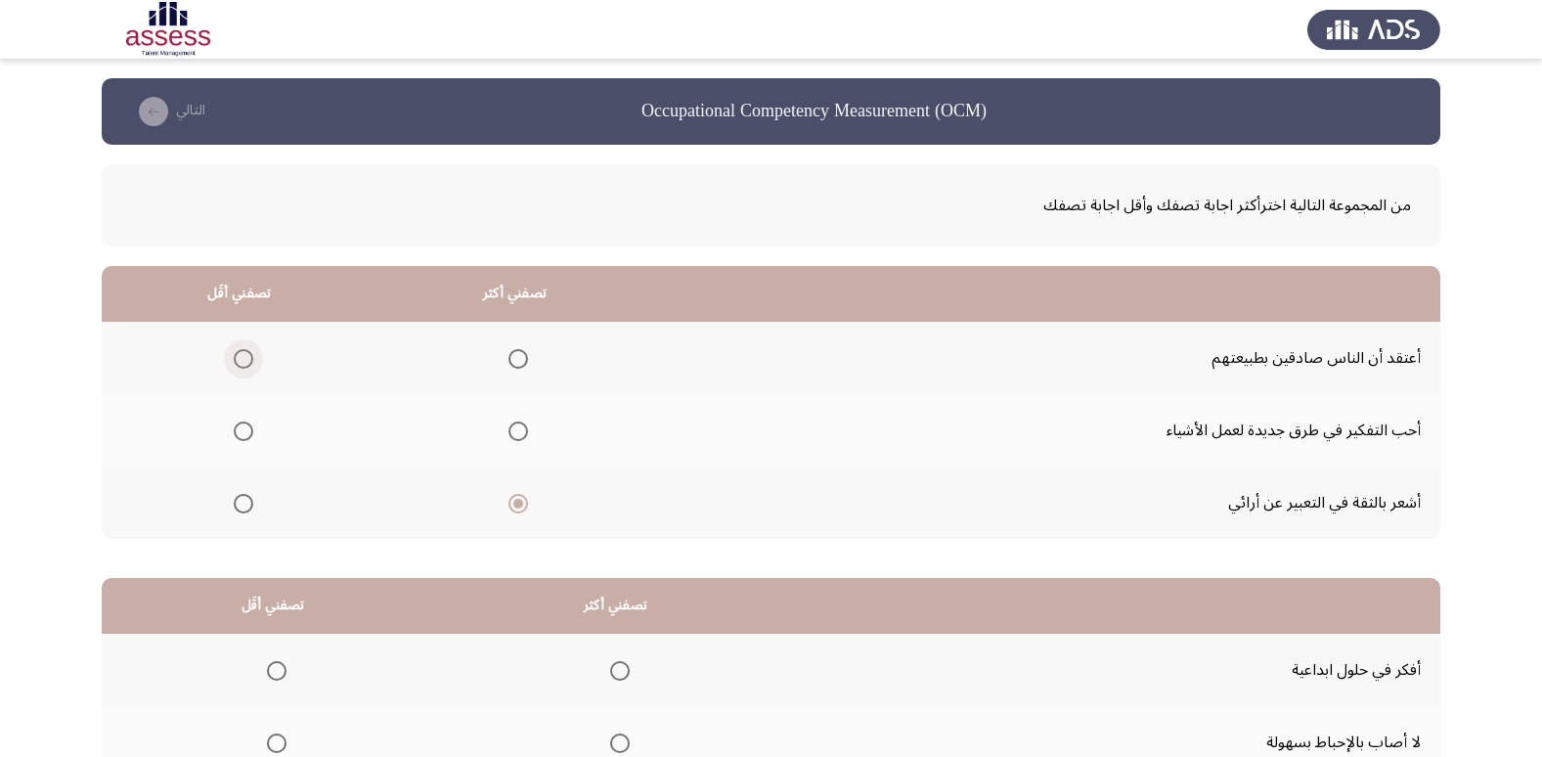
click at [245, 351] on input "Select an option" at bounding box center [244, 359] width 20 height 20
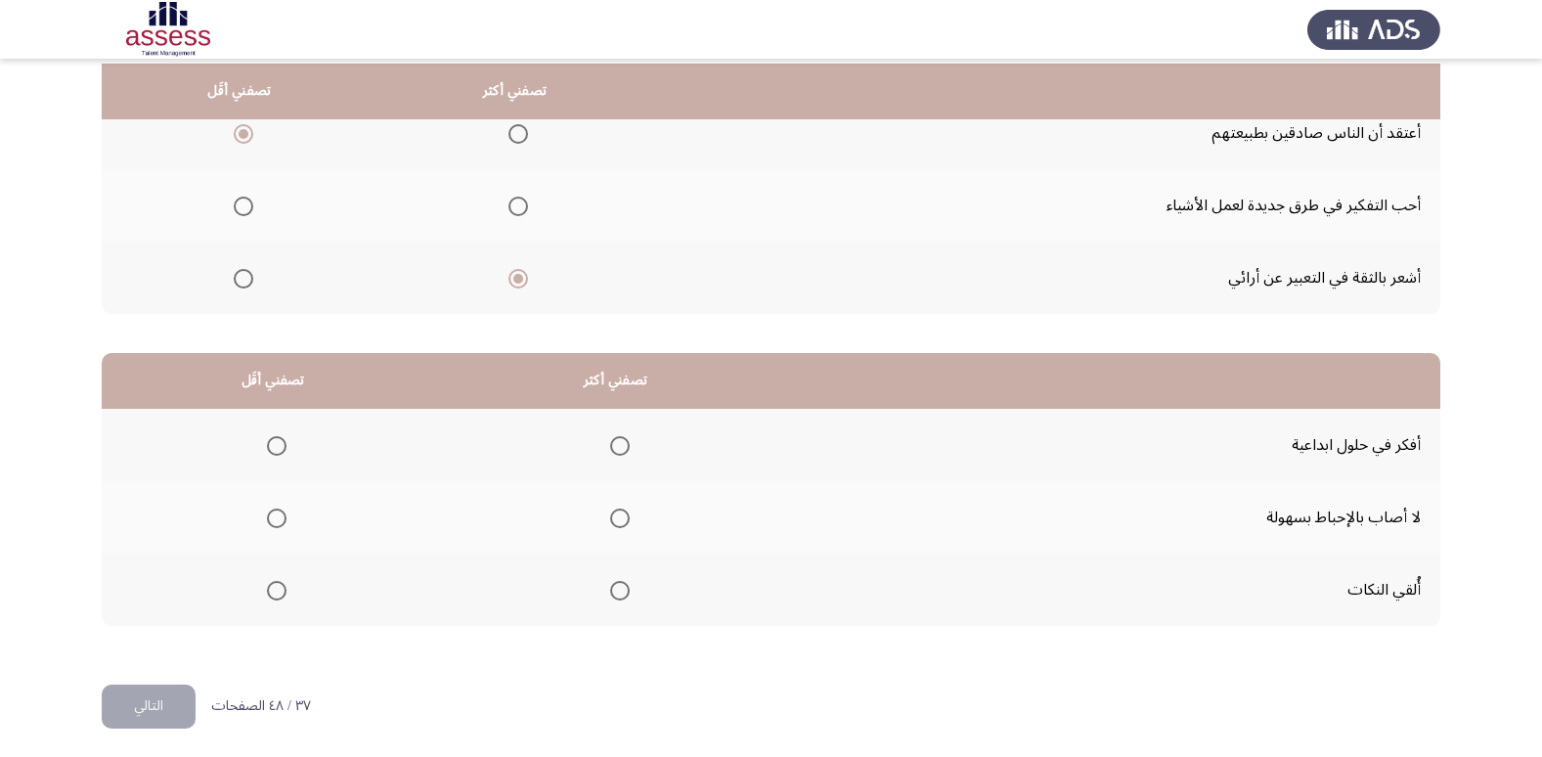
scroll to position [231, 0]
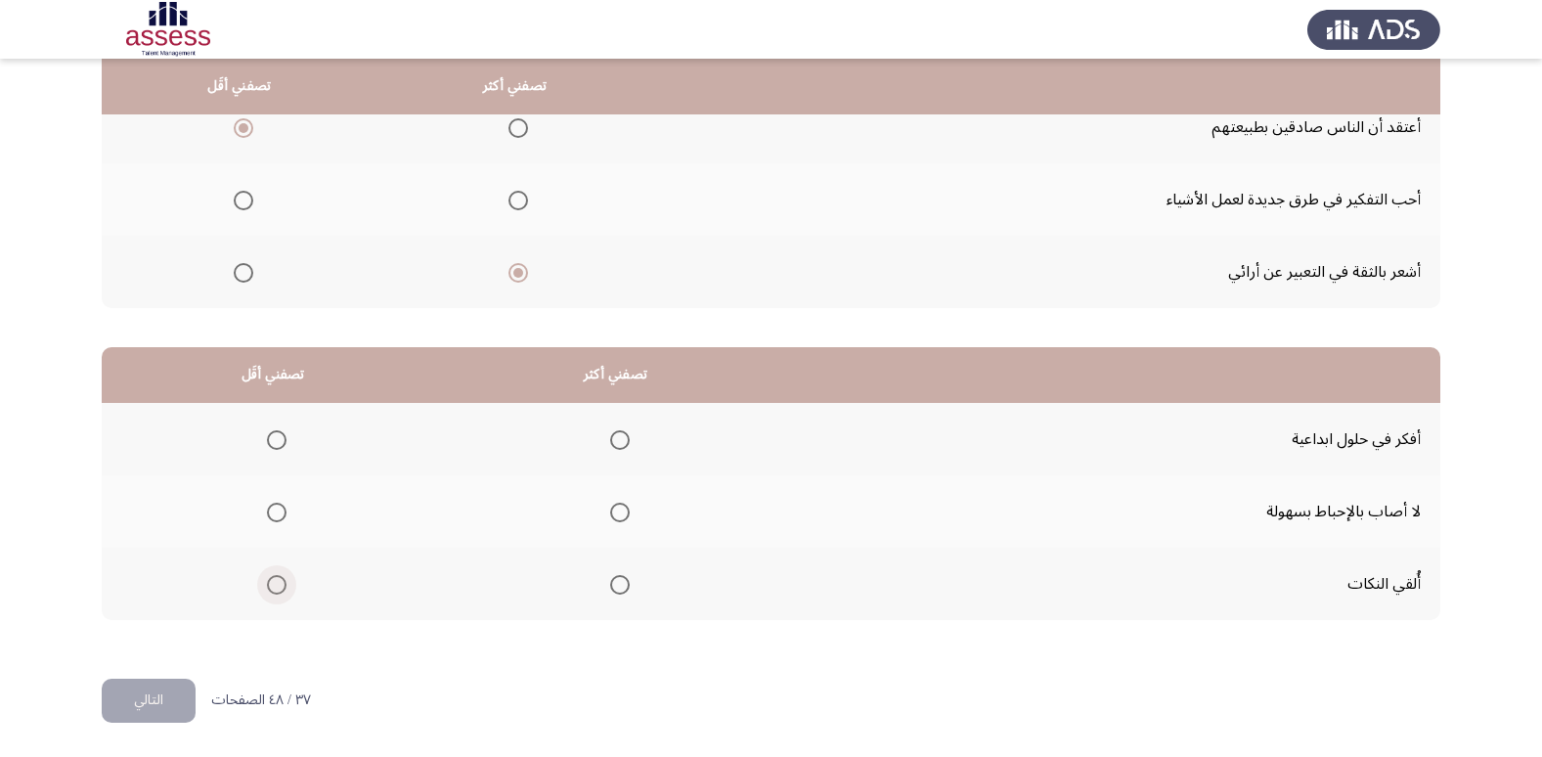
click at [274, 579] on span "Select an option" at bounding box center [277, 585] width 20 height 20
click at [274, 579] on input "Select an option" at bounding box center [277, 585] width 20 height 20
click at [602, 447] on label "Select an option" at bounding box center [615, 440] width 27 height 20
click at [610, 447] on input "Select an option" at bounding box center [620, 440] width 20 height 20
click at [142, 699] on button "التالي" at bounding box center [149, 700] width 94 height 44
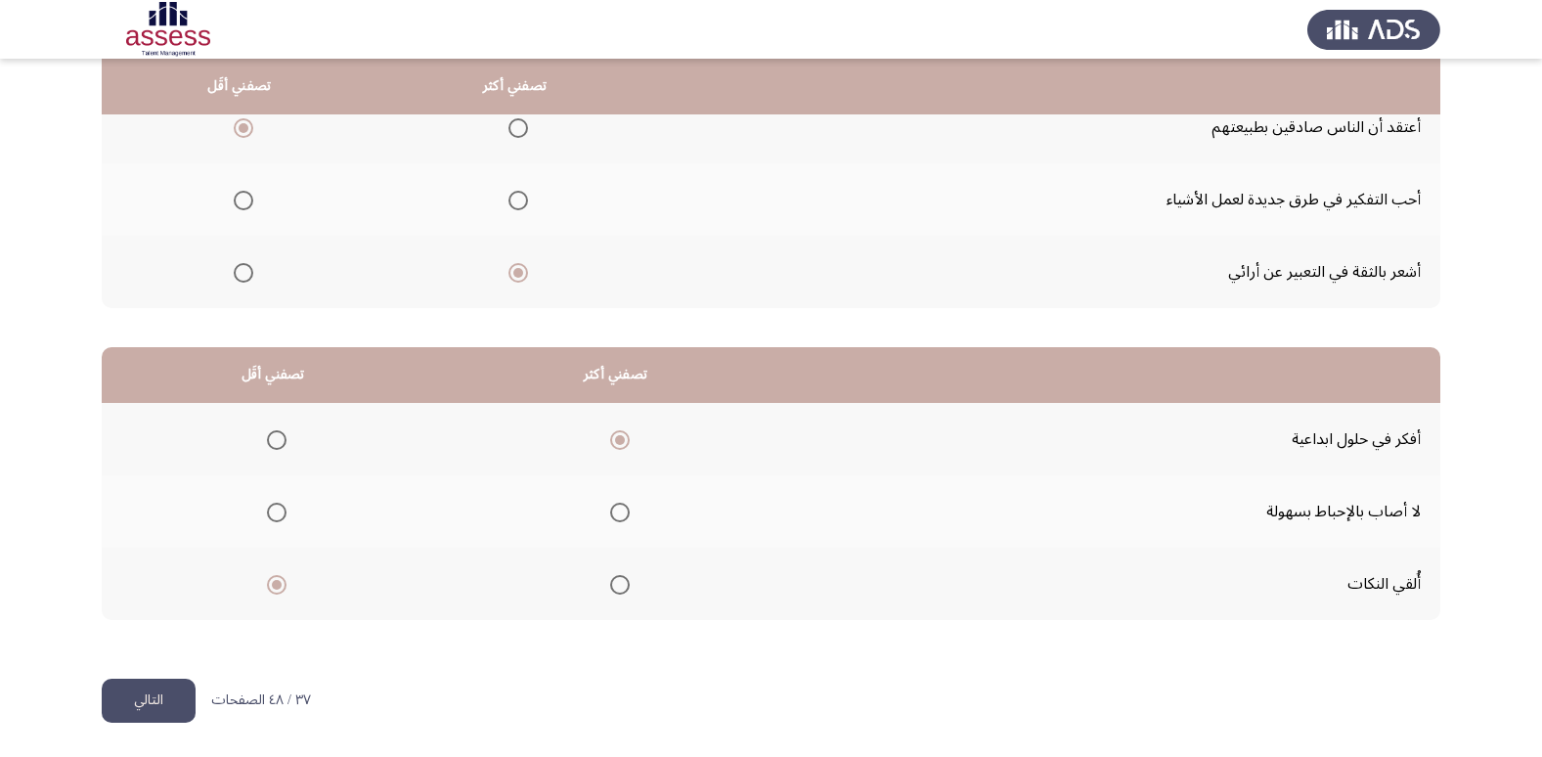
scroll to position [0, 0]
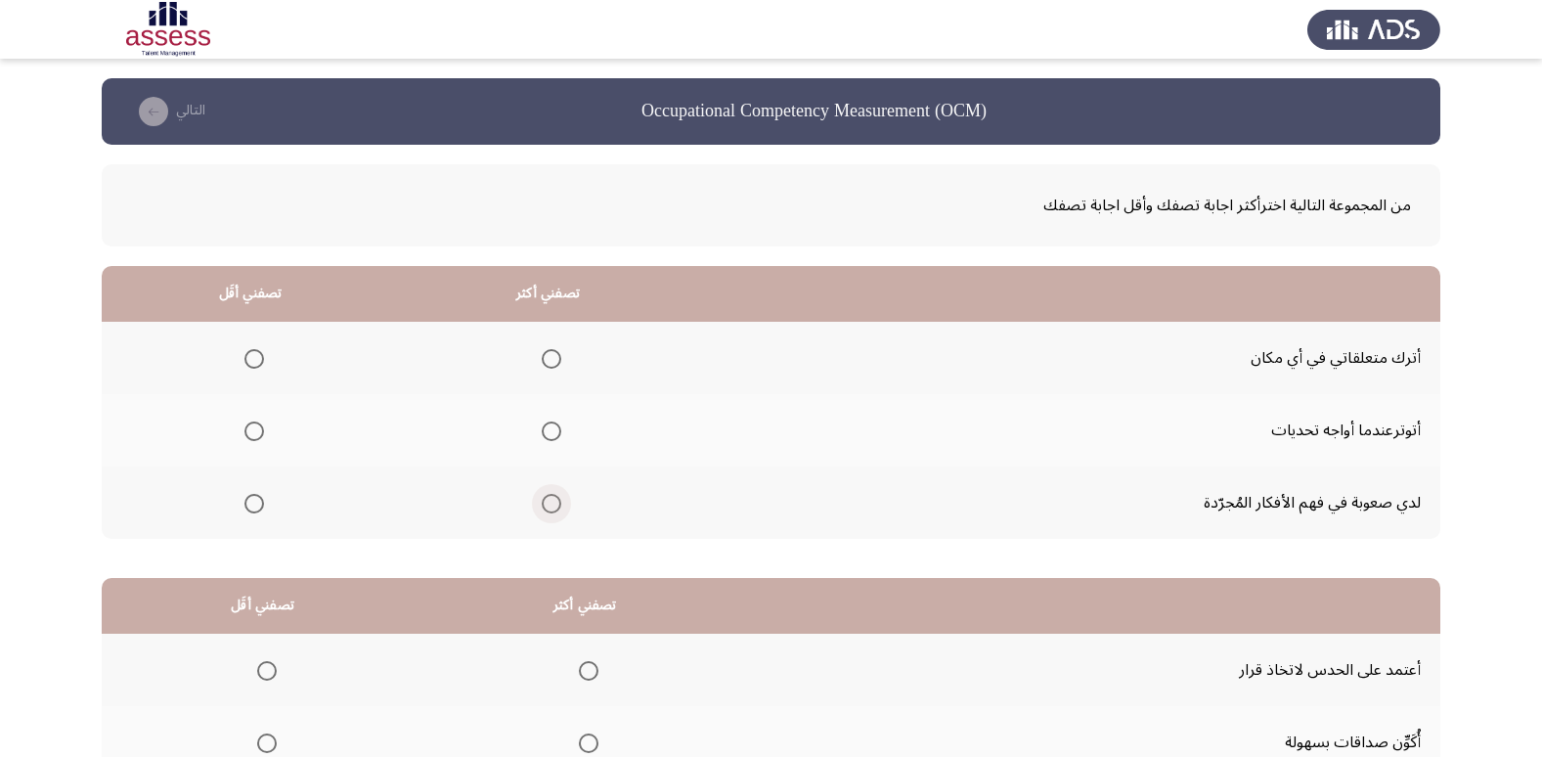
click at [560, 507] on span "Select an option" at bounding box center [552, 504] width 20 height 20
click at [560, 507] on input "Select an option" at bounding box center [552, 504] width 20 height 20
click at [257, 370] on mat-radio-group "Select an option" at bounding box center [250, 357] width 27 height 33
click at [256, 365] on span "Select an option" at bounding box center [254, 359] width 20 height 20
click at [256, 365] on input "Select an option" at bounding box center [254, 359] width 20 height 20
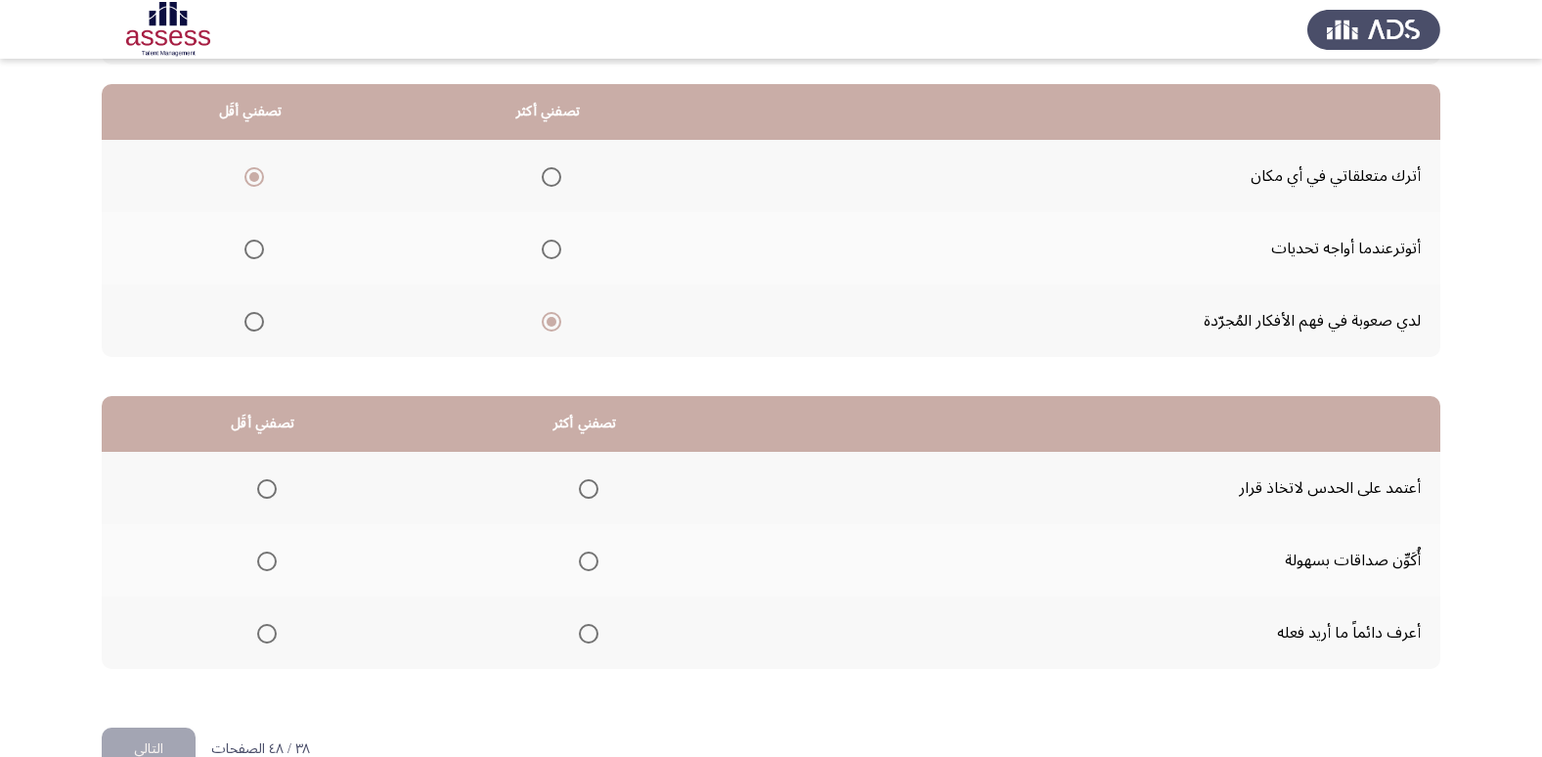
scroll to position [231, 0]
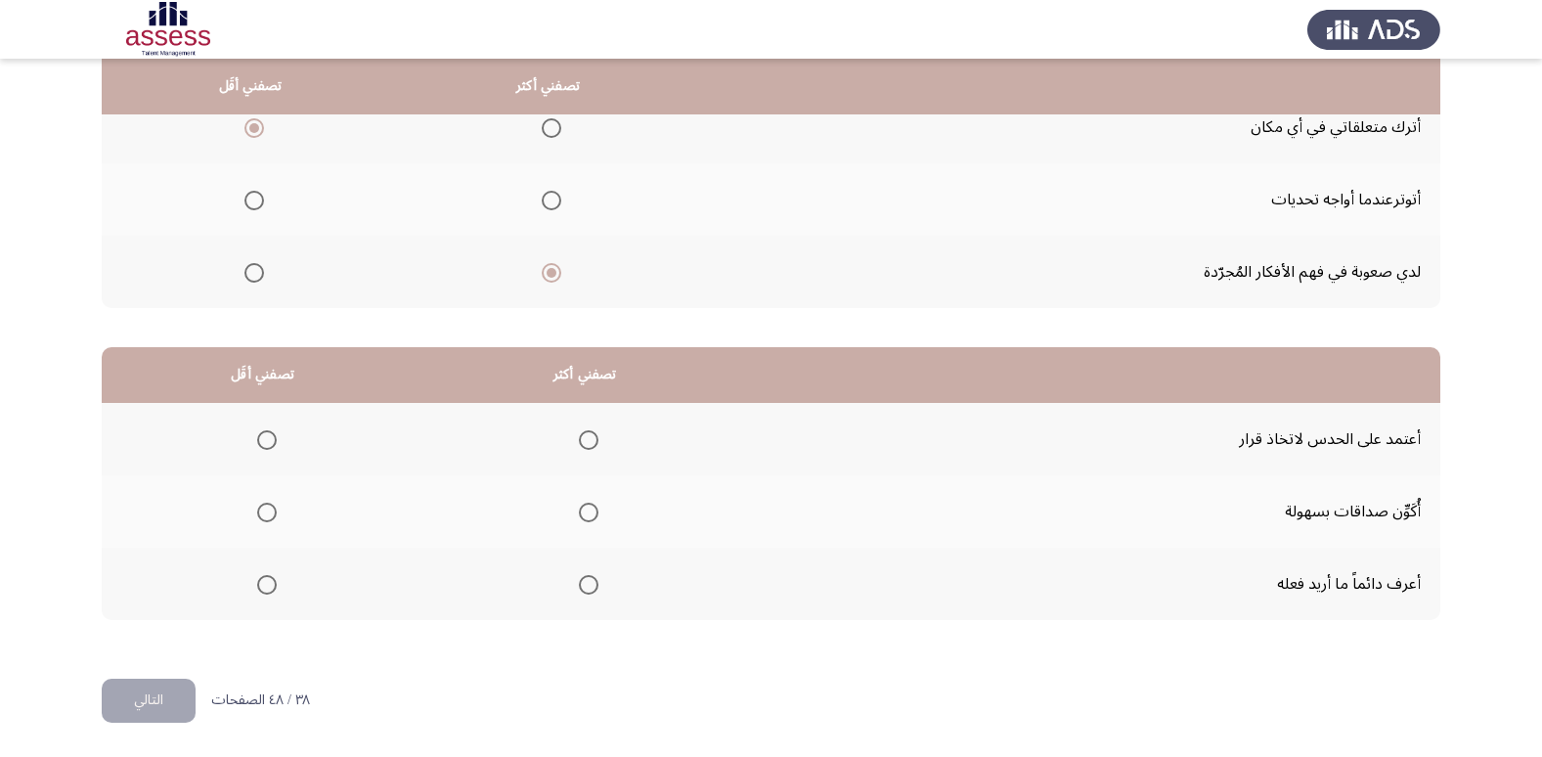
click at [603, 513] on th at bounding box center [584, 511] width 323 height 72
click at [597, 515] on span "Select an option" at bounding box center [589, 512] width 20 height 20
click at [597, 515] on input "Select an option" at bounding box center [589, 512] width 20 height 20
click at [269, 440] on span "Select an option" at bounding box center [267, 440] width 20 height 20
click at [269, 440] on input "Select an option" at bounding box center [267, 440] width 20 height 20
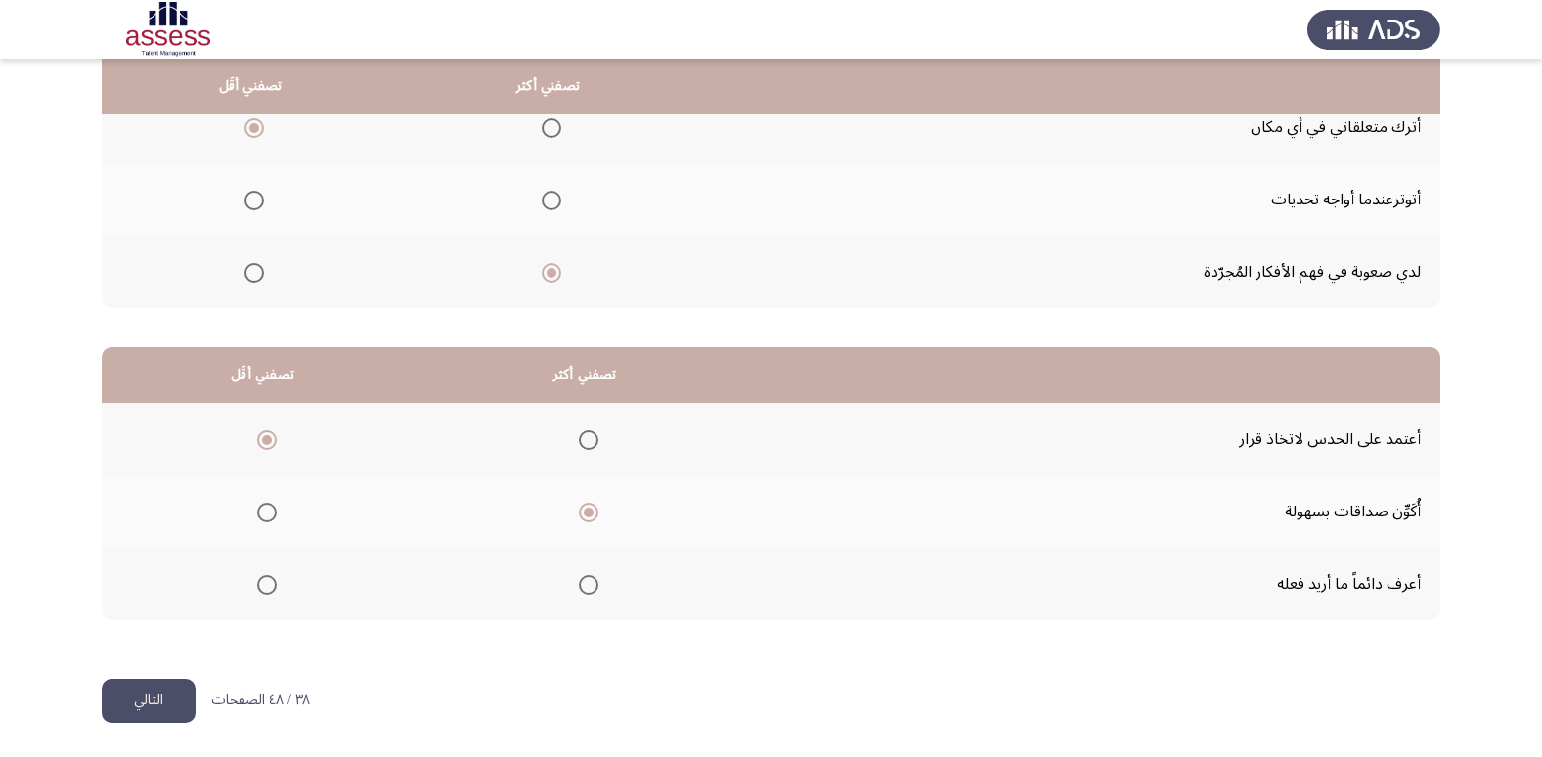
click at [155, 708] on button "التالي" at bounding box center [149, 700] width 94 height 44
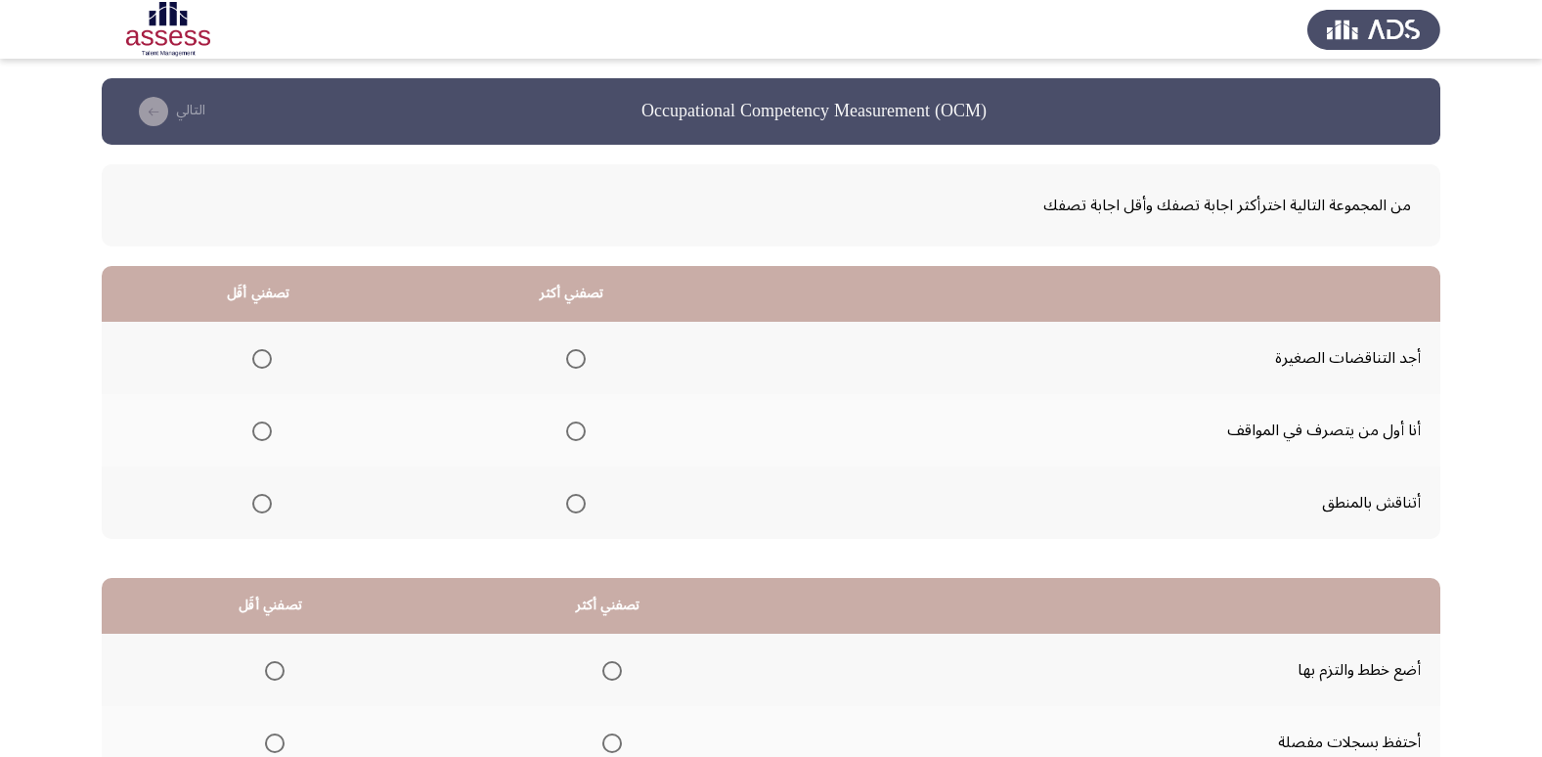
click at [583, 433] on span "Select an option" at bounding box center [576, 431] width 20 height 20
click at [583, 433] on input "Select an option" at bounding box center [576, 431] width 20 height 20
click at [258, 362] on span "Select an option" at bounding box center [262, 359] width 20 height 20
click at [258, 362] on input "Select an option" at bounding box center [262, 359] width 20 height 20
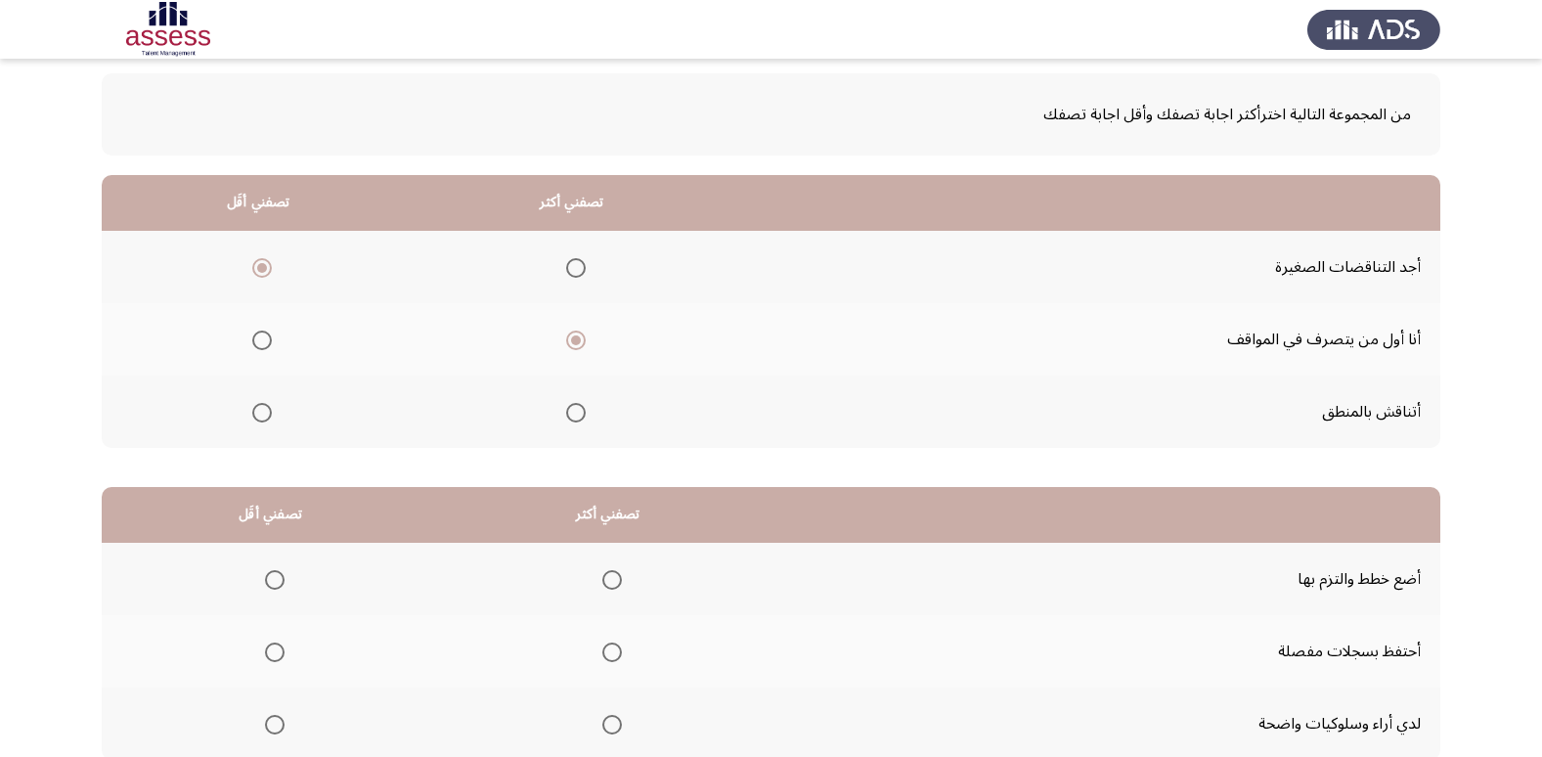
scroll to position [231, 0]
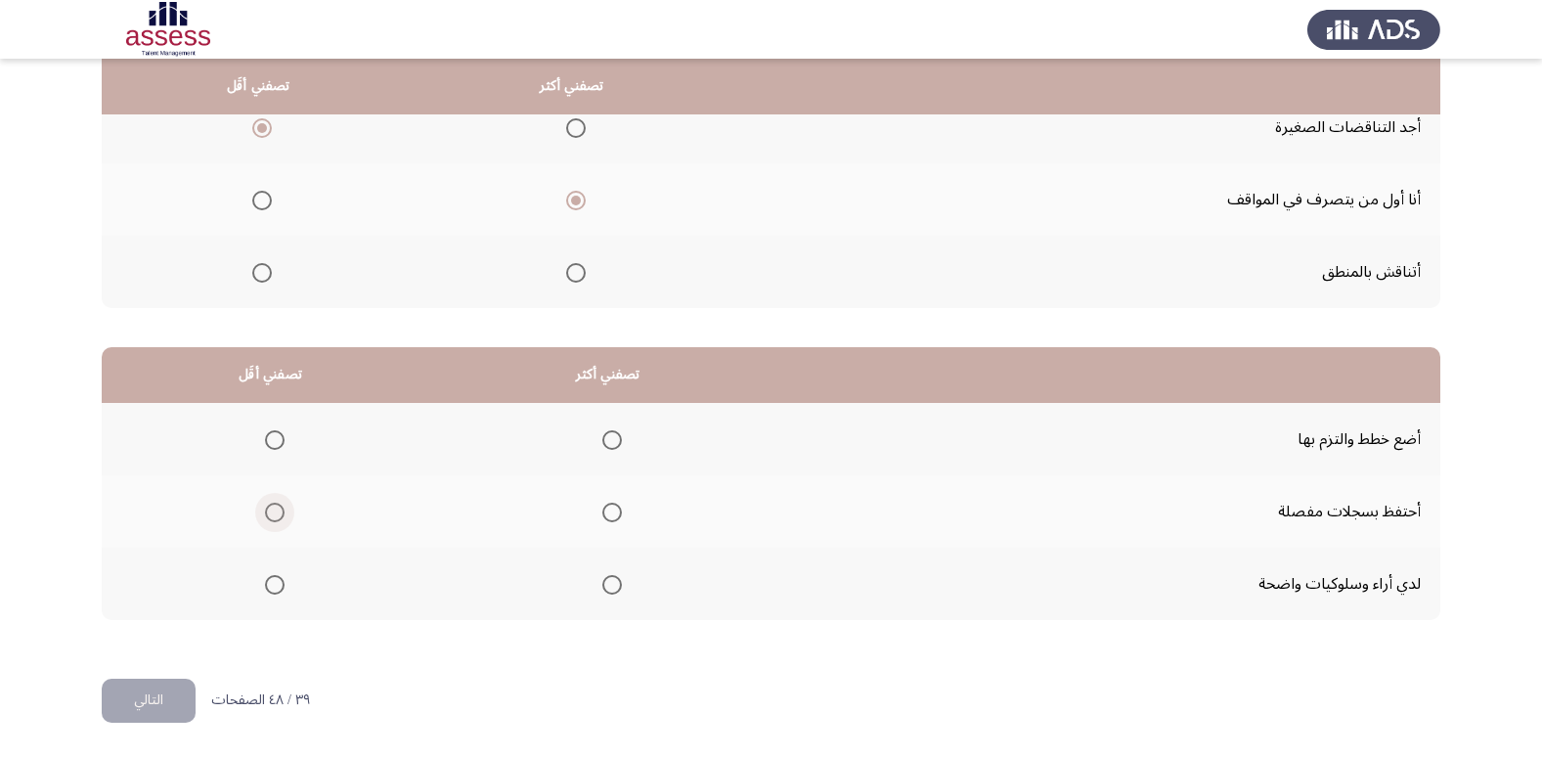
click at [269, 518] on span "Select an option" at bounding box center [275, 512] width 20 height 20
click at [269, 518] on input "Select an option" at bounding box center [275, 512] width 20 height 20
click at [611, 587] on span "Select an option" at bounding box center [612, 585] width 20 height 20
click at [611, 587] on input "Select an option" at bounding box center [612, 585] width 20 height 20
click at [185, 698] on button "التالي" at bounding box center [149, 700] width 94 height 44
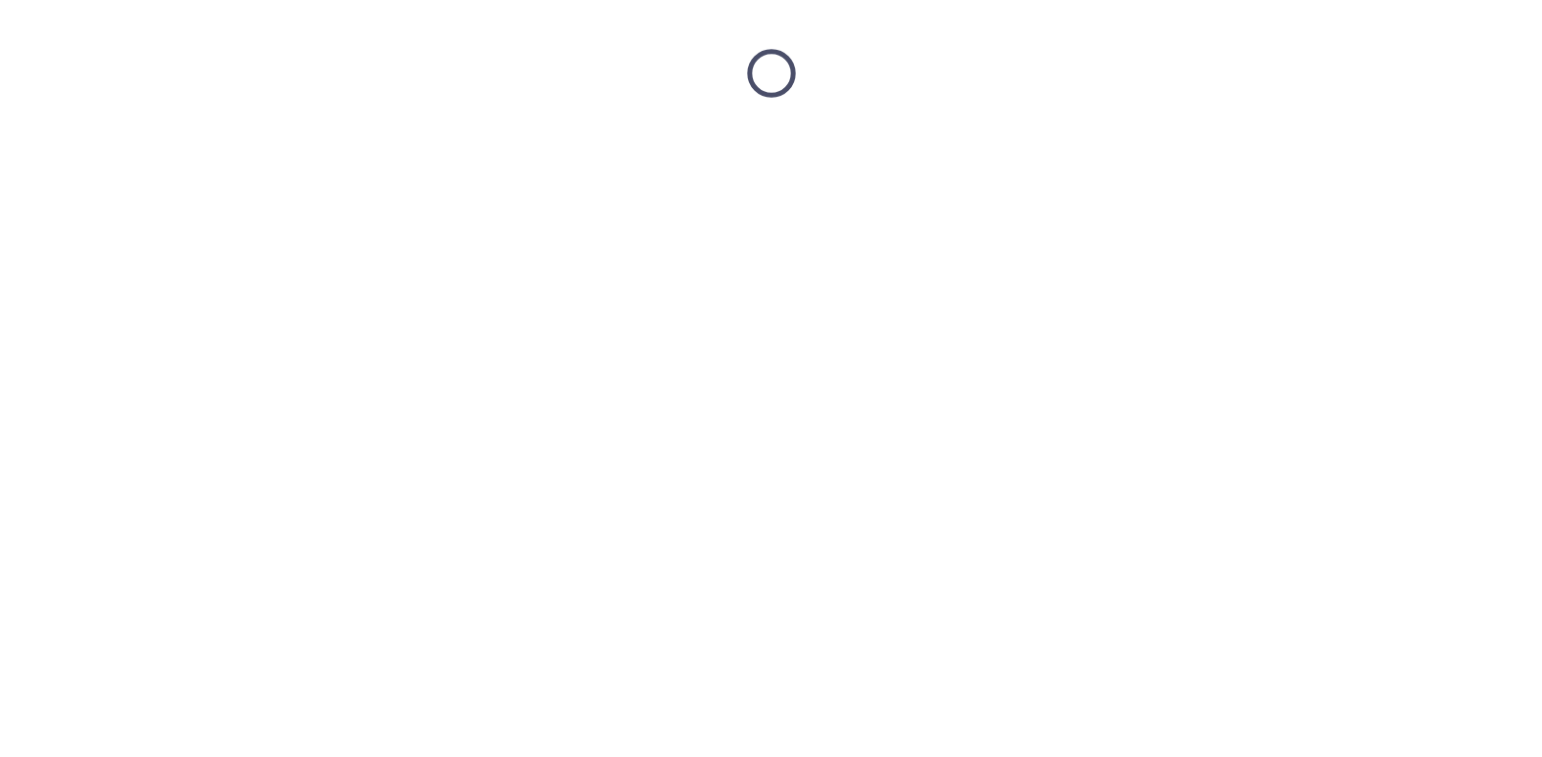
scroll to position [0, 0]
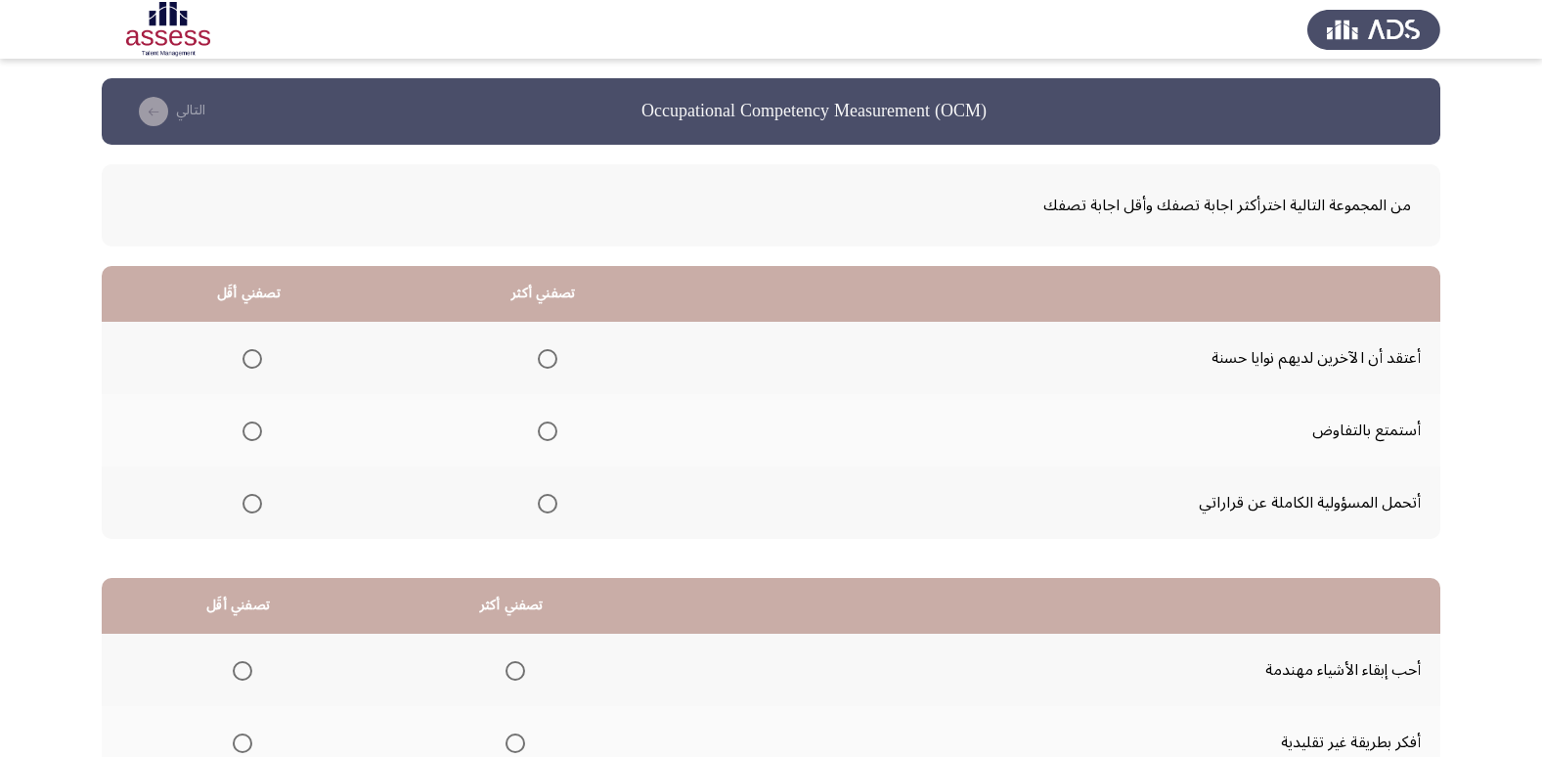
click at [518, 508] on th at bounding box center [543, 502] width 294 height 72
click at [538, 506] on span "Select an option" at bounding box center [548, 504] width 20 height 20
click at [538, 506] on input "Select an option" at bounding box center [548, 504] width 20 height 20
click at [239, 436] on label "Select an option" at bounding box center [248, 431] width 27 height 20
click at [242, 436] on input "Select an option" at bounding box center [252, 431] width 20 height 20
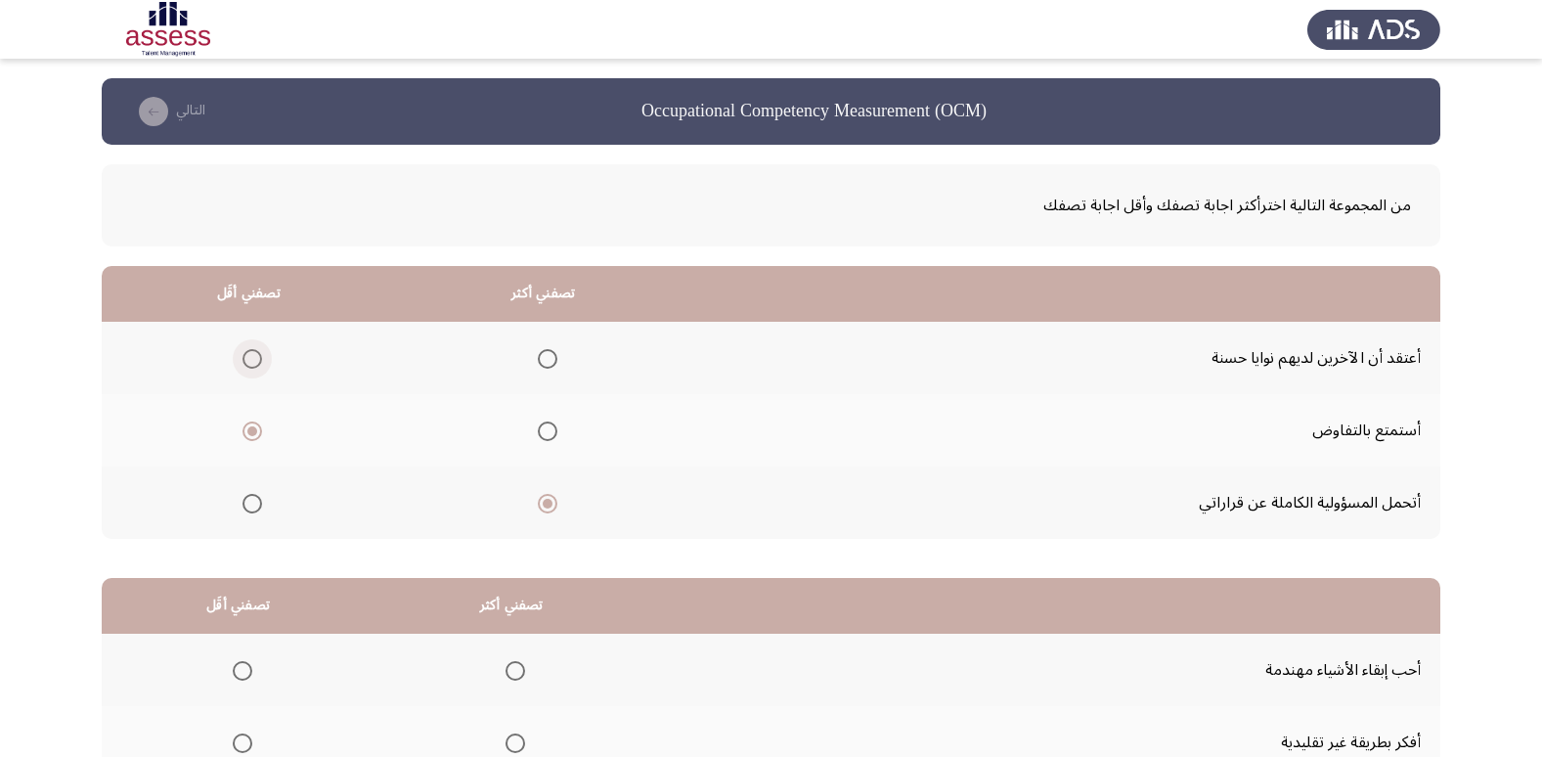
click at [260, 359] on span "Select an option" at bounding box center [252, 359] width 20 height 20
click at [260, 359] on input "Select an option" at bounding box center [252, 359] width 20 height 20
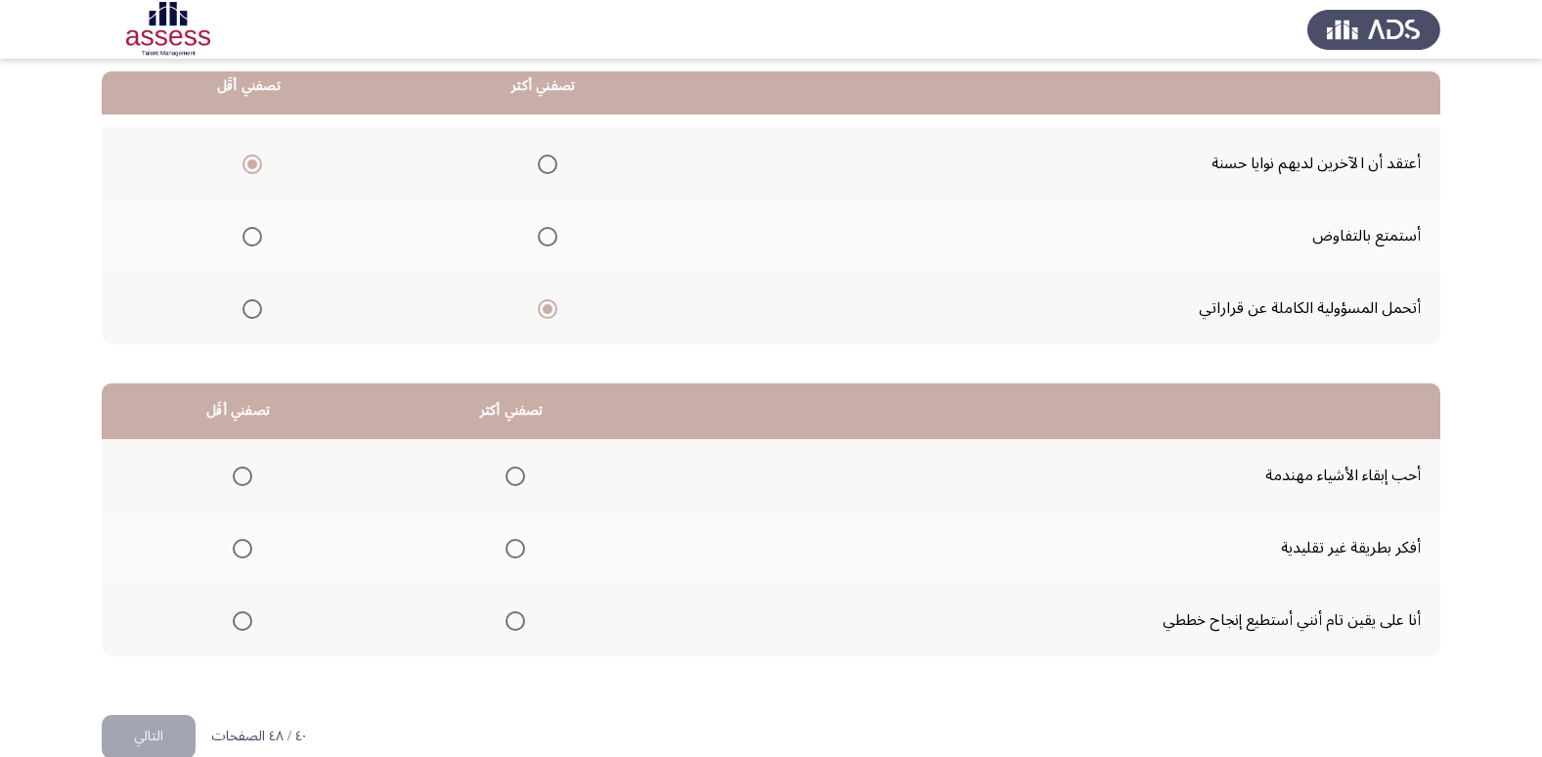
scroll to position [207, 0]
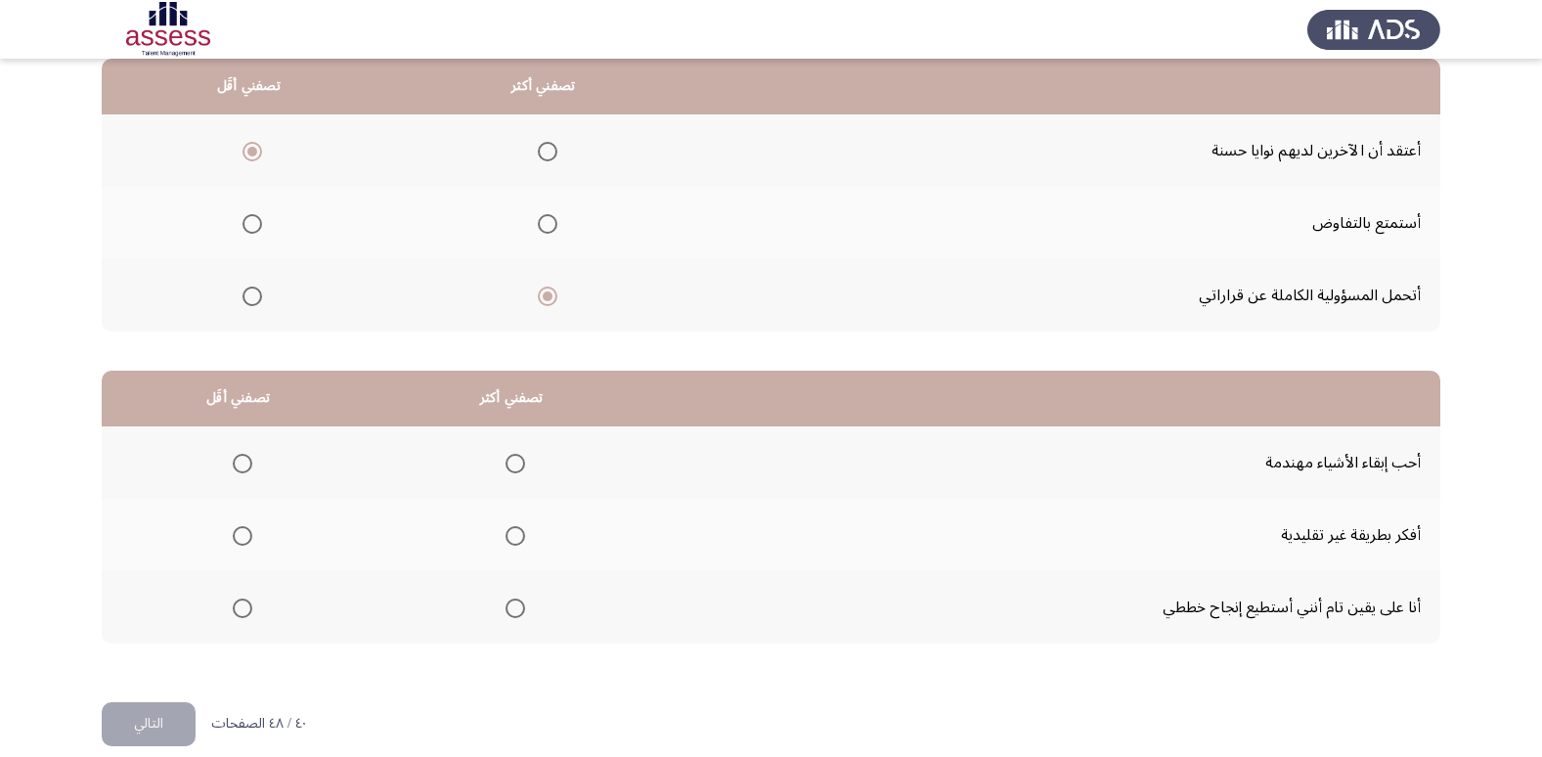
click at [514, 613] on span "Select an option" at bounding box center [515, 608] width 20 height 20
click at [514, 613] on input "Select an option" at bounding box center [515, 608] width 20 height 20
click at [244, 460] on span "Select an option" at bounding box center [243, 464] width 20 height 20
click at [244, 460] on input "Select an option" at bounding box center [243, 464] width 20 height 20
click at [248, 533] on span "Select an option" at bounding box center [243, 536] width 20 height 20
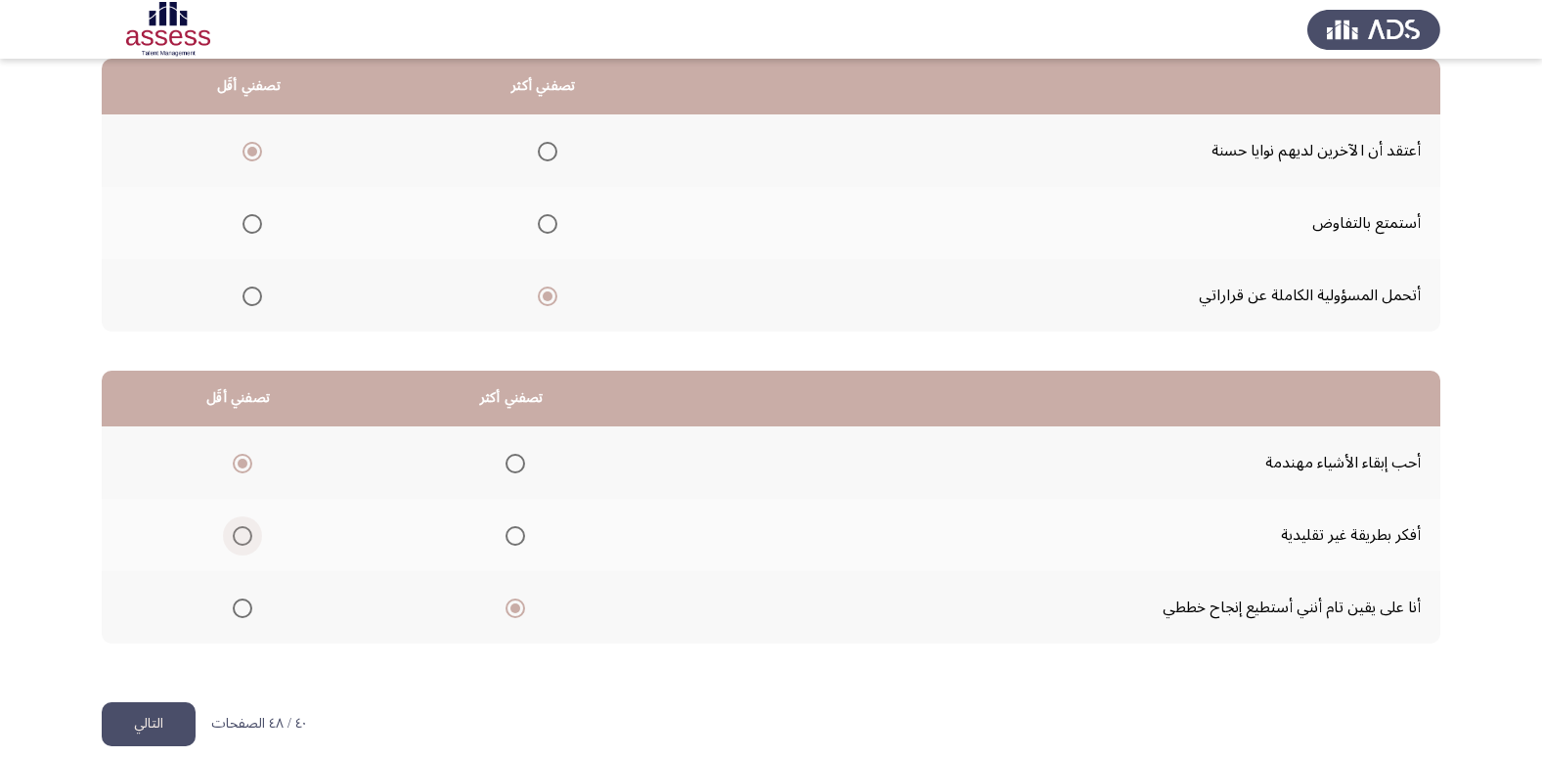
click at [248, 533] on input "Select an option" at bounding box center [243, 536] width 20 height 20
click at [230, 464] on label "Select an option" at bounding box center [238, 464] width 27 height 20
click at [233, 464] on input "Select an option" at bounding box center [243, 464] width 20 height 20
click at [125, 715] on button "التالي" at bounding box center [149, 724] width 94 height 44
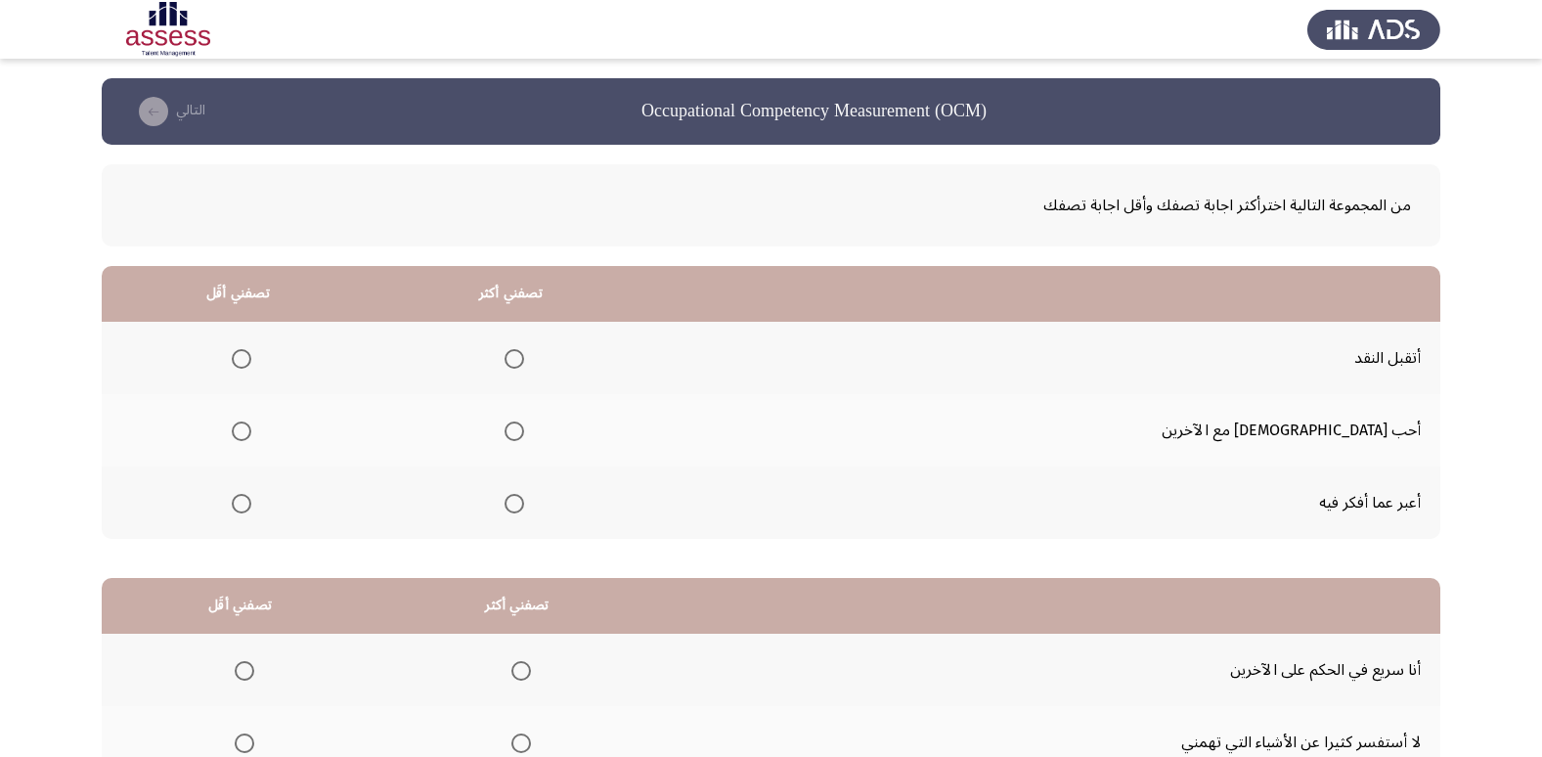
click at [251, 505] on span "Select an option" at bounding box center [242, 504] width 20 height 20
click at [251, 505] on input "Select an option" at bounding box center [242, 504] width 20 height 20
click at [524, 356] on span "Select an option" at bounding box center [514, 359] width 20 height 20
click at [524, 356] on input "Select an option" at bounding box center [514, 359] width 20 height 20
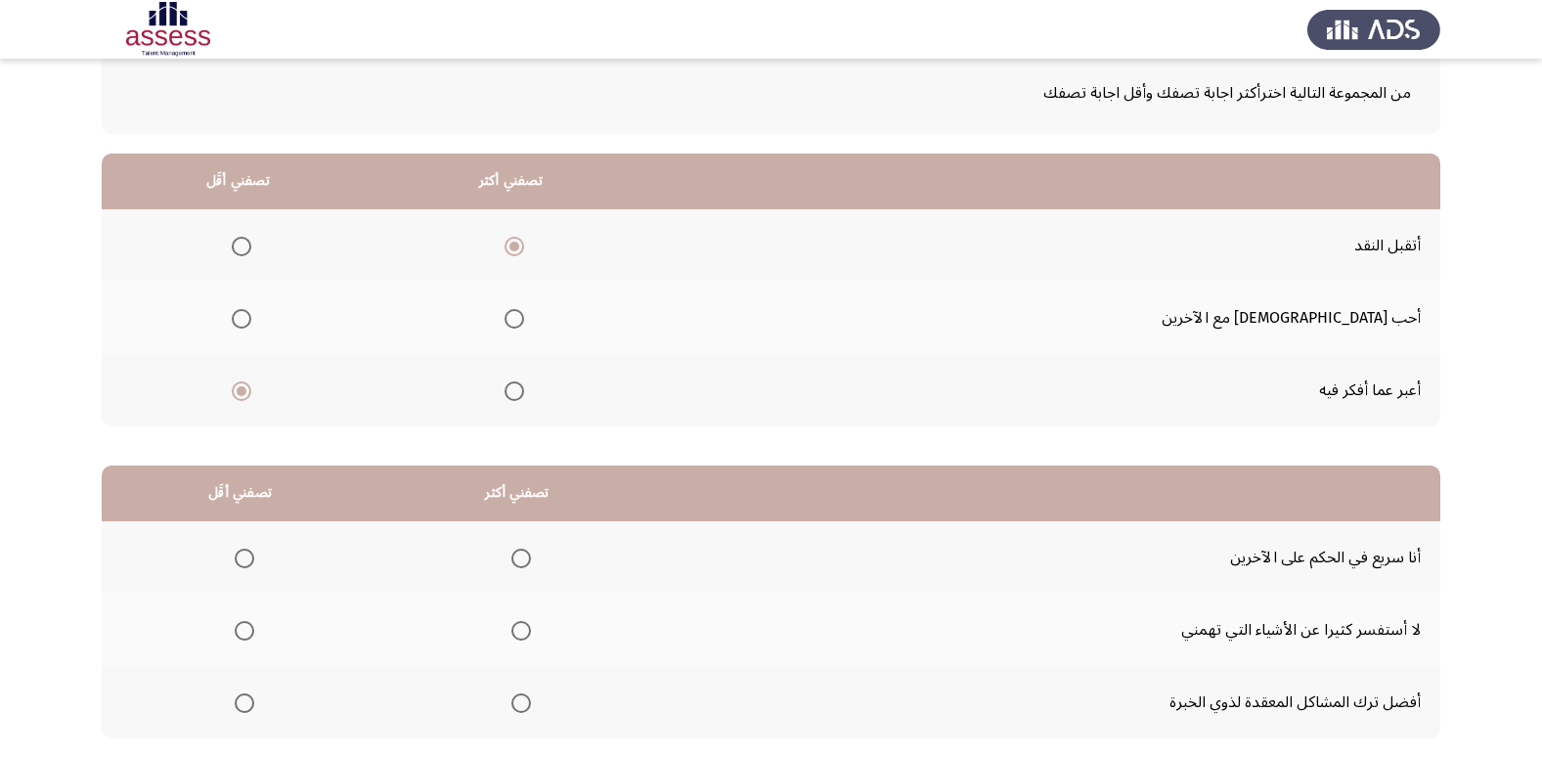
scroll to position [231, 0]
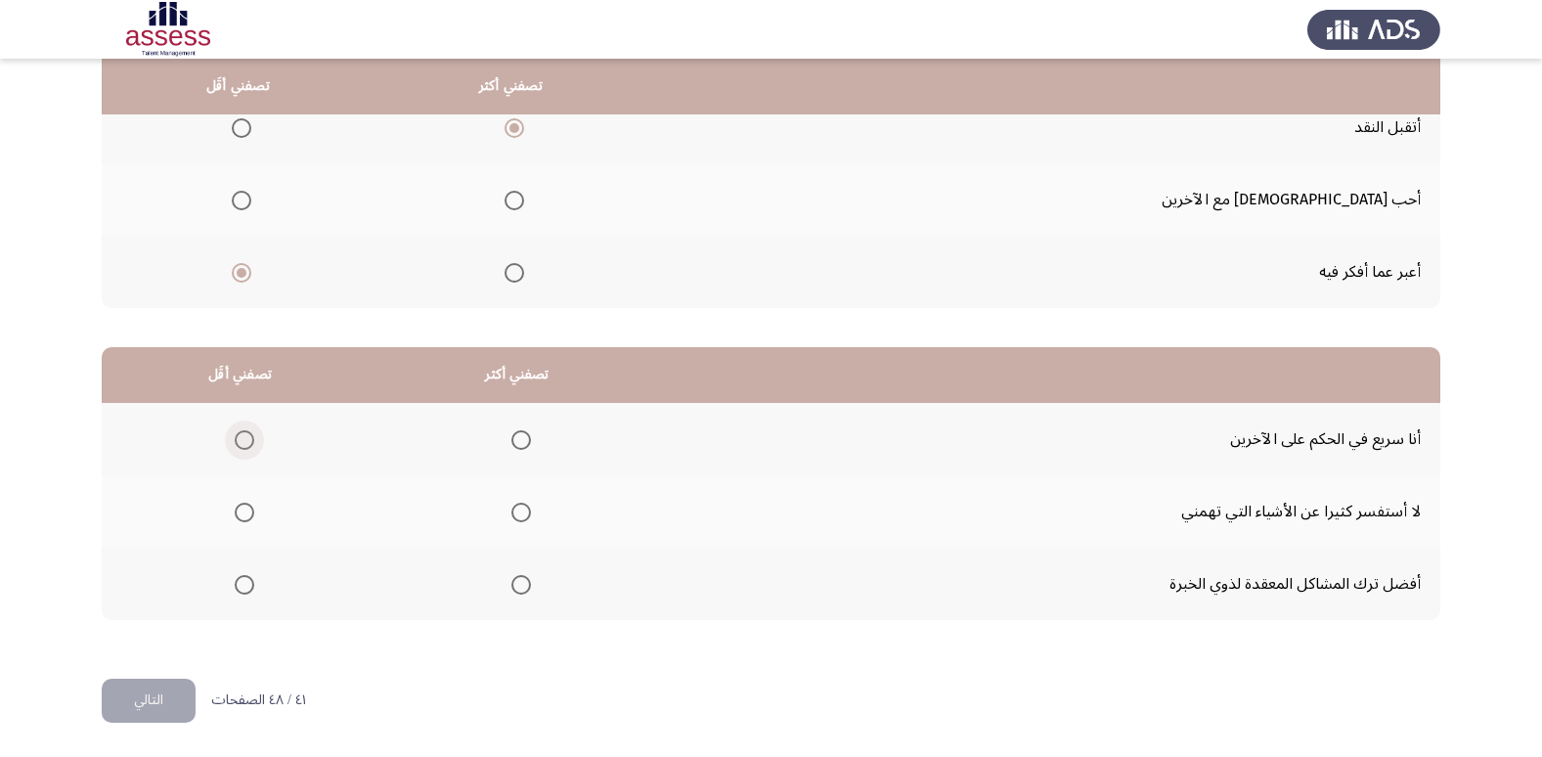
click at [245, 443] on span "Select an option" at bounding box center [245, 440] width 20 height 20
click at [245, 443] on input "Select an option" at bounding box center [245, 440] width 20 height 20
click at [511, 525] on mat-radio-group "Select an option" at bounding box center [516, 511] width 27 height 33
drag, startPoint x: 517, startPoint y: 526, endPoint x: 516, endPoint y: 510, distance: 15.7
click at [516, 525] on mat-radio-group "Select an option" at bounding box center [516, 511] width 27 height 33
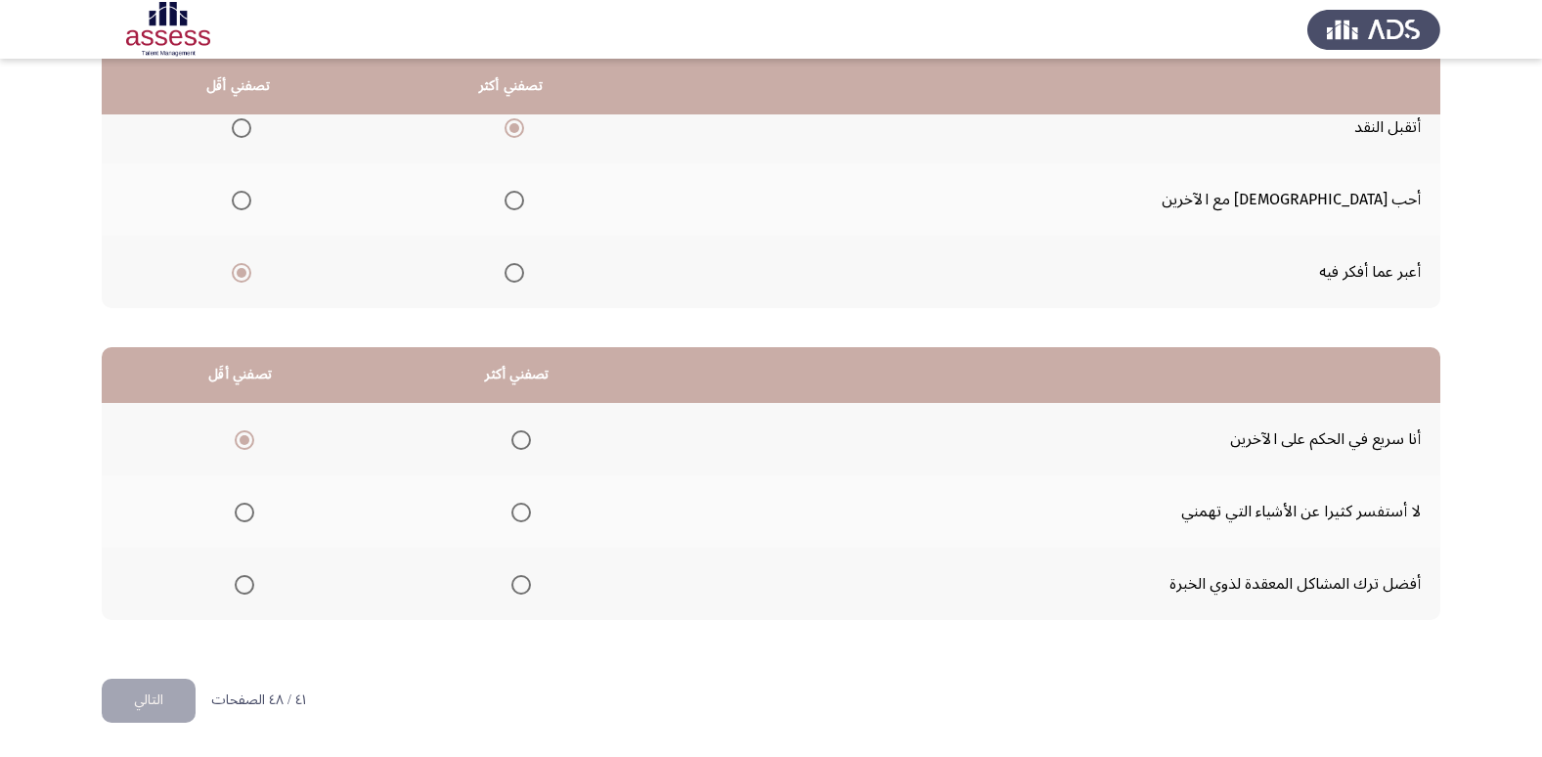
click at [516, 510] on span "Select an option" at bounding box center [521, 512] width 20 height 20
click at [516, 510] on input "Select an option" at bounding box center [521, 512] width 20 height 20
click at [525, 577] on span "Select an option" at bounding box center [521, 585] width 20 height 20
click at [525, 577] on input "Select an option" at bounding box center [521, 585] width 20 height 20
click at [136, 691] on button "التالي" at bounding box center [149, 700] width 94 height 44
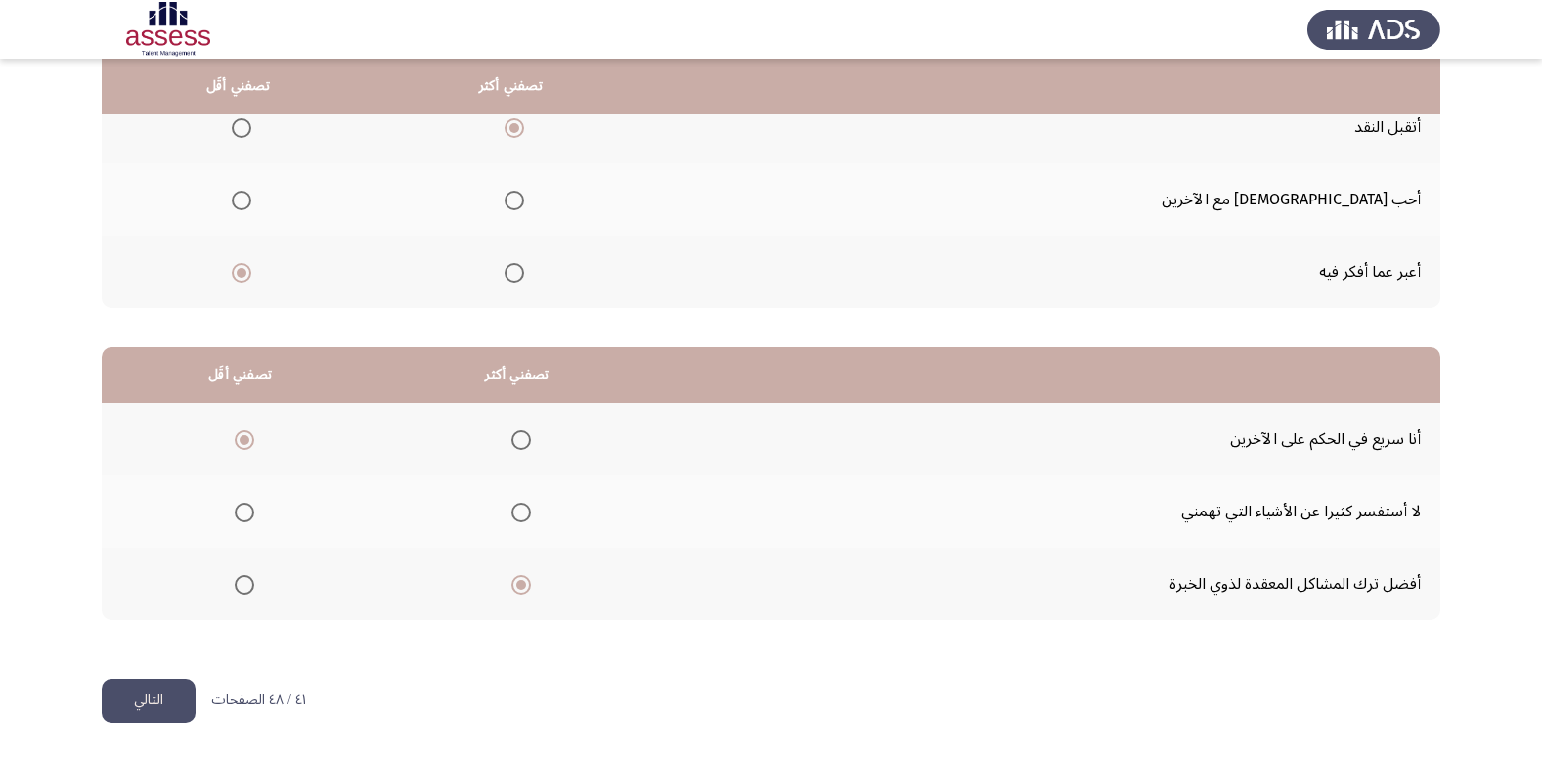
scroll to position [0, 0]
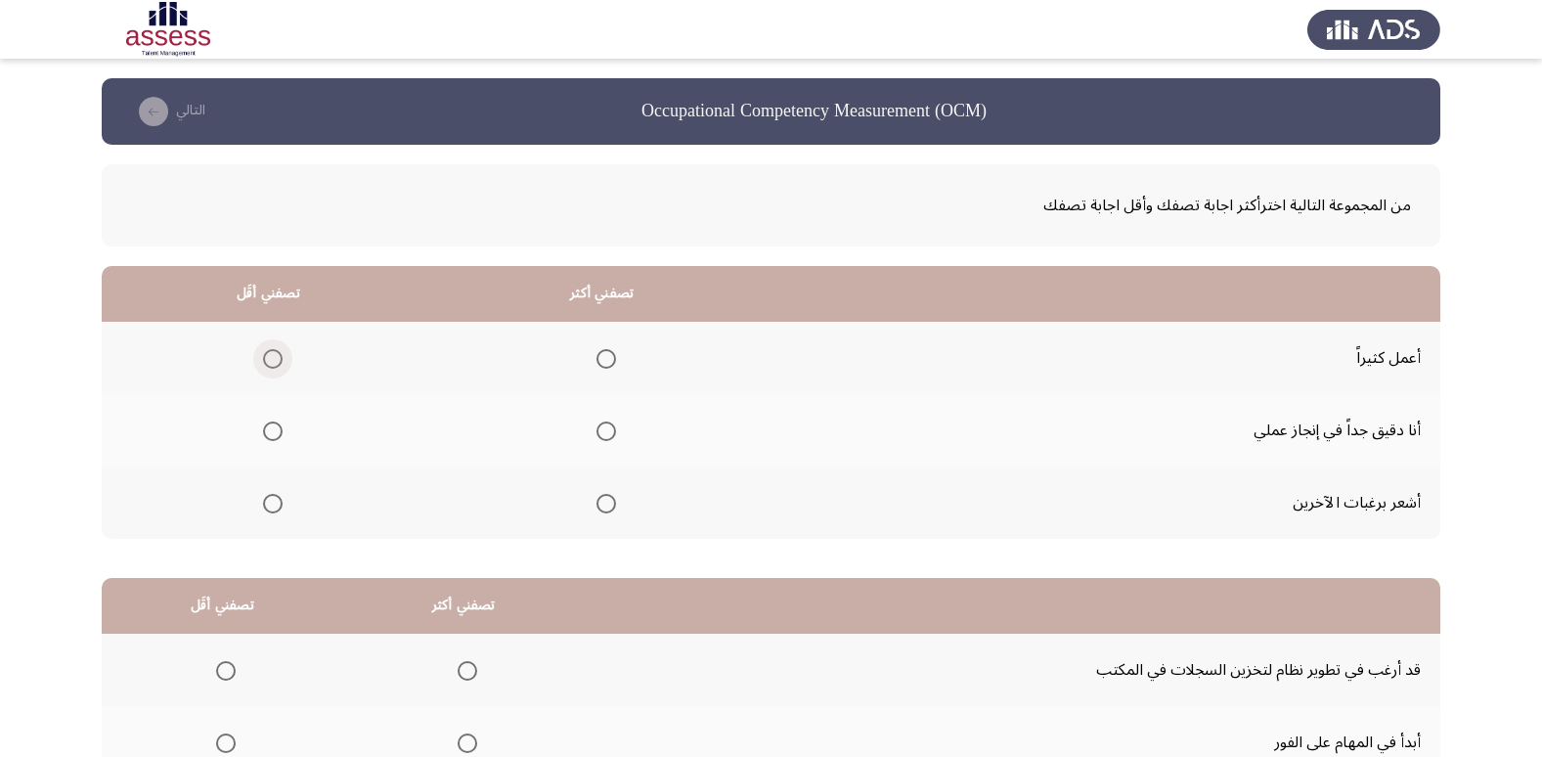
click at [259, 353] on label "Select an option" at bounding box center [268, 359] width 27 height 20
click at [263, 353] on input "Select an option" at bounding box center [273, 359] width 20 height 20
click at [601, 437] on span "Select an option" at bounding box center [606, 431] width 20 height 20
click at [601, 437] on input "Select an option" at bounding box center [606, 431] width 20 height 20
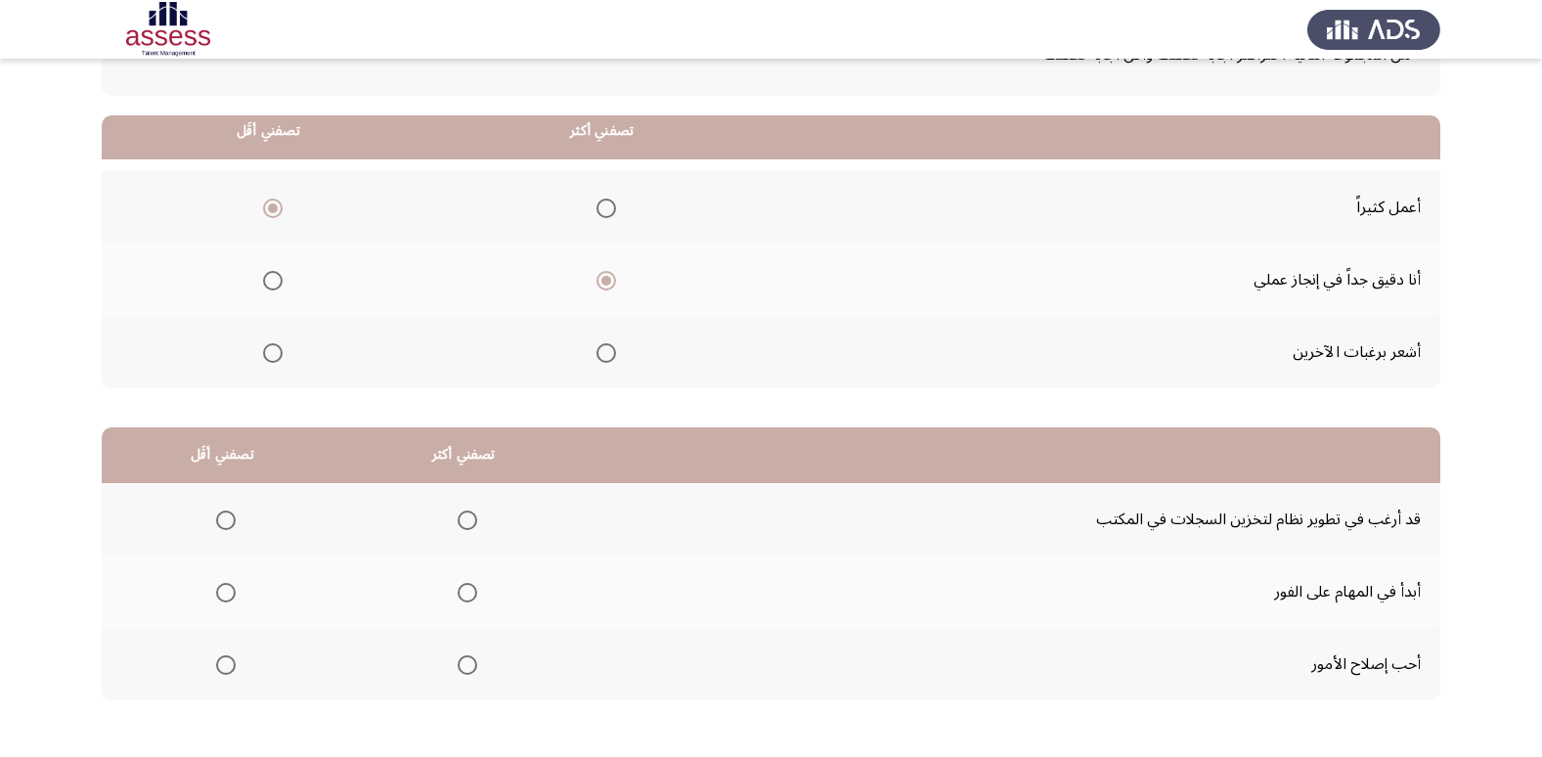
scroll to position [196, 0]
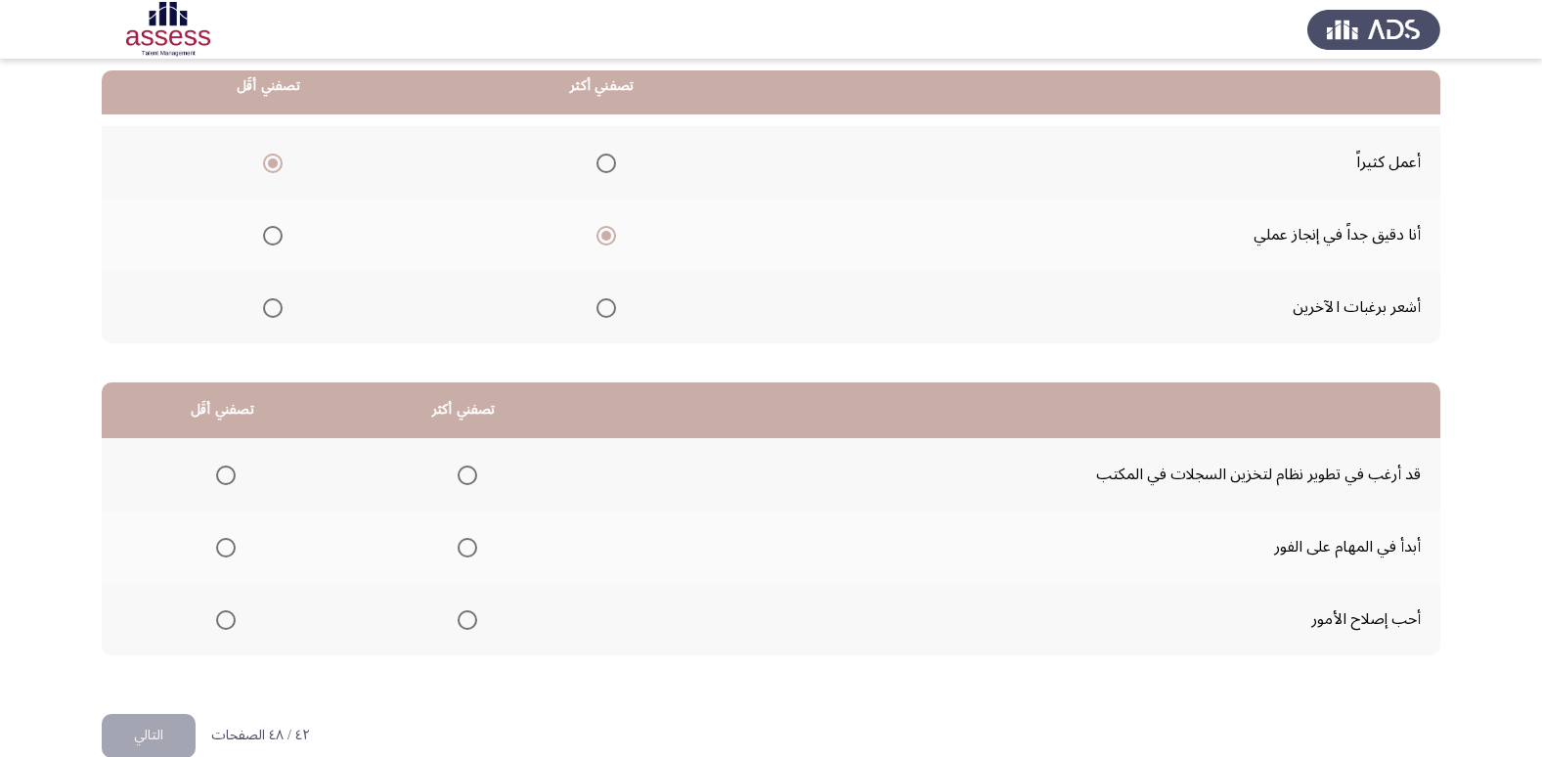
click at [466, 618] on span "Select an option" at bounding box center [467, 620] width 20 height 20
click at [466, 618] on input "Select an option" at bounding box center [467, 620] width 20 height 20
click at [217, 473] on span "Select an option" at bounding box center [226, 475] width 20 height 20
click at [217, 473] on input "Select an option" at bounding box center [226, 475] width 20 height 20
click at [161, 737] on button "التالي" at bounding box center [149, 736] width 94 height 44
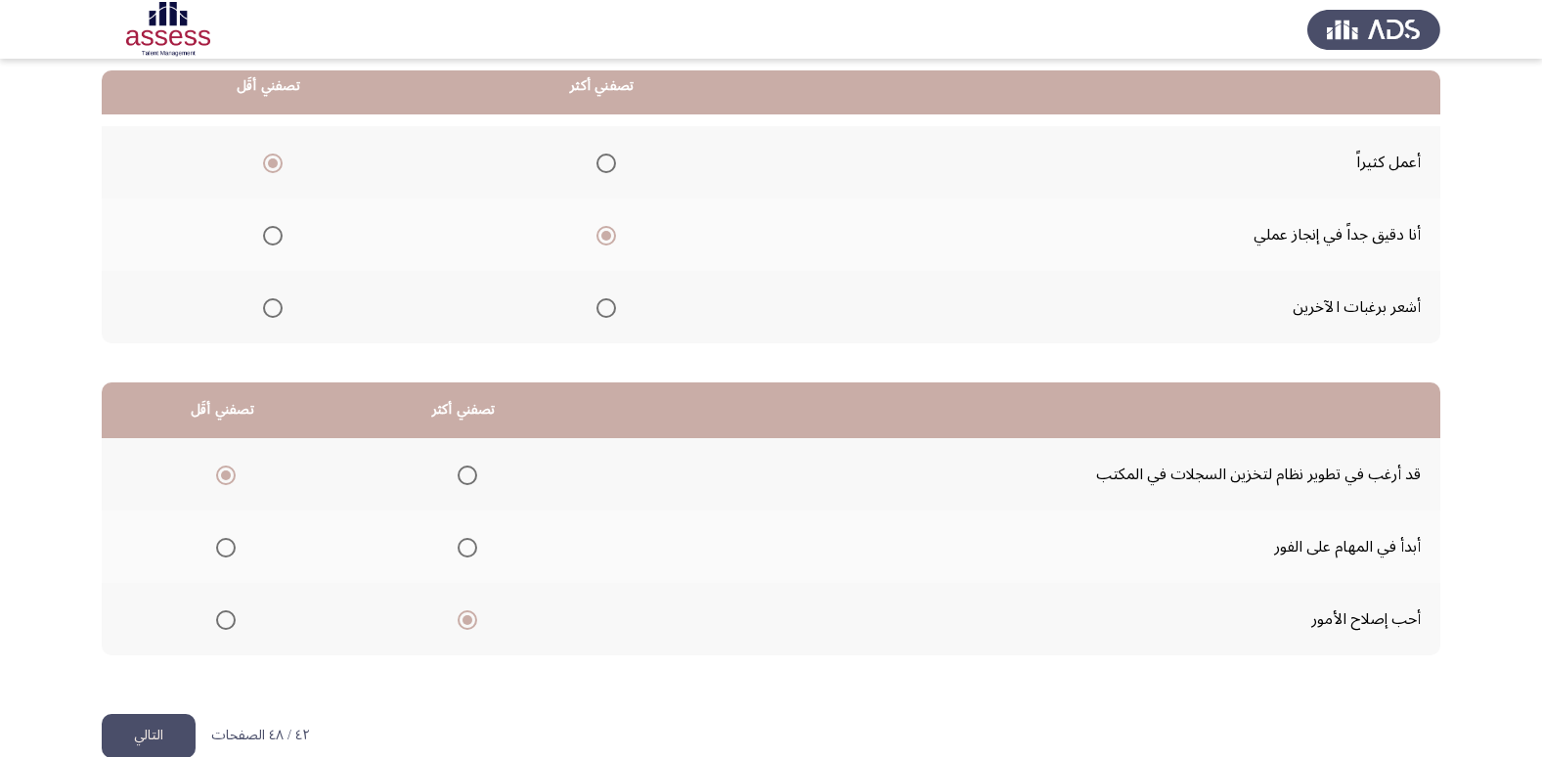
scroll to position [0, 0]
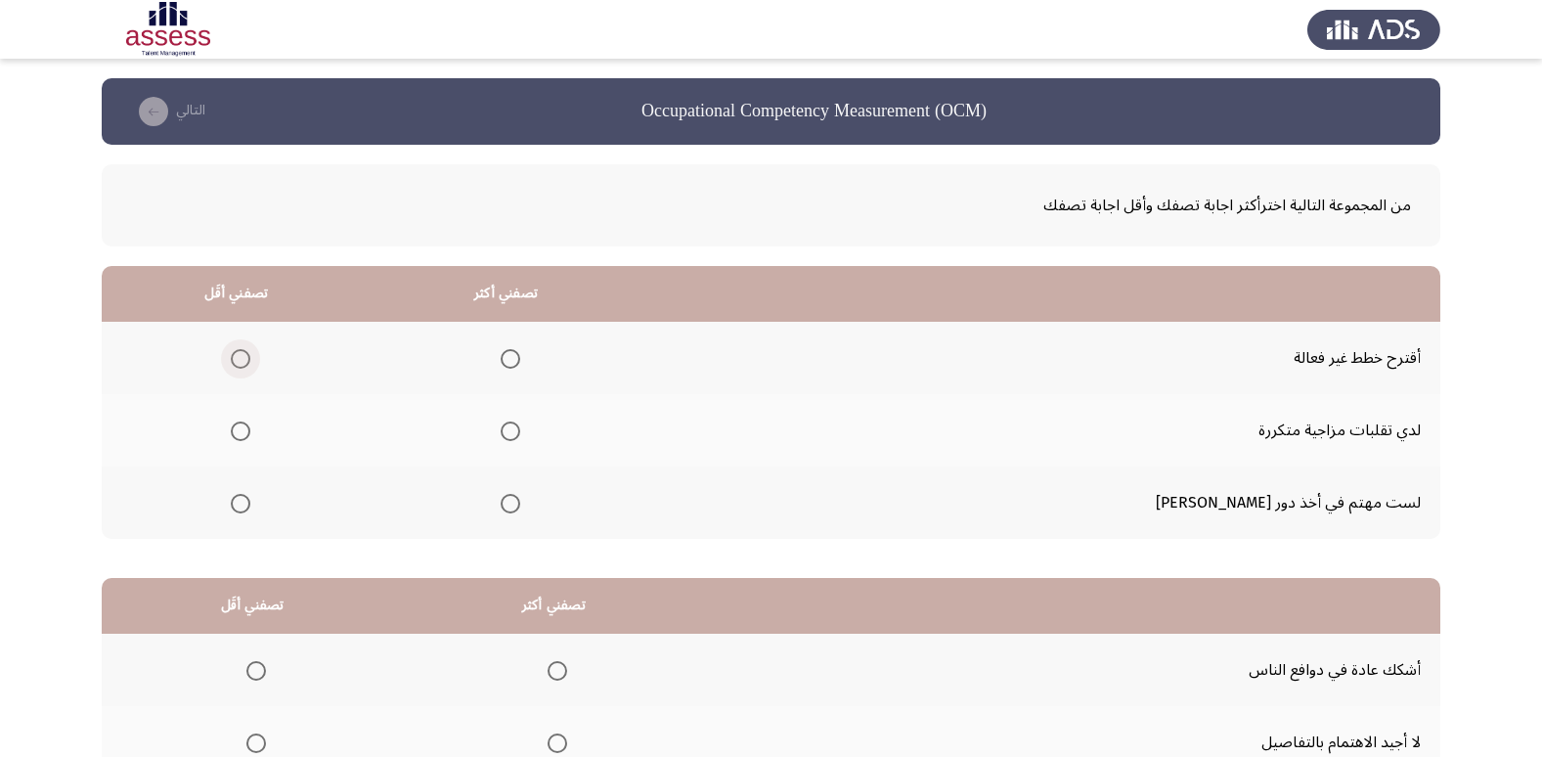
click at [250, 356] on span "Select an option" at bounding box center [241, 359] width 20 height 20
click at [250, 356] on input "Select an option" at bounding box center [241, 359] width 20 height 20
click at [520, 429] on span "Select an option" at bounding box center [510, 431] width 20 height 20
click at [520, 429] on input "Select an option" at bounding box center [510, 431] width 20 height 20
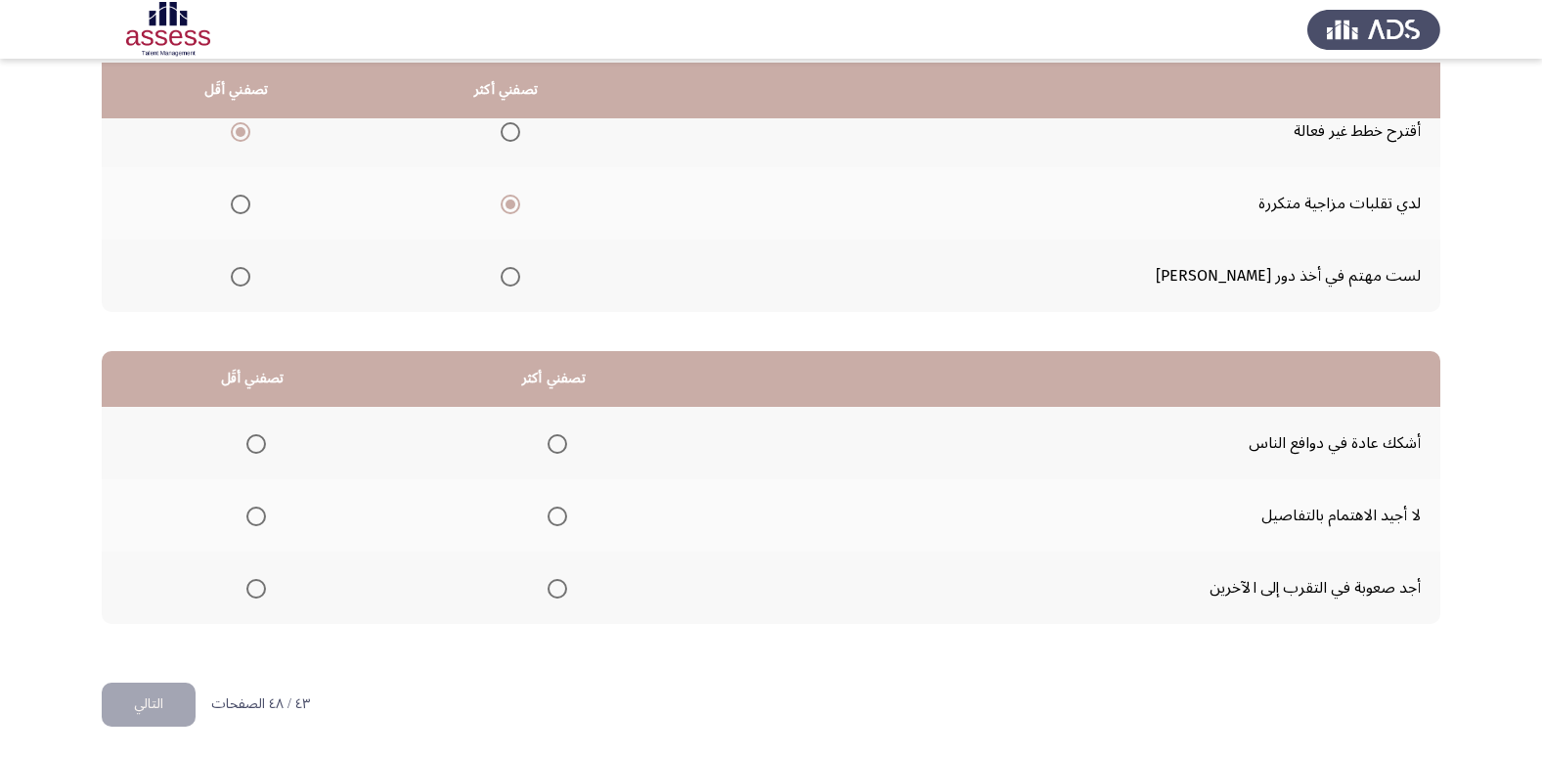
scroll to position [231, 0]
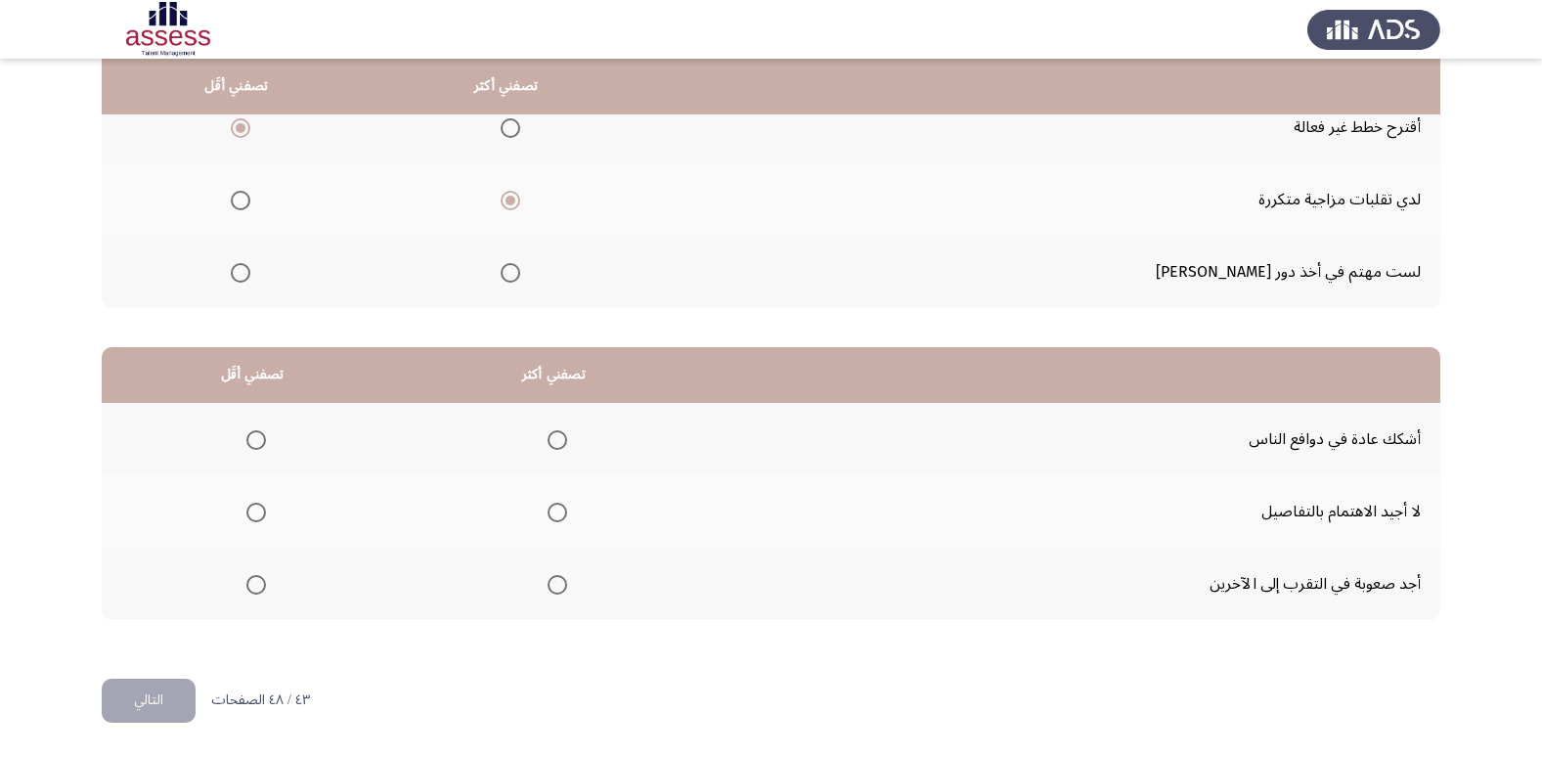
click at [520, 282] on span "Select an option" at bounding box center [510, 273] width 20 height 20
click at [520, 282] on input "Select an option" at bounding box center [510, 273] width 20 height 20
click at [254, 445] on span "Select an option" at bounding box center [256, 440] width 20 height 20
click at [254, 445] on input "Select an option" at bounding box center [256, 440] width 20 height 20
click at [547, 509] on span "Select an option" at bounding box center [557, 512] width 20 height 20
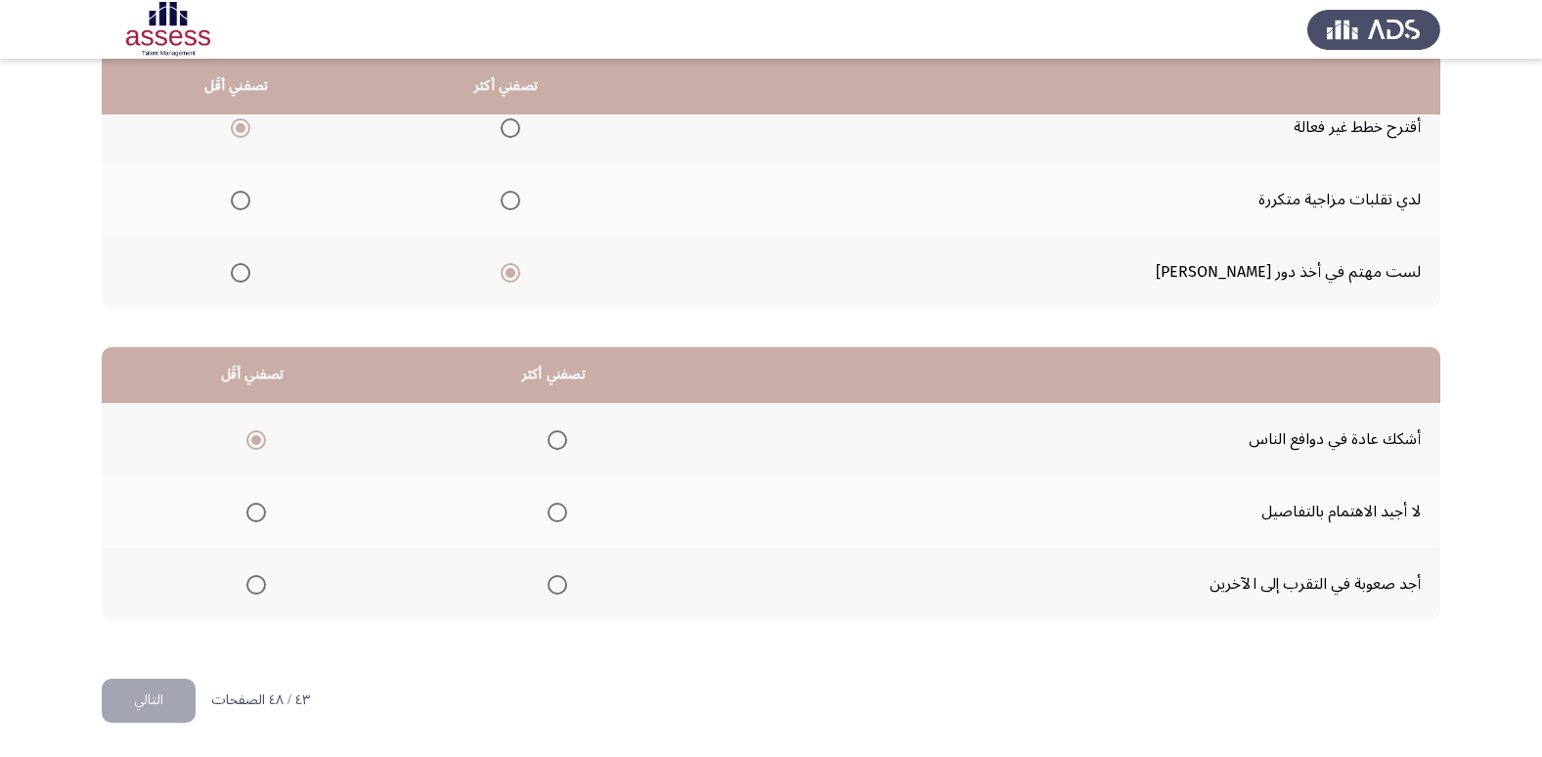
click at [547, 509] on input "Select an option" at bounding box center [557, 512] width 20 height 20
click at [255, 583] on span "Select an option" at bounding box center [256, 585] width 20 height 20
click at [255, 583] on input "Select an option" at bounding box center [256, 585] width 20 height 20
click at [174, 693] on button "التالي" at bounding box center [149, 700] width 94 height 44
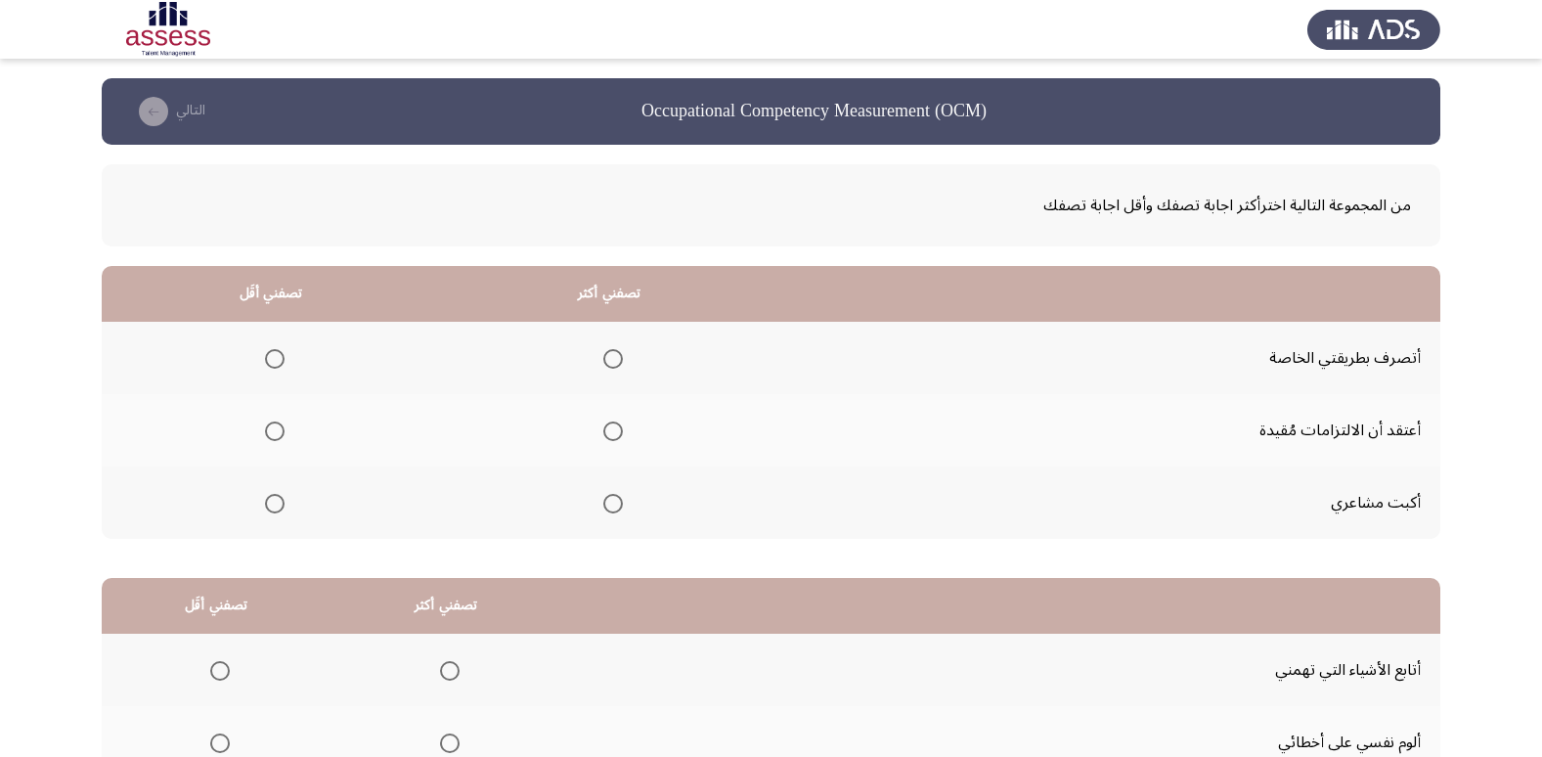
click at [270, 422] on span "Select an option" at bounding box center [275, 431] width 20 height 20
click at [270, 422] on input "Select an option" at bounding box center [275, 431] width 20 height 20
click at [620, 355] on span "Select an option" at bounding box center [613, 359] width 20 height 20
click at [620, 355] on input "Select an option" at bounding box center [613, 359] width 20 height 20
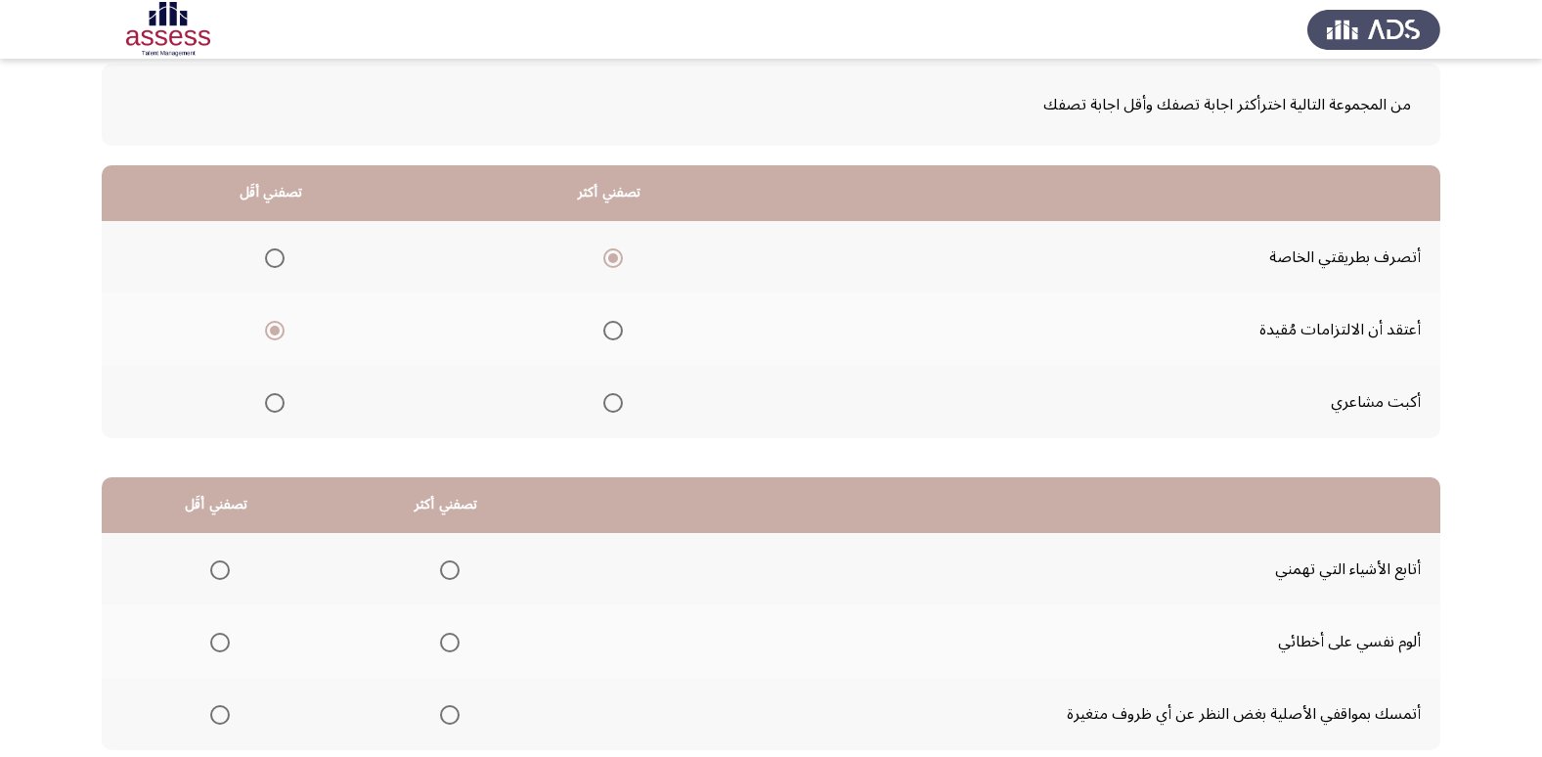
scroll to position [231, 0]
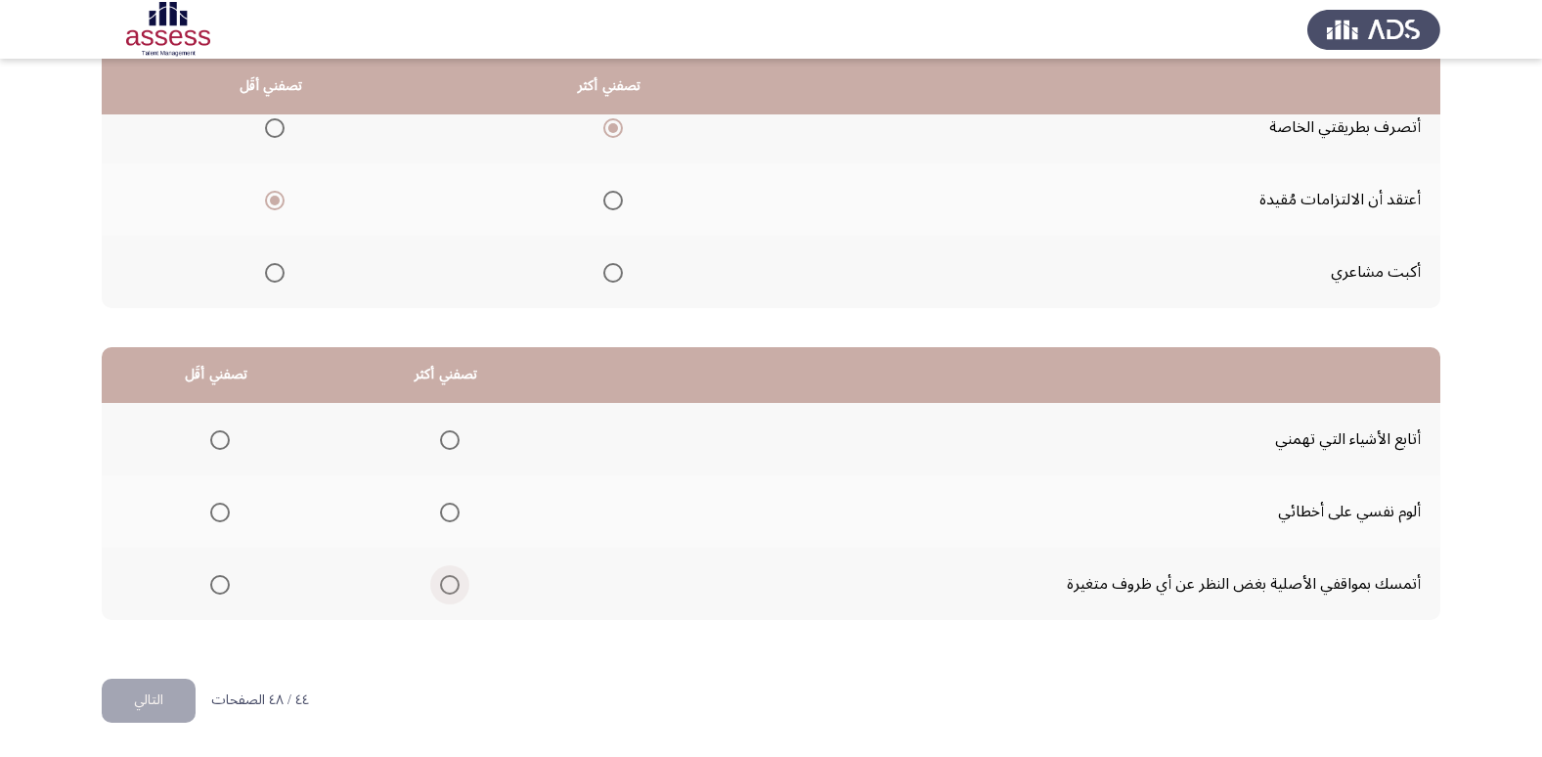
click at [443, 578] on span "Select an option" at bounding box center [450, 585] width 20 height 20
click at [443, 578] on input "Select an option" at bounding box center [450, 585] width 20 height 20
click at [226, 505] on span "Select an option" at bounding box center [220, 512] width 20 height 20
click at [226, 505] on input "Select an option" at bounding box center [220, 512] width 20 height 20
click at [183, 703] on button "التالي" at bounding box center [149, 700] width 94 height 44
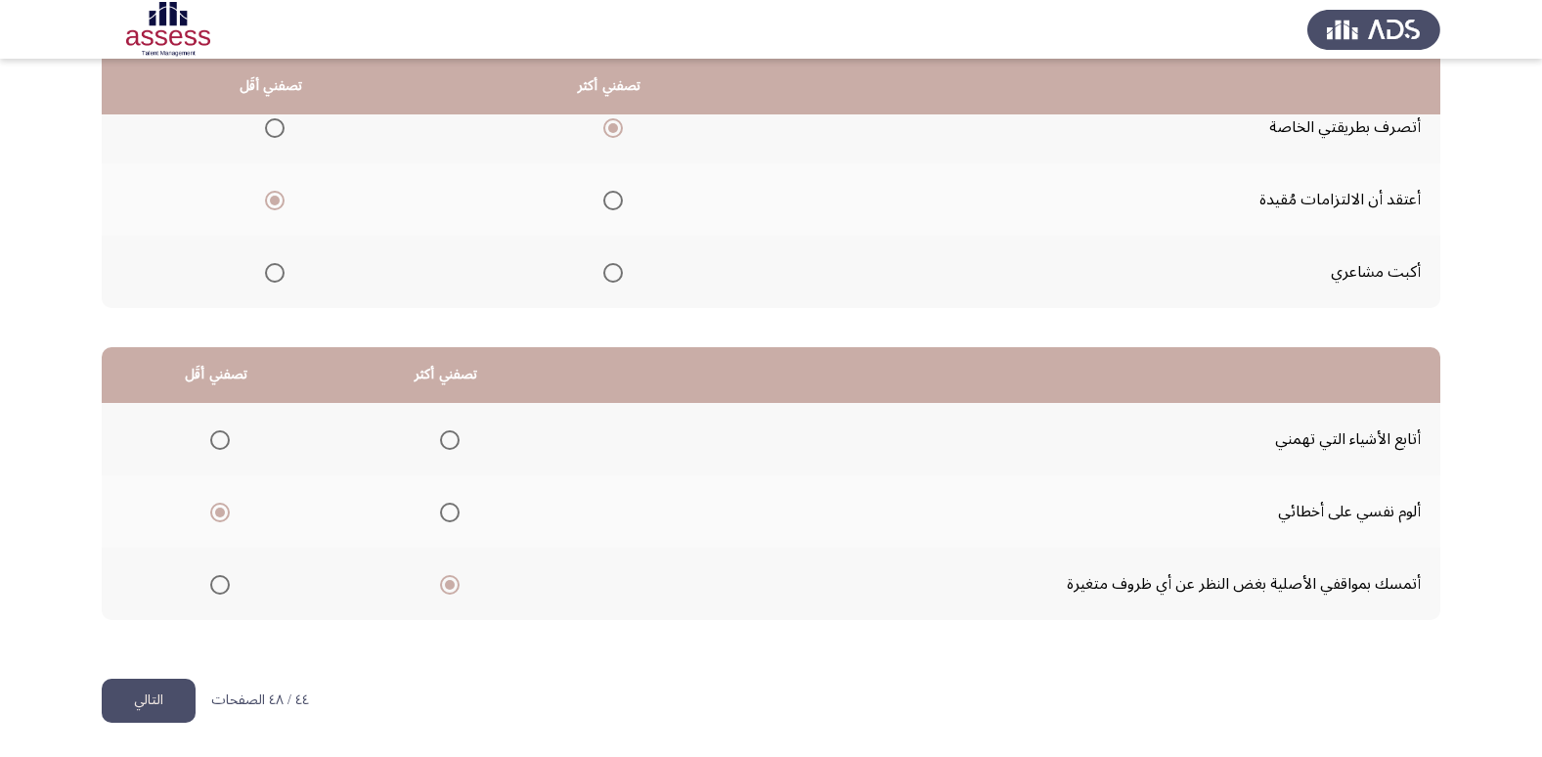
scroll to position [0, 0]
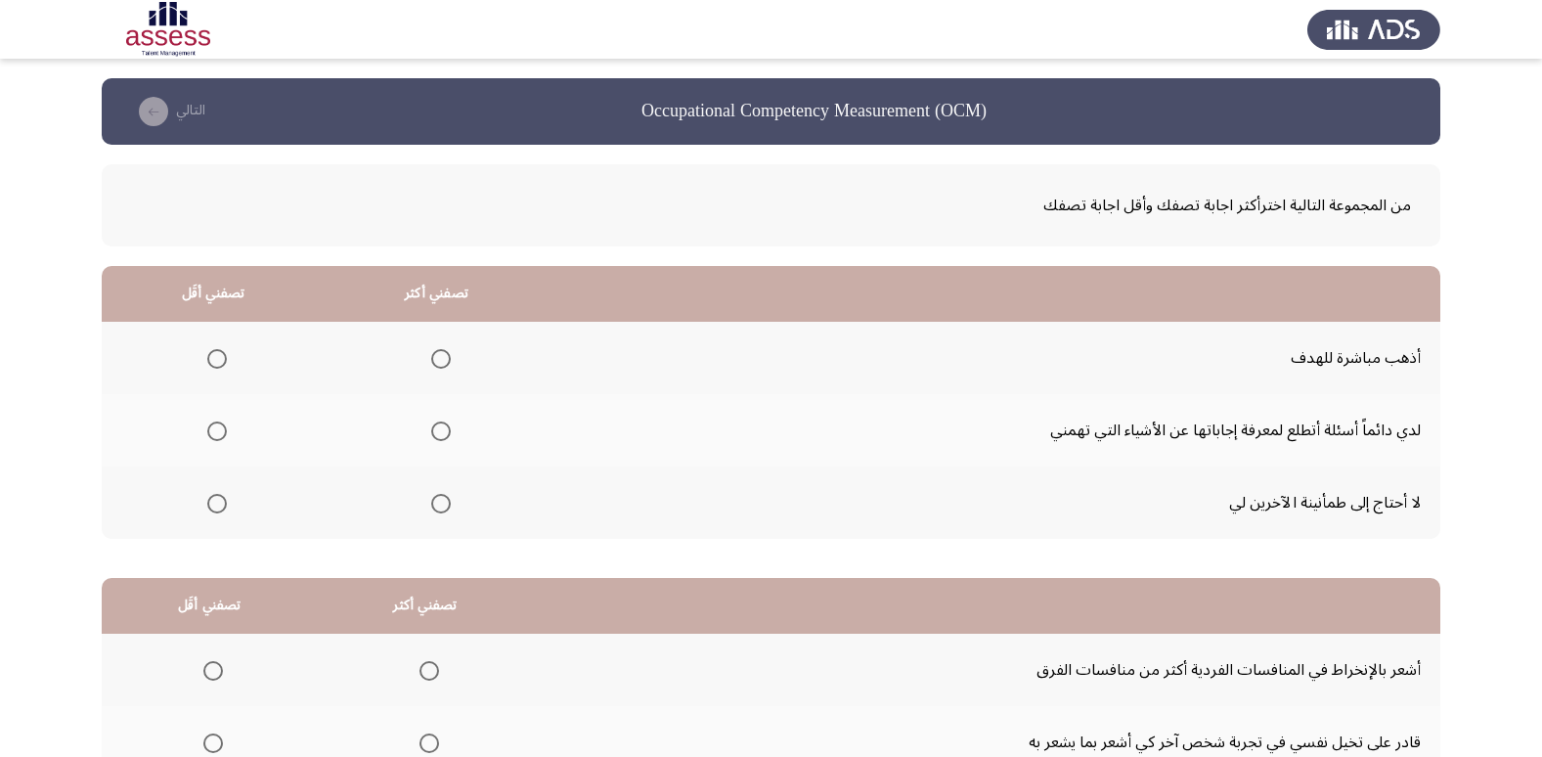
click at [196, 502] on th at bounding box center [213, 502] width 223 height 72
click at [212, 501] on span "Select an option" at bounding box center [217, 504] width 20 height 20
click at [212, 501] on input "Select an option" at bounding box center [217, 504] width 20 height 20
click at [440, 431] on span "Select an option" at bounding box center [440, 431] width 0 height 0
click at [439, 430] on input "Select an option" at bounding box center [441, 431] width 20 height 20
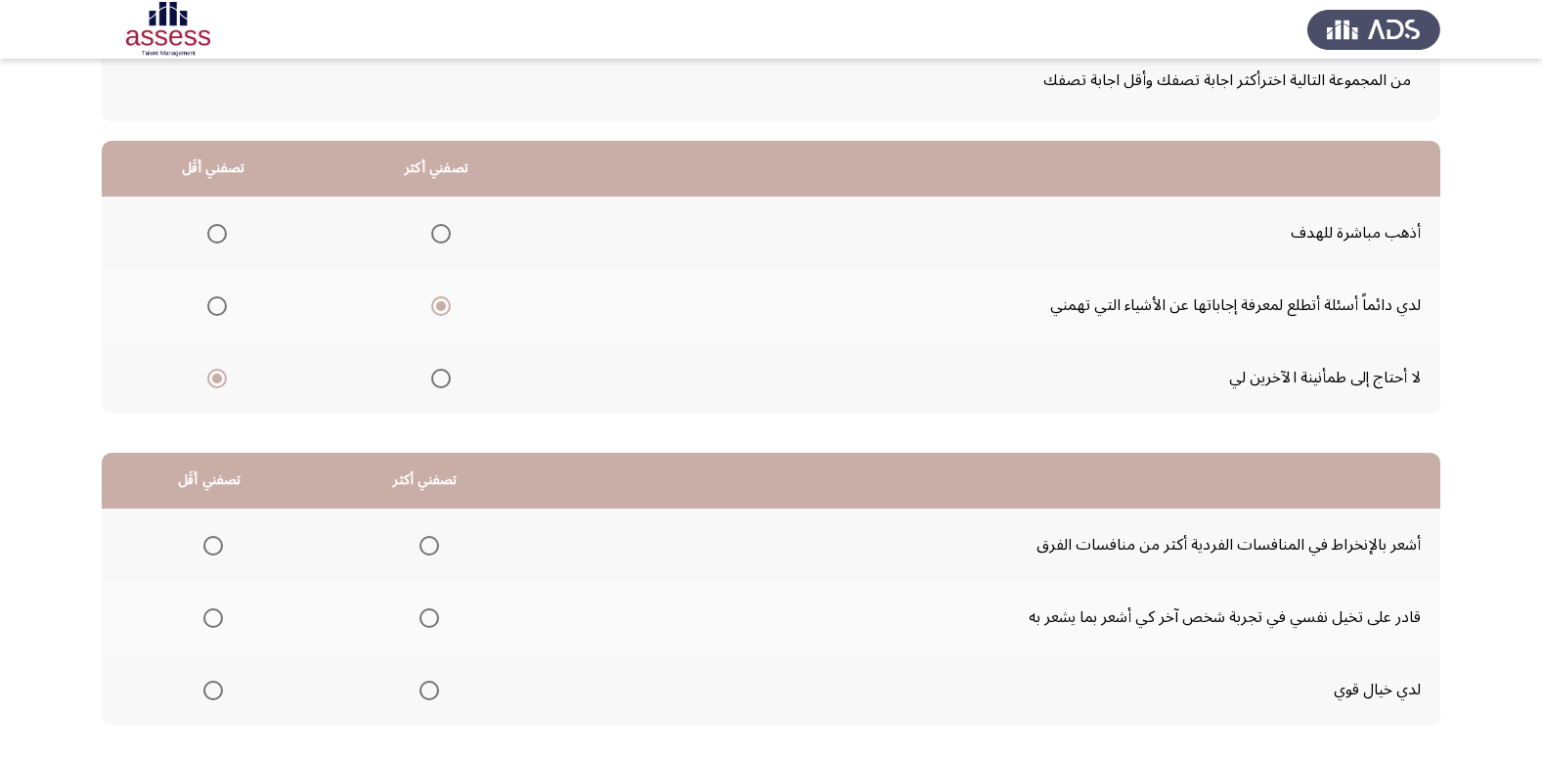
scroll to position [231, 0]
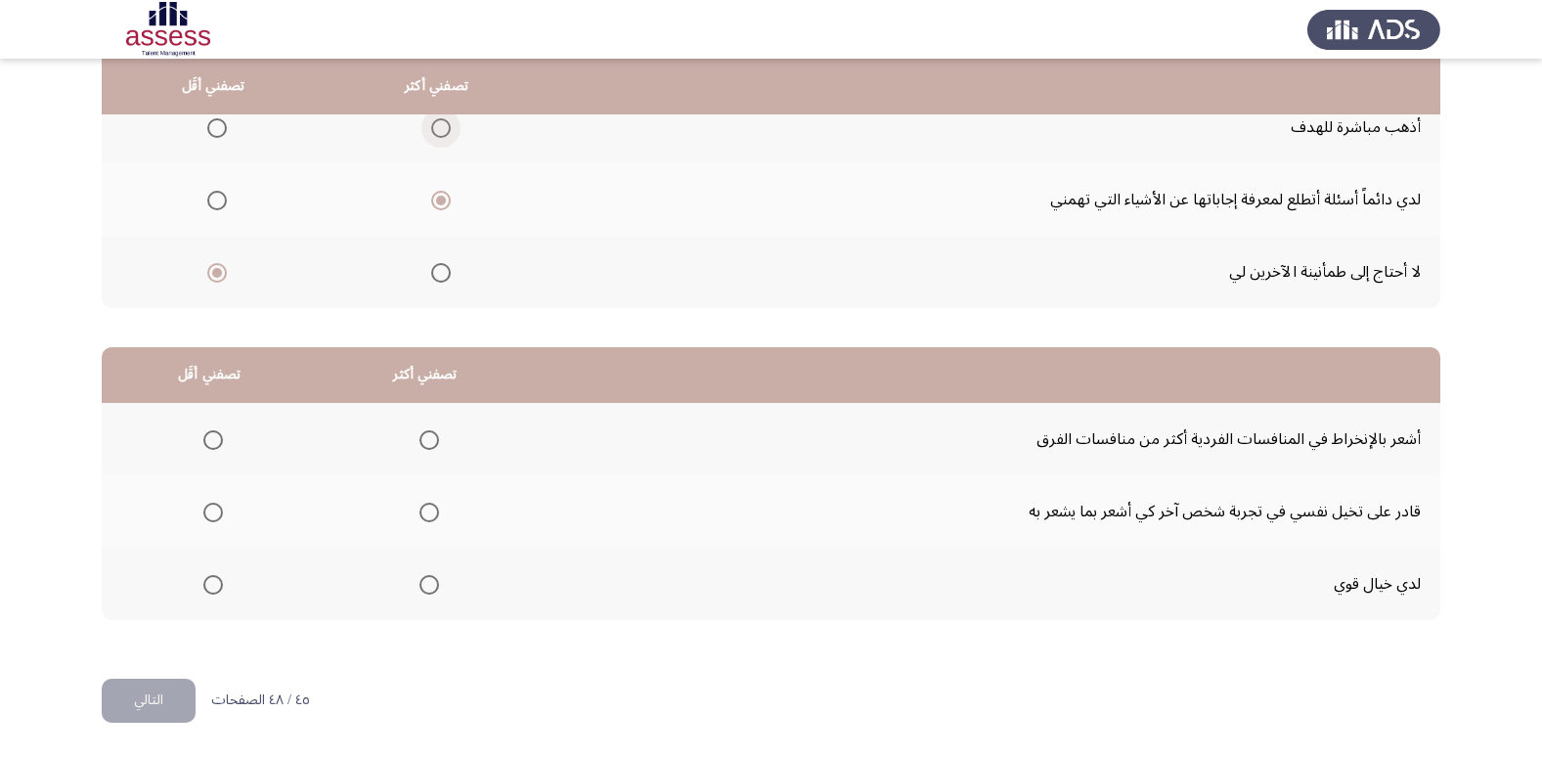
click at [426, 124] on label "Select an option" at bounding box center [436, 128] width 27 height 20
click at [431, 124] on input "Select an option" at bounding box center [441, 128] width 20 height 20
click at [420, 515] on span "Select an option" at bounding box center [429, 512] width 20 height 20
click at [420, 515] on input "Select an option" at bounding box center [429, 512] width 20 height 20
click at [208, 424] on mat-radio-group "Select an option" at bounding box center [209, 438] width 27 height 33
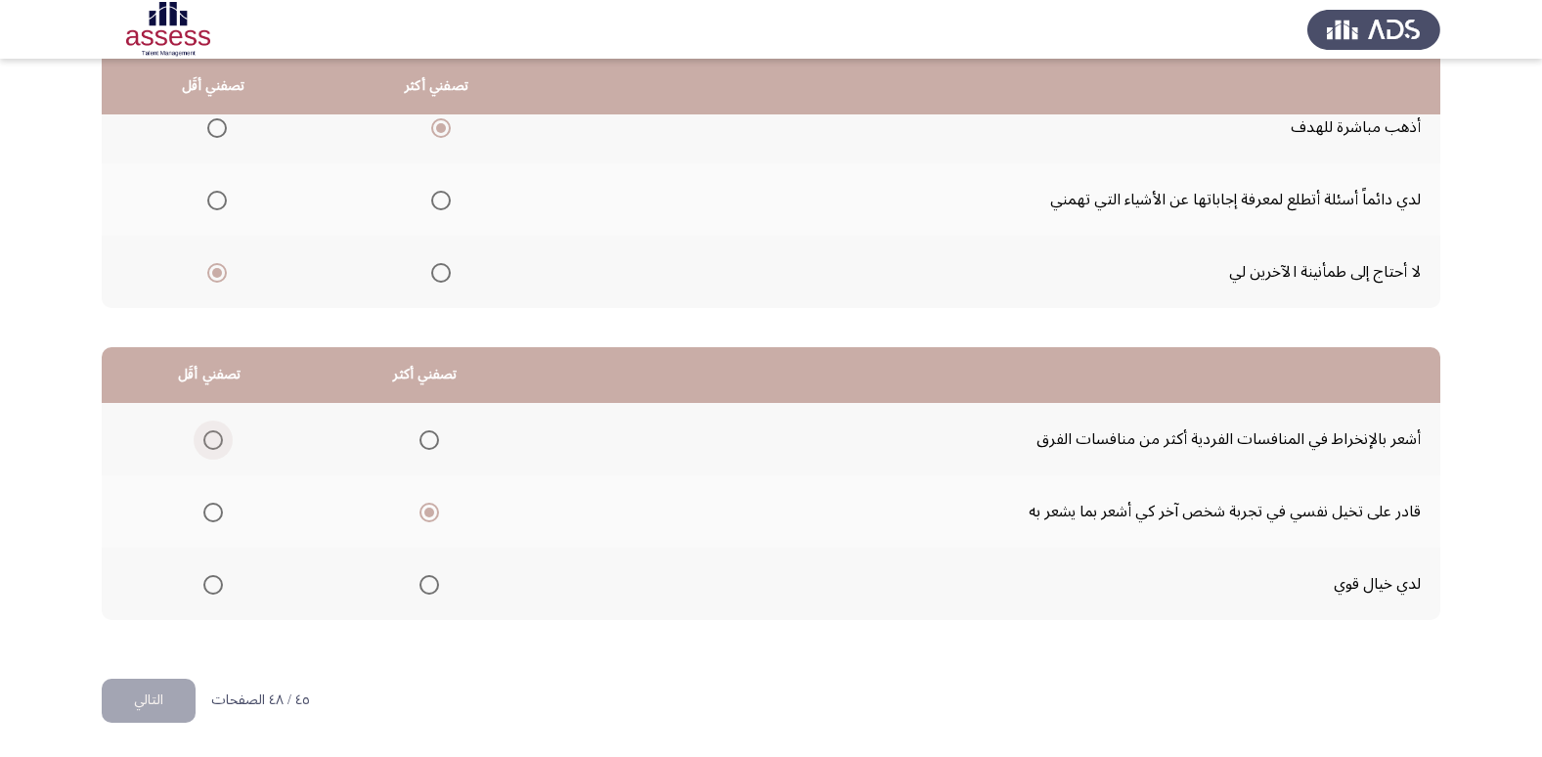
click at [216, 433] on span "Select an option" at bounding box center [213, 440] width 20 height 20
click at [216, 433] on input "Select an option" at bounding box center [213, 440] width 20 height 20
click at [162, 686] on button "التالي" at bounding box center [149, 700] width 94 height 44
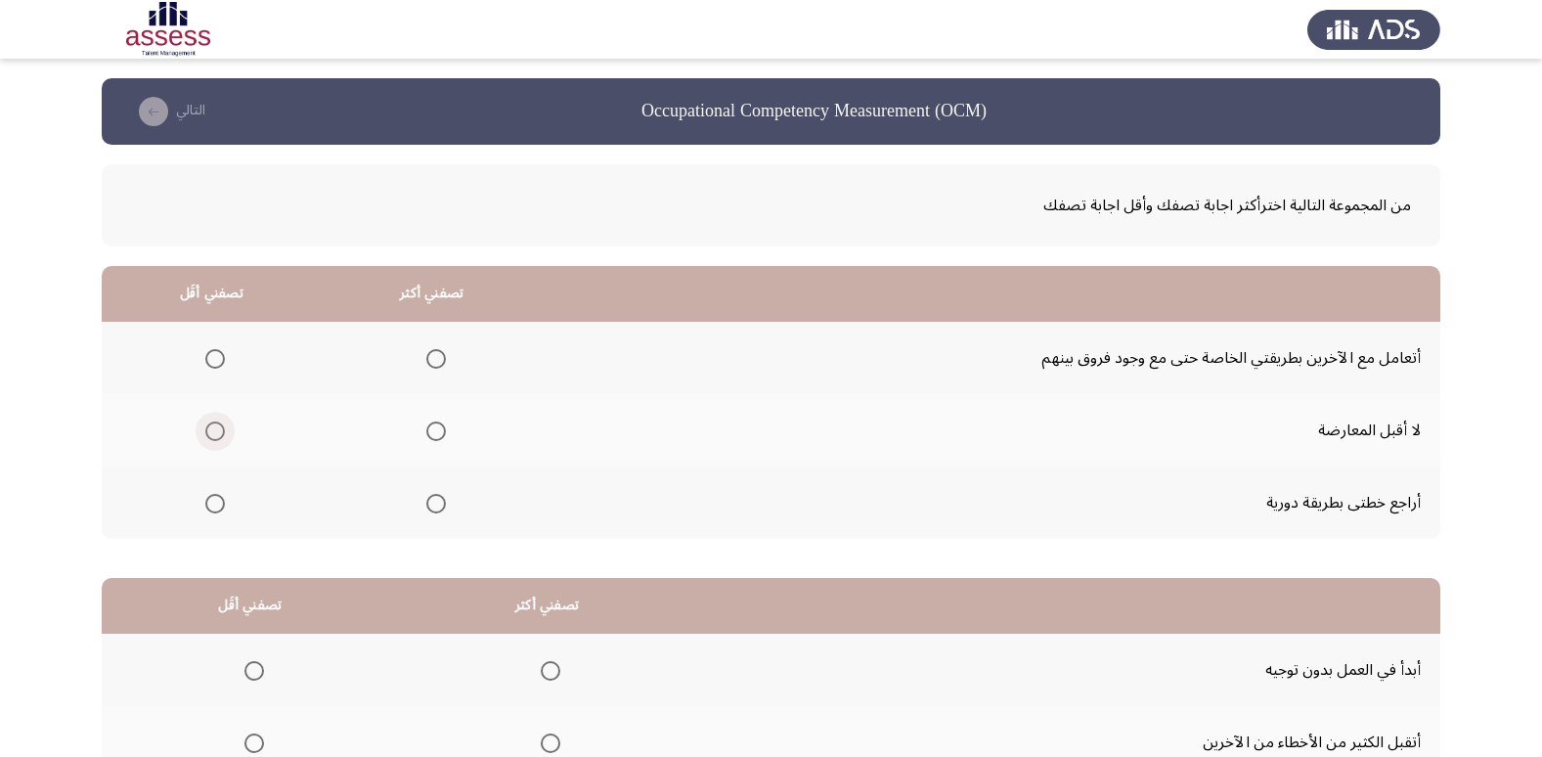
click at [211, 430] on span "Select an option" at bounding box center [215, 431] width 20 height 20
click at [211, 430] on input "Select an option" at bounding box center [215, 431] width 20 height 20
click at [429, 345] on mat-radio-group "Select an option" at bounding box center [431, 357] width 27 height 33
click at [430, 358] on span "Select an option" at bounding box center [436, 359] width 20 height 20
click at [430, 358] on input "Select an option" at bounding box center [436, 359] width 20 height 20
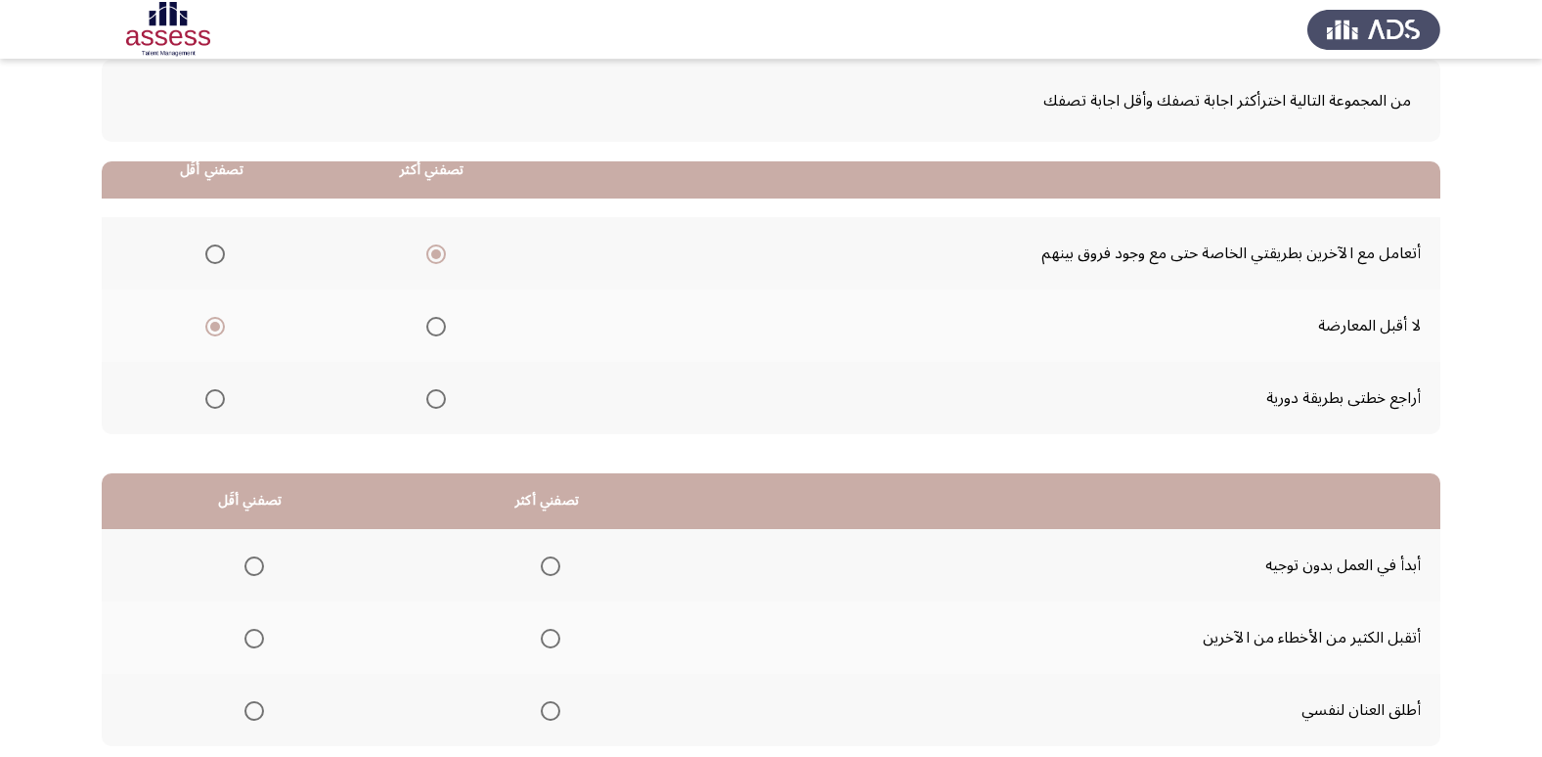
scroll to position [198, 0]
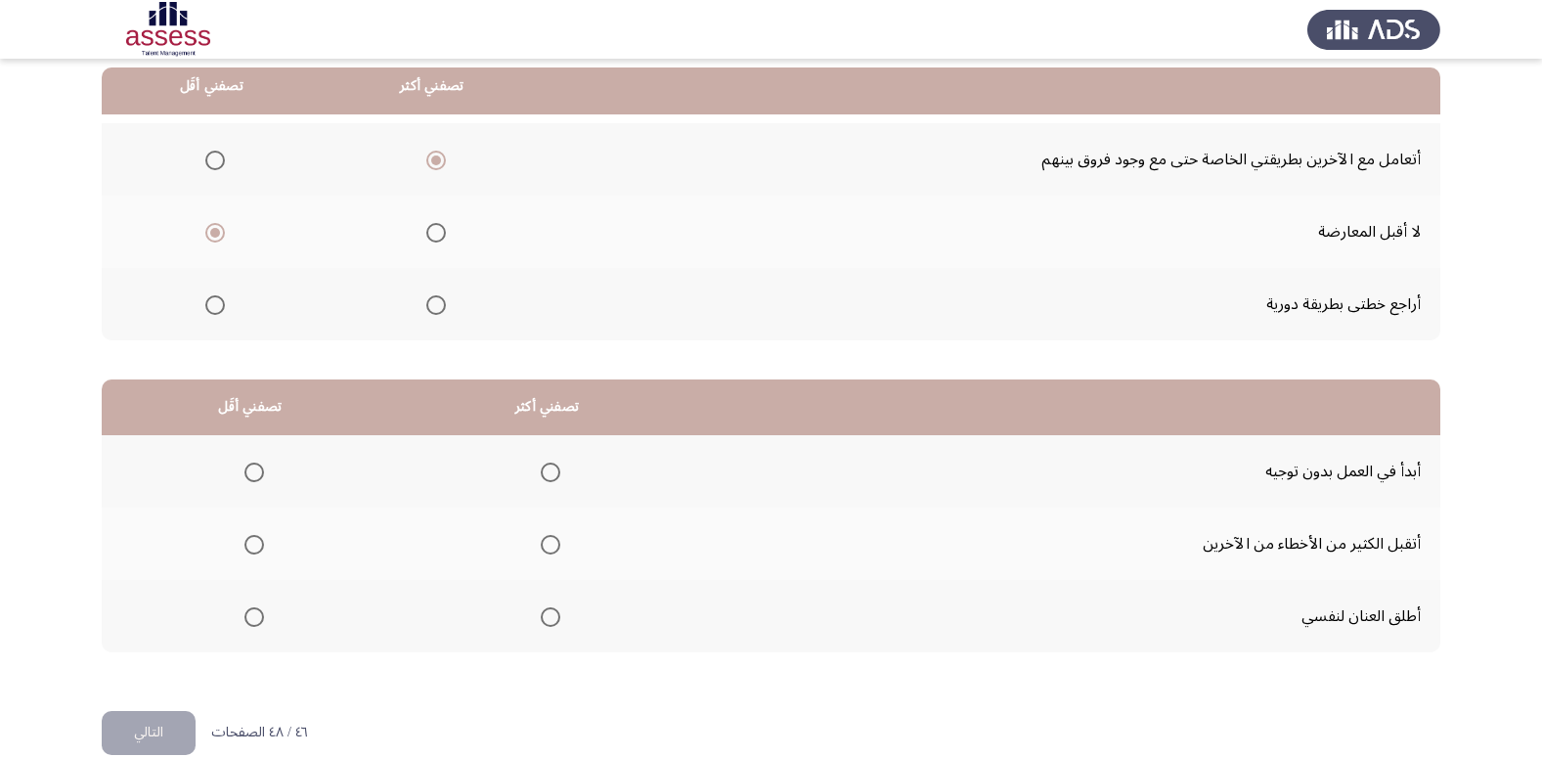
click at [249, 618] on span "Select an option" at bounding box center [254, 617] width 20 height 20
click at [249, 618] on input "Select an option" at bounding box center [254, 617] width 20 height 20
click at [542, 552] on span "Select an option" at bounding box center [551, 545] width 20 height 20
click at [542, 552] on input "Select an option" at bounding box center [551, 545] width 20 height 20
click at [549, 470] on span "Select an option" at bounding box center [551, 472] width 20 height 20
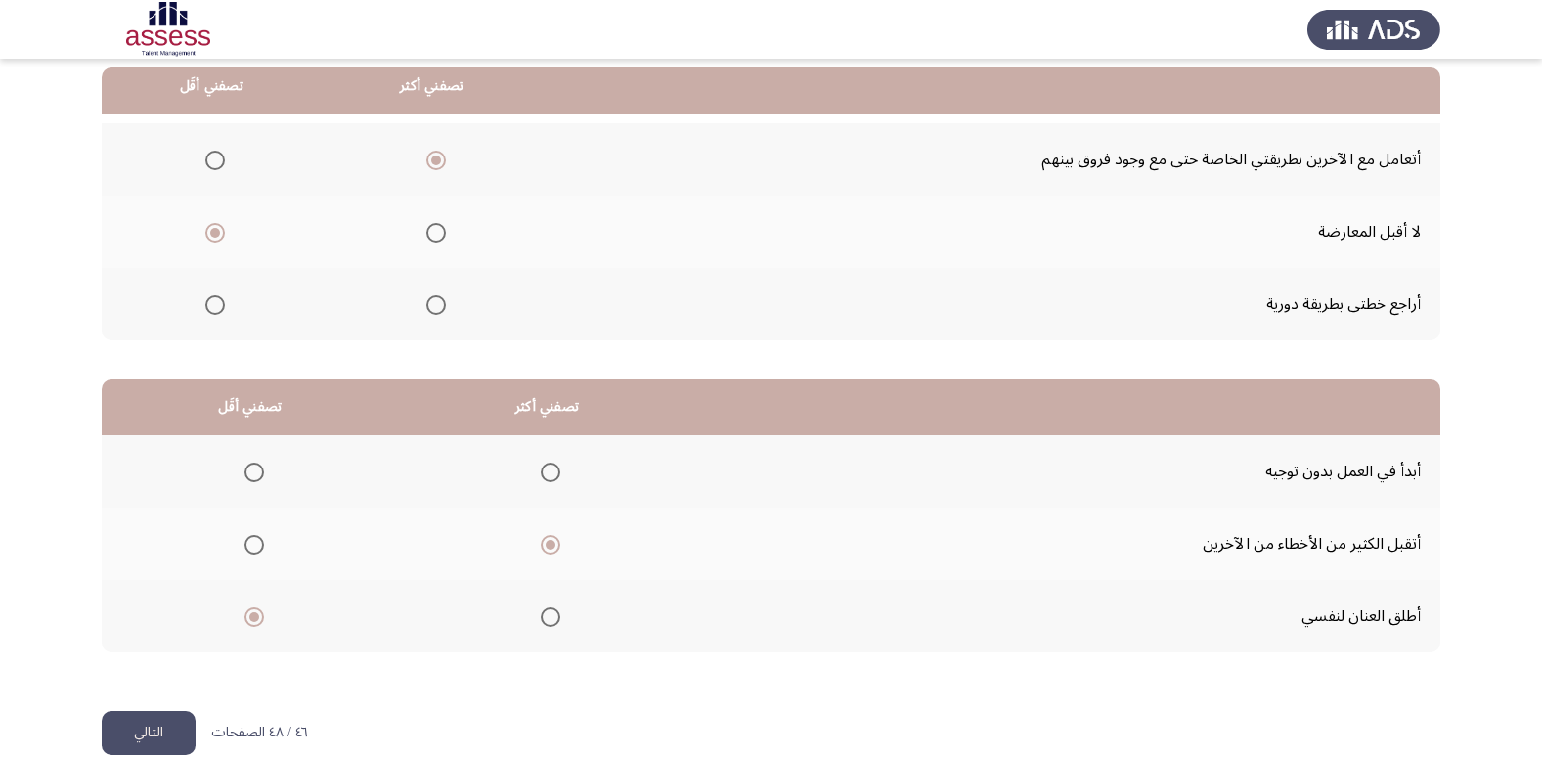
click at [549, 470] on input "Select an option" at bounding box center [551, 472] width 20 height 20
click at [159, 732] on button "التالي" at bounding box center [149, 733] width 94 height 44
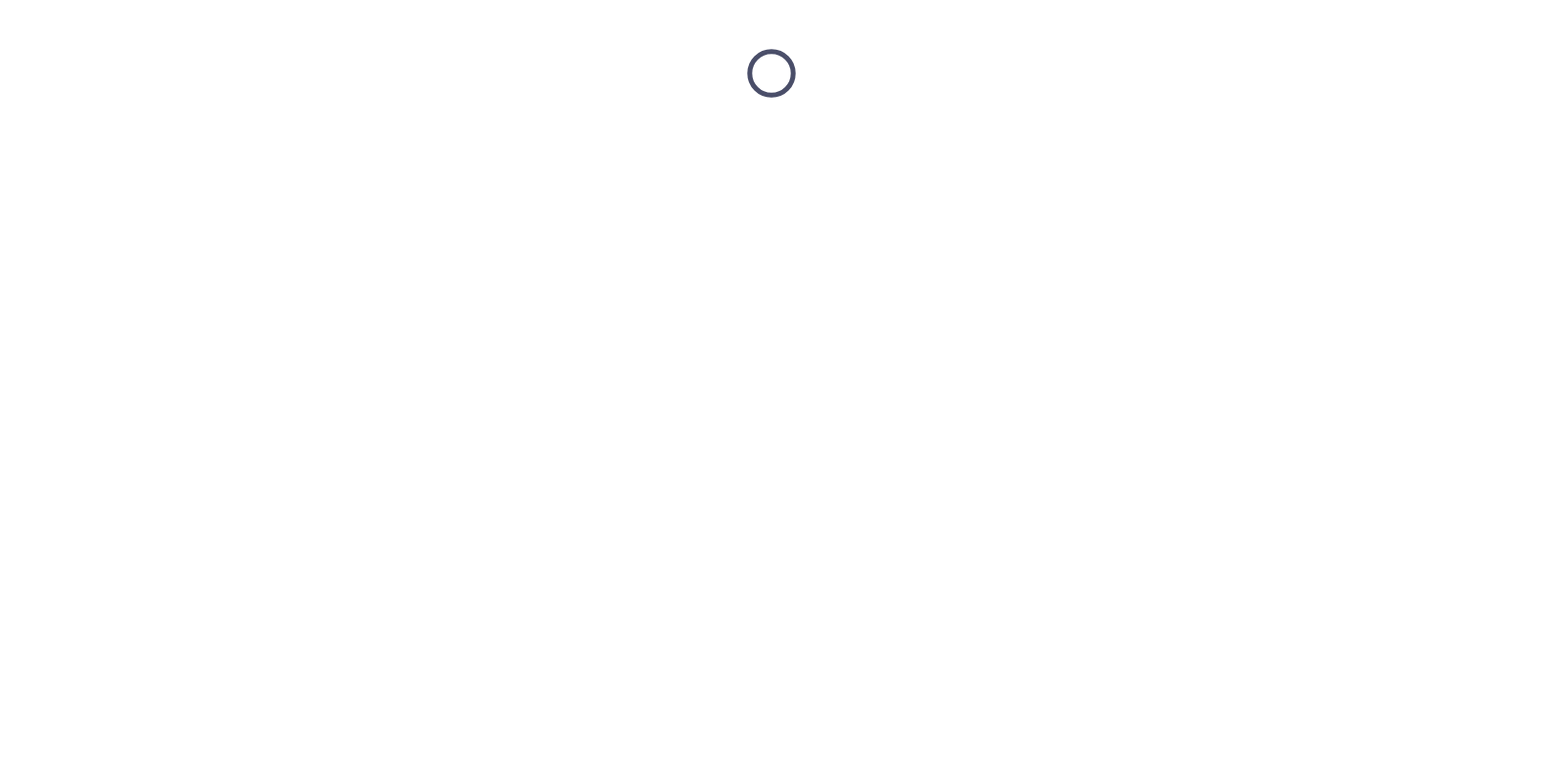
scroll to position [0, 0]
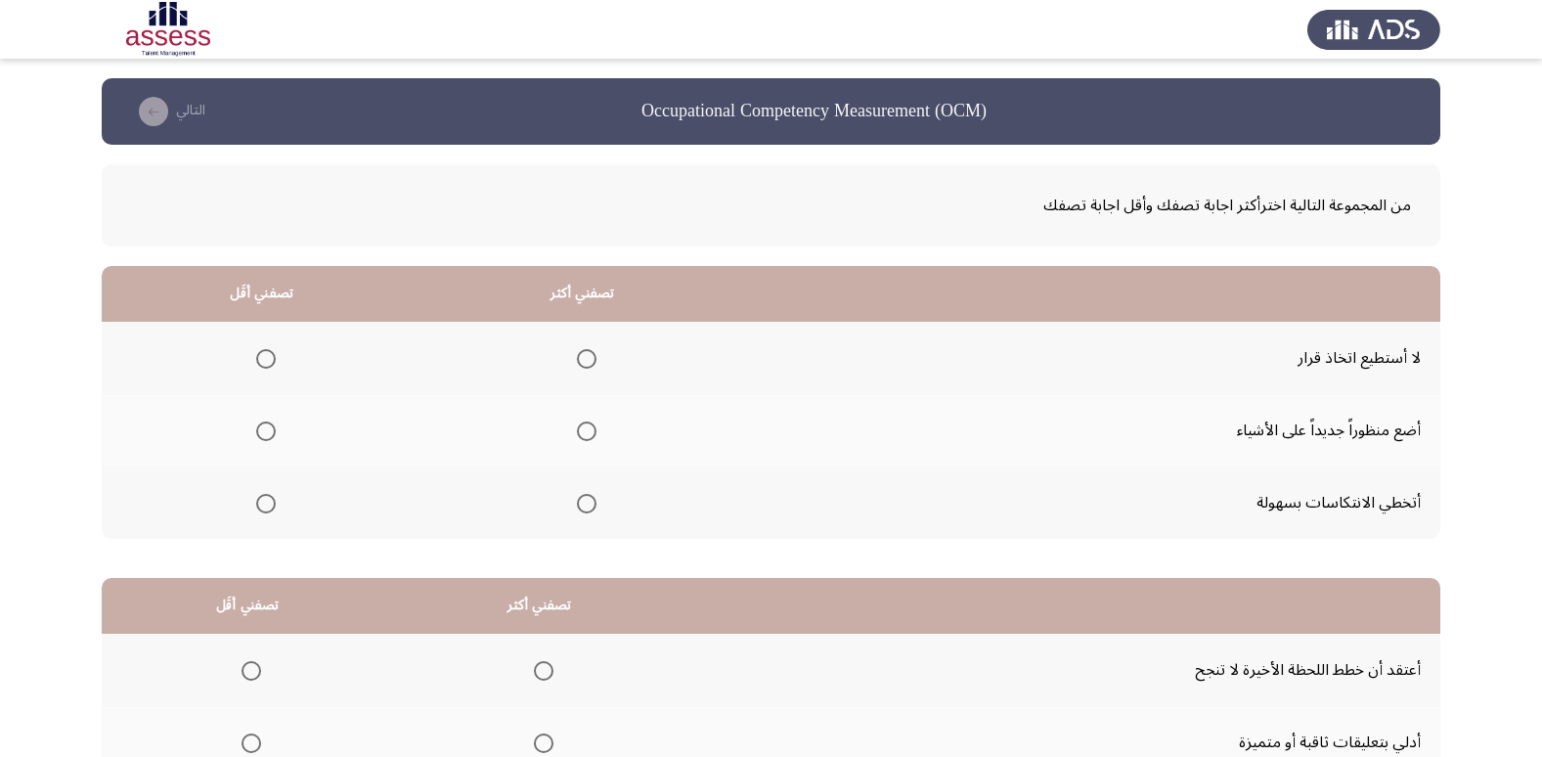
click at [587, 507] on span "Select an option" at bounding box center [587, 504] width 20 height 20
click at [587, 507] on input "Select an option" at bounding box center [587, 504] width 20 height 20
click at [274, 353] on span "Select an option" at bounding box center [266, 359] width 20 height 20
click at [274, 353] on input "Select an option" at bounding box center [266, 359] width 20 height 20
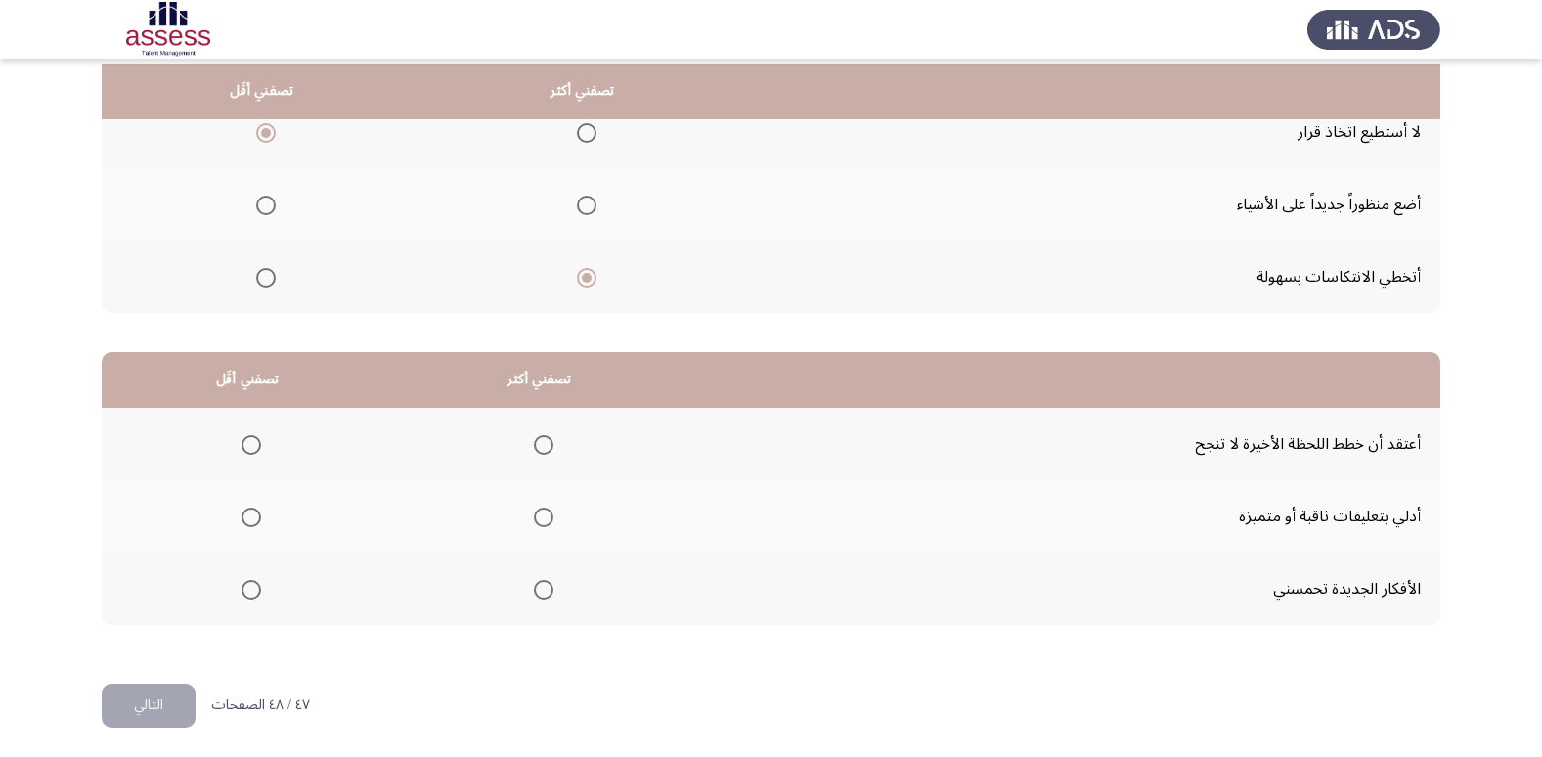
scroll to position [231, 0]
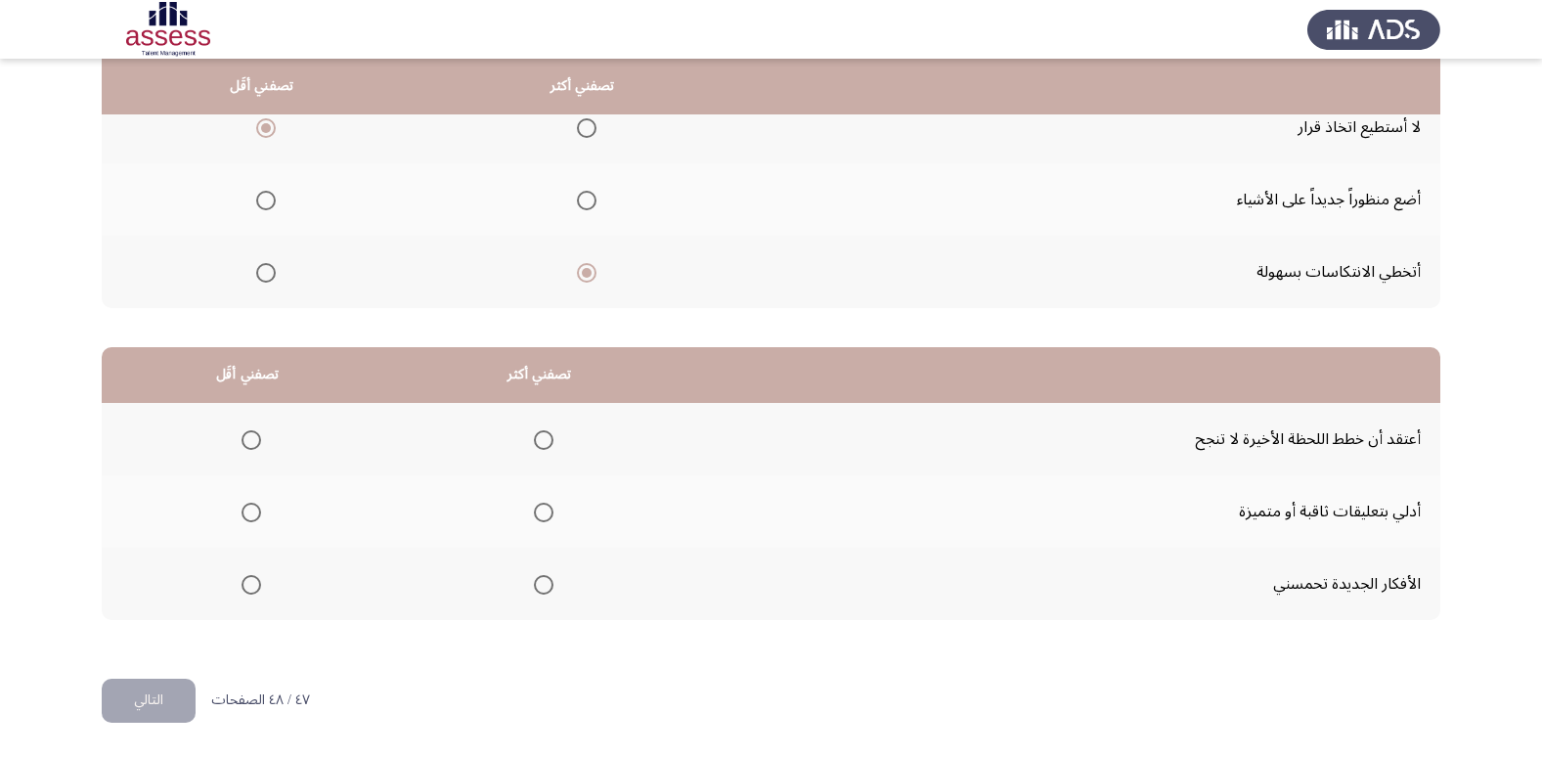
click at [259, 446] on span "Select an option" at bounding box center [251, 440] width 20 height 20
click at [259, 446] on input "Select an option" at bounding box center [251, 440] width 20 height 20
click at [550, 505] on th at bounding box center [539, 511] width 292 height 72
click at [542, 508] on span "Select an option" at bounding box center [544, 512] width 20 height 20
click at [542, 508] on input "Select an option" at bounding box center [544, 512] width 20 height 20
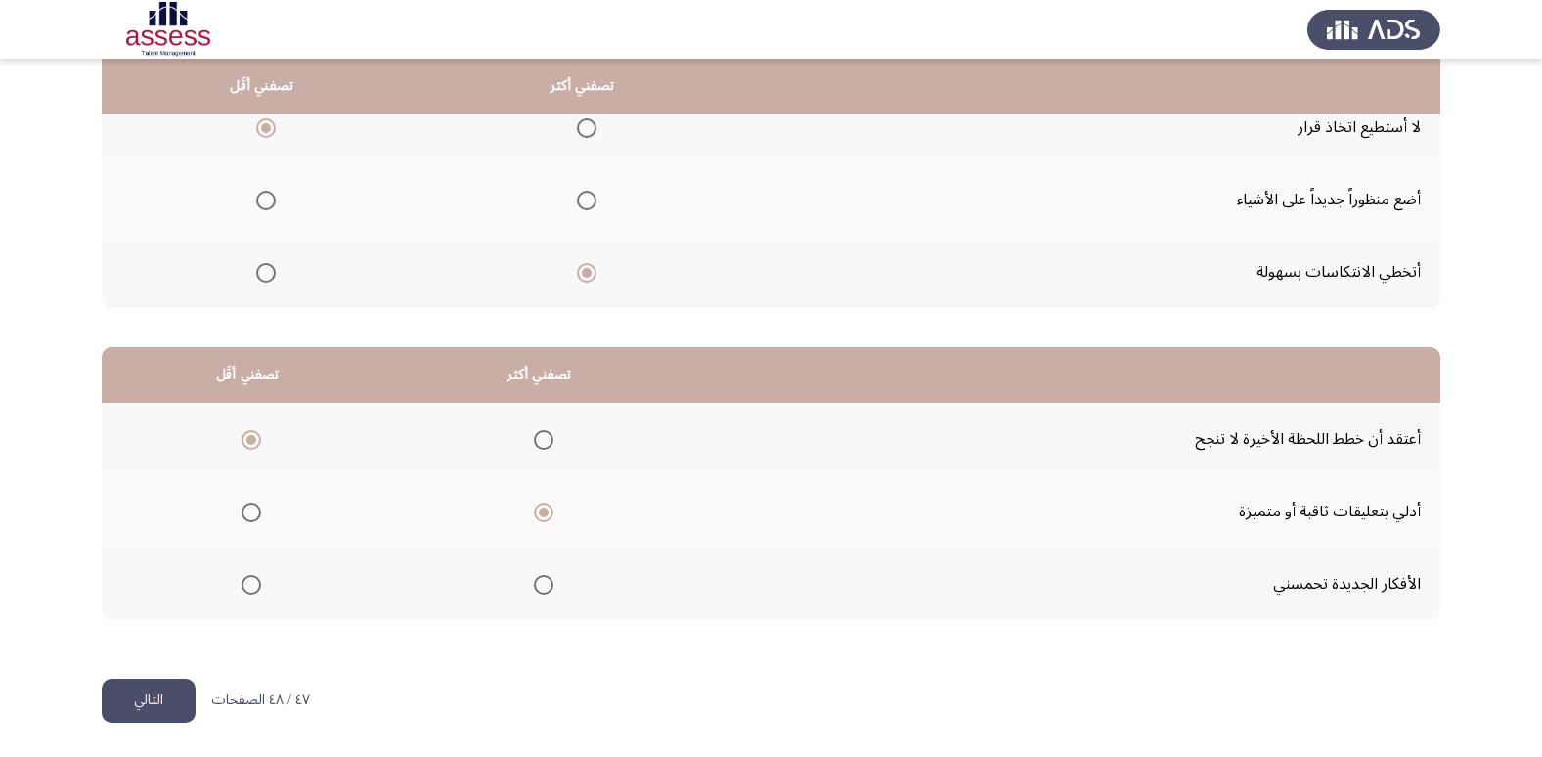
click at [541, 588] on span "Select an option" at bounding box center [544, 585] width 20 height 20
click at [541, 588] on input "Select an option" at bounding box center [544, 585] width 20 height 20
click at [160, 682] on button "التالي" at bounding box center [149, 700] width 94 height 44
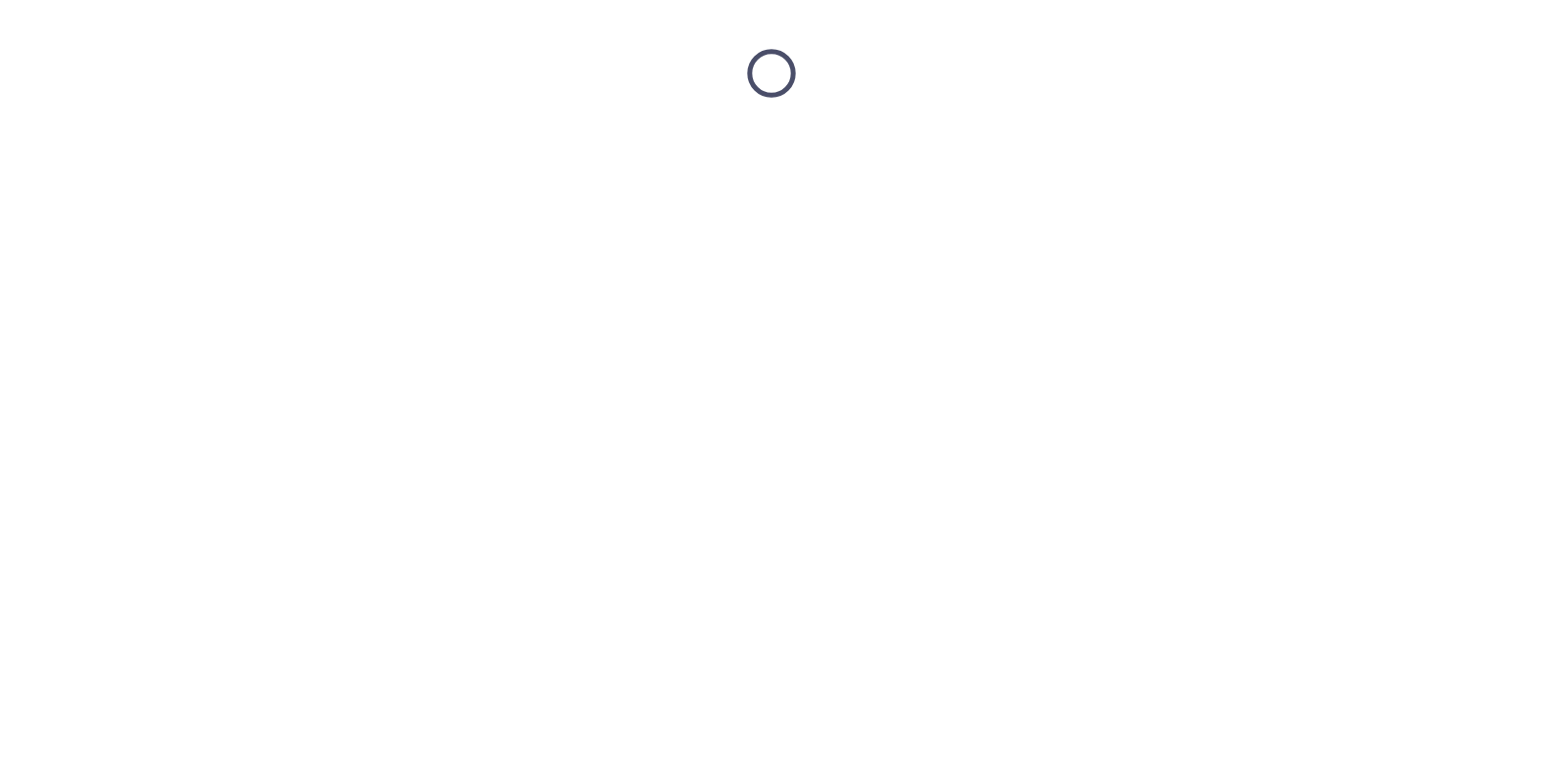
scroll to position [0, 0]
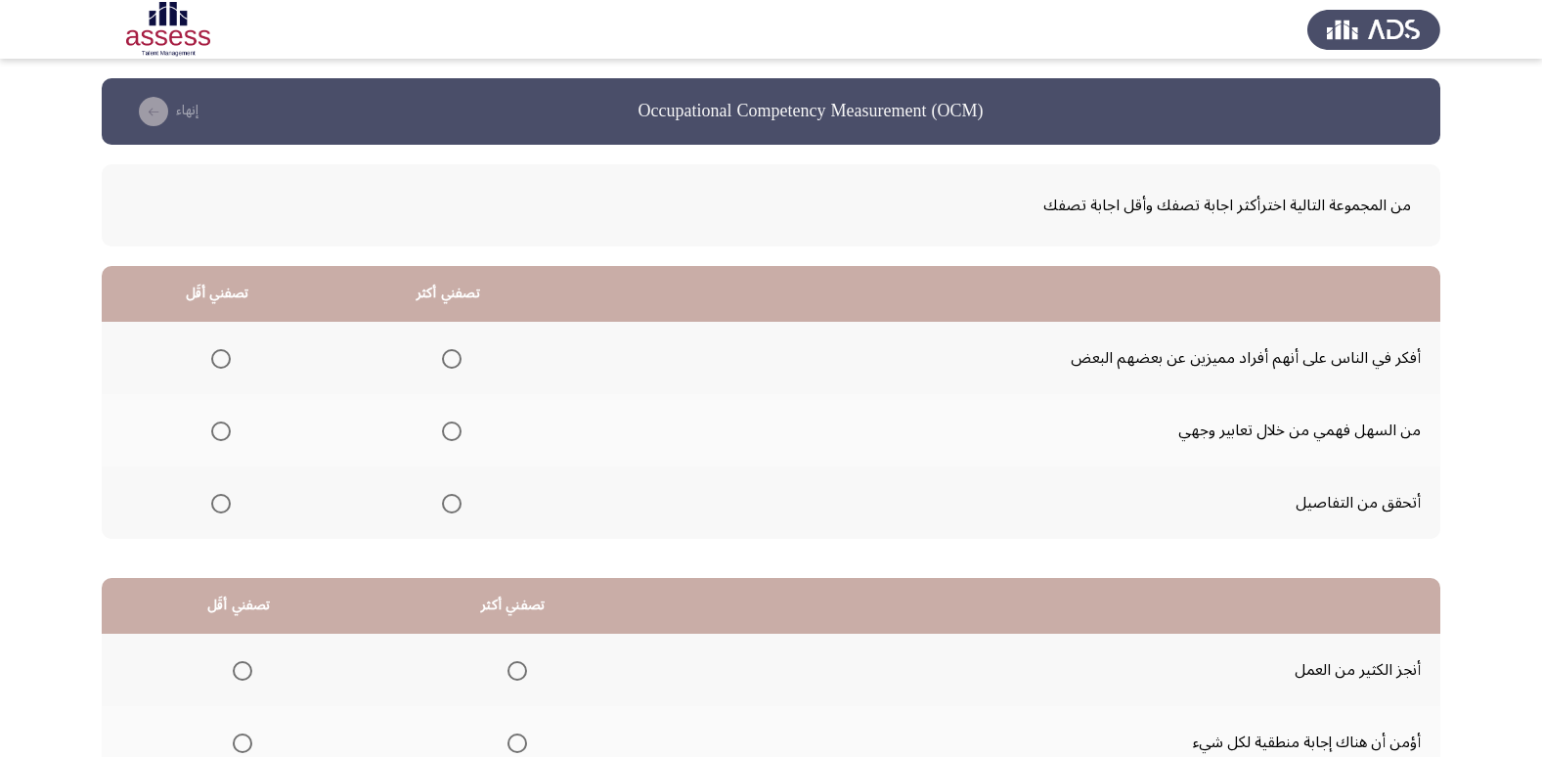
click at [445, 362] on span "Select an option" at bounding box center [452, 359] width 20 height 20
click at [445, 362] on input "Select an option" at bounding box center [452, 359] width 20 height 20
click at [211, 512] on span "Select an option" at bounding box center [221, 504] width 20 height 20
click at [211, 512] on input "Select an option" at bounding box center [221, 504] width 20 height 20
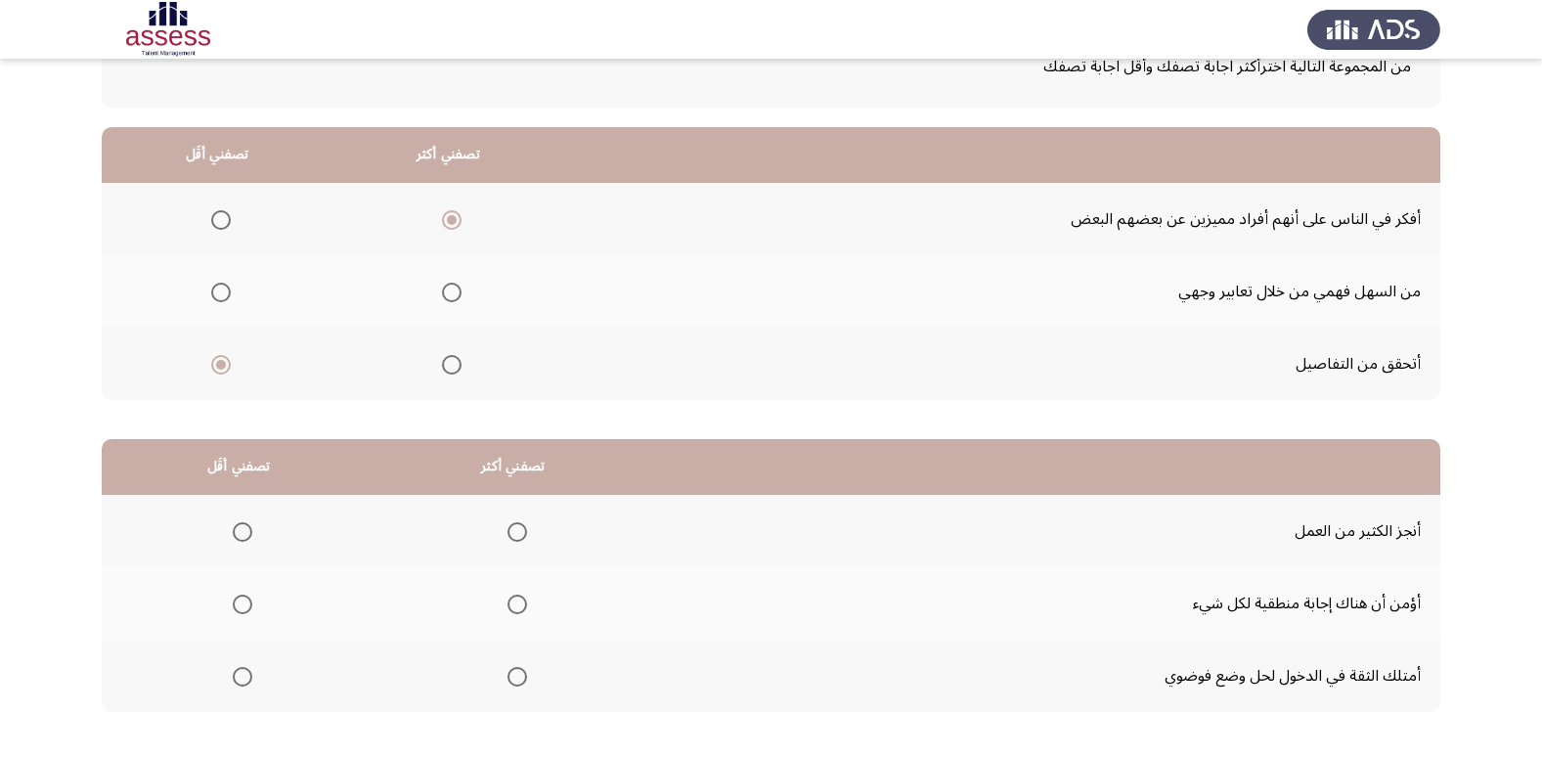
scroll to position [152, 0]
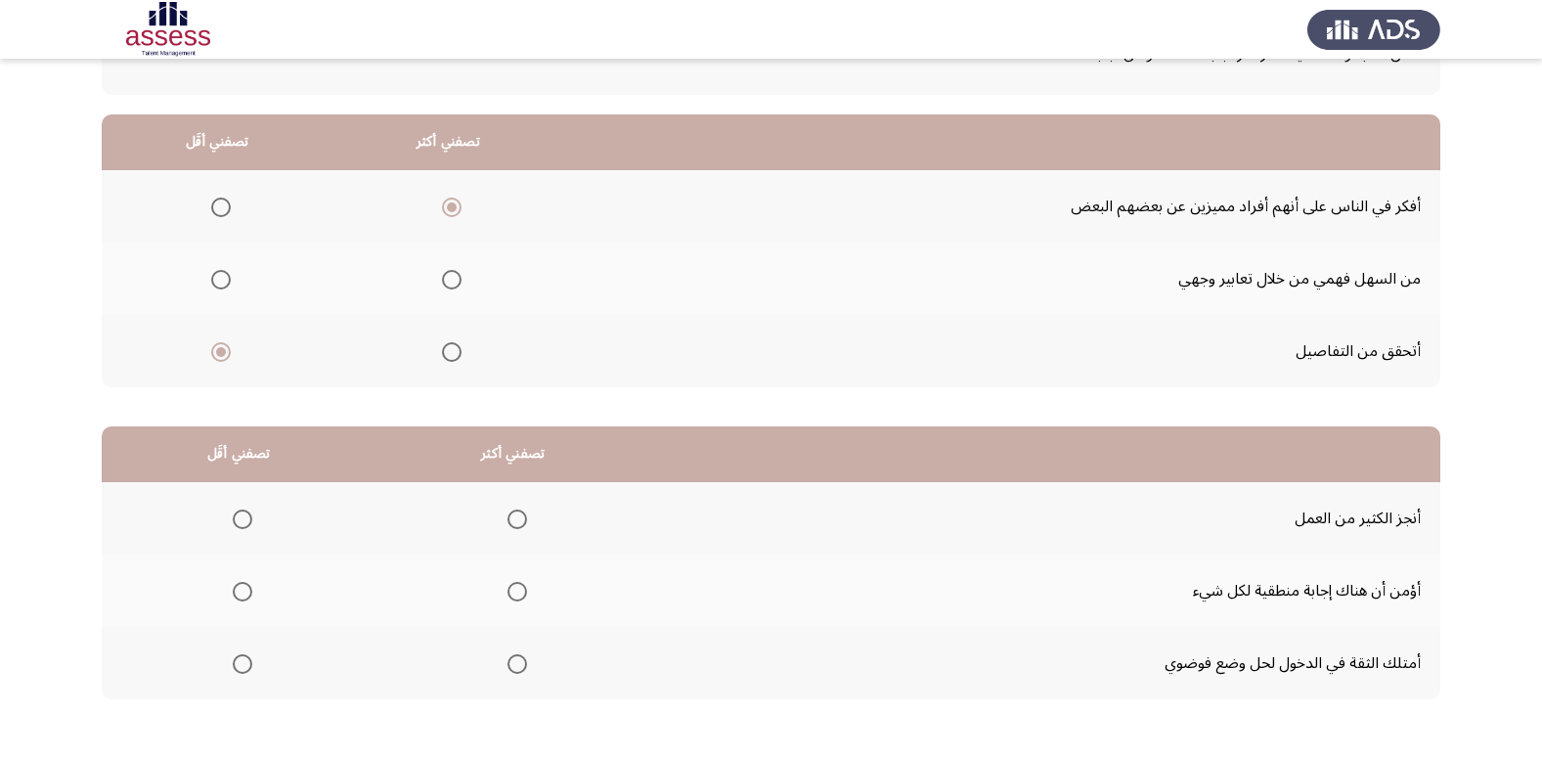
click at [222, 284] on span "Select an option" at bounding box center [221, 280] width 20 height 20
click at [222, 284] on input "Select an option" at bounding box center [221, 280] width 20 height 20
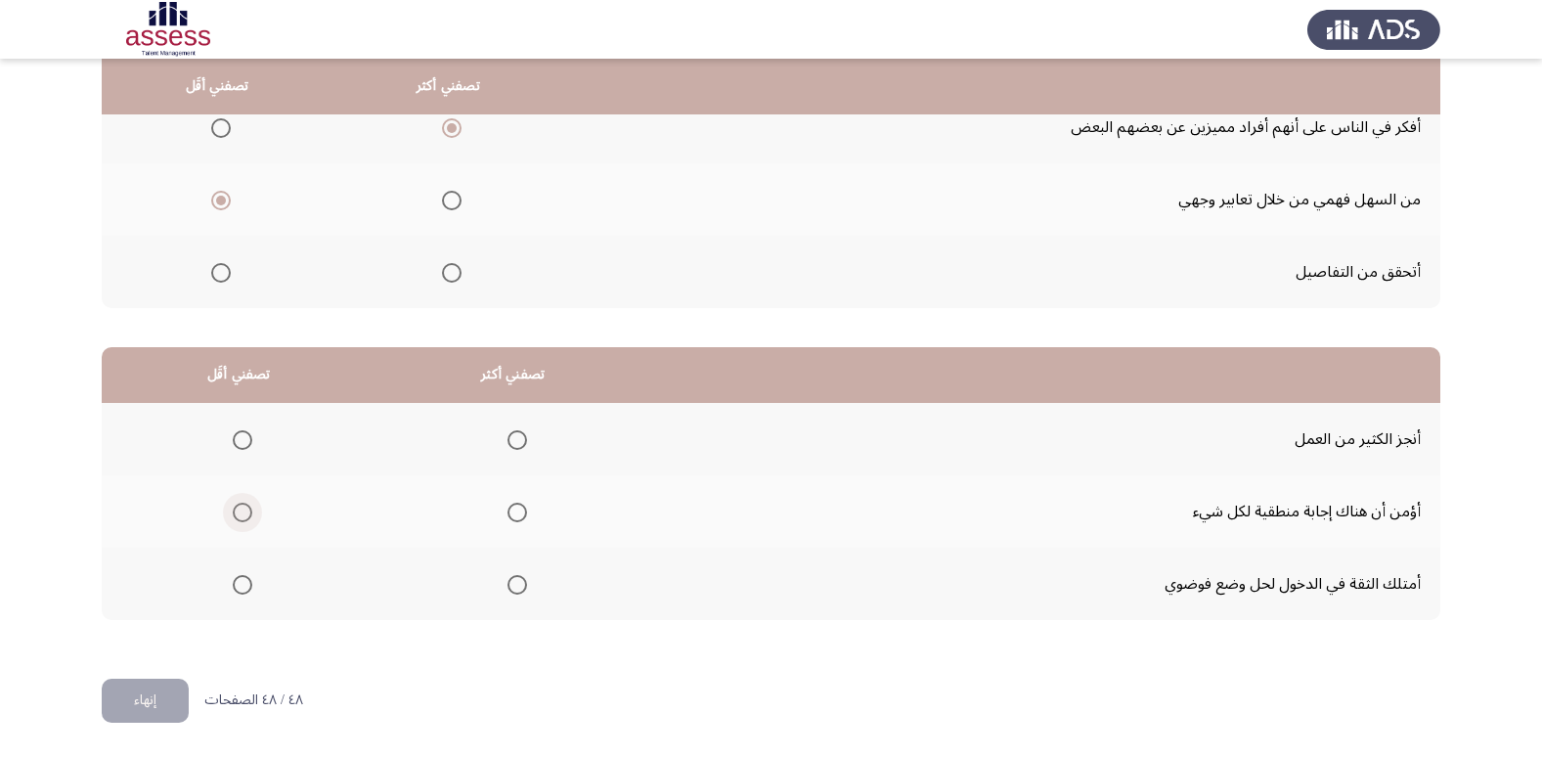
click at [244, 517] on span "Select an option" at bounding box center [243, 512] width 20 height 20
click at [244, 517] on input "Select an option" at bounding box center [243, 512] width 20 height 20
click at [507, 577] on span "Select an option" at bounding box center [517, 585] width 20 height 20
click at [507, 577] on input "Select an option" at bounding box center [517, 585] width 20 height 20
click at [177, 696] on button "إنهاء" at bounding box center [145, 700] width 87 height 44
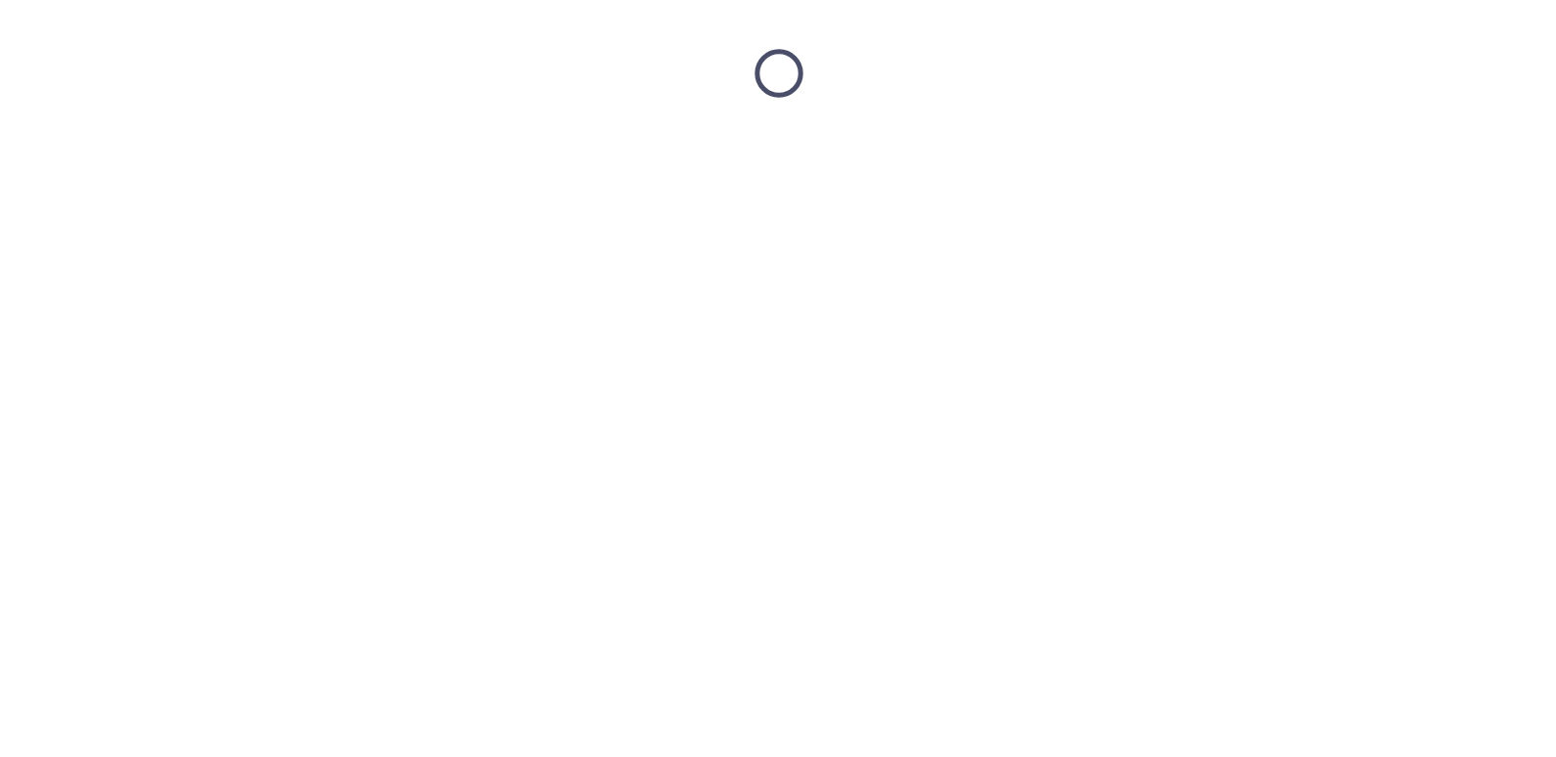
scroll to position [0, 0]
